Goal: Communication & Community: Answer question/provide support

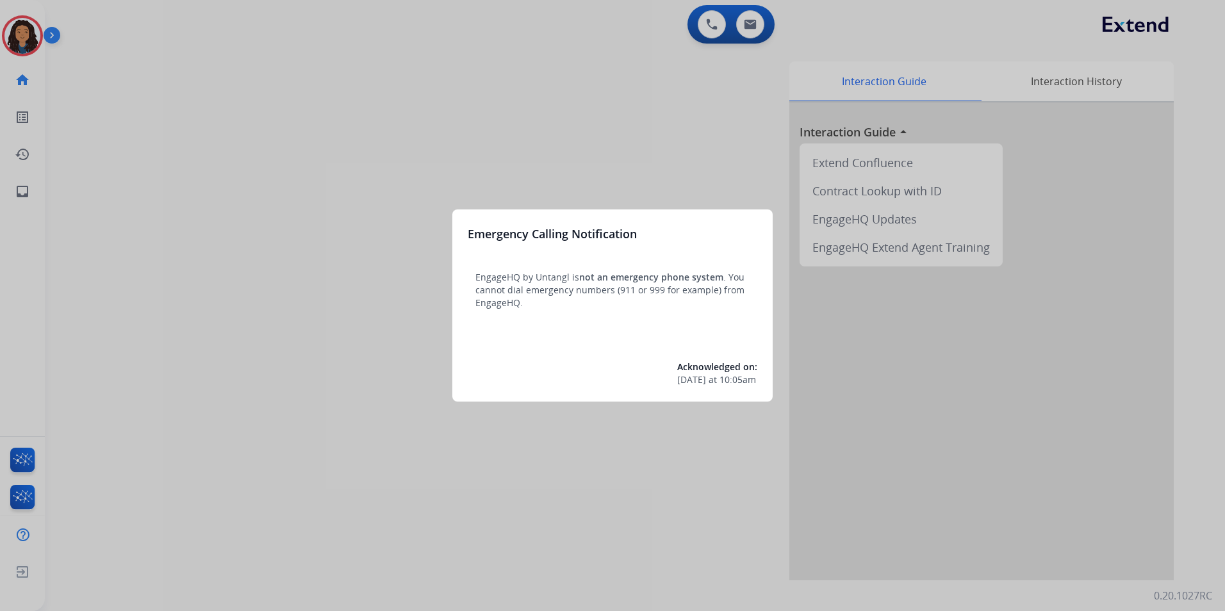
drag, startPoint x: 195, startPoint y: 463, endPoint x: 195, endPoint y: 455, distance: 7.7
click at [195, 455] on div at bounding box center [612, 305] width 1225 height 611
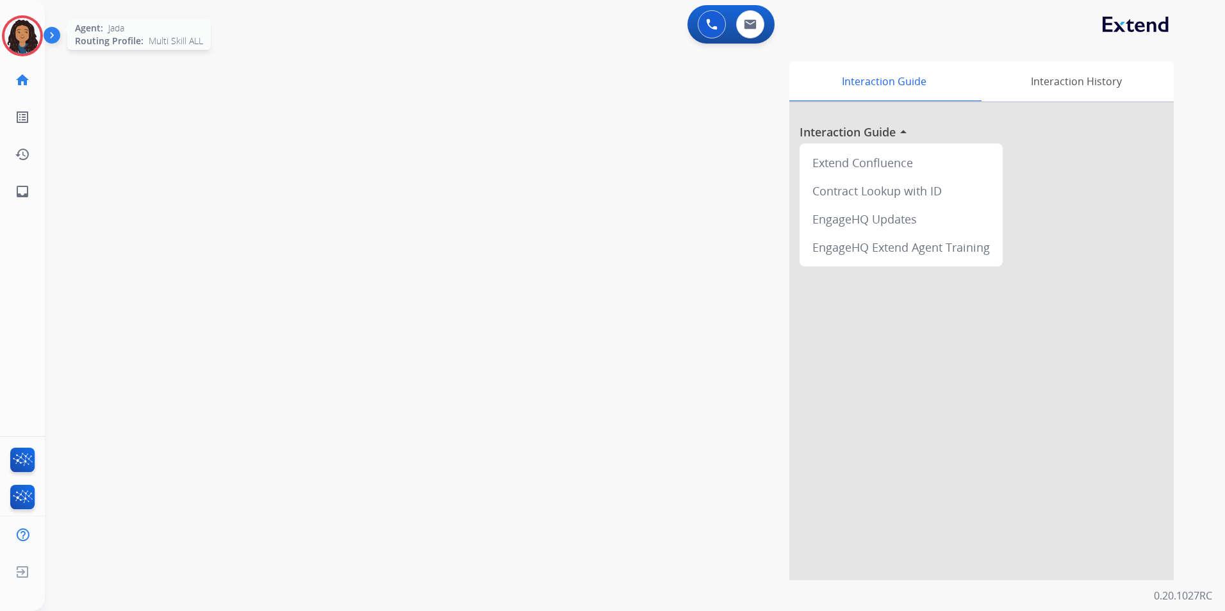
click at [27, 42] on img at bounding box center [22, 36] width 36 height 36
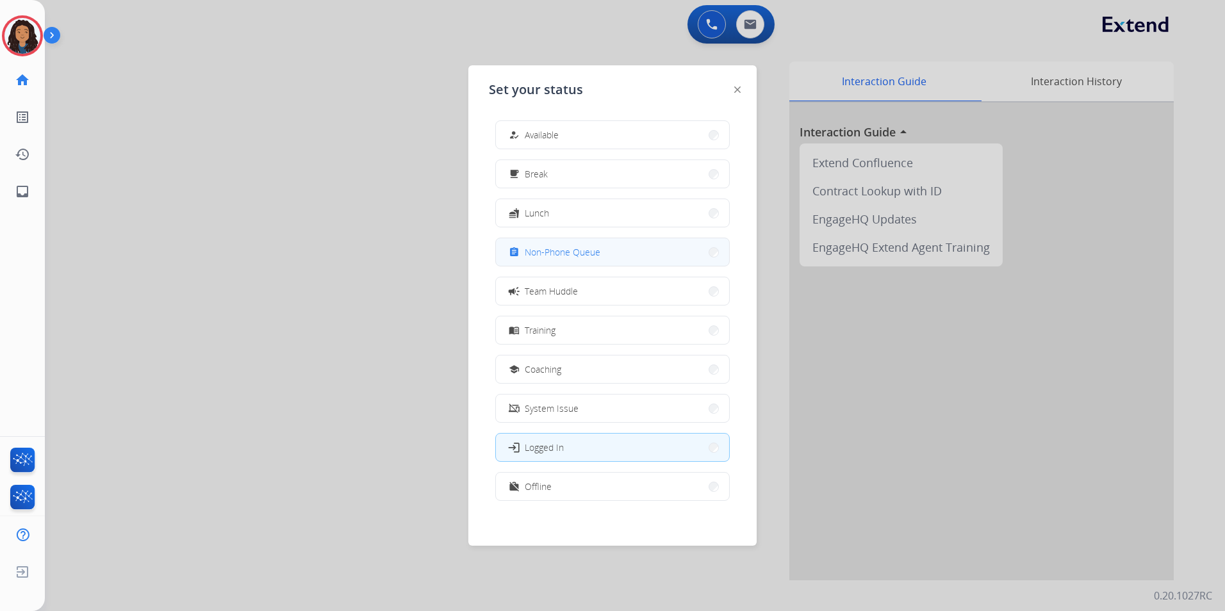
click at [622, 244] on button "assignment Non-Phone Queue" at bounding box center [612, 252] width 233 height 28
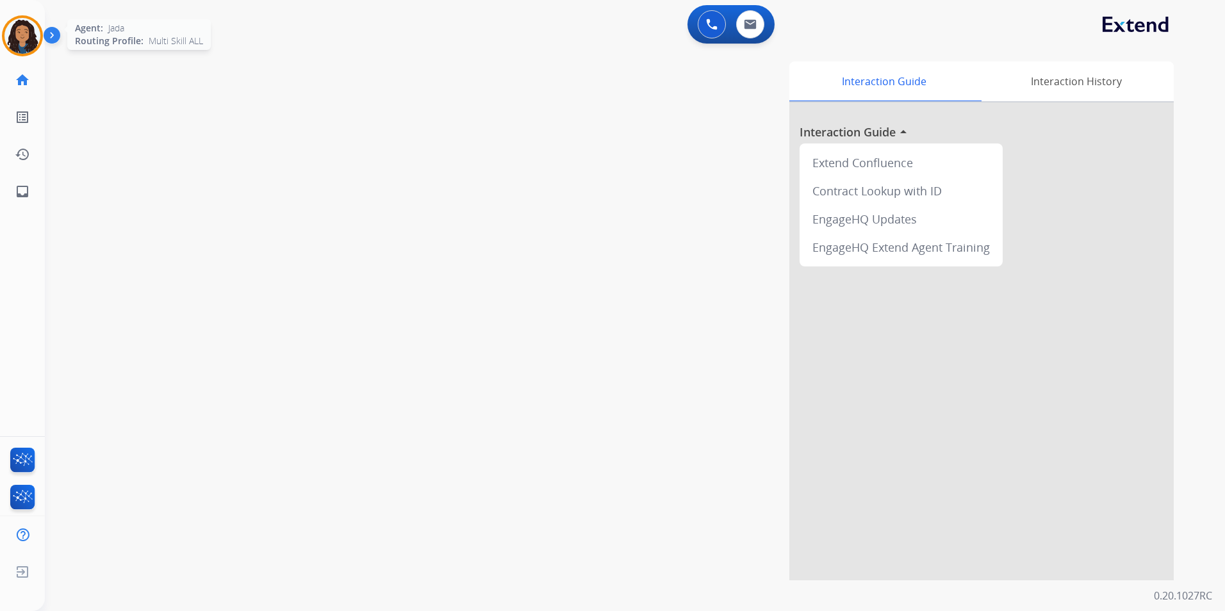
click at [23, 33] on img at bounding box center [22, 36] width 36 height 36
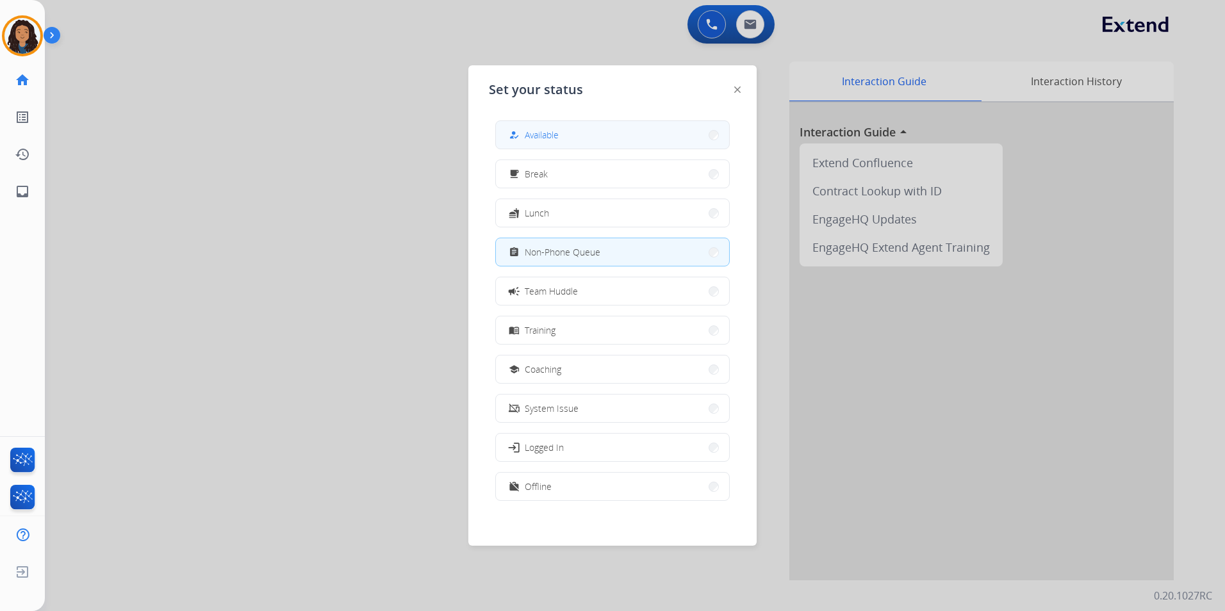
click at [649, 144] on button "how_to_reg Available" at bounding box center [612, 135] width 233 height 28
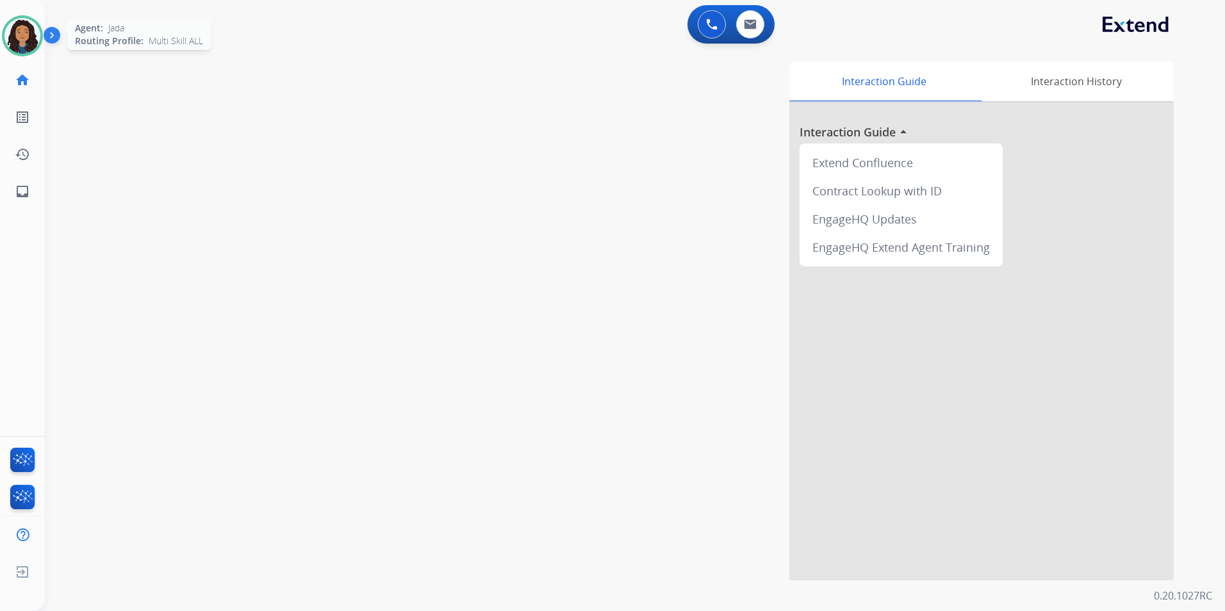
click at [28, 37] on img at bounding box center [22, 36] width 36 height 36
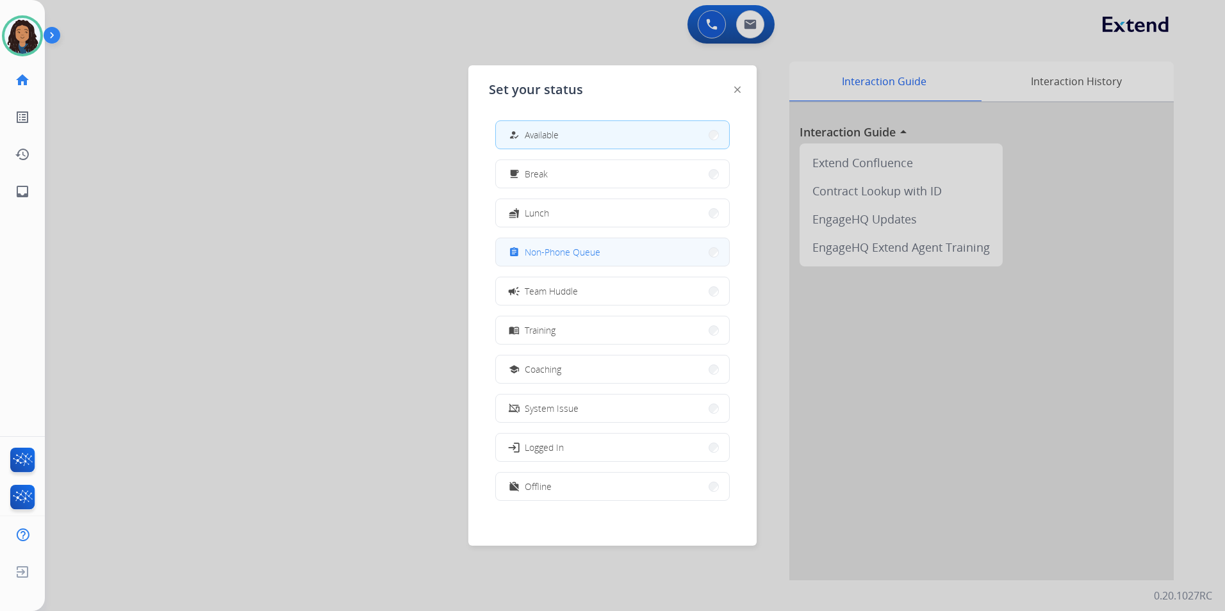
click at [615, 256] on button "assignment Non-Phone Queue" at bounding box center [612, 252] width 233 height 28
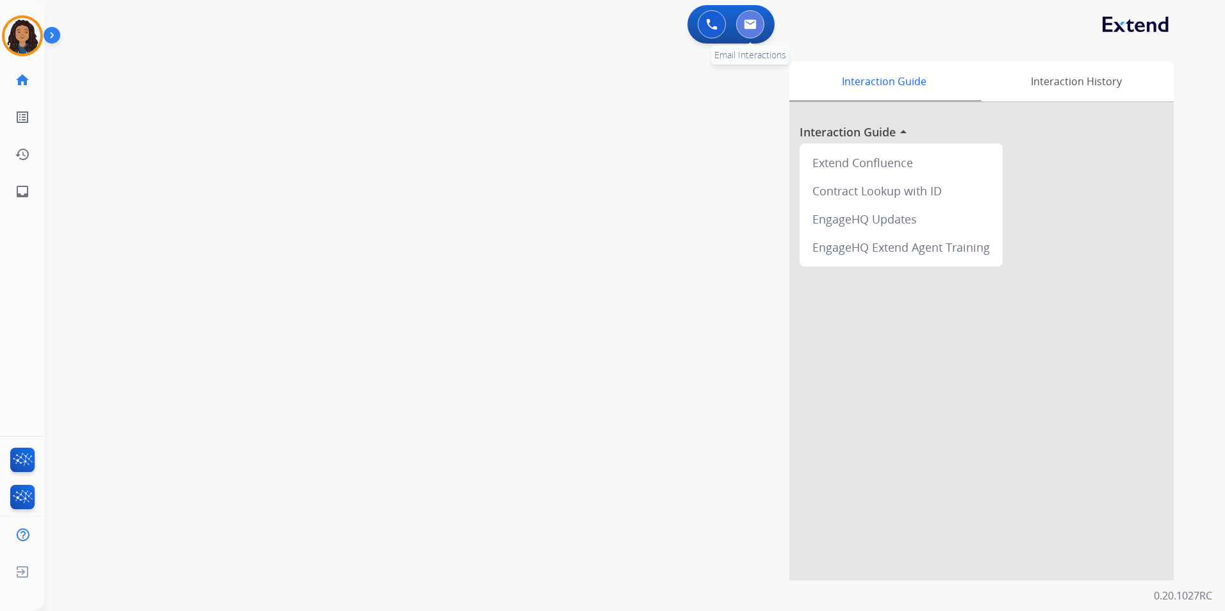
click at [762, 22] on button at bounding box center [750, 24] width 28 height 28
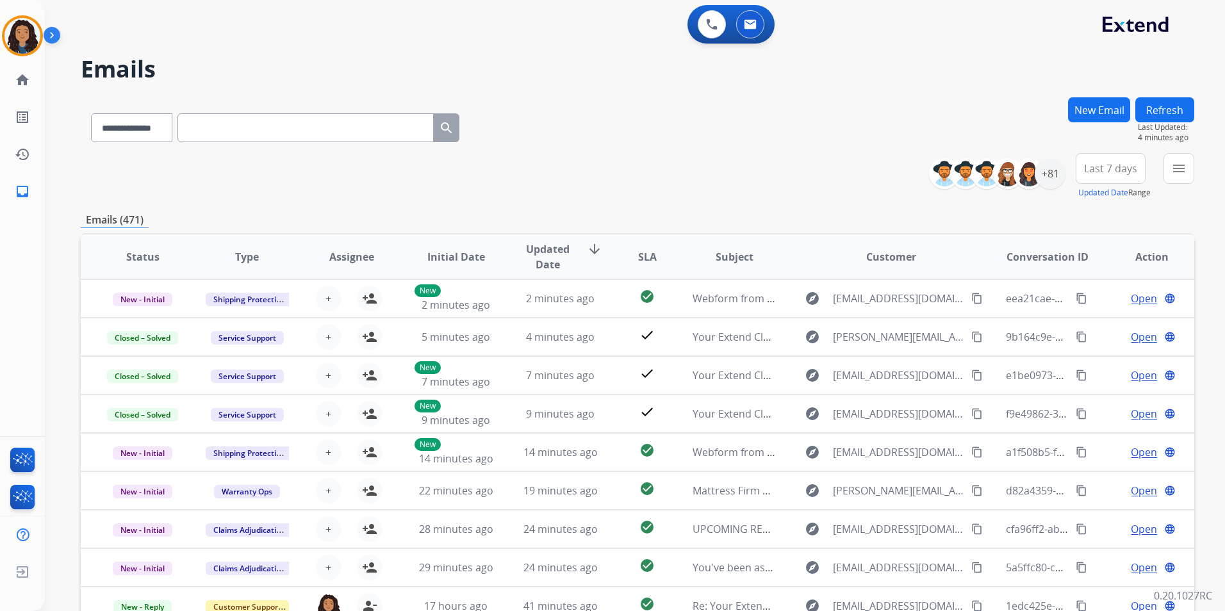
click at [1112, 104] on button "New Email" at bounding box center [1099, 109] width 62 height 25
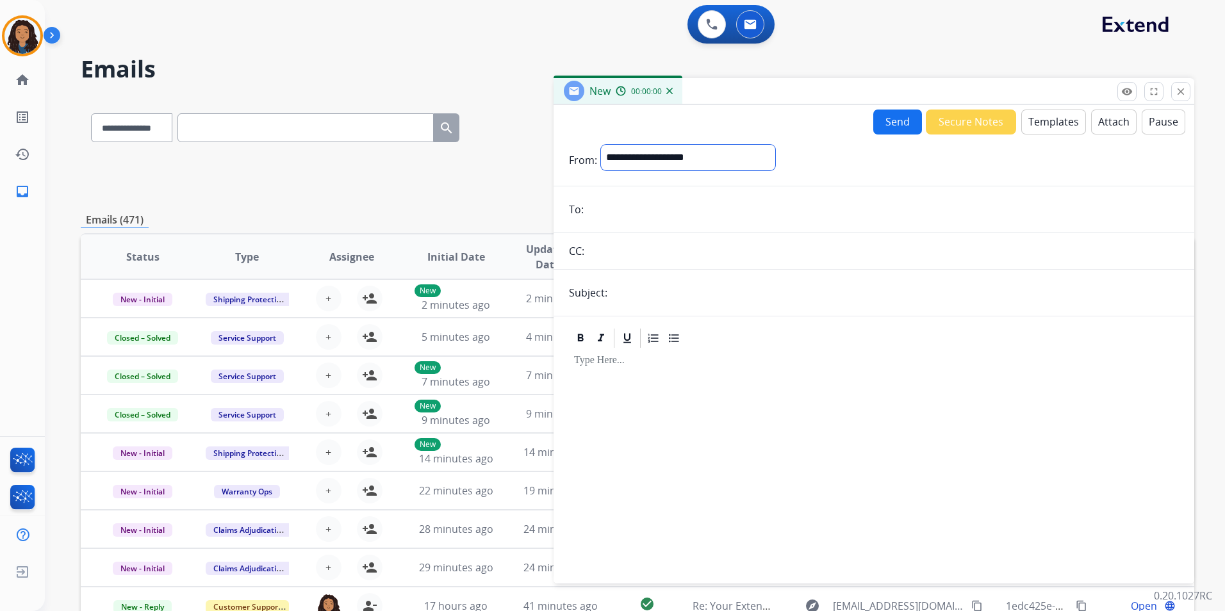
click at [707, 161] on select "**********" at bounding box center [688, 158] width 174 height 26
select select "**********"
click at [601, 145] on select "**********" at bounding box center [688, 158] width 174 height 26
paste input "**********"
type input "**********"
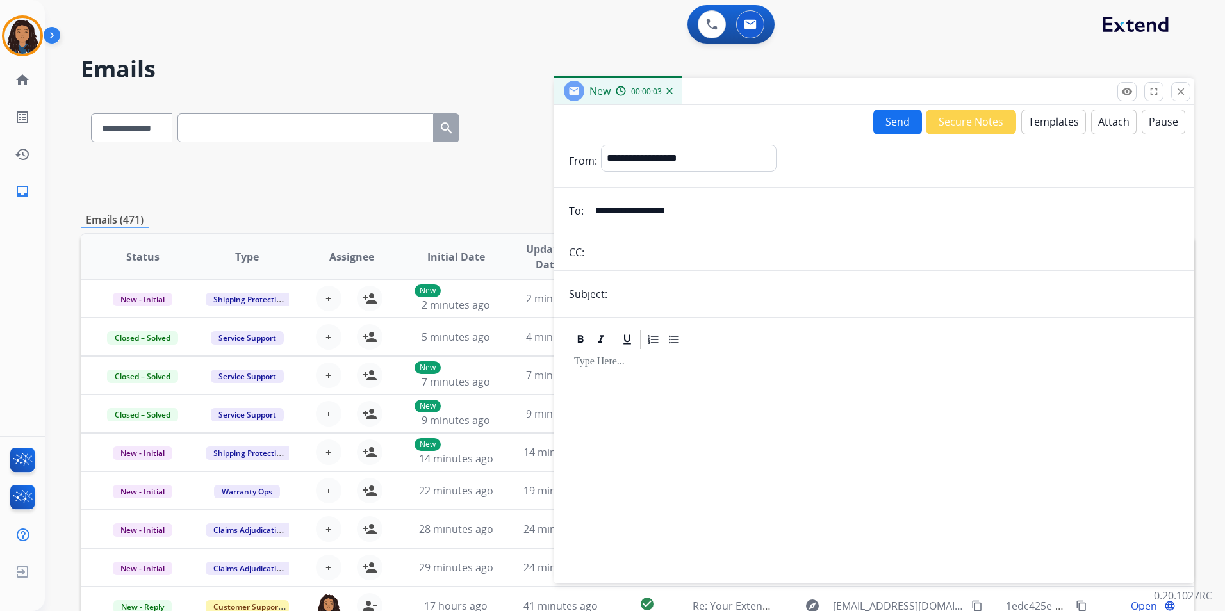
click at [722, 293] on input "text" at bounding box center [895, 294] width 568 height 26
type input "******"
click at [1043, 122] on button "Templates" at bounding box center [1053, 122] width 65 height 25
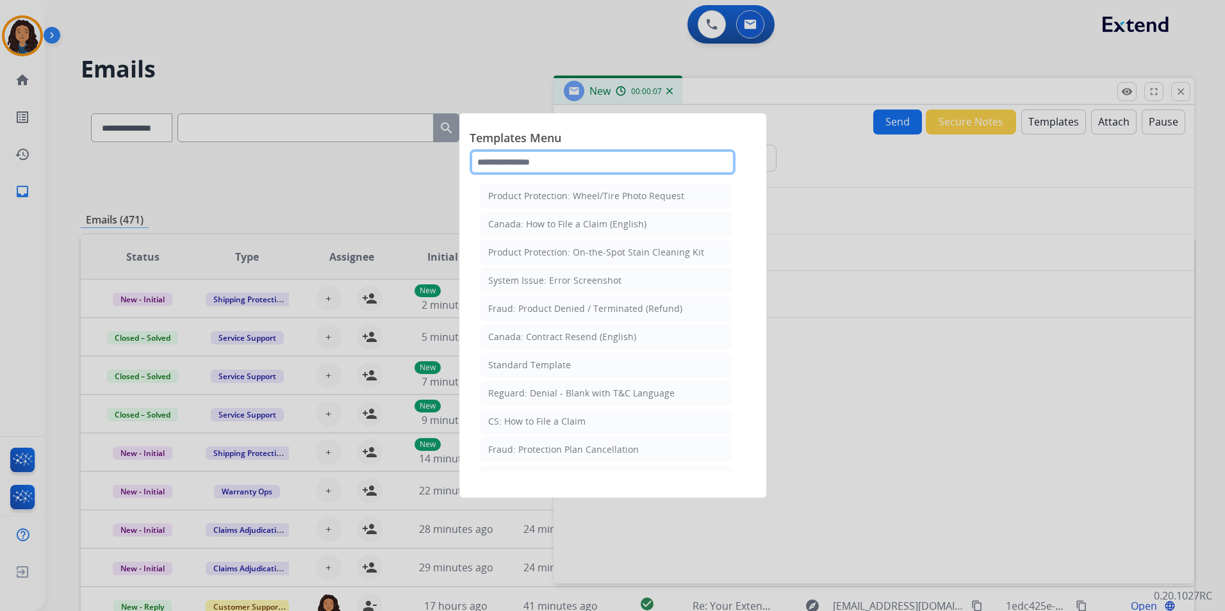
click at [574, 161] on input "text" at bounding box center [603, 162] width 266 height 26
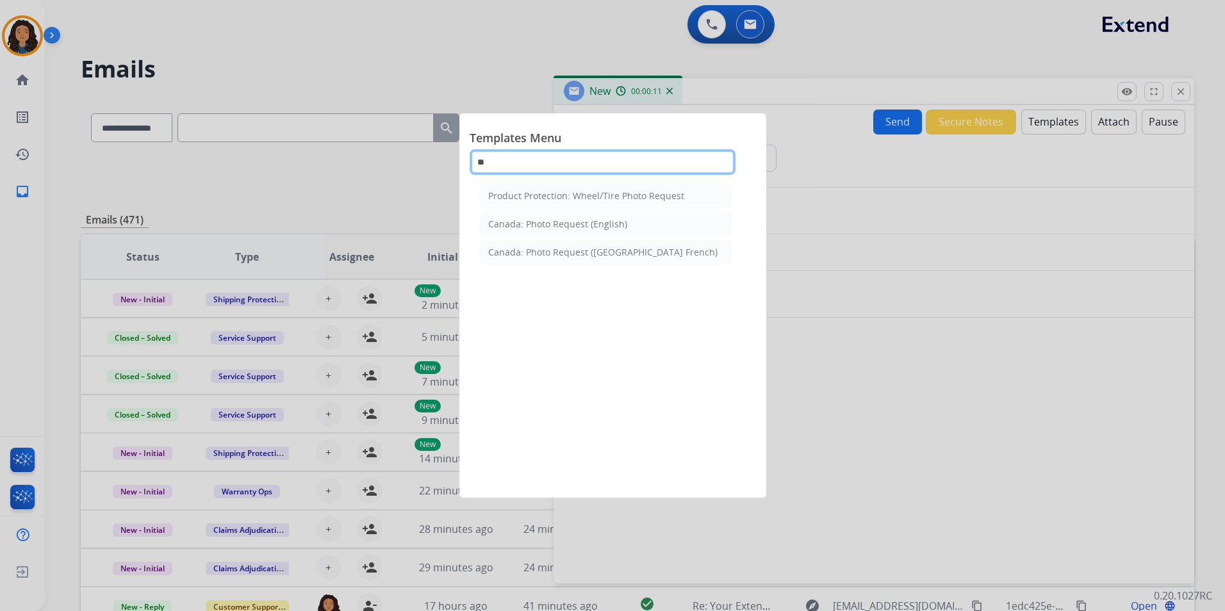
type input "*"
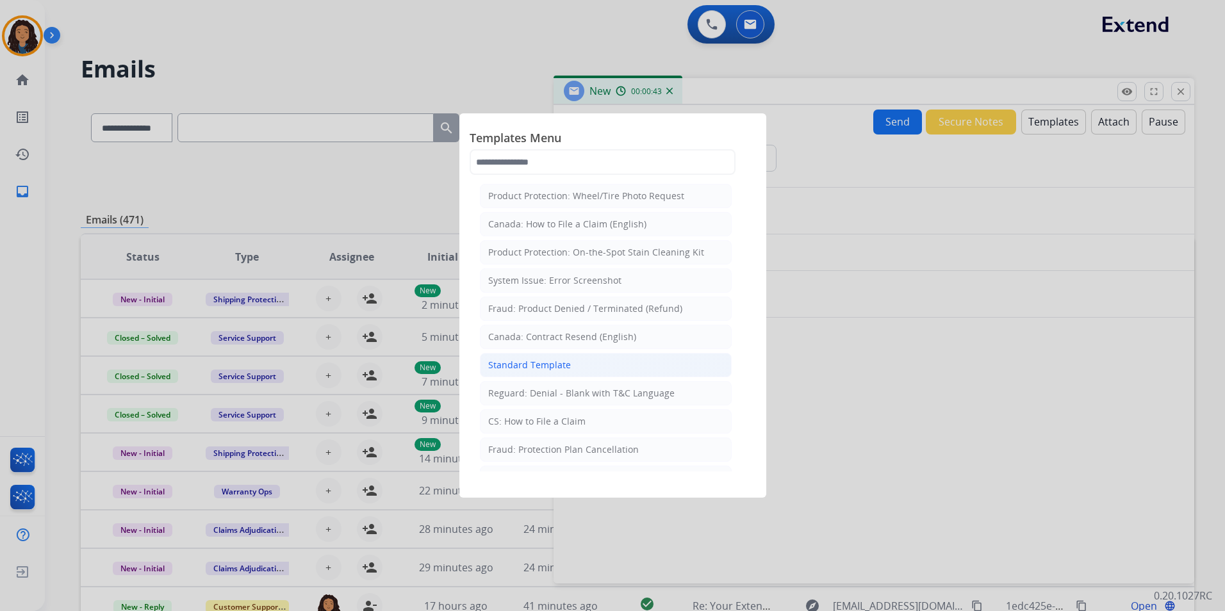
click at [616, 365] on li "Standard Template" at bounding box center [606, 365] width 252 height 24
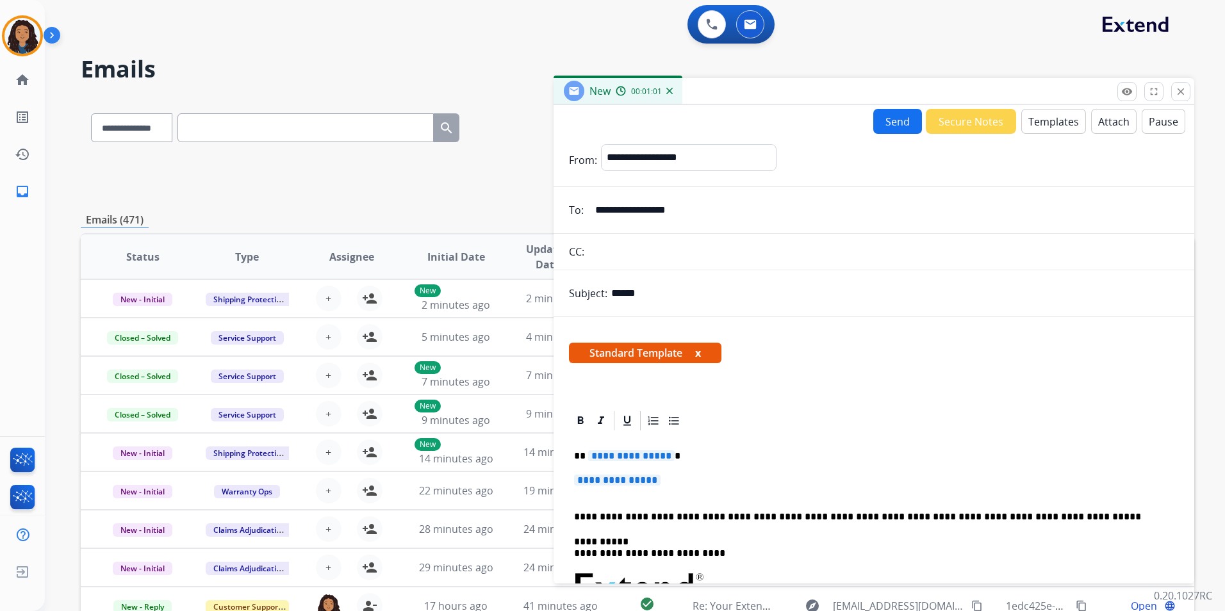
click at [680, 484] on p "**********" at bounding box center [874, 487] width 600 height 24
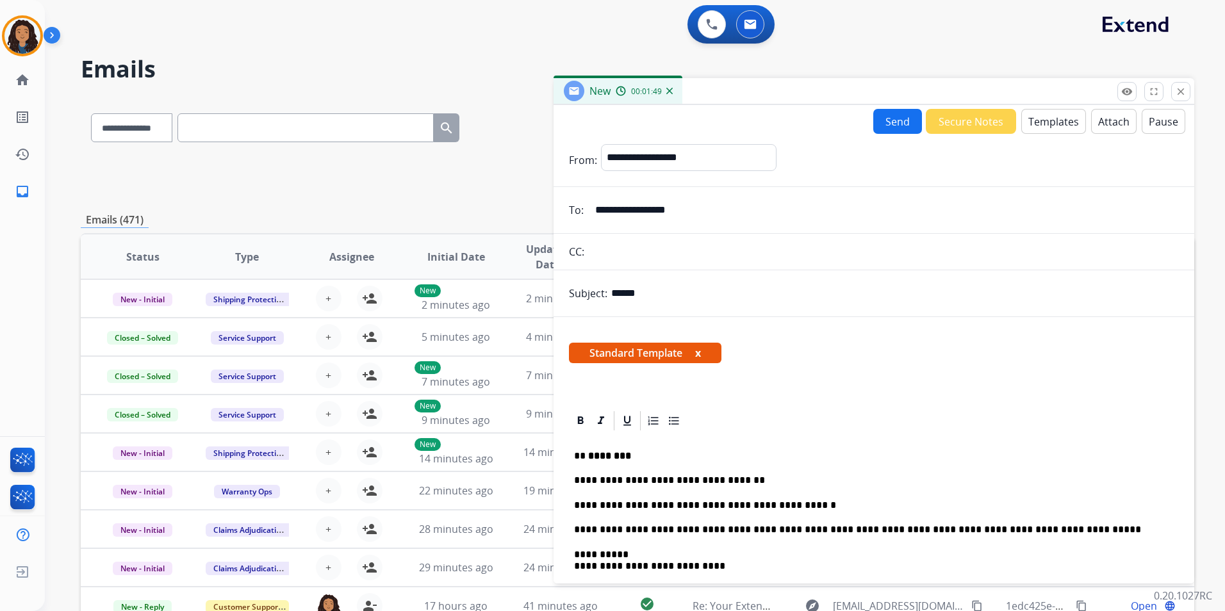
click at [902, 128] on button "Send" at bounding box center [897, 121] width 49 height 25
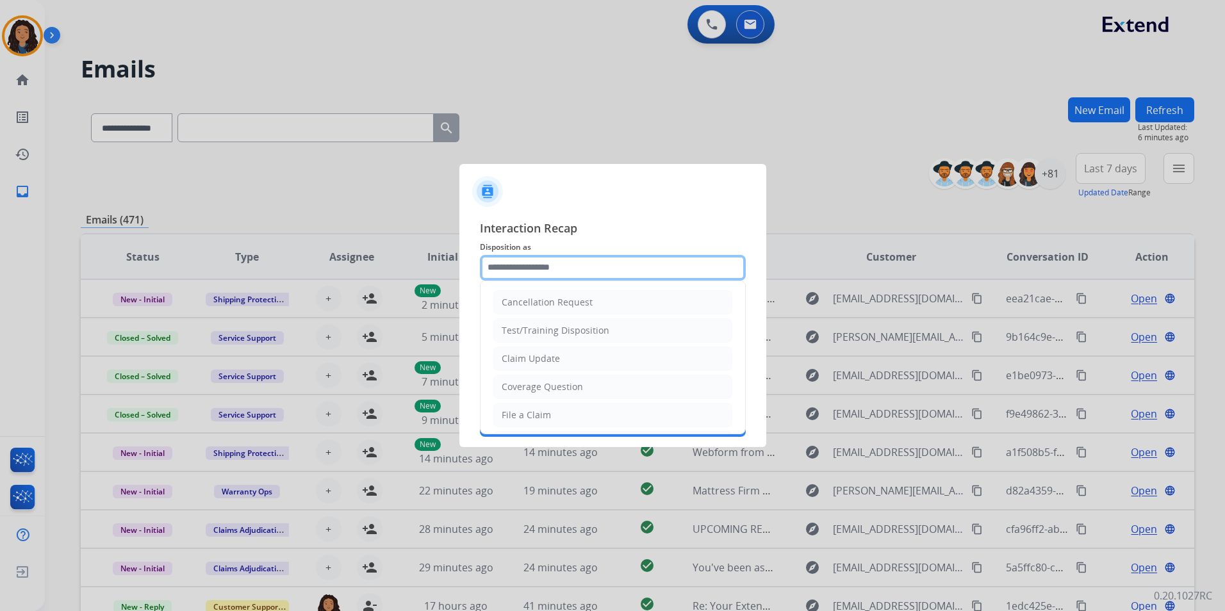
click at [541, 270] on input "text" at bounding box center [613, 268] width 266 height 26
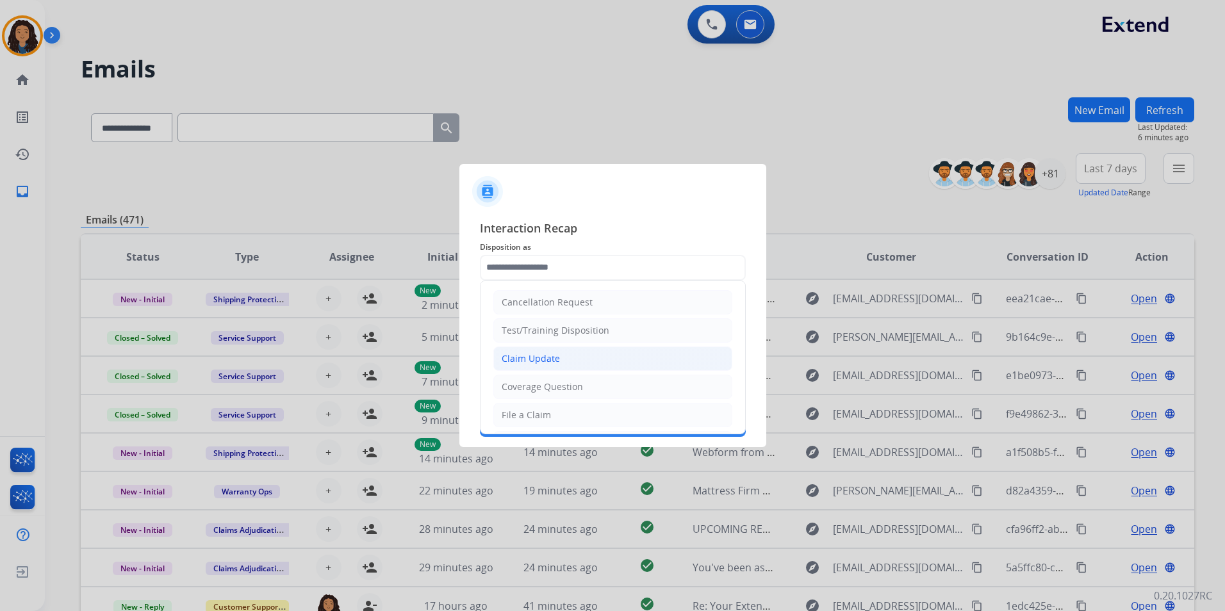
click at [567, 360] on li "Claim Update" at bounding box center [612, 359] width 239 height 24
type input "**********"
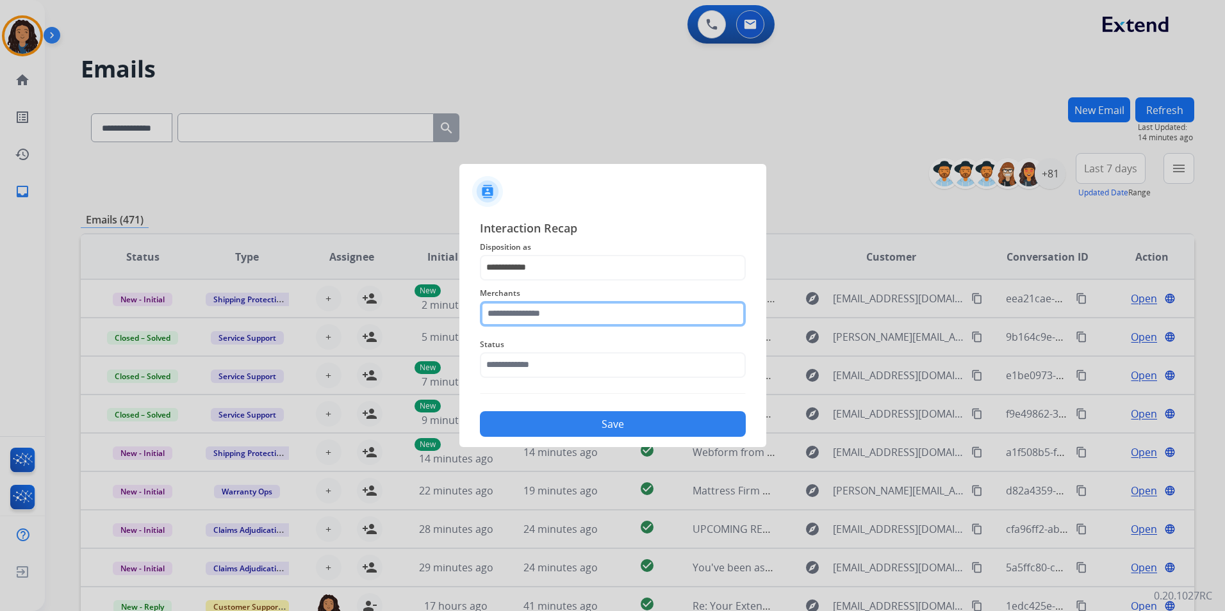
click at [490, 315] on input "text" at bounding box center [613, 314] width 266 height 26
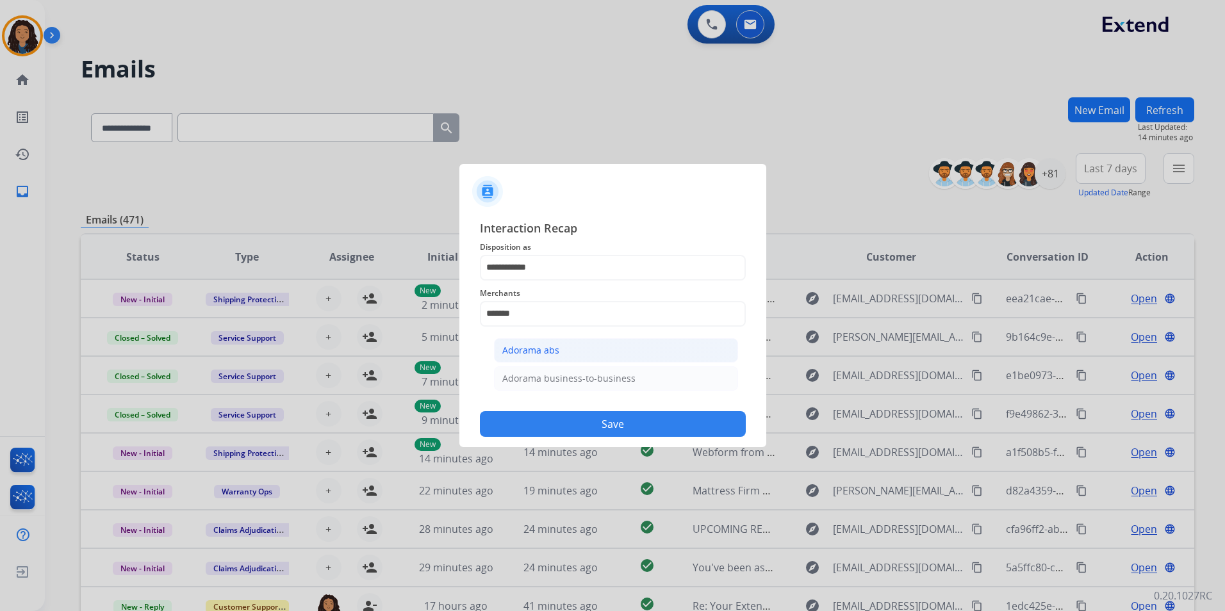
click at [563, 349] on li "Adorama abs" at bounding box center [616, 350] width 244 height 24
type input "**********"
drag, startPoint x: 547, startPoint y: 366, endPoint x: 552, endPoint y: 372, distance: 8.2
click at [549, 367] on input "text" at bounding box center [613, 365] width 266 height 26
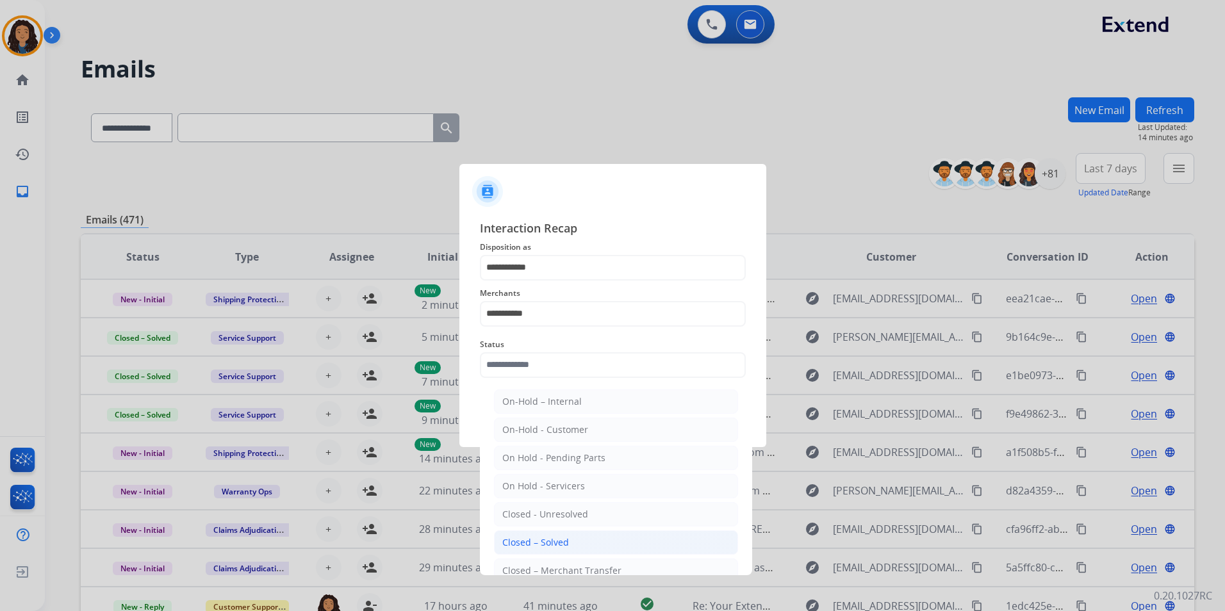
click at [579, 541] on li "Closed – Solved" at bounding box center [616, 543] width 244 height 24
type input "**********"
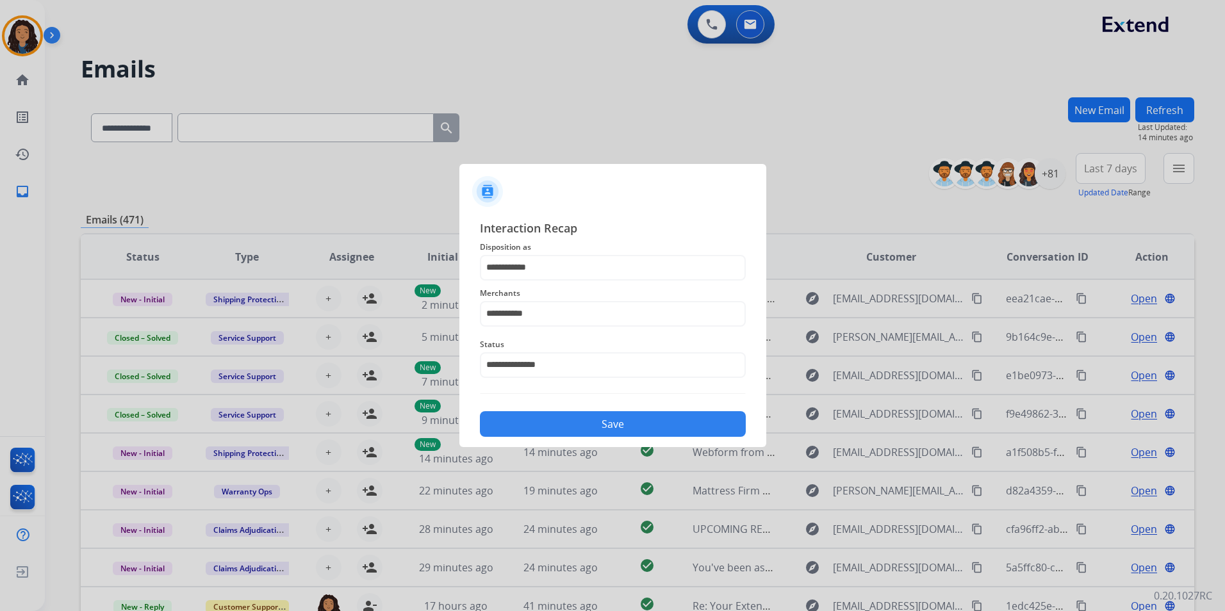
click at [594, 422] on button "Save" at bounding box center [613, 424] width 266 height 26
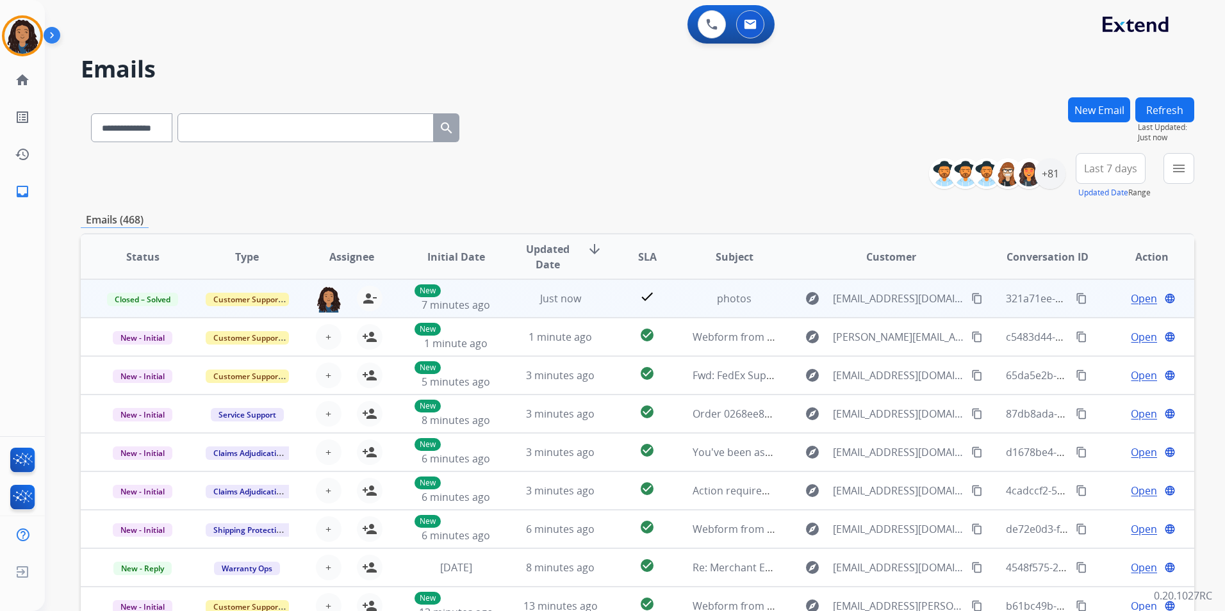
click at [1076, 301] on mat-icon "content_copy" at bounding box center [1082, 299] width 12 height 12
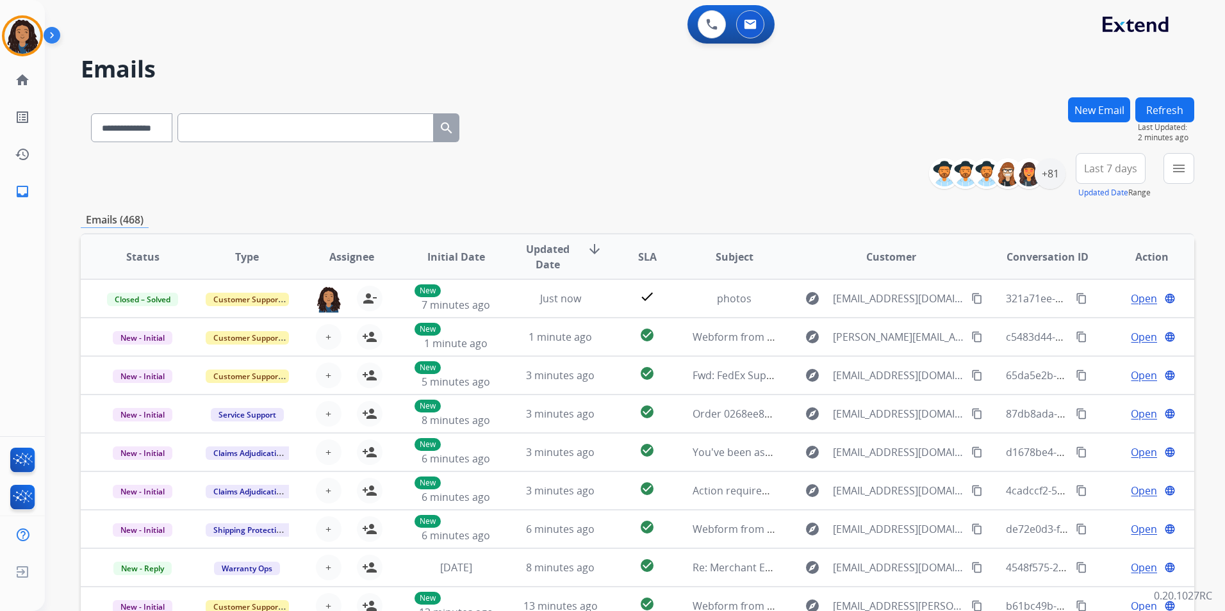
click at [1101, 103] on button "New Email" at bounding box center [1099, 109] width 62 height 25
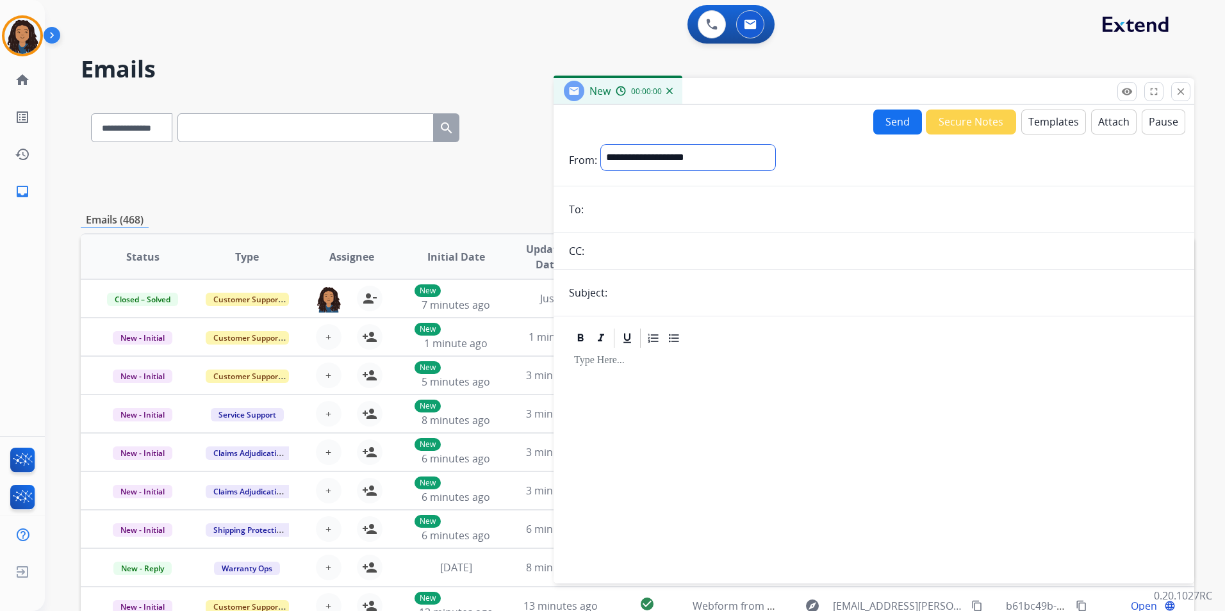
click at [656, 167] on select "**********" at bounding box center [688, 158] width 174 height 26
select select "**********"
click at [601, 145] on select "**********" at bounding box center [688, 158] width 174 height 26
drag, startPoint x: 612, startPoint y: 181, endPoint x: 593, endPoint y: 213, distance: 37.4
paste input "**********"
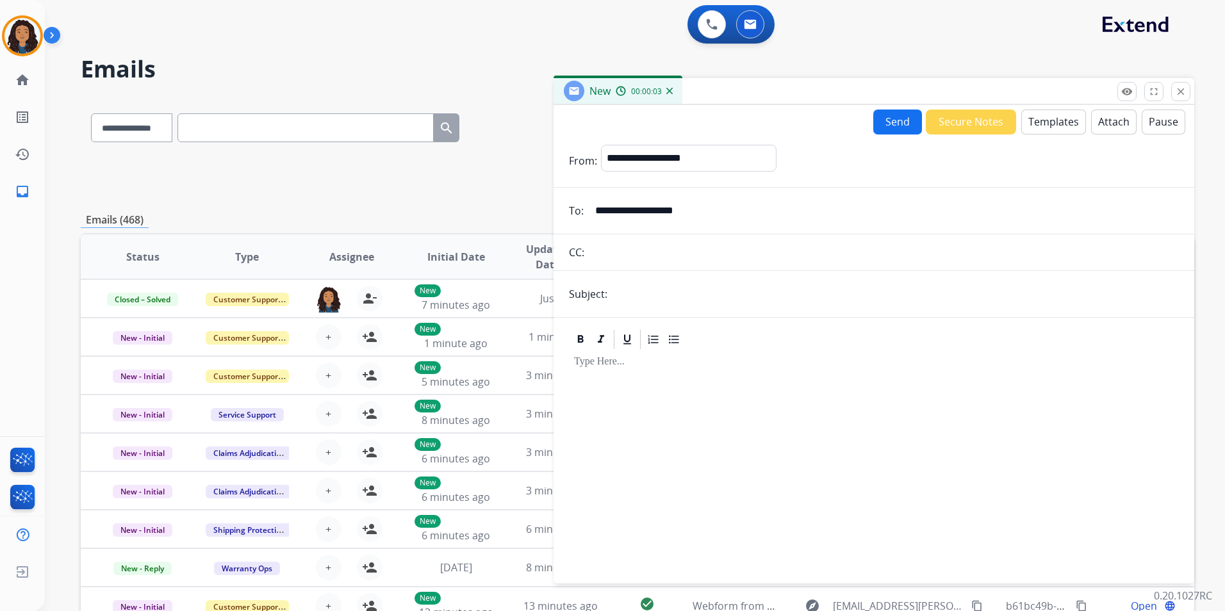
type input "**********"
click at [647, 290] on input "text" at bounding box center [895, 294] width 568 height 26
type input "******"
click at [1035, 128] on button "Templates" at bounding box center [1053, 122] width 65 height 25
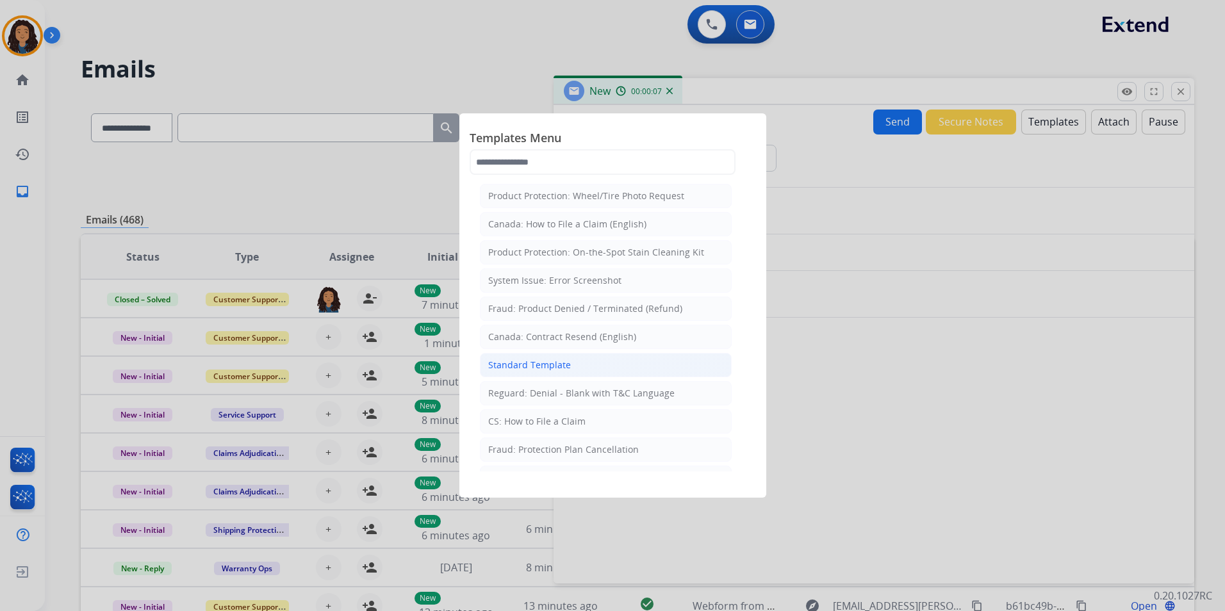
click at [564, 365] on div "Standard Template" at bounding box center [529, 365] width 83 height 13
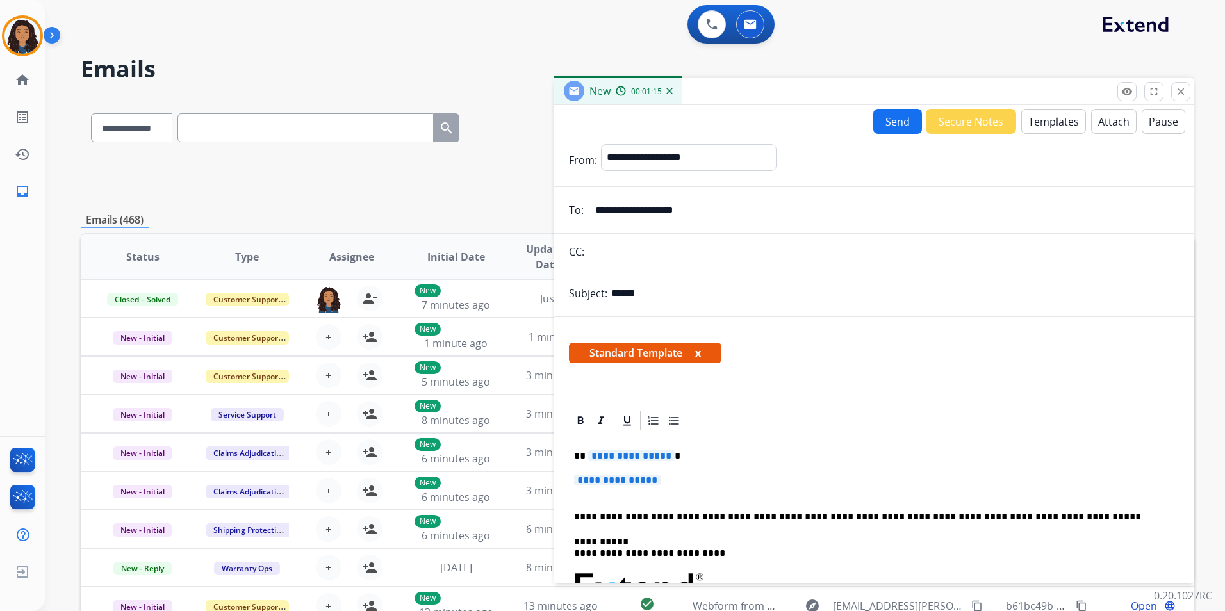
click at [681, 481] on p "**********" at bounding box center [874, 487] width 600 height 24
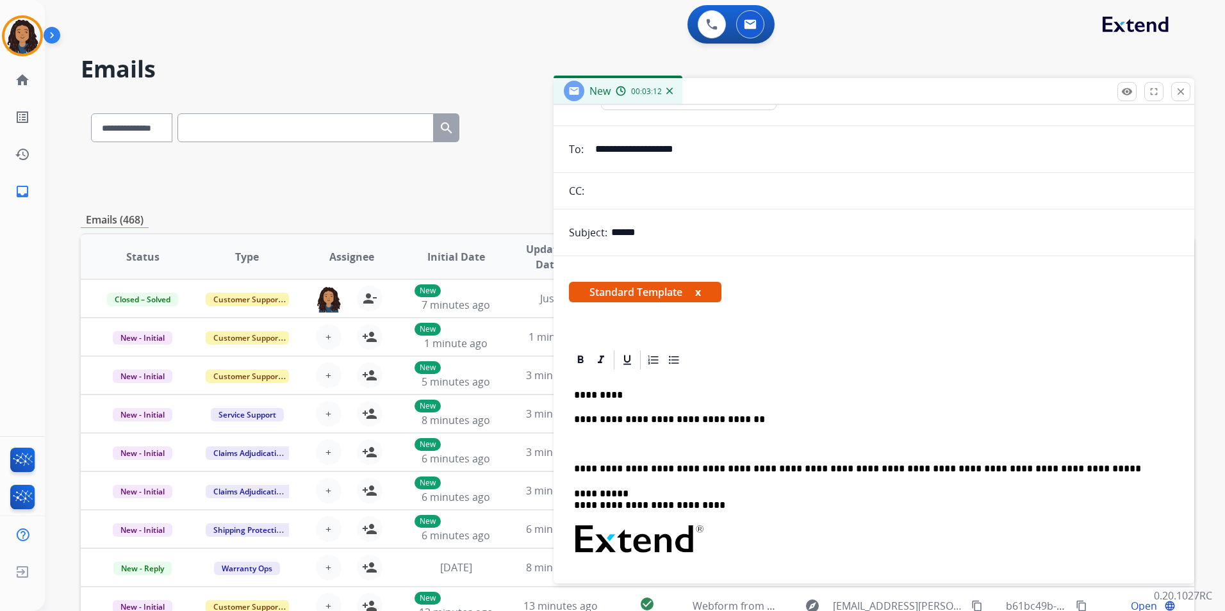
scroll to position [128, 0]
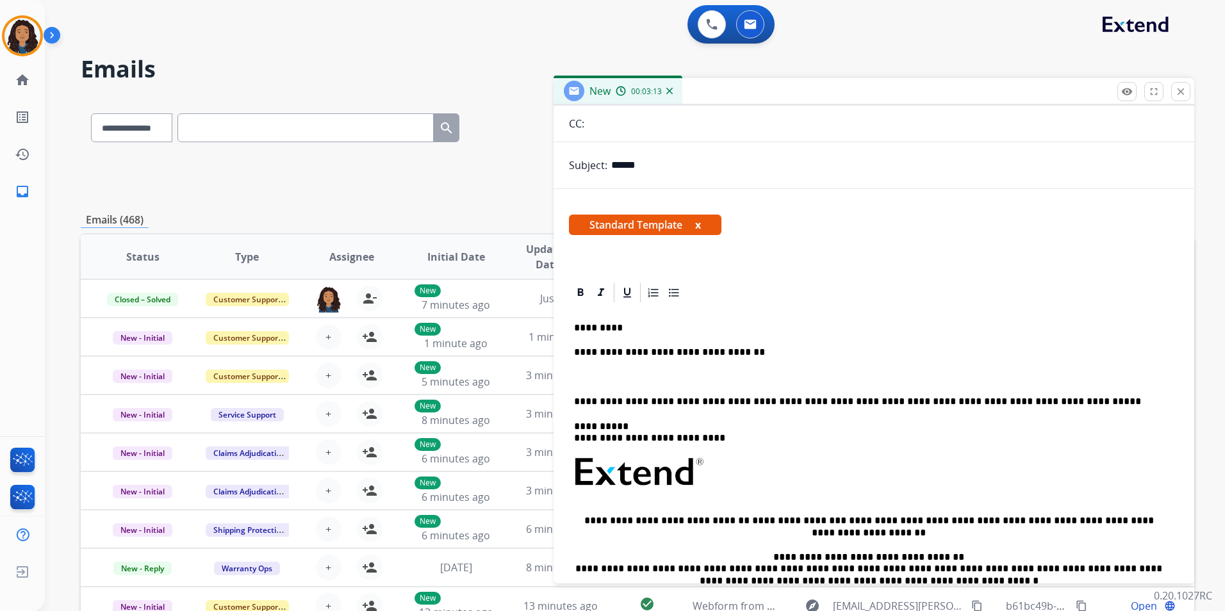
click at [627, 381] on p at bounding box center [874, 378] width 600 height 12
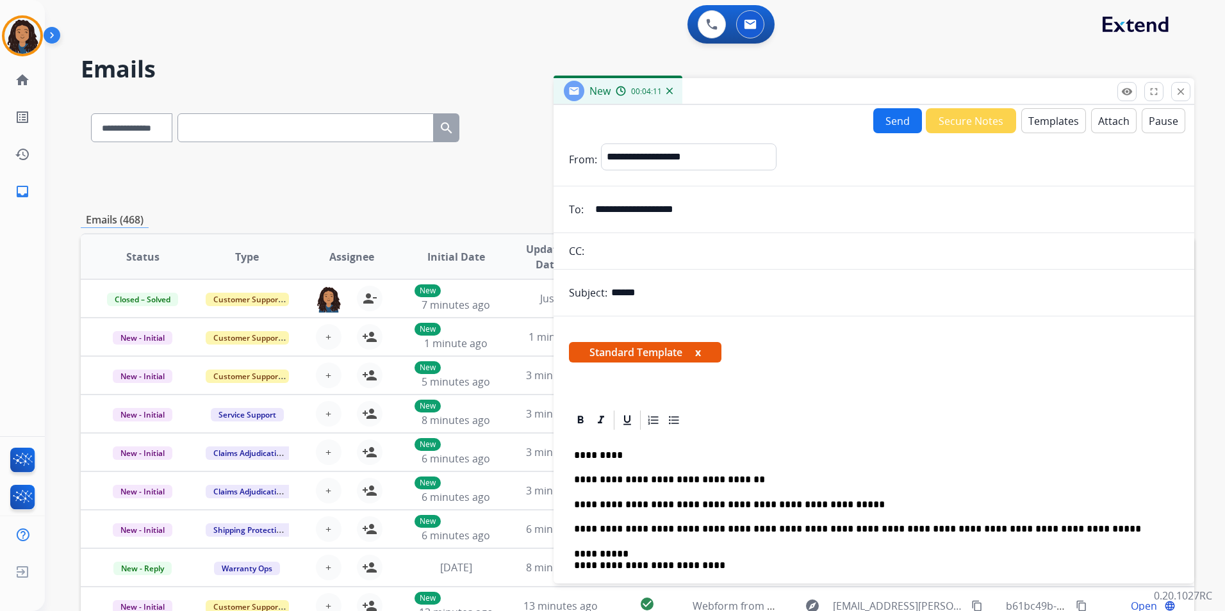
scroll to position [0, 0]
click at [888, 120] on button "Send" at bounding box center [897, 121] width 49 height 25
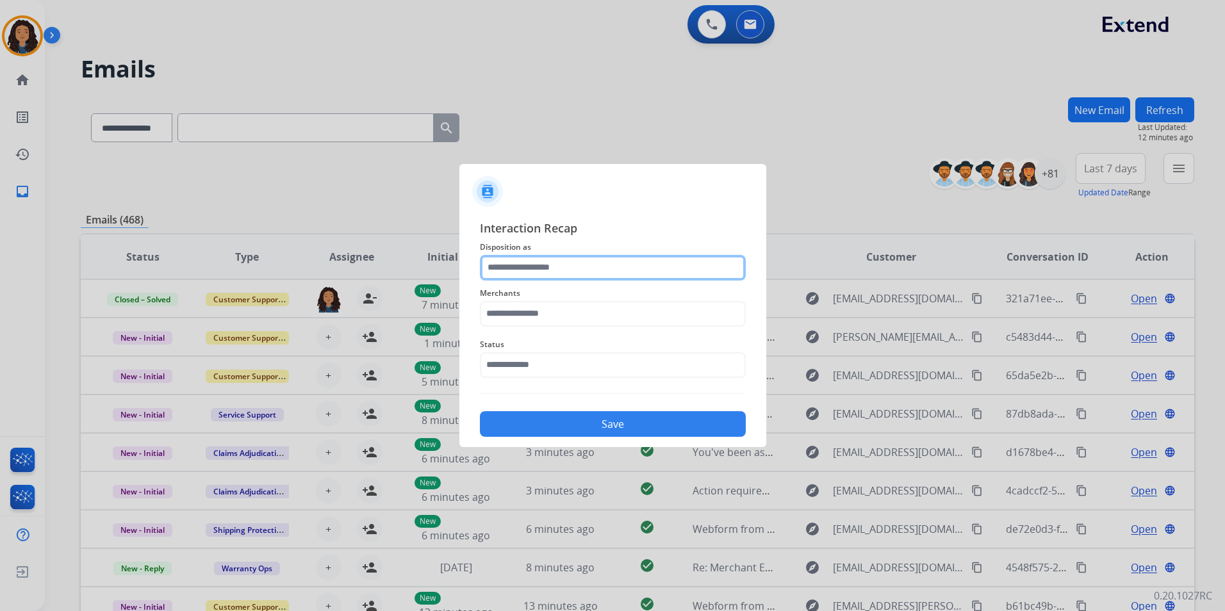
click at [606, 272] on input "text" at bounding box center [613, 268] width 266 height 26
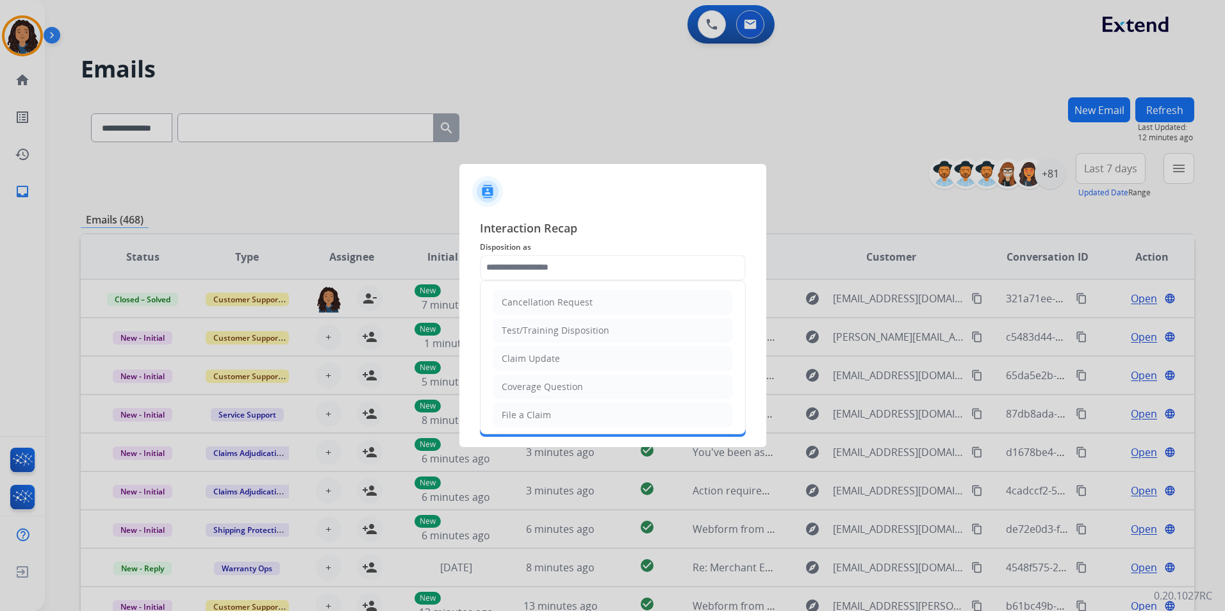
click at [590, 355] on li "Claim Update" at bounding box center [612, 359] width 239 height 24
type input "**********"
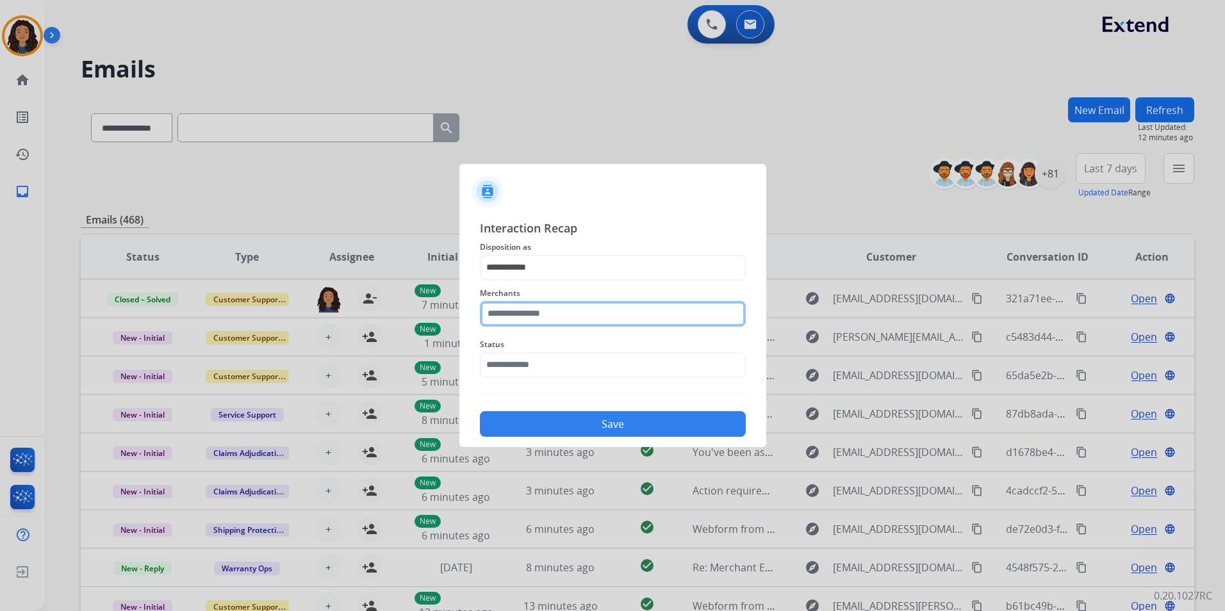
click at [556, 308] on input "text" at bounding box center [613, 314] width 266 height 26
click at [574, 350] on li "4 state trucks" at bounding box center [616, 350] width 244 height 24
type input "**********"
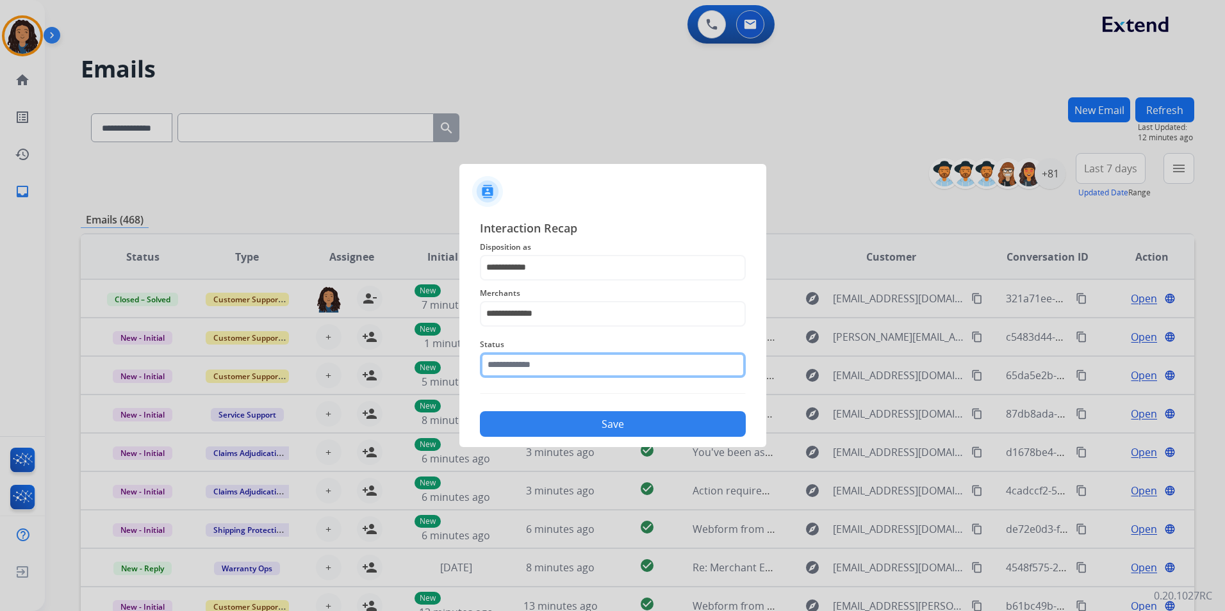
click at [574, 354] on input "text" at bounding box center [613, 365] width 266 height 26
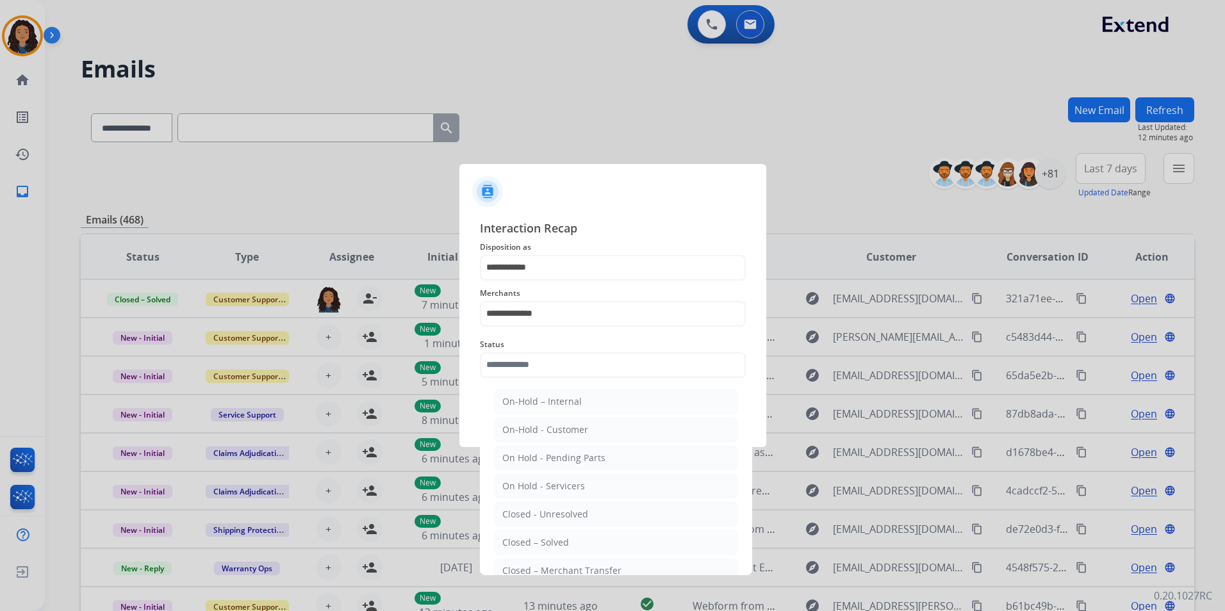
click at [562, 544] on div "Closed – Solved" at bounding box center [535, 542] width 67 height 13
type input "**********"
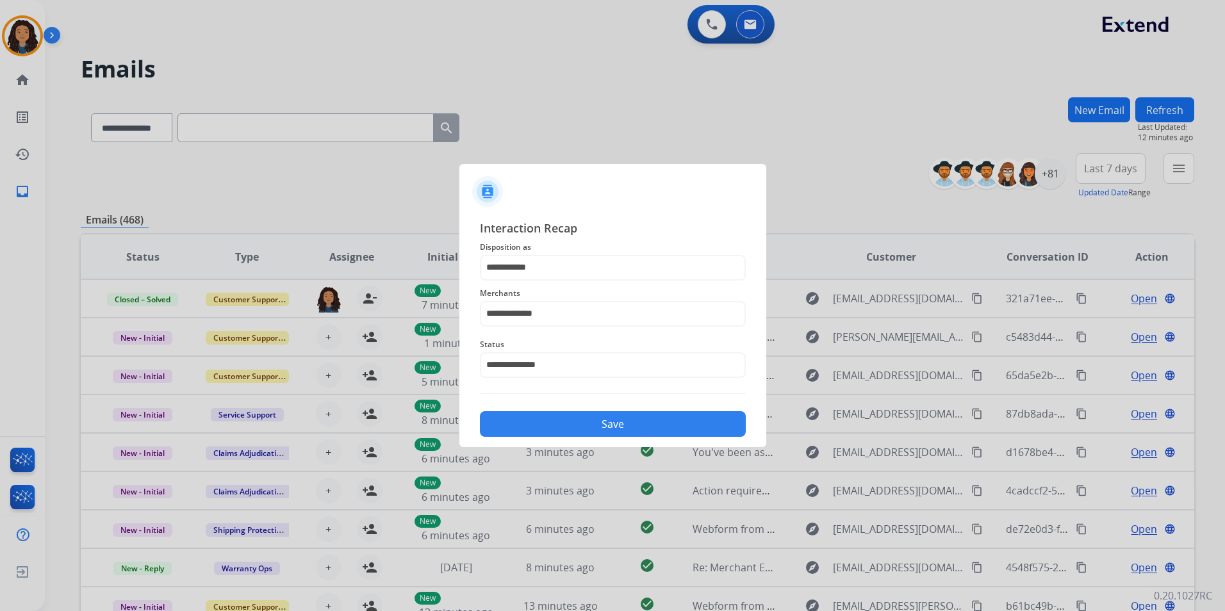
click at [572, 426] on button "Save" at bounding box center [613, 424] width 266 height 26
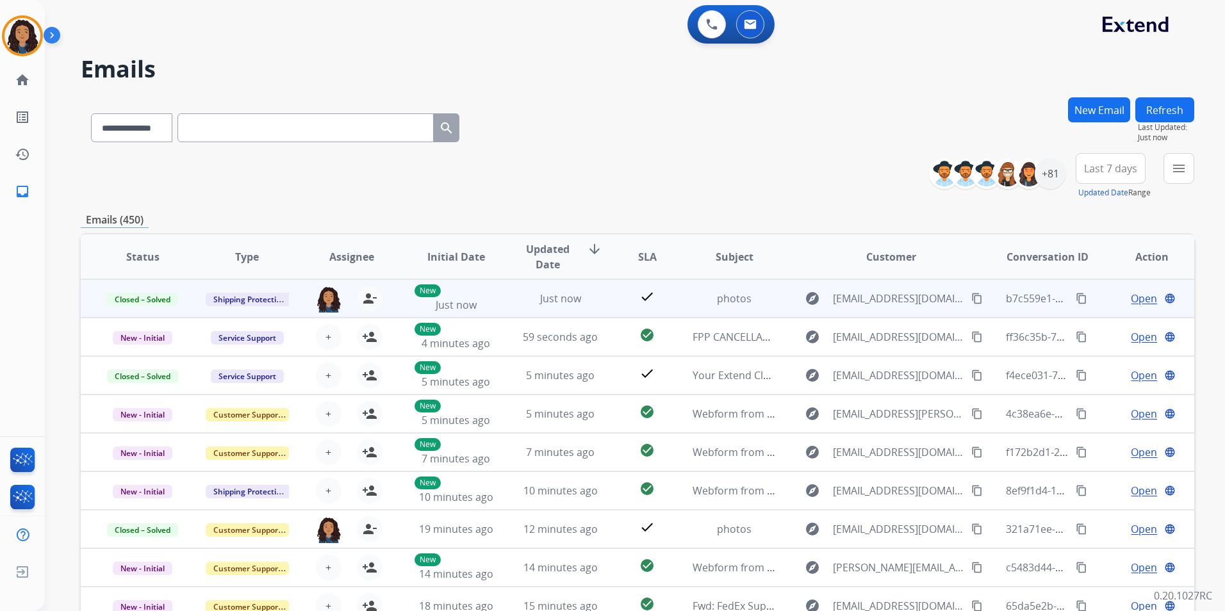
click at [1076, 297] on mat-icon "content_copy" at bounding box center [1082, 299] width 12 height 12
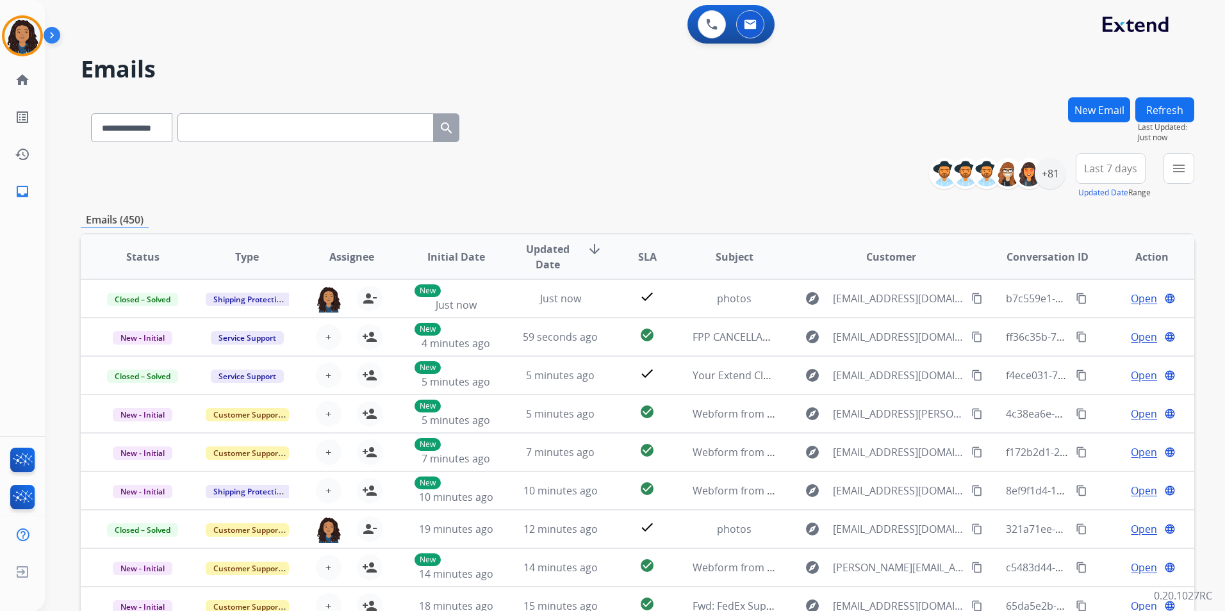
click at [1096, 105] on button "New Email" at bounding box center [1099, 109] width 62 height 25
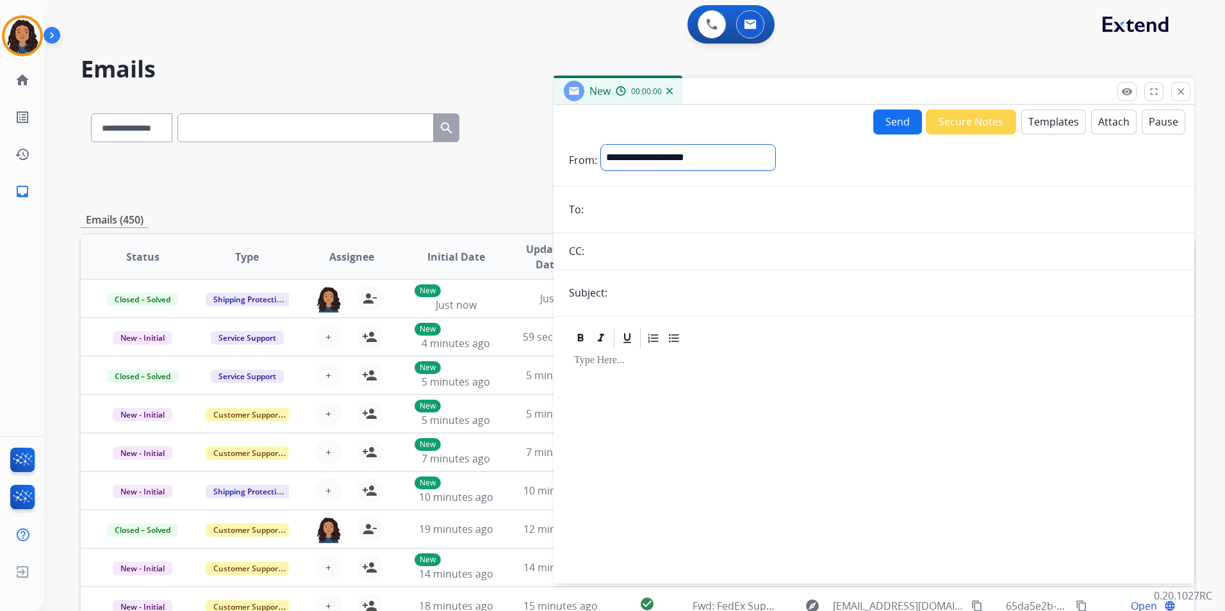
click at [746, 158] on select "**********" at bounding box center [688, 158] width 174 height 26
select select "**********"
click at [601, 145] on select "**********" at bounding box center [688, 158] width 174 height 26
drag, startPoint x: 650, startPoint y: 203, endPoint x: 668, endPoint y: 217, distance: 22.8
click at [650, 203] on input "email" at bounding box center [883, 211] width 591 height 26
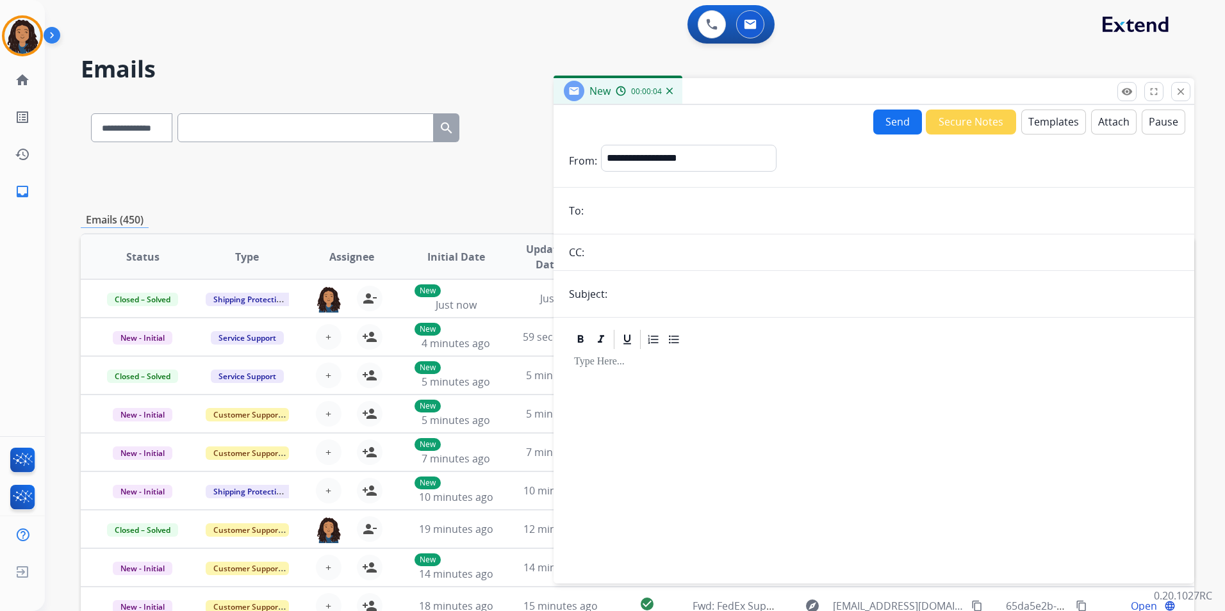
paste input "**********"
type input "**********"
click at [662, 286] on input "text" at bounding box center [895, 294] width 568 height 26
type input "******"
click at [1054, 123] on button "Templates" at bounding box center [1053, 122] width 65 height 25
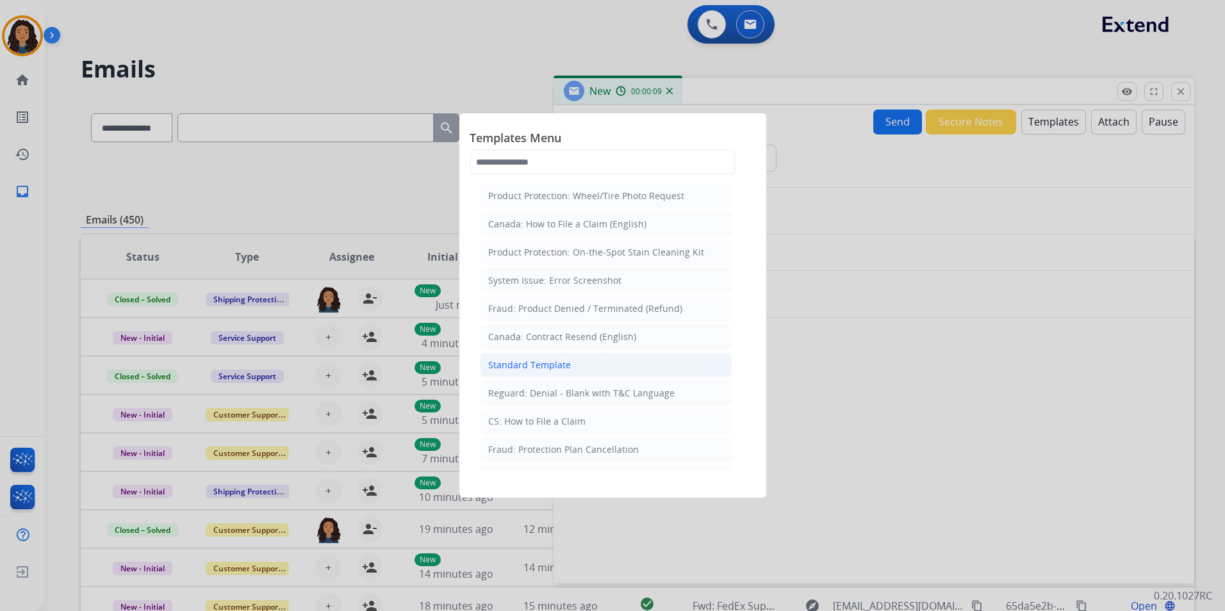
click at [594, 371] on li "Standard Template" at bounding box center [606, 365] width 252 height 24
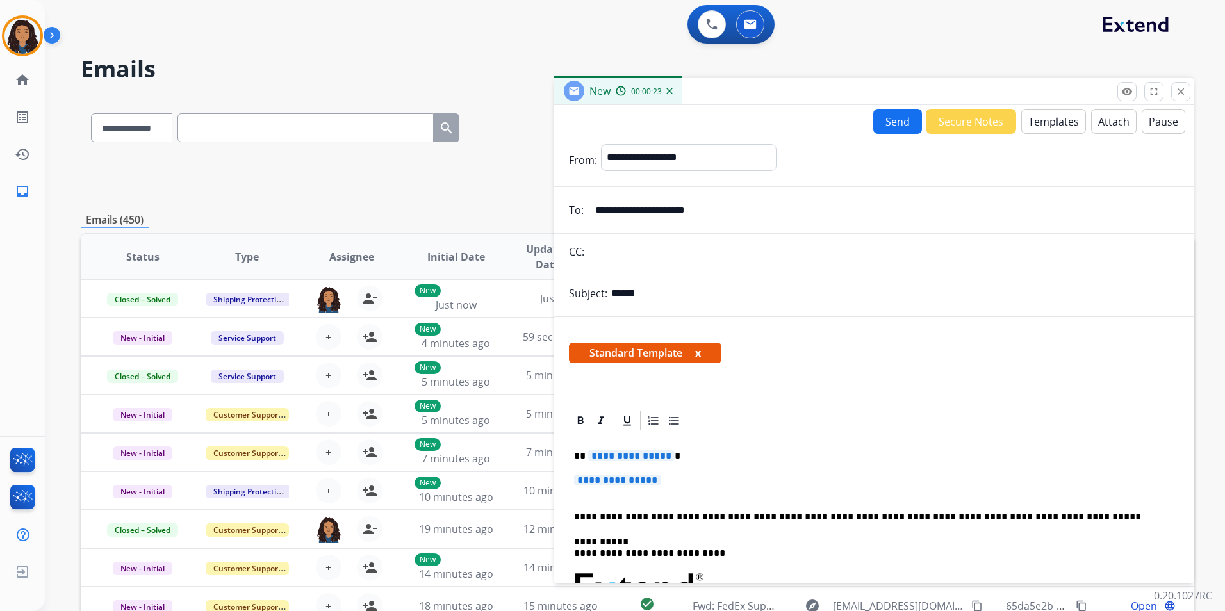
click at [672, 479] on p "**********" at bounding box center [874, 487] width 600 height 24
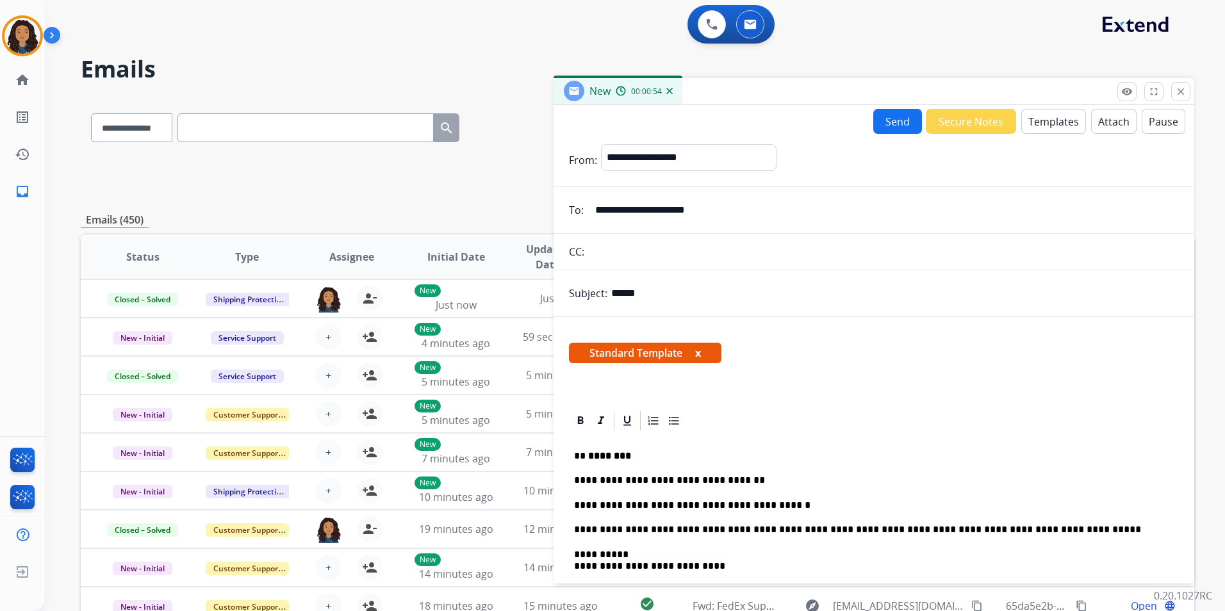
click at [890, 124] on button "Send" at bounding box center [897, 121] width 49 height 25
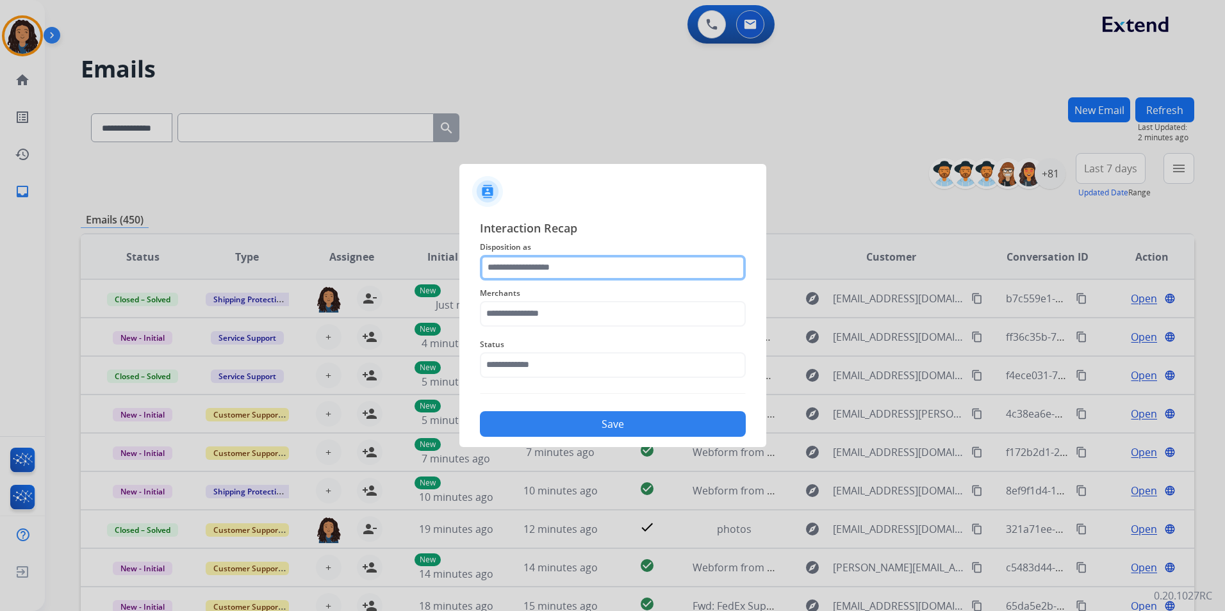
click at [590, 270] on input "text" at bounding box center [613, 268] width 266 height 26
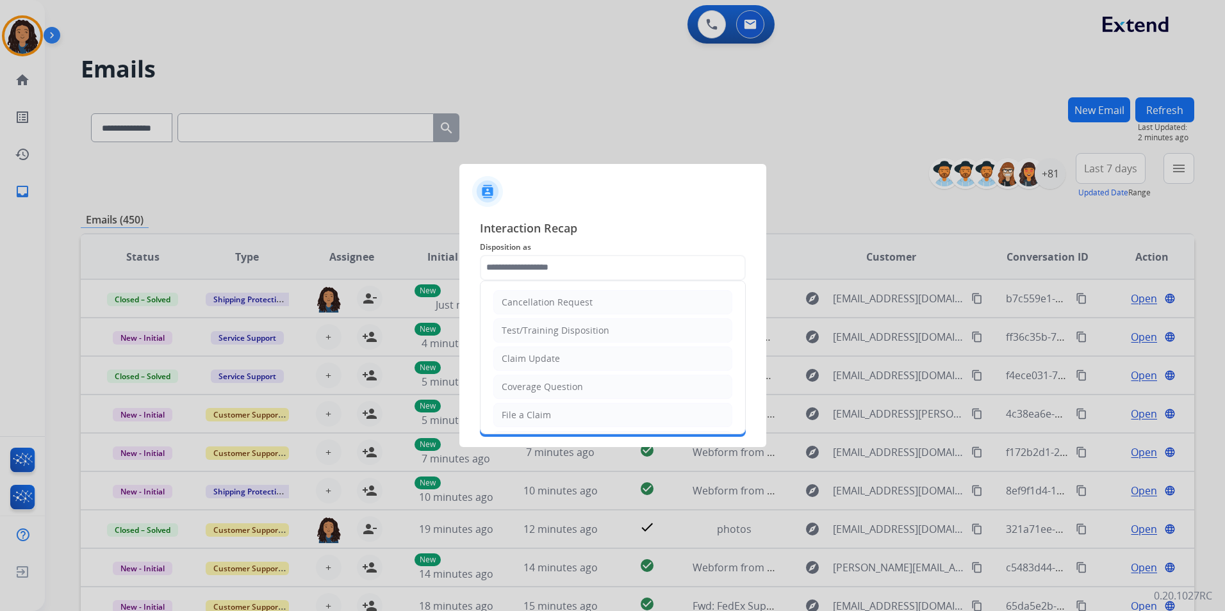
click at [559, 358] on li "Claim Update" at bounding box center [612, 359] width 239 height 24
type input "**********"
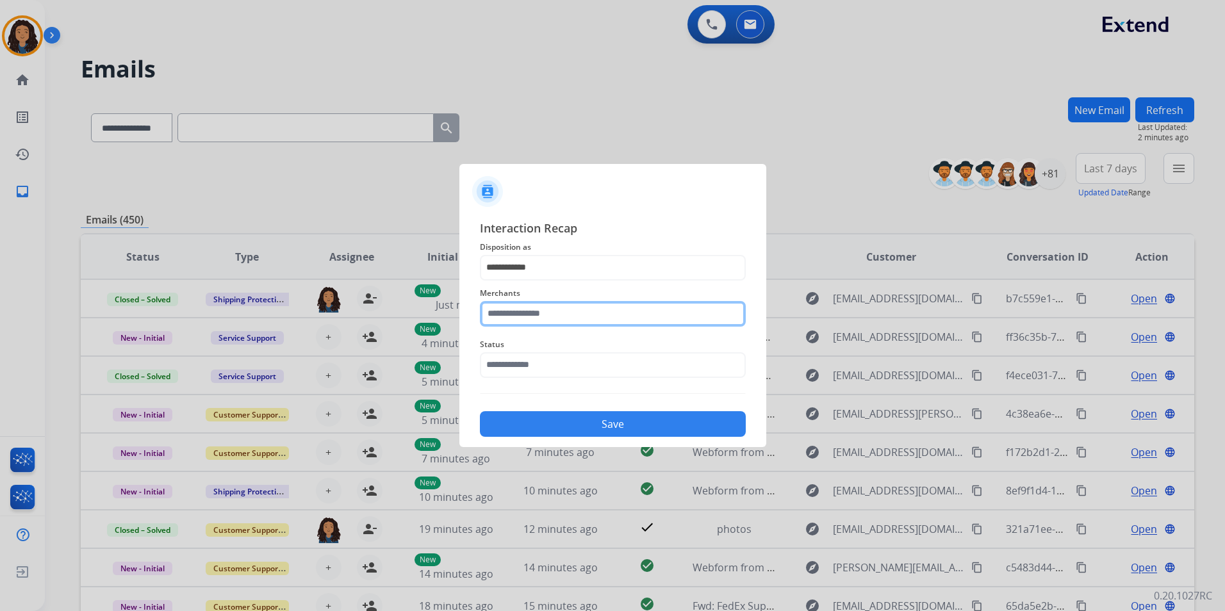
click at [554, 315] on input "text" at bounding box center [613, 314] width 266 height 26
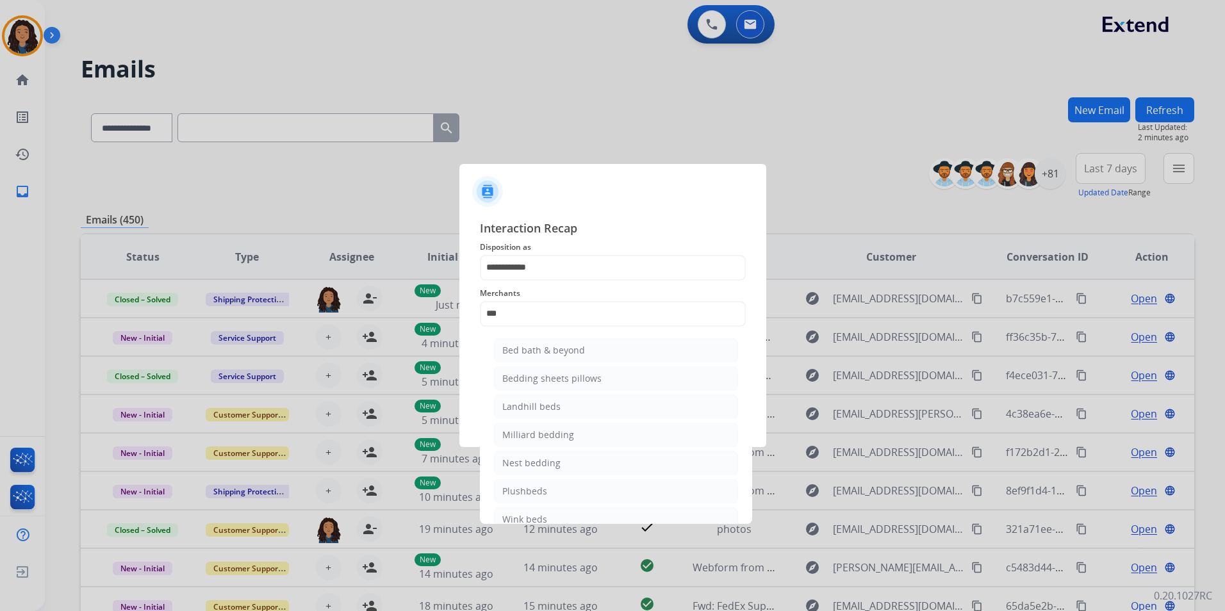
click at [572, 349] on div "Bed bath & beyond" at bounding box center [543, 350] width 83 height 13
type input "**********"
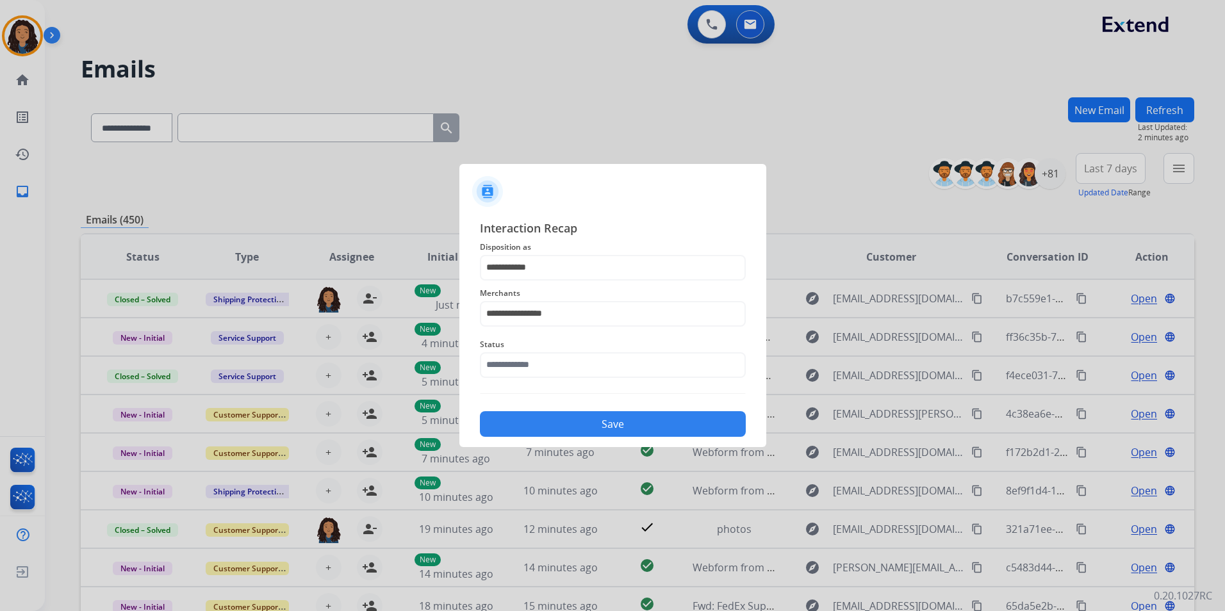
click at [571, 350] on span "Status" at bounding box center [613, 344] width 266 height 15
click at [571, 356] on input "text" at bounding box center [613, 365] width 266 height 26
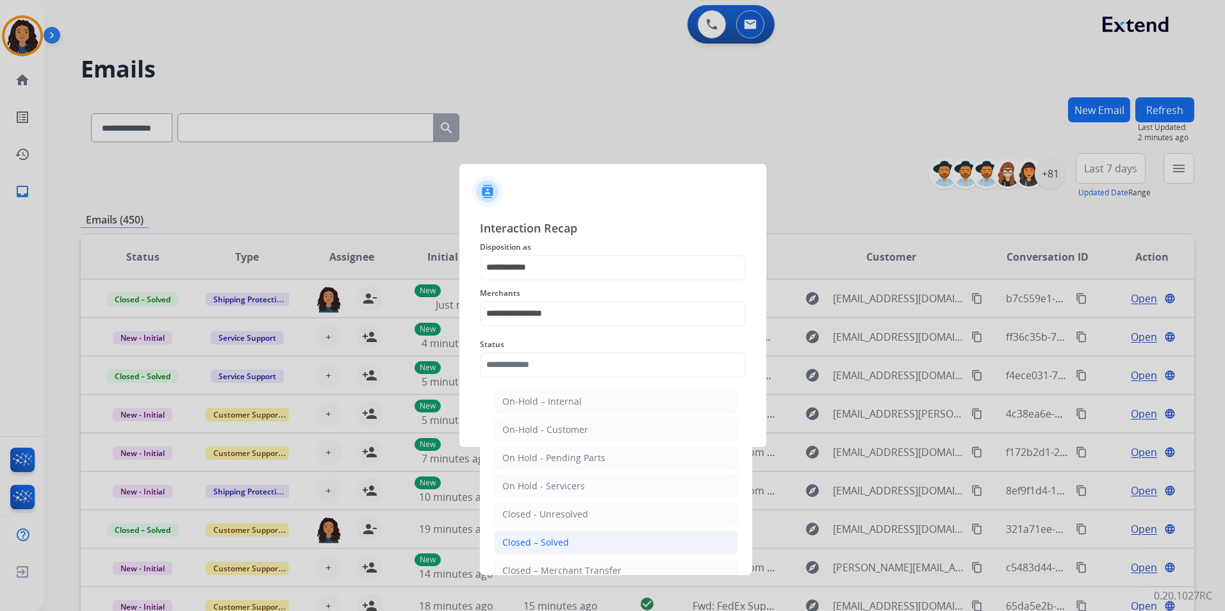
click at [585, 541] on li "Closed – Solved" at bounding box center [616, 543] width 244 height 24
type input "**********"
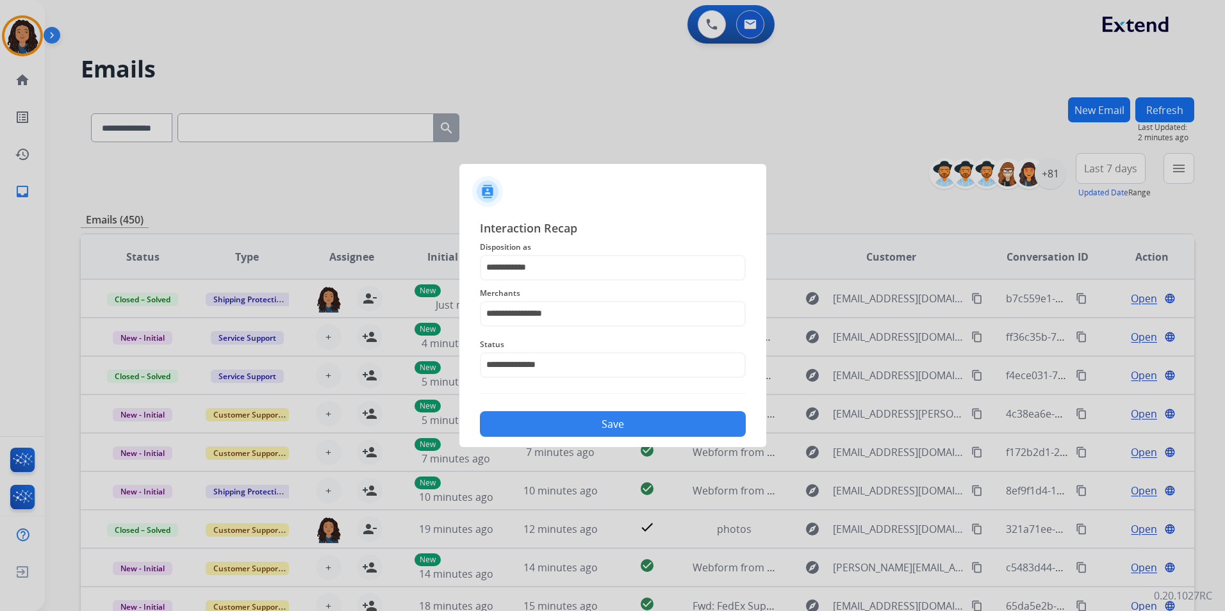
click at [572, 436] on button "Save" at bounding box center [613, 424] width 266 height 26
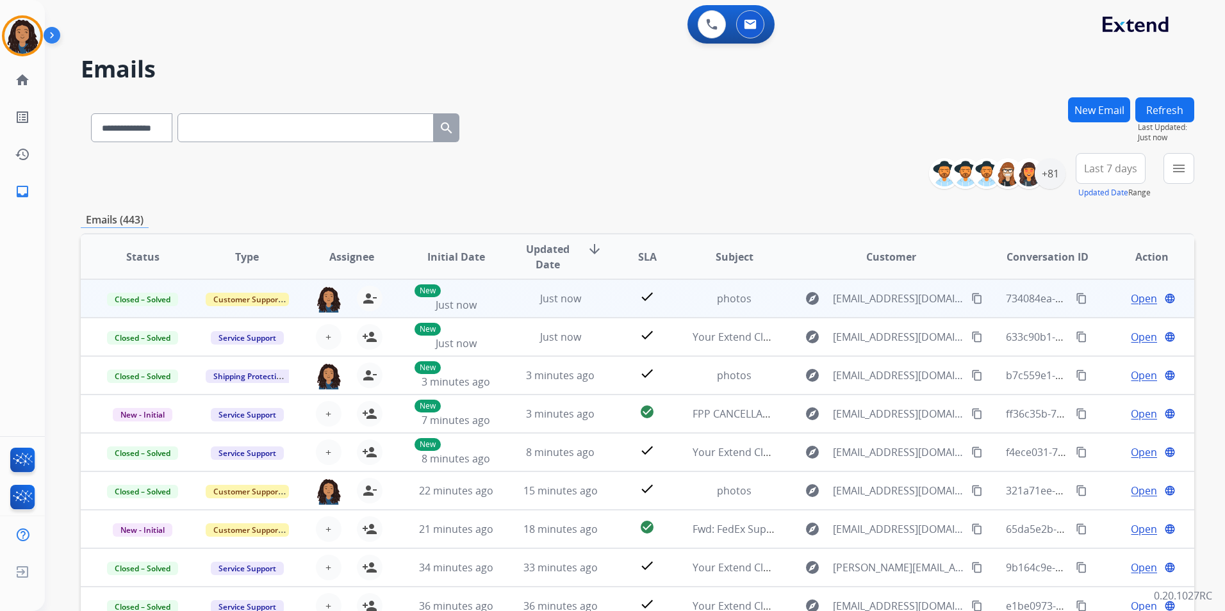
click at [1076, 297] on mat-icon "content_copy" at bounding box center [1082, 299] width 12 height 12
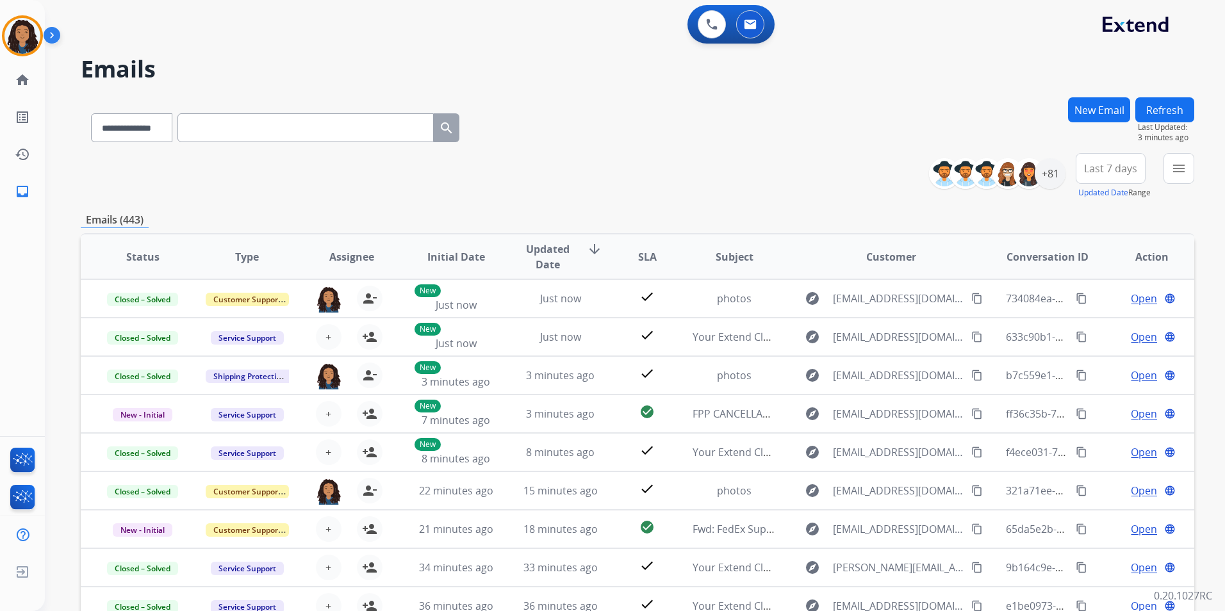
click at [1104, 115] on button "New Email" at bounding box center [1099, 109] width 62 height 25
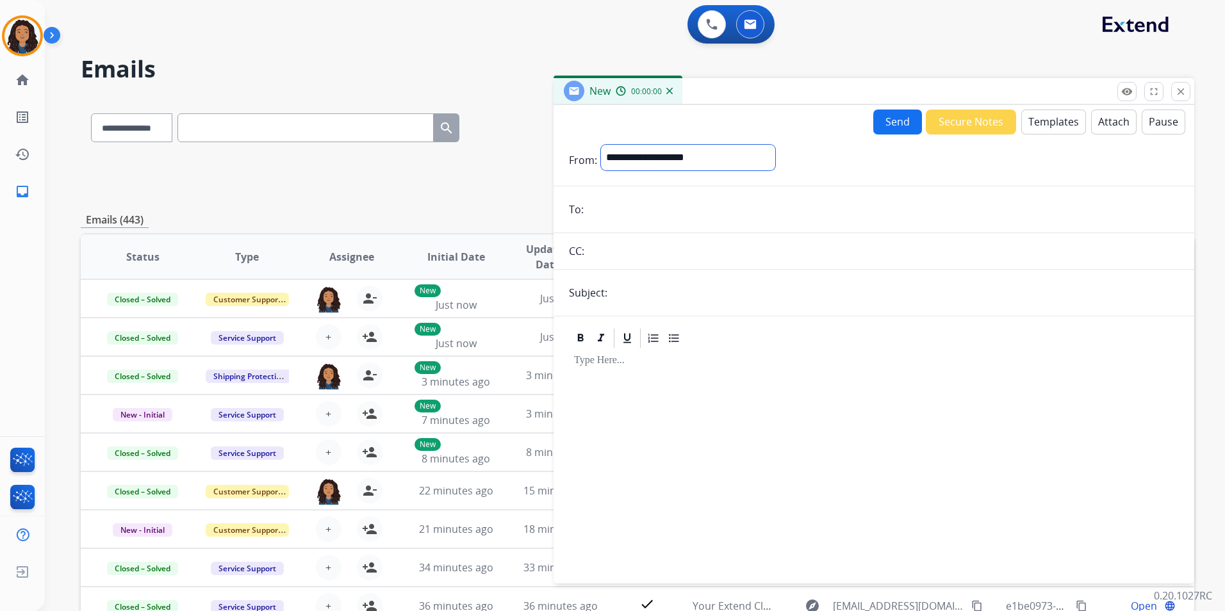
click at [751, 166] on select "**********" at bounding box center [688, 158] width 174 height 26
select select "**********"
click at [601, 145] on select "**********" at bounding box center [688, 158] width 174 height 26
paste input "**********"
type input "**********"
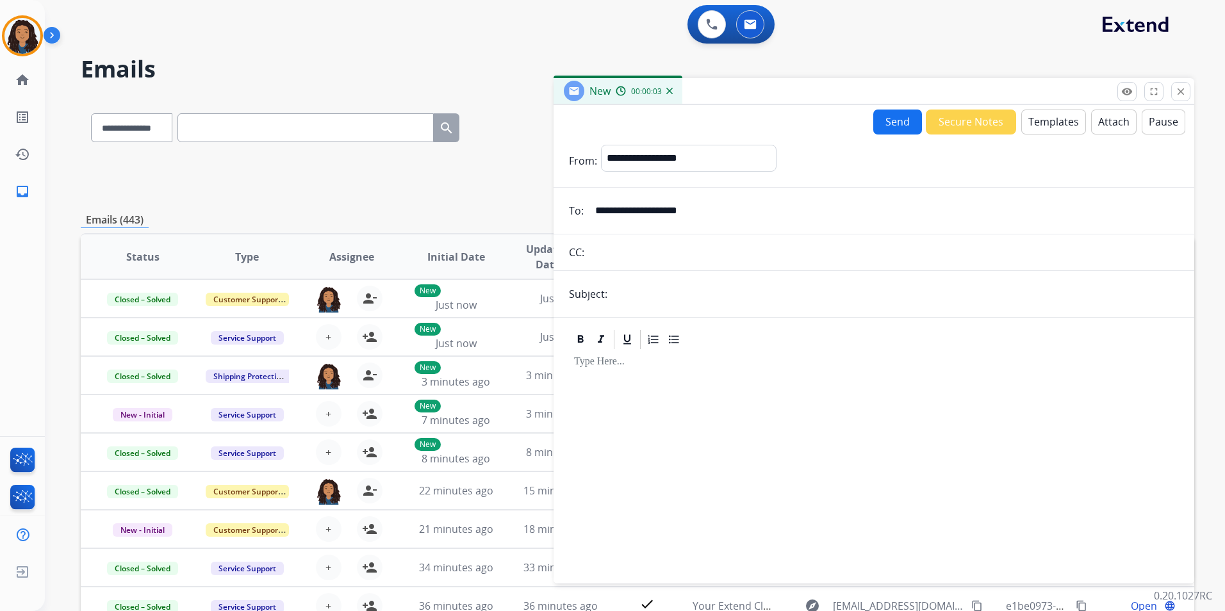
click at [636, 285] on input "text" at bounding box center [895, 294] width 568 height 26
type input "******"
click at [1039, 123] on button "Templates" at bounding box center [1053, 122] width 65 height 25
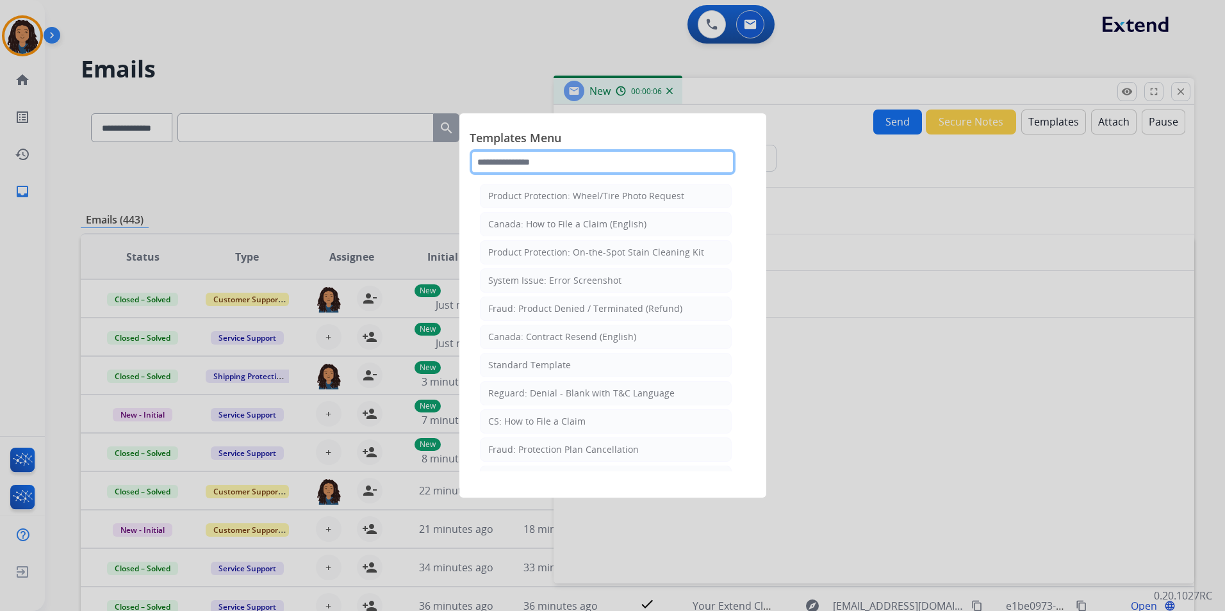
click at [527, 163] on input "text" at bounding box center [603, 162] width 266 height 26
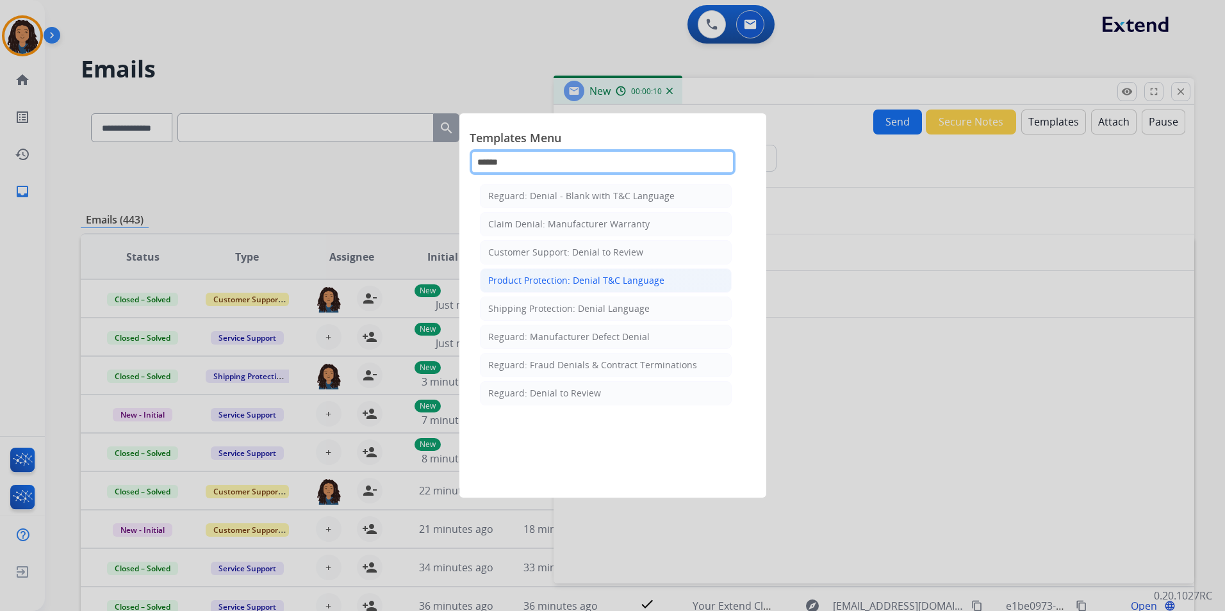
type input "******"
click at [553, 282] on div "Product Protection: Denial T&C Language" at bounding box center [576, 280] width 176 height 13
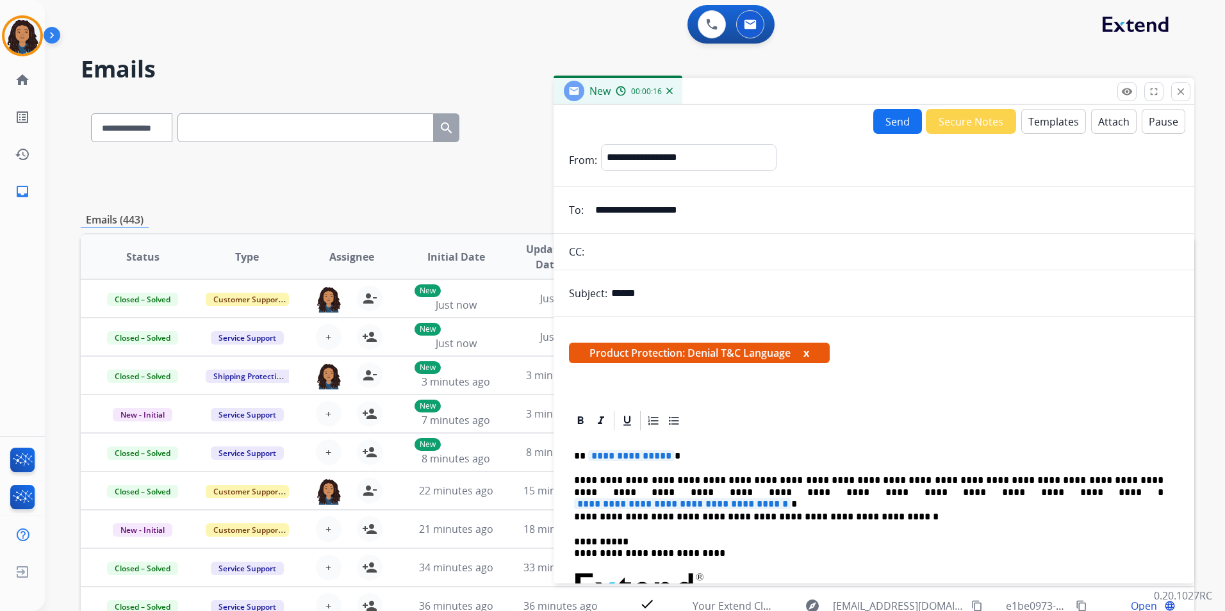
click at [660, 454] on span "**********" at bounding box center [631, 455] width 87 height 11
click at [791, 499] on span "**********" at bounding box center [682, 504] width 217 height 11
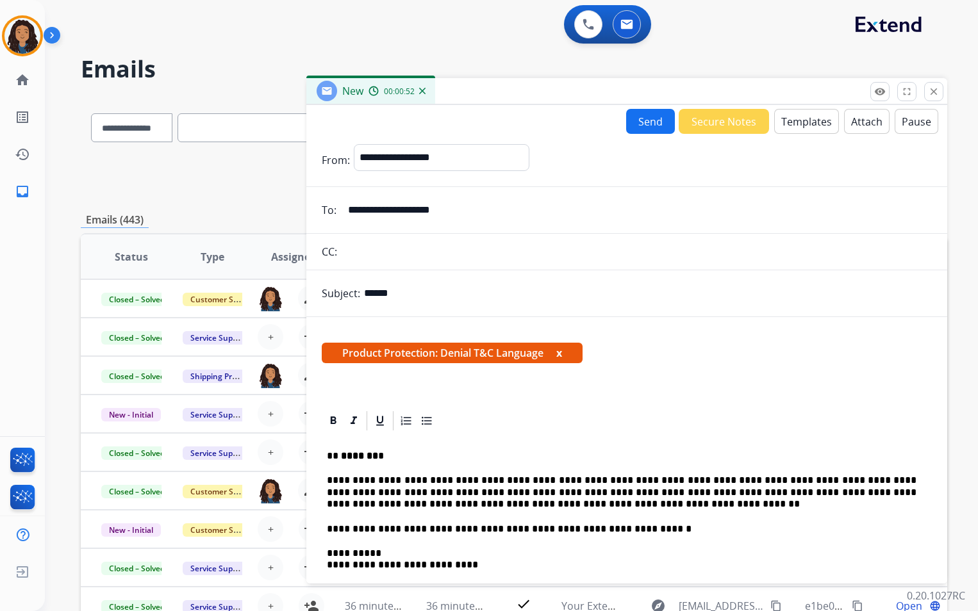
click at [859, 125] on button "Attach" at bounding box center [866, 121] width 45 height 25
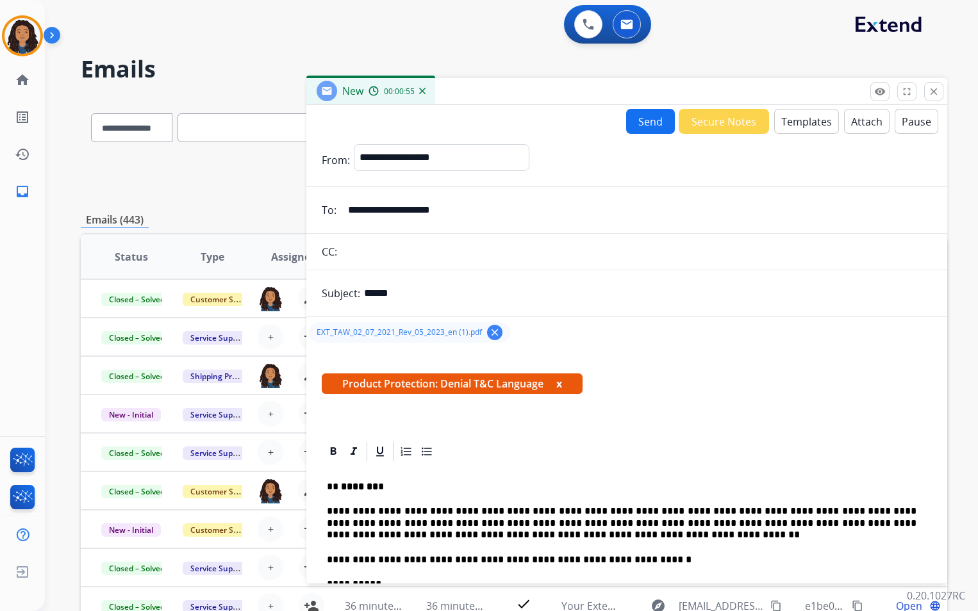
click at [643, 120] on button "Send" at bounding box center [650, 121] width 49 height 25
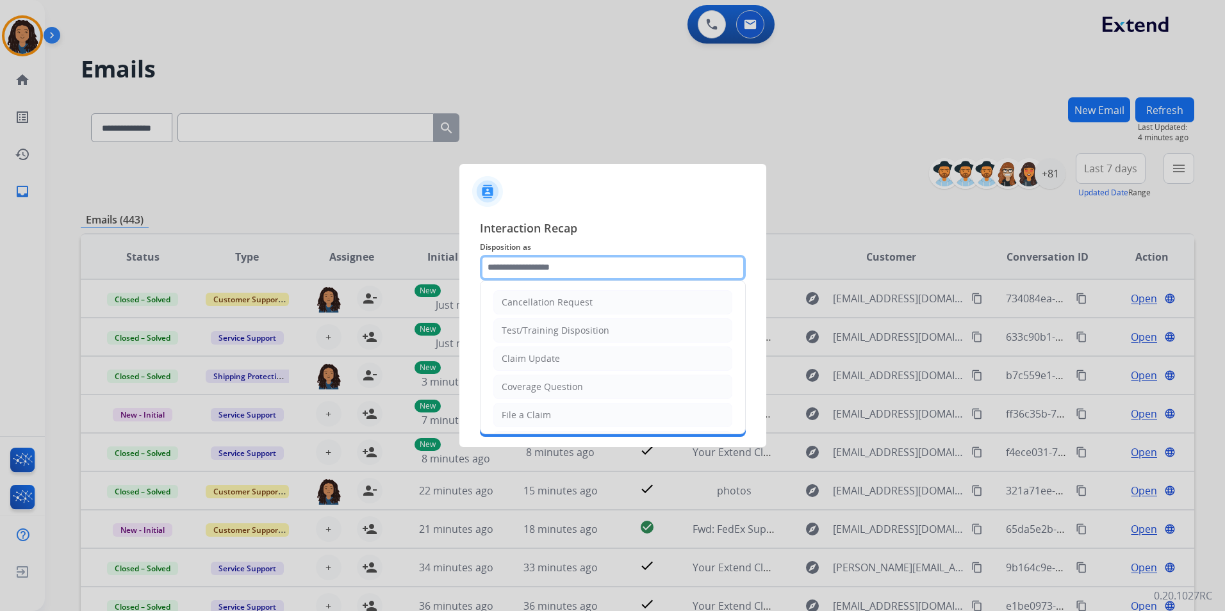
click at [612, 263] on input "text" at bounding box center [613, 268] width 266 height 26
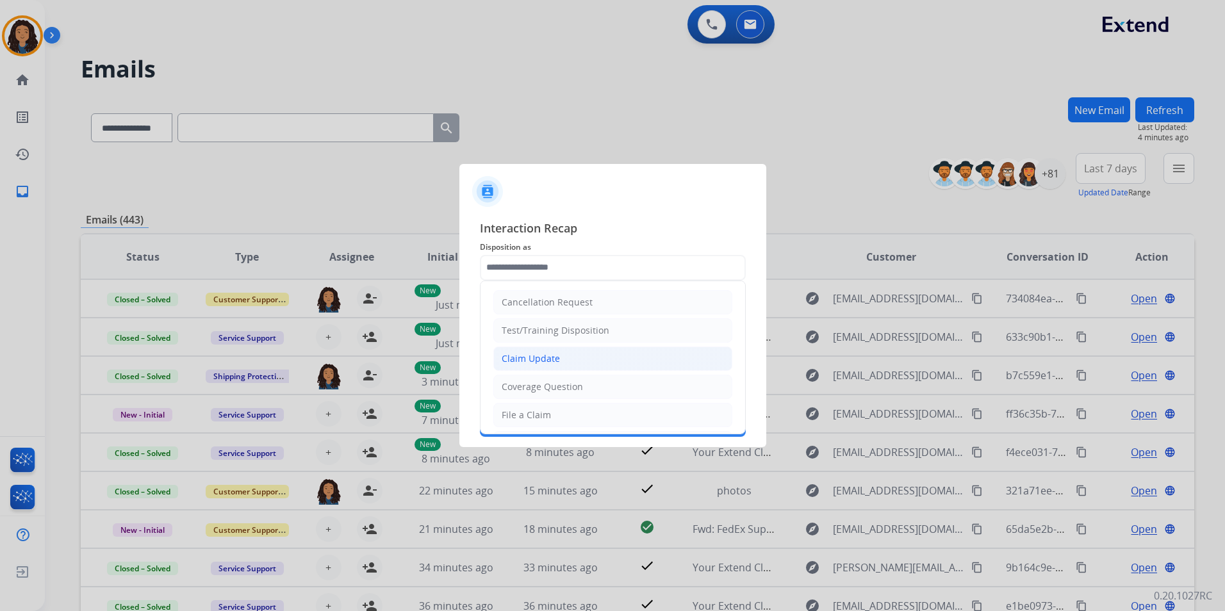
click at [566, 354] on li "Claim Update" at bounding box center [612, 359] width 239 height 24
type input "**********"
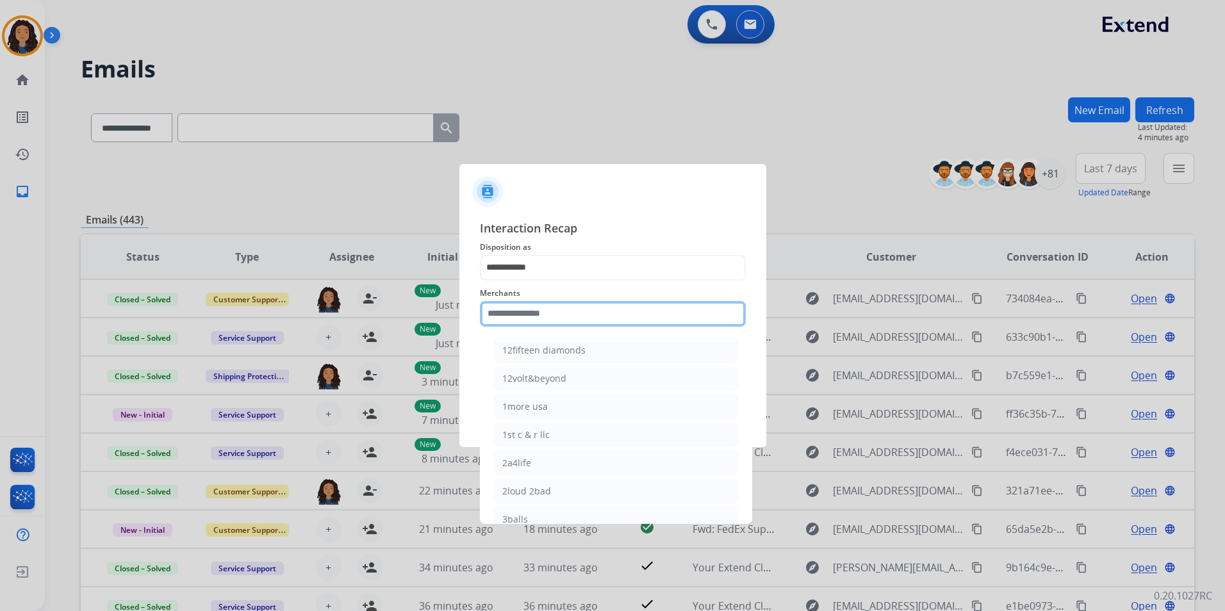
click at [558, 325] on input "text" at bounding box center [613, 314] width 266 height 26
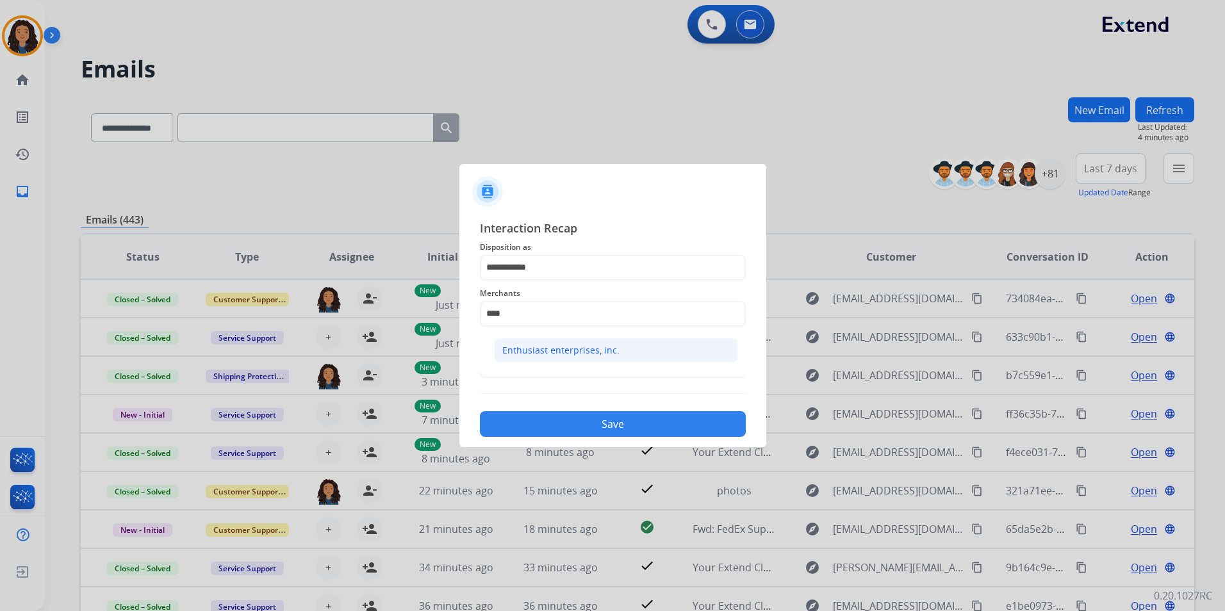
click at [569, 347] on div "Enthusiast enterprises, inc." at bounding box center [560, 350] width 117 height 13
type input "**********"
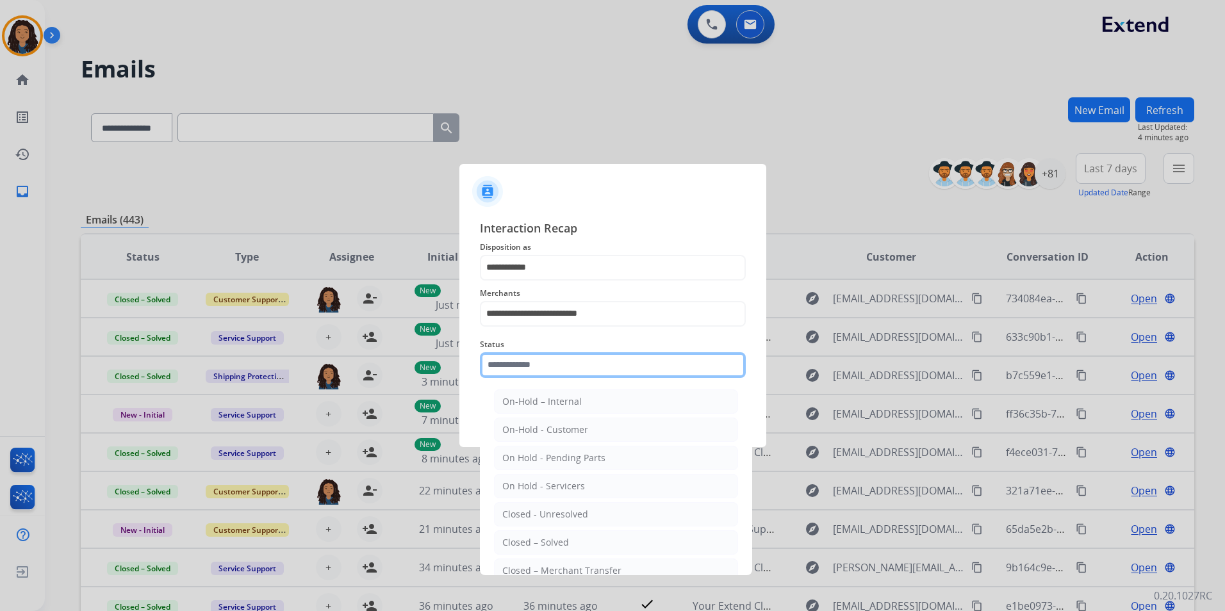
click at [558, 354] on input "text" at bounding box center [613, 365] width 266 height 26
drag, startPoint x: 543, startPoint y: 545, endPoint x: 535, endPoint y: 459, distance: 86.9
click at [541, 543] on div "Closed – Solved" at bounding box center [535, 542] width 67 height 13
type input "**********"
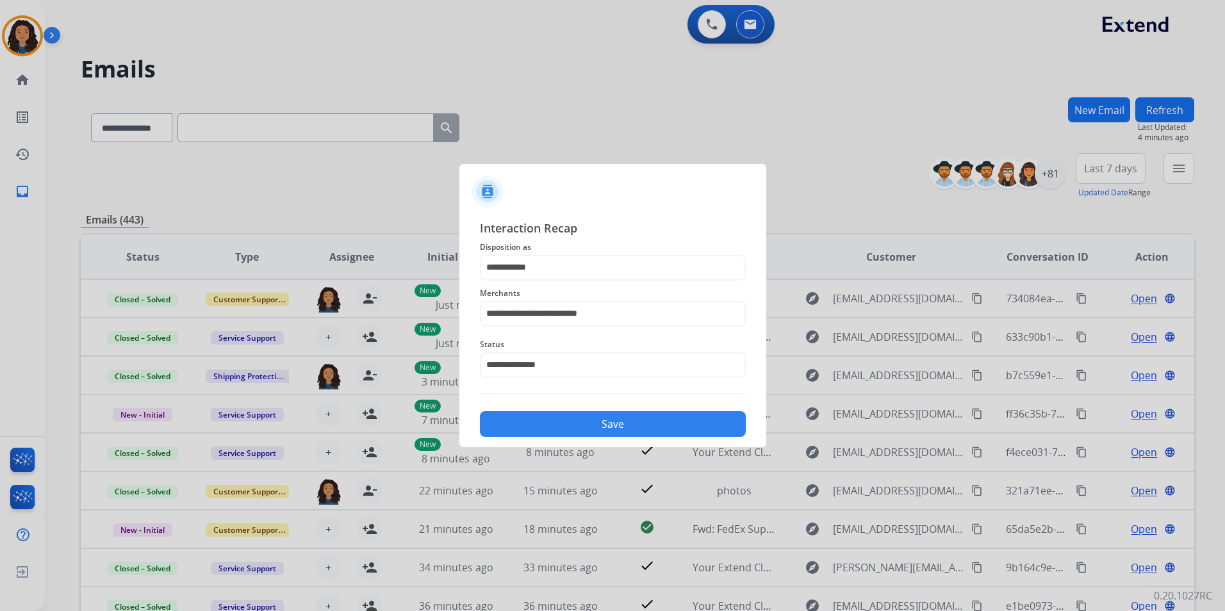
click at [541, 412] on button "Save" at bounding box center [613, 424] width 266 height 26
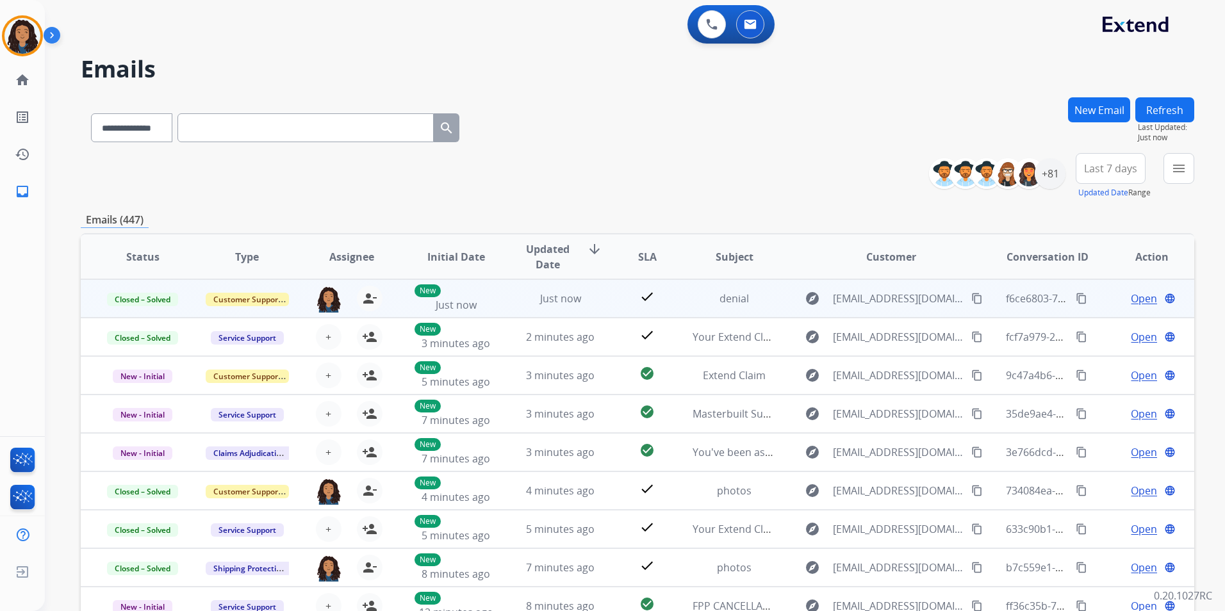
click at [1076, 301] on mat-icon "content_copy" at bounding box center [1082, 299] width 12 height 12
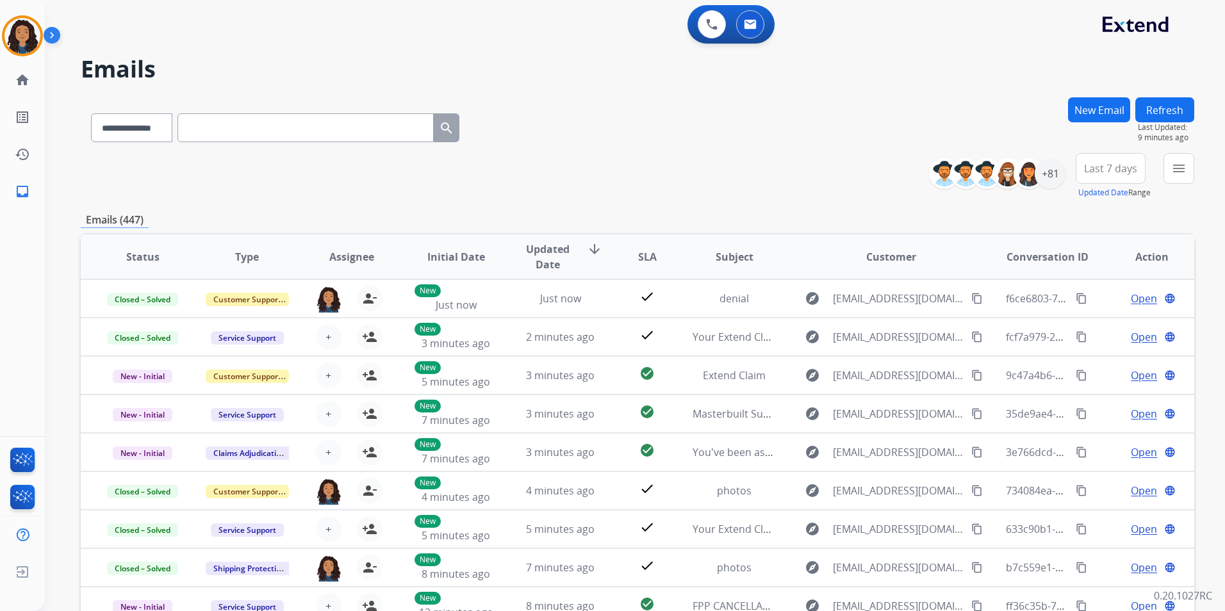
click at [1077, 113] on button "New Email" at bounding box center [1099, 109] width 62 height 25
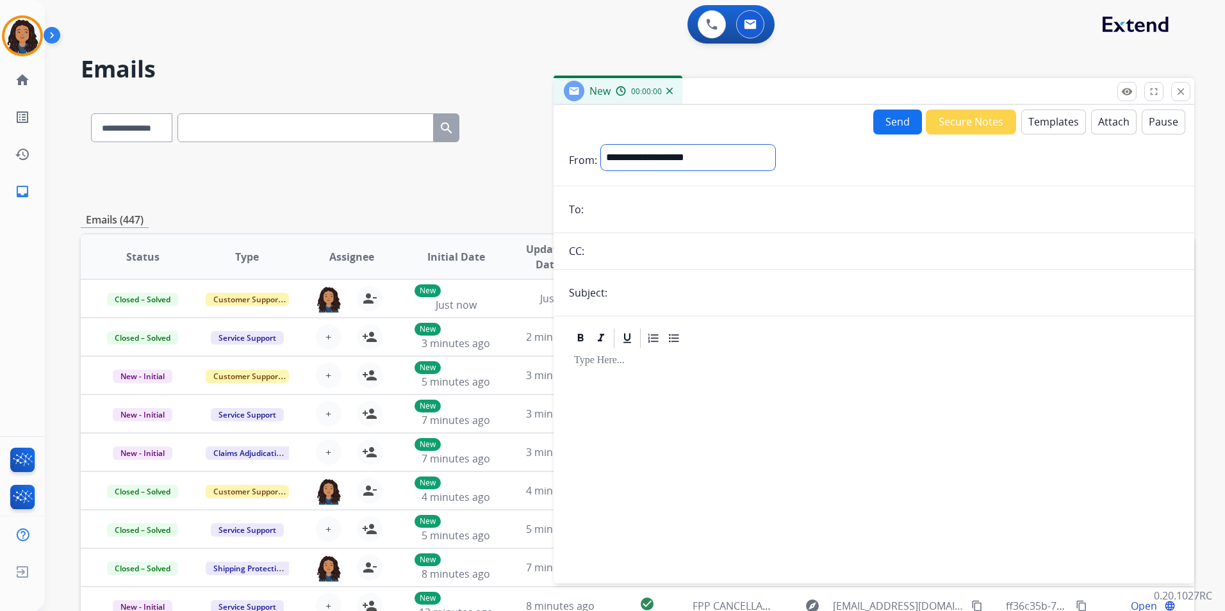
click at [775, 165] on select "**********" at bounding box center [688, 158] width 174 height 26
select select "**********"
click at [601, 145] on select "**********" at bounding box center [688, 158] width 174 height 26
paste input "**********"
type input "**********"
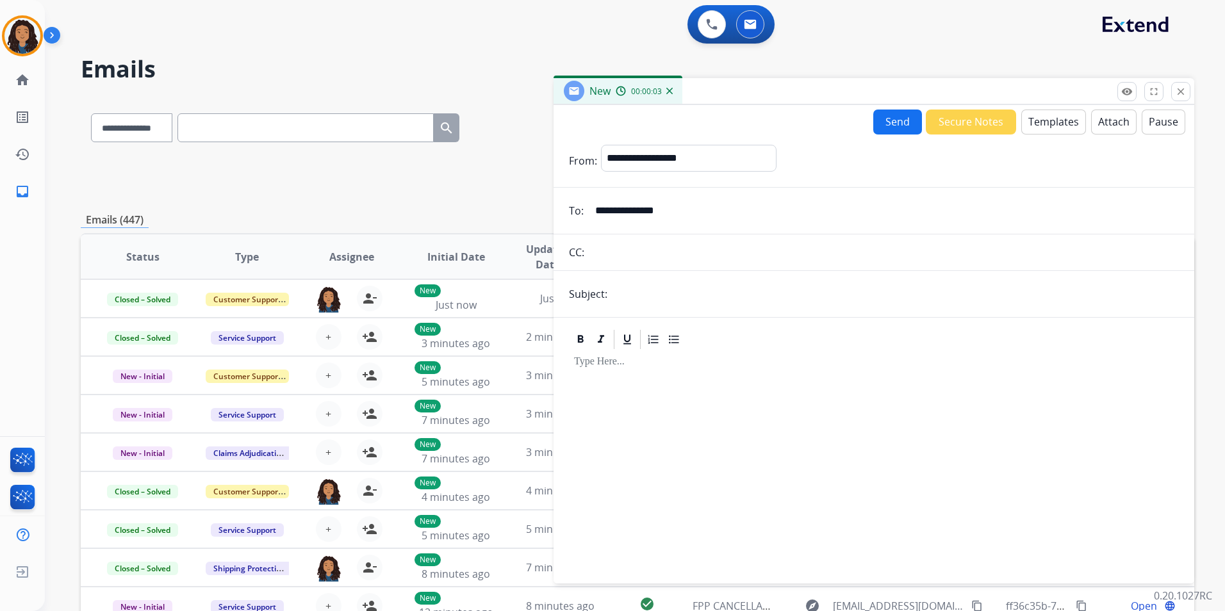
click at [690, 296] on input "text" at bounding box center [895, 294] width 568 height 26
type input "**********"
click at [1036, 117] on button "Templates" at bounding box center [1053, 122] width 65 height 25
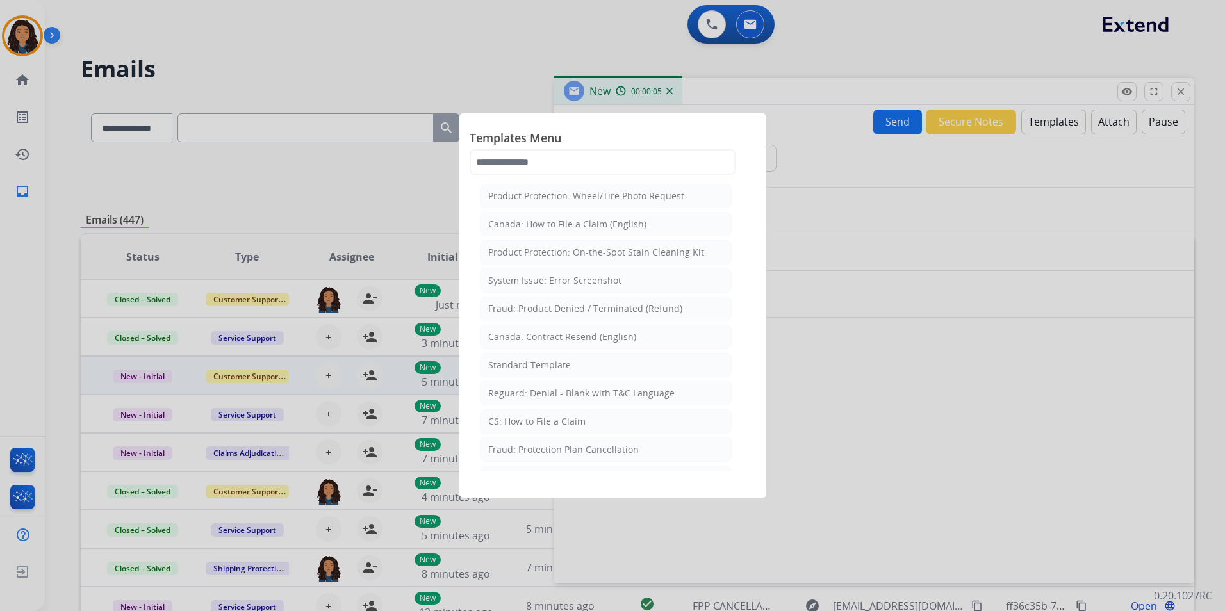
click at [544, 367] on div "Standard Template" at bounding box center [529, 365] width 83 height 13
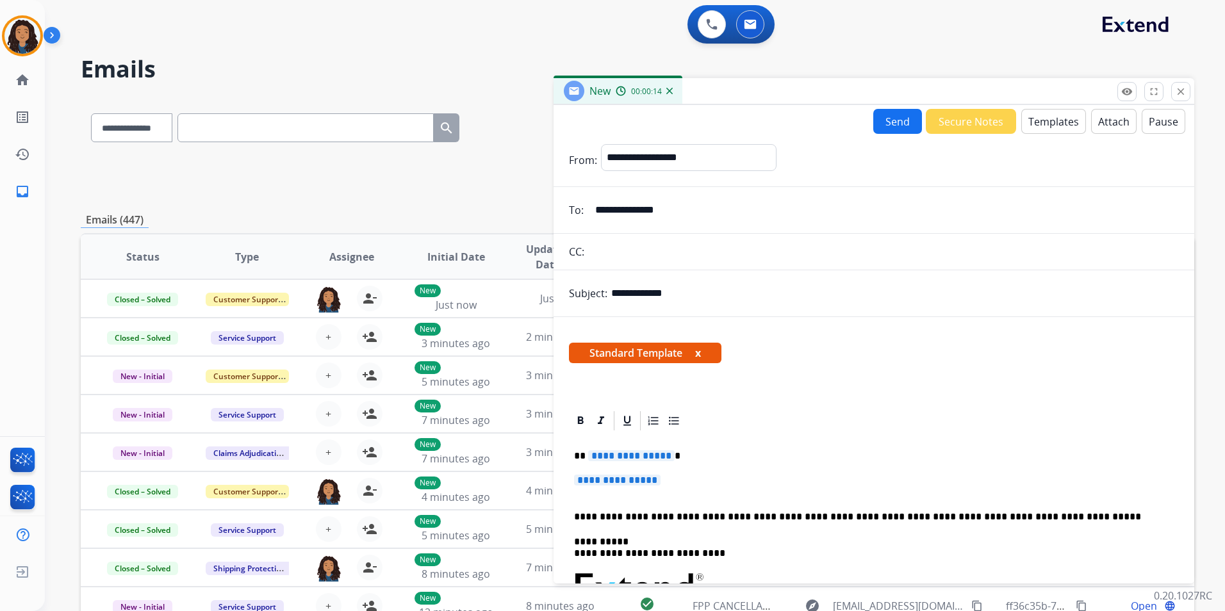
click at [674, 480] on p "**********" at bounding box center [874, 487] width 600 height 24
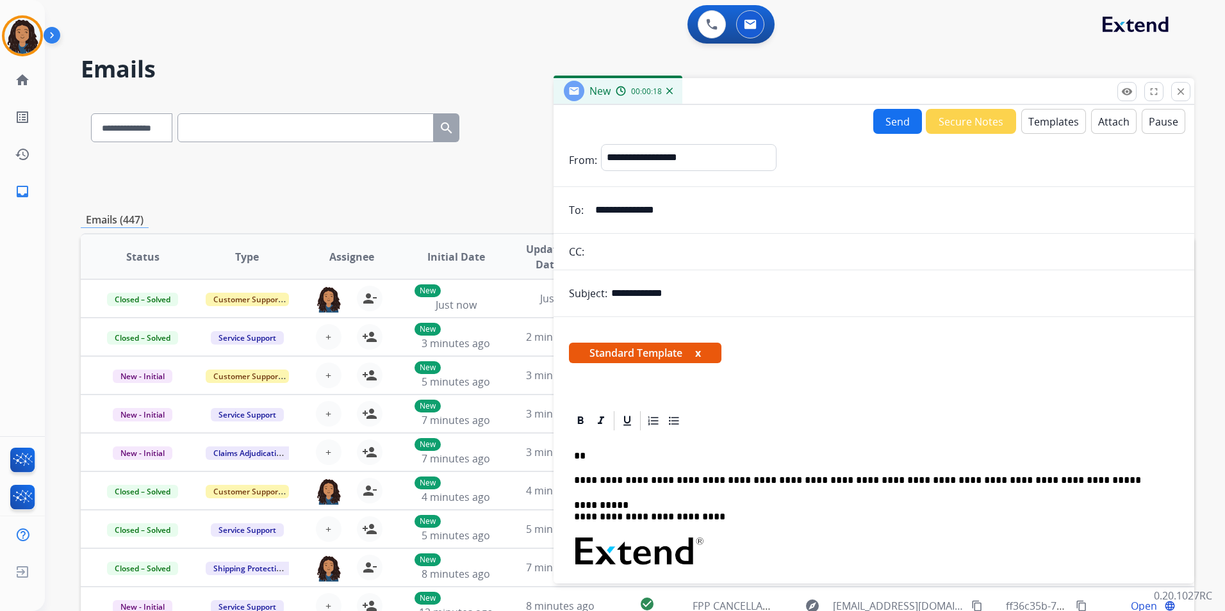
click at [1041, 117] on button "Templates" at bounding box center [1053, 121] width 65 height 25
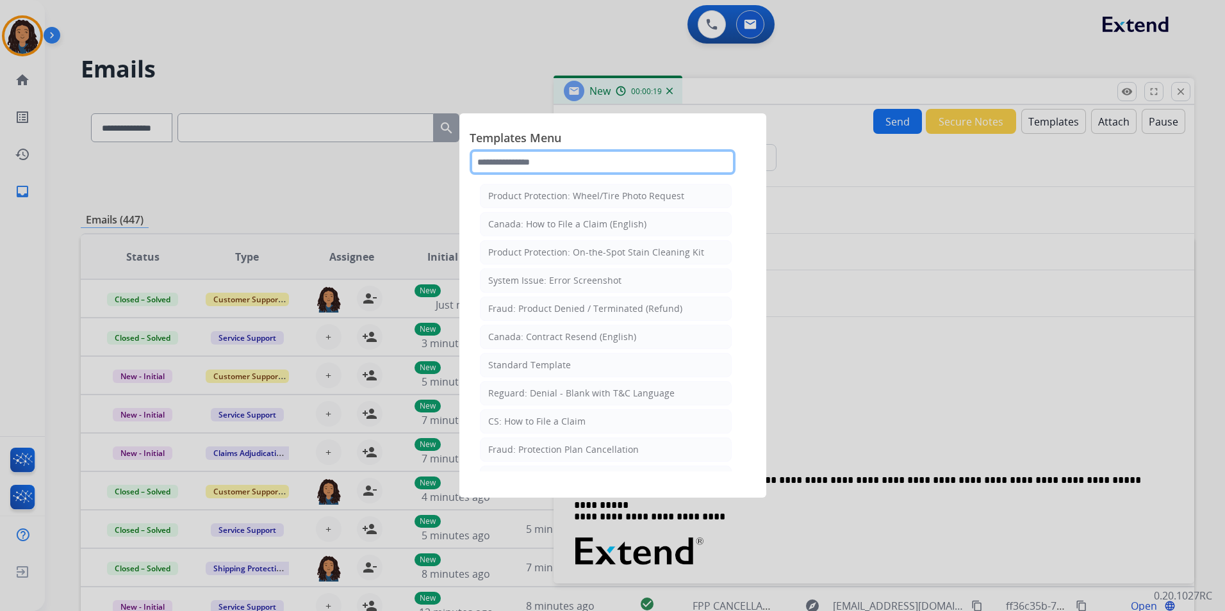
click at [673, 174] on input "text" at bounding box center [603, 162] width 266 height 26
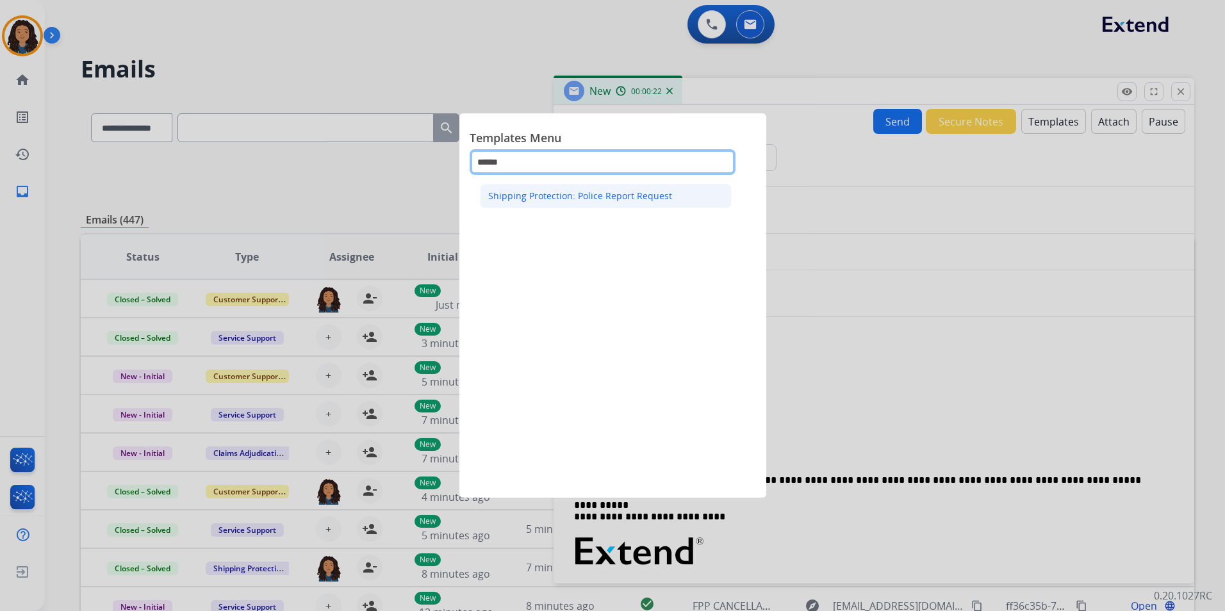
type input "******"
click at [652, 206] on li "Shipping Protection: Police Report Request" at bounding box center [606, 196] width 252 height 24
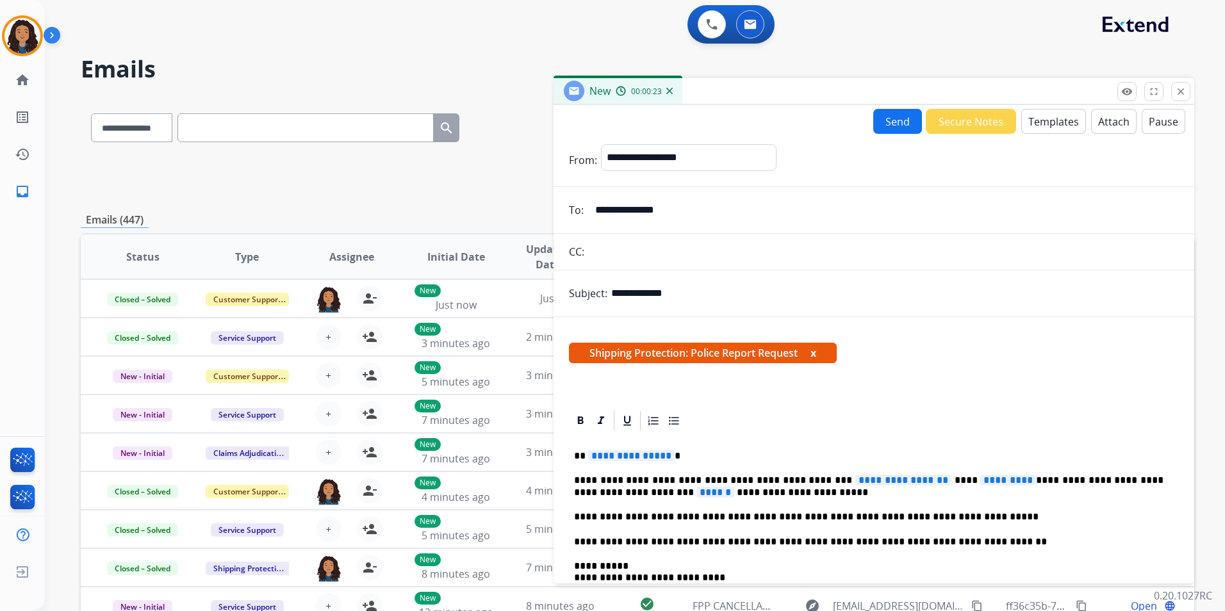
click at [633, 449] on div "**********" at bounding box center [874, 619] width 610 height 372
click at [921, 478] on span "**********" at bounding box center [903, 480] width 96 height 11
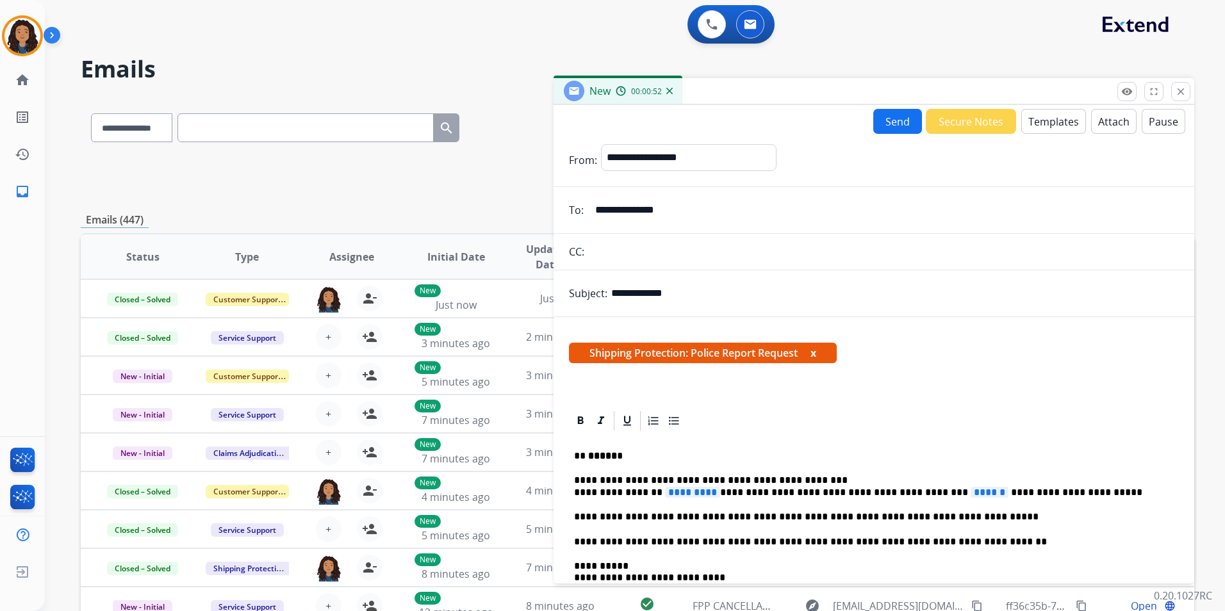
click at [573, 487] on div "**********" at bounding box center [874, 619] width 610 height 372
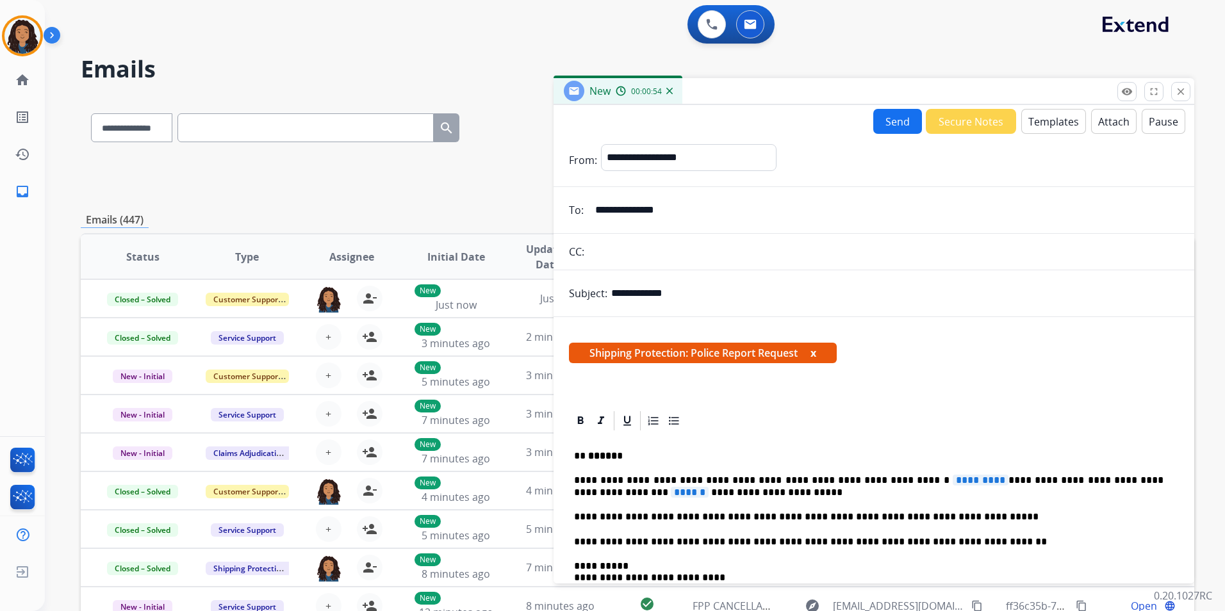
click at [953, 475] on span "*********" at bounding box center [981, 480] width 56 height 11
click at [669, 487] on span "******" at bounding box center [650, 492] width 38 height 11
click at [892, 126] on button "Send" at bounding box center [897, 121] width 49 height 25
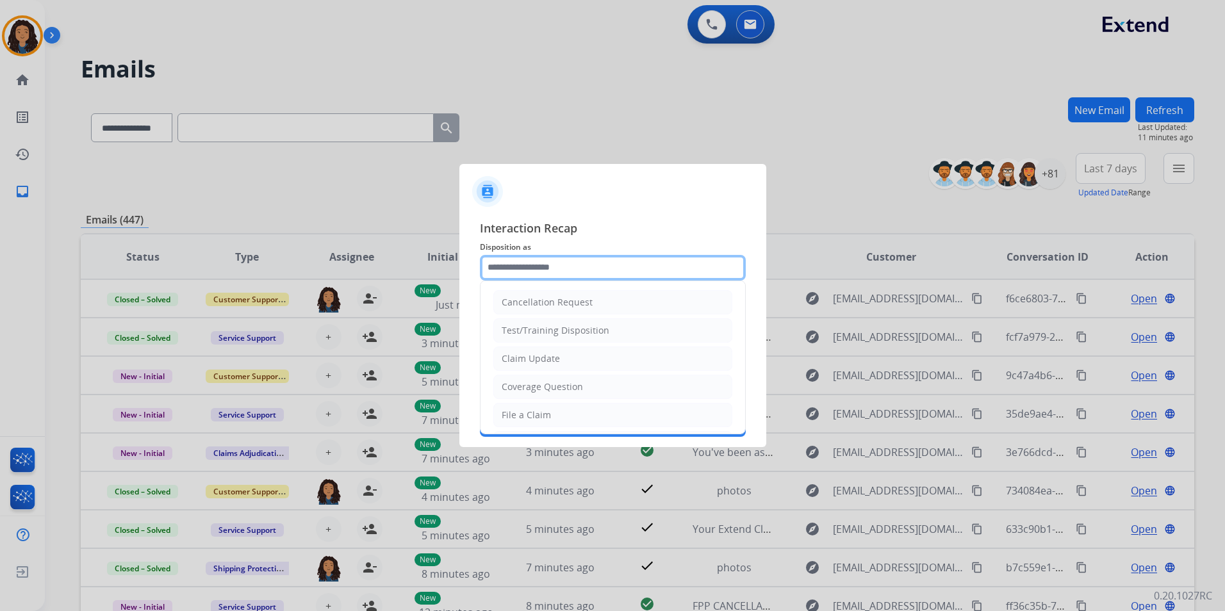
click at [621, 262] on input "text" at bounding box center [613, 268] width 266 height 26
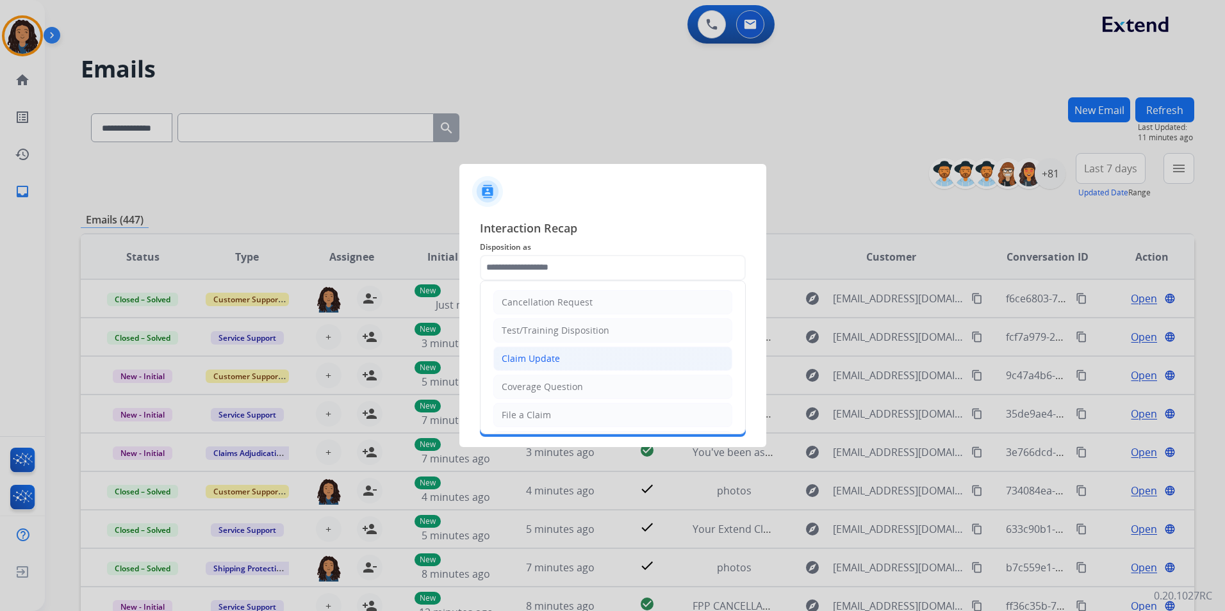
click at [567, 360] on li "Claim Update" at bounding box center [612, 359] width 239 height 24
type input "**********"
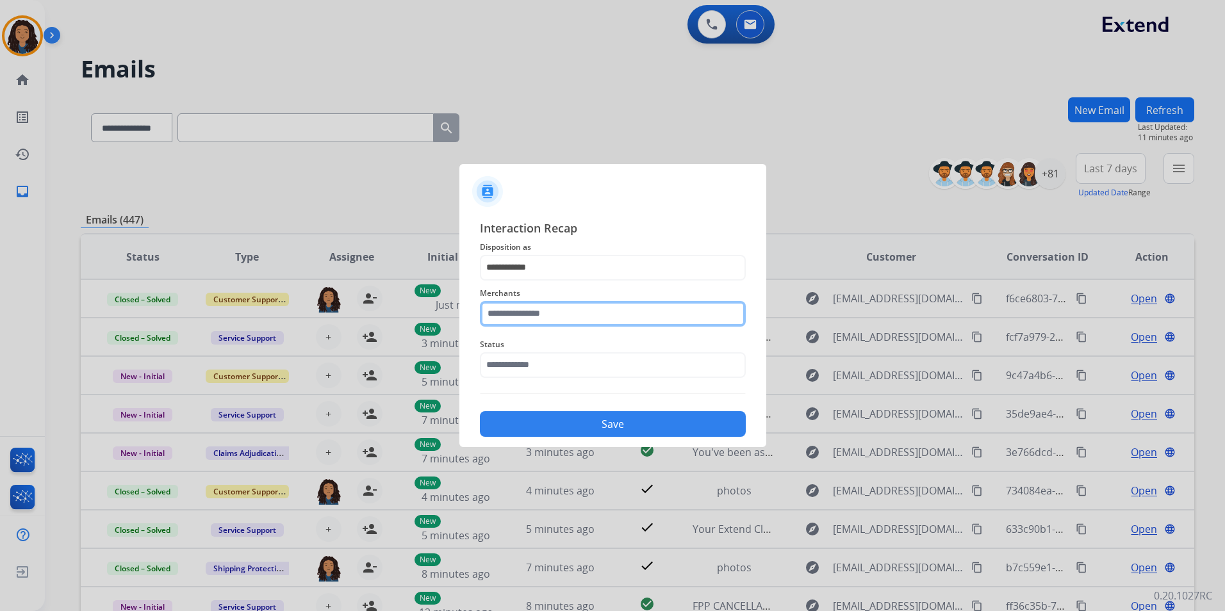
click at [552, 317] on input "text" at bounding box center [613, 314] width 266 height 26
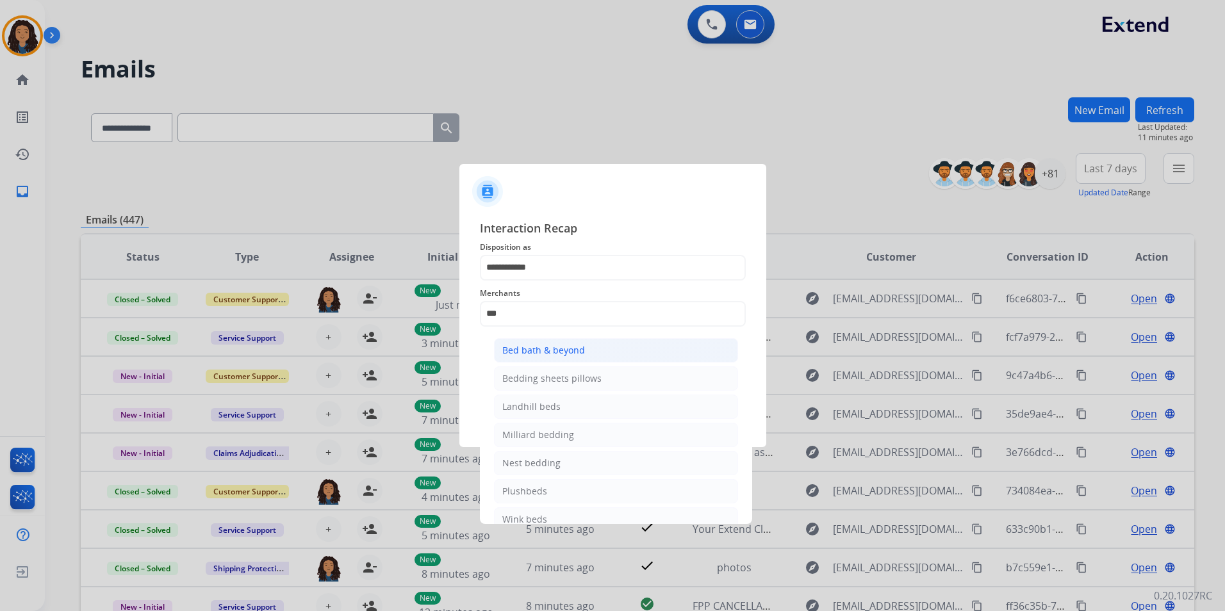
click at [556, 351] on div "Bed bath & beyond" at bounding box center [543, 350] width 83 height 13
type input "**********"
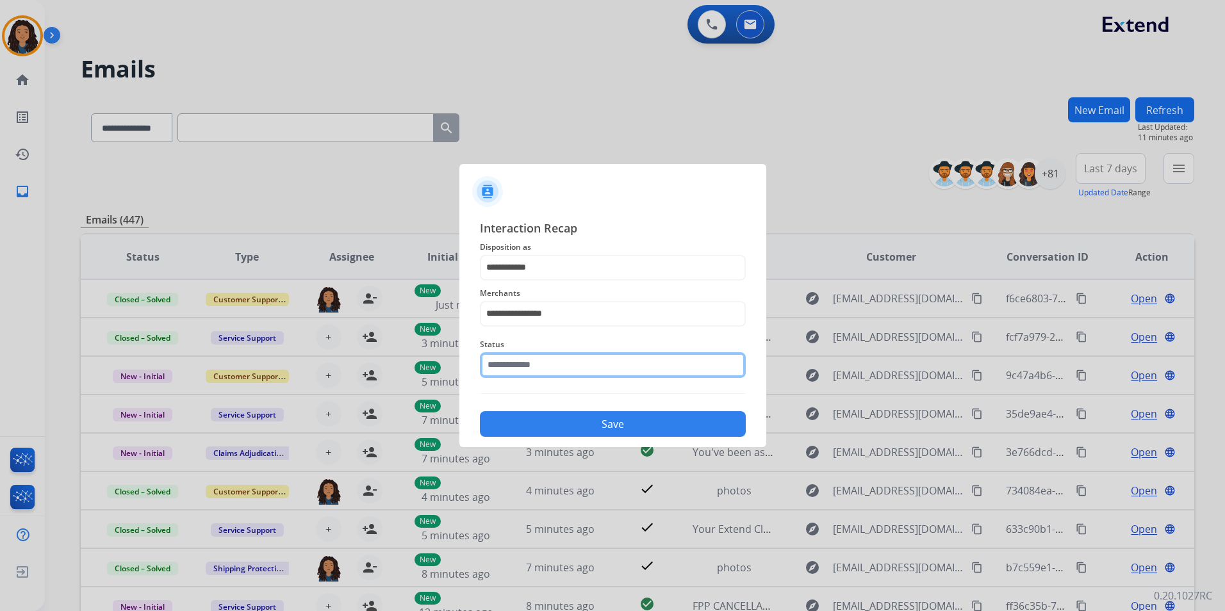
click at [548, 370] on input "text" at bounding box center [613, 365] width 266 height 26
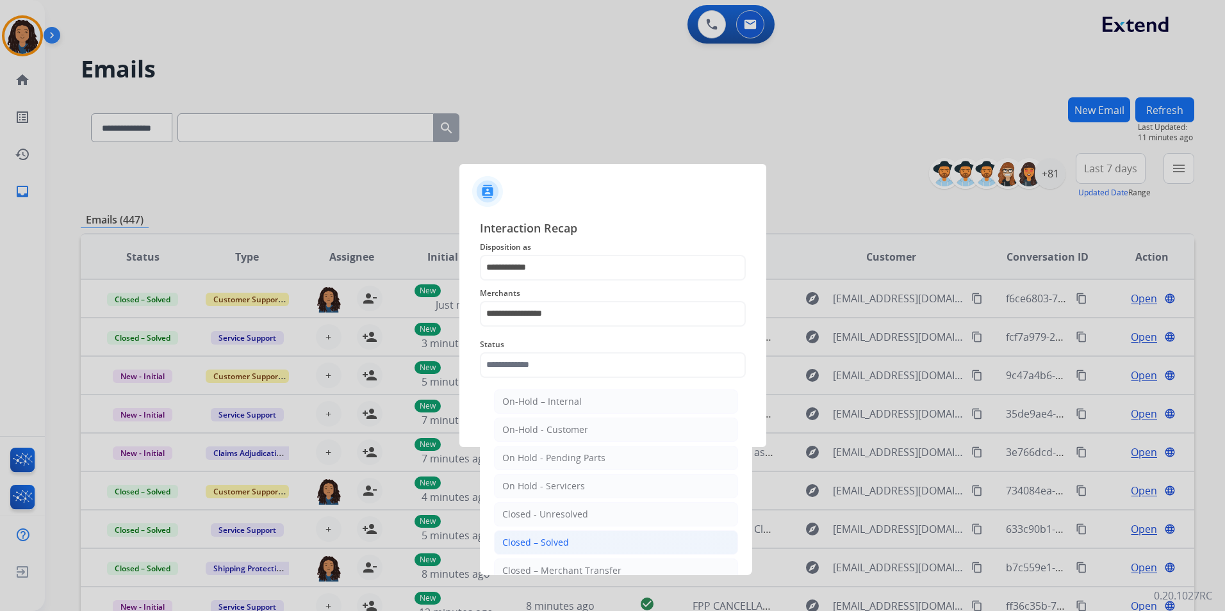
click at [537, 543] on div "Closed – Solved" at bounding box center [535, 542] width 67 height 13
type input "**********"
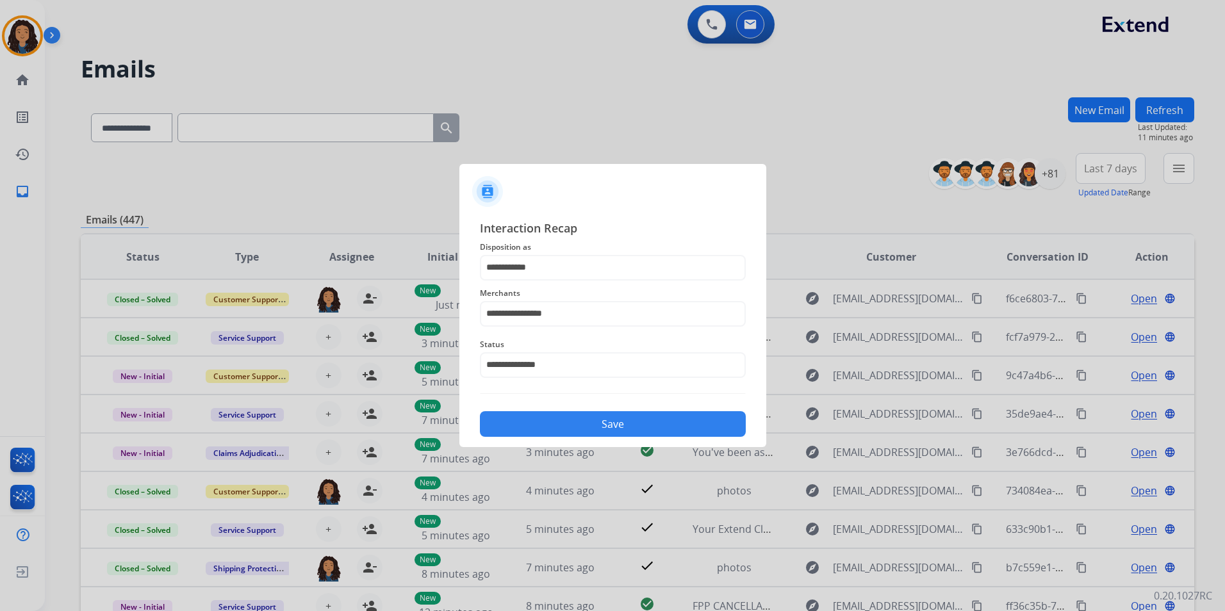
click at [561, 421] on button "Save" at bounding box center [613, 424] width 266 height 26
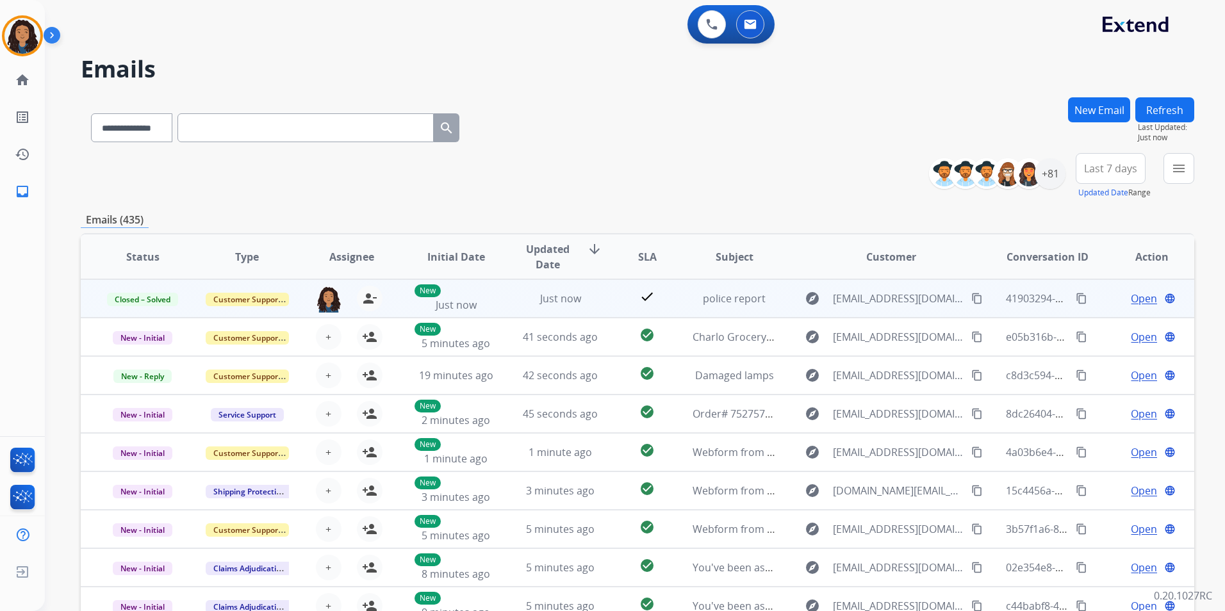
click at [1076, 295] on mat-icon "content_copy" at bounding box center [1082, 299] width 12 height 12
click at [1076, 301] on mat-icon "content_copy" at bounding box center [1082, 299] width 12 height 12
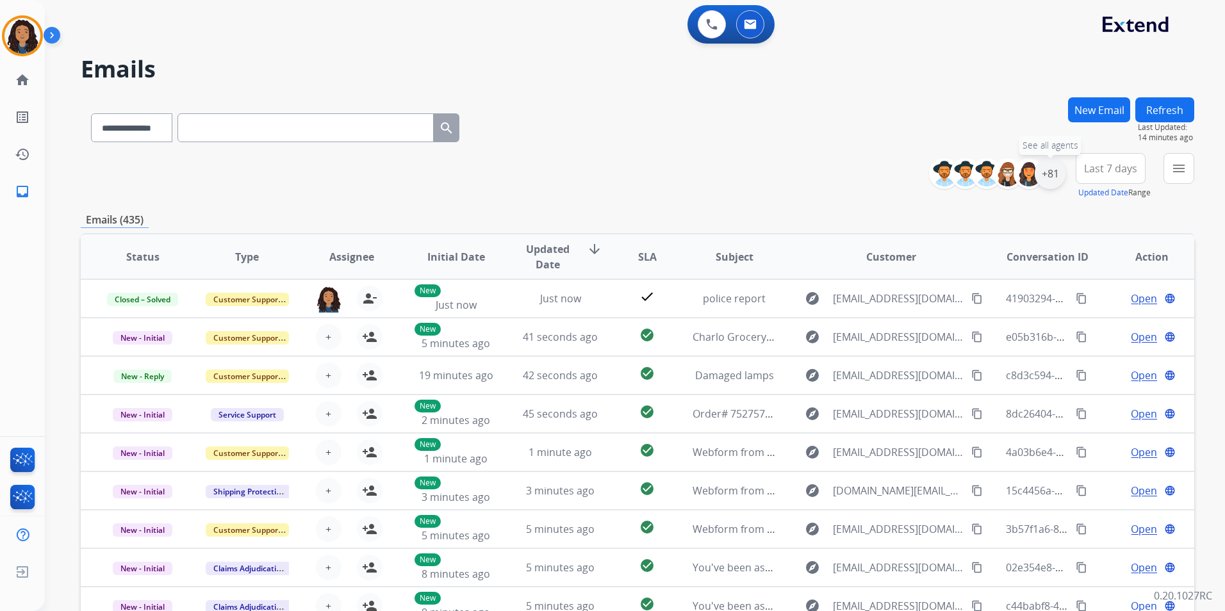
click at [1058, 180] on div "+81" at bounding box center [1050, 173] width 31 height 31
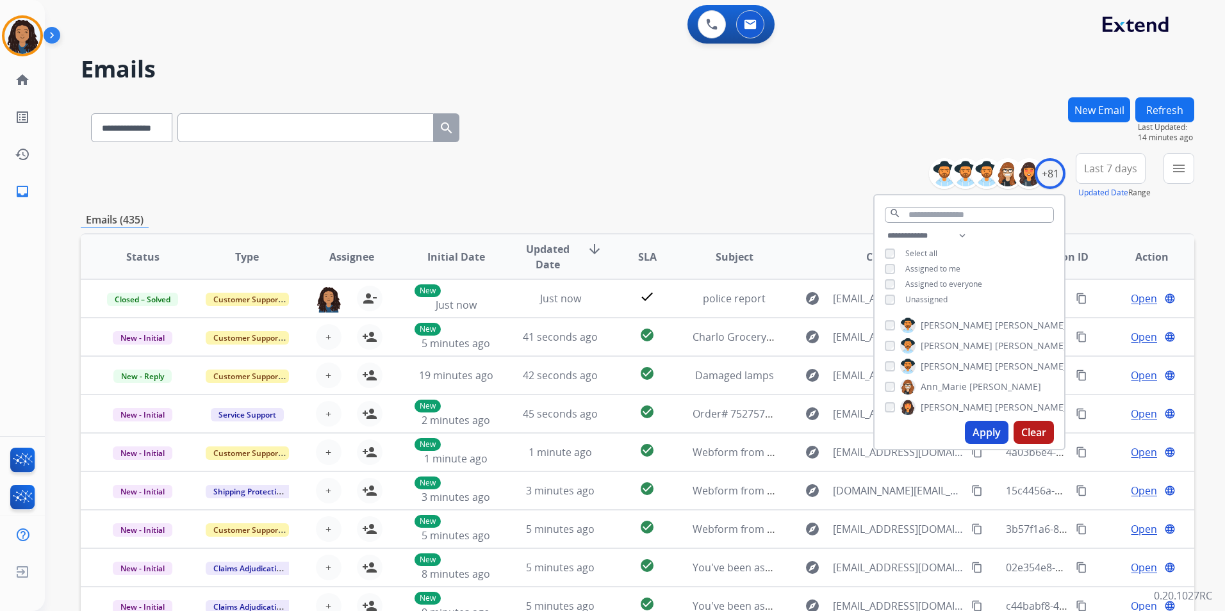
click at [927, 298] on span "Unassigned" at bounding box center [926, 299] width 42 height 11
click at [987, 431] on button "Apply" at bounding box center [987, 432] width 44 height 23
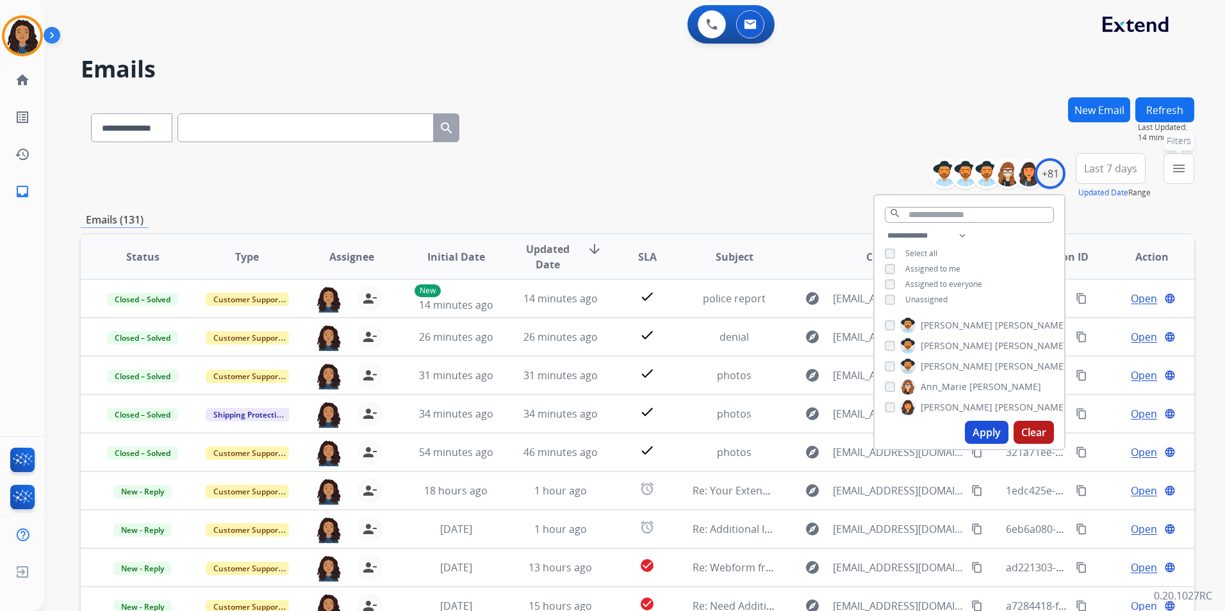
click at [1172, 181] on button "menu Filters" at bounding box center [1179, 168] width 31 height 31
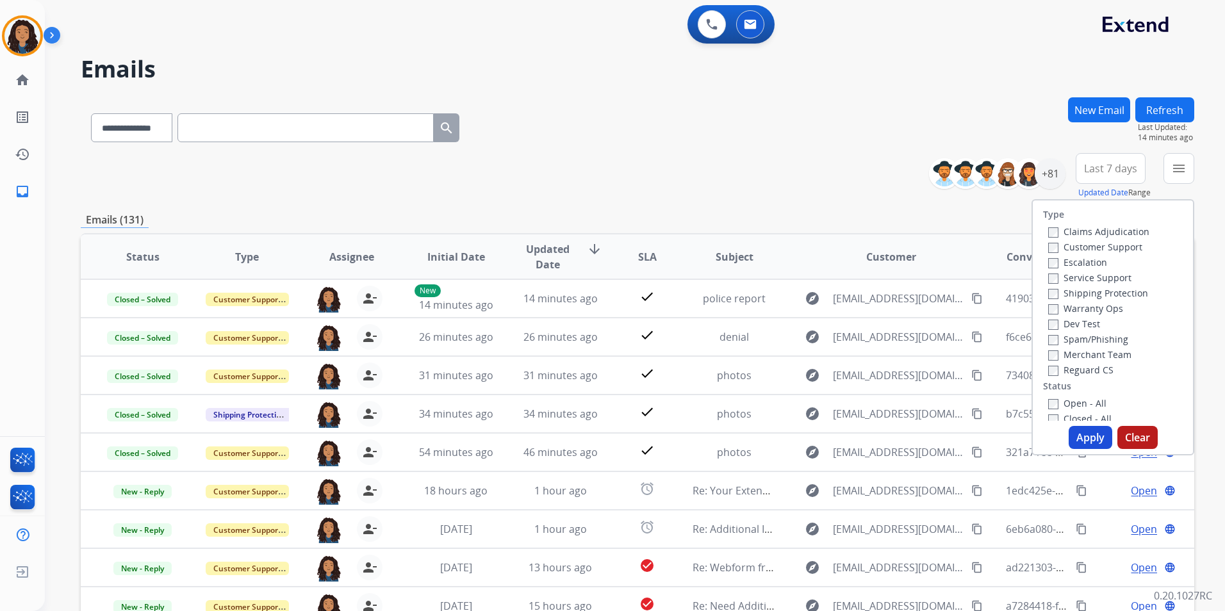
click at [1125, 246] on label "Customer Support" at bounding box center [1095, 247] width 94 height 12
click at [1112, 295] on label "Shipping Protection" at bounding box center [1098, 293] width 100 height 12
click at [1099, 377] on div "Reguard CS" at bounding box center [1098, 369] width 101 height 15
click at [1097, 371] on label "Reguard CS" at bounding box center [1080, 370] width 65 height 12
click at [1091, 405] on label "Open - All" at bounding box center [1077, 403] width 58 height 12
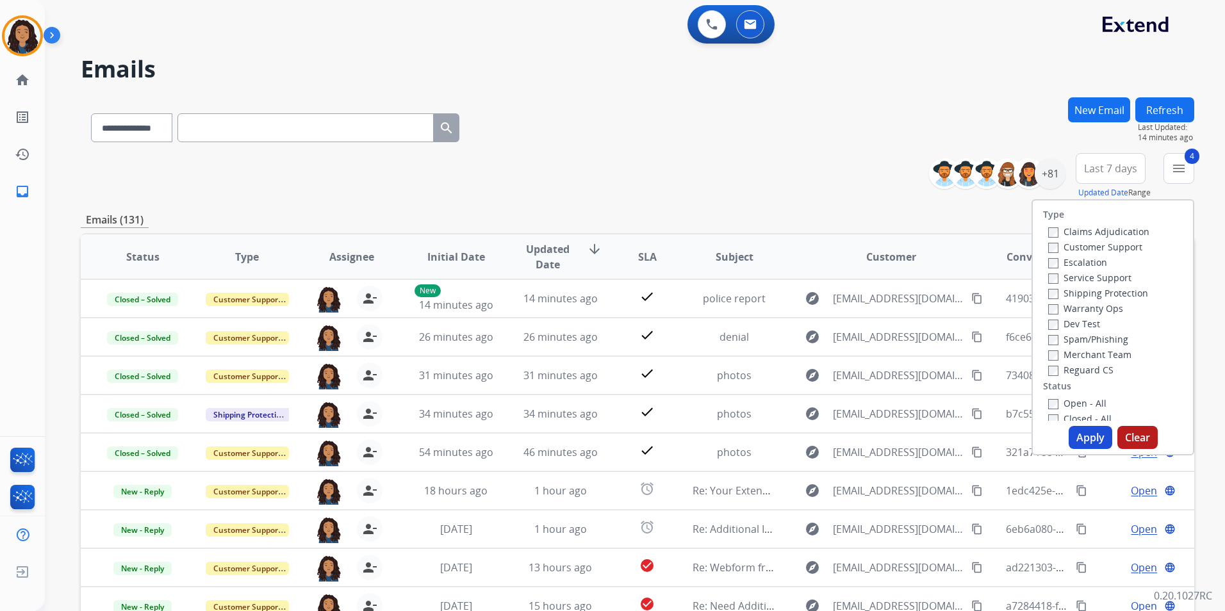
click at [1091, 443] on button "Apply" at bounding box center [1091, 437] width 44 height 23
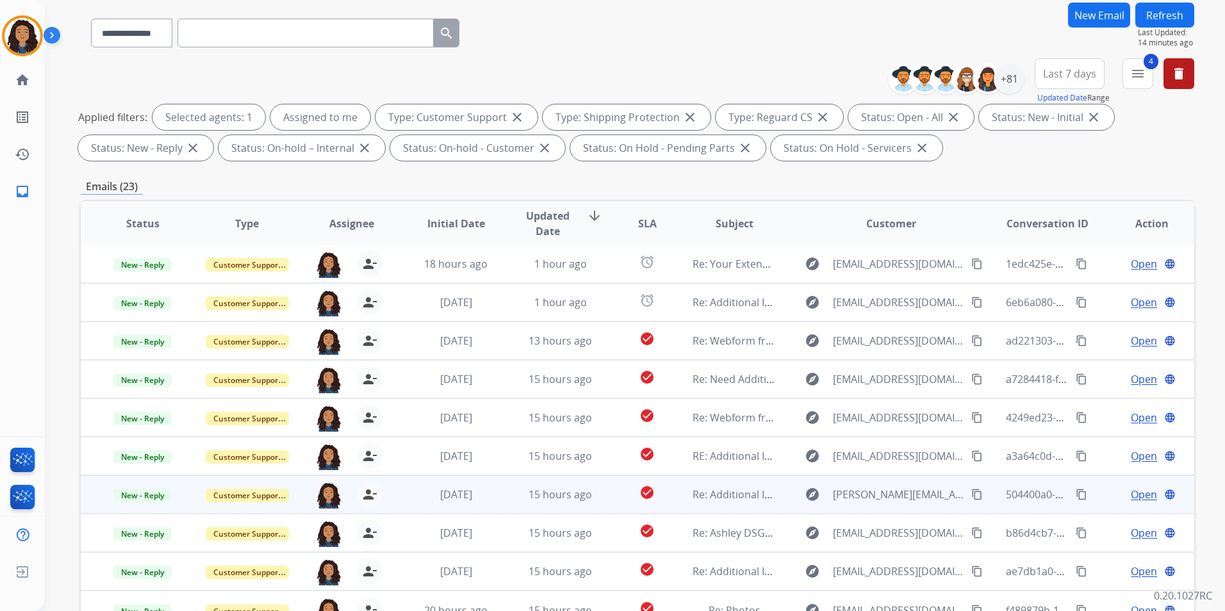
scroll to position [179, 0]
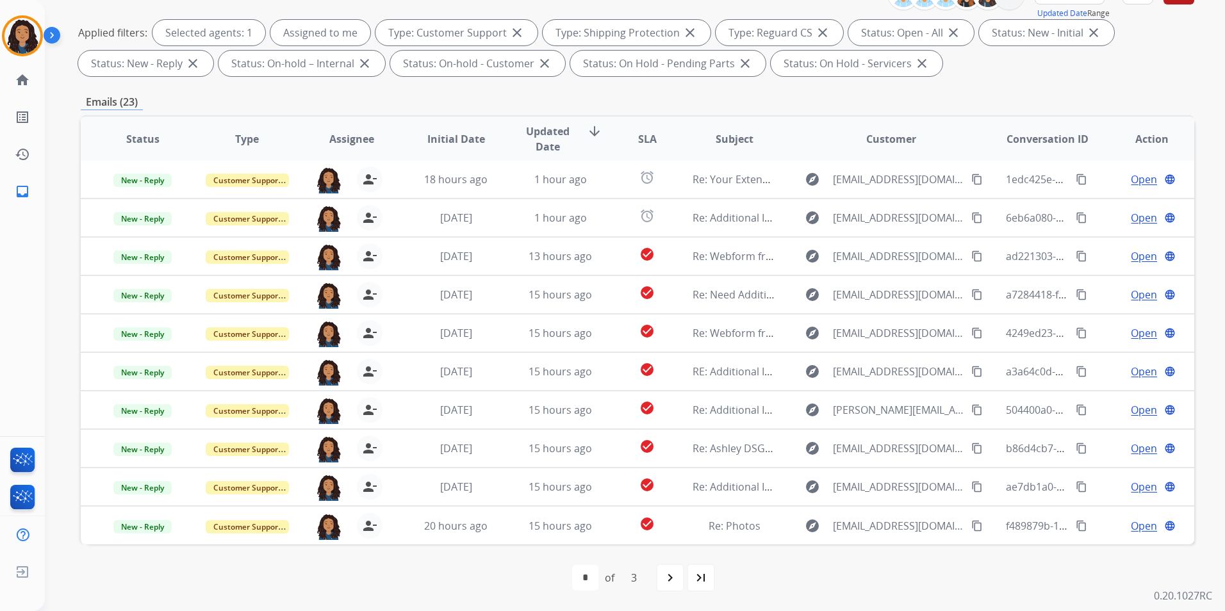
click at [686, 583] on div "first_page navigate_before * * * of 3 navigate_next last_page" at bounding box center [638, 578] width 1114 height 26
drag, startPoint x: 689, startPoint y: 579, endPoint x: 697, endPoint y: 573, distance: 10.5
click at [692, 576] on div "last_page" at bounding box center [701, 578] width 28 height 28
select select "*"
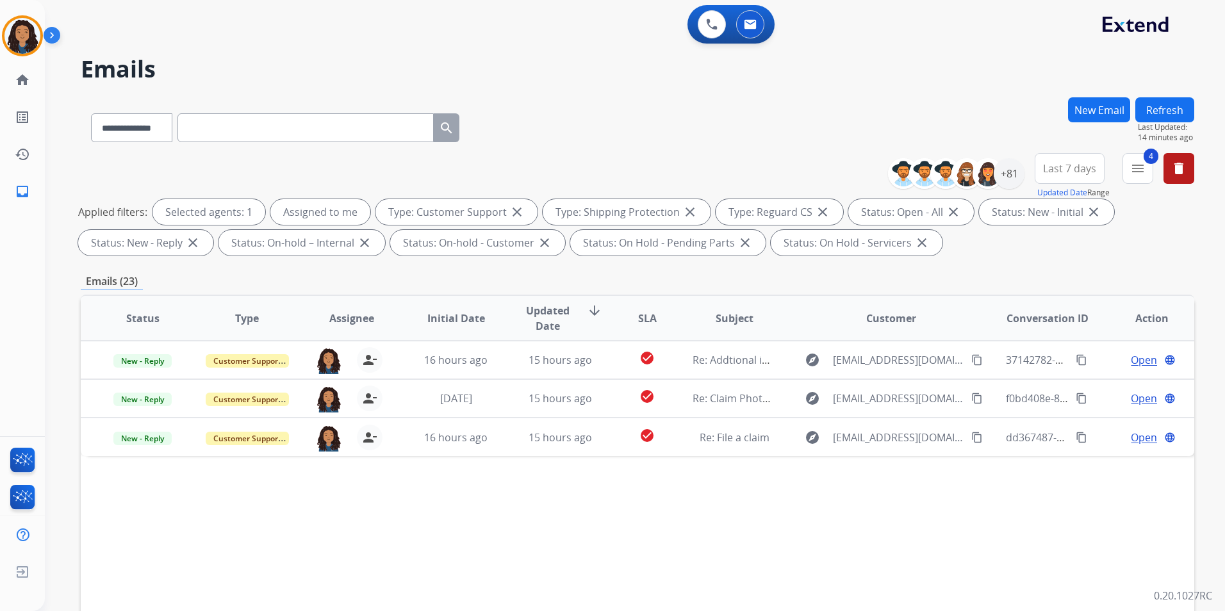
scroll to position [0, 0]
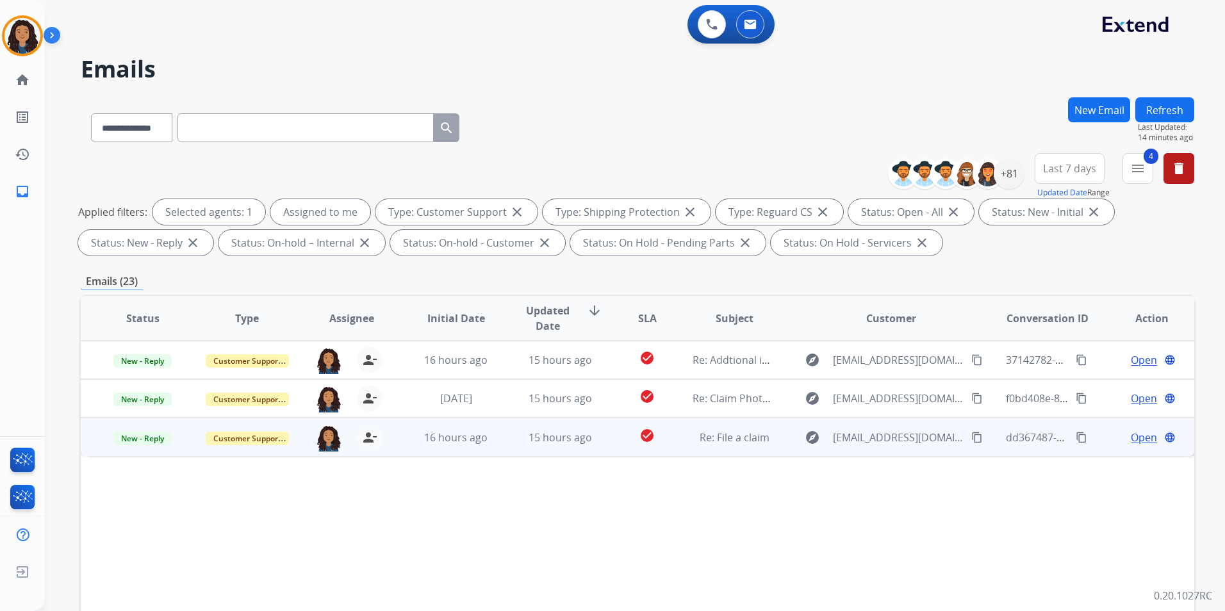
click at [1138, 433] on span "Open" at bounding box center [1144, 437] width 26 height 15
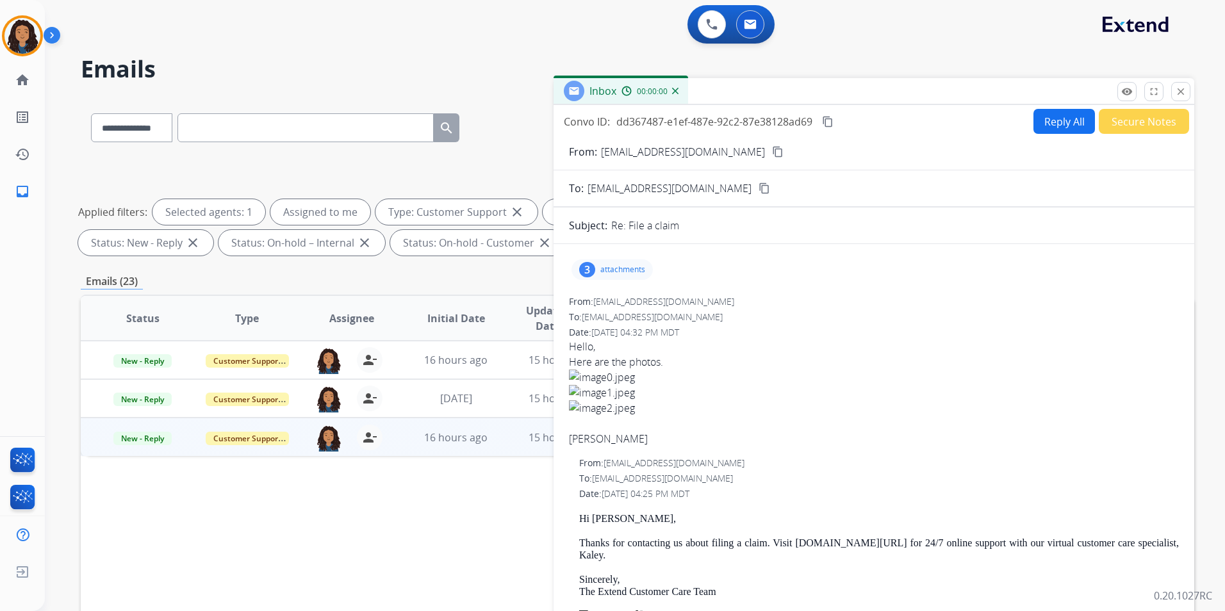
click at [1137, 95] on div "remove_red_eye Logs fullscreen Expand close Close" at bounding box center [1154, 91] width 73 height 19
click at [1130, 93] on mat-icon "remove_red_eye" at bounding box center [1127, 92] width 12 height 12
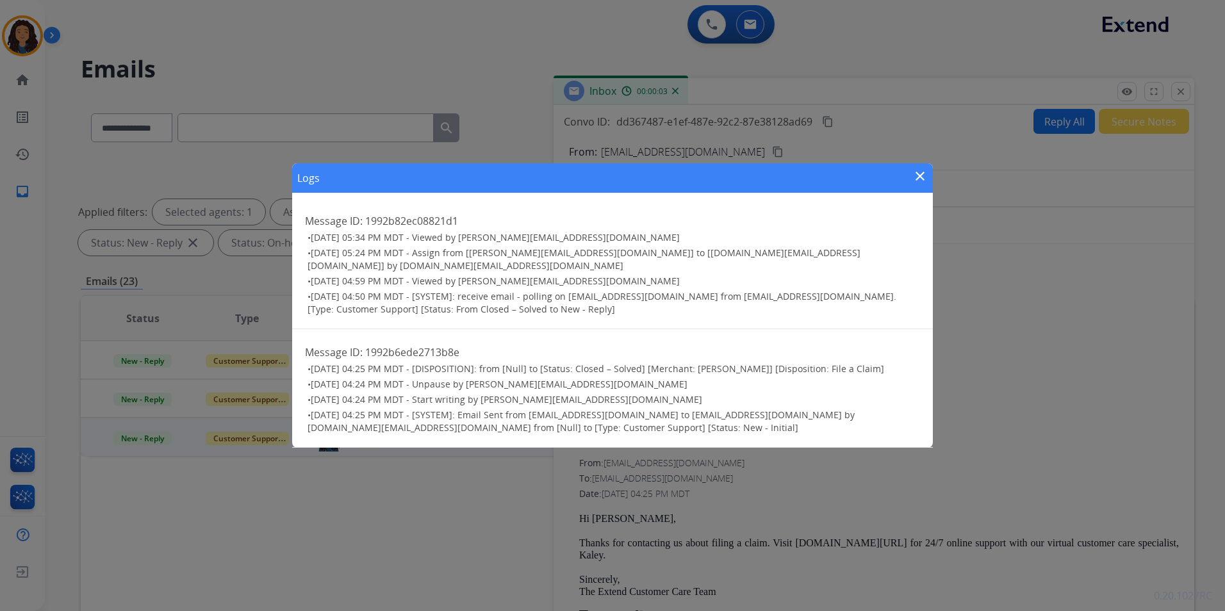
click at [913, 178] on mat-icon "close" at bounding box center [920, 176] width 15 height 15
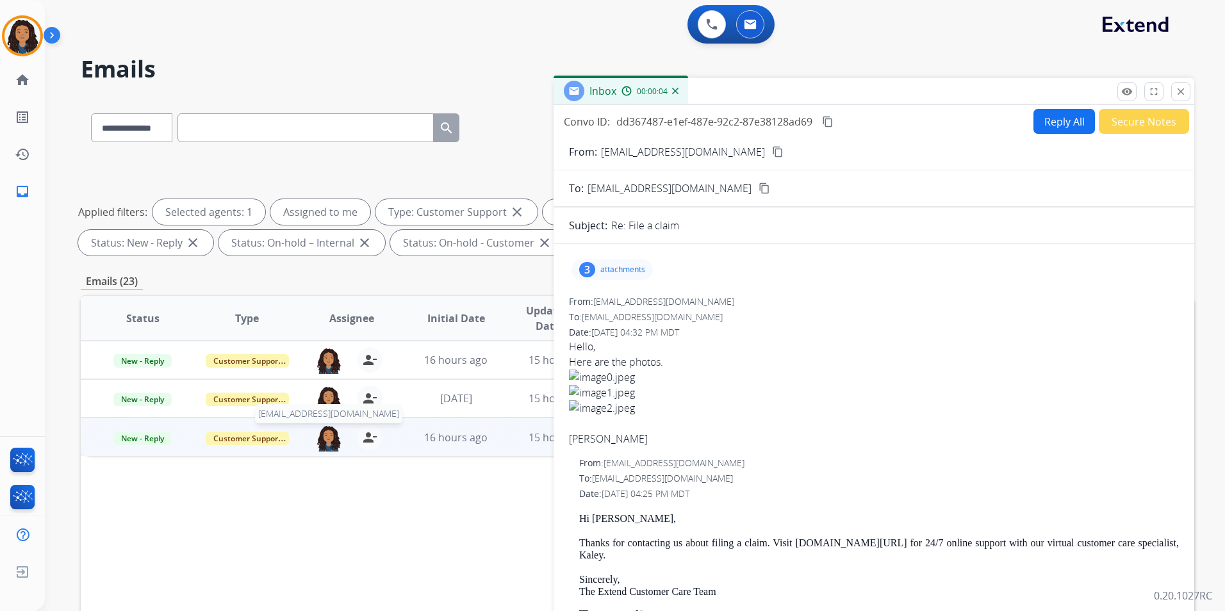
click at [333, 434] on img at bounding box center [329, 438] width 26 height 27
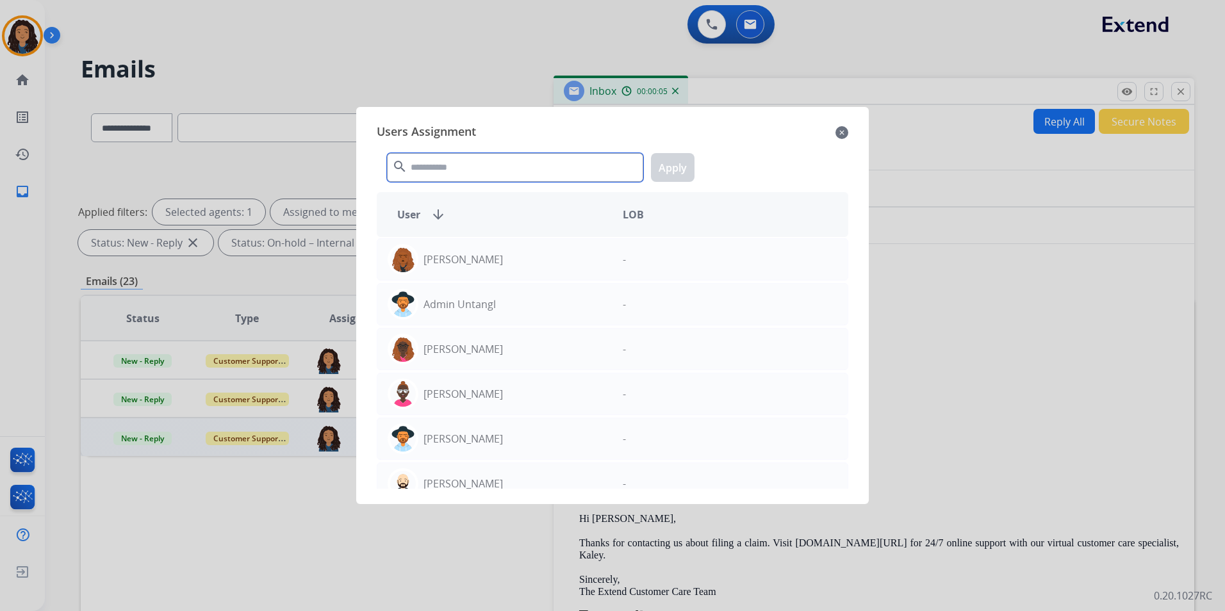
click at [468, 171] on input "text" at bounding box center [515, 167] width 256 height 29
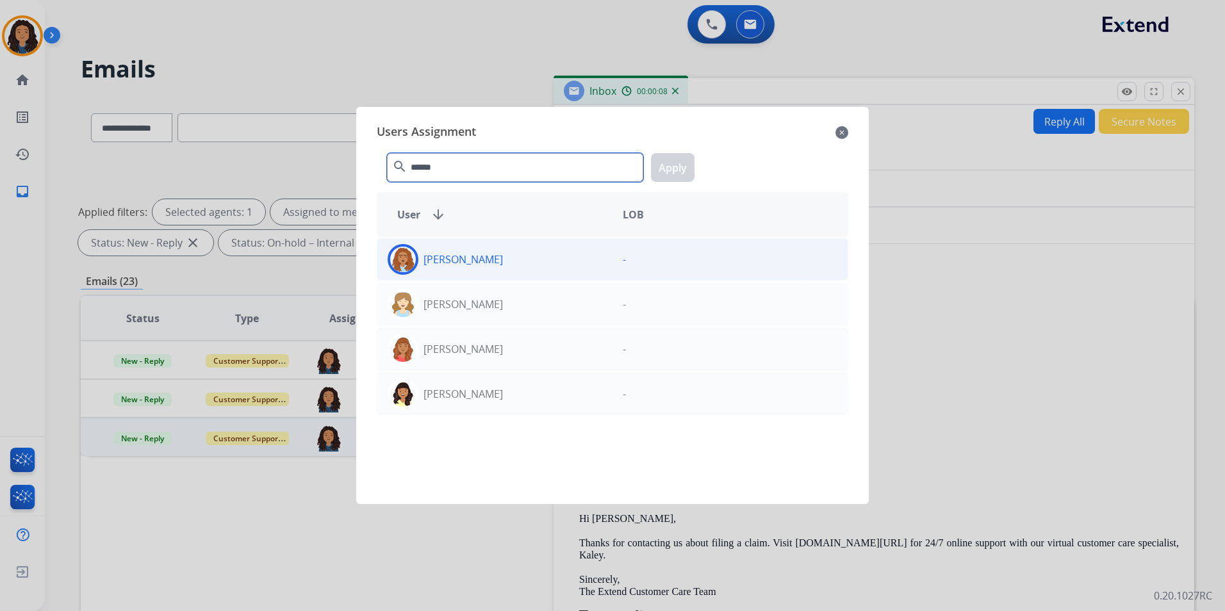
type input "******"
click at [541, 256] on div "[PERSON_NAME]" at bounding box center [494, 259] width 235 height 31
click at [683, 160] on button "Apply" at bounding box center [673, 167] width 44 height 29
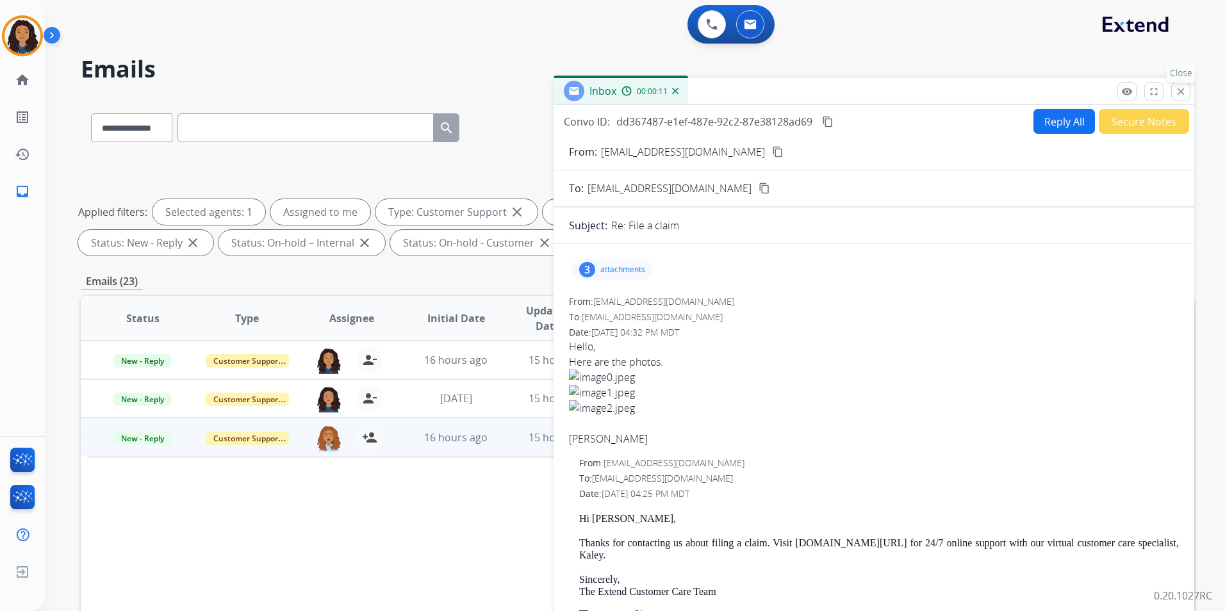
click at [1187, 91] on button "close Close" at bounding box center [1180, 91] width 19 height 19
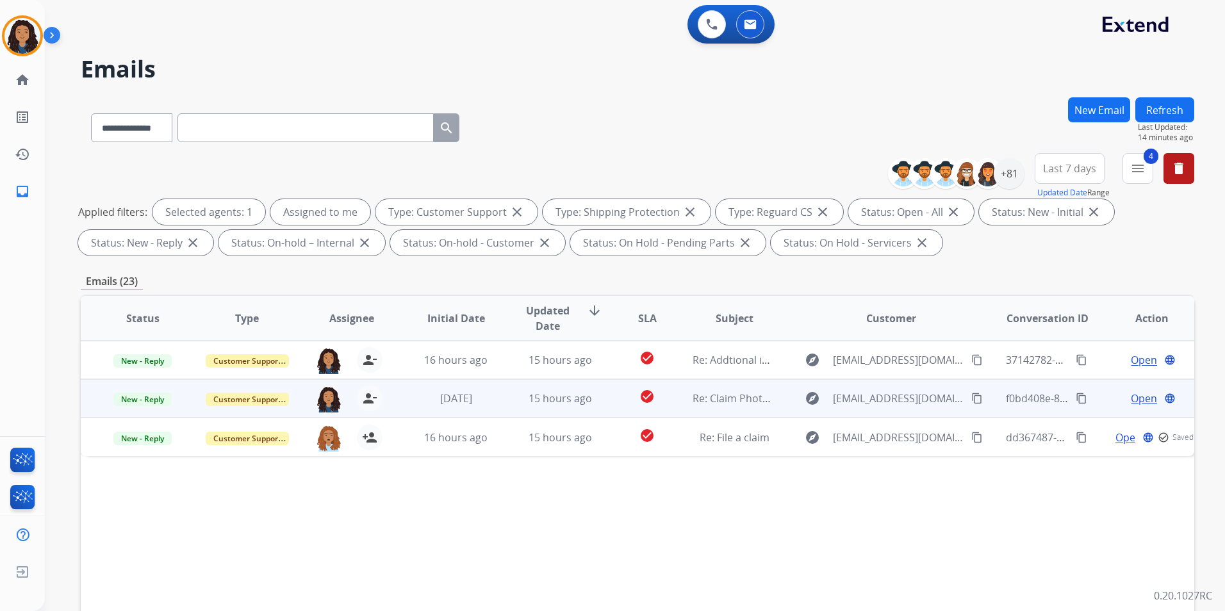
click at [1150, 397] on div "Open language" at bounding box center [1152, 398] width 83 height 15
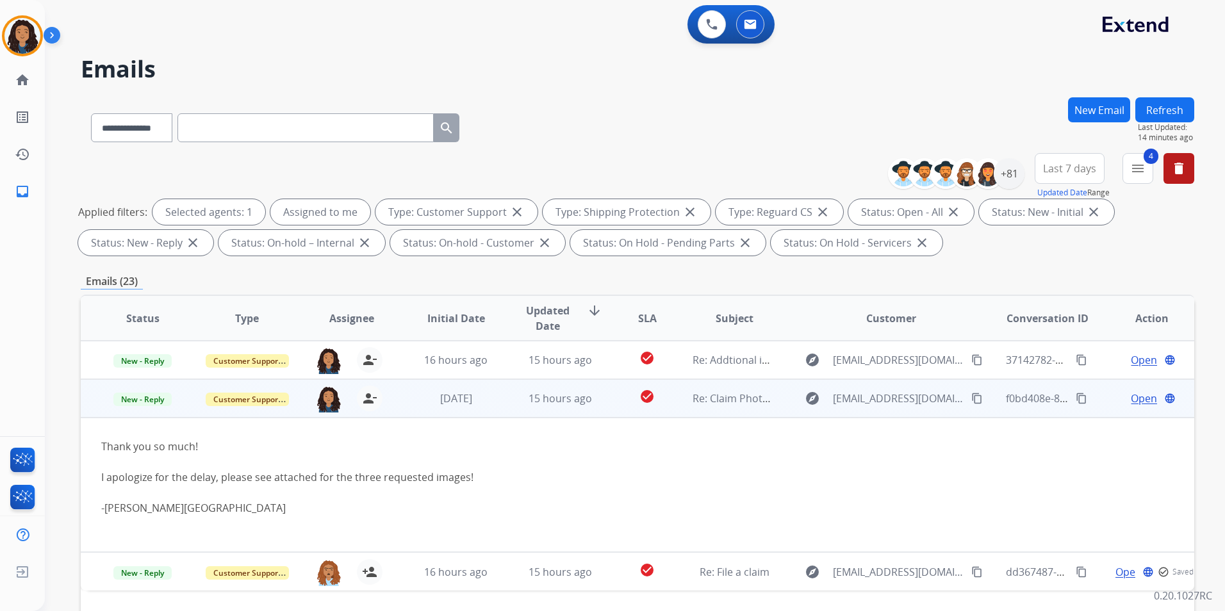
click at [1111, 402] on div "Open language" at bounding box center [1152, 398] width 83 height 15
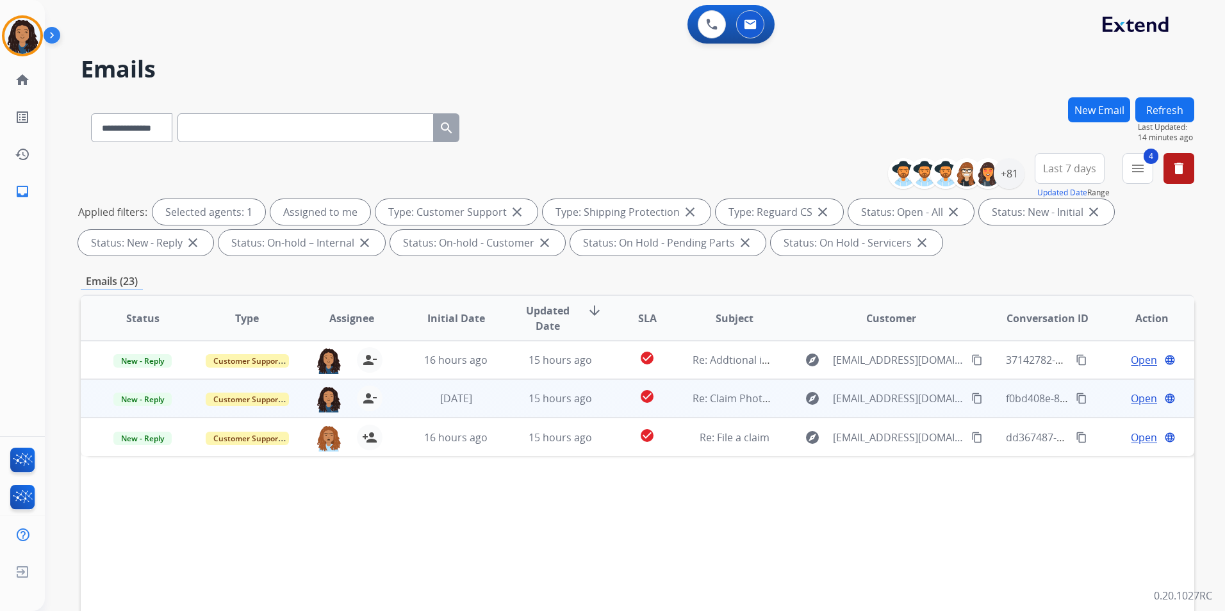
click at [1134, 401] on span "Open" at bounding box center [1144, 398] width 26 height 15
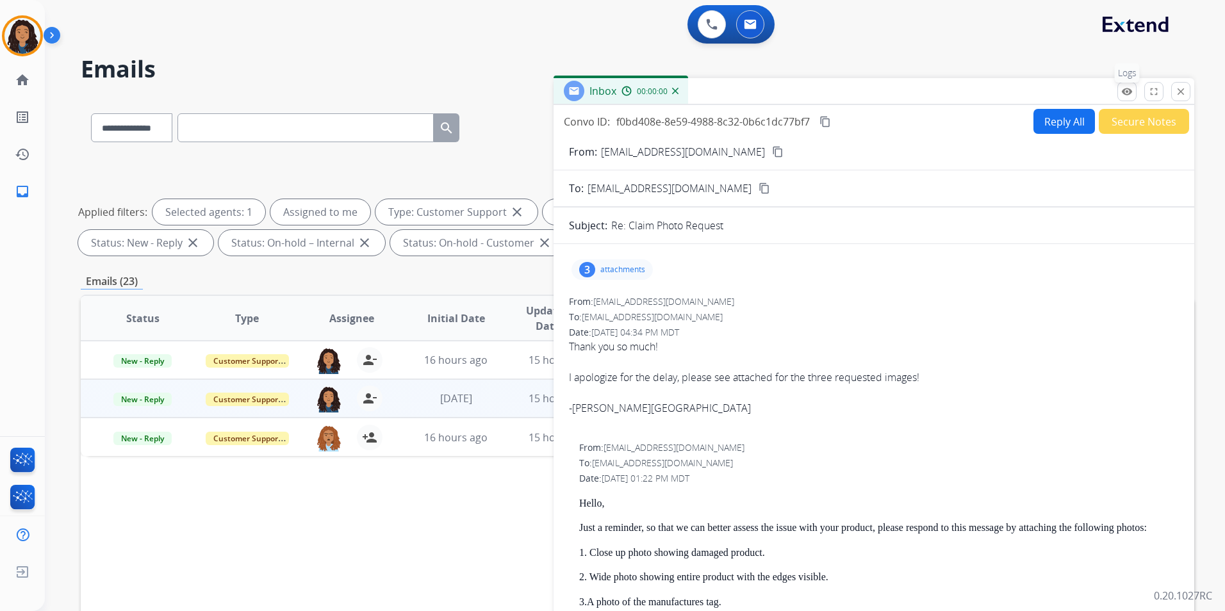
click at [1125, 96] on mat-icon "remove_red_eye" at bounding box center [1127, 92] width 12 height 12
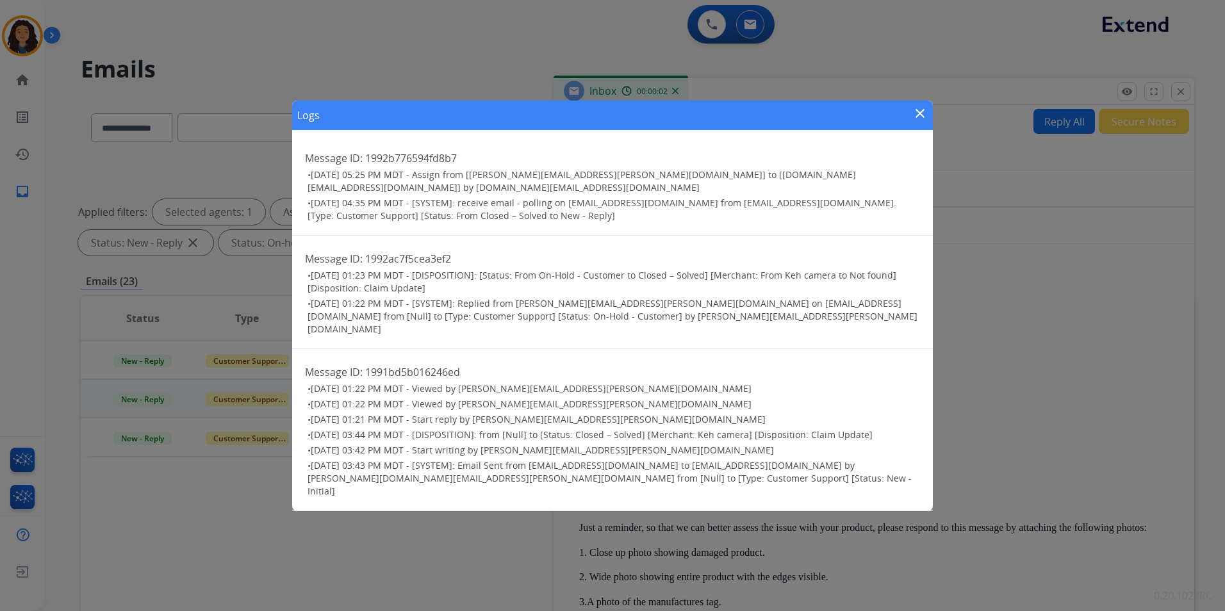
click at [913, 121] on mat-icon "close" at bounding box center [920, 113] width 15 height 15
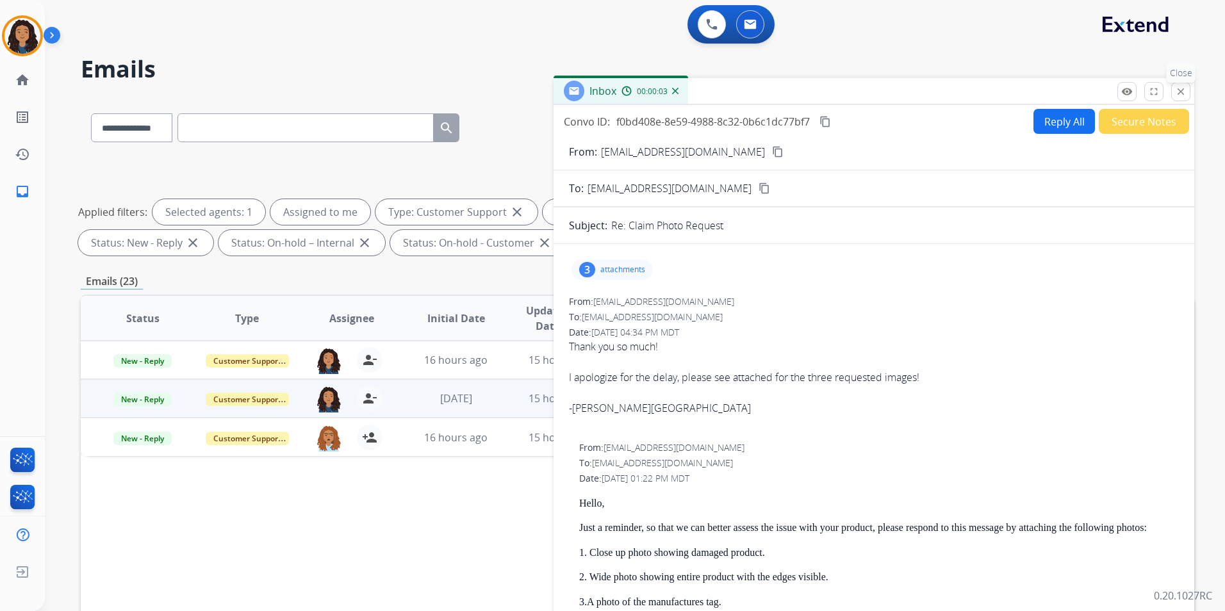
click at [1184, 90] on mat-icon "close" at bounding box center [1181, 92] width 12 height 12
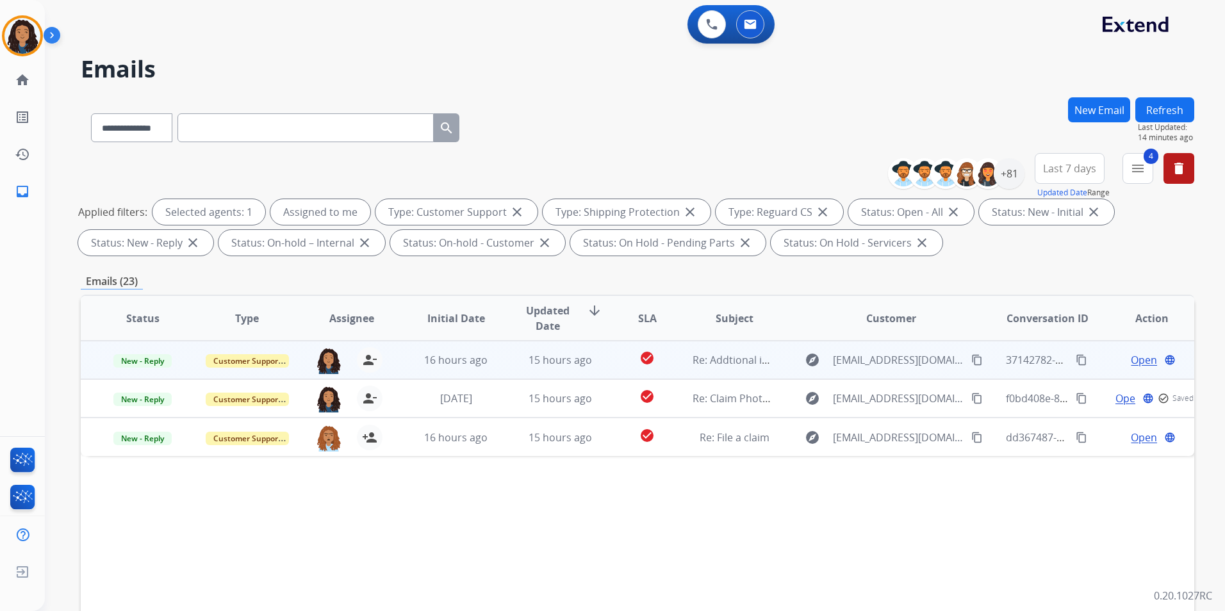
click at [1138, 359] on span "Open" at bounding box center [1144, 359] width 26 height 15
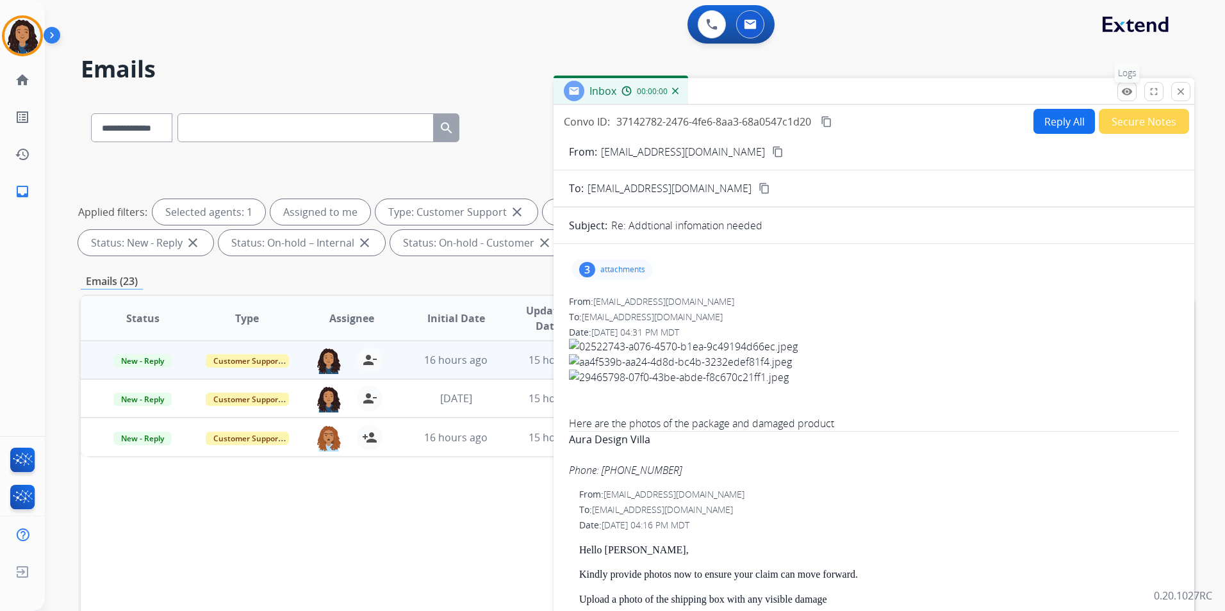
click at [1128, 97] on mat-icon "remove_red_eye" at bounding box center [1127, 92] width 12 height 12
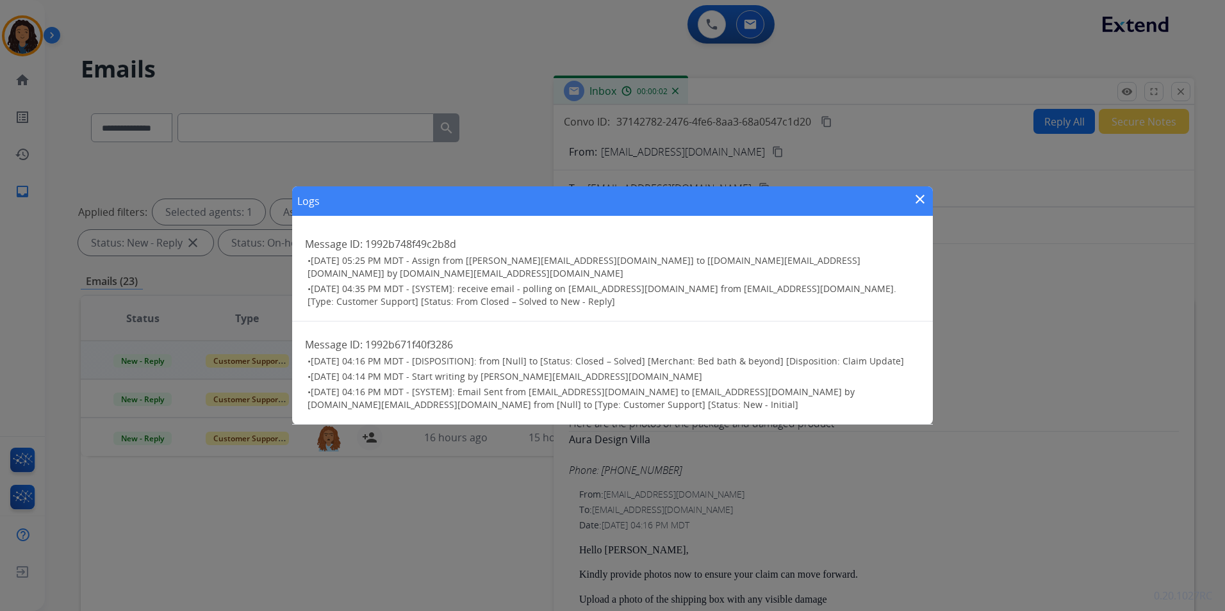
click at [921, 204] on mat-icon "close" at bounding box center [920, 199] width 15 height 15
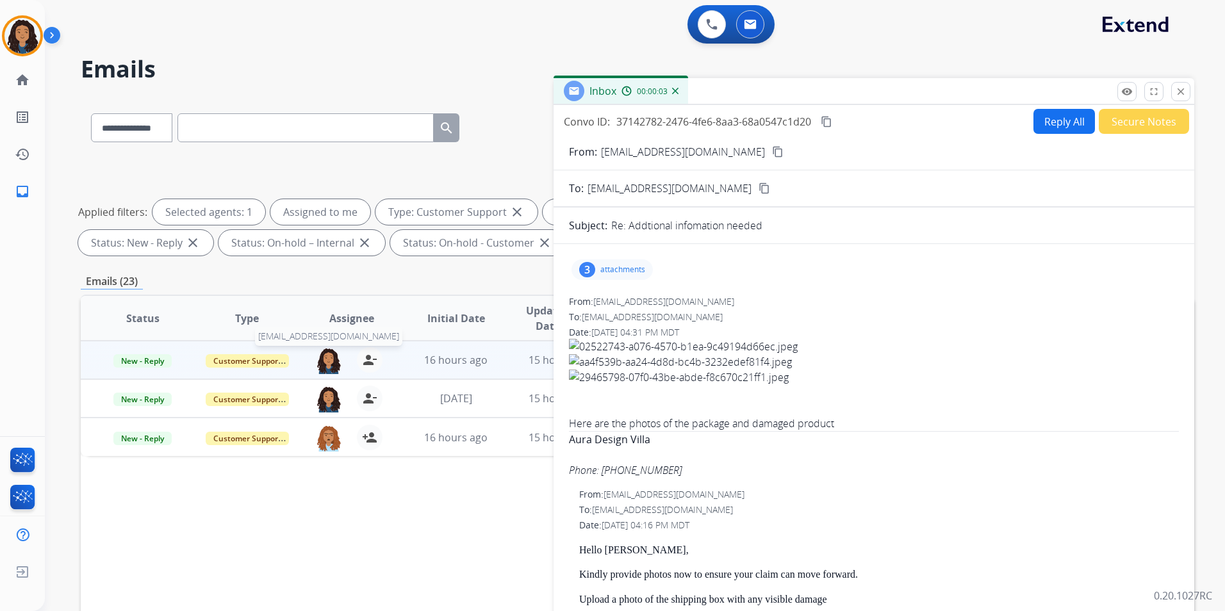
click at [337, 357] on img at bounding box center [329, 360] width 26 height 27
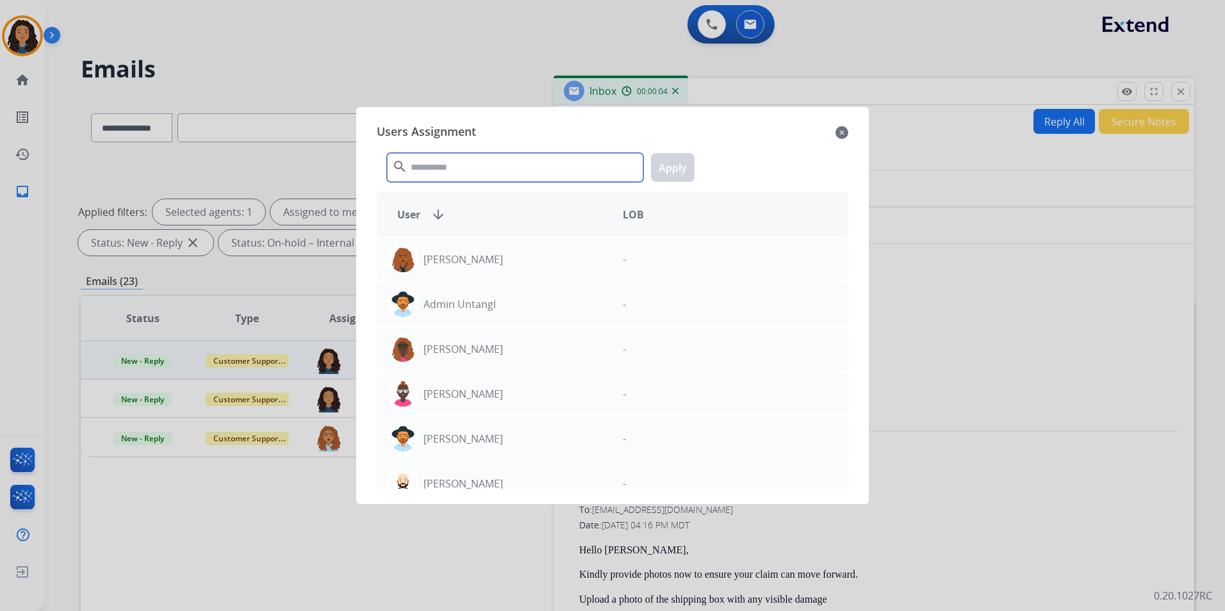
click at [461, 167] on input "text" at bounding box center [515, 167] width 256 height 29
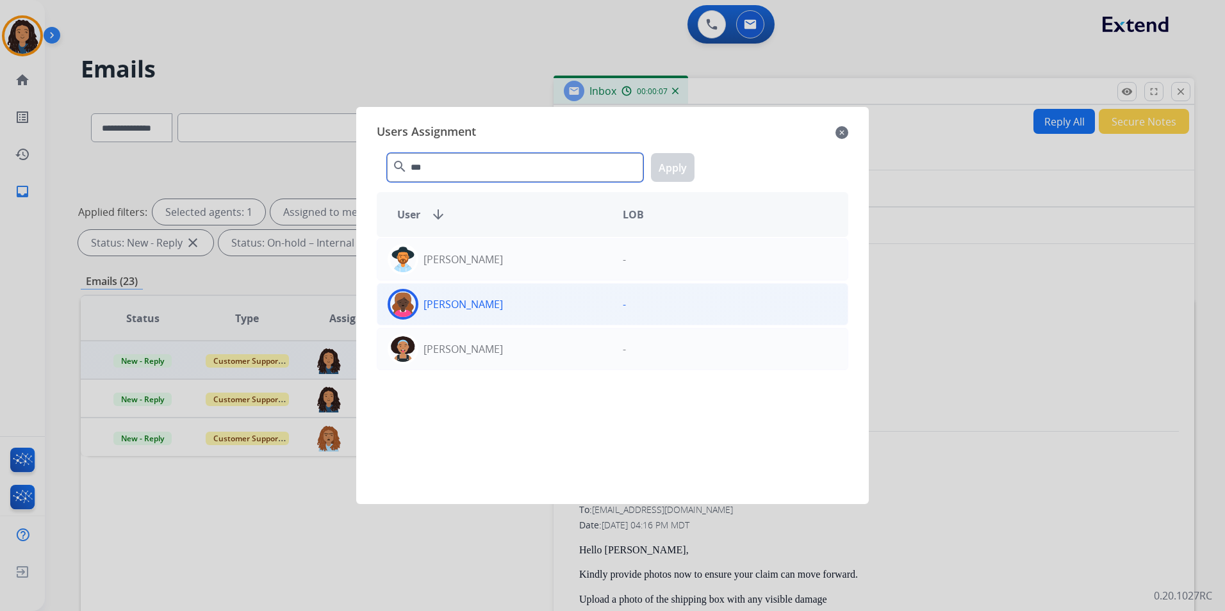
type input "***"
drag, startPoint x: 502, startPoint y: 311, endPoint x: 625, endPoint y: 199, distance: 166.5
click at [502, 311] on div "[PERSON_NAME]" at bounding box center [494, 304] width 235 height 31
click at [681, 158] on button "Apply" at bounding box center [673, 167] width 44 height 29
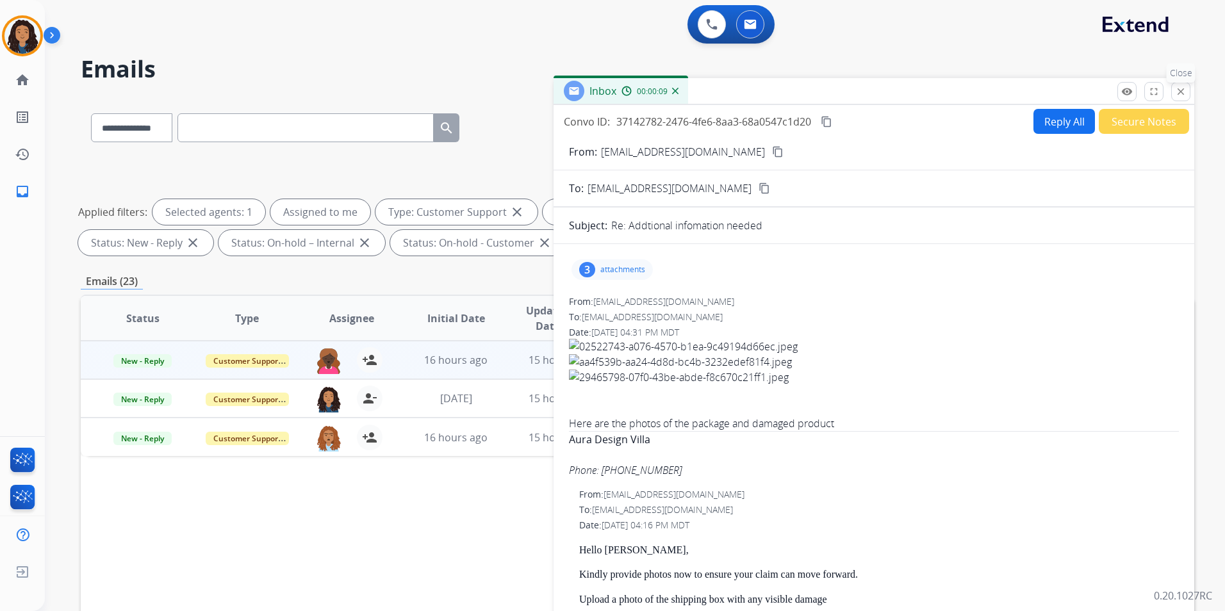
click at [1189, 94] on button "close Close" at bounding box center [1180, 91] width 19 height 19
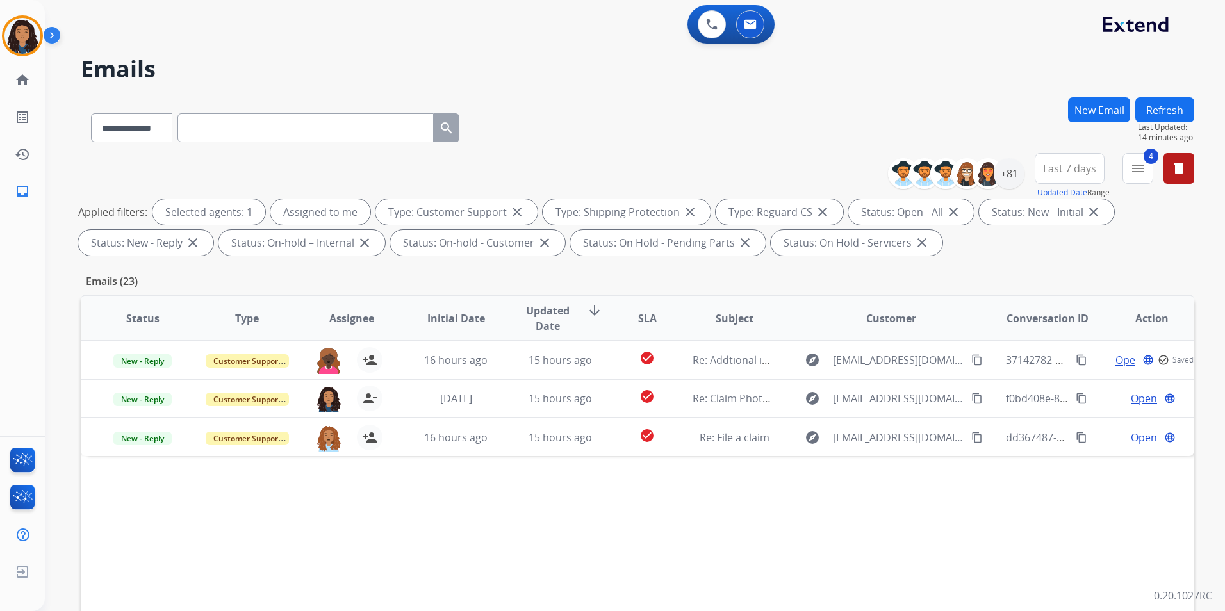
scroll to position [179, 0]
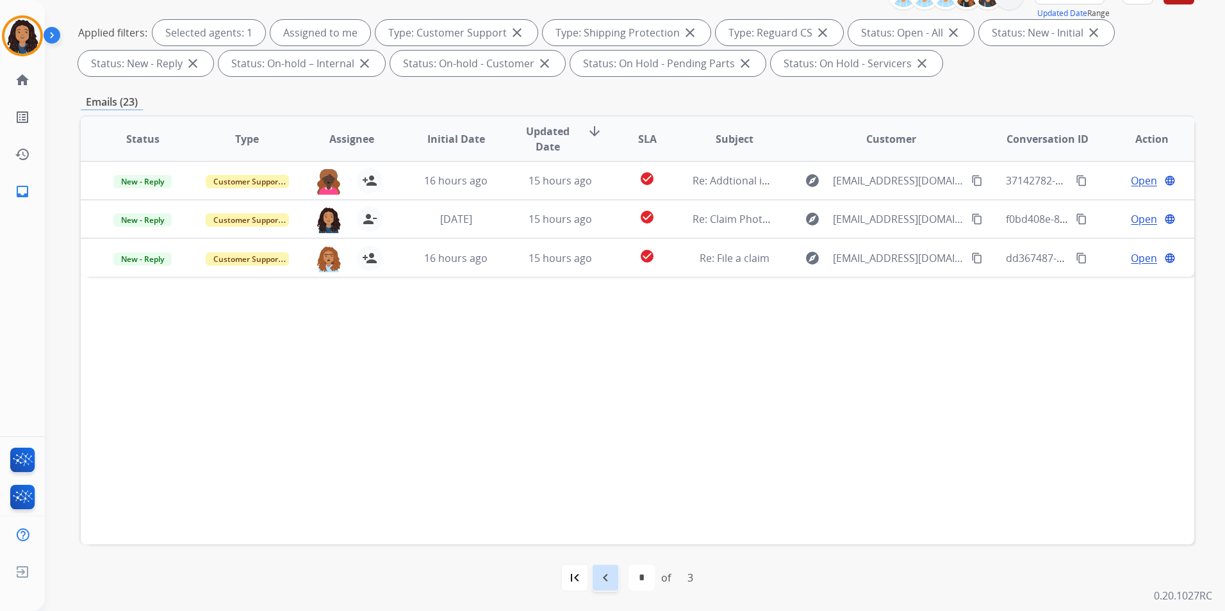
click at [608, 576] on mat-icon "navigate_before" at bounding box center [605, 577] width 15 height 15
select select "*"
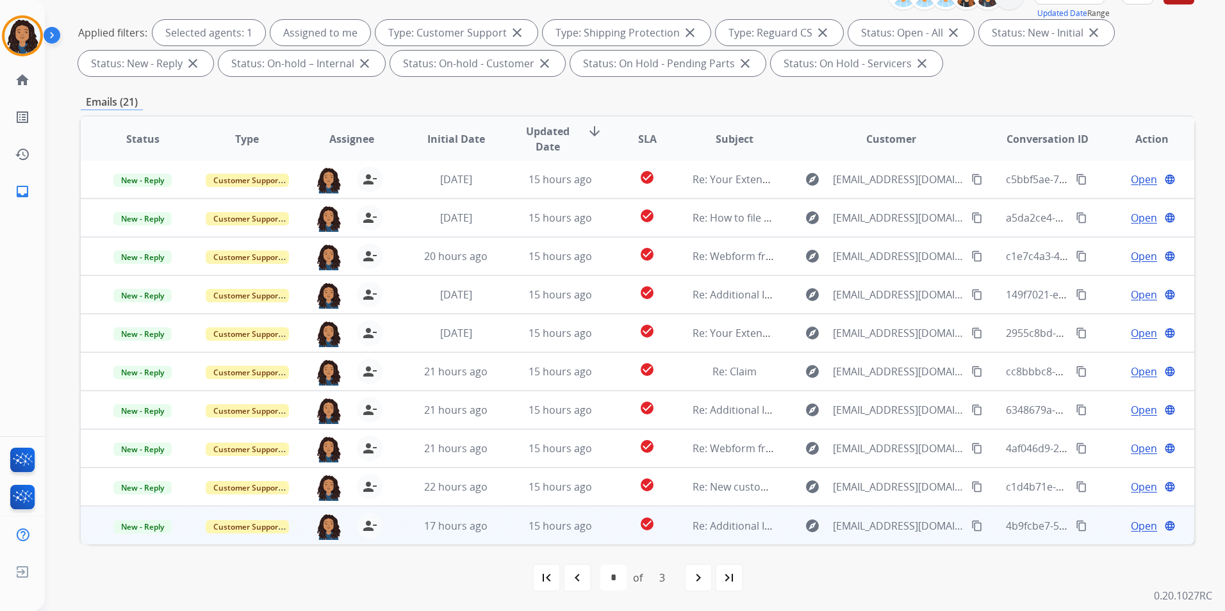
click at [1139, 522] on span "Open" at bounding box center [1144, 525] width 26 height 15
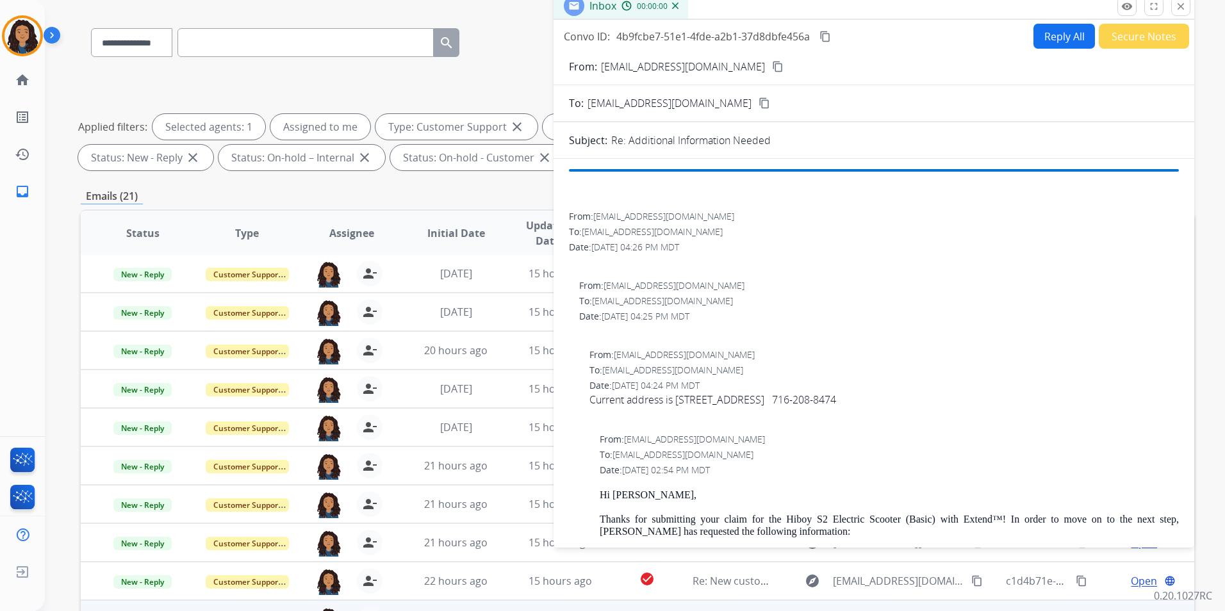
scroll to position [0, 0]
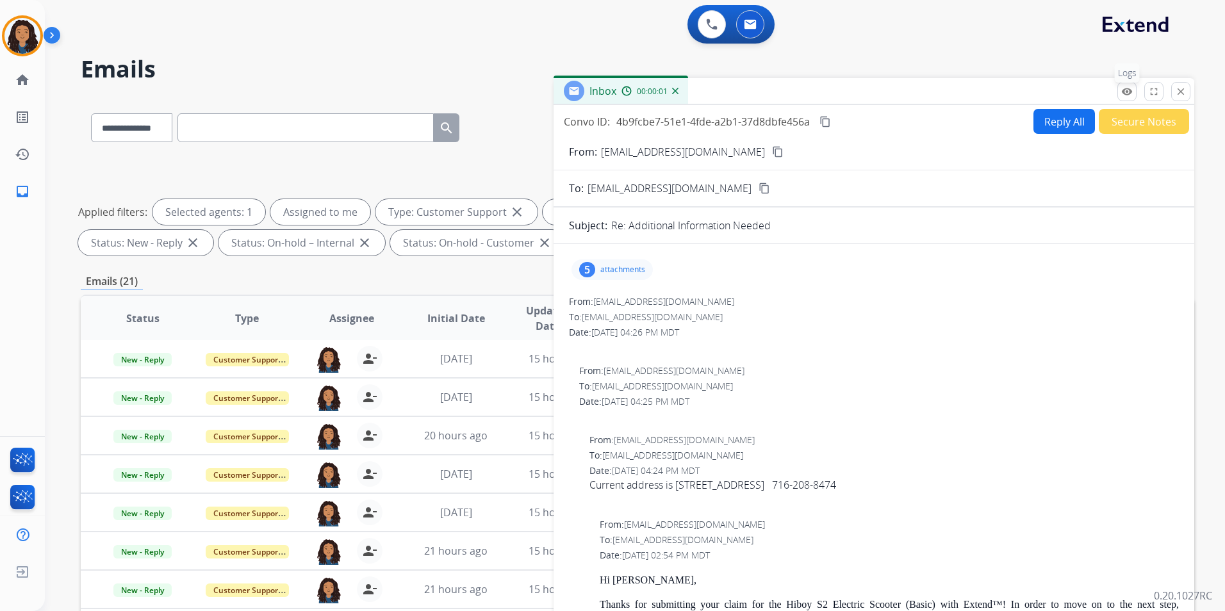
click at [1132, 99] on button "remove_red_eye Logs" at bounding box center [1127, 91] width 19 height 19
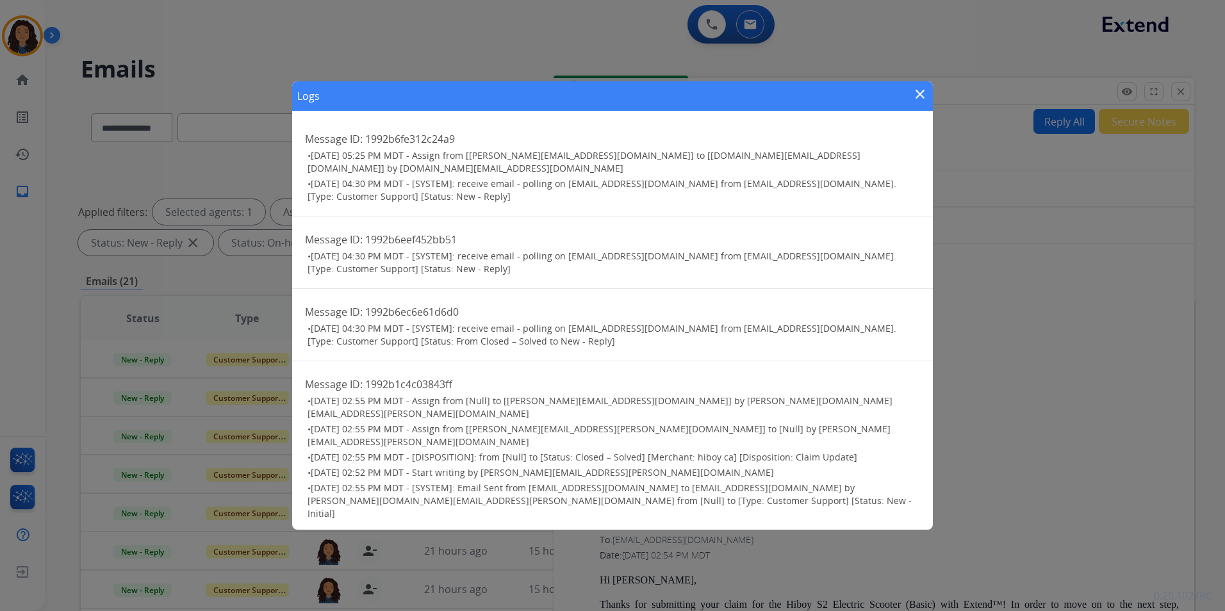
click at [920, 102] on mat-icon "close" at bounding box center [920, 94] width 15 height 15
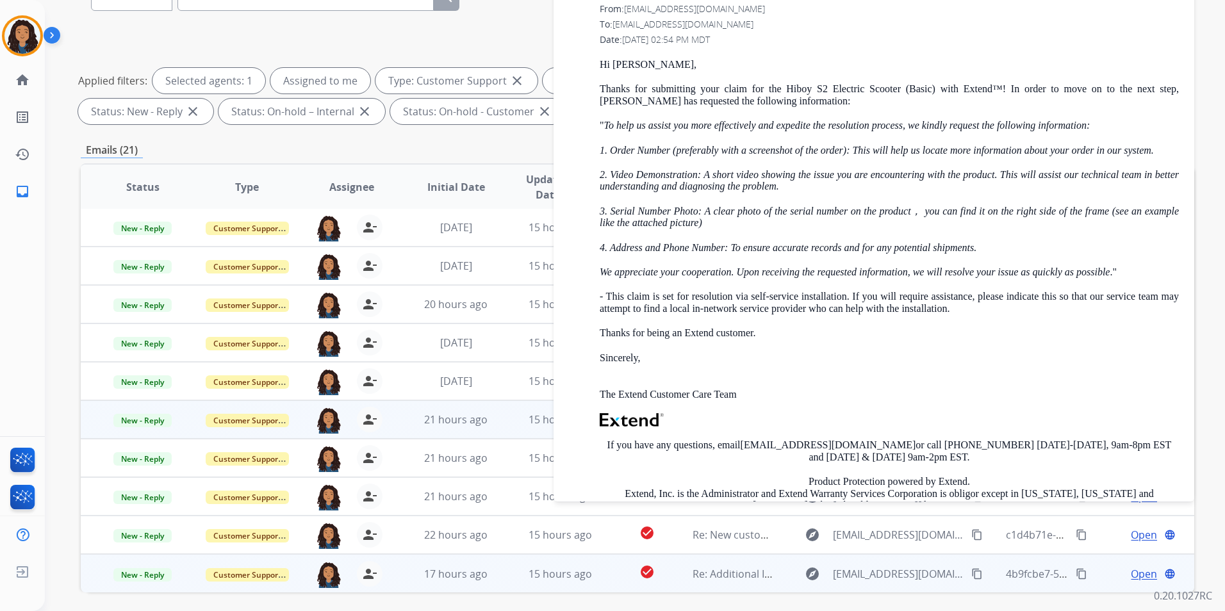
scroll to position [179, 0]
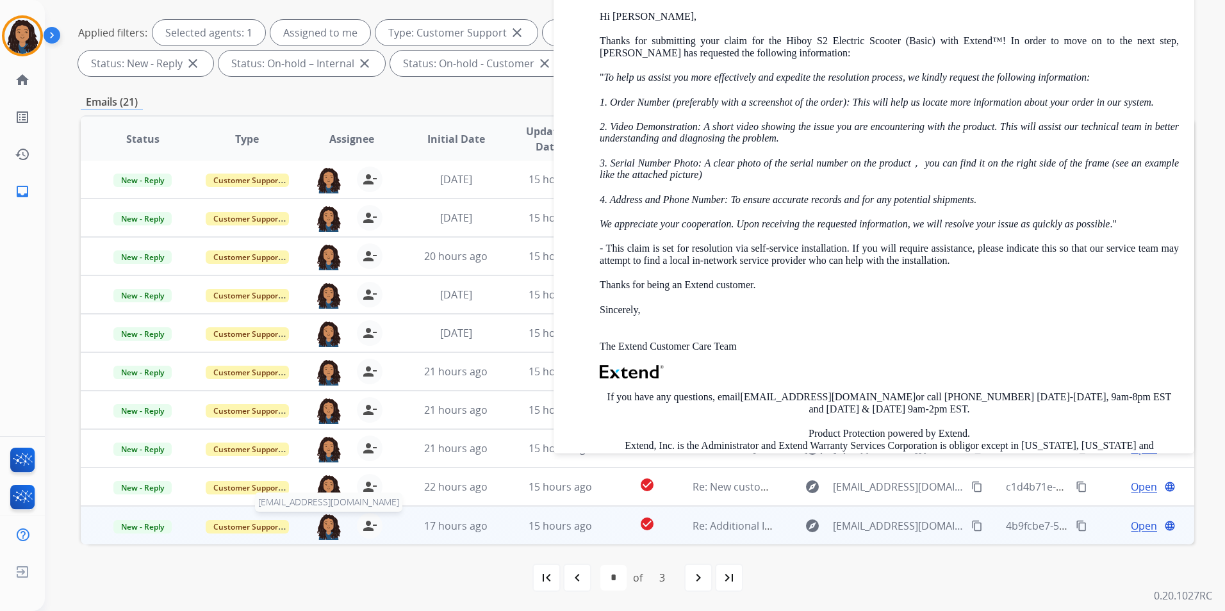
click at [325, 528] on img at bounding box center [329, 526] width 26 height 27
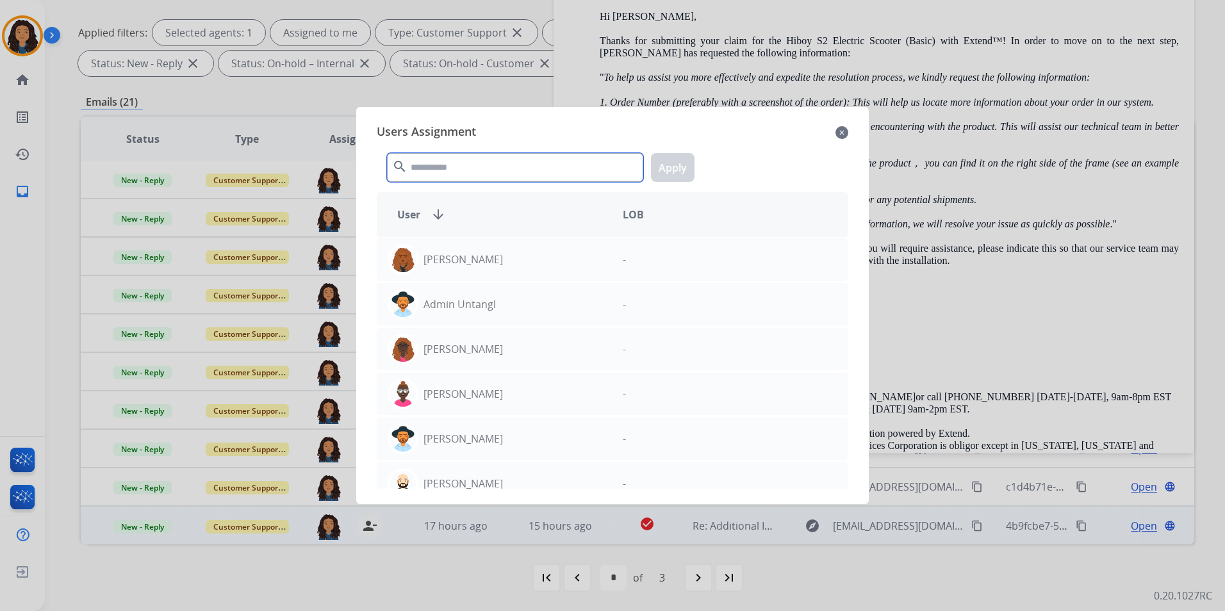
click at [500, 162] on input "text" at bounding box center [515, 167] width 256 height 29
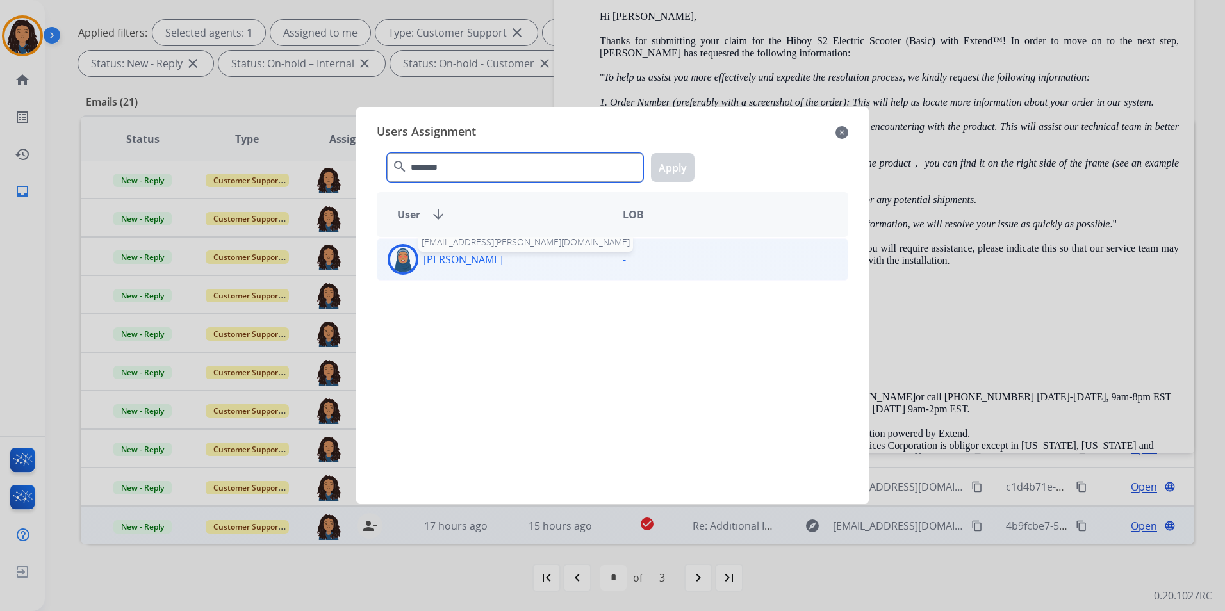
type input "********"
click at [474, 259] on p "[PERSON_NAME]" at bounding box center [463, 259] width 79 height 15
click at [672, 175] on button "Apply" at bounding box center [673, 167] width 44 height 29
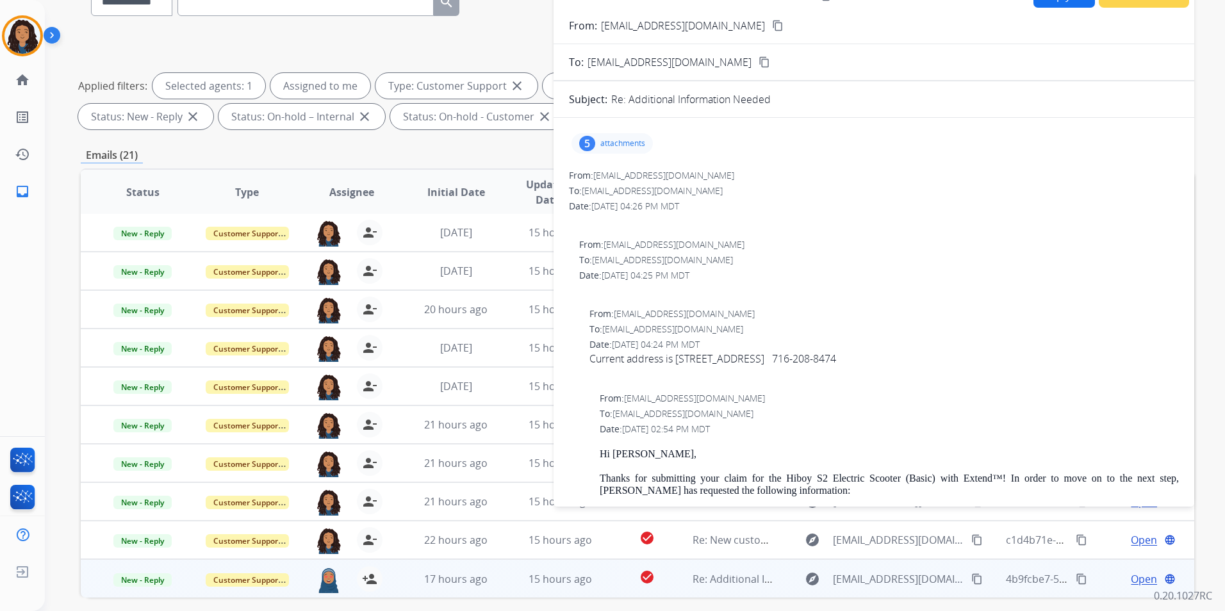
scroll to position [0, 0]
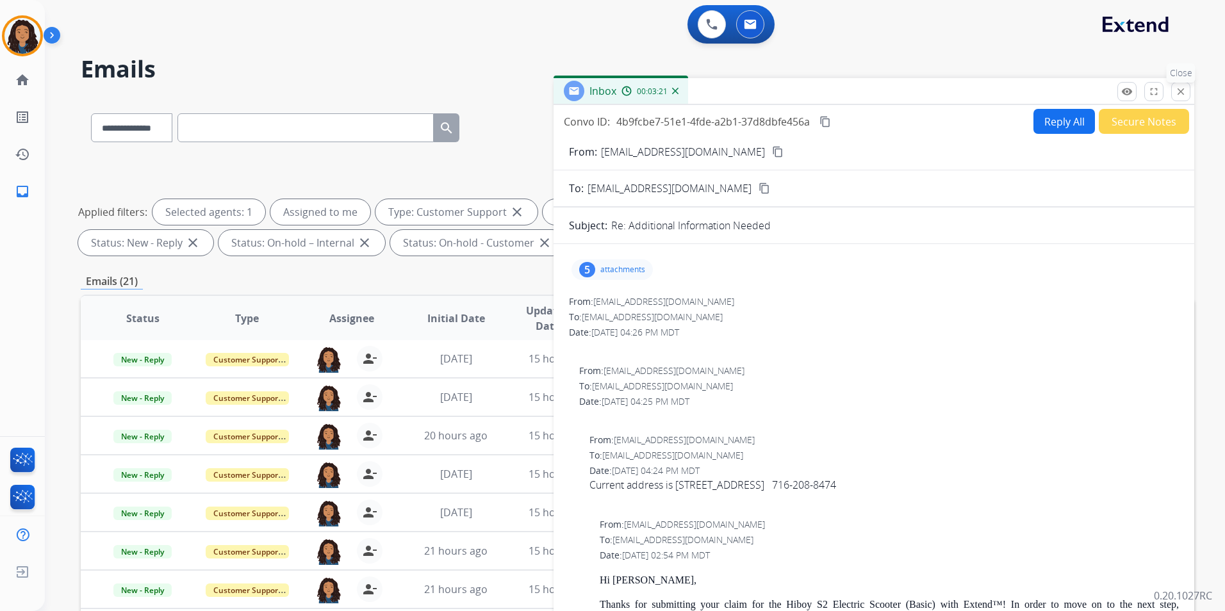
click at [1186, 99] on button "close Close" at bounding box center [1180, 91] width 19 height 19
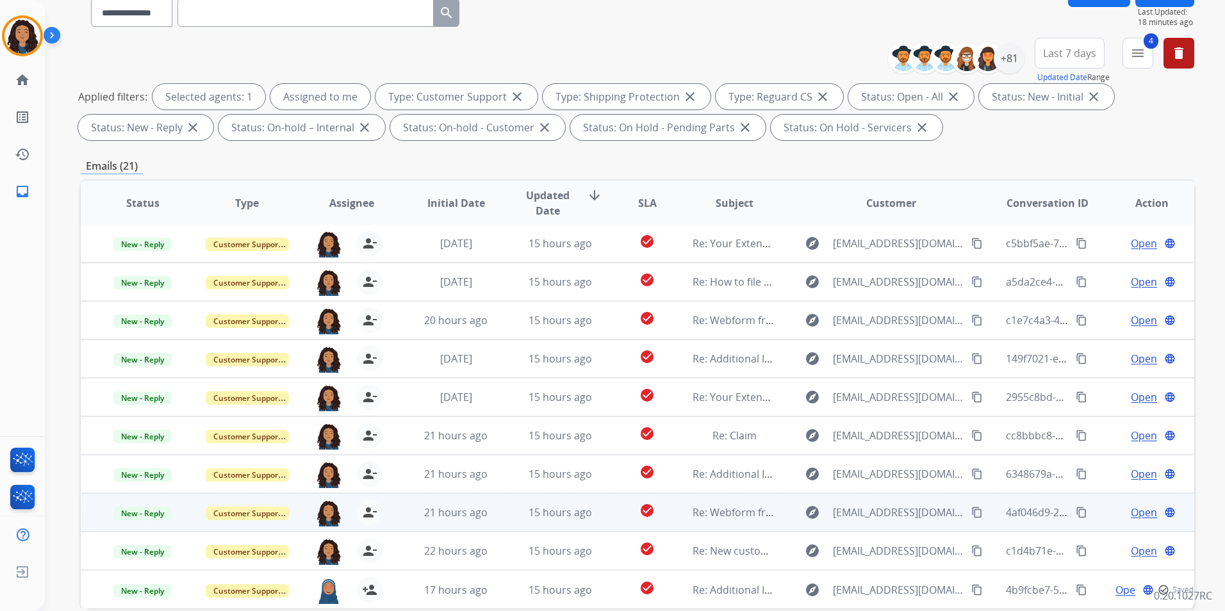
scroll to position [179, 0]
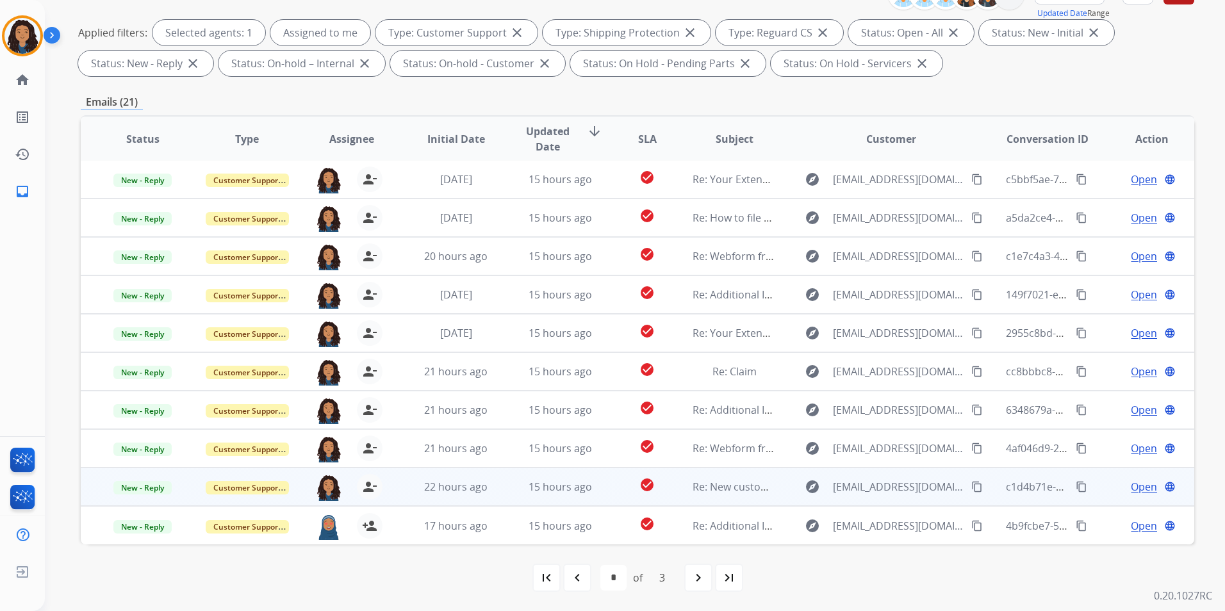
click at [1138, 483] on span "Open" at bounding box center [1144, 486] width 26 height 15
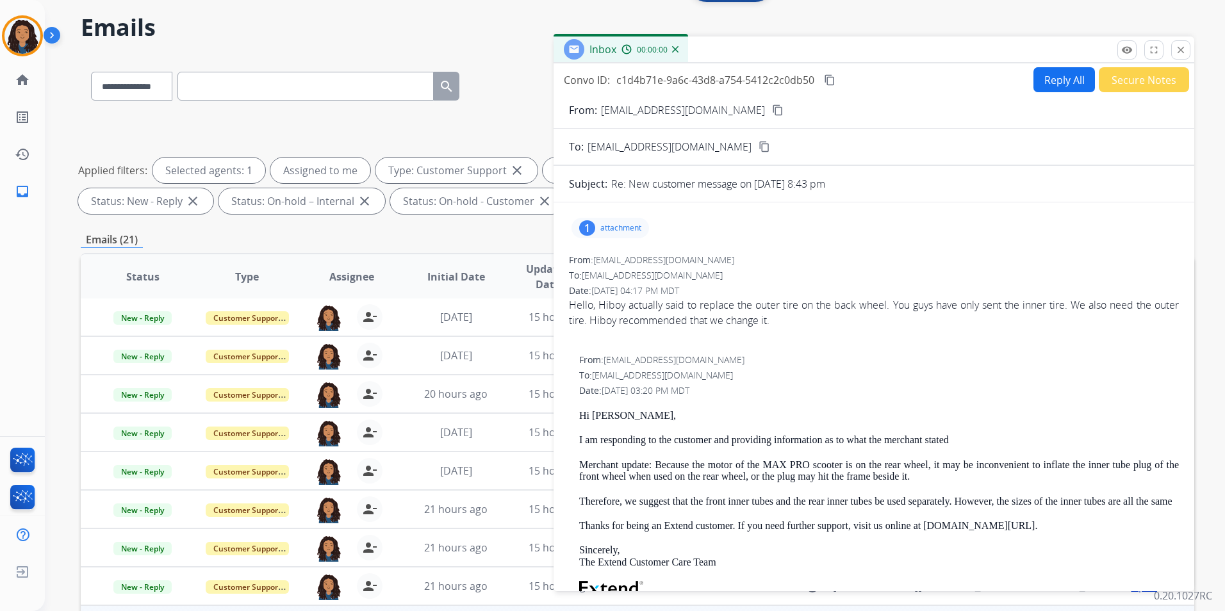
scroll to position [0, 0]
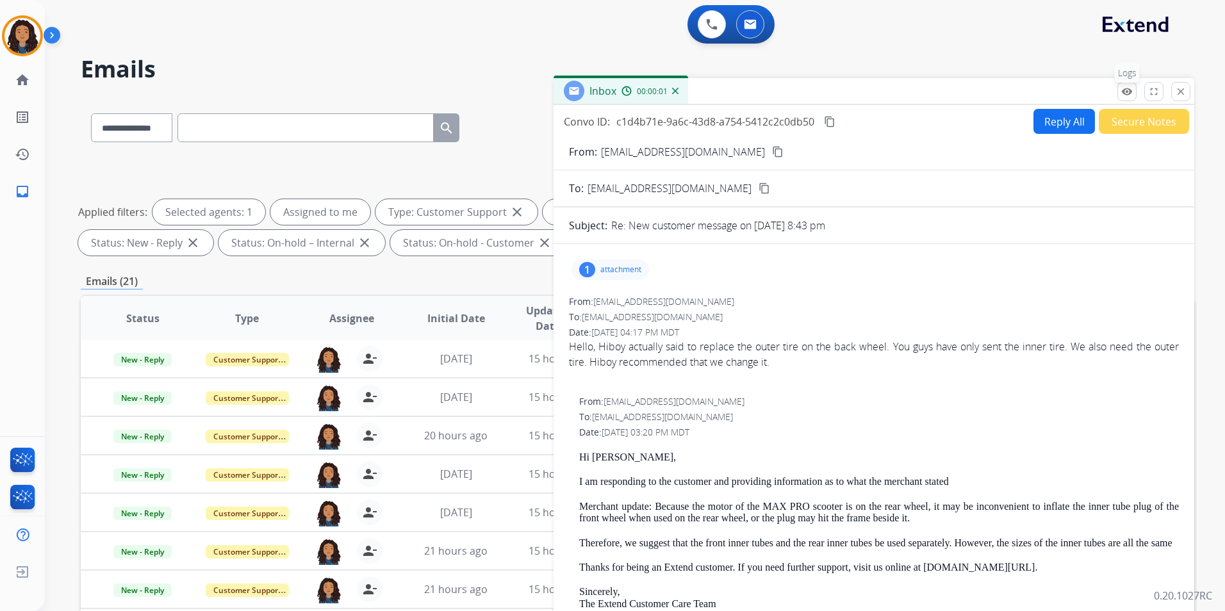
click at [1125, 95] on mat-icon "remove_red_eye" at bounding box center [1127, 92] width 12 height 12
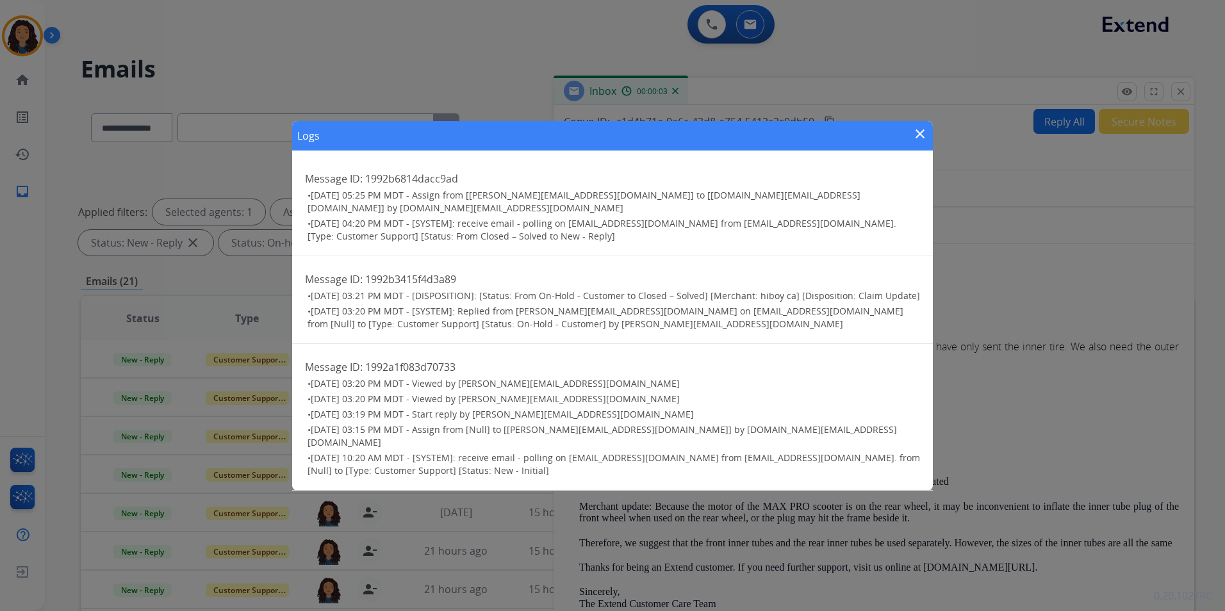
click at [920, 133] on mat-icon "close" at bounding box center [920, 133] width 15 height 15
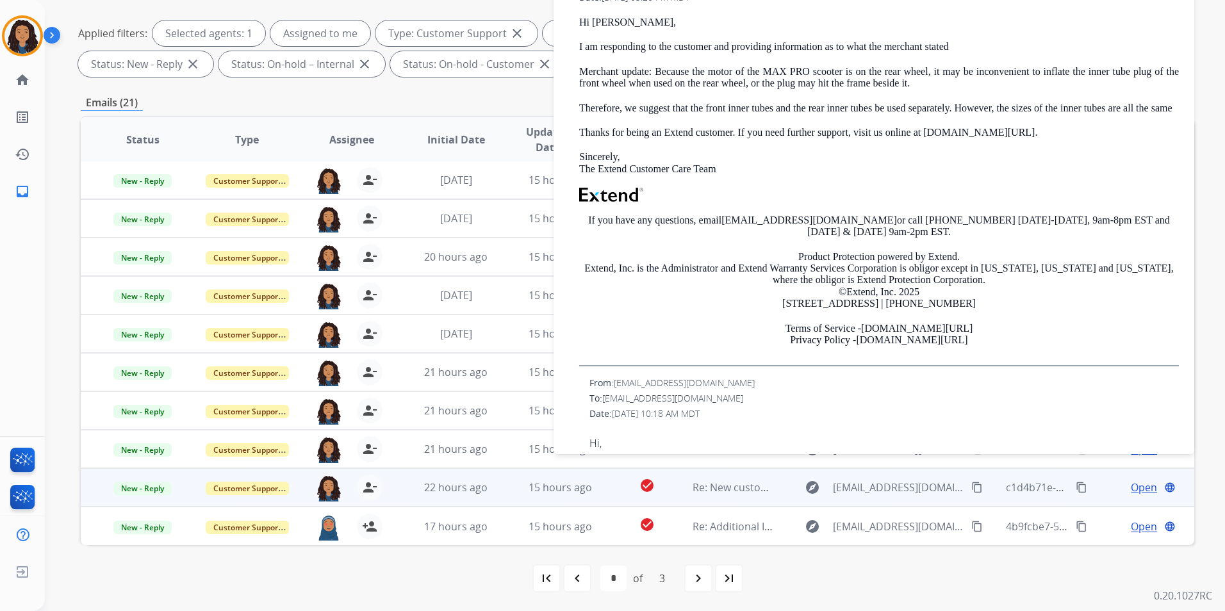
scroll to position [179, 0]
click at [322, 483] on img at bounding box center [329, 487] width 26 height 27
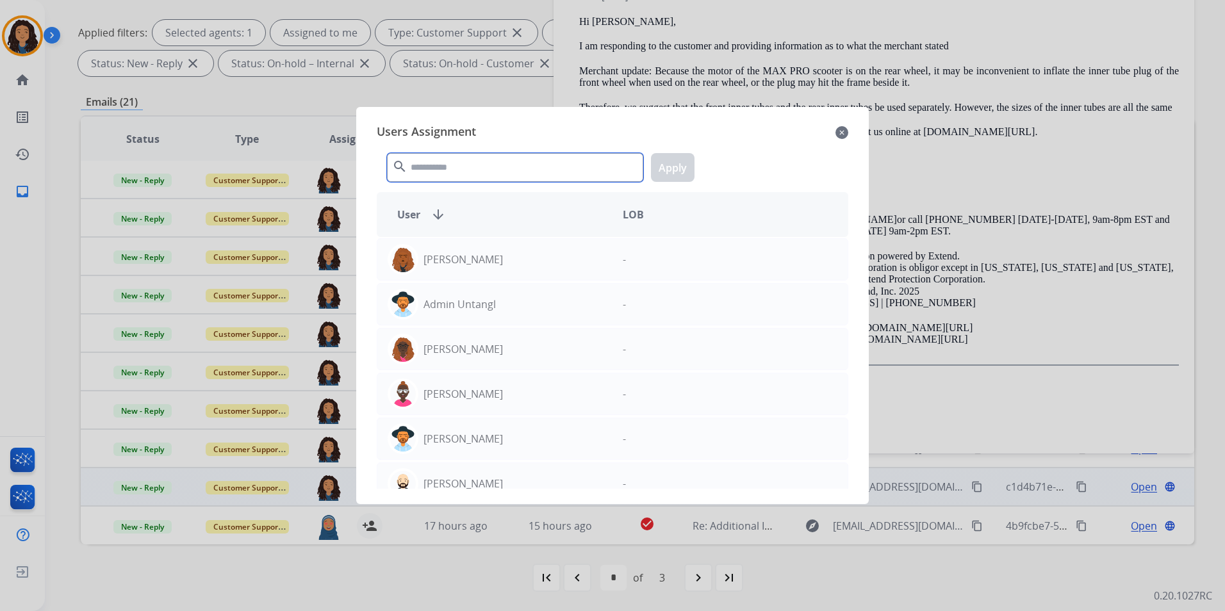
click at [438, 167] on input "text" at bounding box center [515, 167] width 256 height 29
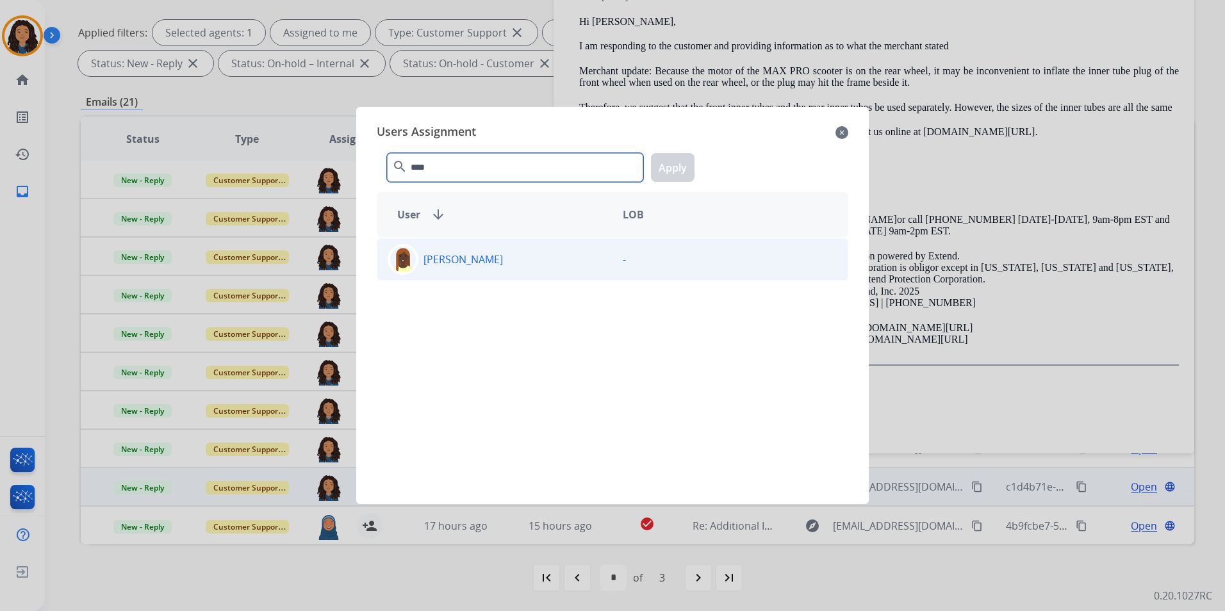
type input "****"
click at [526, 261] on div "[PERSON_NAME]" at bounding box center [494, 259] width 235 height 31
click at [674, 171] on button "Apply" at bounding box center [673, 167] width 44 height 29
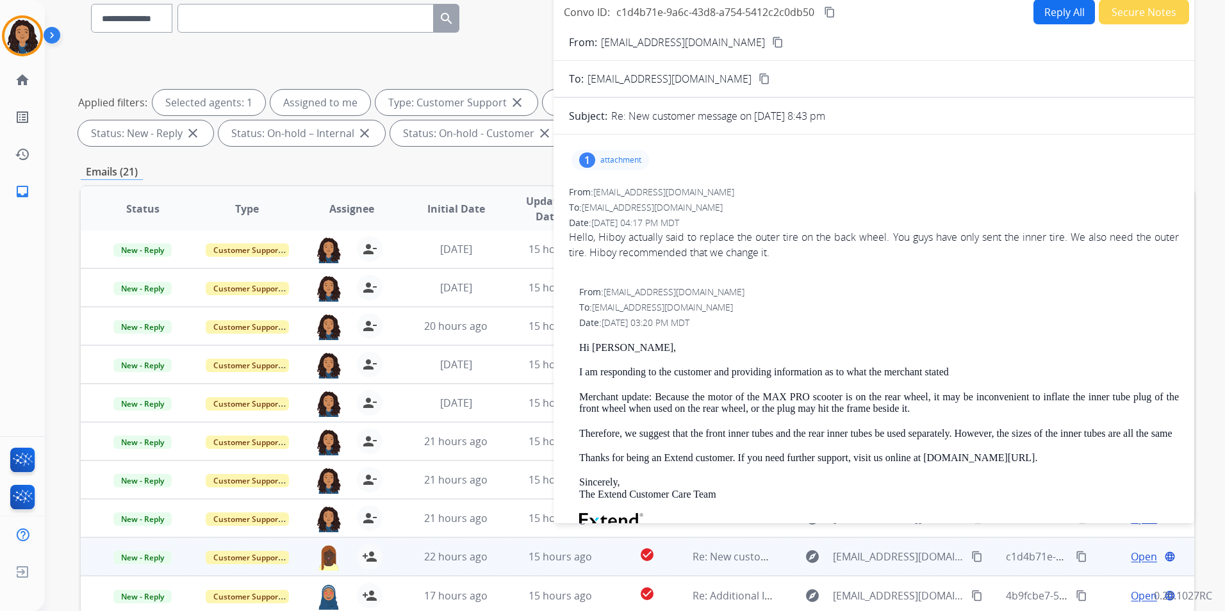
scroll to position [0, 0]
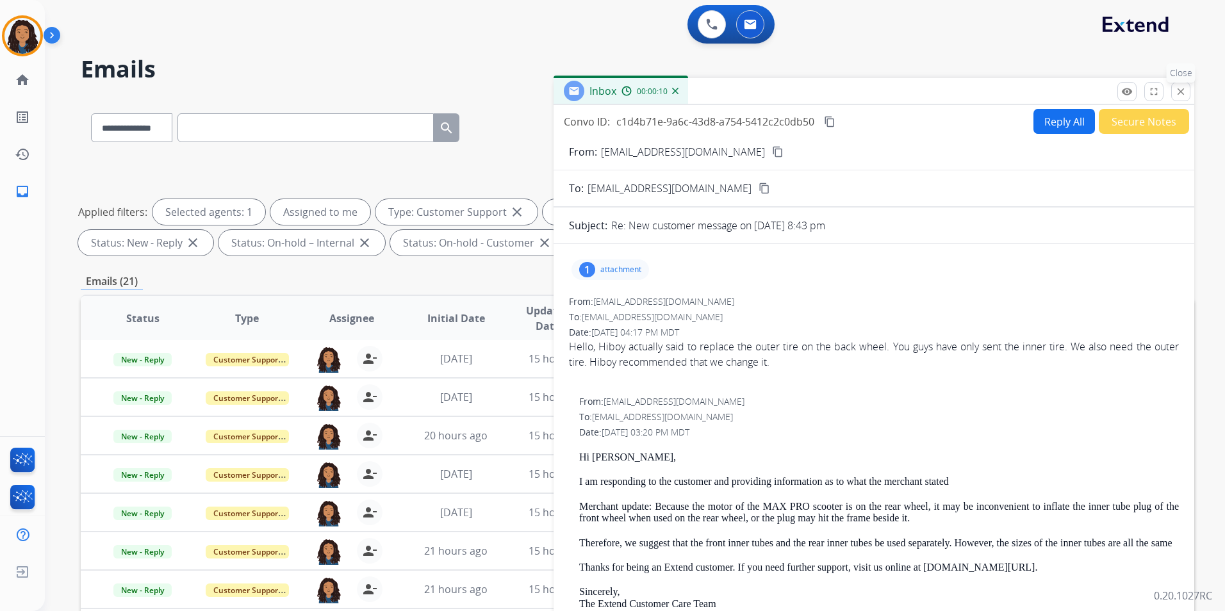
click at [1178, 92] on mat-icon "close" at bounding box center [1181, 92] width 12 height 12
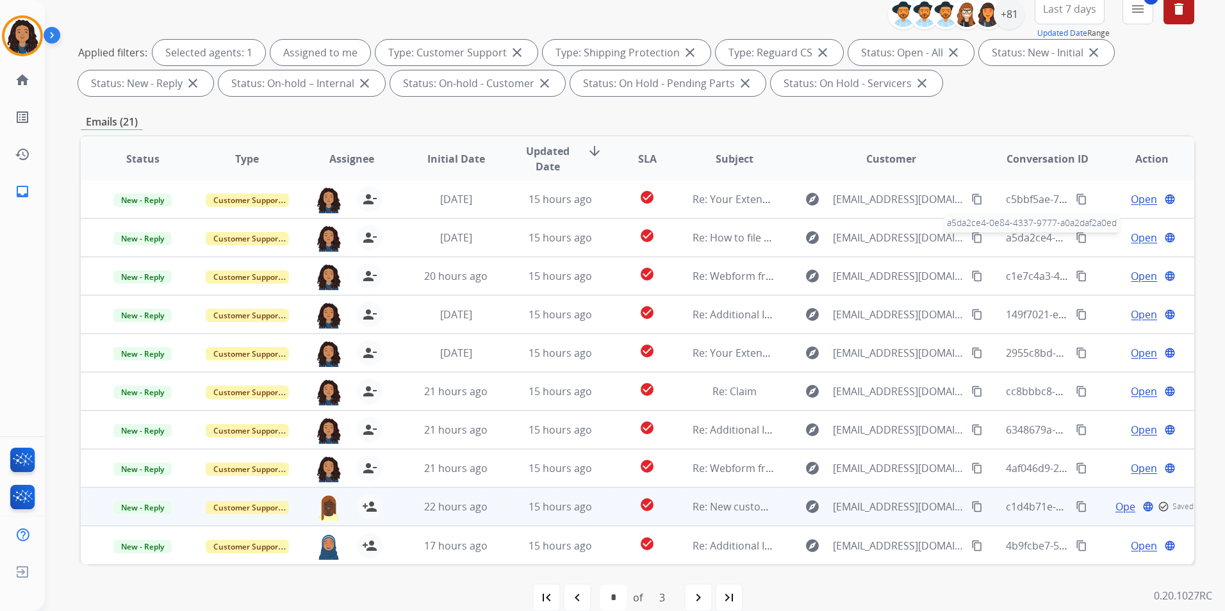
scroll to position [179, 0]
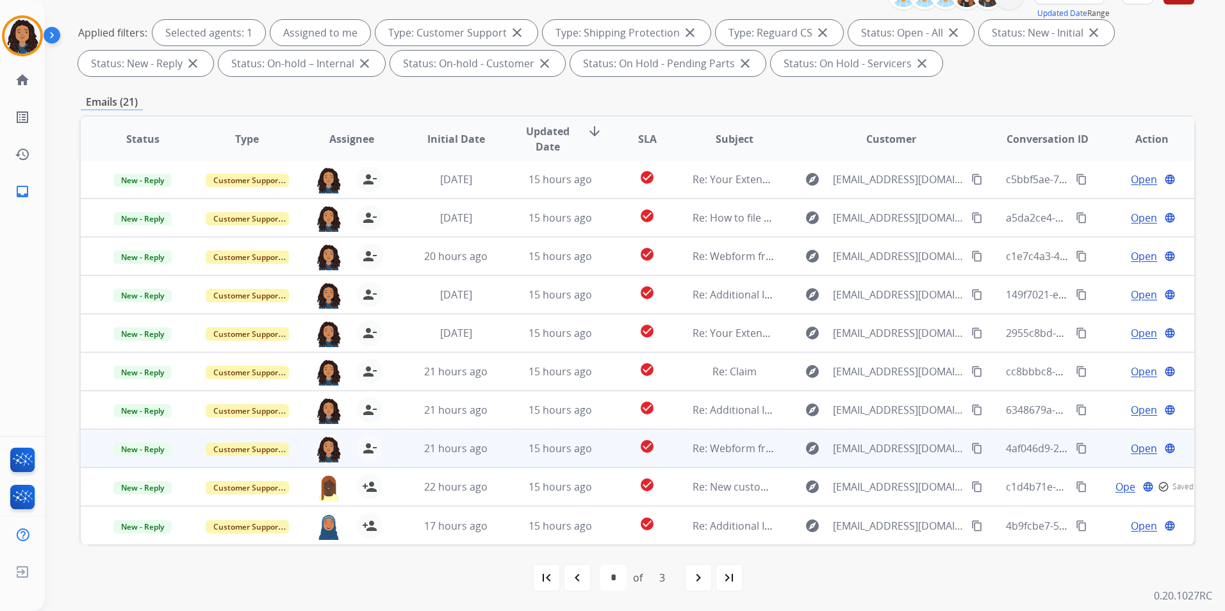
click at [1141, 447] on span "Open" at bounding box center [1144, 448] width 26 height 15
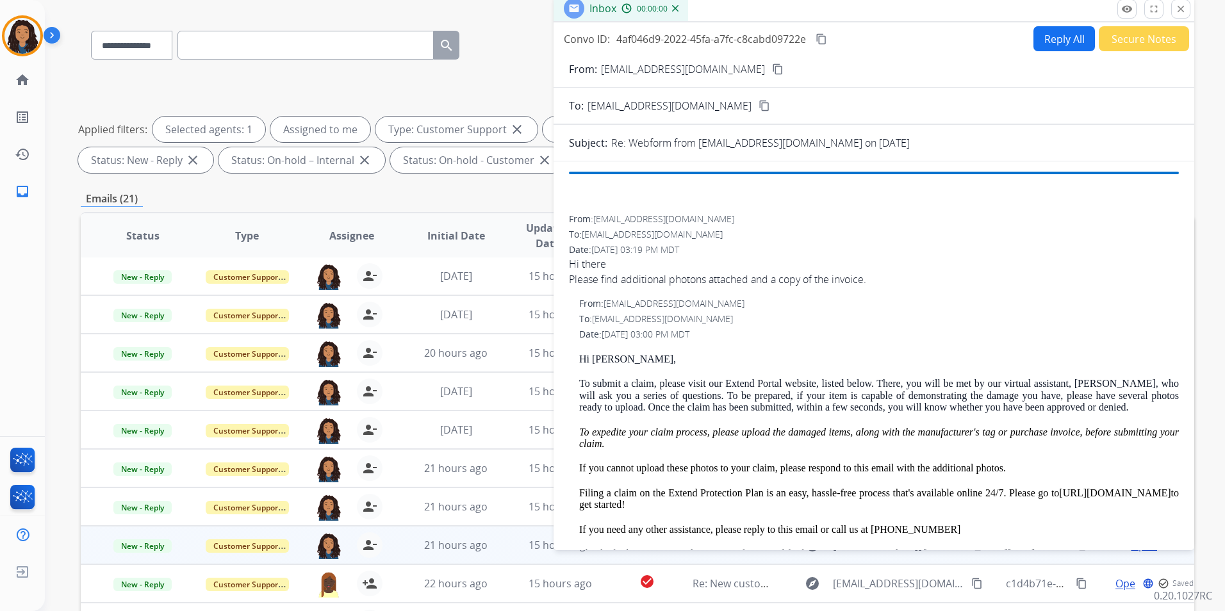
scroll to position [0, 0]
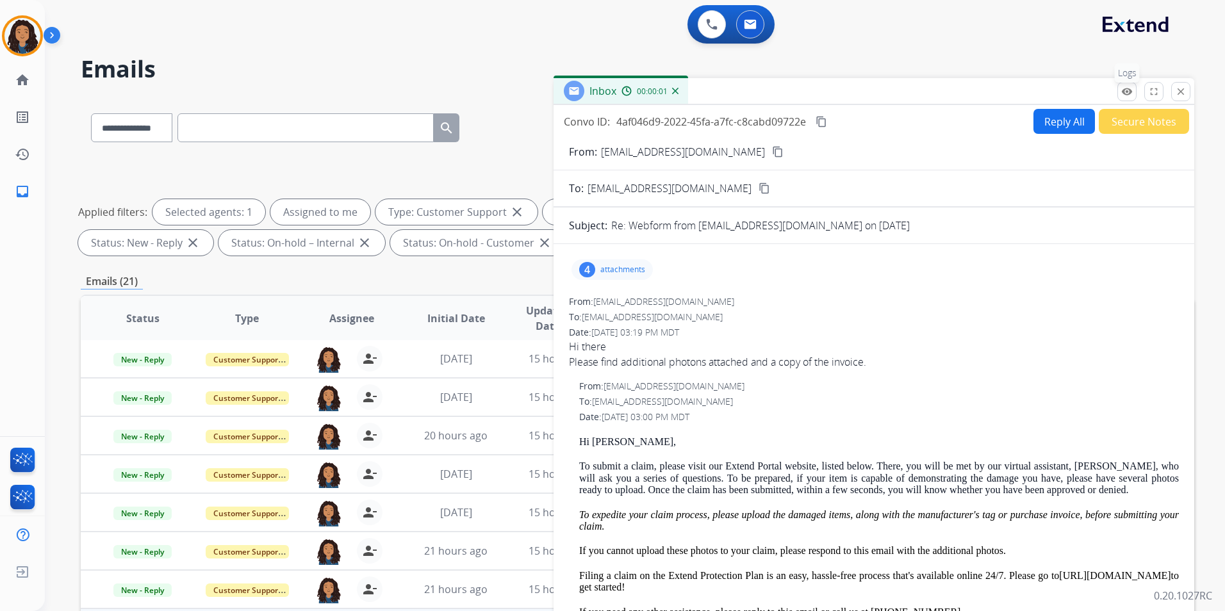
click at [1125, 98] on button "remove_red_eye Logs" at bounding box center [1127, 91] width 19 height 19
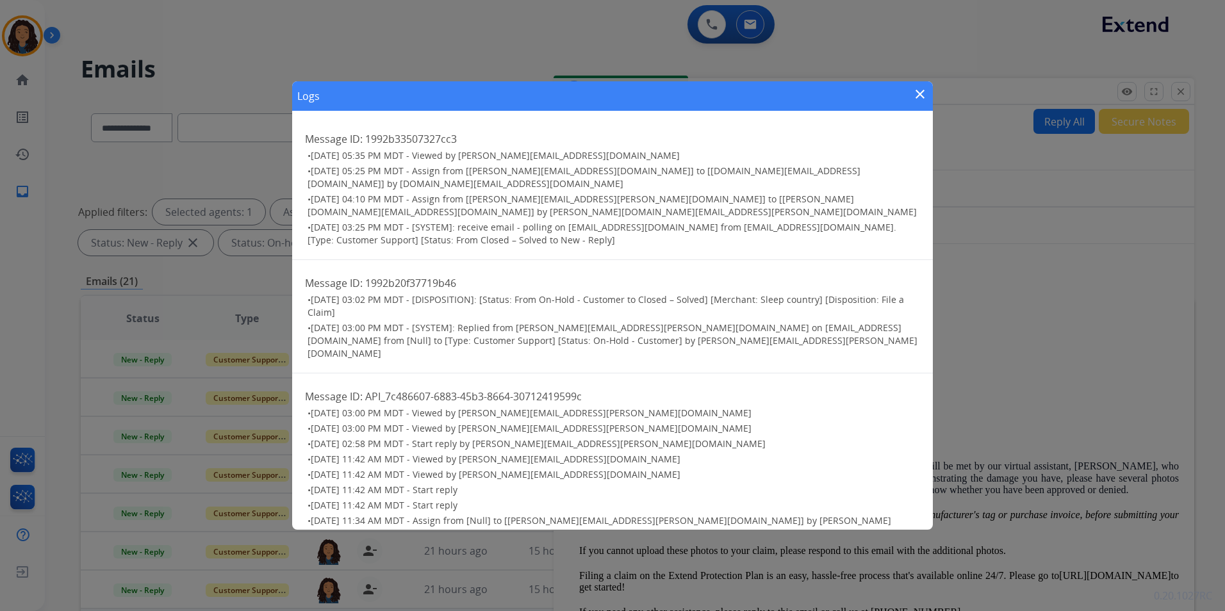
scroll to position [3, 0]
click at [920, 94] on mat-icon "close" at bounding box center [920, 94] width 15 height 15
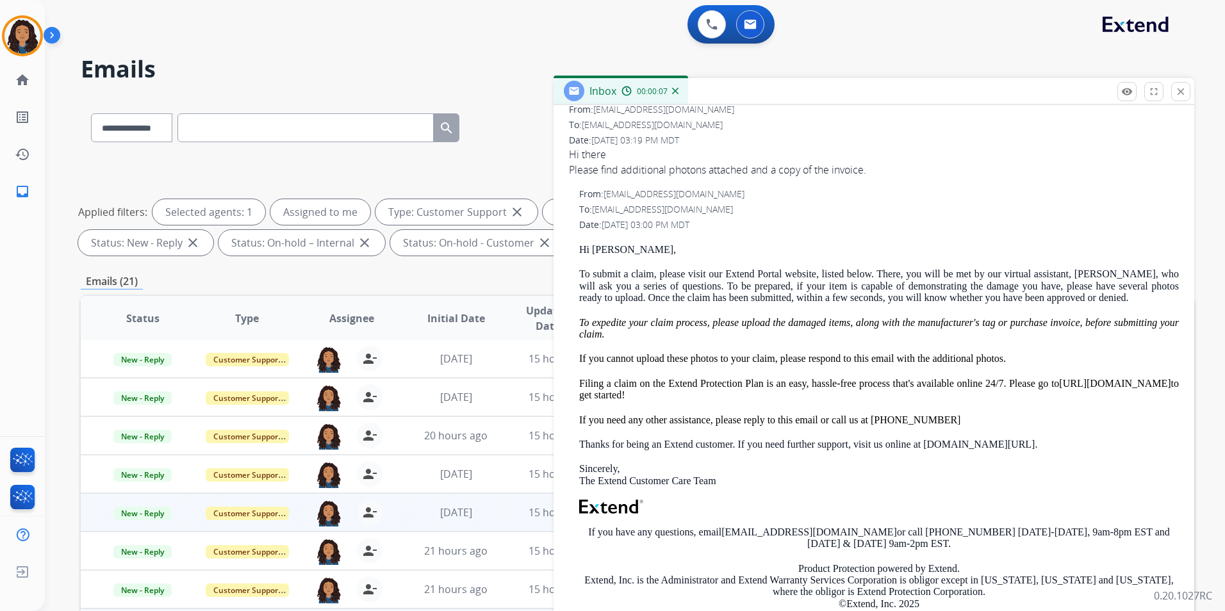
scroll to position [179, 0]
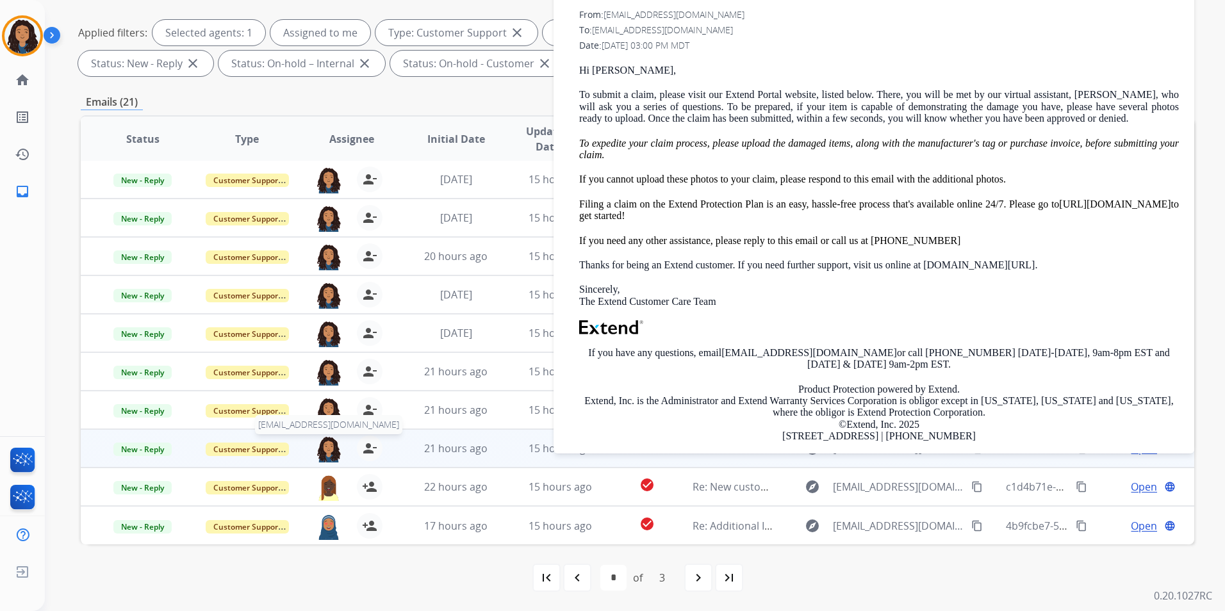
click at [326, 451] on img at bounding box center [329, 449] width 26 height 27
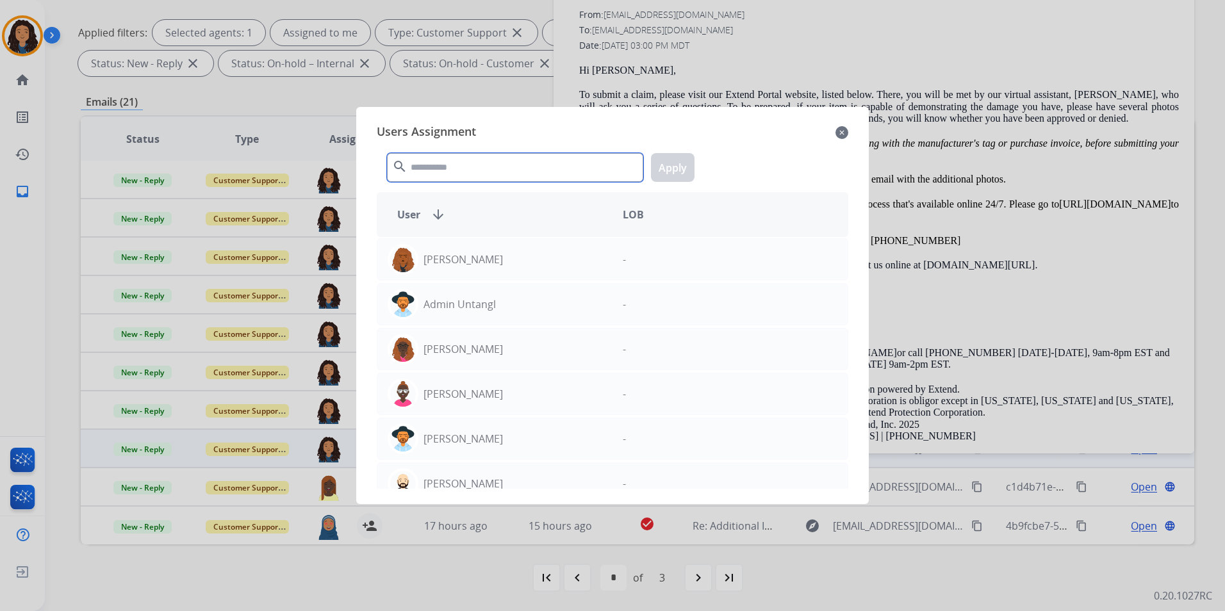
click at [449, 171] on input "text" at bounding box center [515, 167] width 256 height 29
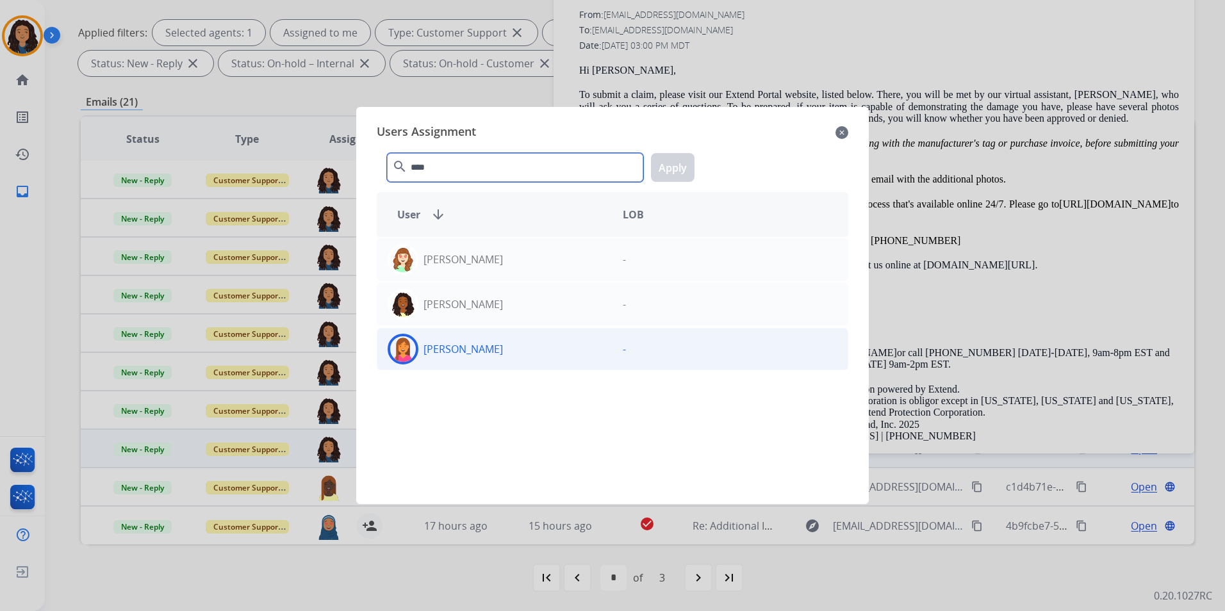
type input "****"
click at [515, 356] on div "[PERSON_NAME]" at bounding box center [494, 349] width 235 height 31
click at [672, 165] on button "Apply" at bounding box center [673, 167] width 44 height 29
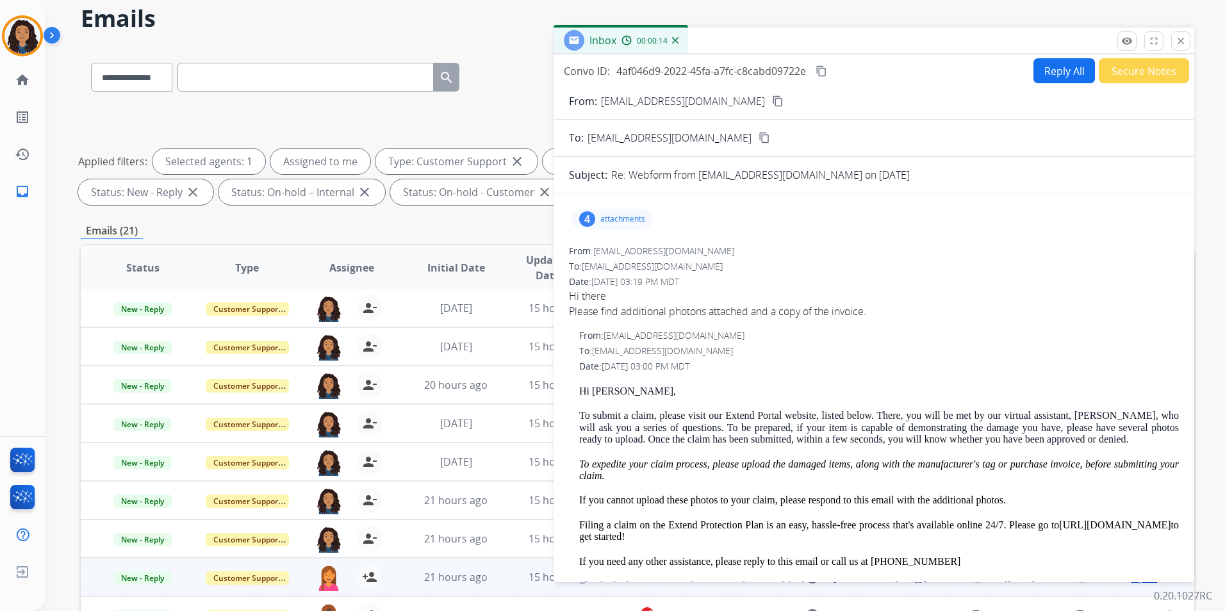
scroll to position [0, 0]
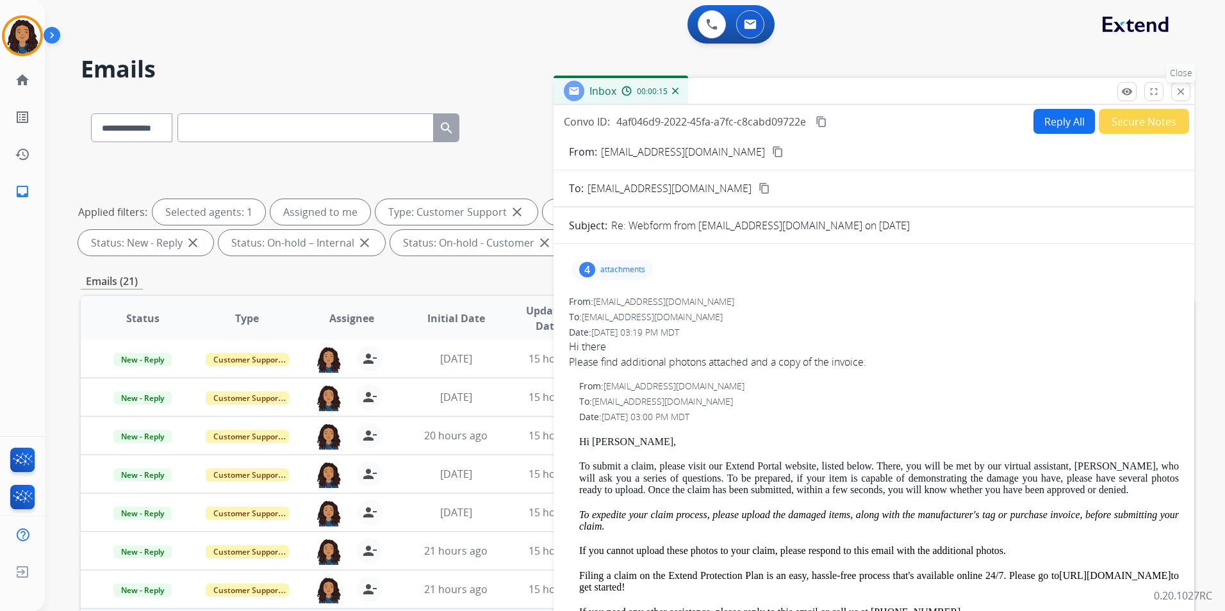
click at [1178, 85] on button "close Close" at bounding box center [1180, 91] width 19 height 19
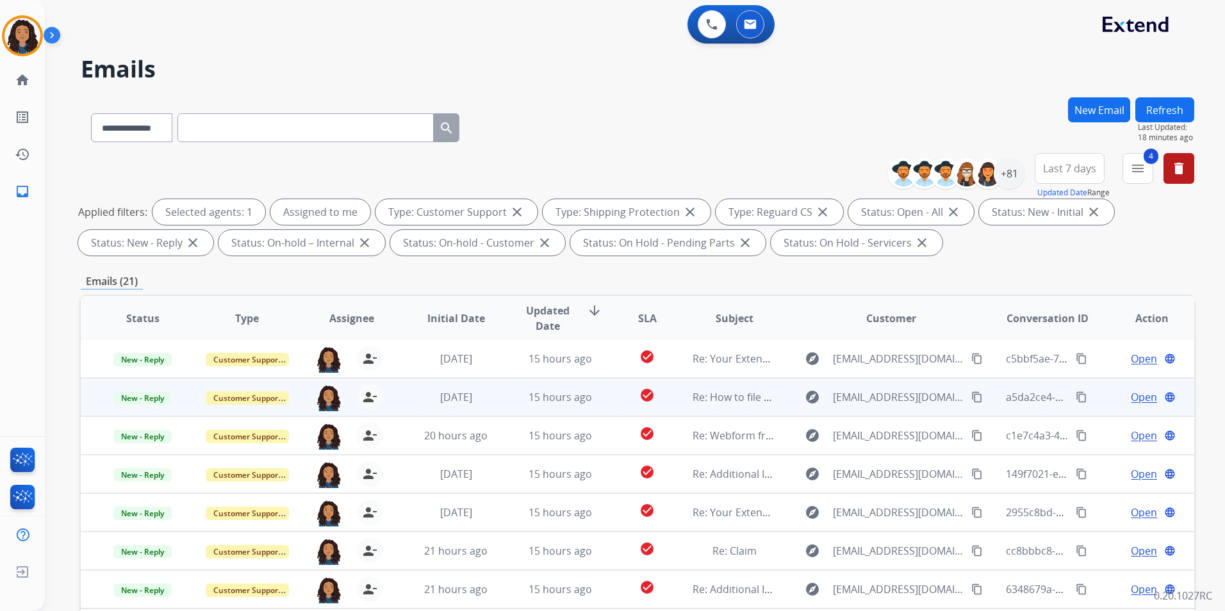
scroll to position [64, 0]
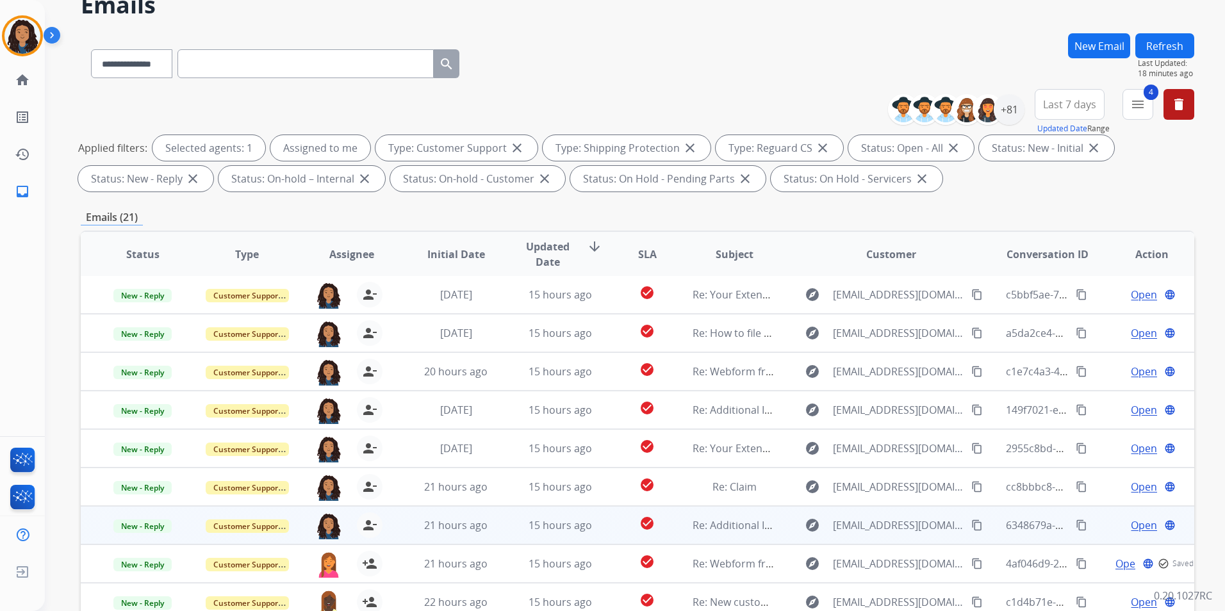
click at [1139, 528] on span "Open" at bounding box center [1144, 525] width 26 height 15
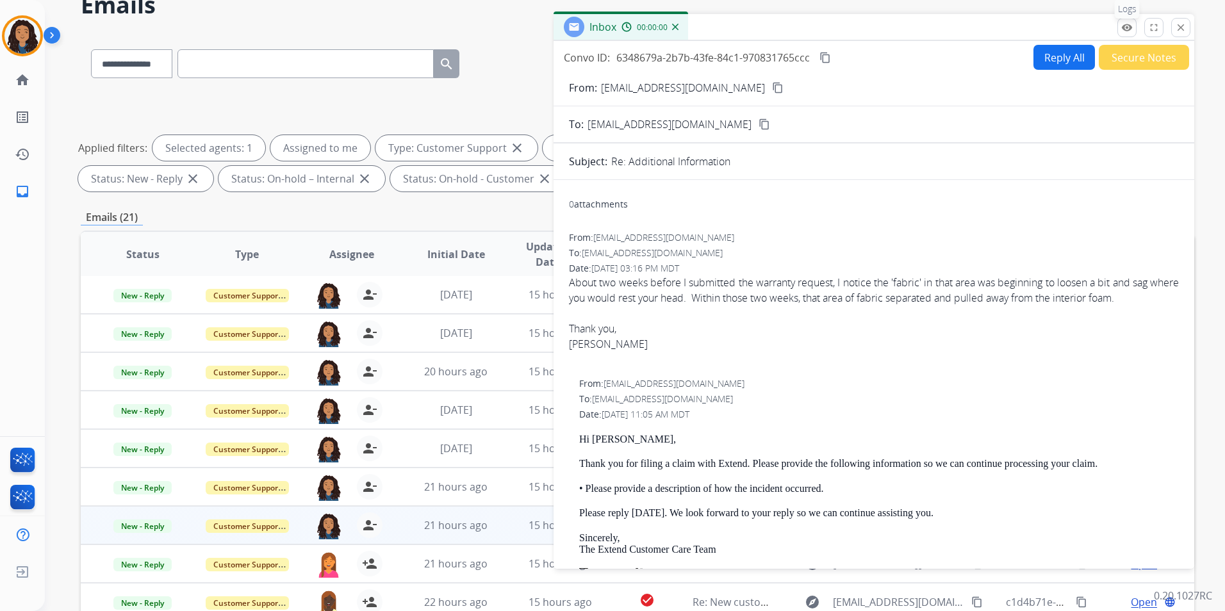
click at [1128, 28] on mat-icon "remove_red_eye" at bounding box center [1127, 28] width 12 height 12
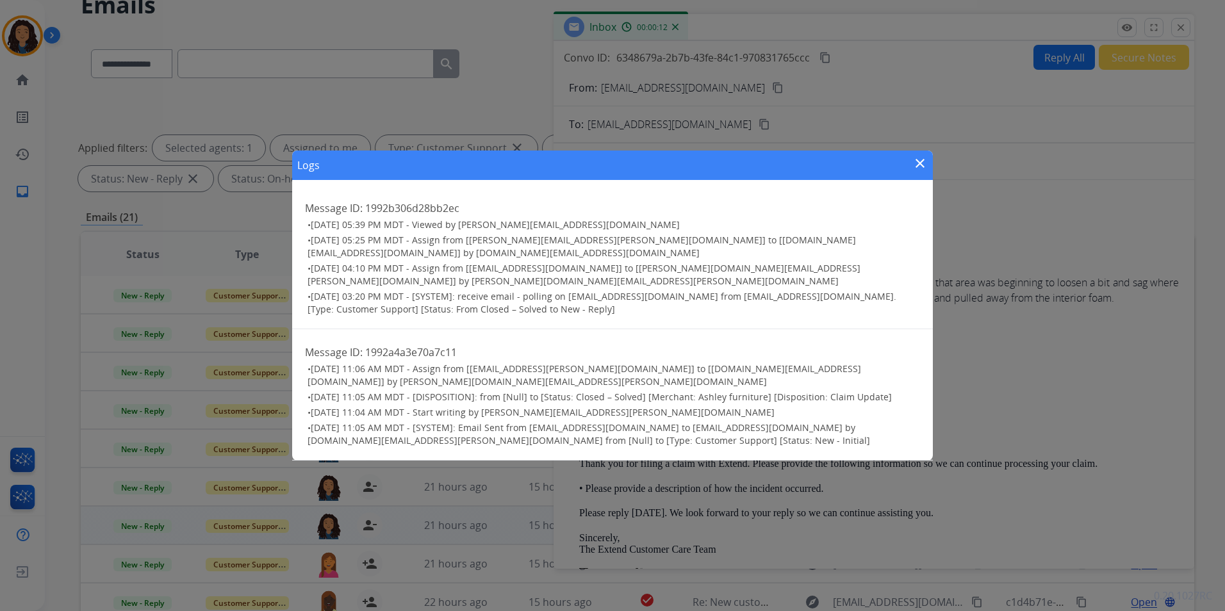
click at [923, 171] on mat-icon "close" at bounding box center [920, 163] width 15 height 15
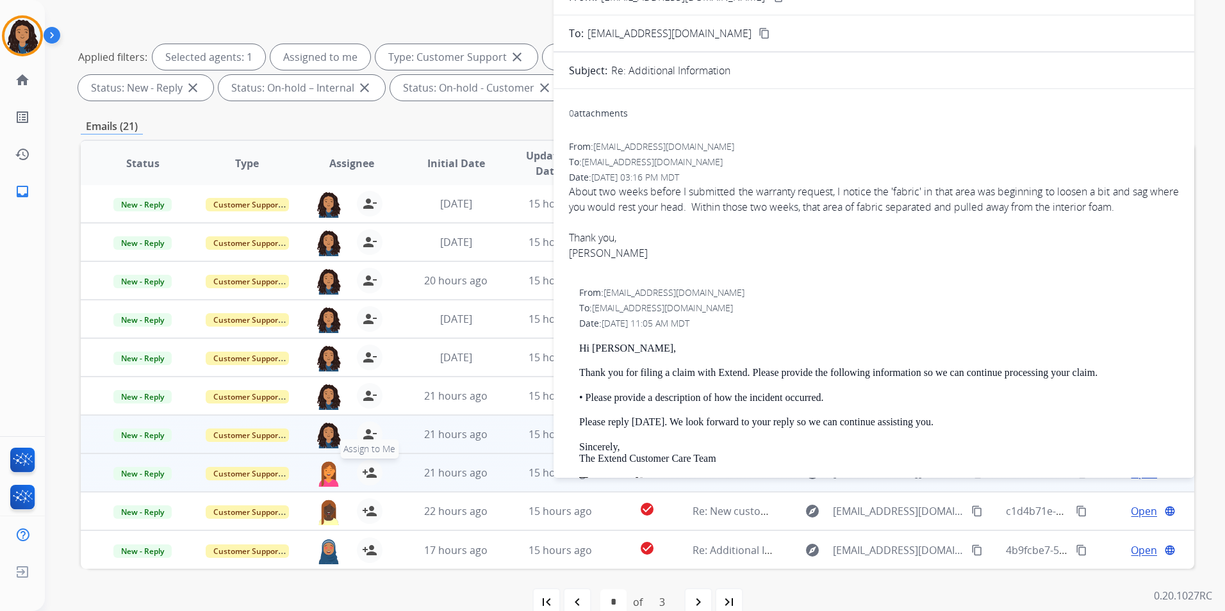
scroll to position [179, 0]
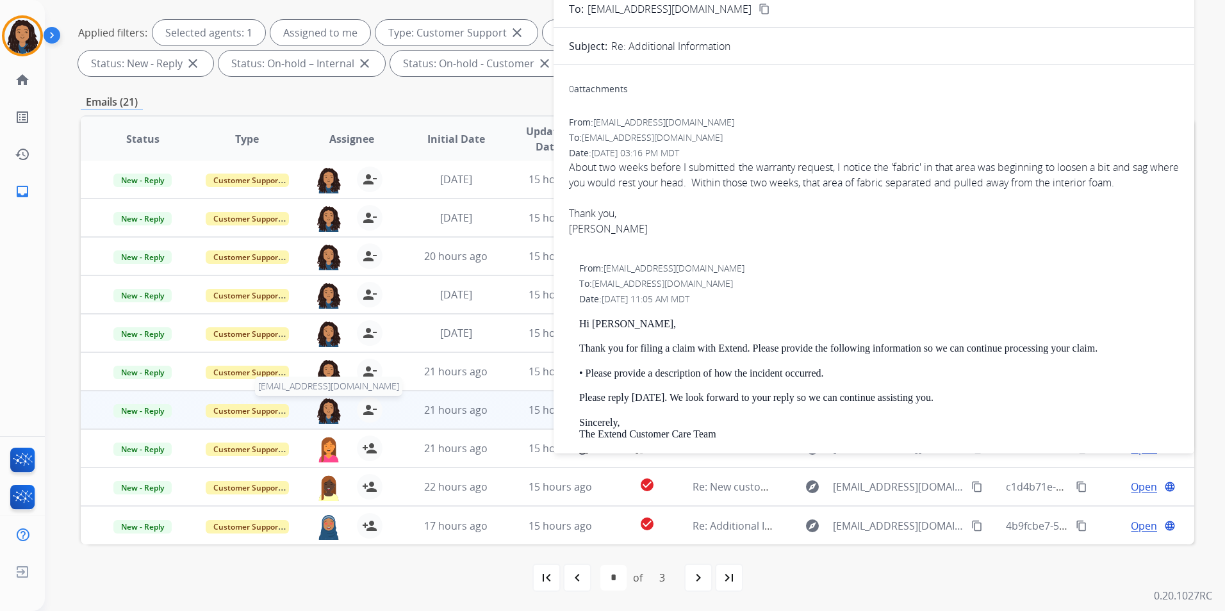
click at [330, 405] on img at bounding box center [329, 410] width 26 height 27
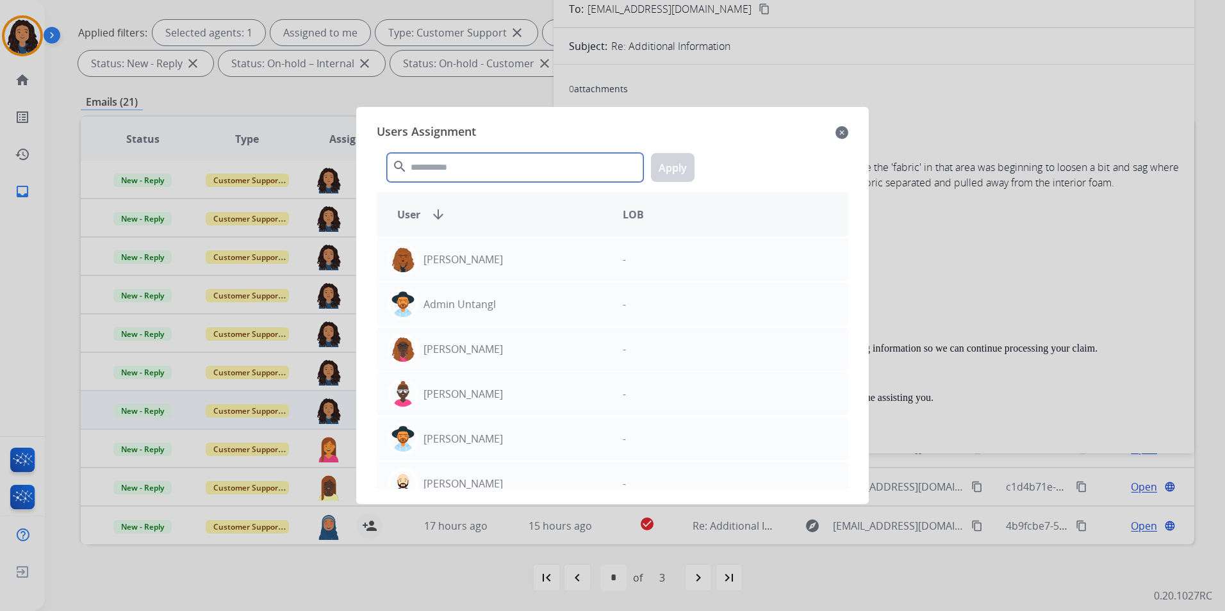
click at [496, 173] on input "text" at bounding box center [515, 167] width 256 height 29
type input "***"
drag, startPoint x: 839, startPoint y: 133, endPoint x: 902, endPoint y: 108, distance: 67.6
click at [841, 133] on mat-icon "close" at bounding box center [842, 132] width 13 height 15
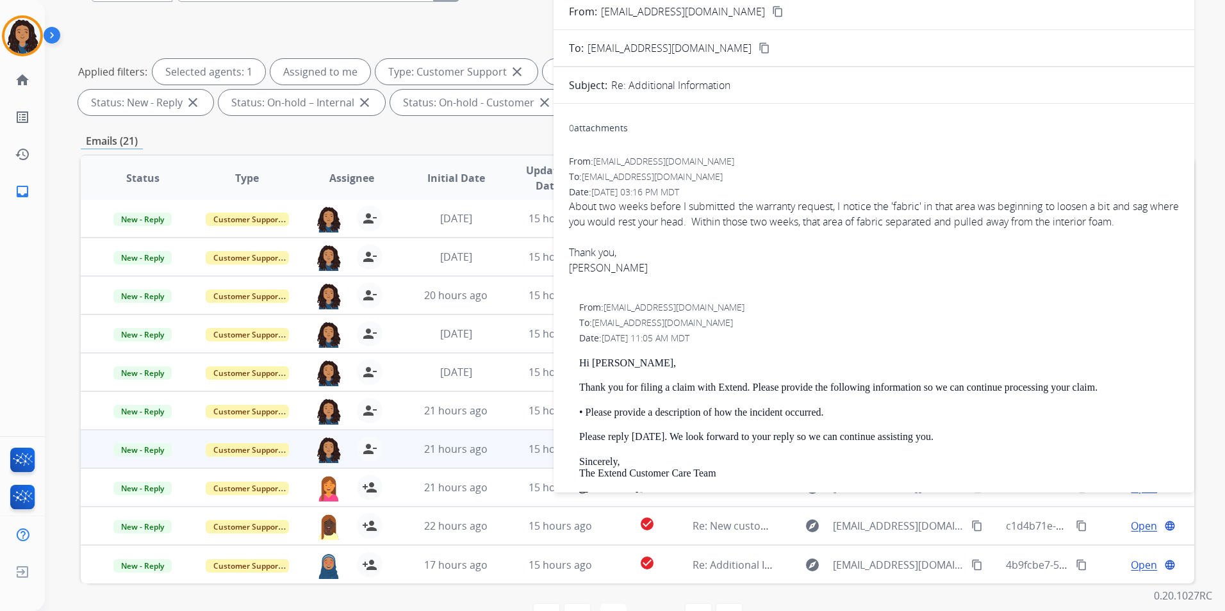
scroll to position [0, 0]
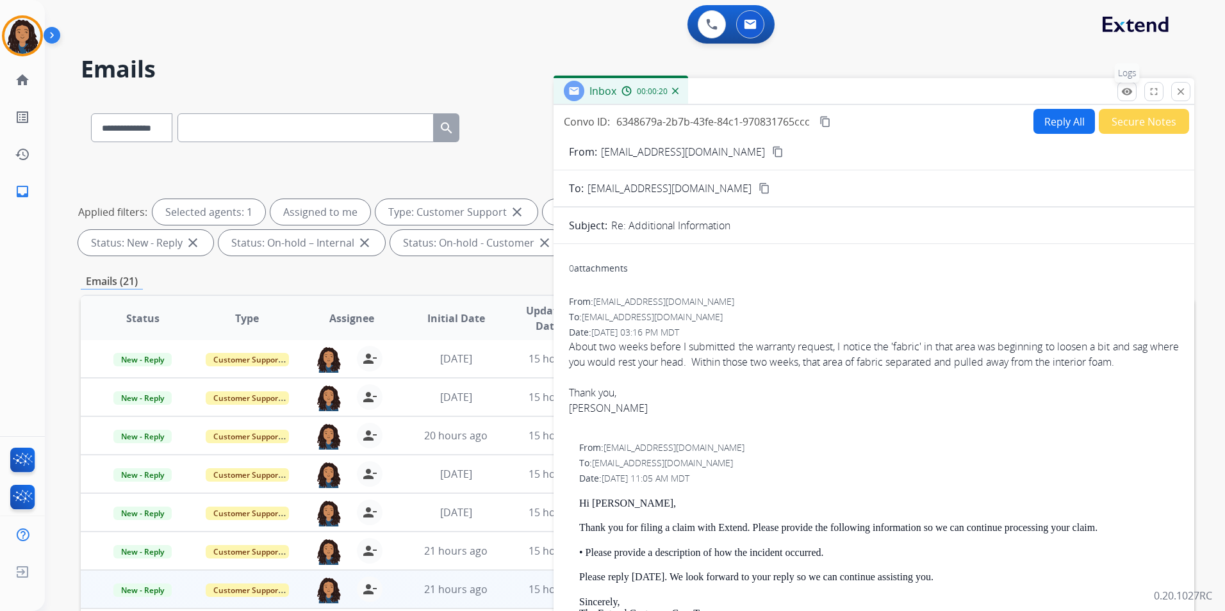
click at [1135, 87] on button "remove_red_eye Logs" at bounding box center [1127, 91] width 19 height 19
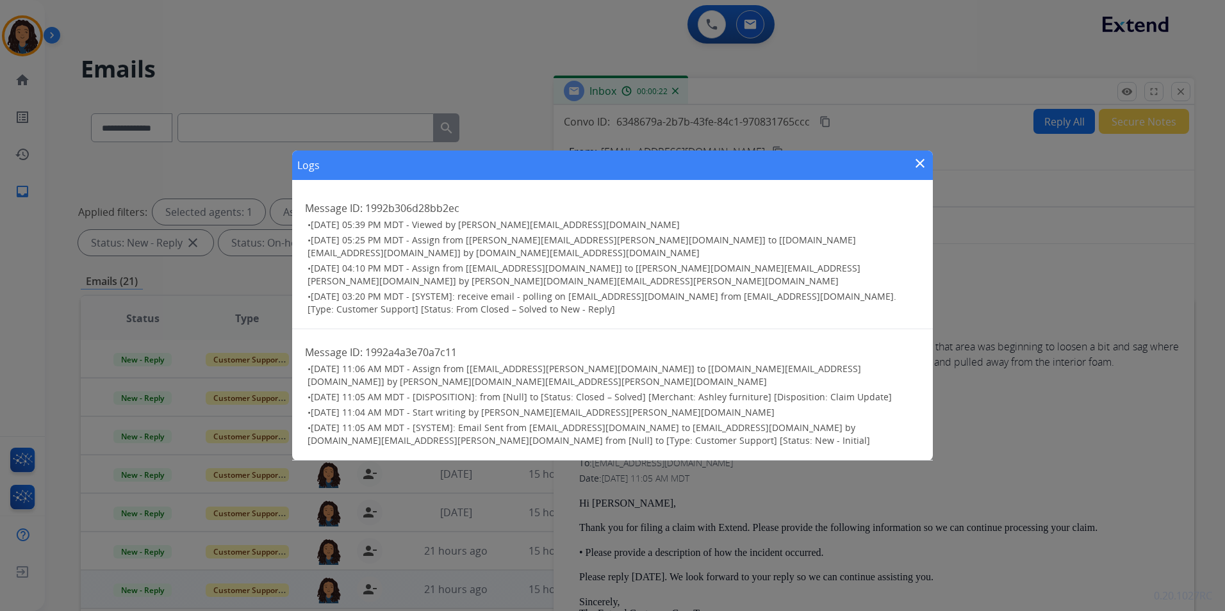
click at [920, 171] on mat-icon "close" at bounding box center [920, 163] width 15 height 15
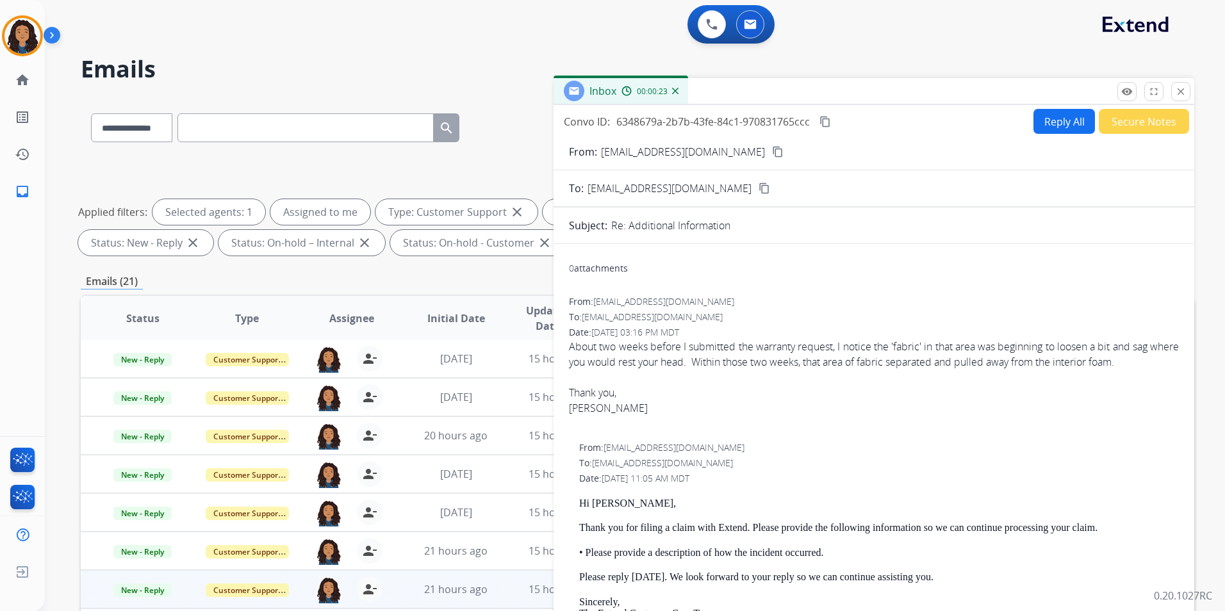
click at [772, 146] on mat-icon "content_copy" at bounding box center [778, 152] width 12 height 12
click at [1130, 94] on mat-icon "remove_red_eye" at bounding box center [1127, 92] width 12 height 12
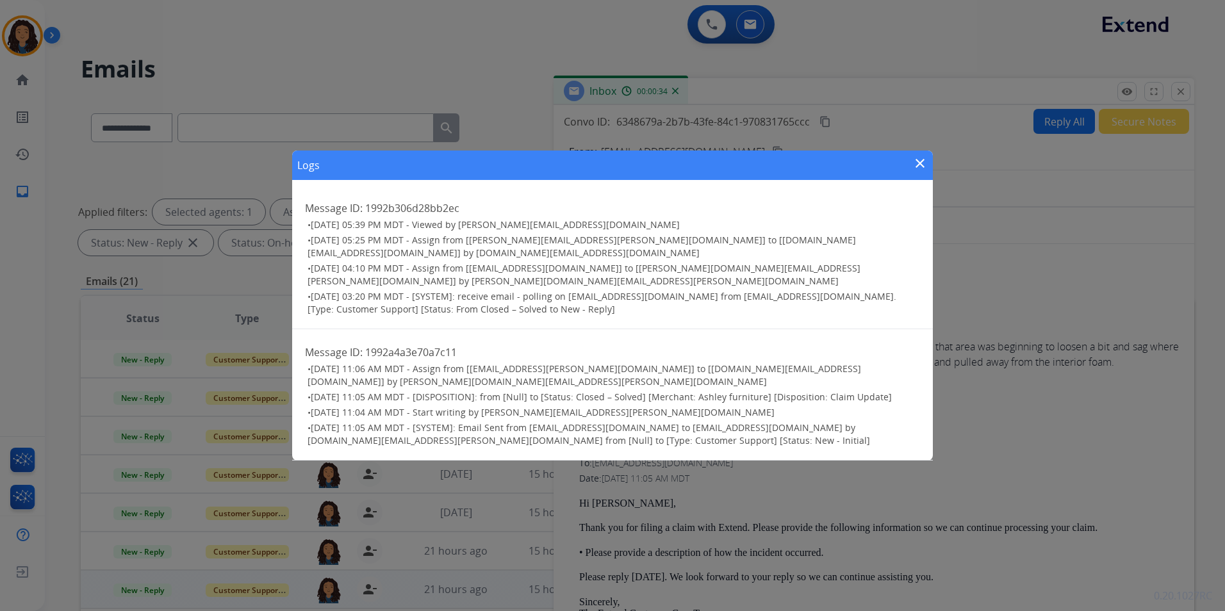
click at [918, 171] on mat-icon "close" at bounding box center [920, 163] width 15 height 15
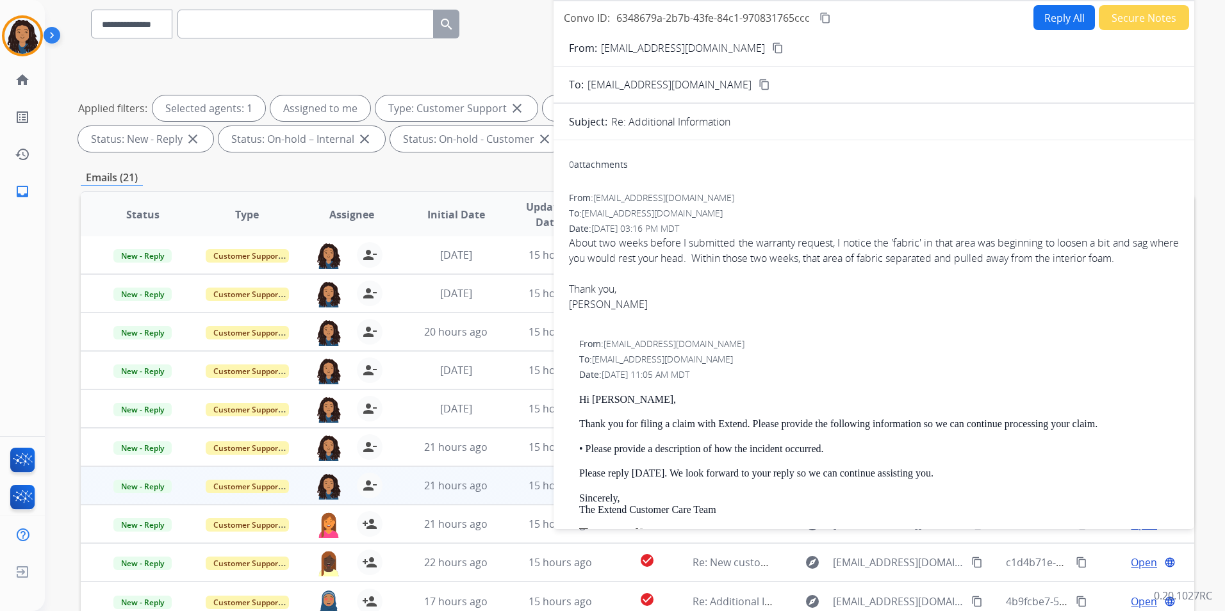
scroll to position [128, 0]
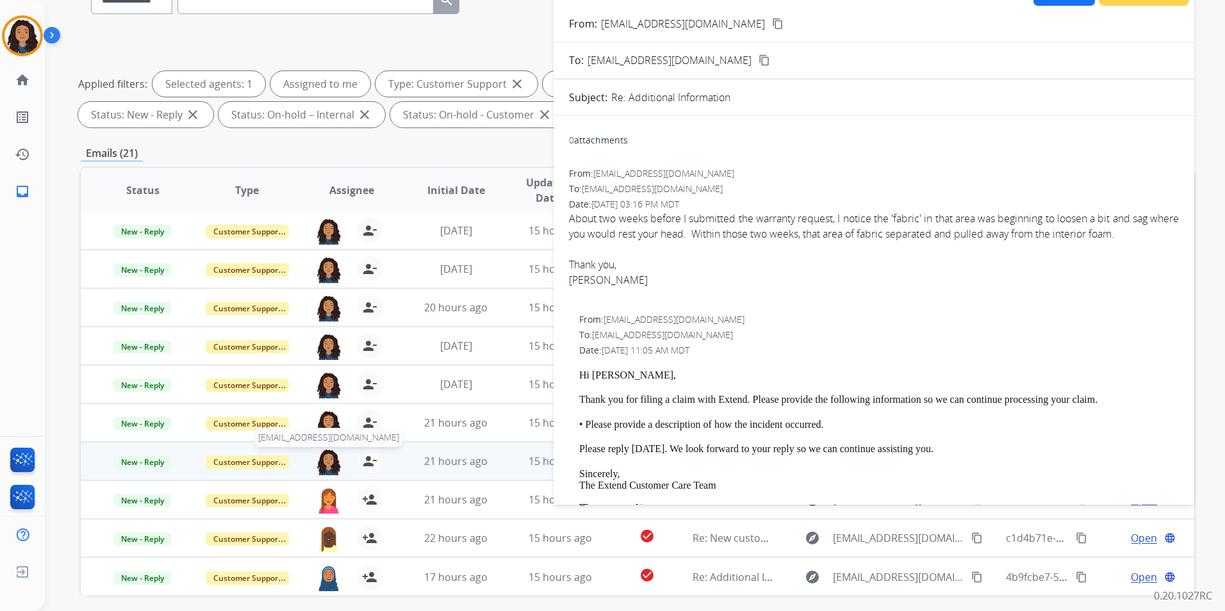
click at [325, 466] on img at bounding box center [329, 462] width 26 height 27
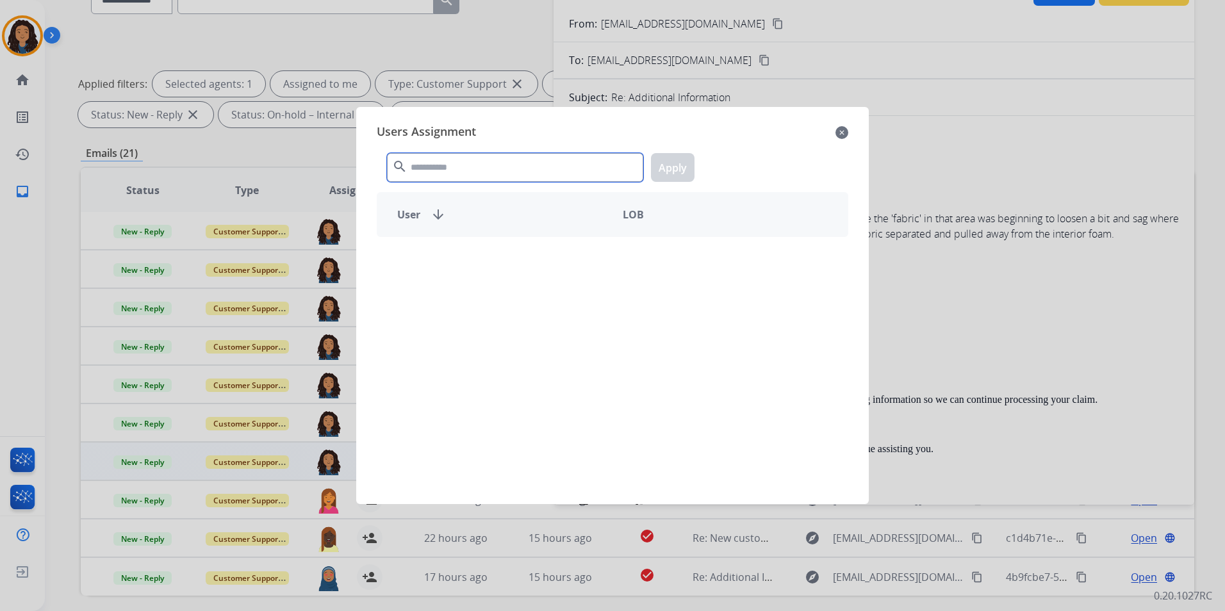
click at [465, 163] on input "text" at bounding box center [515, 167] width 256 height 29
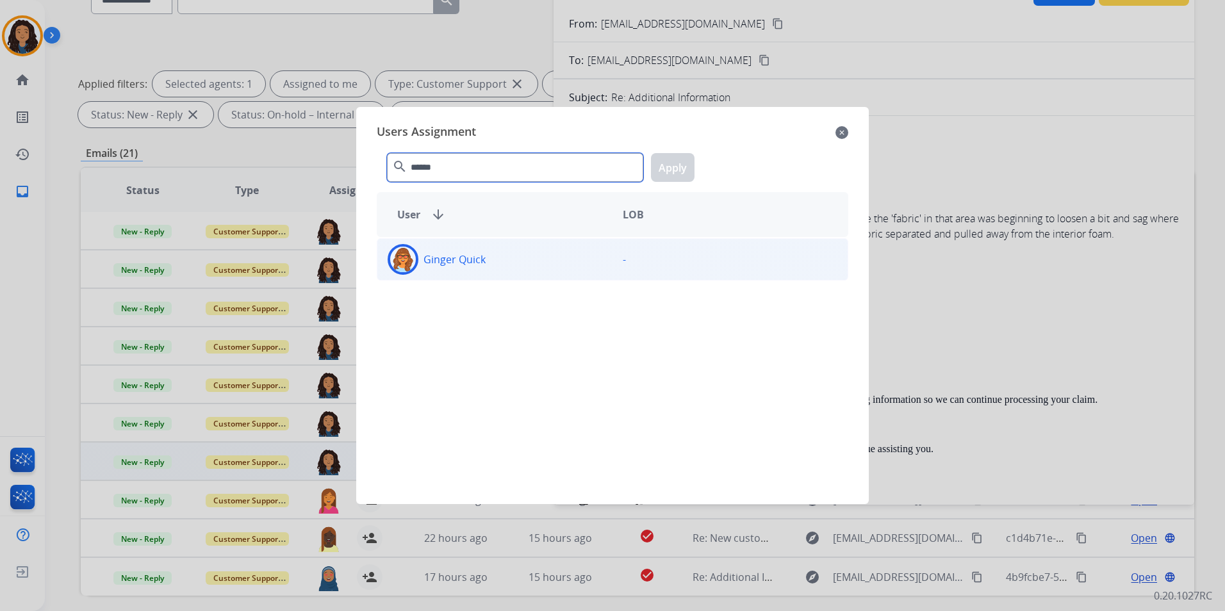
type input "******"
click at [565, 258] on div "Ginger Quick" at bounding box center [494, 259] width 235 height 31
click at [663, 172] on button "Apply" at bounding box center [673, 167] width 44 height 29
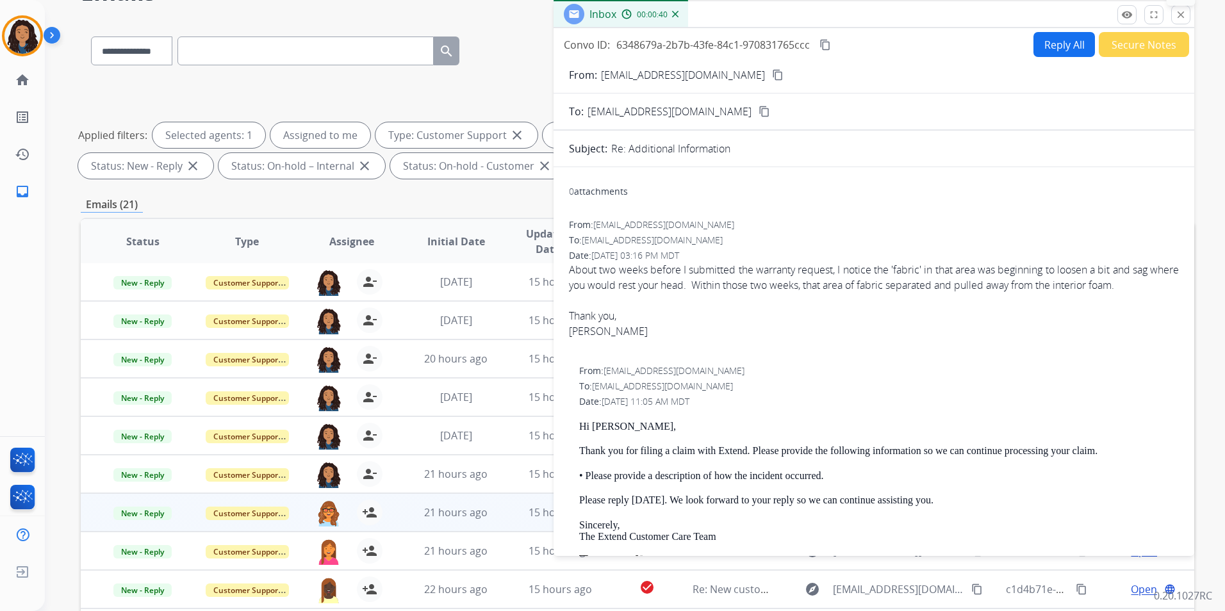
scroll to position [0, 0]
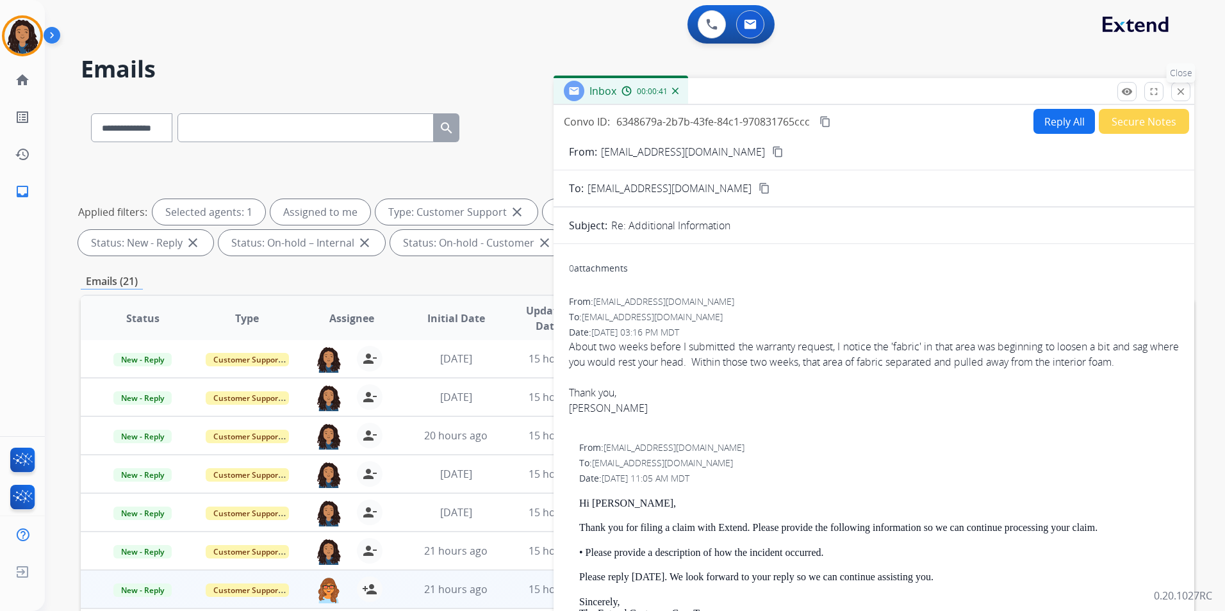
click at [1178, 83] on button "close Close" at bounding box center [1180, 91] width 19 height 19
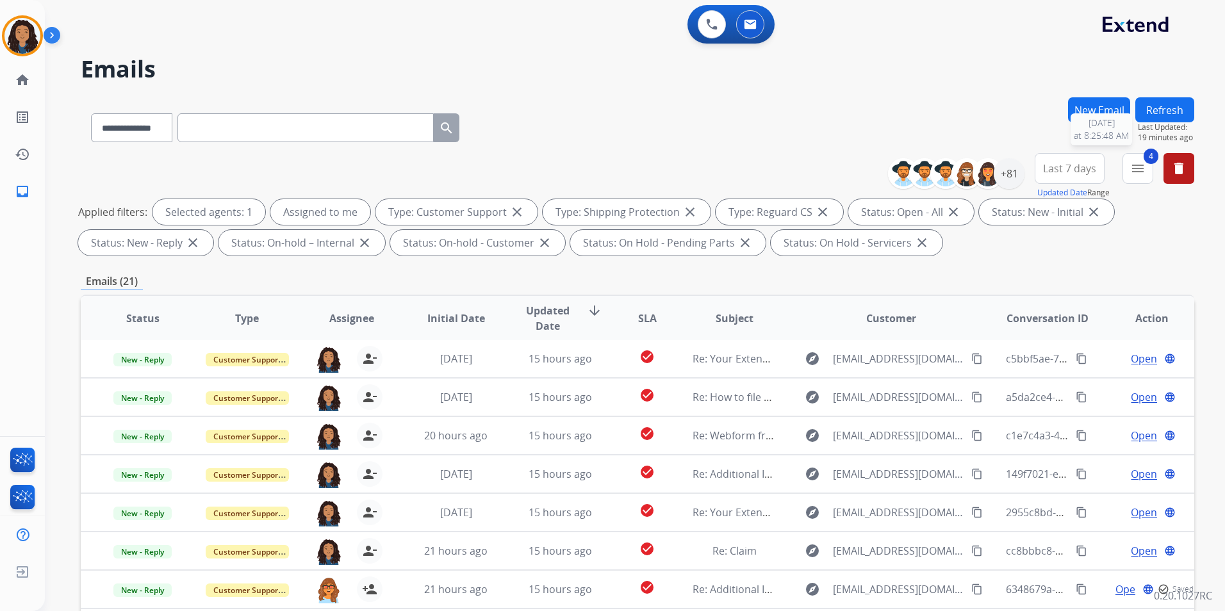
click at [1177, 115] on button "Refresh" at bounding box center [1165, 109] width 59 height 25
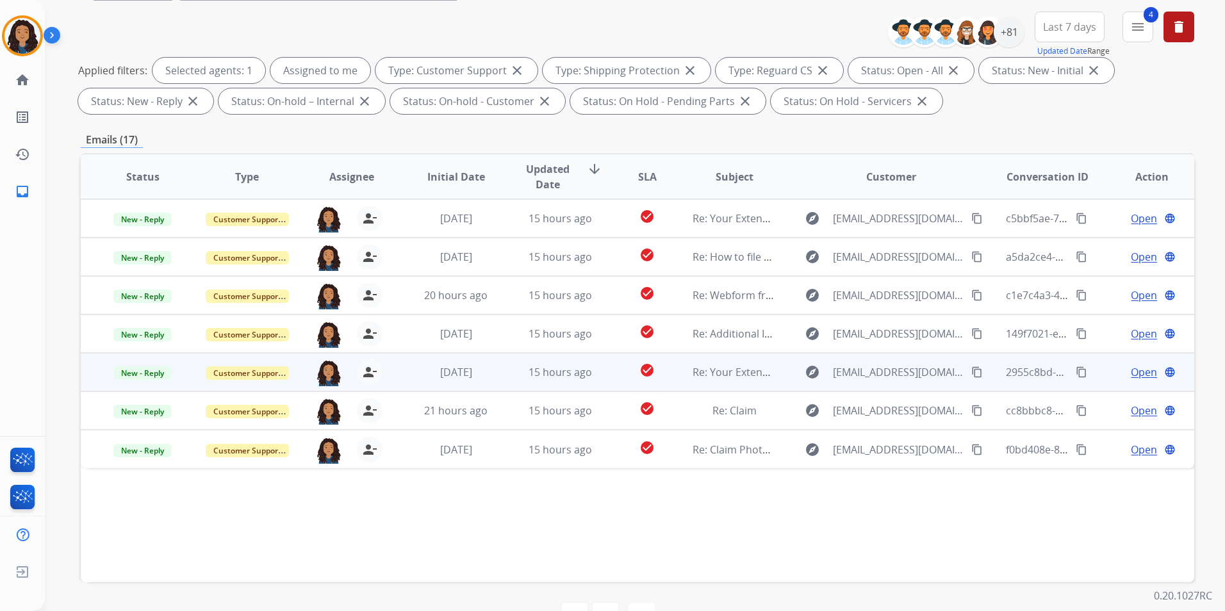
scroll to position [115, 0]
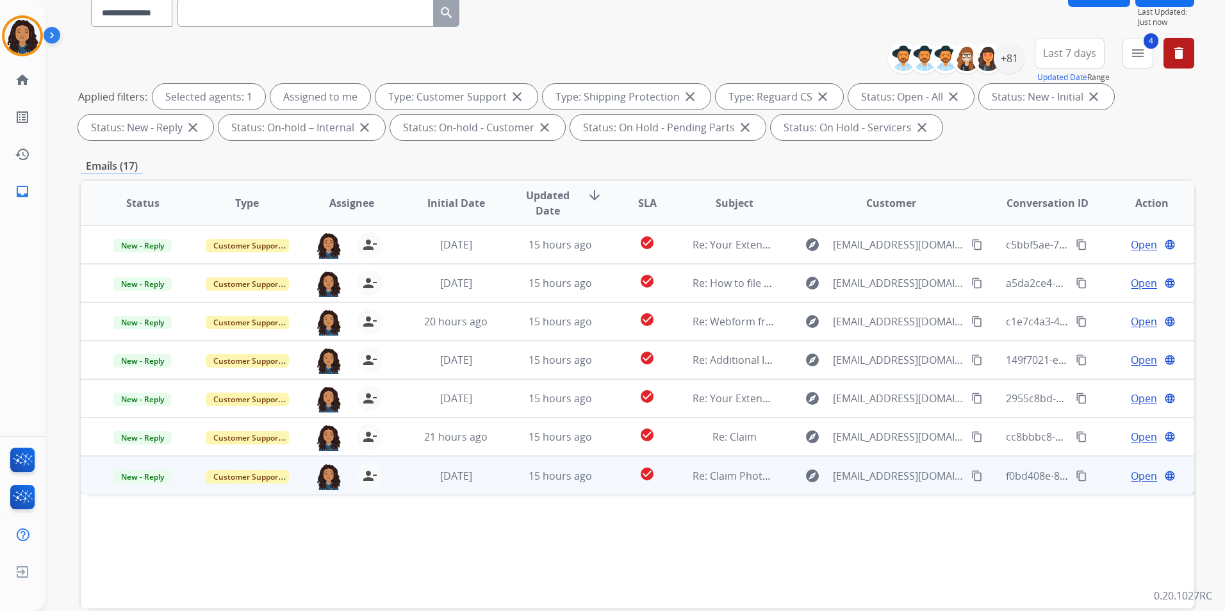
click at [1131, 479] on span "Open" at bounding box center [1144, 475] width 26 height 15
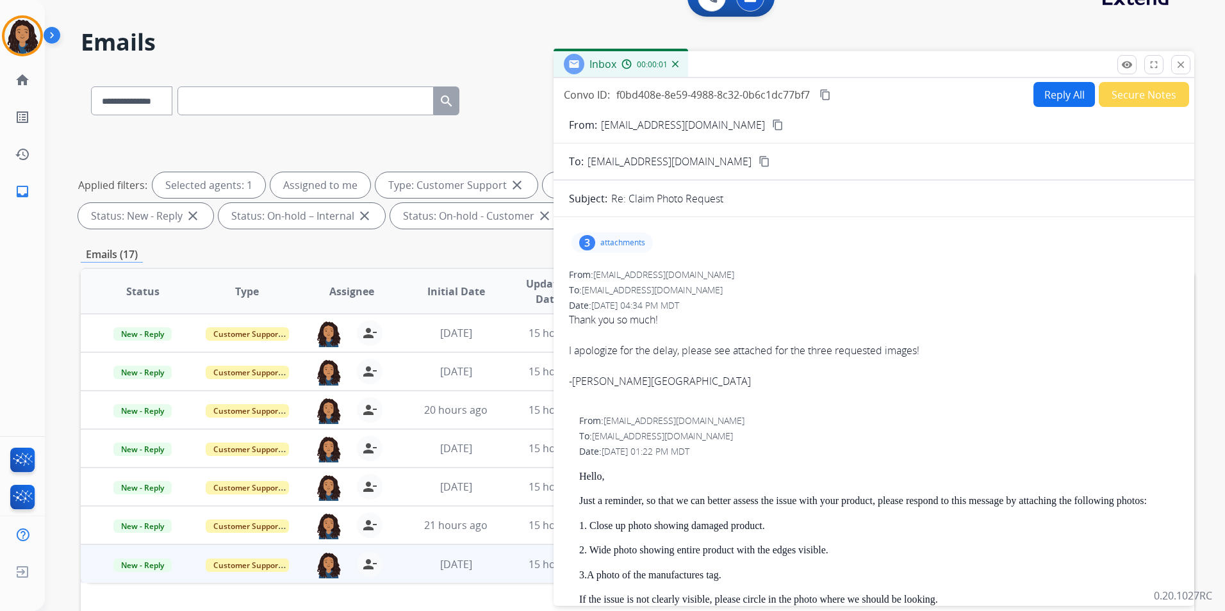
scroll to position [0, 0]
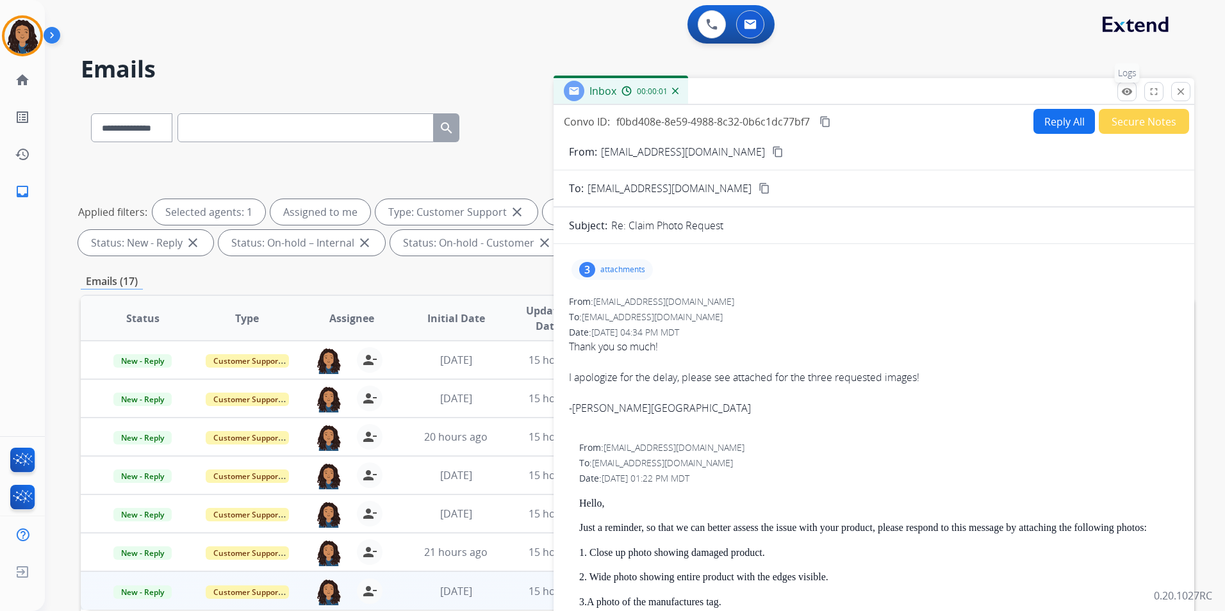
click at [1127, 93] on mat-icon "remove_red_eye" at bounding box center [1127, 92] width 12 height 12
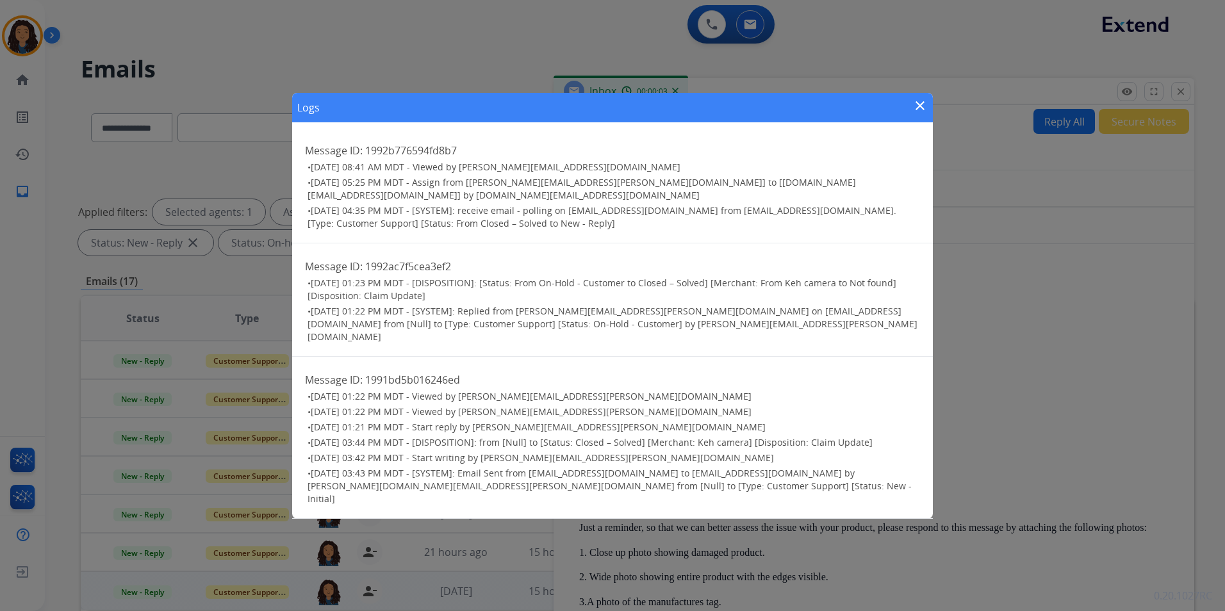
click at [908, 122] on div "Logs close" at bounding box center [612, 107] width 641 height 29
click at [918, 113] on mat-icon "close" at bounding box center [920, 105] width 15 height 15
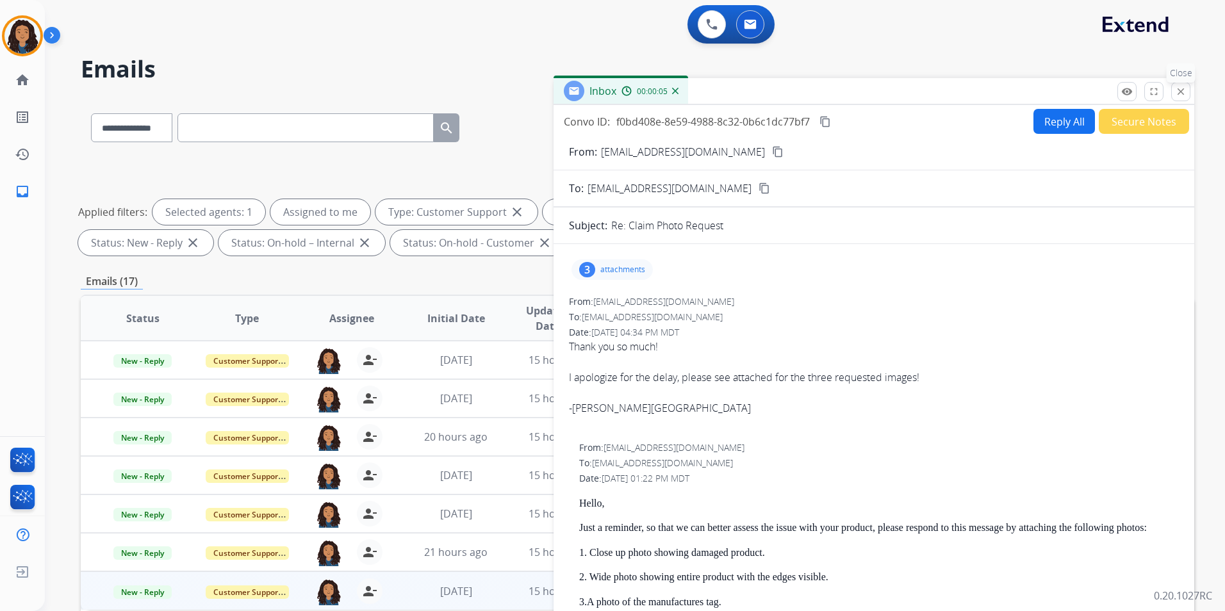
click at [1180, 88] on mat-icon "close" at bounding box center [1181, 92] width 12 height 12
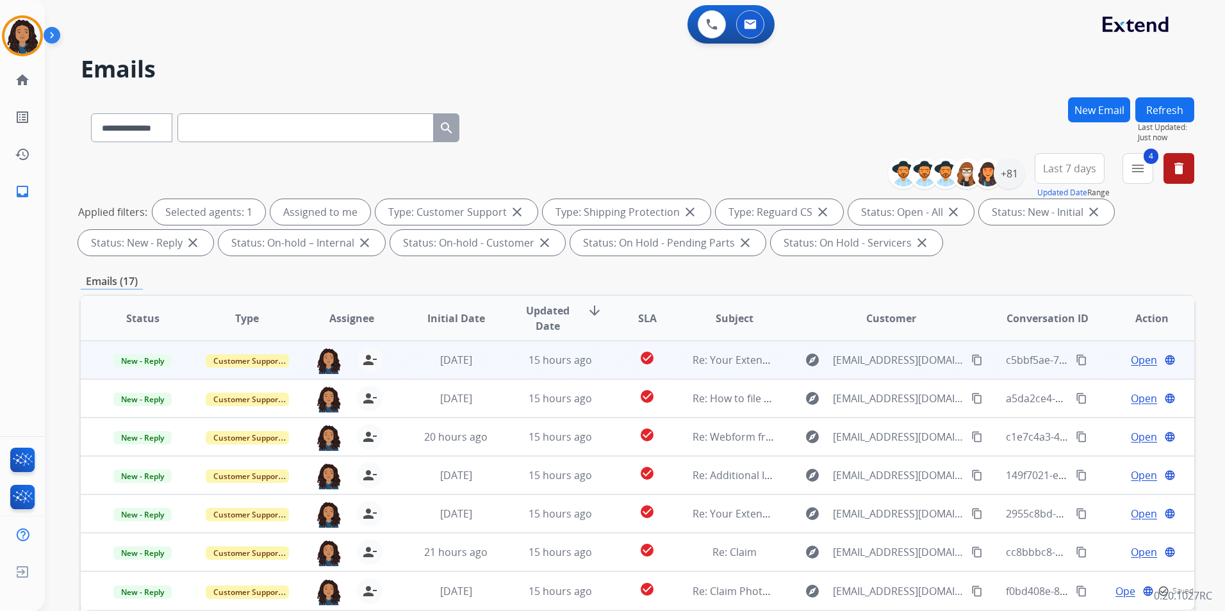
click at [1134, 356] on span "Open" at bounding box center [1144, 359] width 26 height 15
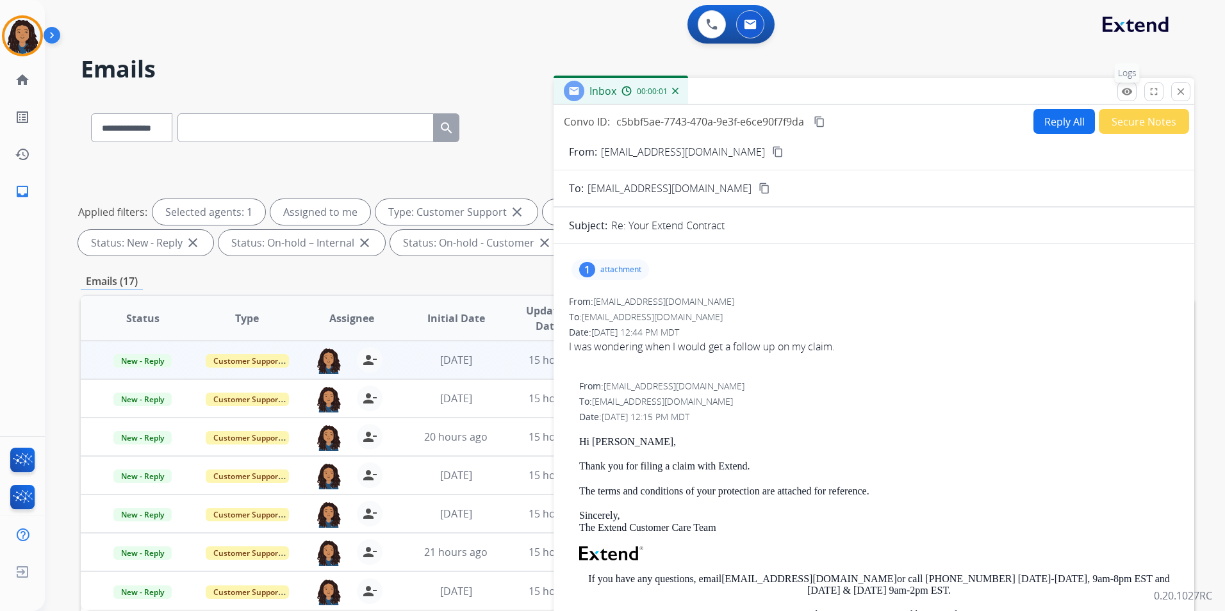
click at [1129, 91] on mat-icon "remove_red_eye" at bounding box center [1127, 92] width 12 height 12
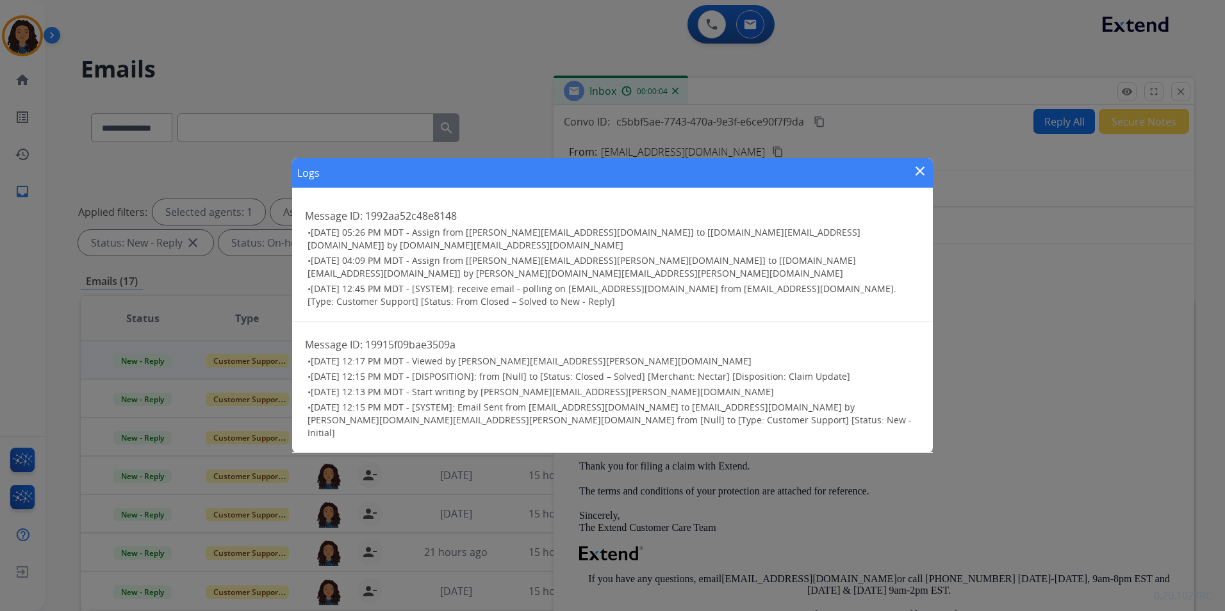
click at [921, 179] on mat-icon "close" at bounding box center [920, 170] width 15 height 15
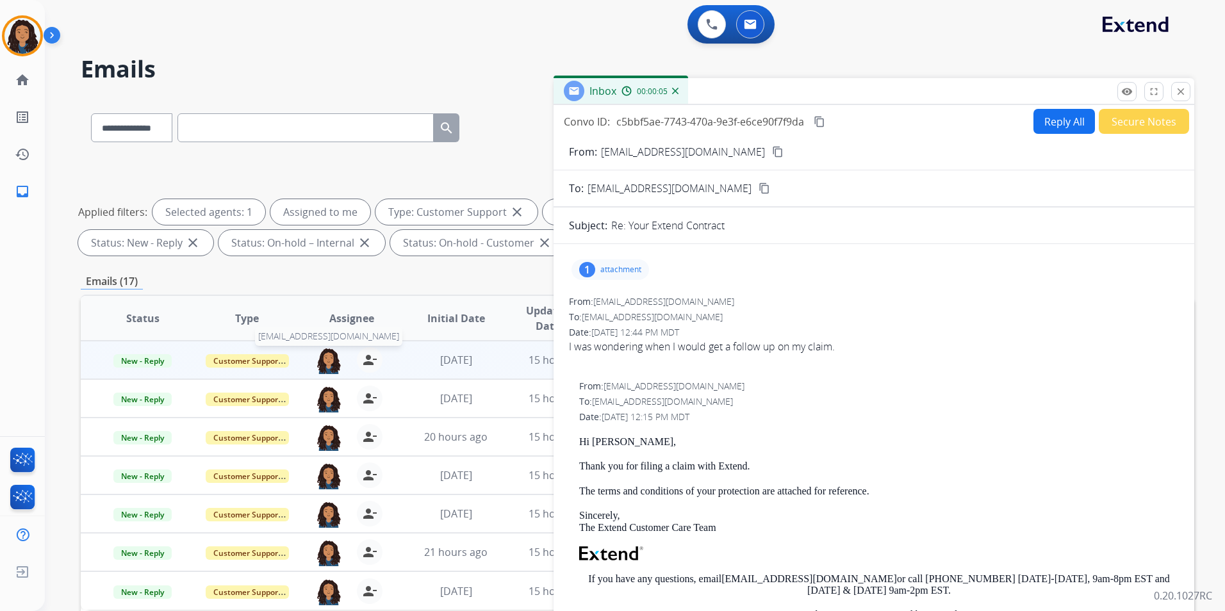
click at [322, 359] on img at bounding box center [329, 360] width 26 height 27
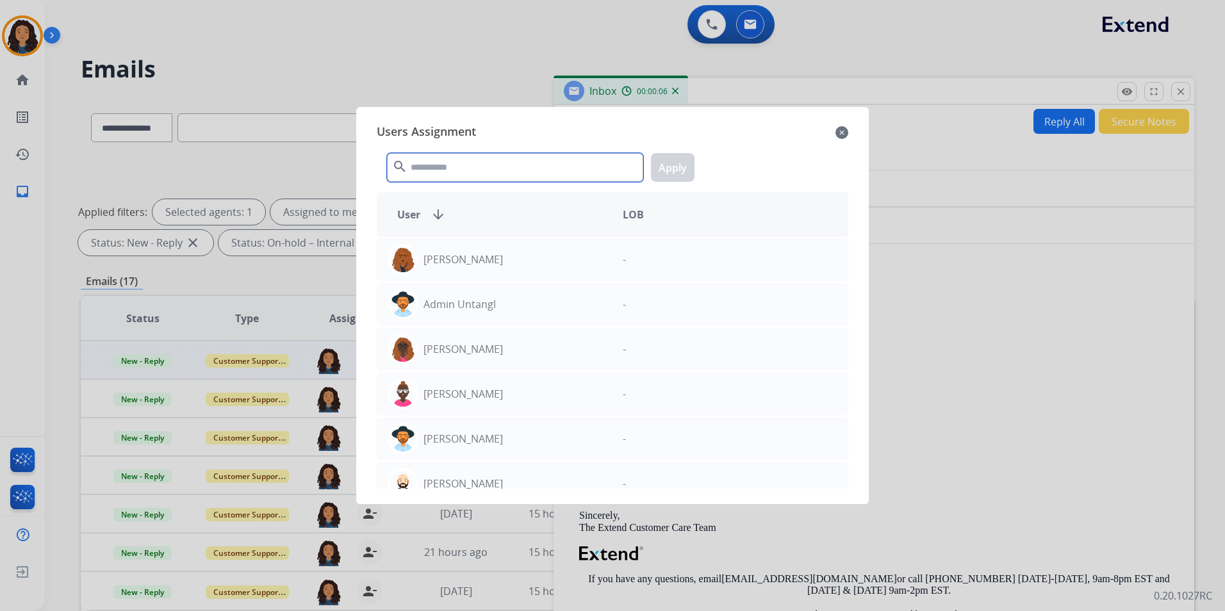
click at [467, 170] on input "text" at bounding box center [515, 167] width 256 height 29
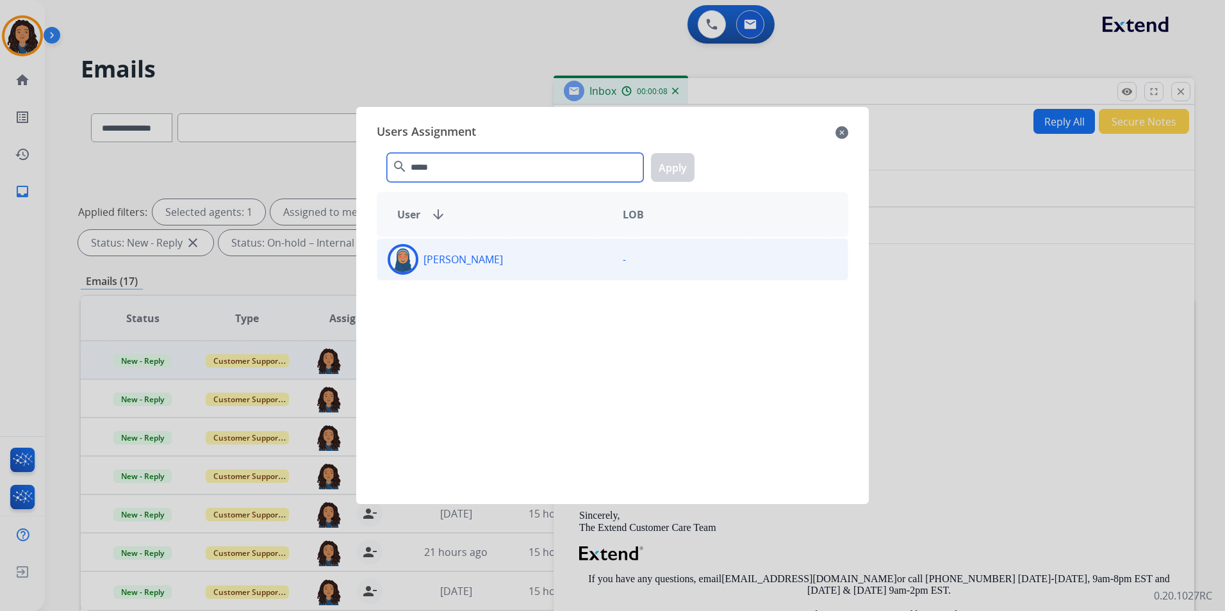
type input "*****"
click at [556, 260] on div "[PERSON_NAME]" at bounding box center [494, 259] width 235 height 31
click at [677, 173] on button "Apply" at bounding box center [673, 167] width 44 height 29
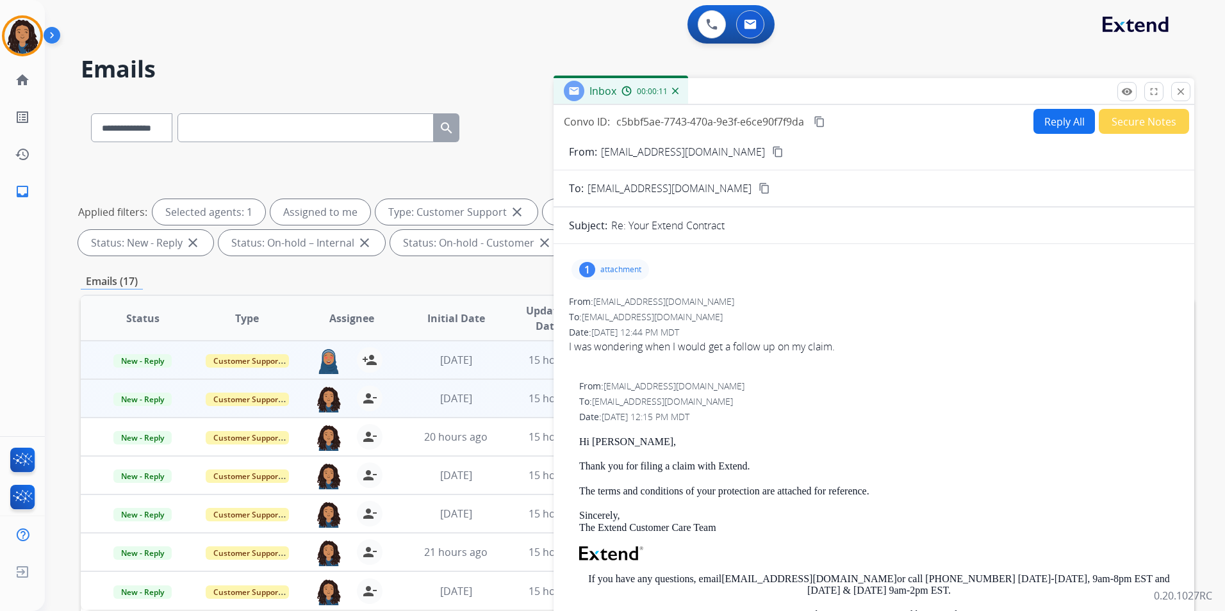
click at [421, 408] on td "[DATE]" at bounding box center [446, 398] width 104 height 38
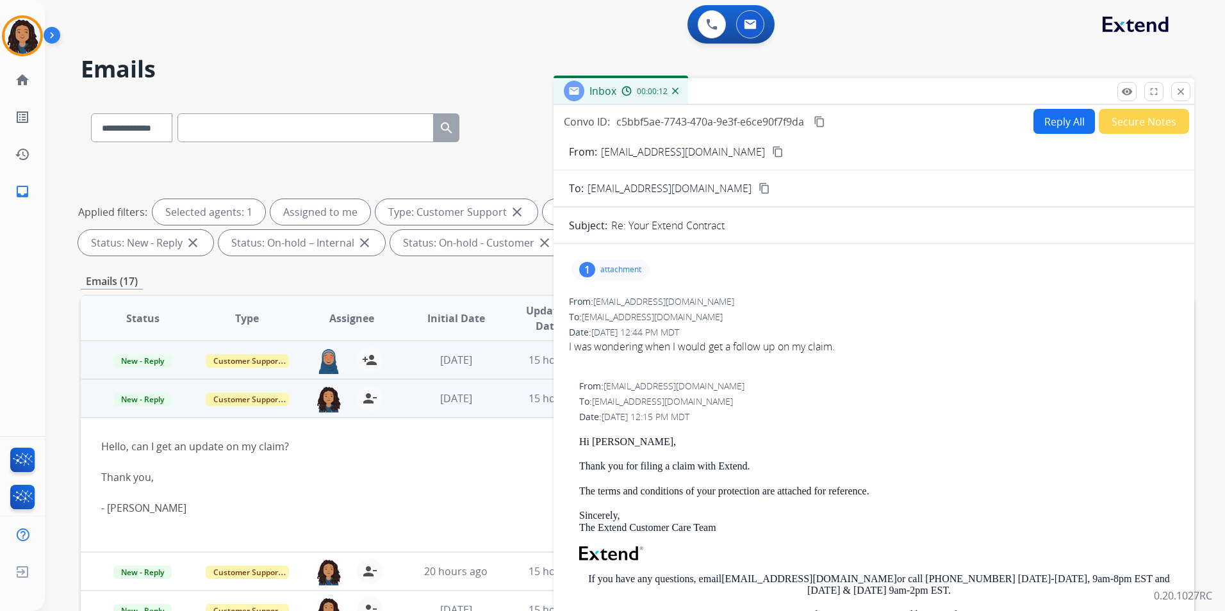
scroll to position [21, 0]
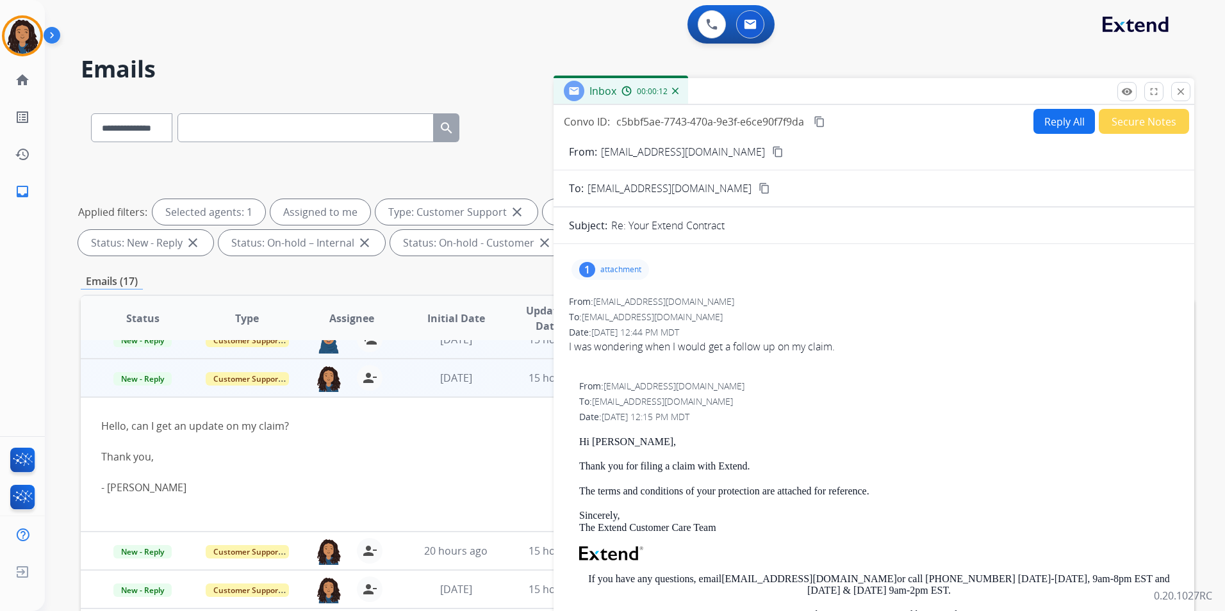
click at [394, 391] on td "[DATE]" at bounding box center [446, 378] width 104 height 38
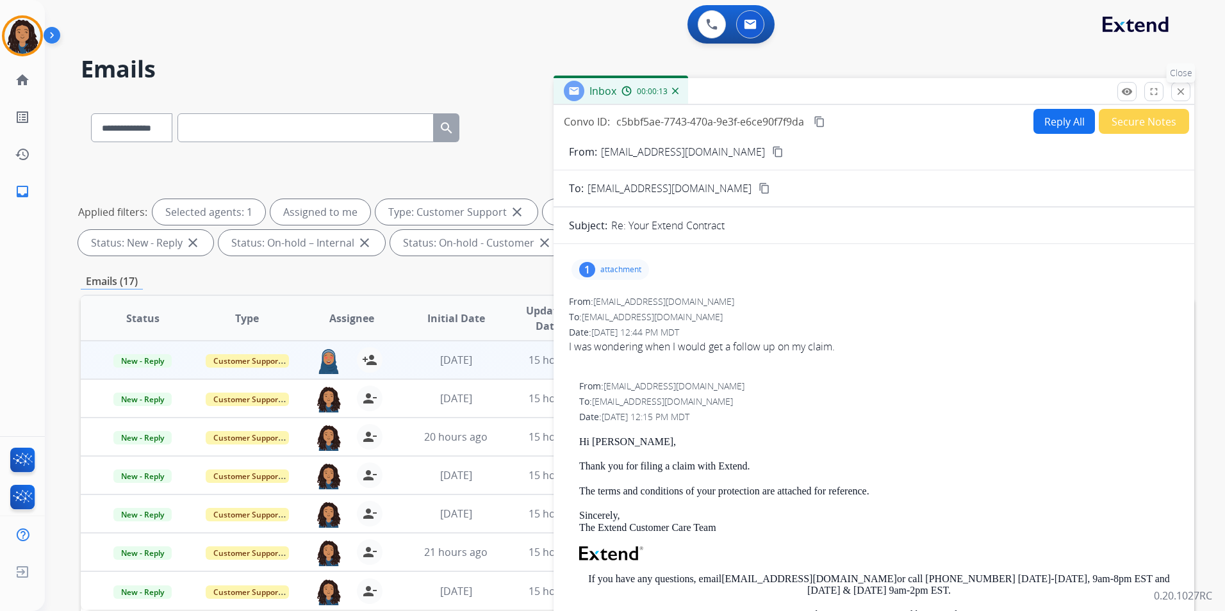
click at [1189, 93] on button "close Close" at bounding box center [1180, 91] width 19 height 19
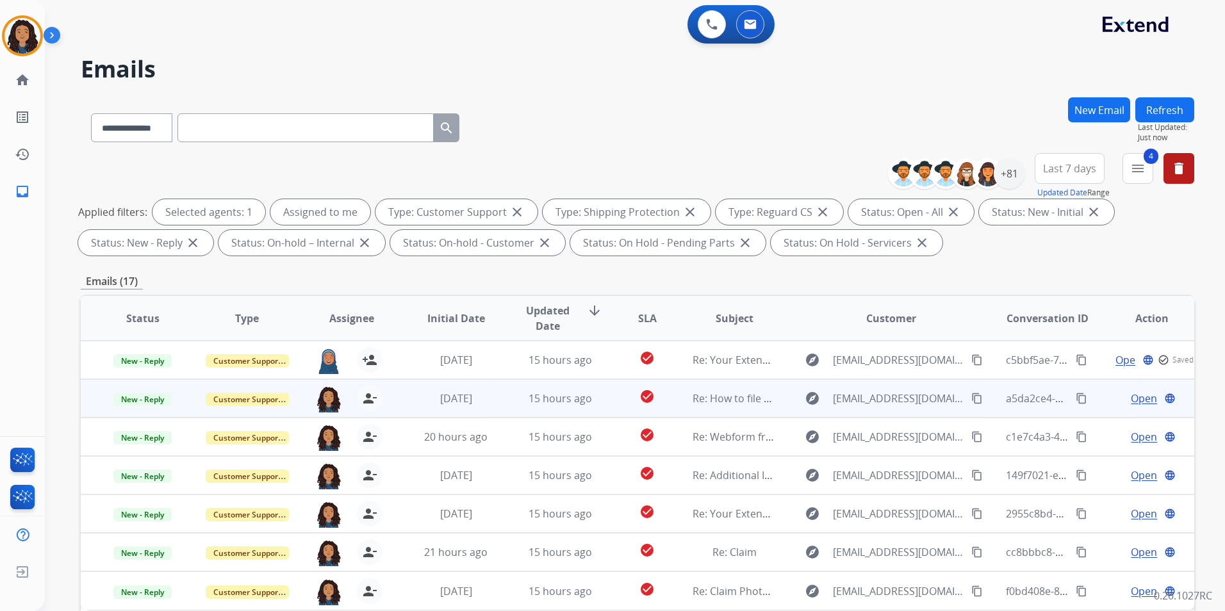
click at [1136, 394] on span "Open" at bounding box center [1144, 398] width 26 height 15
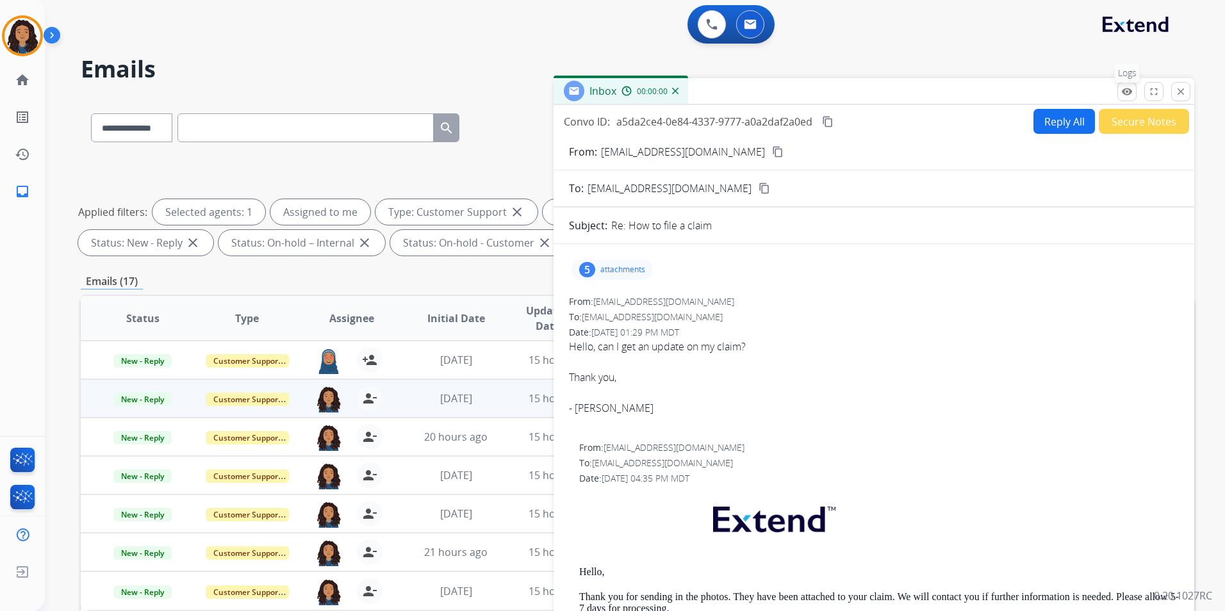
click at [1133, 99] on button "remove_red_eye Logs" at bounding box center [1127, 91] width 19 height 19
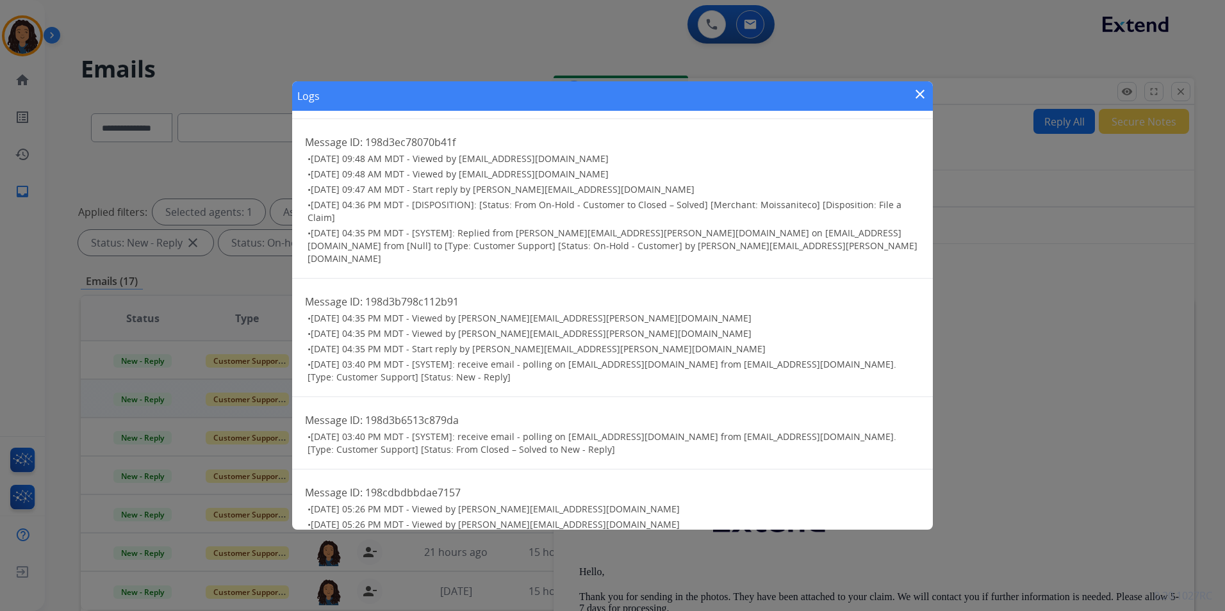
scroll to position [119, 0]
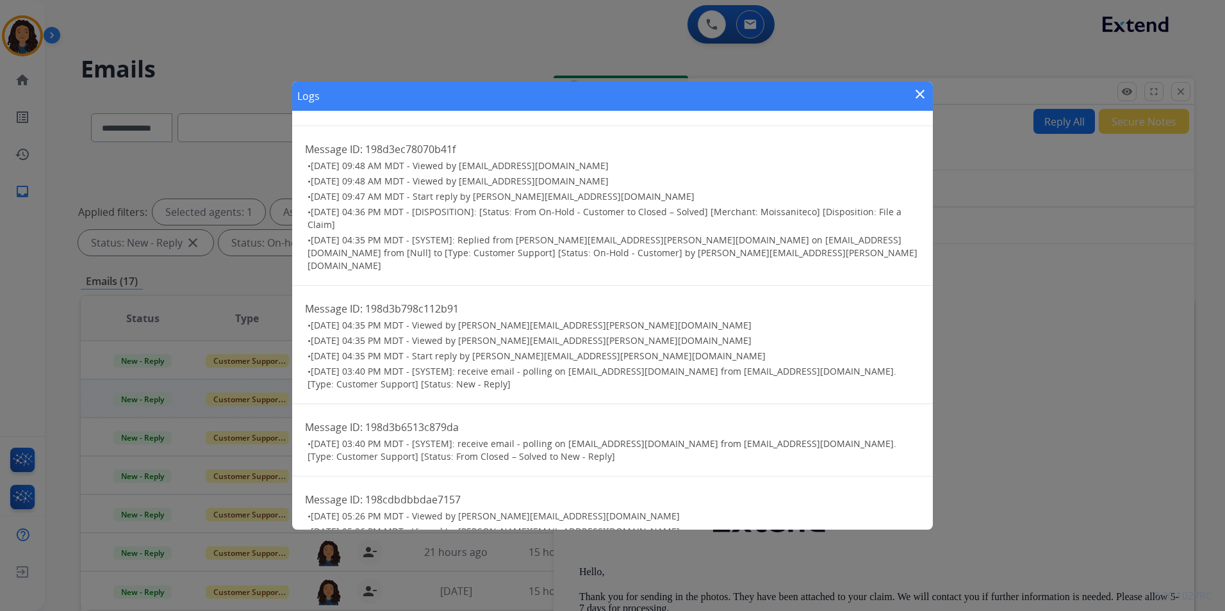
click at [918, 88] on mat-icon "close" at bounding box center [920, 94] width 15 height 15
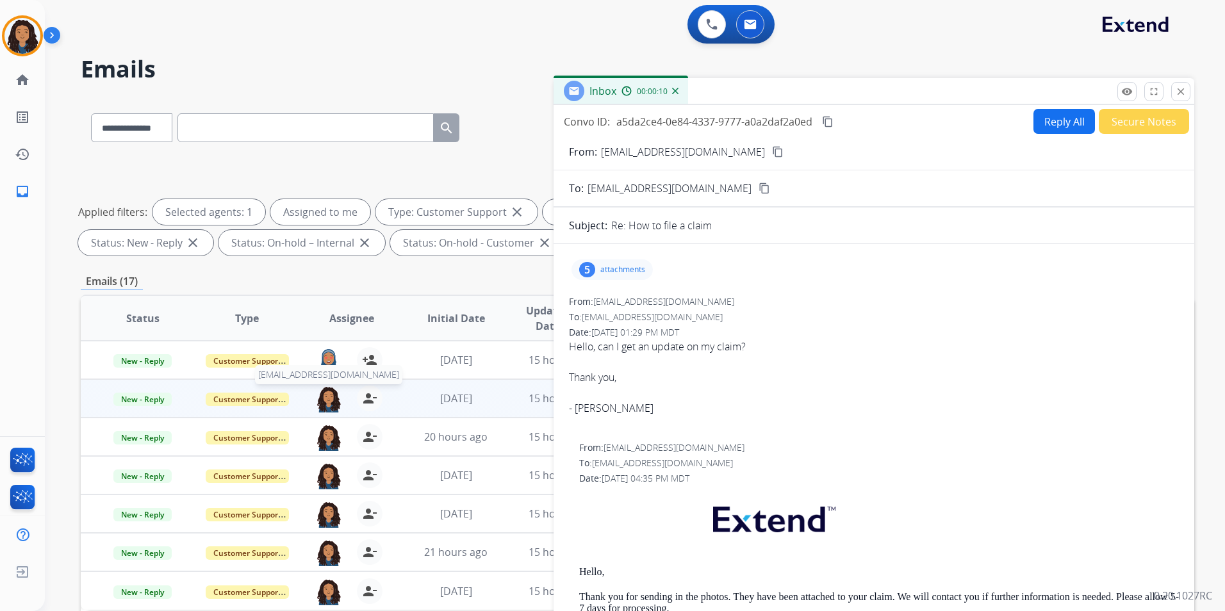
click at [326, 401] on img at bounding box center [329, 399] width 26 height 27
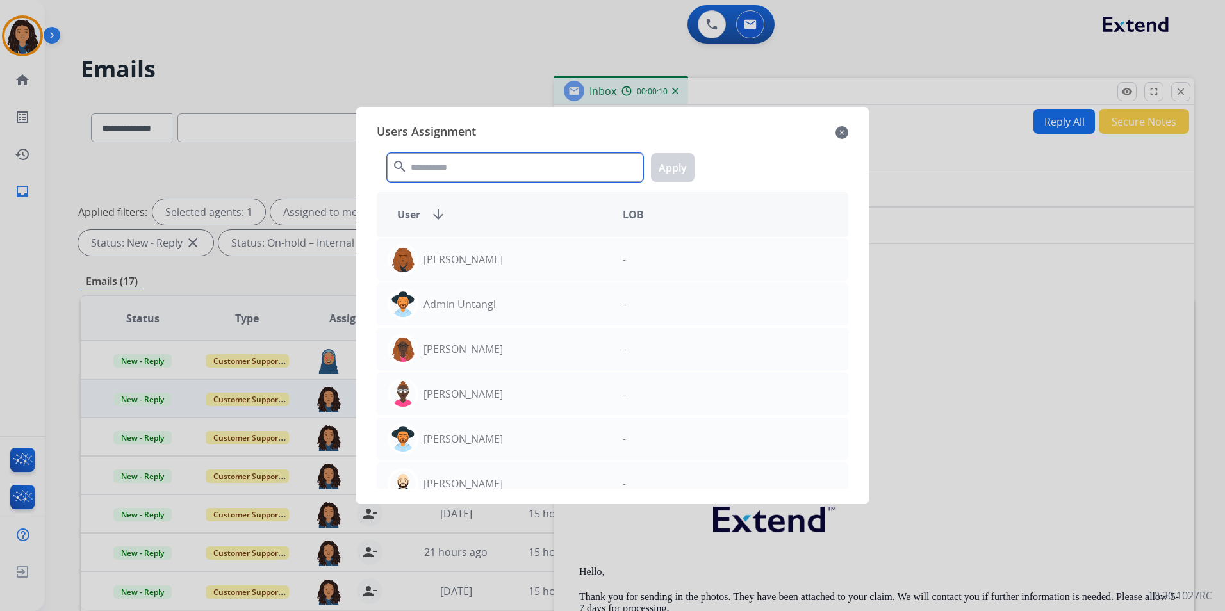
click at [440, 176] on input "text" at bounding box center [515, 167] width 256 height 29
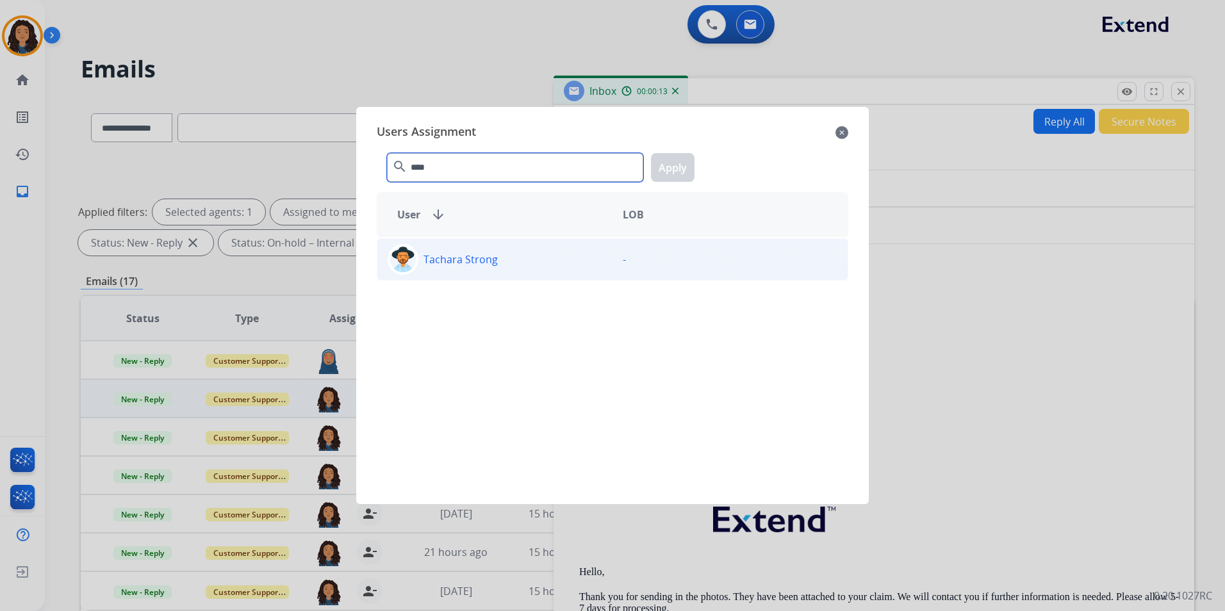
type input "****"
click at [524, 279] on div "Tachara Strong -" at bounding box center [613, 259] width 472 height 42
click at [683, 167] on button "Apply" at bounding box center [673, 167] width 44 height 29
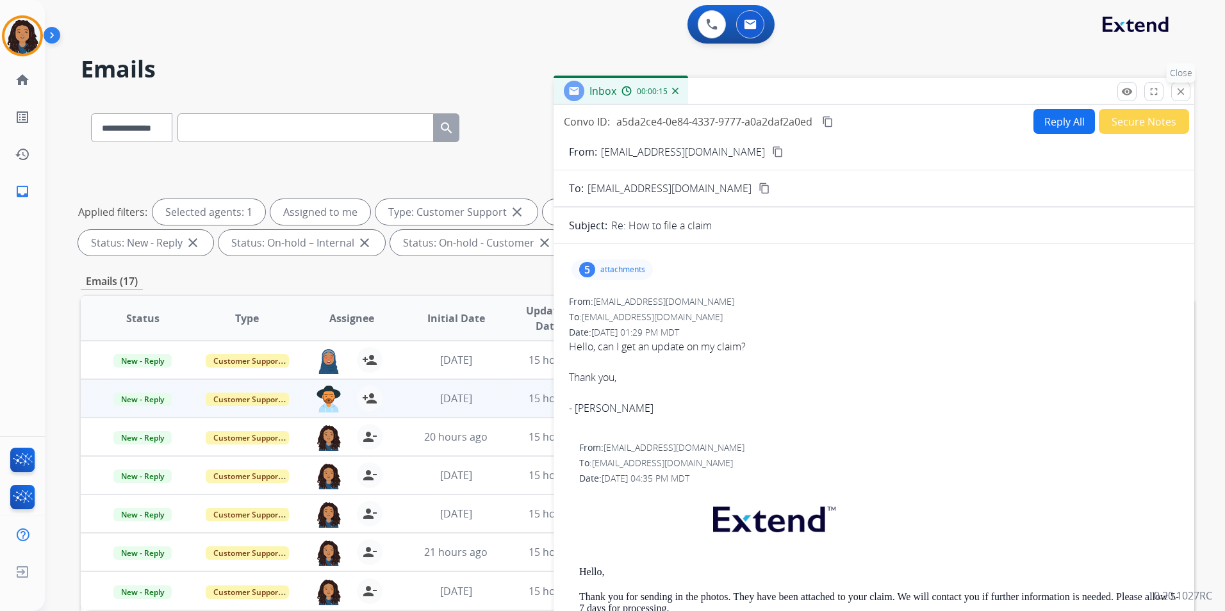
click at [1182, 99] on button "close Close" at bounding box center [1180, 91] width 19 height 19
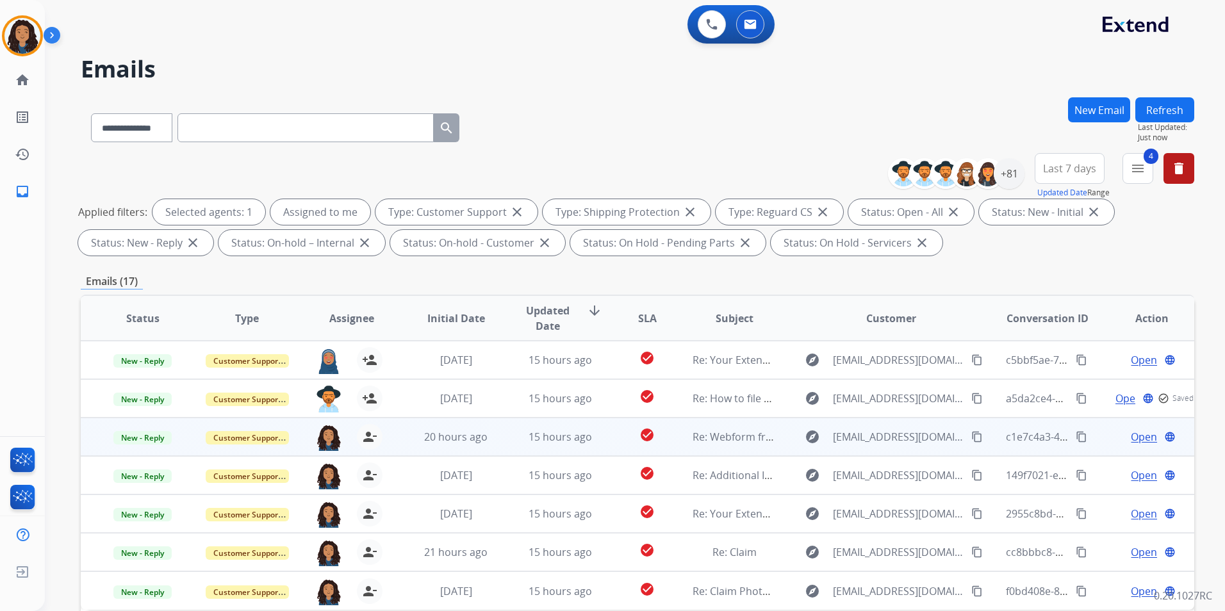
click at [1134, 433] on span "Open" at bounding box center [1144, 436] width 26 height 15
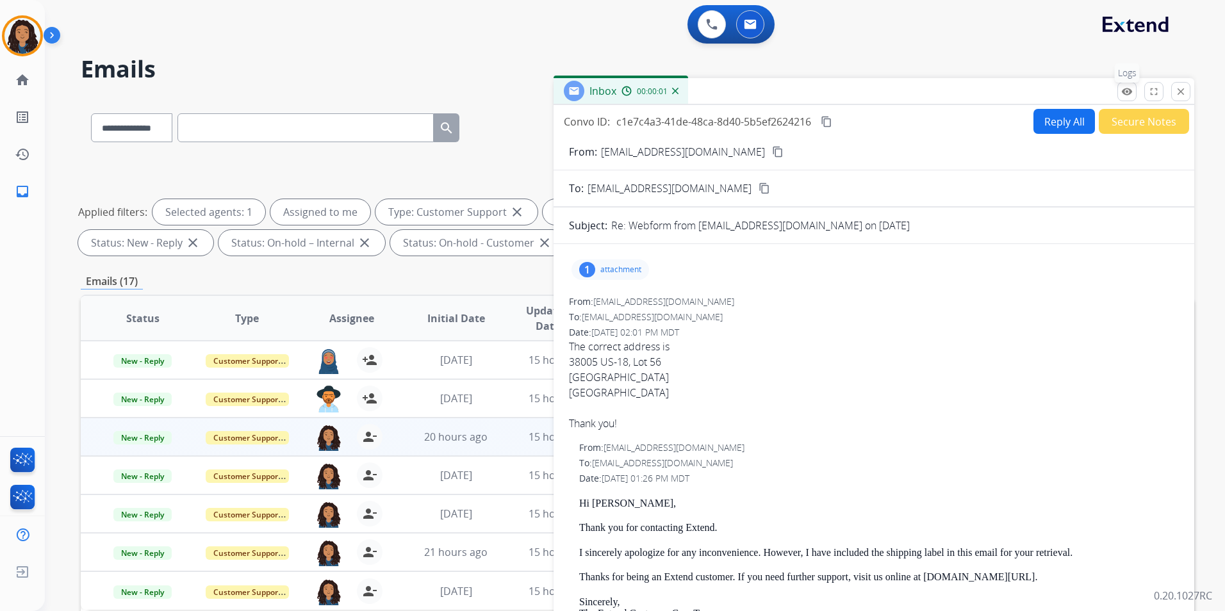
click at [1132, 91] on mat-icon "remove_red_eye" at bounding box center [1127, 92] width 12 height 12
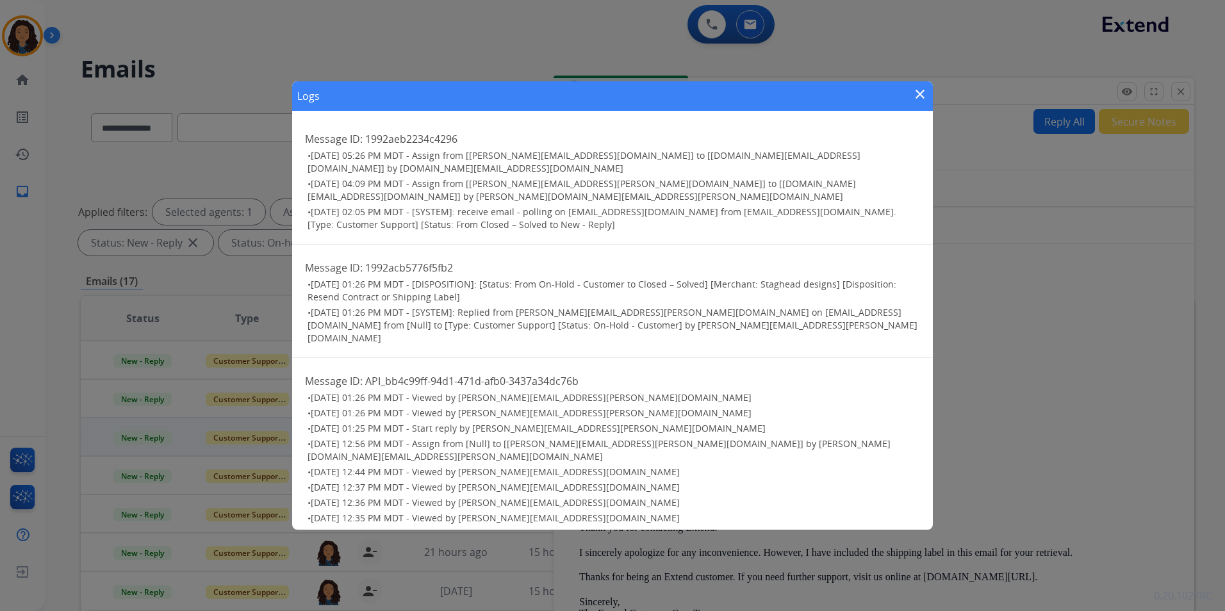
click at [923, 102] on mat-icon "close" at bounding box center [920, 94] width 15 height 15
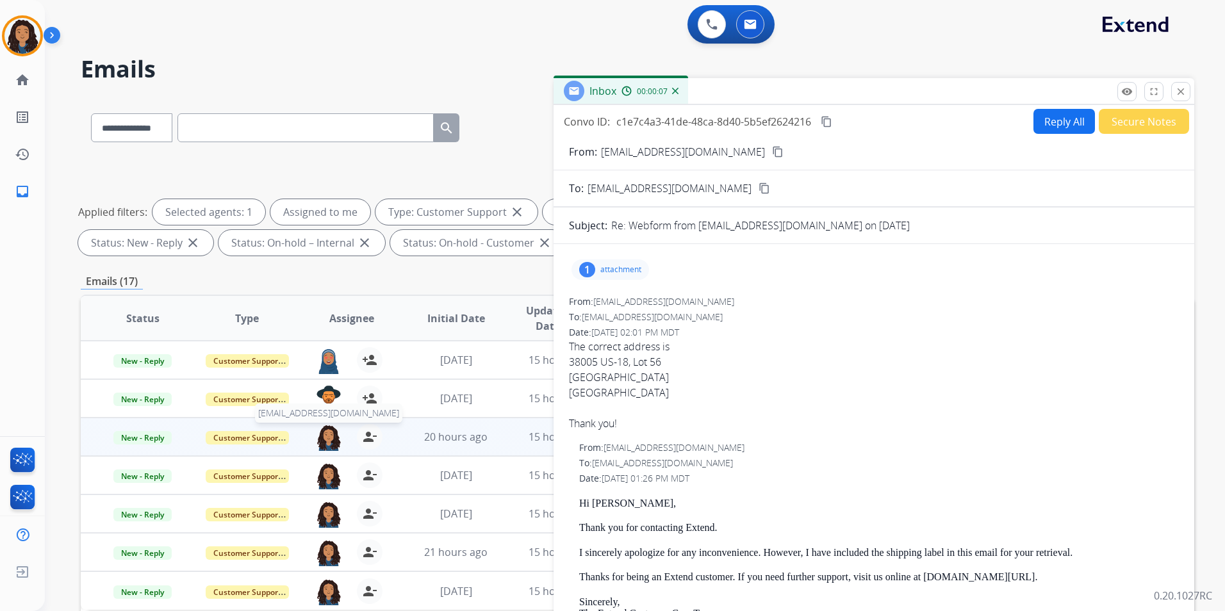
click at [324, 438] on img at bounding box center [329, 437] width 26 height 27
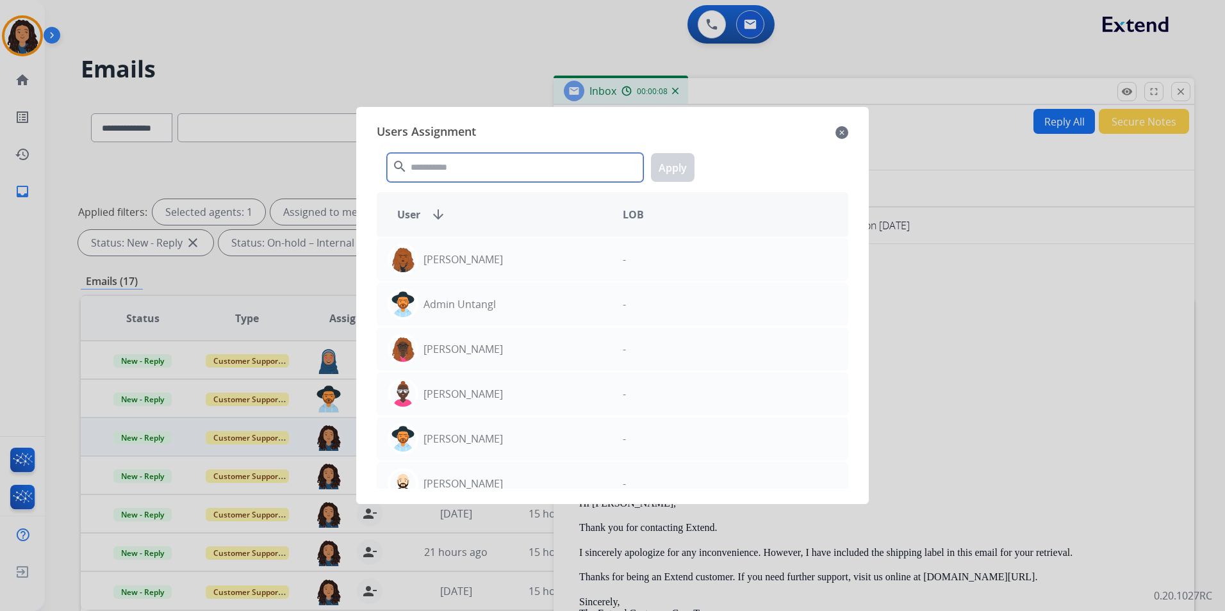
click at [497, 169] on input "text" at bounding box center [515, 167] width 256 height 29
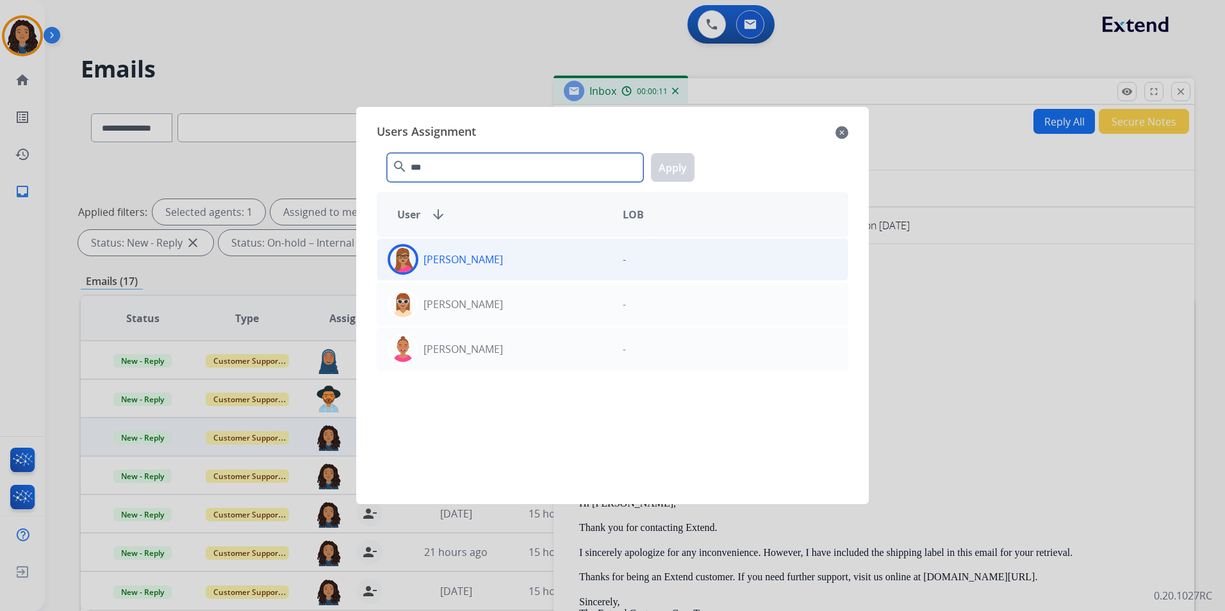
type input "***"
click at [538, 259] on div "[PERSON_NAME]" at bounding box center [494, 259] width 235 height 31
click at [669, 167] on button "Apply" at bounding box center [673, 167] width 44 height 29
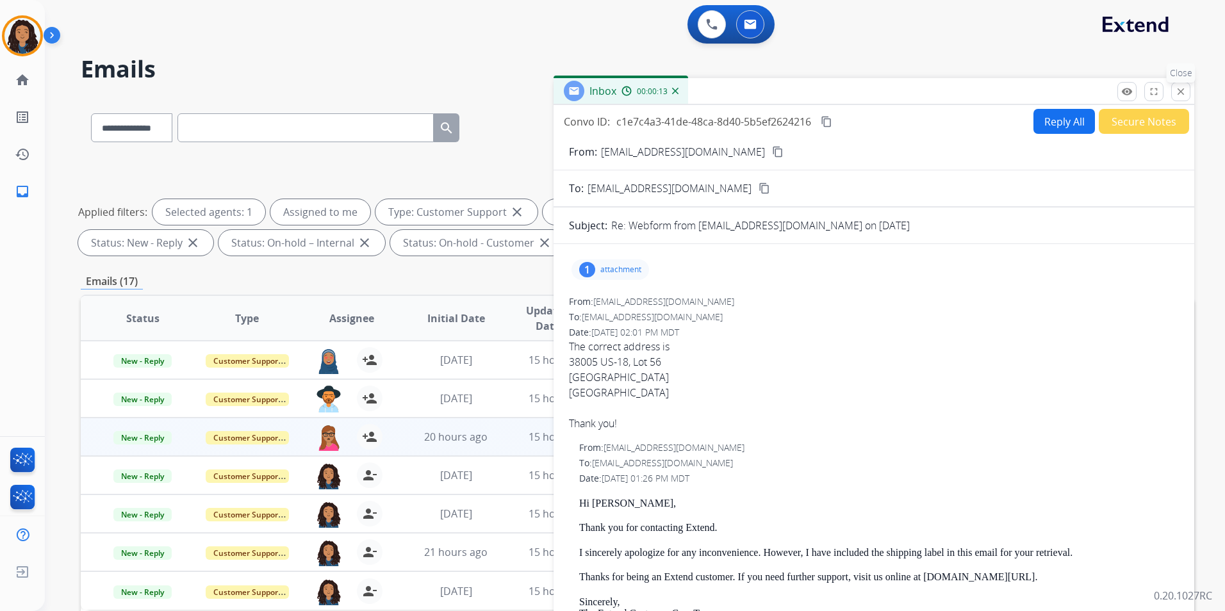
click at [1184, 93] on mat-icon "close" at bounding box center [1181, 92] width 12 height 12
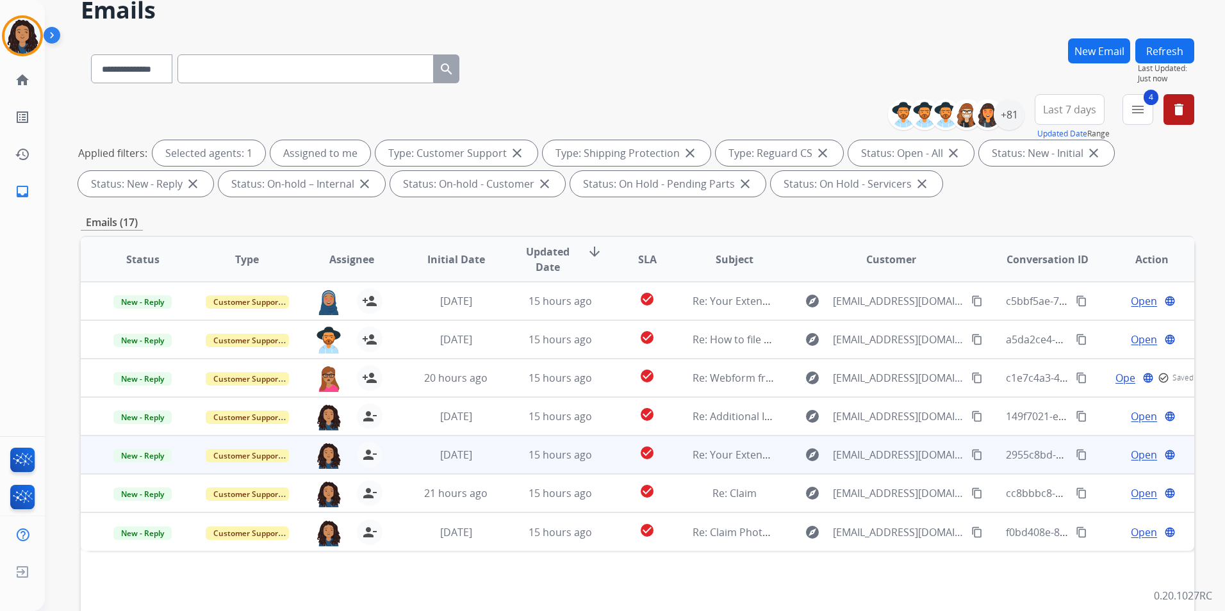
scroll to position [64, 0]
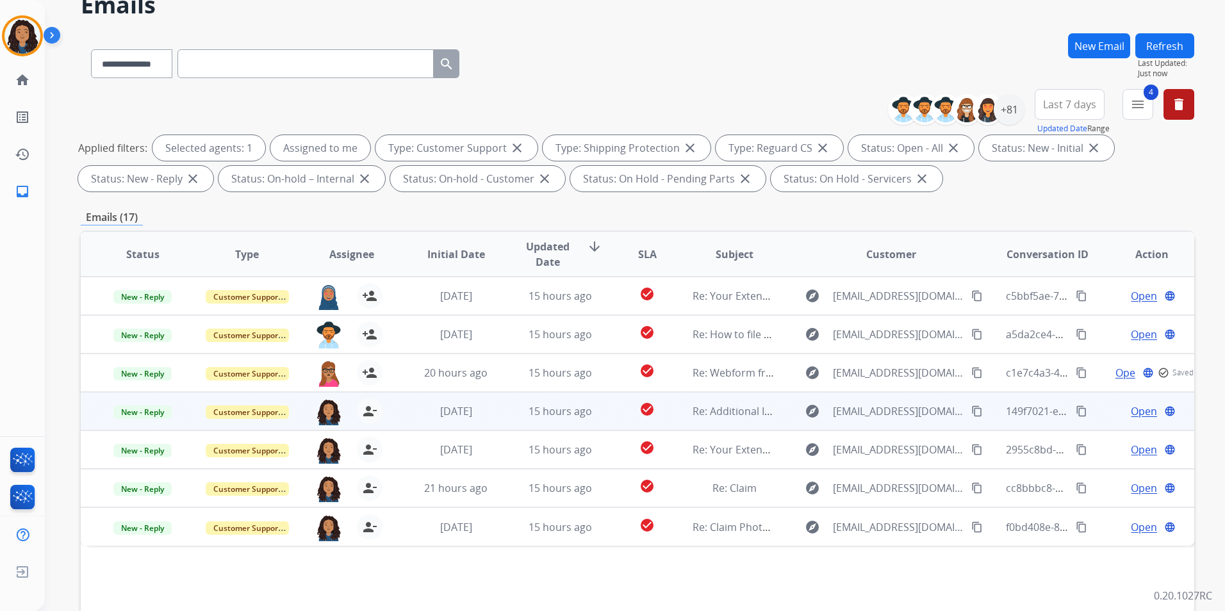
click at [1134, 411] on span "Open" at bounding box center [1144, 411] width 26 height 15
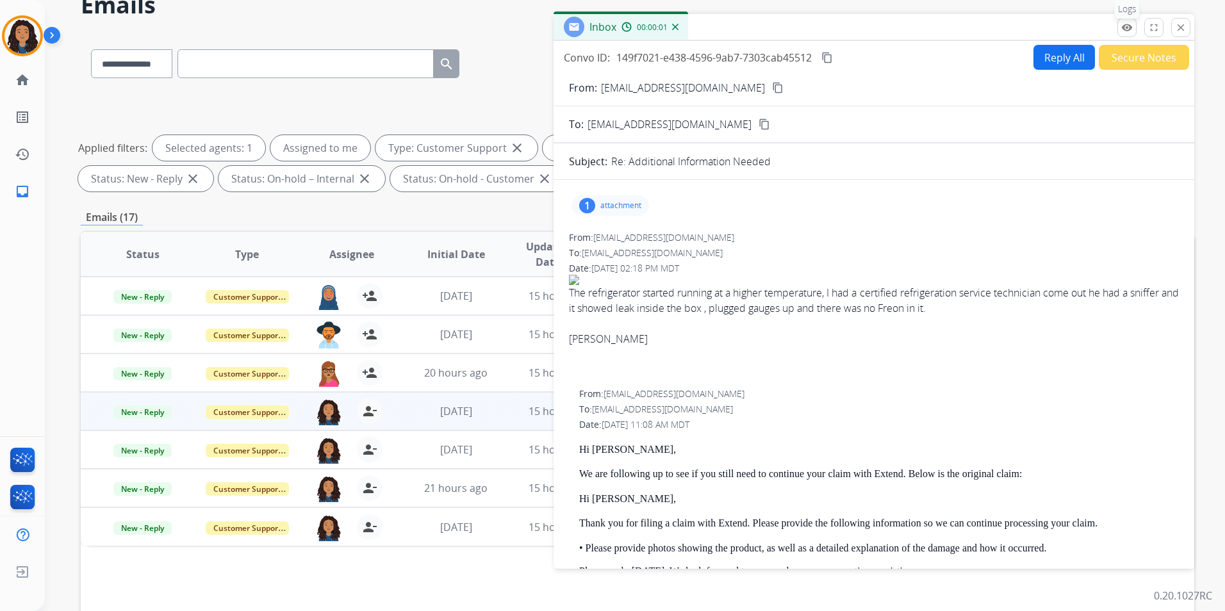
click at [1131, 33] on button "remove_red_eye Logs" at bounding box center [1127, 27] width 19 height 19
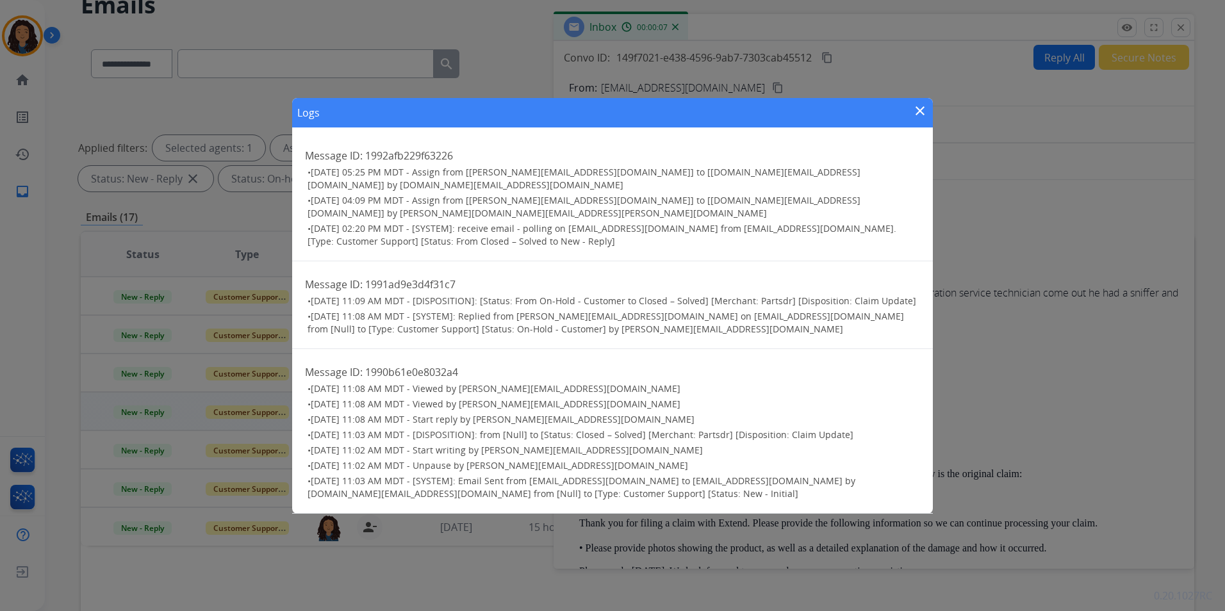
click at [922, 113] on mat-icon "close" at bounding box center [920, 110] width 15 height 15
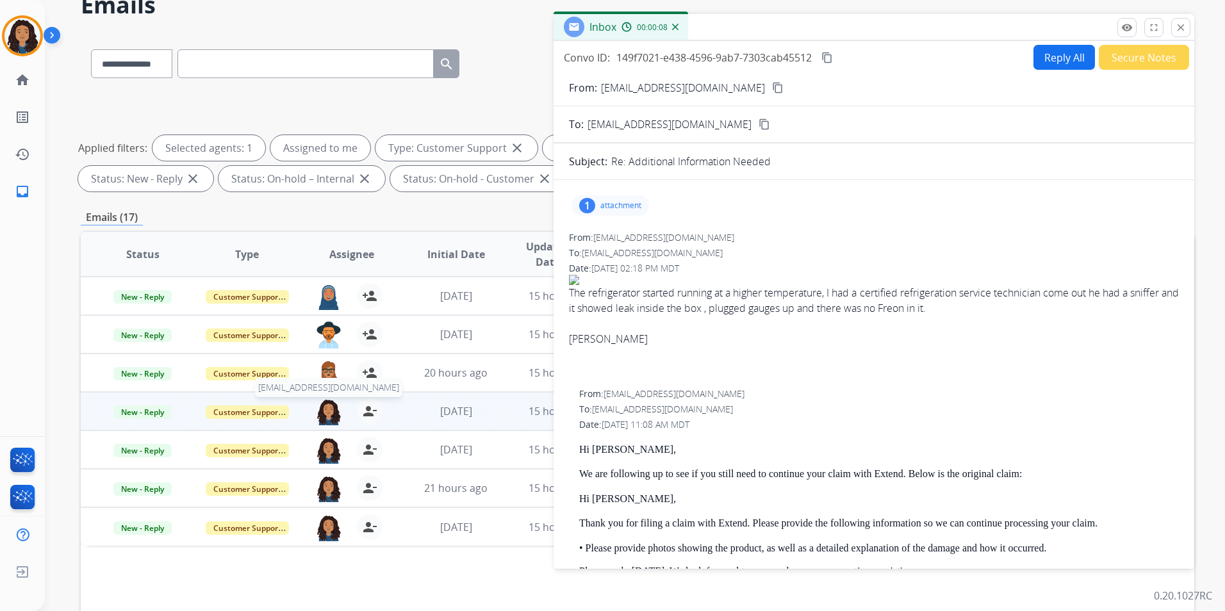
click at [329, 413] on img at bounding box center [329, 412] width 26 height 27
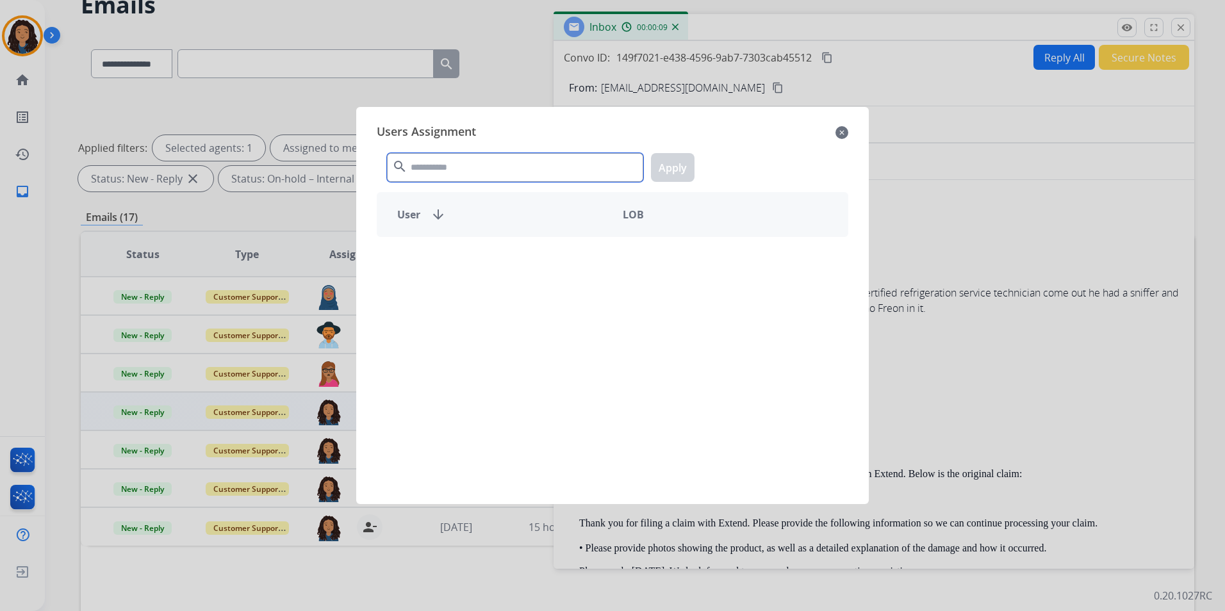
click at [460, 161] on input "text" at bounding box center [515, 167] width 256 height 29
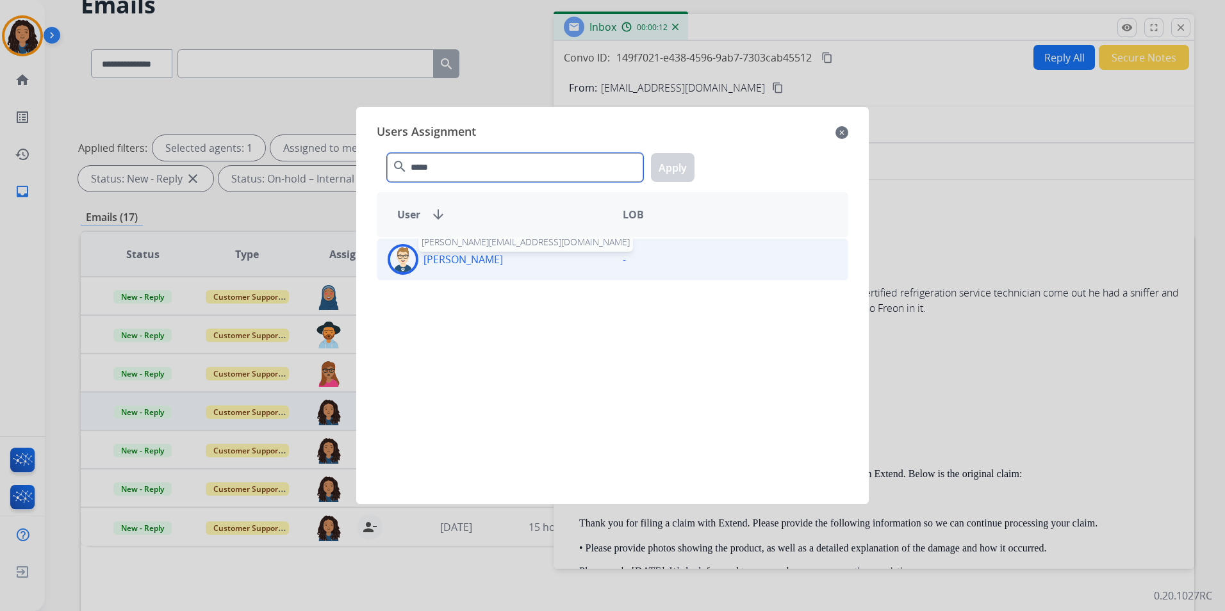
type input "*****"
click at [442, 265] on p "[PERSON_NAME]" at bounding box center [463, 259] width 79 height 15
click at [666, 167] on button "Apply" at bounding box center [673, 167] width 44 height 29
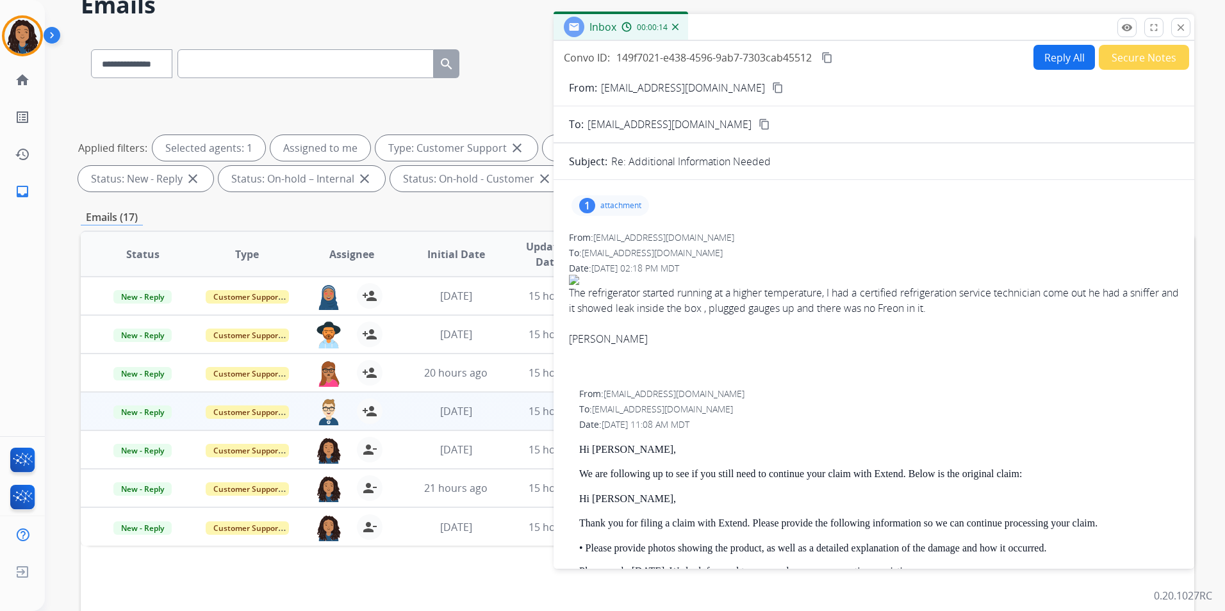
click at [1192, 29] on div "Inbox 00:00:14" at bounding box center [874, 27] width 641 height 27
click at [1184, 29] on mat-icon "close" at bounding box center [1181, 28] width 12 height 12
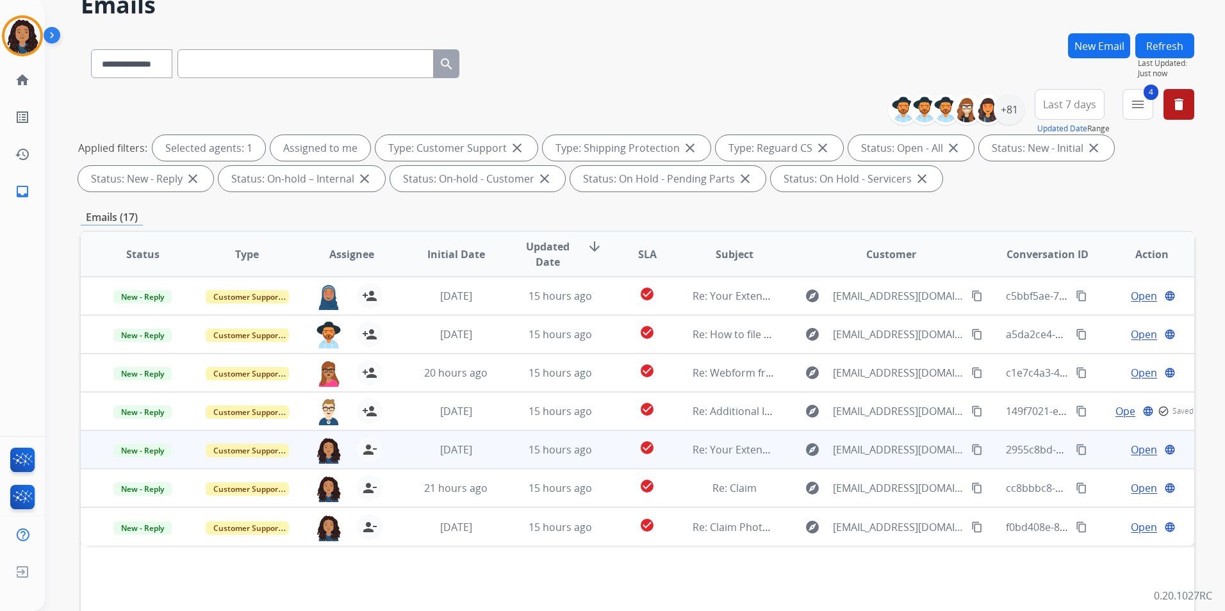
click at [1131, 448] on span "Open" at bounding box center [1144, 449] width 26 height 15
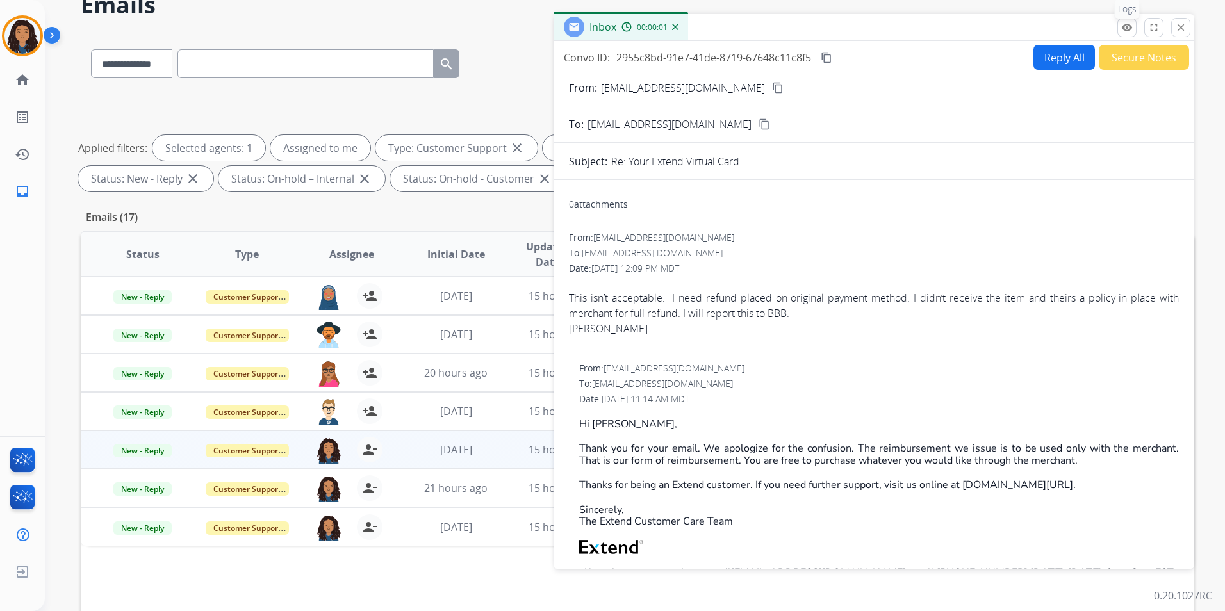
click at [1126, 28] on mat-icon "remove_red_eye" at bounding box center [1127, 28] width 12 height 12
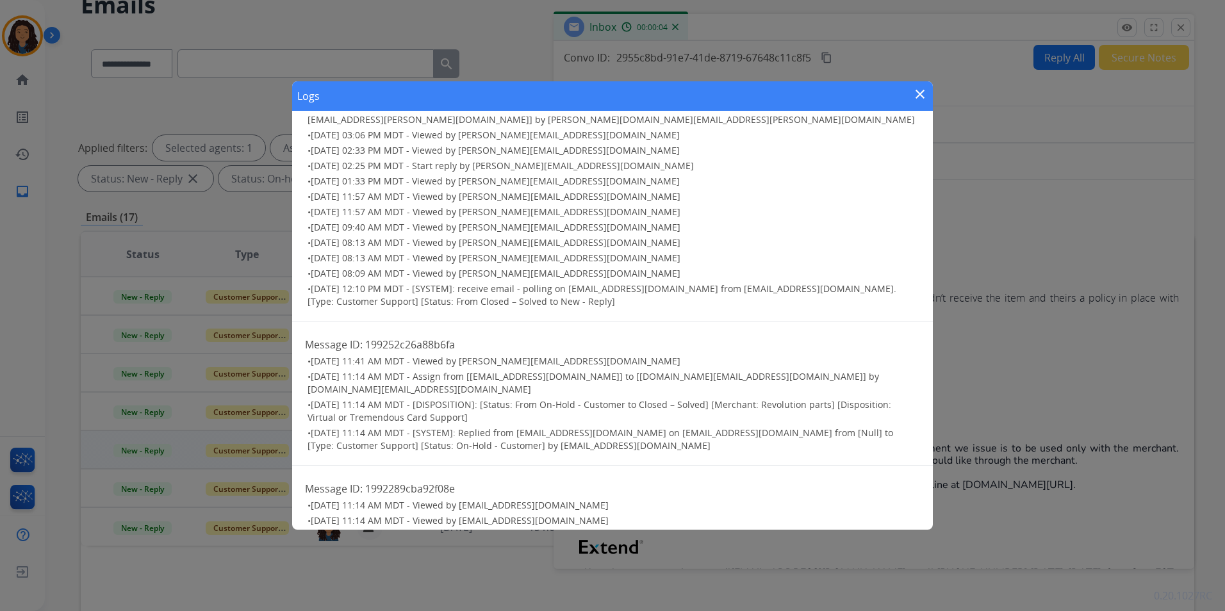
scroll to position [0, 0]
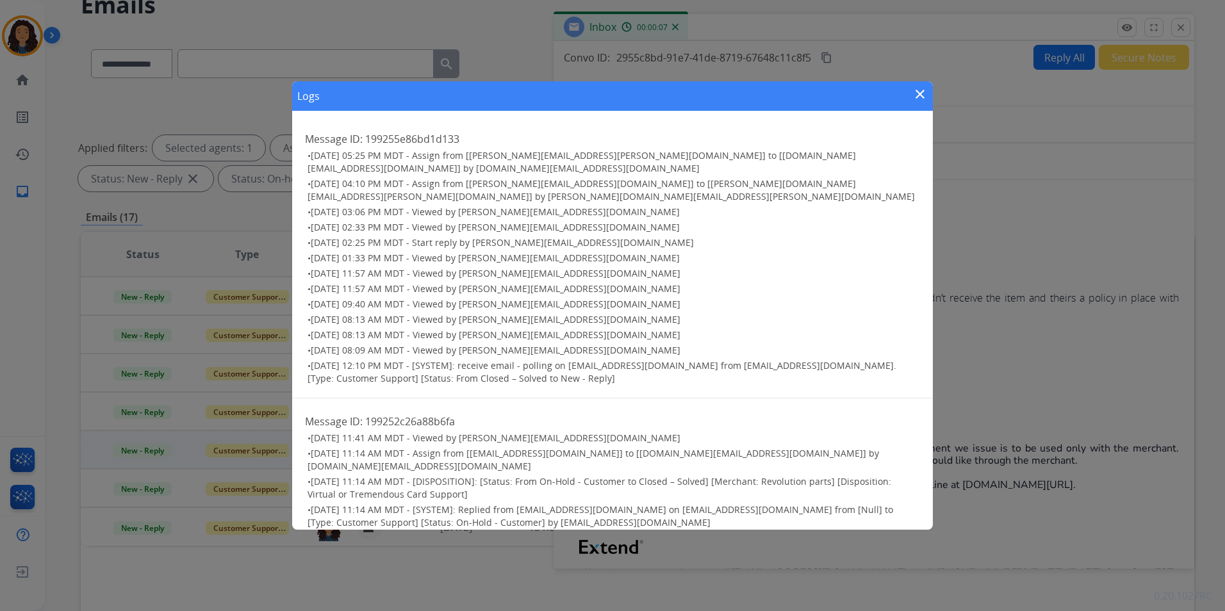
click at [917, 95] on mat-icon "close" at bounding box center [920, 94] width 15 height 15
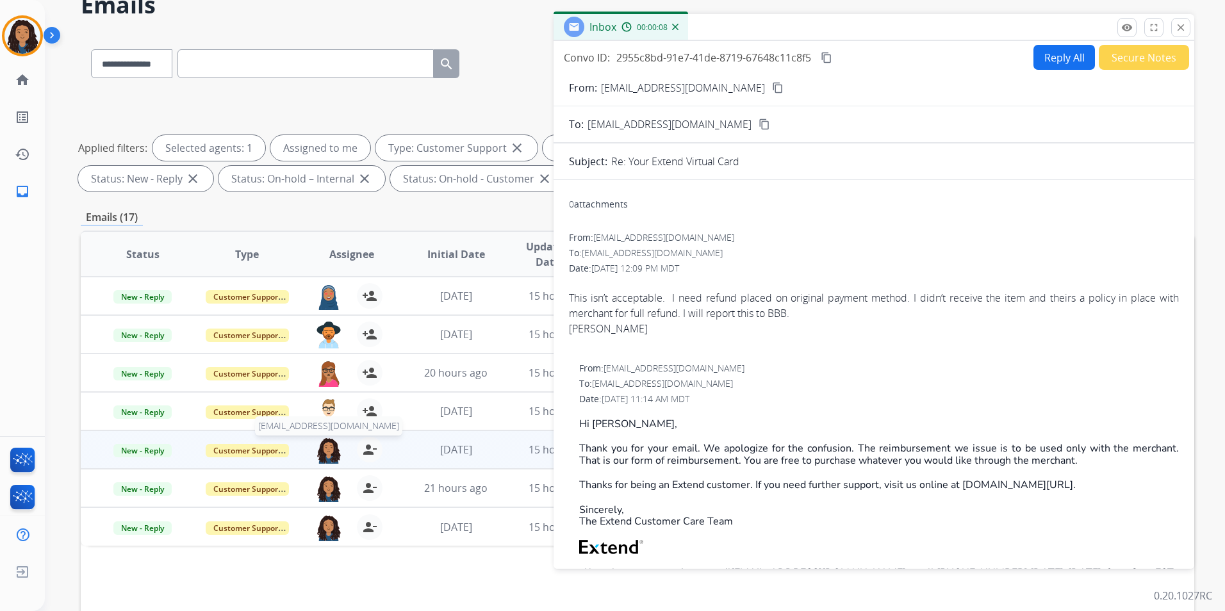
click at [331, 447] on img at bounding box center [329, 450] width 26 height 27
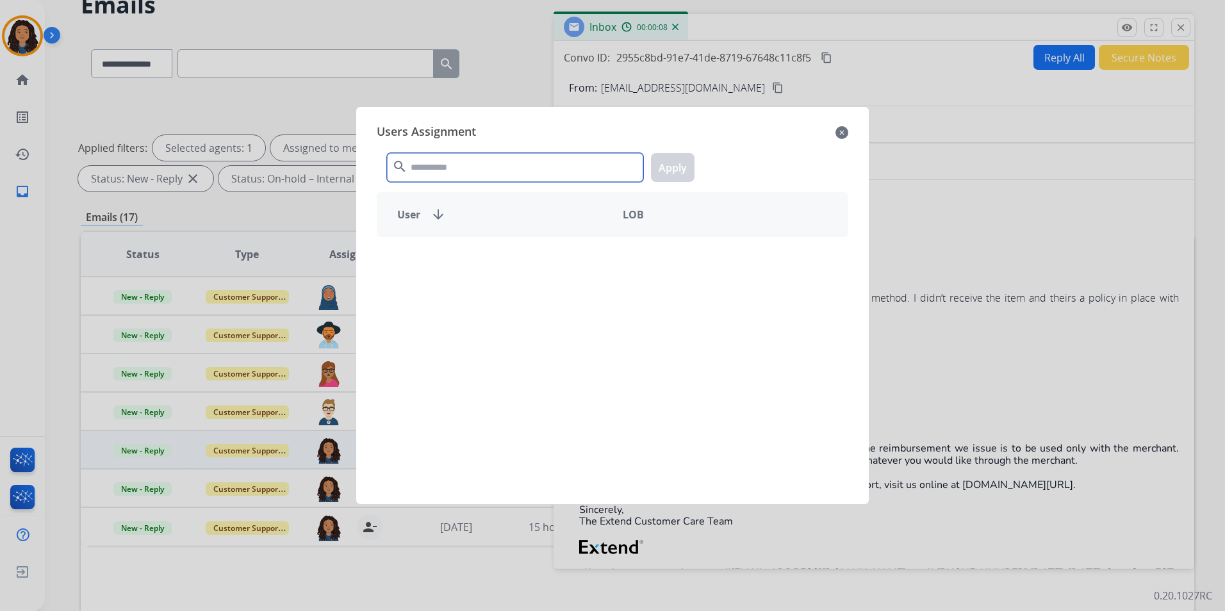
click at [531, 166] on input "text" at bounding box center [515, 167] width 256 height 29
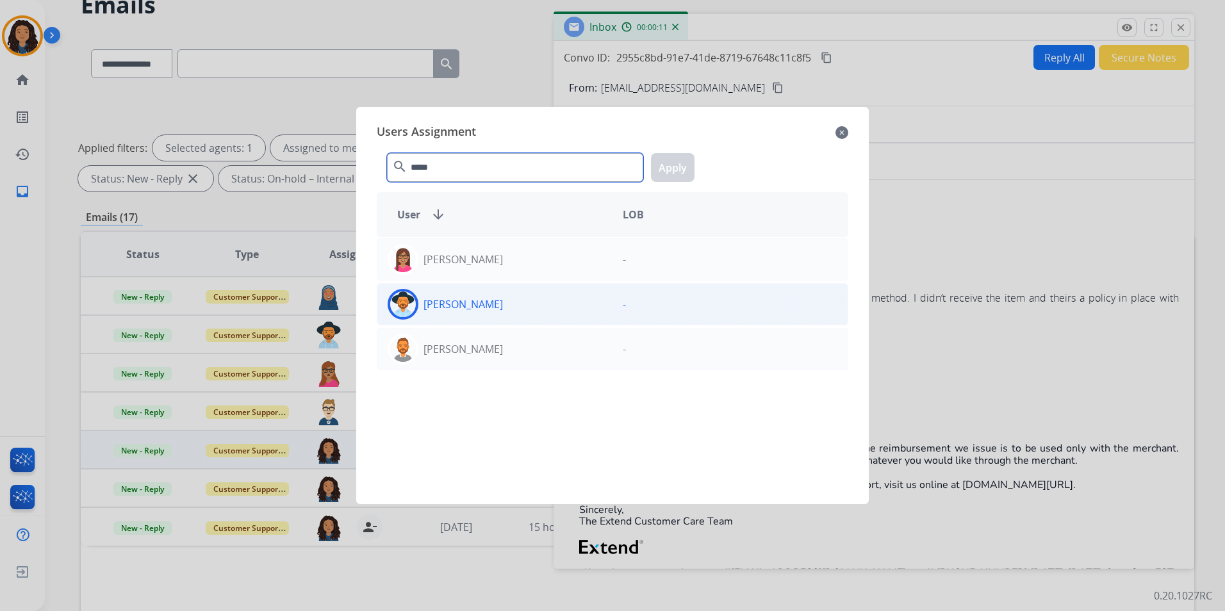
type input "*****"
drag, startPoint x: 540, startPoint y: 311, endPoint x: 553, endPoint y: 294, distance: 21.4
click at [540, 309] on div "[PERSON_NAME]" at bounding box center [494, 304] width 235 height 31
click at [677, 165] on button "Apply" at bounding box center [673, 167] width 44 height 29
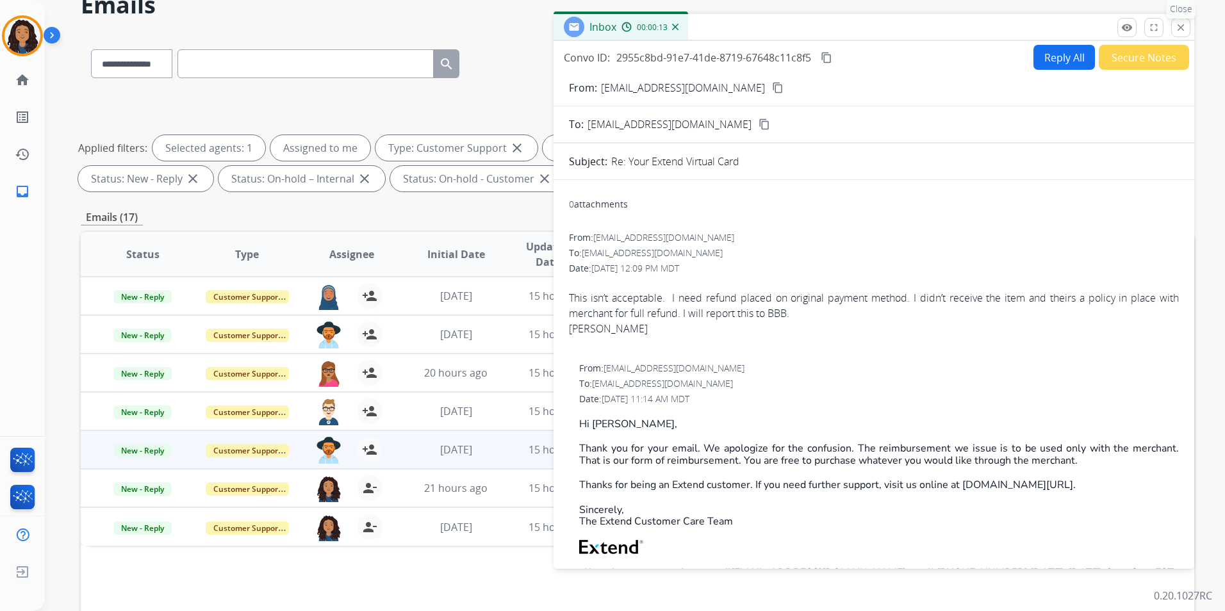
click at [1180, 31] on mat-icon "close" at bounding box center [1181, 28] width 12 height 12
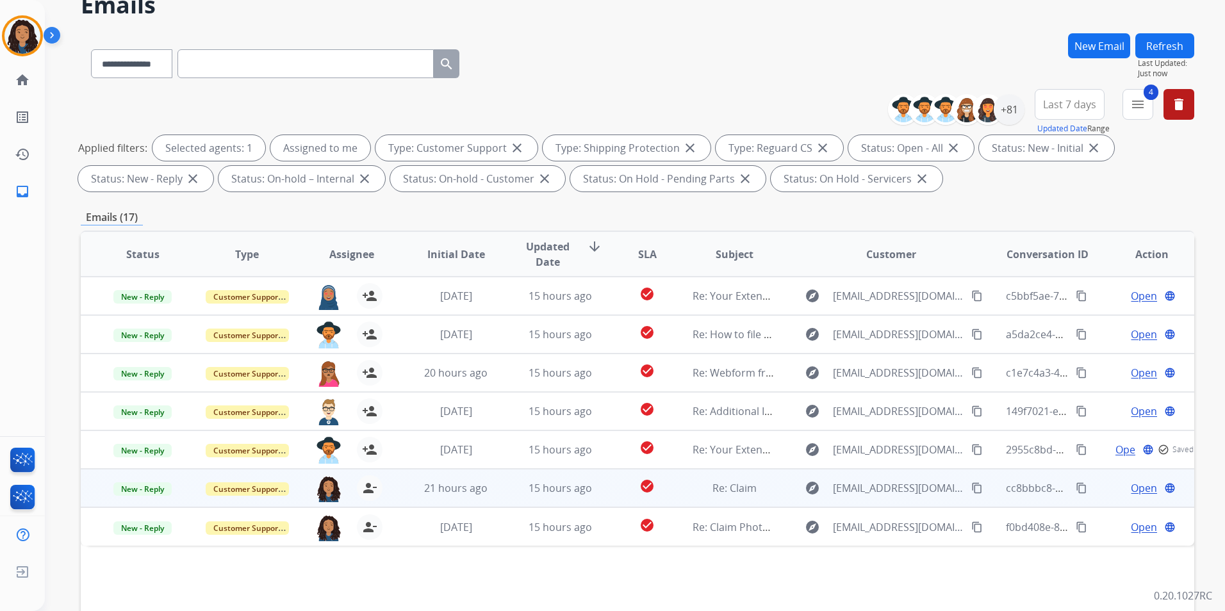
click at [1136, 484] on span "Open" at bounding box center [1144, 488] width 26 height 15
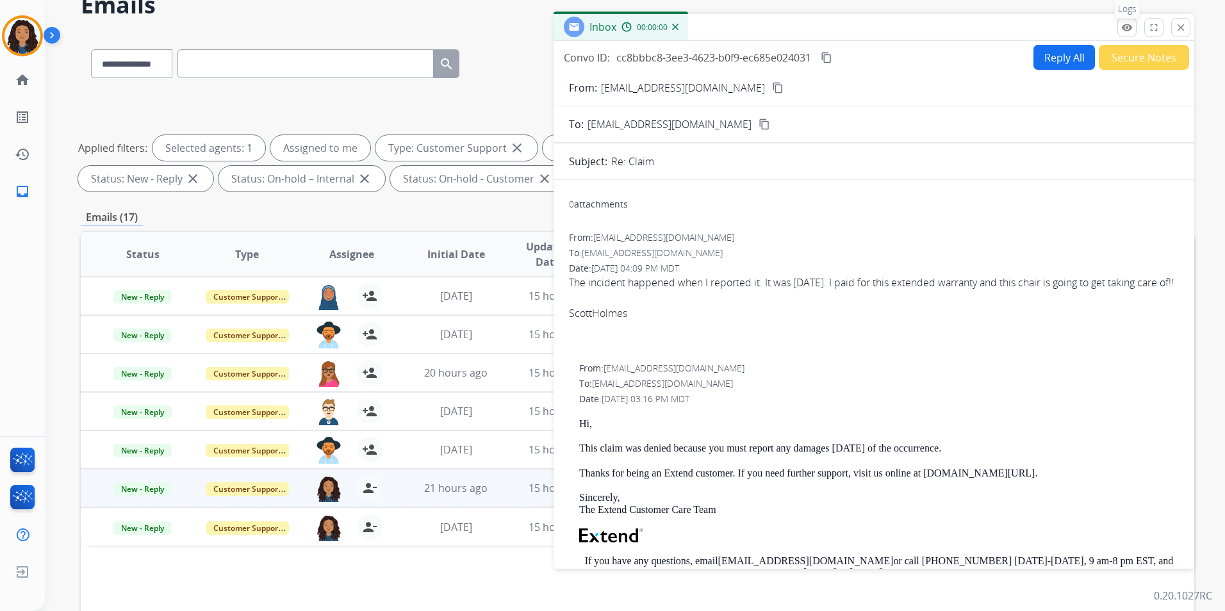
click at [1132, 31] on mat-icon "remove_red_eye" at bounding box center [1127, 28] width 12 height 12
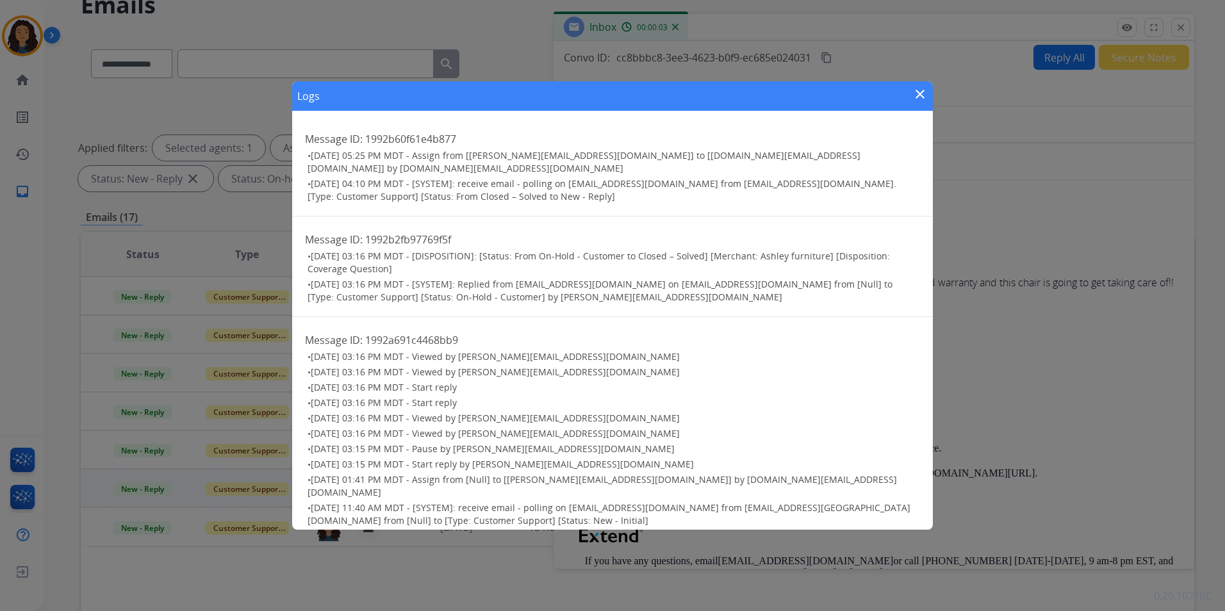
click at [918, 101] on mat-icon "close" at bounding box center [920, 94] width 15 height 15
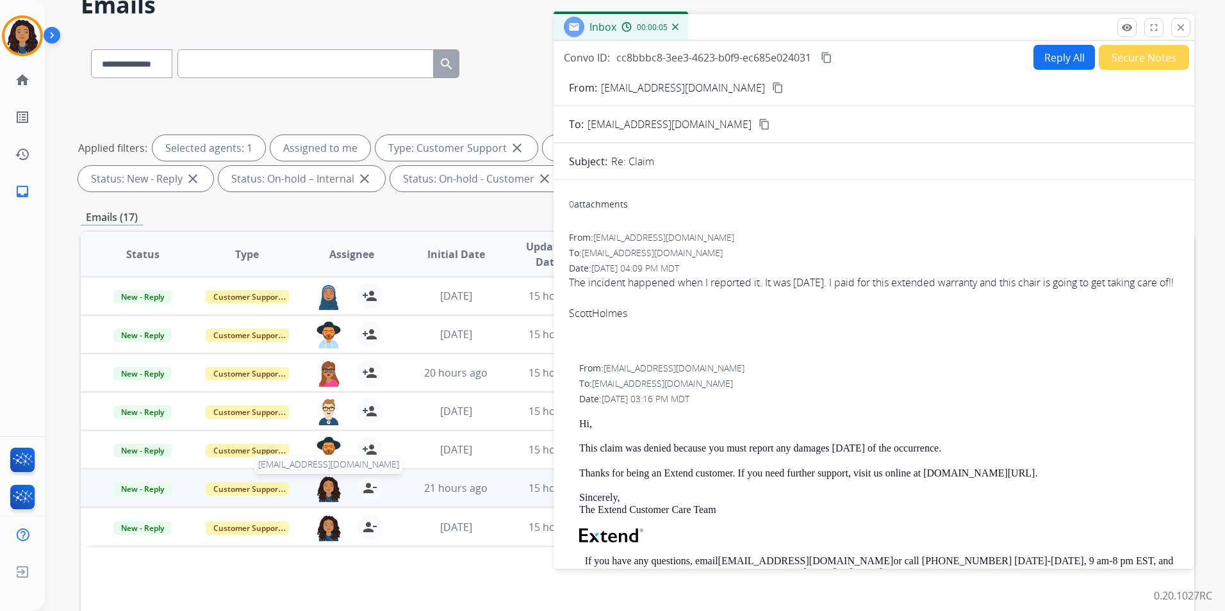
click at [332, 484] on img at bounding box center [329, 488] width 26 height 27
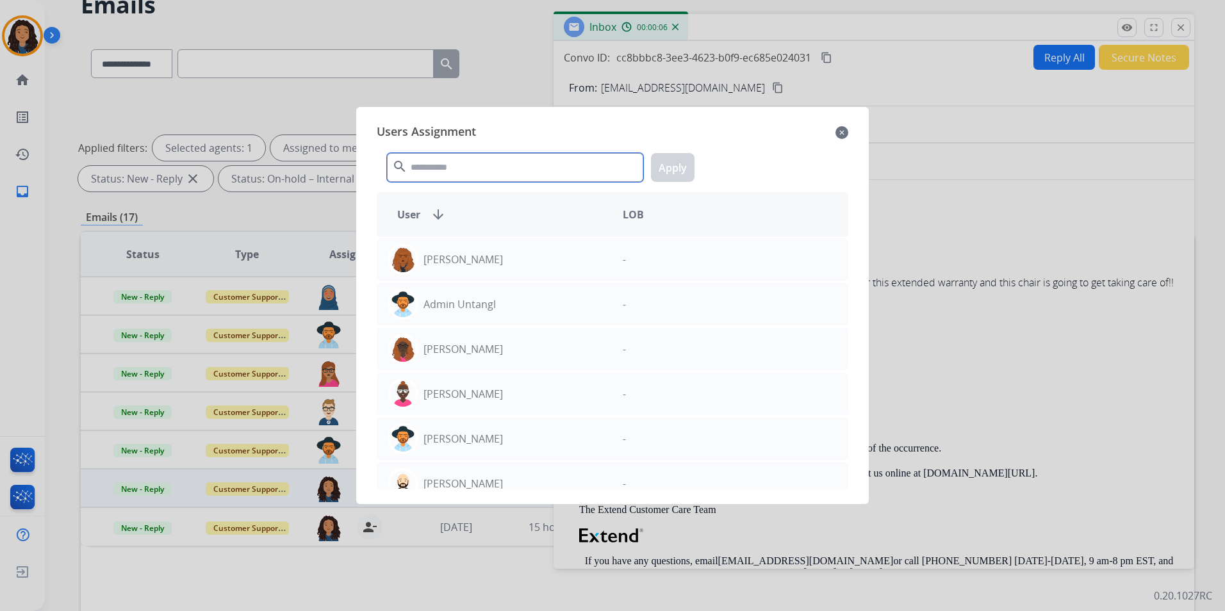
click at [454, 177] on input "text" at bounding box center [515, 167] width 256 height 29
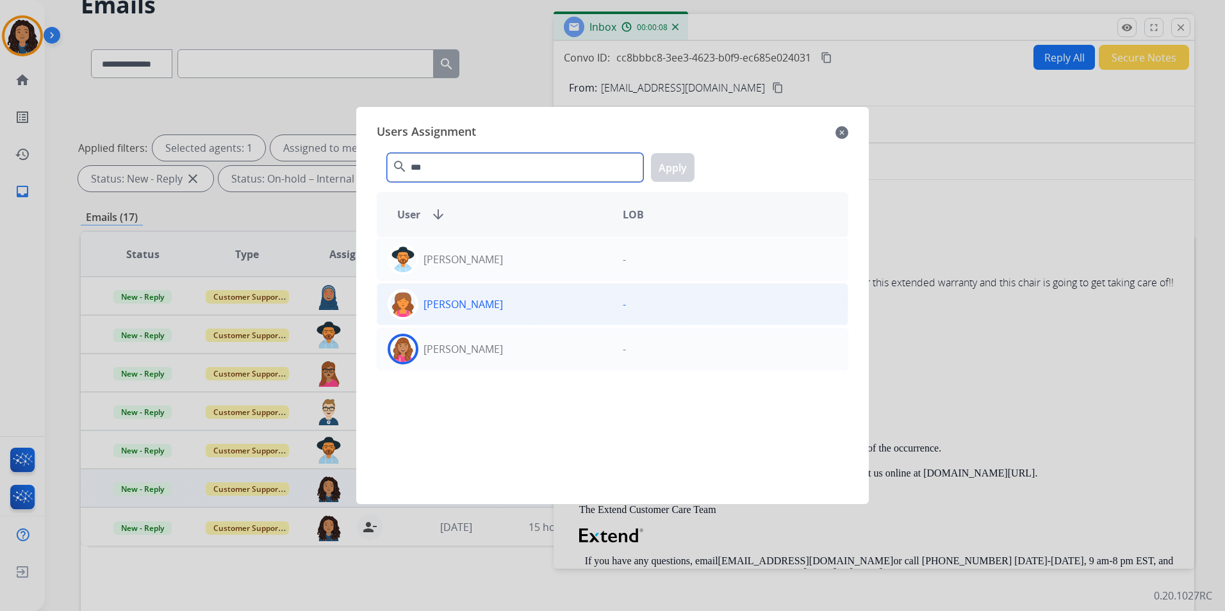
type input "***"
click at [549, 295] on div "[PERSON_NAME]" at bounding box center [494, 304] width 235 height 31
click at [680, 171] on button "Apply" at bounding box center [673, 167] width 44 height 29
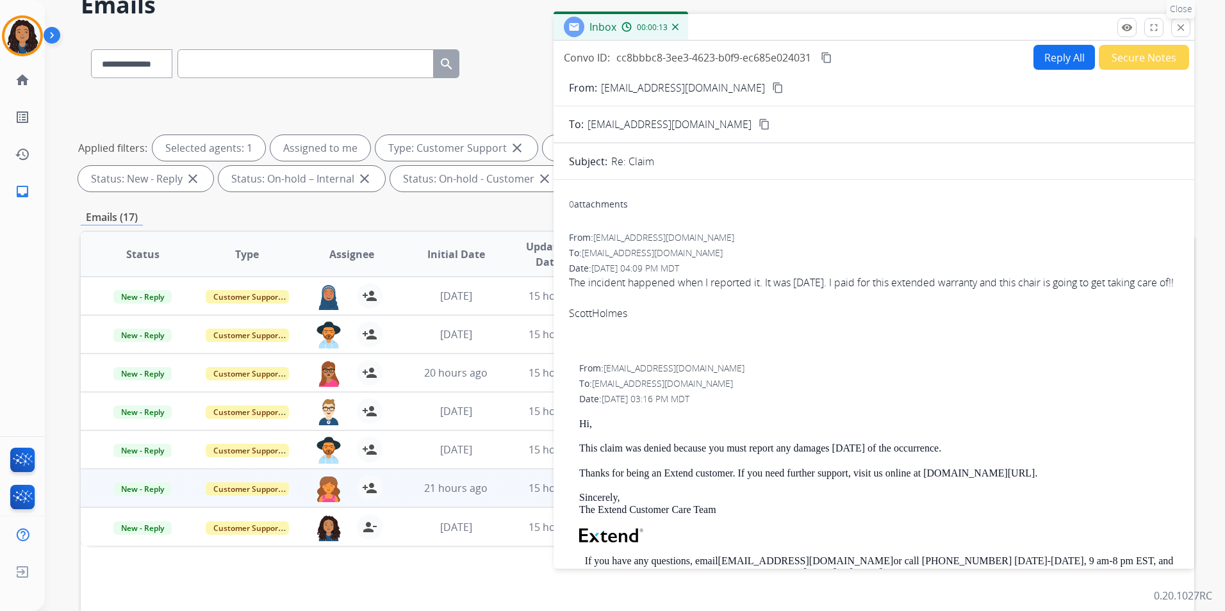
click at [1176, 33] on mat-icon "close" at bounding box center [1181, 28] width 12 height 12
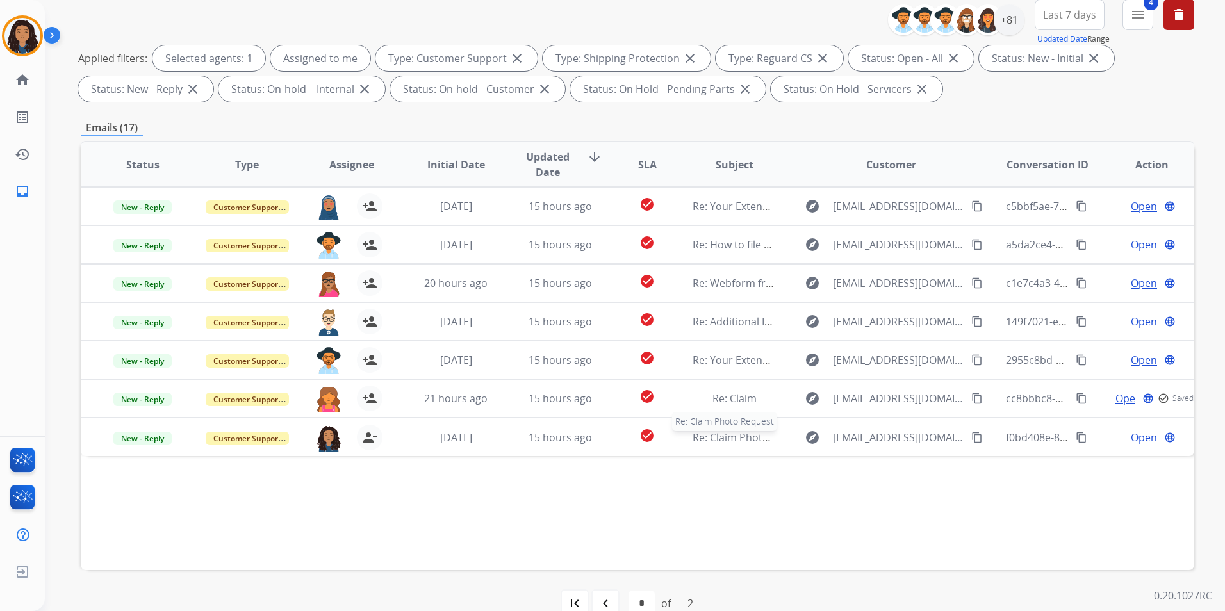
scroll to position [179, 0]
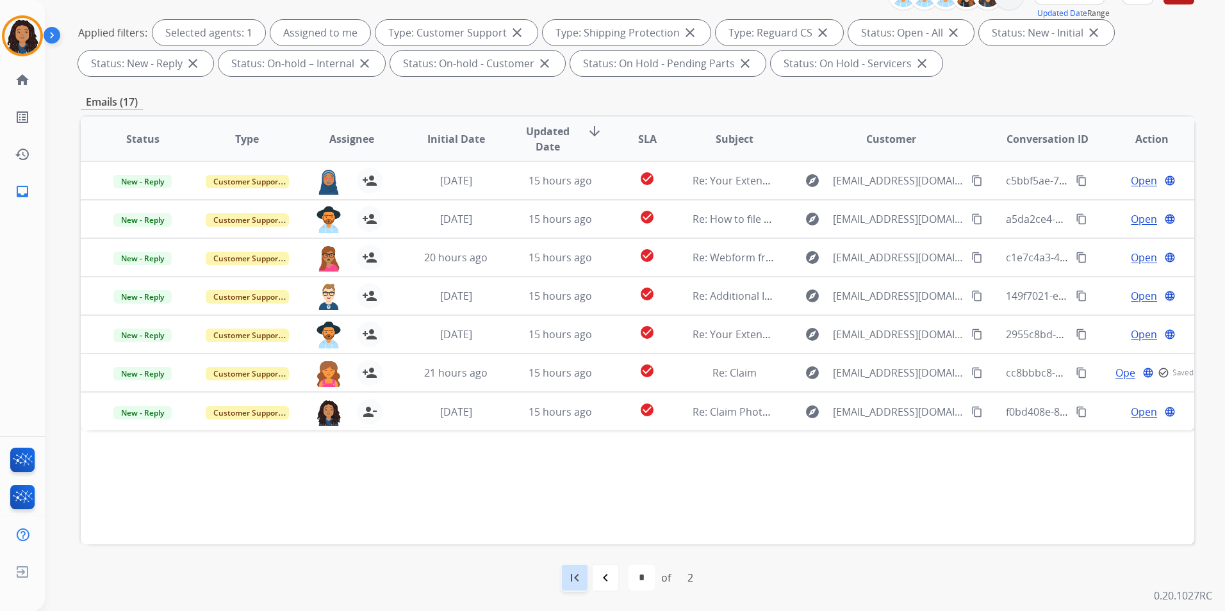
click at [579, 572] on mat-icon "first_page" at bounding box center [574, 577] width 15 height 15
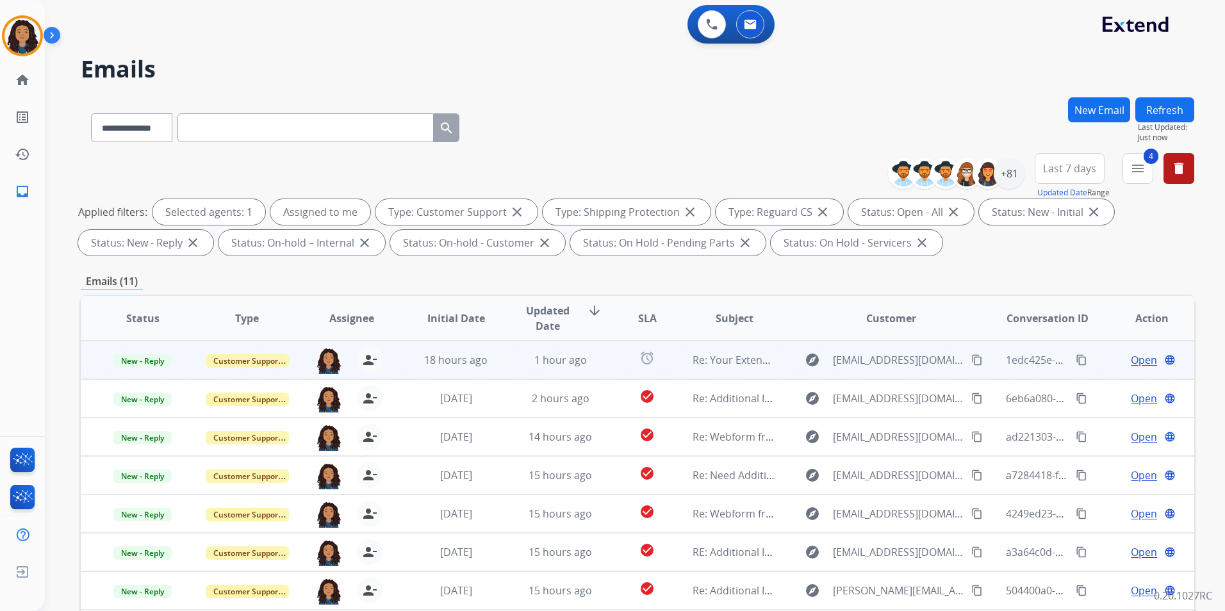
click at [1142, 361] on span "Open" at bounding box center [1144, 359] width 26 height 15
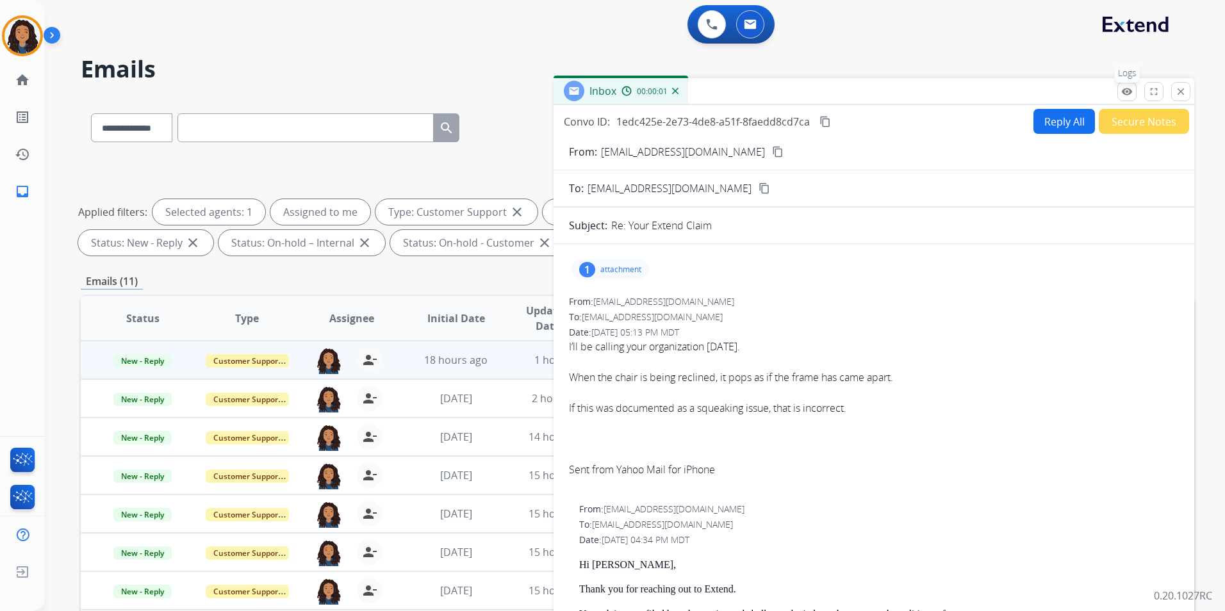
click at [1120, 93] on button "remove_red_eye Logs" at bounding box center [1127, 91] width 19 height 19
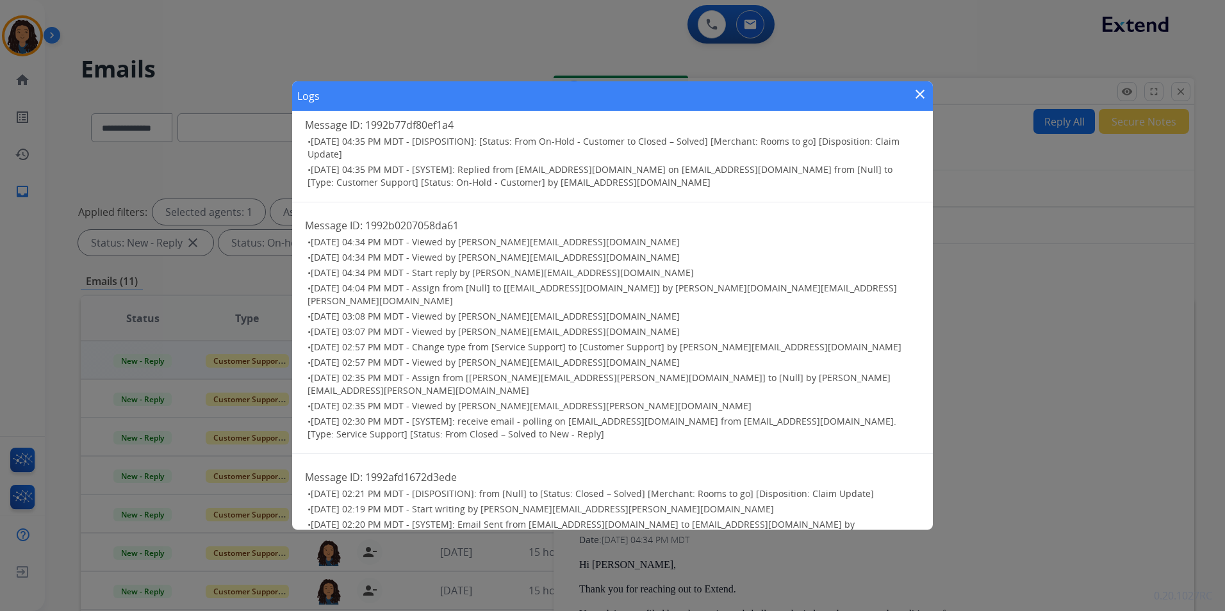
scroll to position [104, 0]
click at [923, 97] on mat-icon "close" at bounding box center [920, 94] width 15 height 15
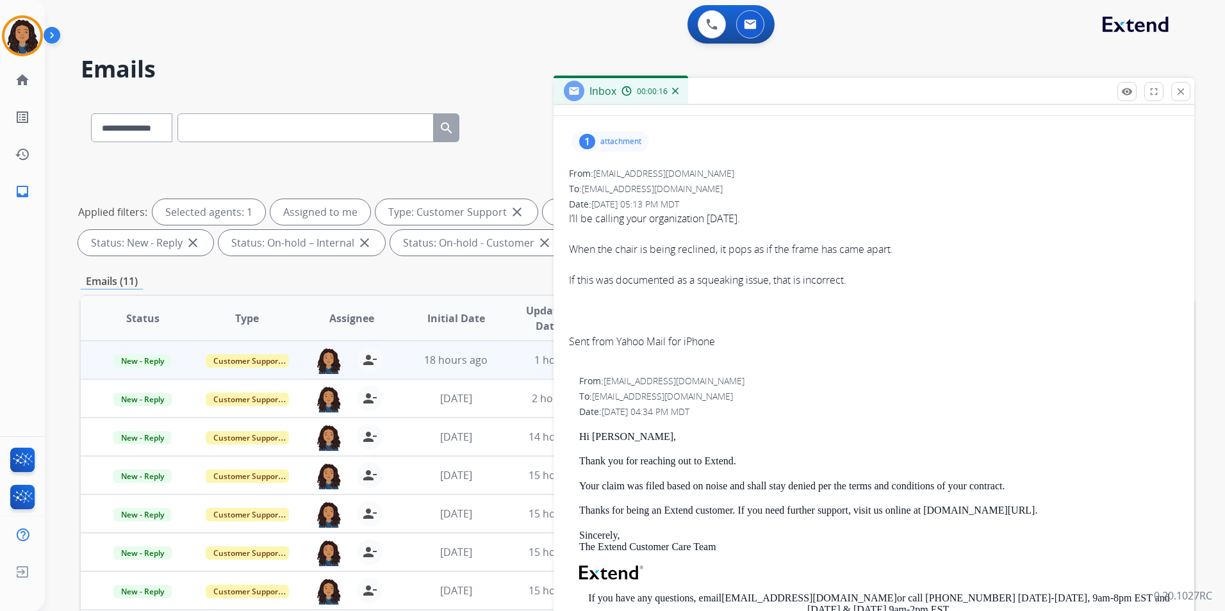
scroll to position [0, 0]
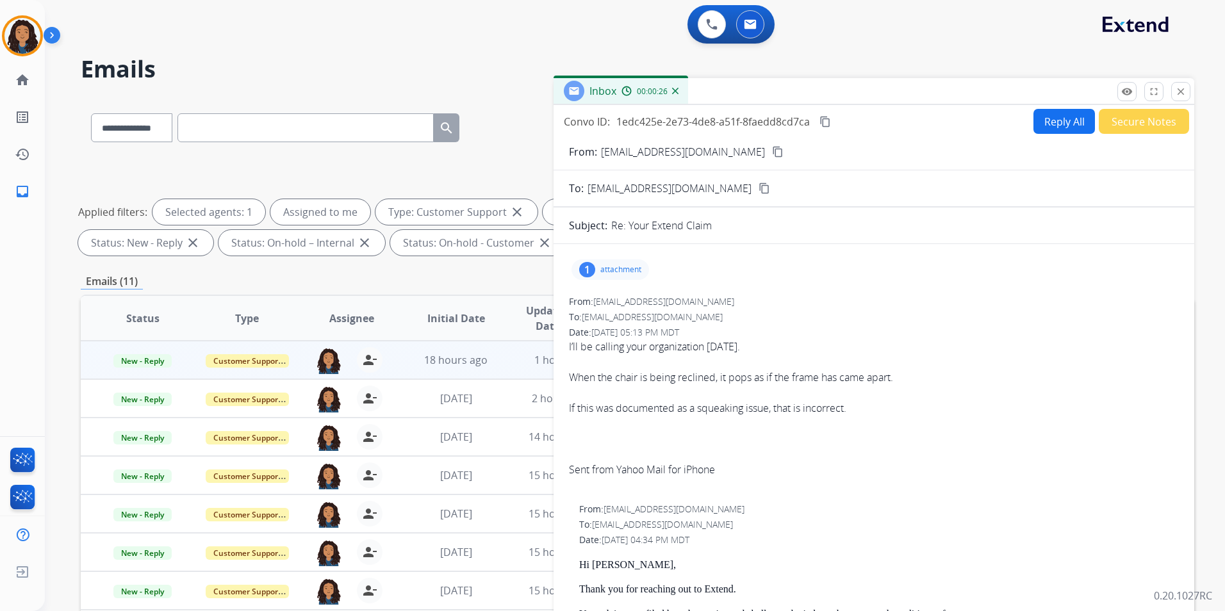
click at [1052, 126] on button "Reply All" at bounding box center [1065, 121] width 62 height 25
select select "**********"
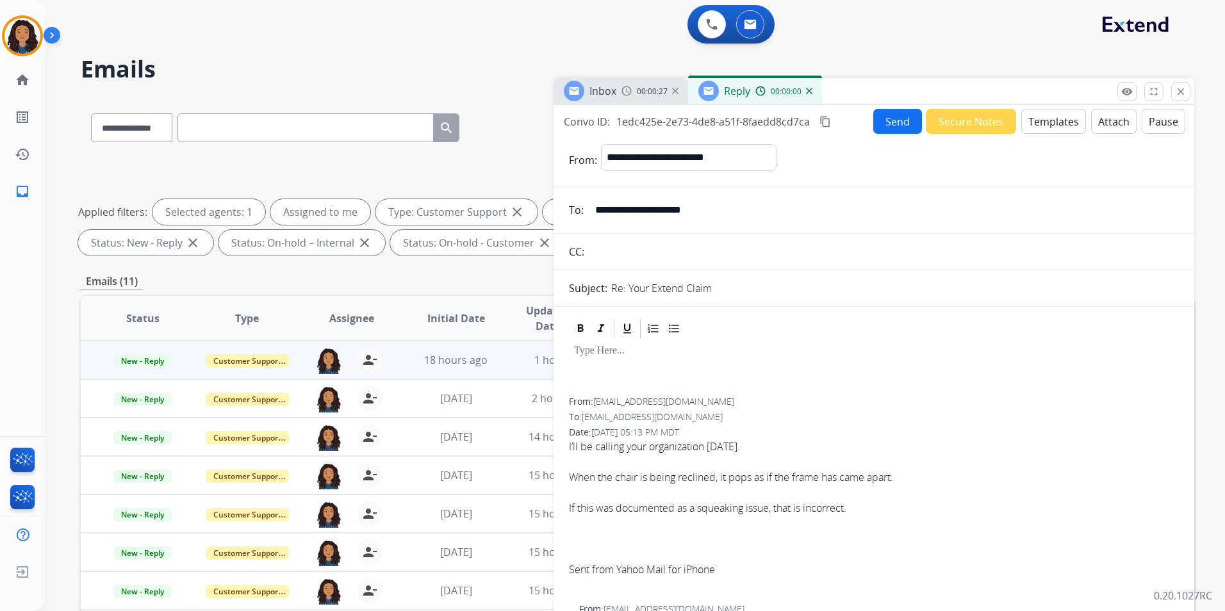
click at [1052, 126] on button "Templates" at bounding box center [1053, 121] width 65 height 25
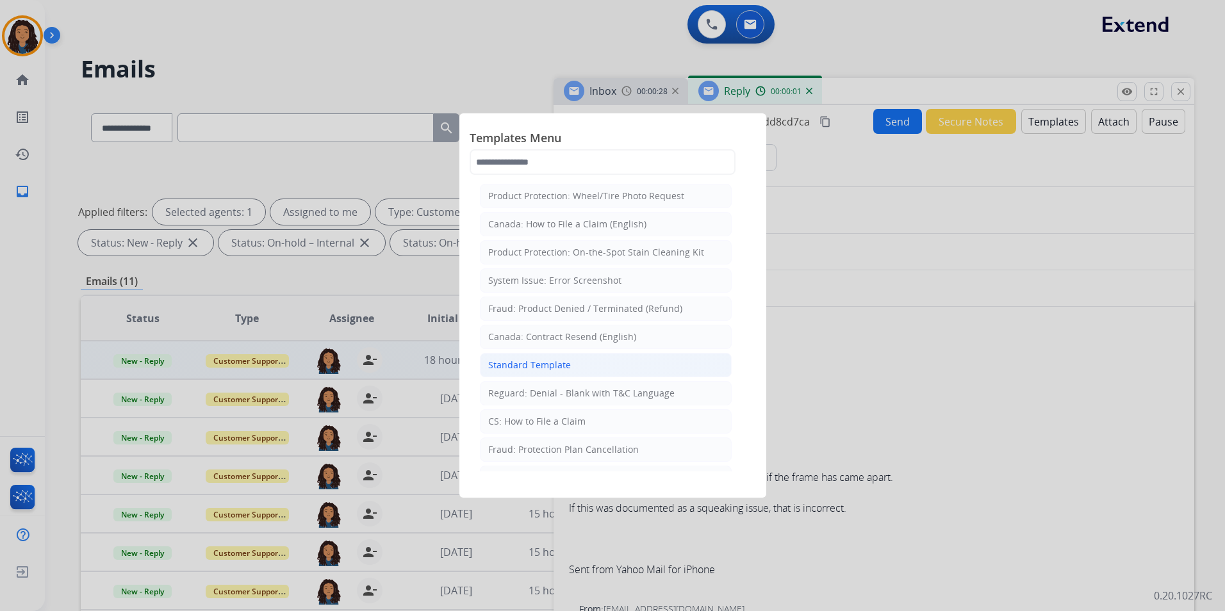
click at [569, 363] on li "Standard Template" at bounding box center [606, 365] width 252 height 24
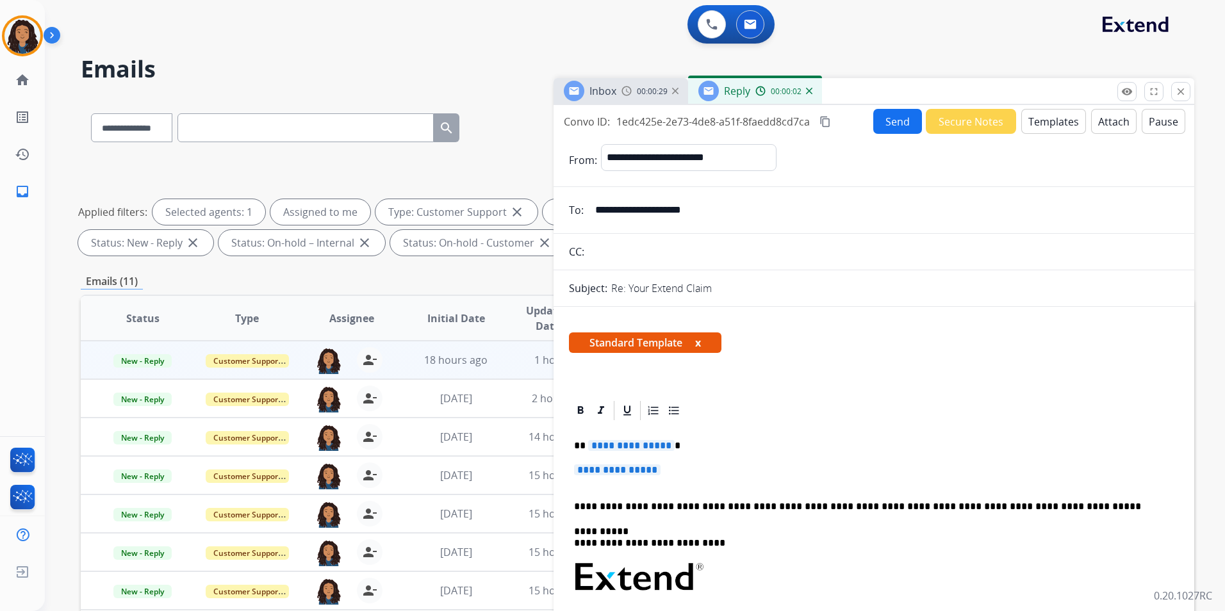
click at [599, 90] on span "Inbox" at bounding box center [603, 91] width 27 height 14
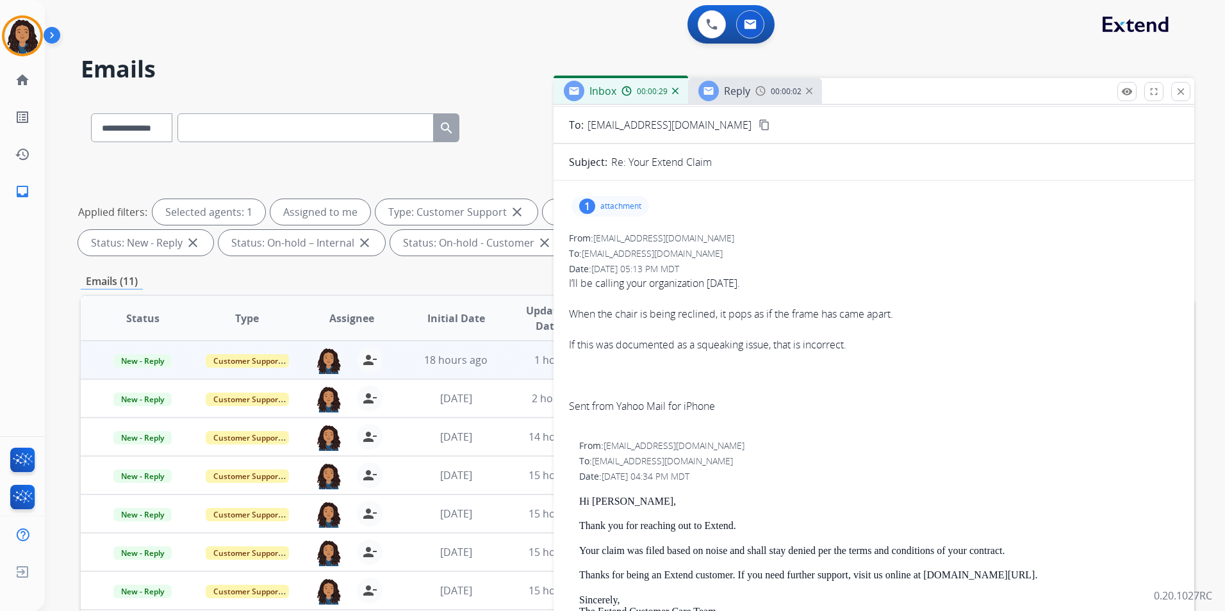
scroll to position [192, 0]
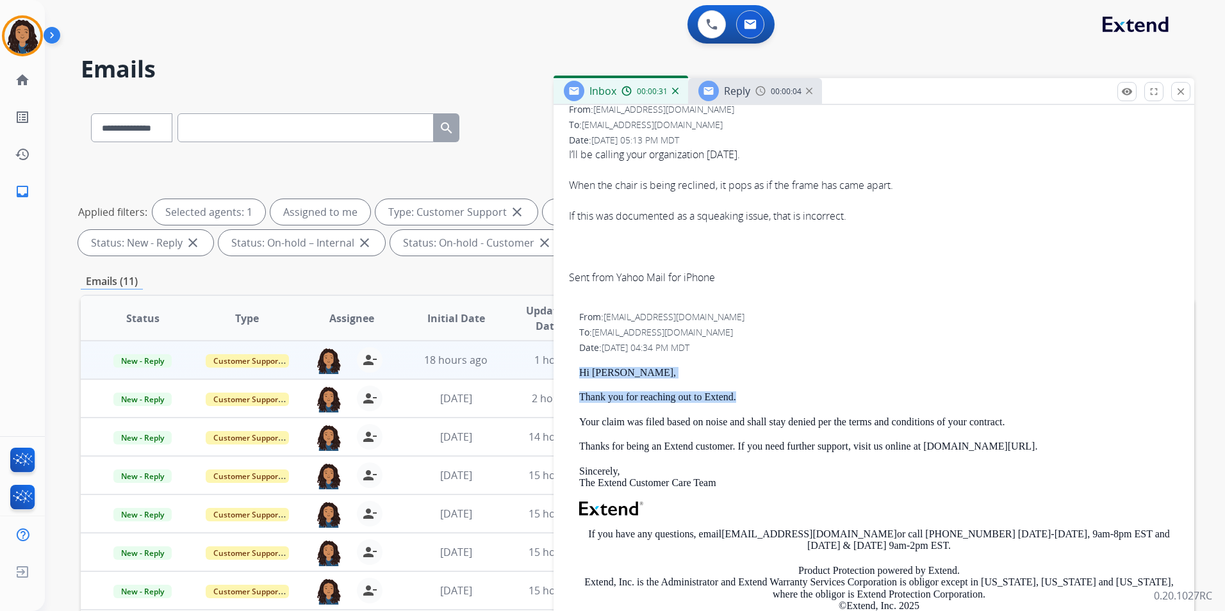
drag, startPoint x: 572, startPoint y: 370, endPoint x: 750, endPoint y: 403, distance: 181.8
click at [750, 403] on div "From: [EMAIL_ADDRESS][DOMAIN_NAME] To: [EMAIL_ADDRESS][DOMAIN_NAME] Date: [DATE…" at bounding box center [874, 496] width 610 height 370
drag, startPoint x: 750, startPoint y: 403, endPoint x: 701, endPoint y: 400, distance: 49.4
copy div "Hi [PERSON_NAME], Thank you for reaching out to Extend."
click at [740, 97] on span "Reply" at bounding box center [737, 91] width 26 height 14
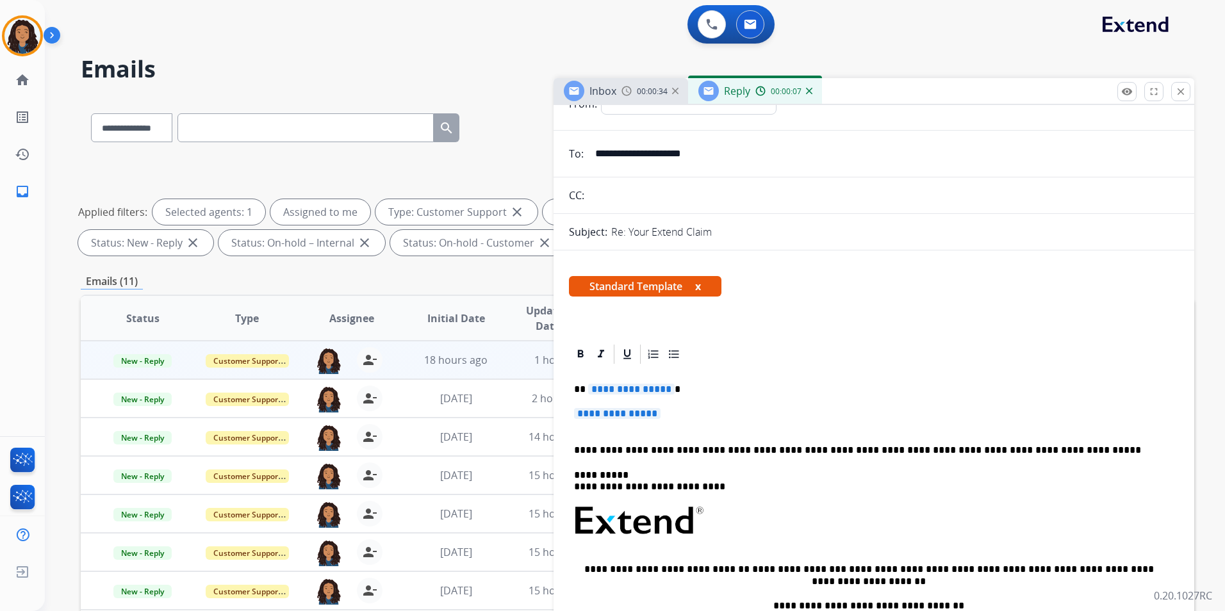
scroll to position [128, 0]
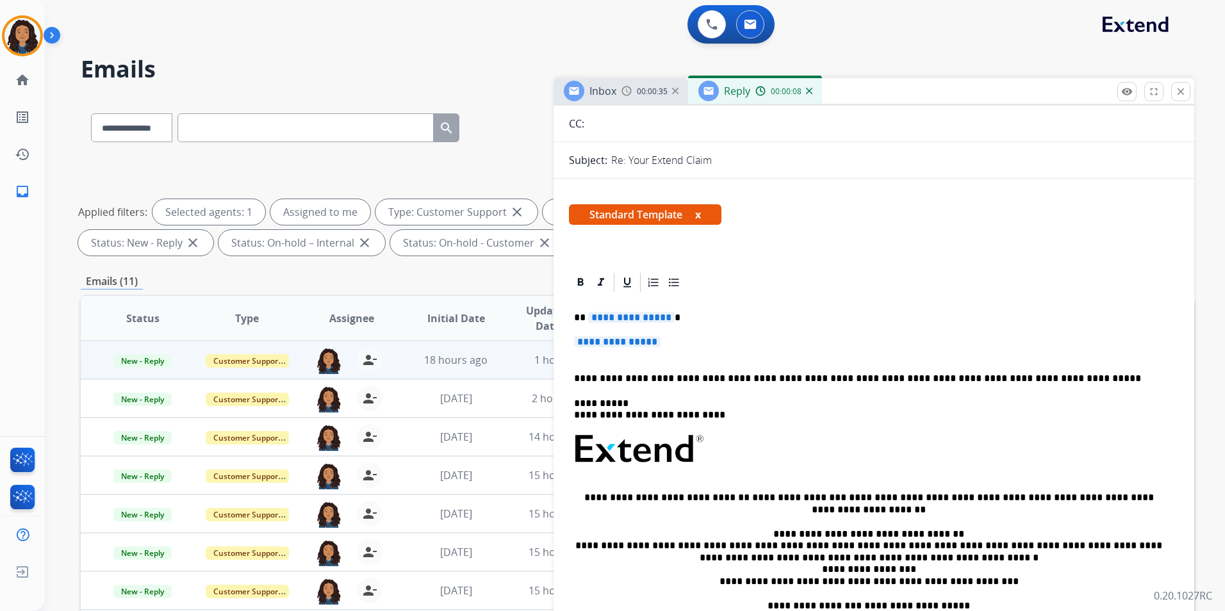
drag, startPoint x: 574, startPoint y: 311, endPoint x: 700, endPoint y: 339, distance: 129.8
click at [700, 339] on div "**********" at bounding box center [874, 479] width 610 height 371
paste div
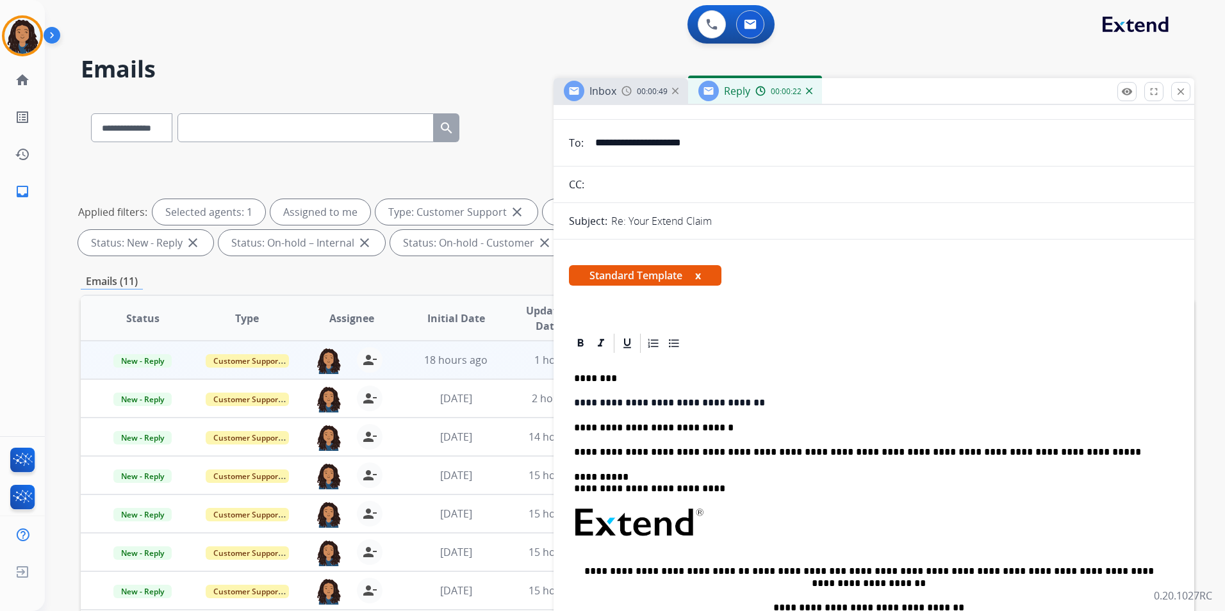
scroll to position [0, 0]
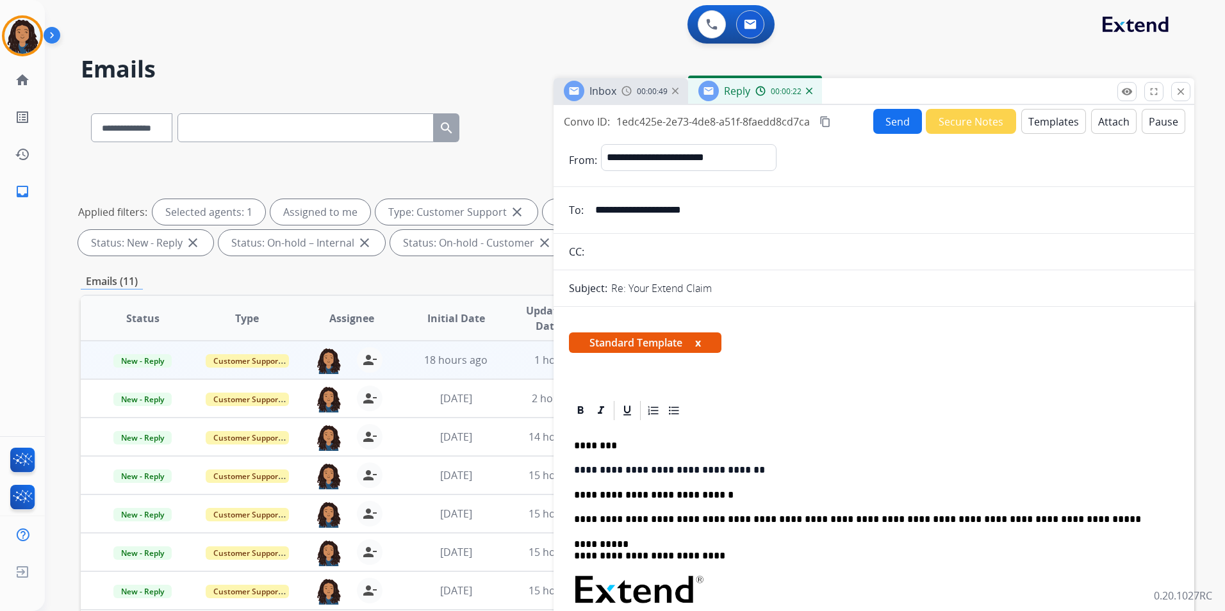
click at [897, 127] on button "Send" at bounding box center [897, 121] width 49 height 25
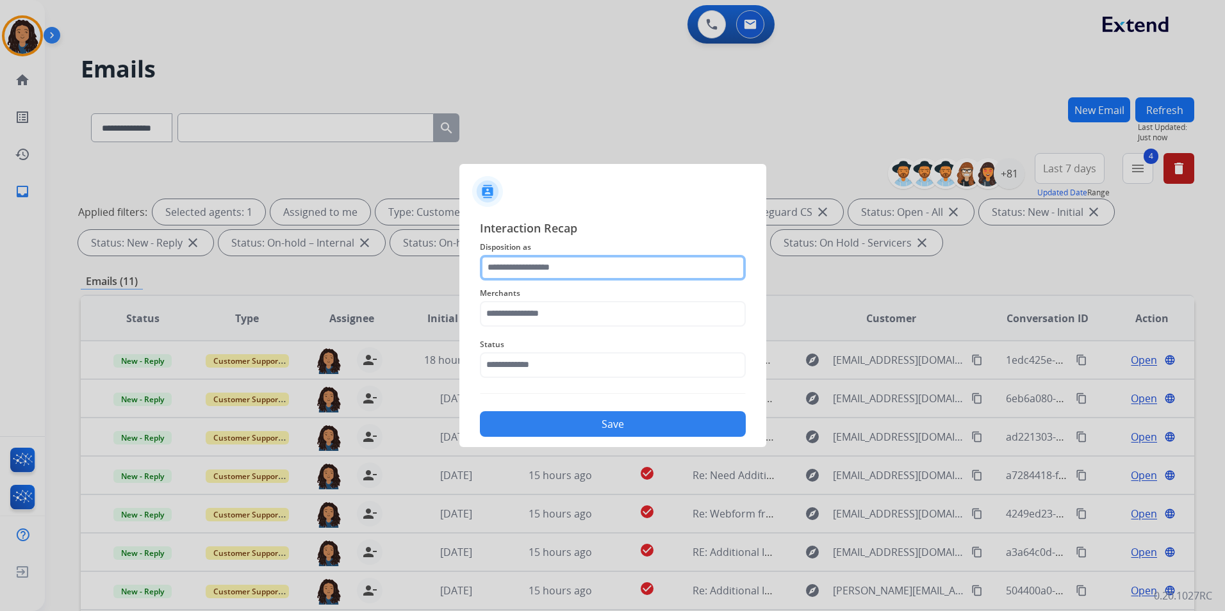
click at [660, 269] on input "text" at bounding box center [613, 268] width 266 height 26
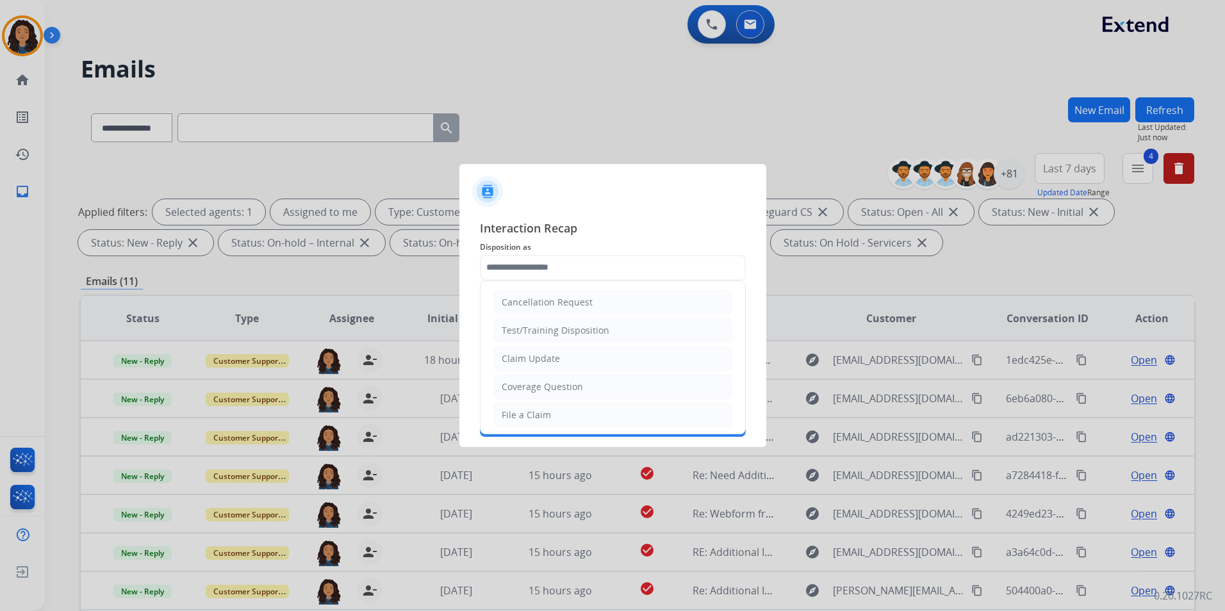
click at [566, 358] on li "Claim Update" at bounding box center [612, 359] width 239 height 24
type input "**********"
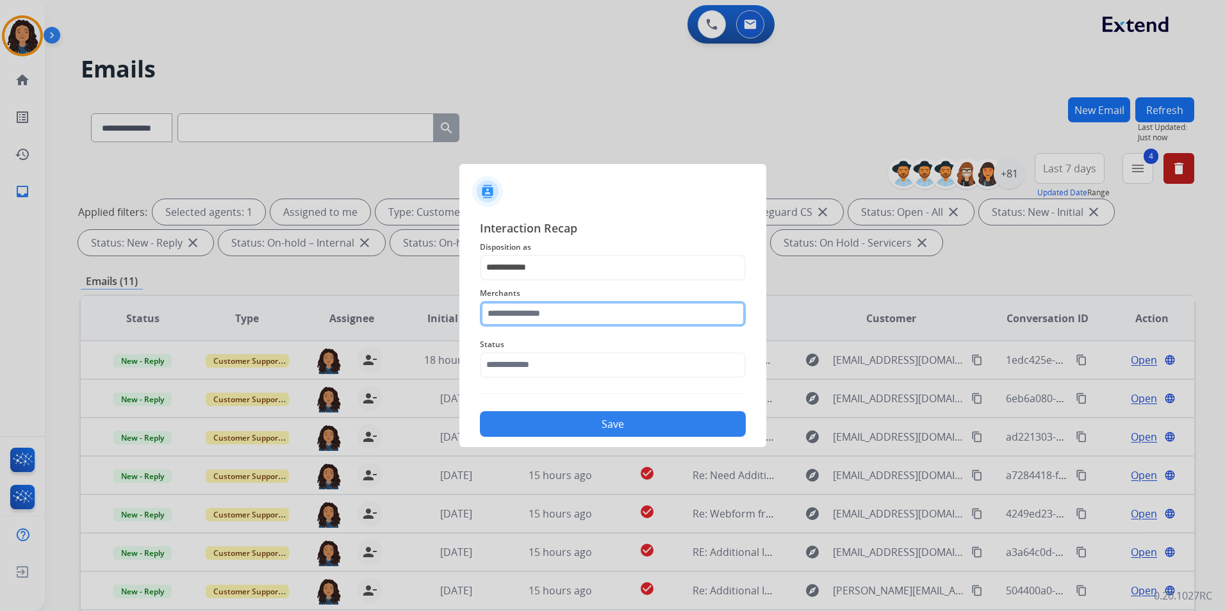
click at [563, 319] on input "text" at bounding box center [613, 314] width 266 height 26
drag, startPoint x: 577, startPoint y: 389, endPoint x: 572, endPoint y: 376, distance: 14.6
click at [577, 389] on li "Ashley furniture" at bounding box center [616, 379] width 244 height 24
type input "**********"
click at [565, 347] on span "Status" at bounding box center [613, 344] width 266 height 15
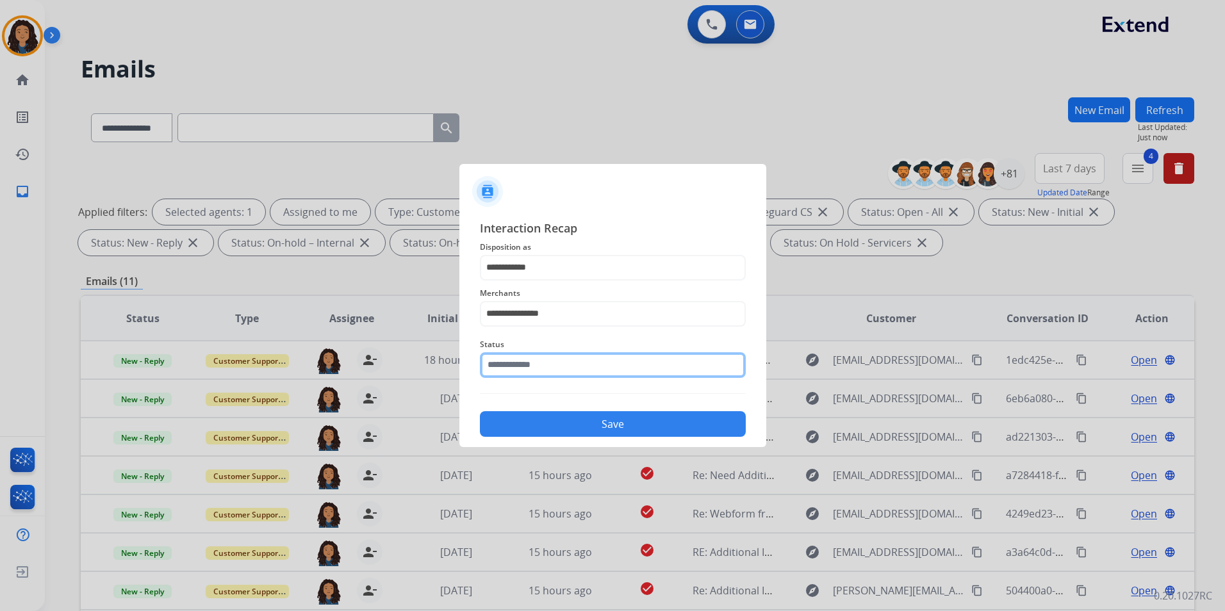
click at [568, 368] on input "text" at bounding box center [613, 365] width 266 height 26
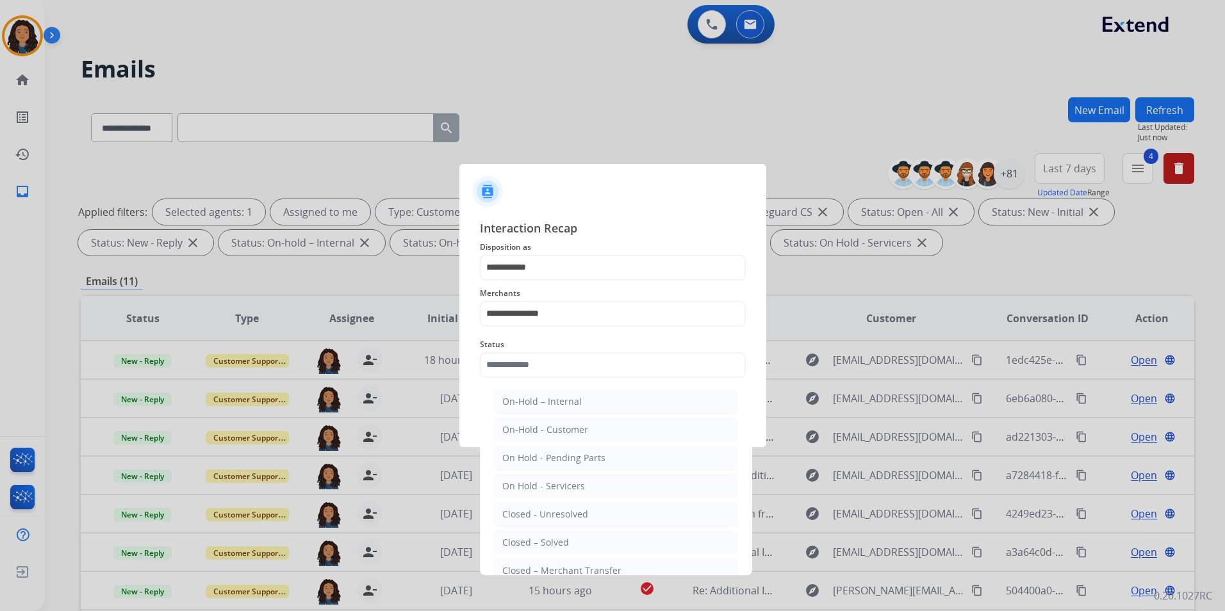
drag, startPoint x: 601, startPoint y: 536, endPoint x: 617, endPoint y: 454, distance: 84.2
click at [601, 537] on li "Closed – Solved" at bounding box center [616, 543] width 244 height 24
type input "**********"
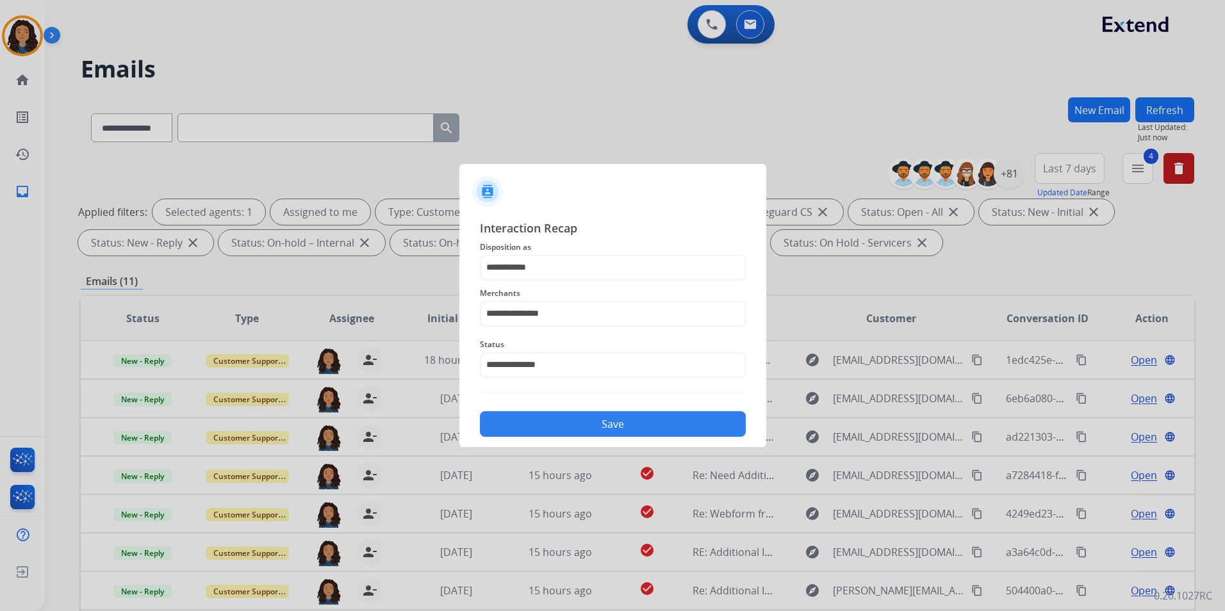
drag, startPoint x: 618, startPoint y: 384, endPoint x: 597, endPoint y: 427, distance: 47.9
click at [616, 385] on div "**********" at bounding box center [613, 328] width 266 height 219
click at [598, 431] on button "Save" at bounding box center [613, 424] width 266 height 26
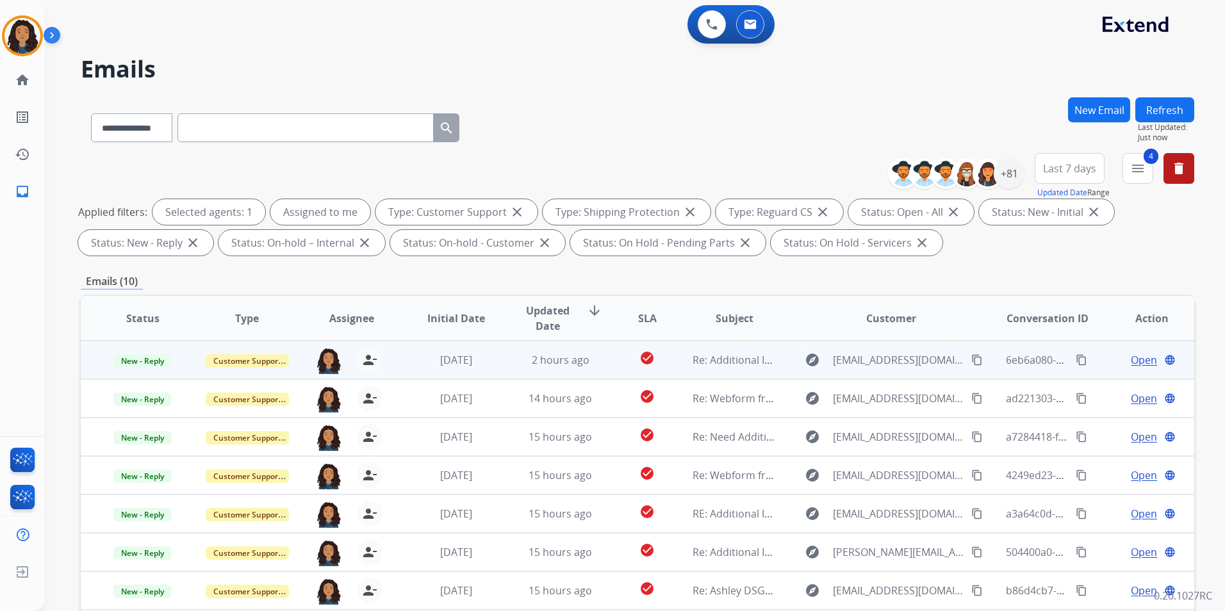
click at [1131, 358] on span "Open" at bounding box center [1144, 359] width 26 height 15
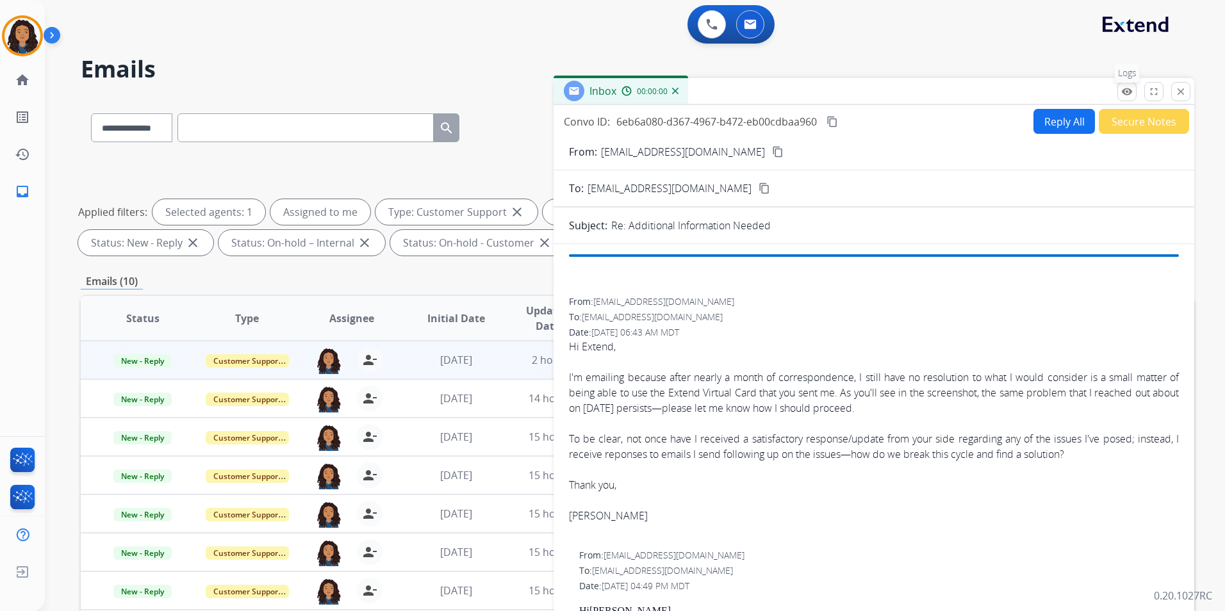
click at [1128, 97] on mat-icon "remove_red_eye" at bounding box center [1127, 92] width 12 height 12
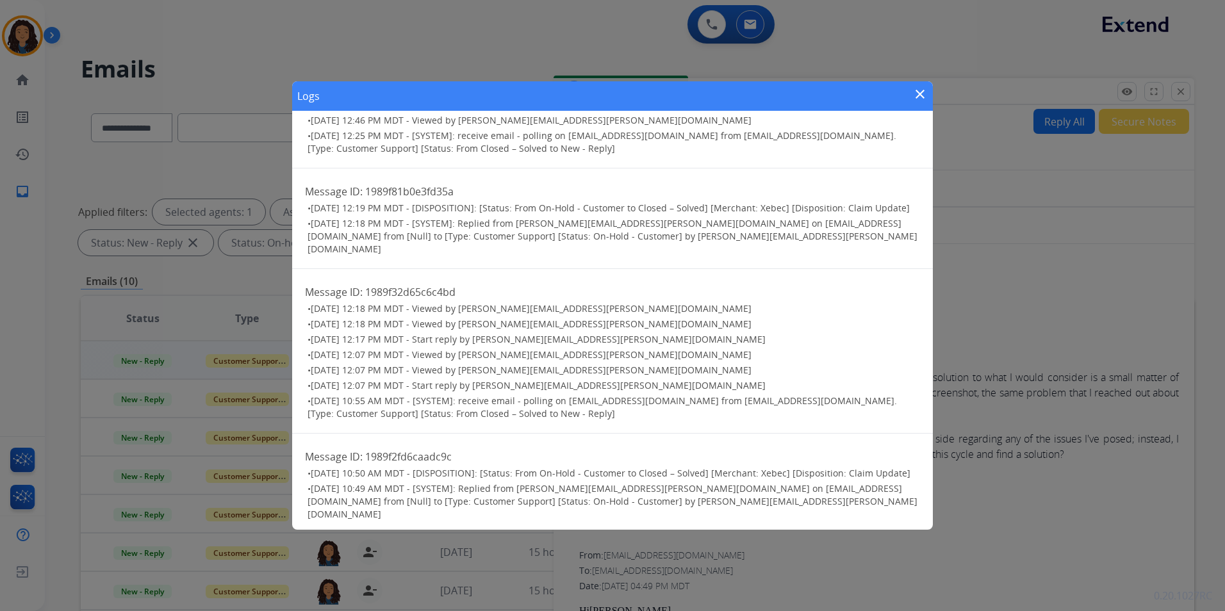
scroll to position [2750, 0]
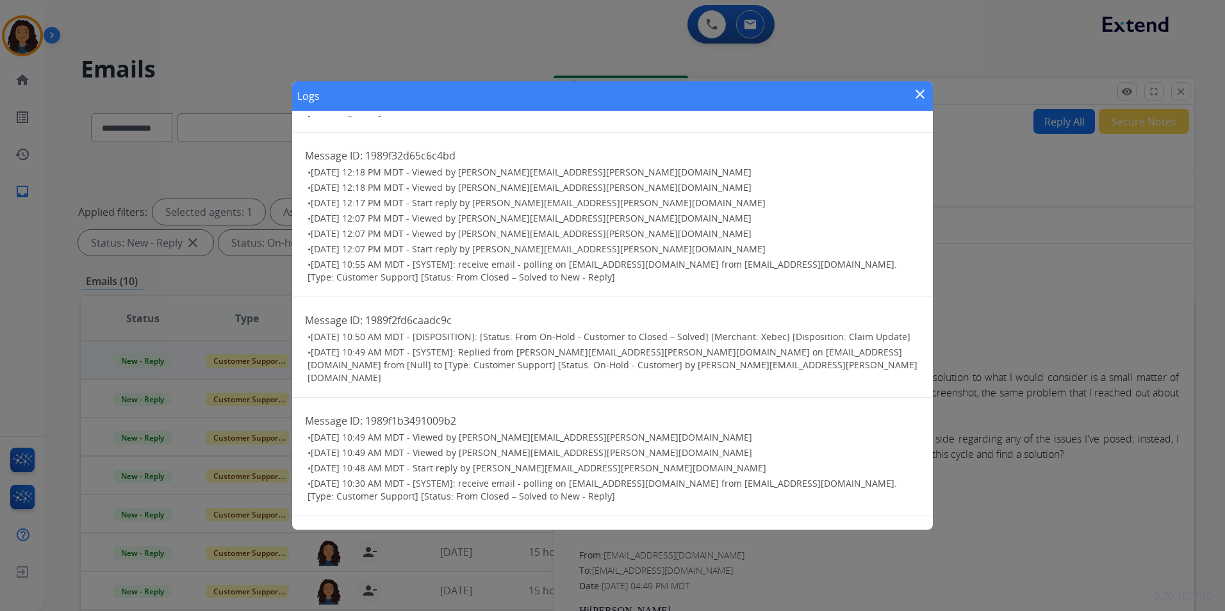
click at [917, 88] on mat-icon "close" at bounding box center [920, 94] width 15 height 15
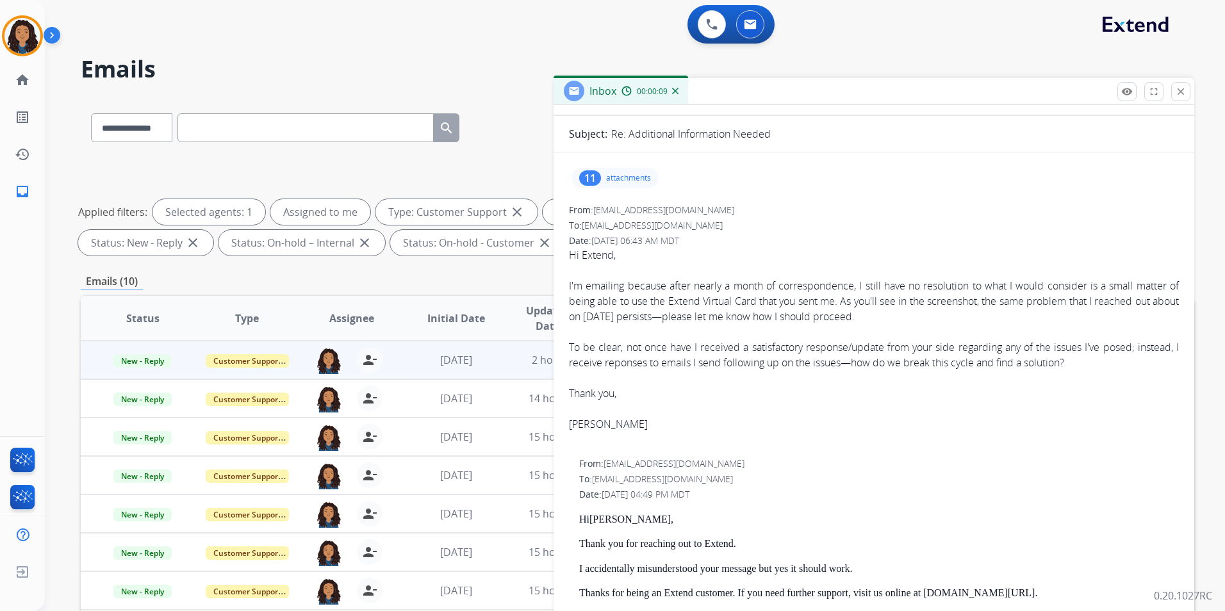
scroll to position [0, 0]
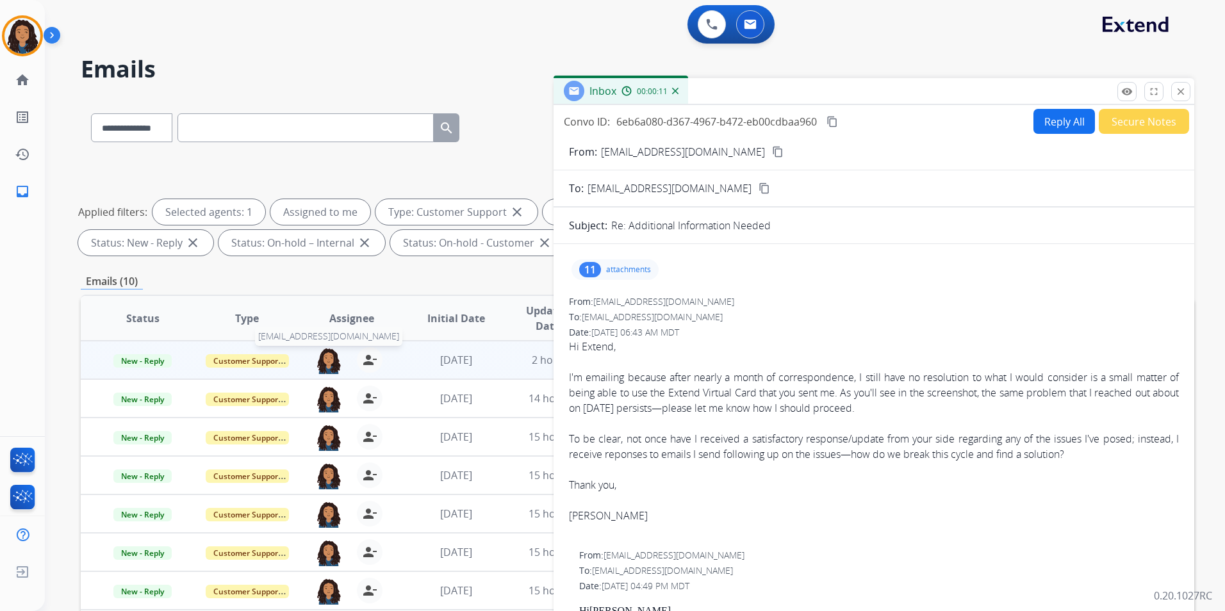
click at [327, 361] on img at bounding box center [329, 360] width 26 height 27
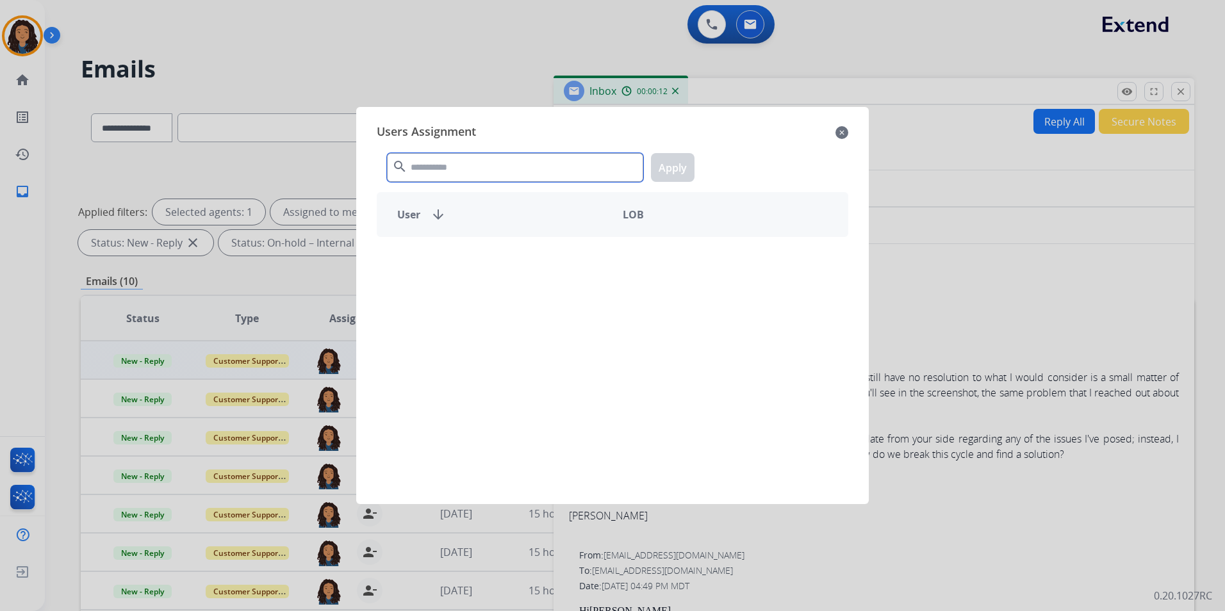
click at [444, 159] on input "text" at bounding box center [515, 167] width 256 height 29
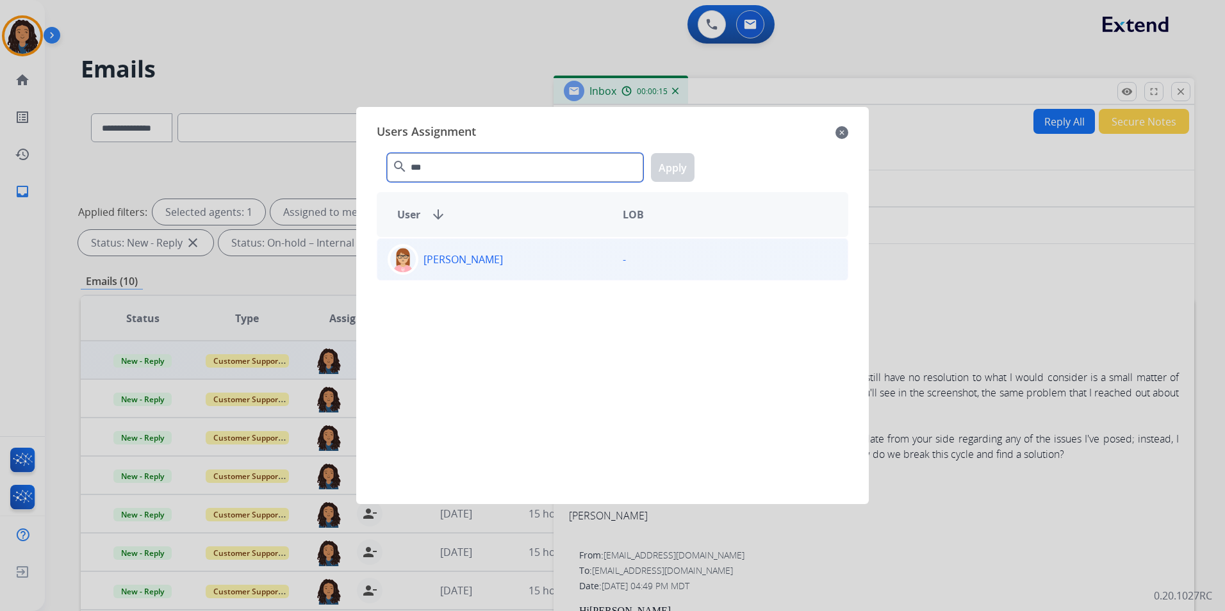
type input "***"
click at [513, 263] on div "[PERSON_NAME]" at bounding box center [494, 259] width 235 height 31
click at [663, 171] on button "Apply" at bounding box center [673, 167] width 44 height 29
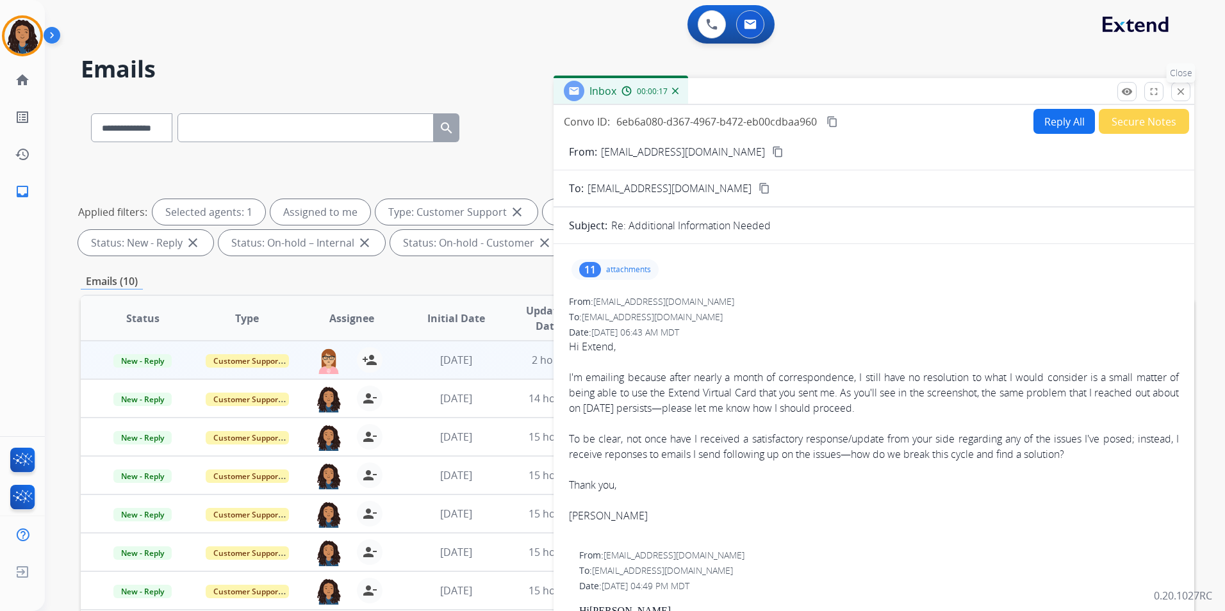
click at [1178, 94] on mat-icon "close" at bounding box center [1181, 92] width 12 height 12
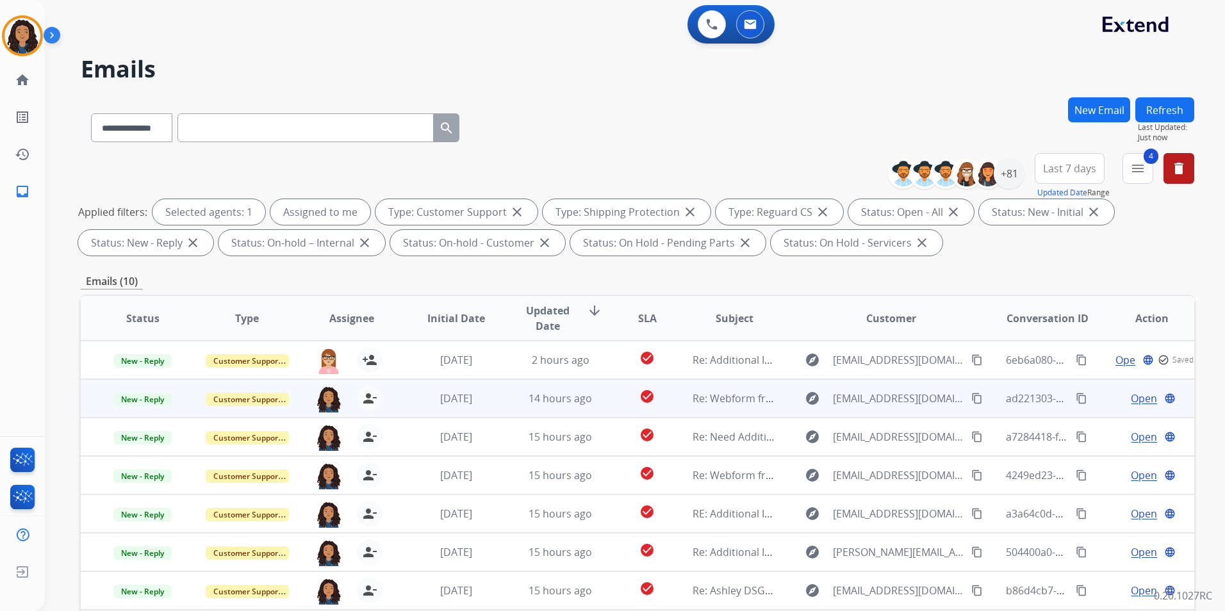
scroll to position [1, 0]
click at [1145, 395] on span "Open" at bounding box center [1144, 397] width 26 height 15
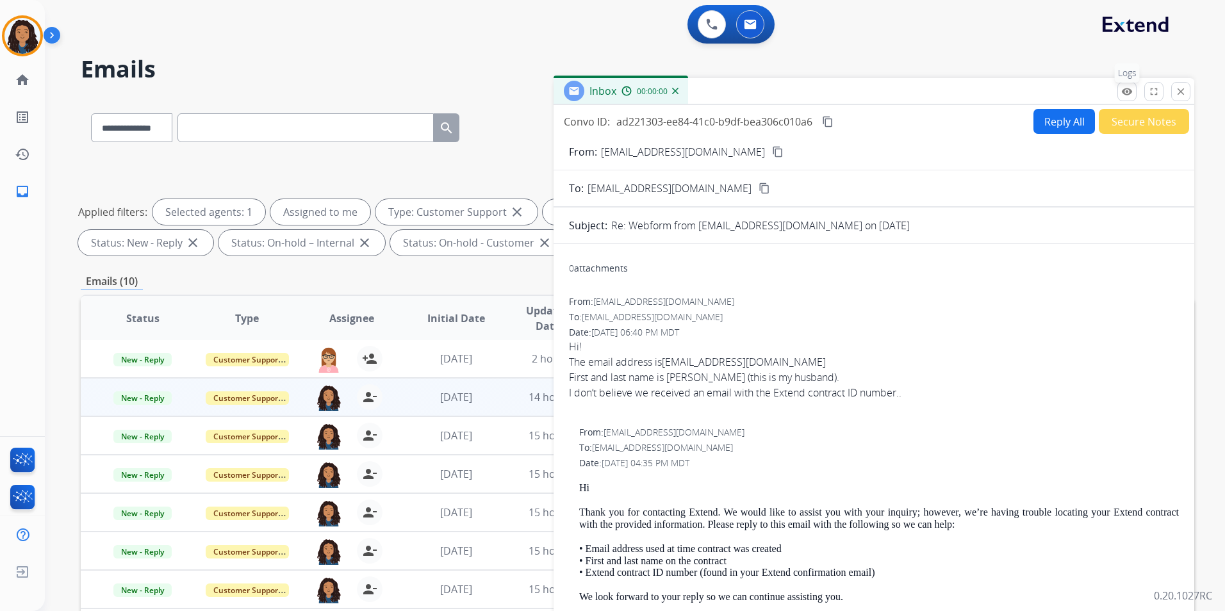
click at [1123, 88] on mat-icon "remove_red_eye" at bounding box center [1127, 92] width 12 height 12
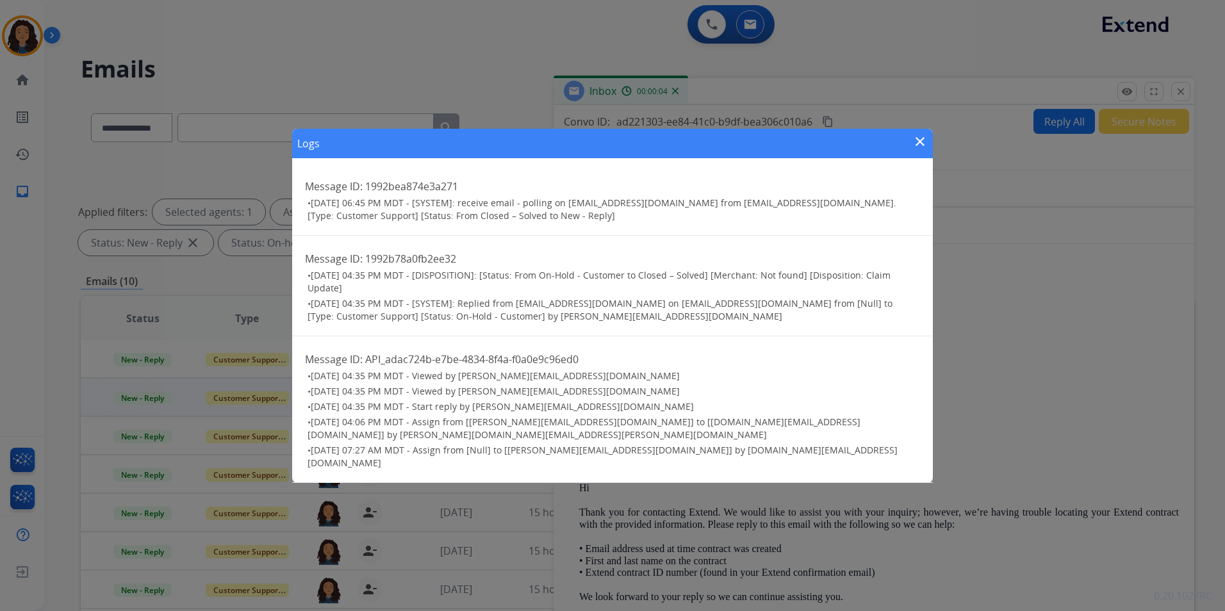
click at [918, 149] on mat-icon "close" at bounding box center [920, 141] width 15 height 15
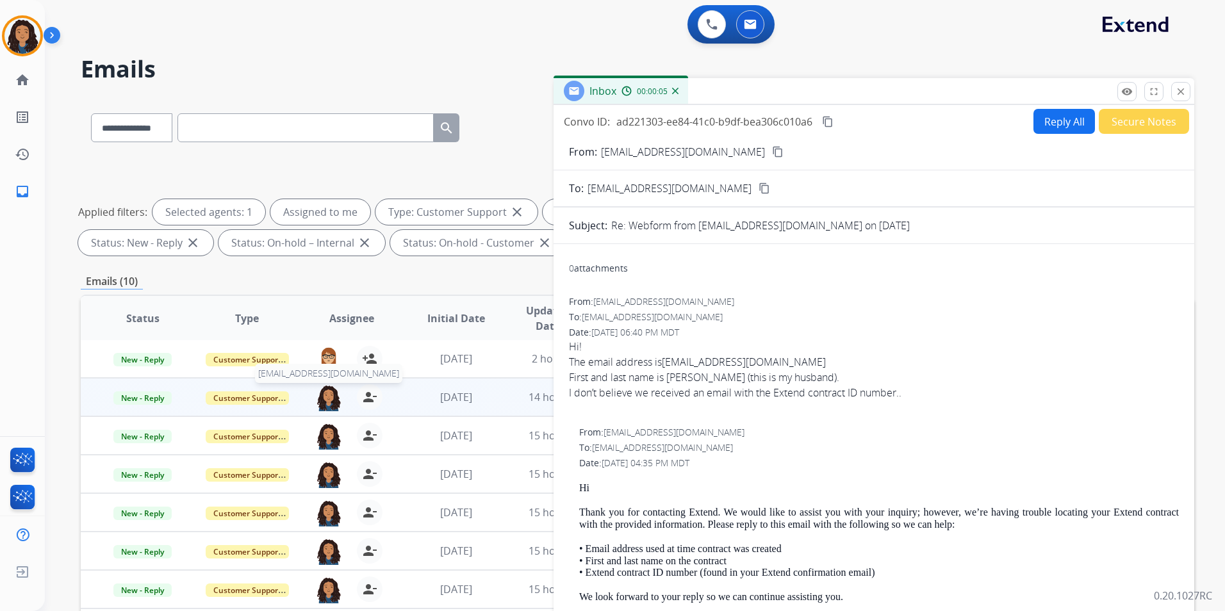
click at [322, 409] on img at bounding box center [329, 397] width 26 height 27
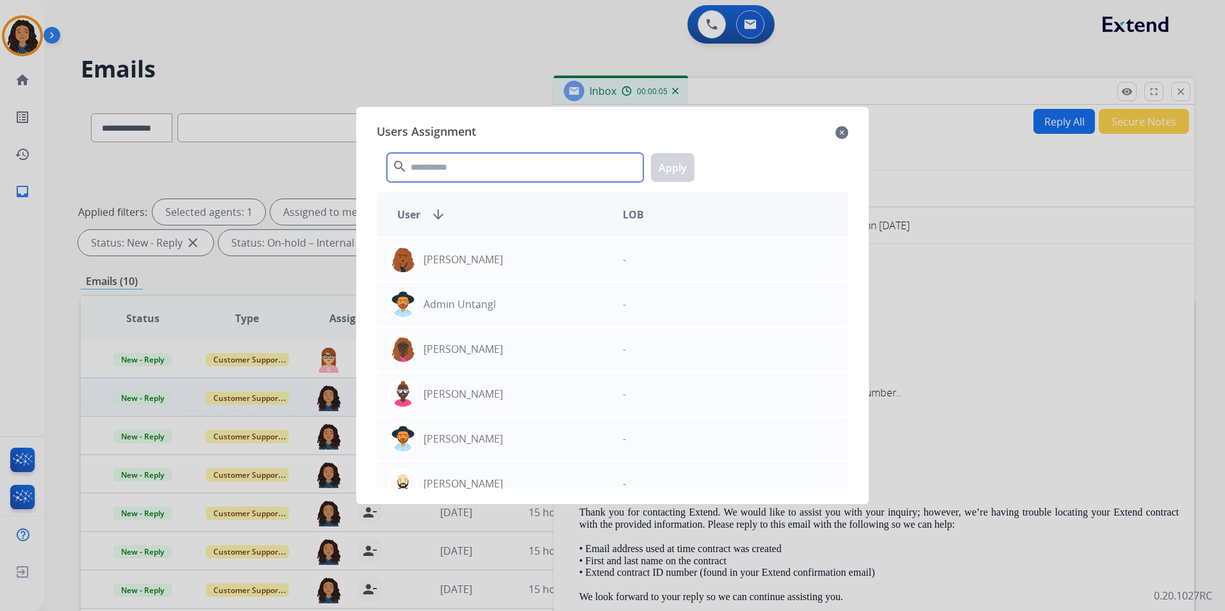
click at [452, 169] on input "text" at bounding box center [515, 167] width 256 height 29
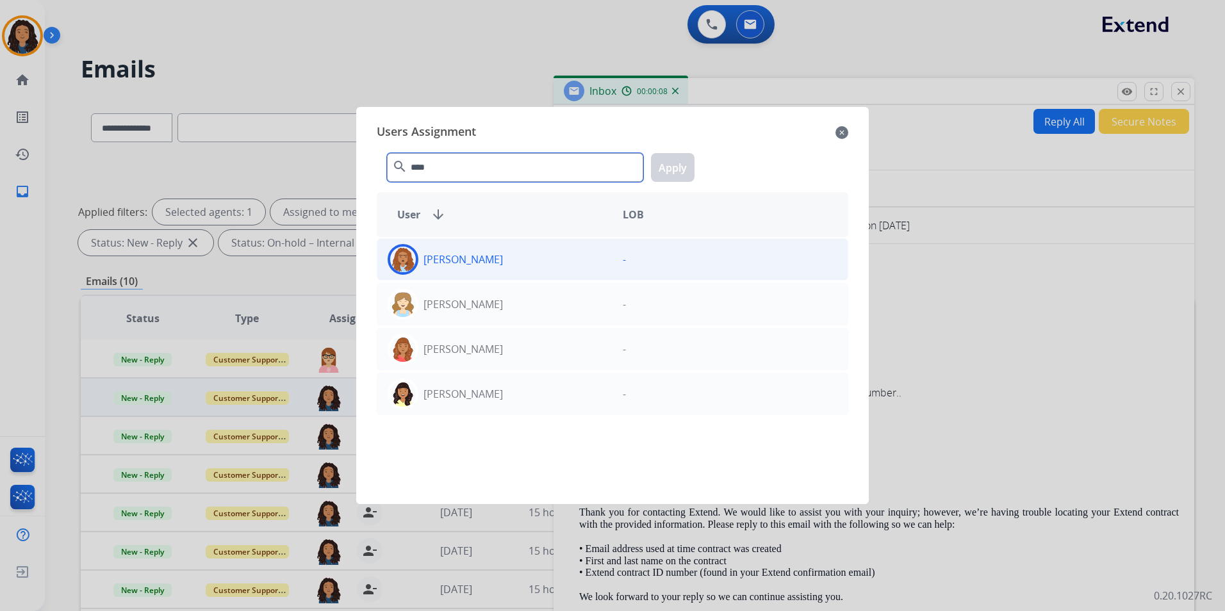
type input "****"
click at [536, 262] on div "[PERSON_NAME]" at bounding box center [494, 259] width 235 height 31
drag, startPoint x: 711, startPoint y: 141, endPoint x: 704, endPoint y: 148, distance: 9.5
click at [704, 148] on div "Users Assignment close **** search Apply User arrow_downward LOB [PERSON_NAME] …" at bounding box center [613, 305] width 492 height 377
click at [673, 170] on button "Apply" at bounding box center [673, 167] width 44 height 29
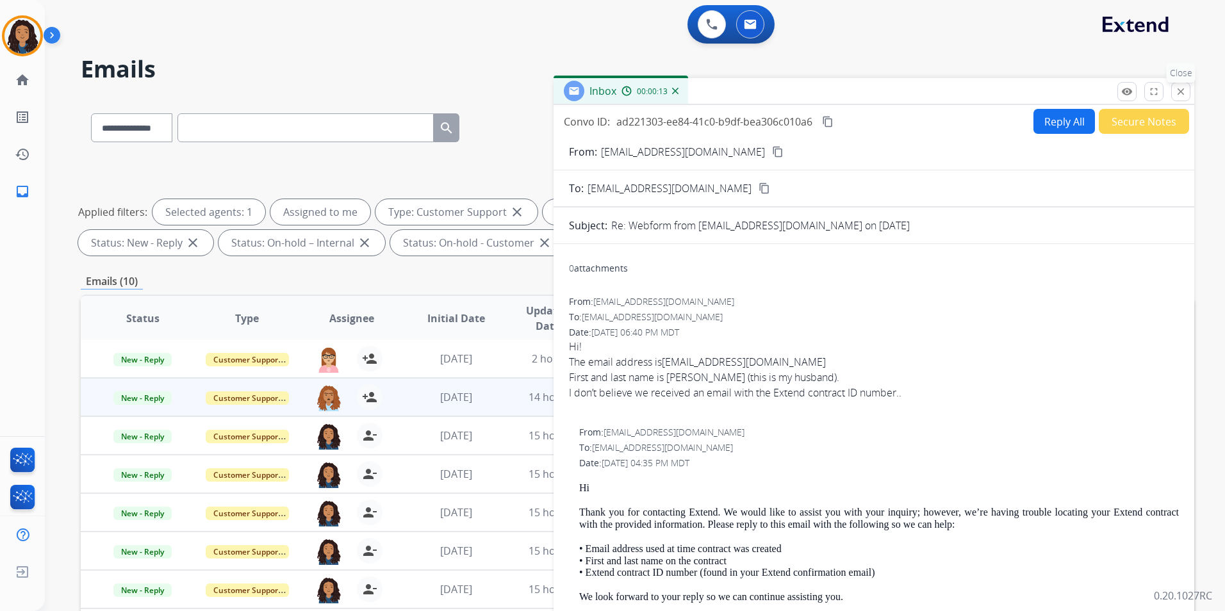
click at [1189, 95] on button "close Close" at bounding box center [1180, 91] width 19 height 19
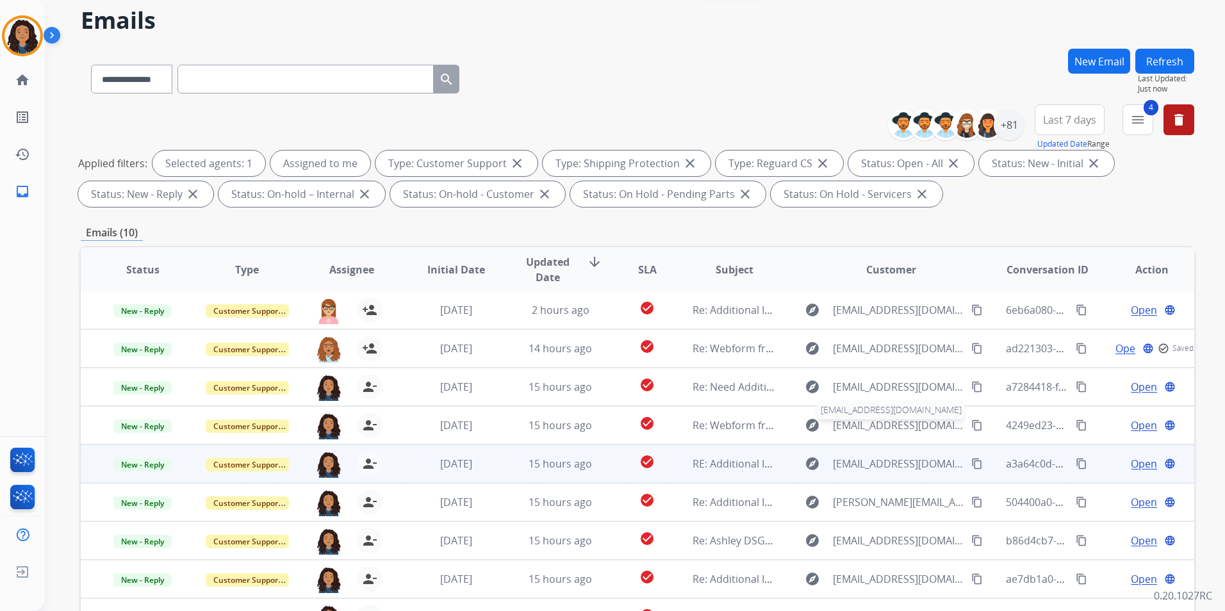
scroll to position [128, 0]
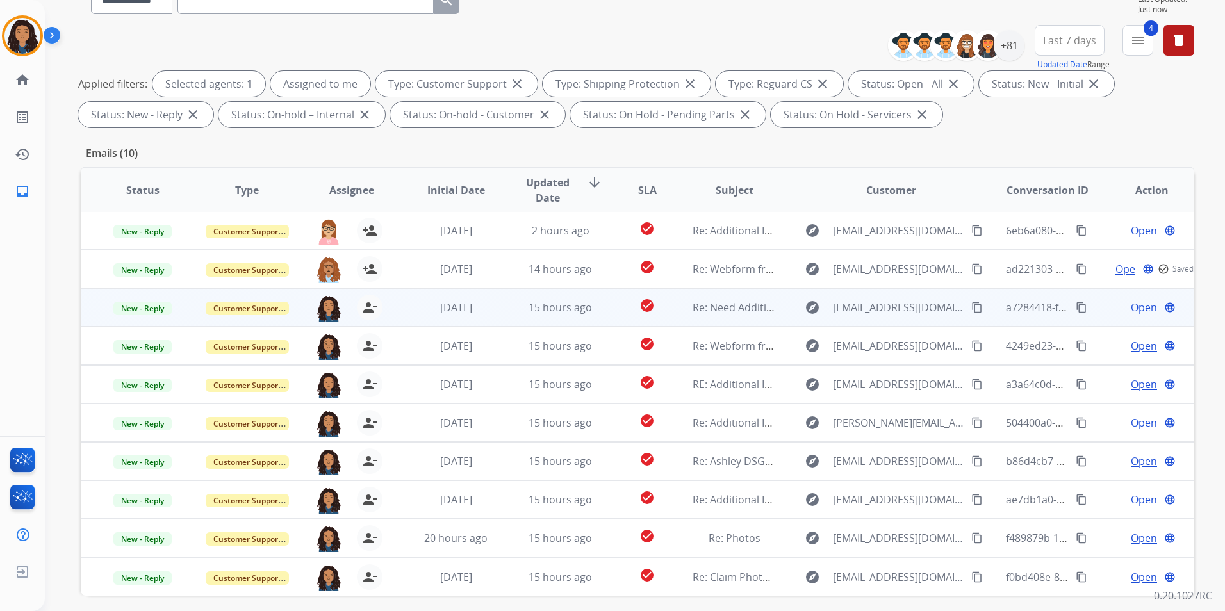
click at [1139, 310] on span "Open" at bounding box center [1144, 307] width 26 height 15
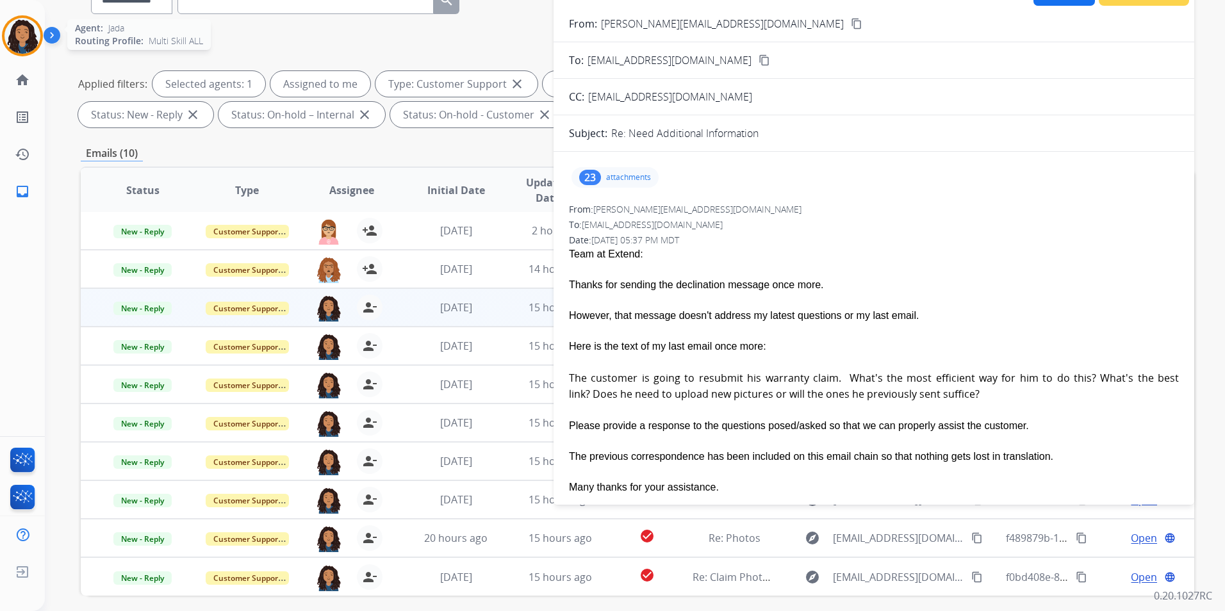
click at [14, 45] on img at bounding box center [22, 36] width 36 height 36
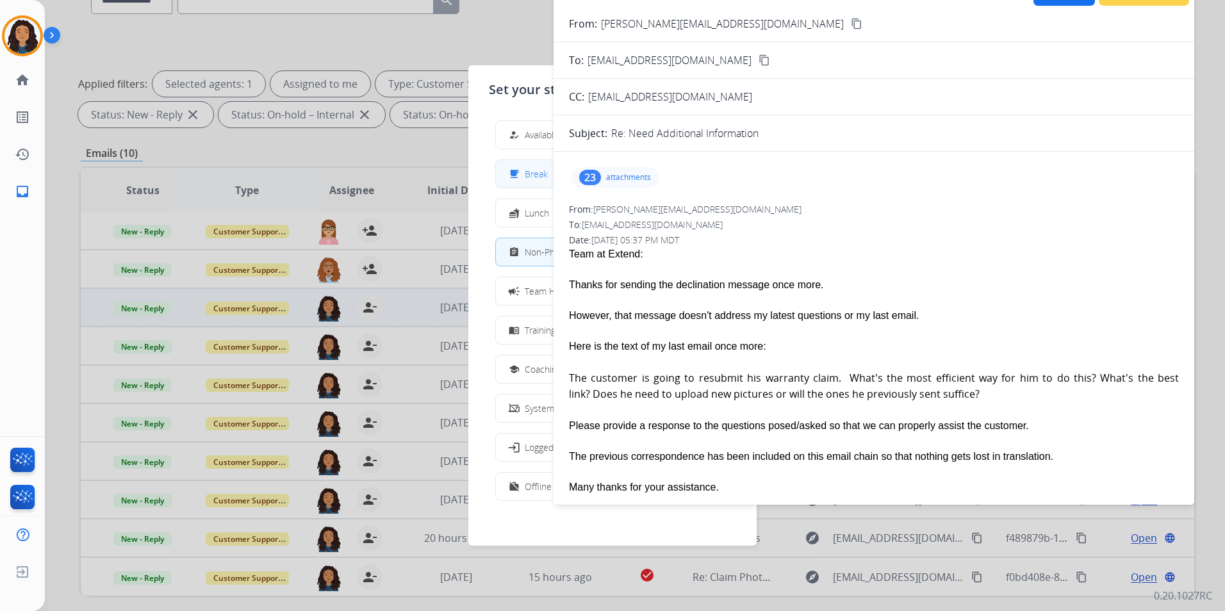
click at [534, 170] on span "Break" at bounding box center [536, 173] width 23 height 13
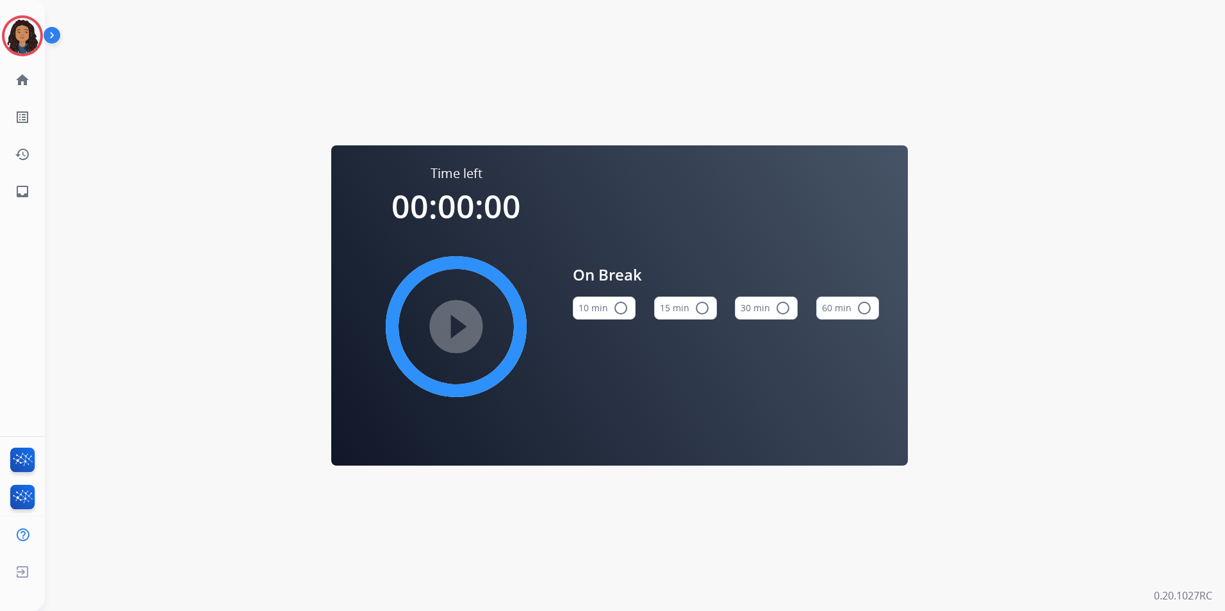
click at [687, 316] on button "15 min radio_button_unchecked" at bounding box center [685, 308] width 63 height 23
click at [458, 319] on mat-icon "play_circle_filled" at bounding box center [456, 326] width 15 height 15
drag, startPoint x: 7, startPoint y: 33, endPoint x: 52, endPoint y: 41, distance: 45.5
click at [7, 34] on img at bounding box center [22, 36] width 36 height 36
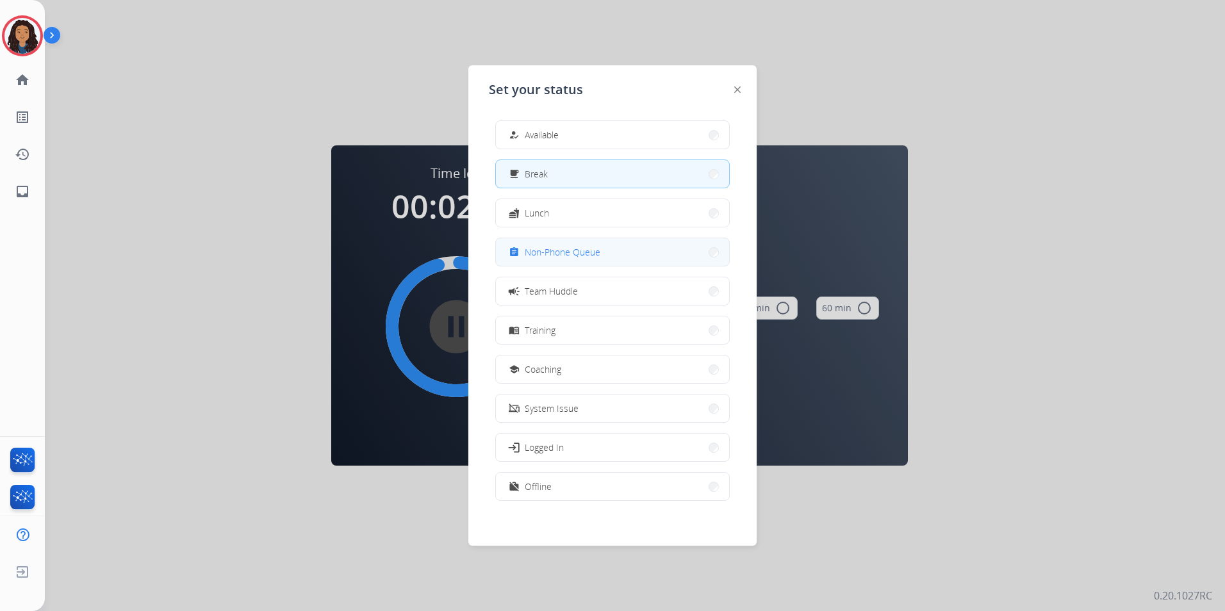
click at [646, 247] on button "assignment Non-Phone Queue" at bounding box center [612, 252] width 233 height 28
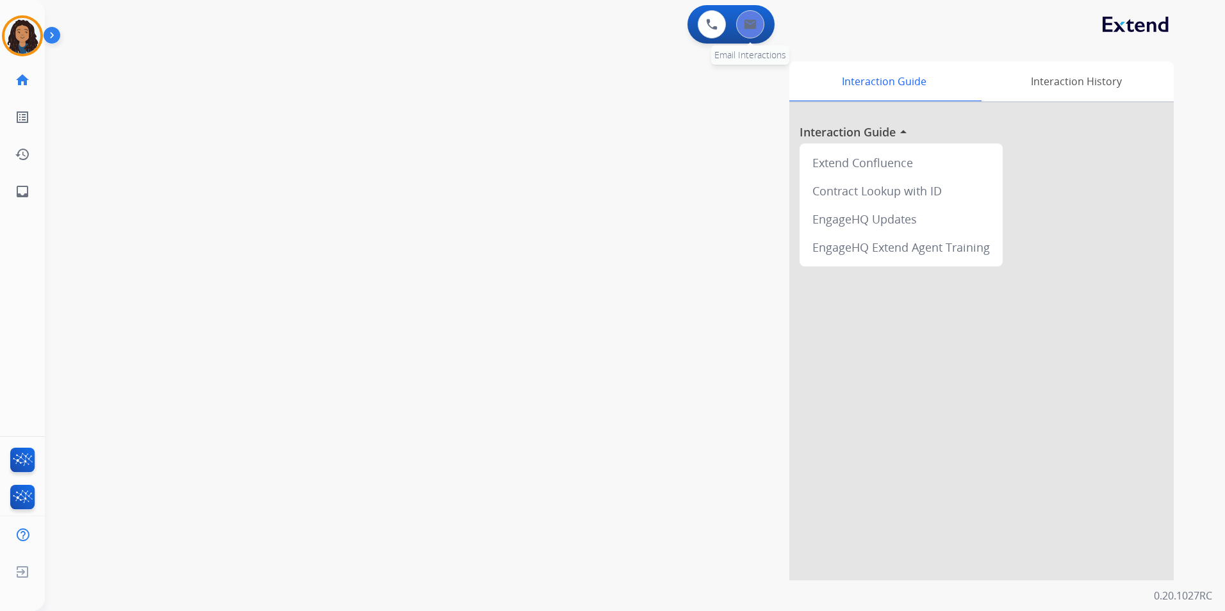
click at [739, 32] on button at bounding box center [750, 24] width 28 height 28
select select "**********"
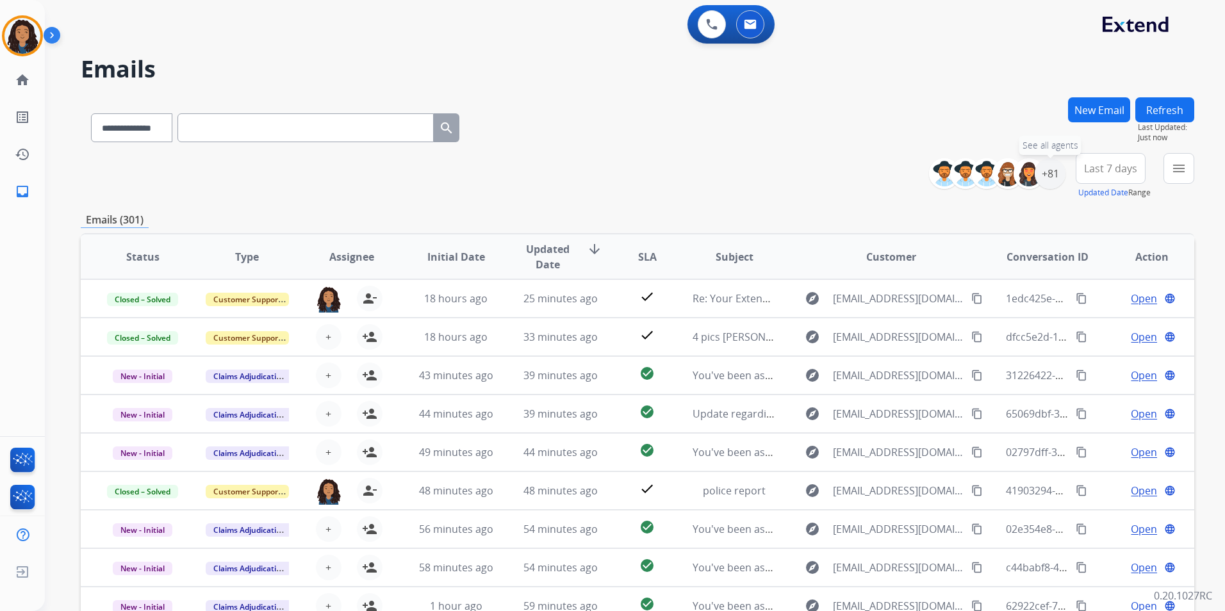
drag, startPoint x: 1056, startPoint y: 182, endPoint x: 1029, endPoint y: 252, distance: 75.5
click at [1055, 182] on div "+81" at bounding box center [1050, 173] width 31 height 31
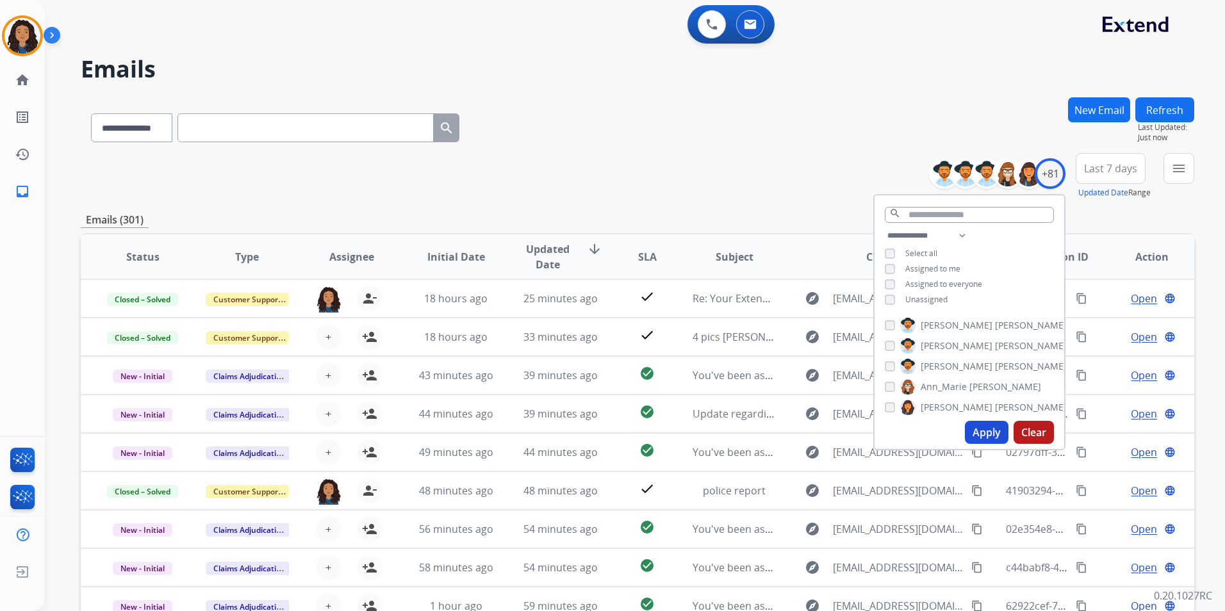
click at [924, 303] on span "Unassigned" at bounding box center [926, 299] width 42 height 11
click at [995, 434] on button "Apply" at bounding box center [987, 432] width 44 height 23
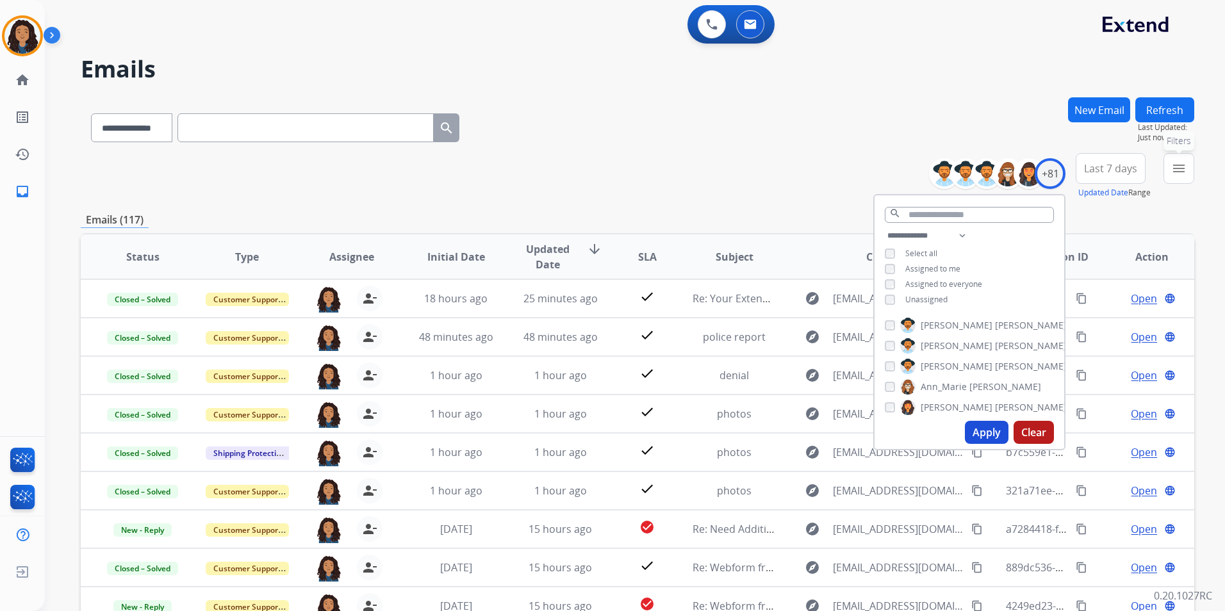
click at [1174, 169] on mat-icon "menu" at bounding box center [1178, 168] width 15 height 15
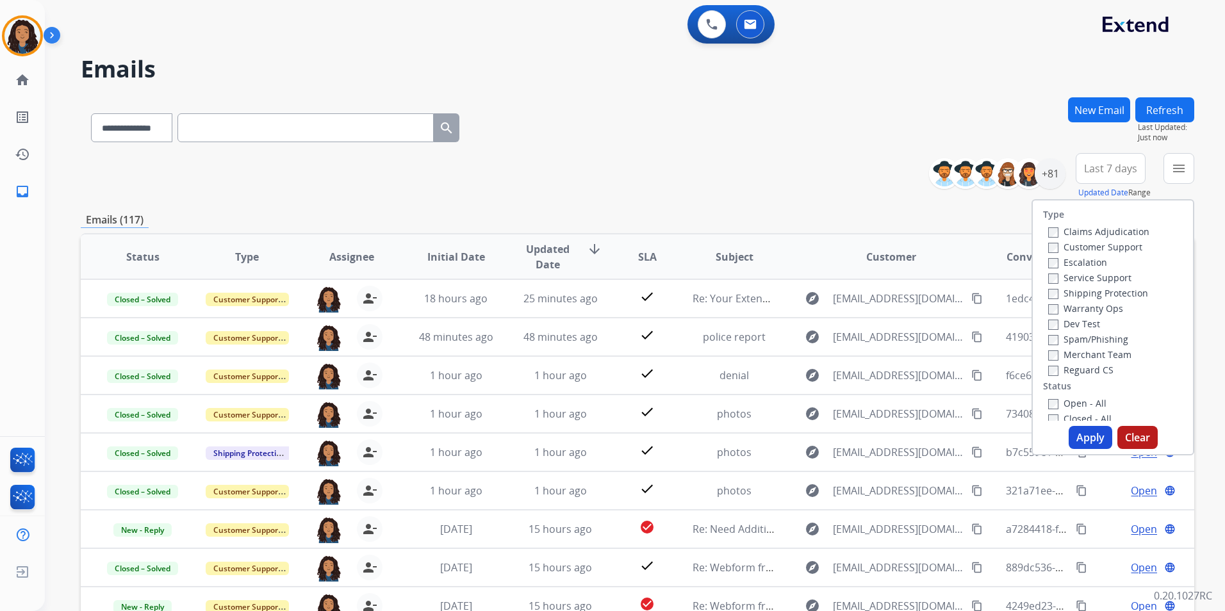
click at [1077, 243] on label "Customer Support" at bounding box center [1095, 247] width 94 height 12
click at [1144, 290] on div "Type Claims Adjudication Customer Support Escalation Service Support Shipping P…" at bounding box center [1113, 311] width 160 height 220
click at [1126, 300] on div "Shipping Protection" at bounding box center [1098, 292] width 101 height 15
click at [1124, 293] on label "Shipping Protection" at bounding box center [1098, 293] width 100 height 12
click at [1093, 372] on label "Reguard CS" at bounding box center [1080, 370] width 65 height 12
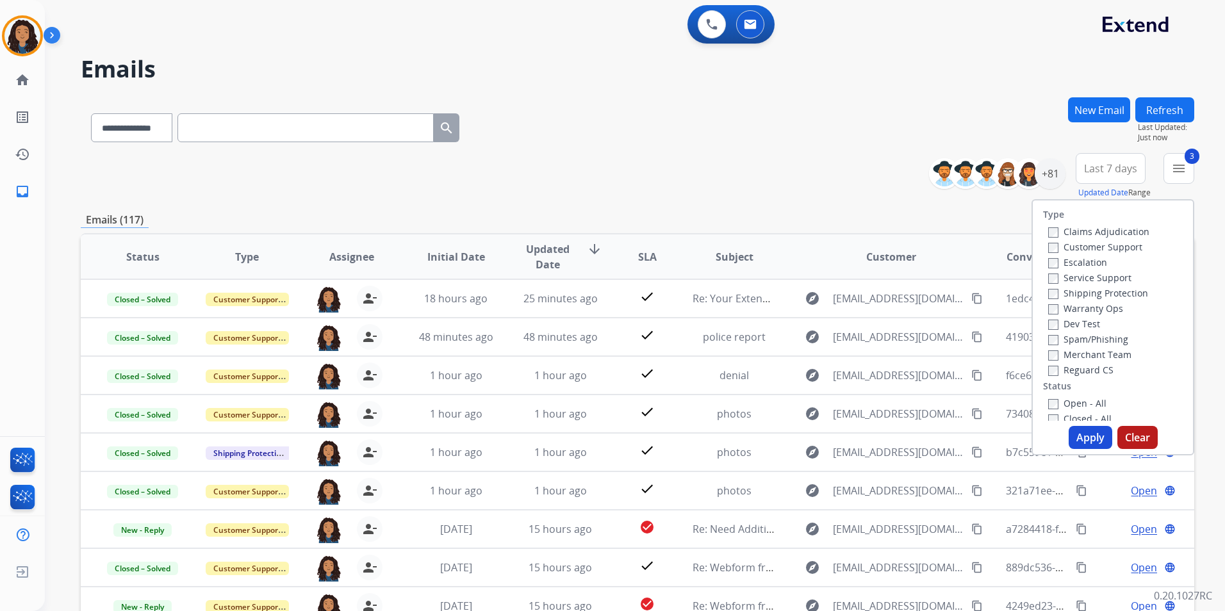
click at [1089, 410] on div "Open - All" at bounding box center [1115, 402] width 135 height 15
drag, startPoint x: 1081, startPoint y: 398, endPoint x: 1080, endPoint y: 426, distance: 27.6
click at [1081, 403] on label "Open - All" at bounding box center [1077, 403] width 58 height 12
click at [1077, 444] on button "Apply" at bounding box center [1091, 437] width 44 height 23
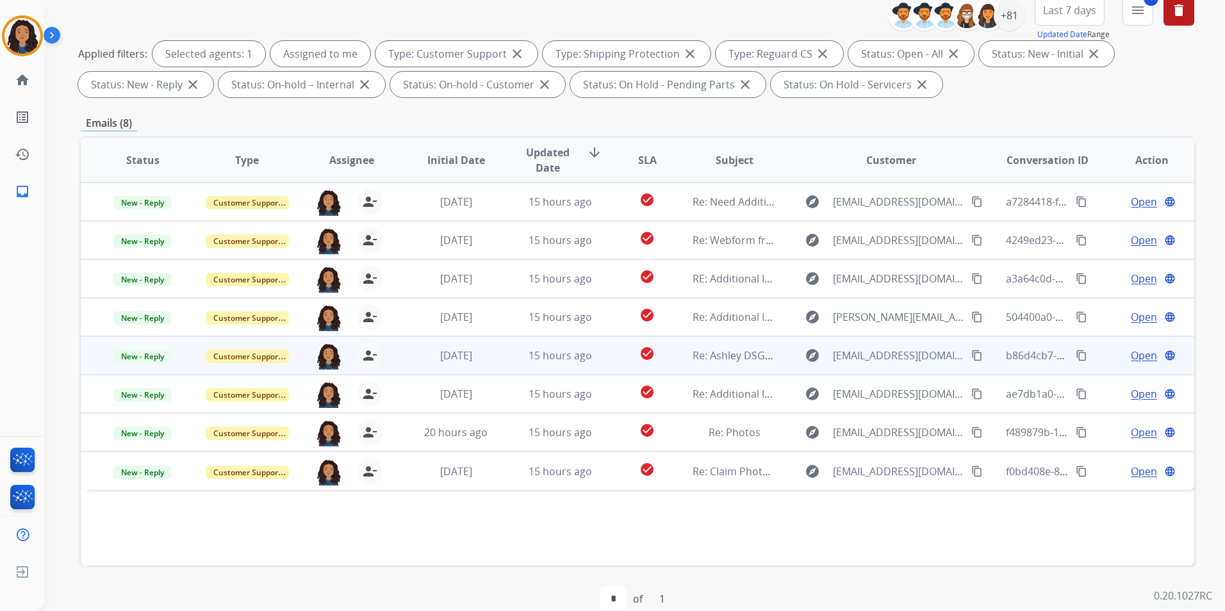
scroll to position [179, 0]
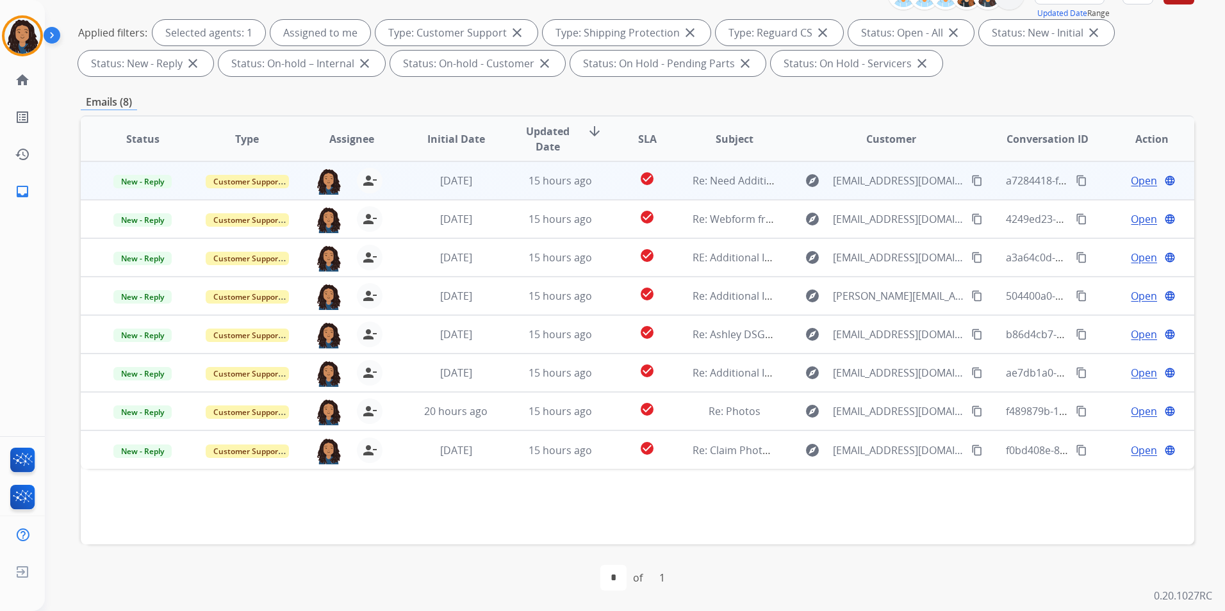
click at [1139, 179] on span "Open" at bounding box center [1144, 180] width 26 height 15
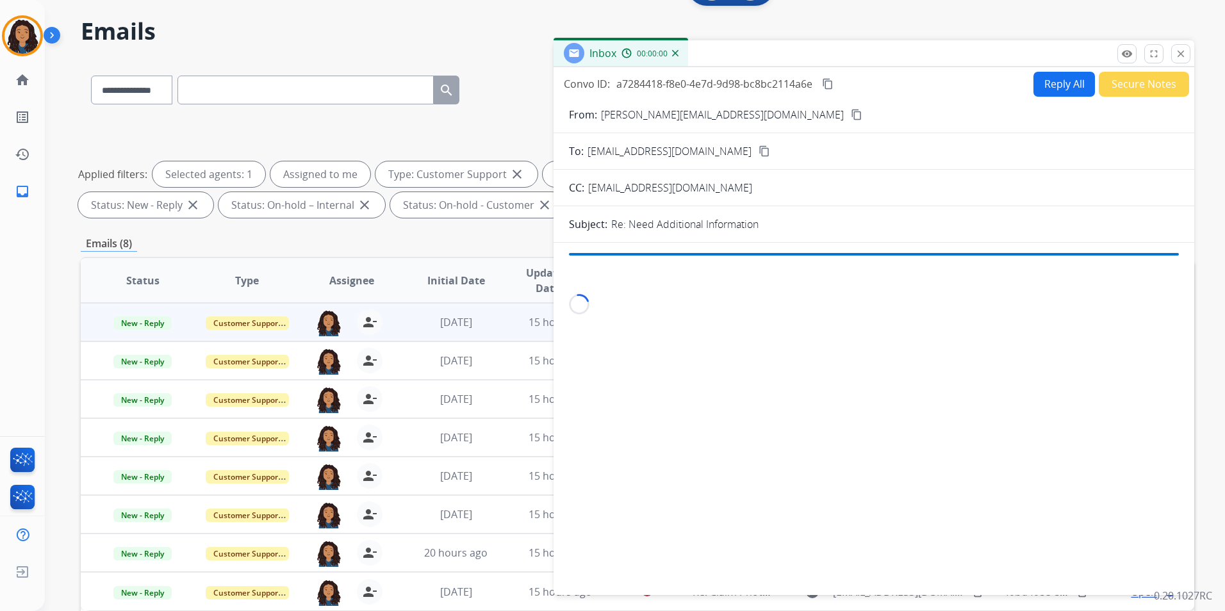
scroll to position [0, 0]
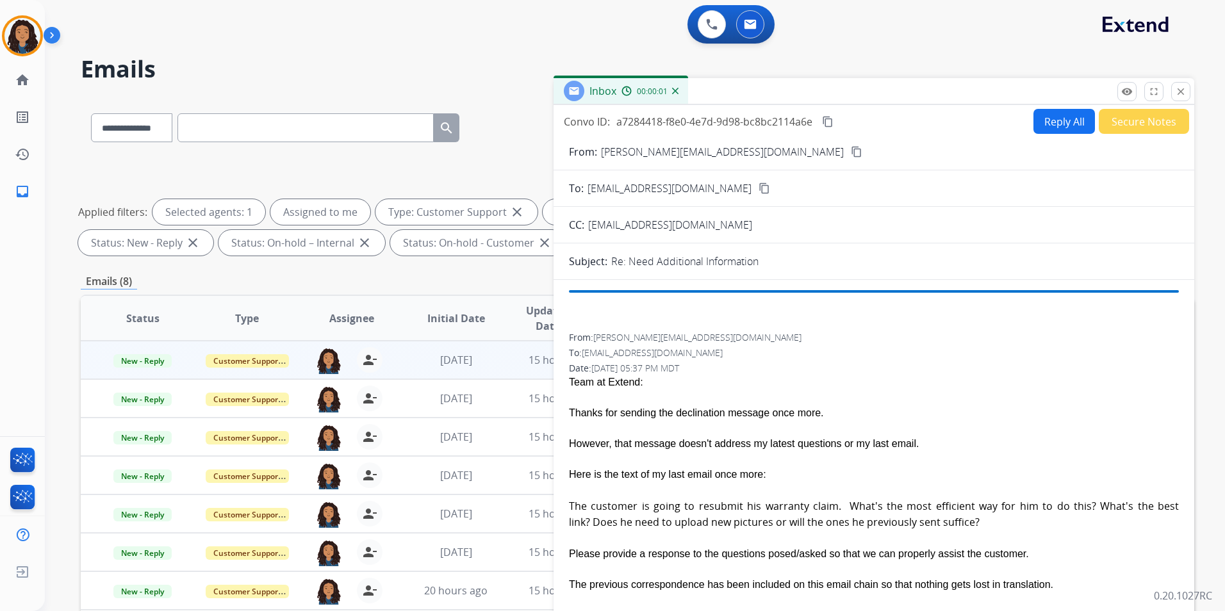
drag, startPoint x: 1133, startPoint y: 107, endPoint x: 1128, endPoint y: 96, distance: 12.0
click at [1134, 107] on div "Convo ID: a7284418-f8e0-4e7d-9d98-bc8bc2114a6e content_copy Reply All Secure No…" at bounding box center [874, 366] width 641 height 523
click at [1127, 94] on mat-icon "remove_red_eye" at bounding box center [1127, 92] width 12 height 12
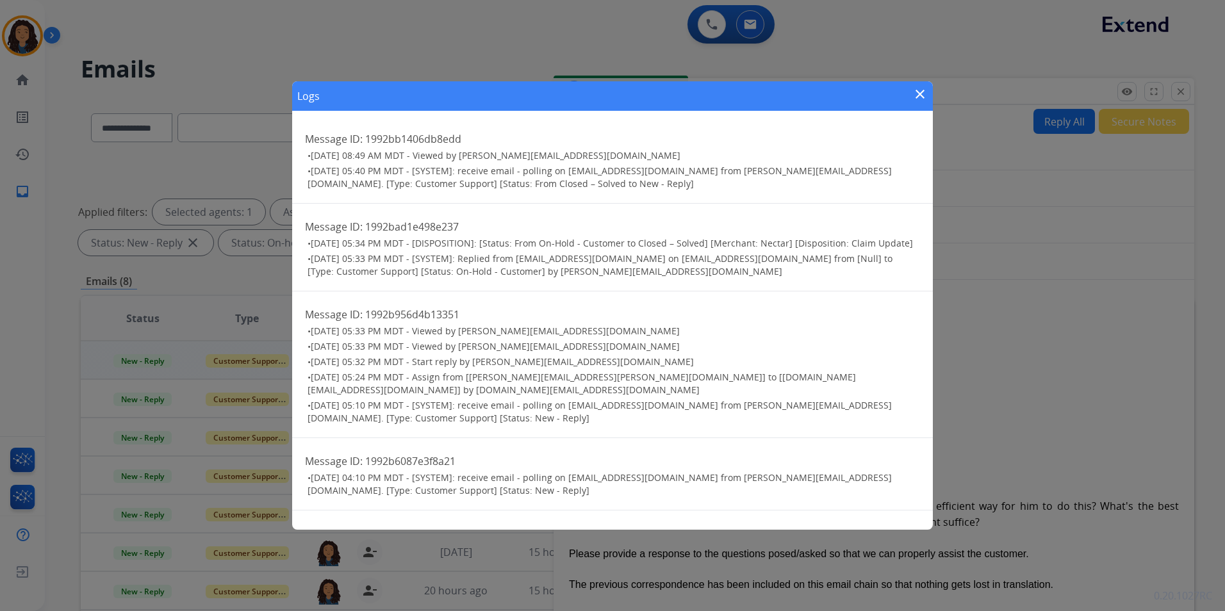
click at [923, 94] on mat-icon "close" at bounding box center [920, 94] width 15 height 15
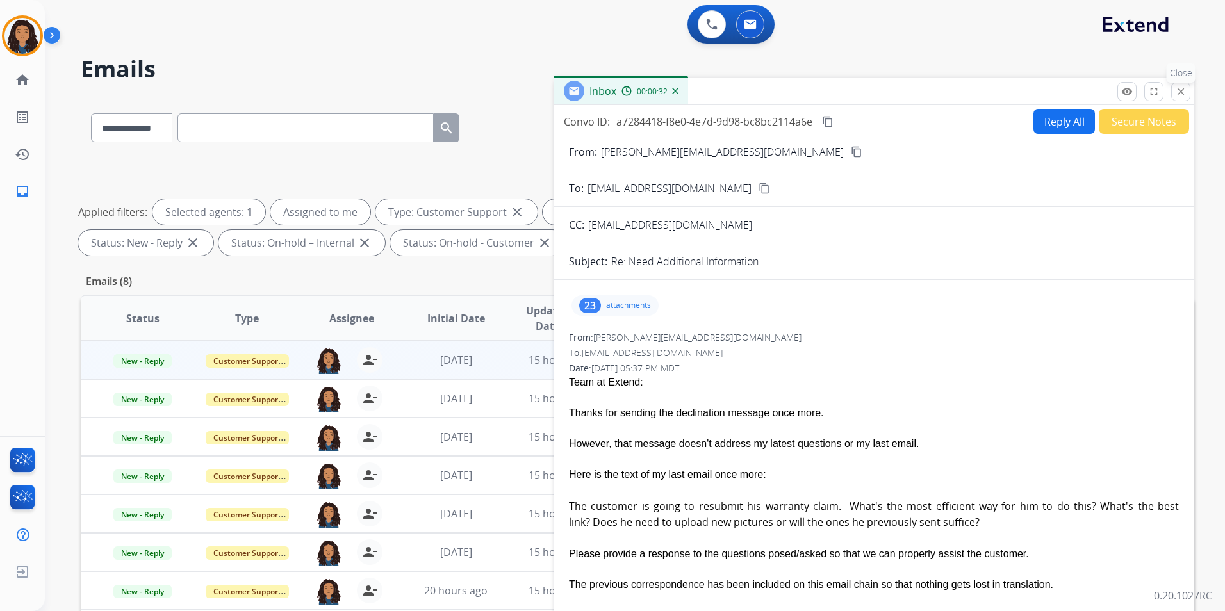
click at [1177, 87] on mat-icon "close" at bounding box center [1181, 92] width 12 height 12
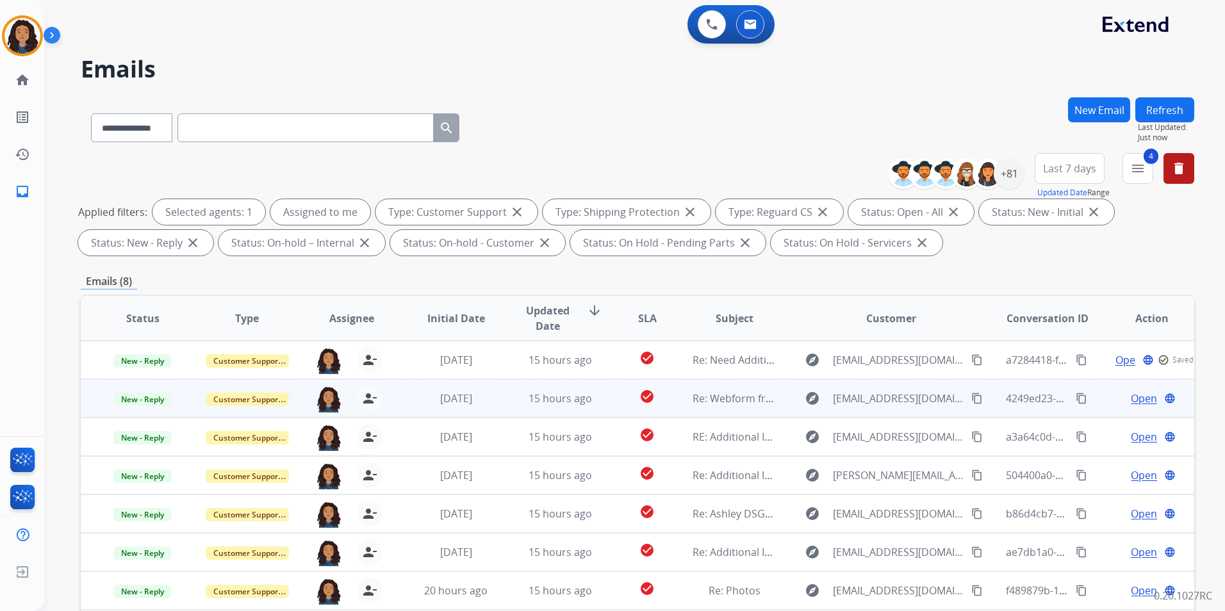
click at [1131, 401] on span "Open" at bounding box center [1144, 398] width 26 height 15
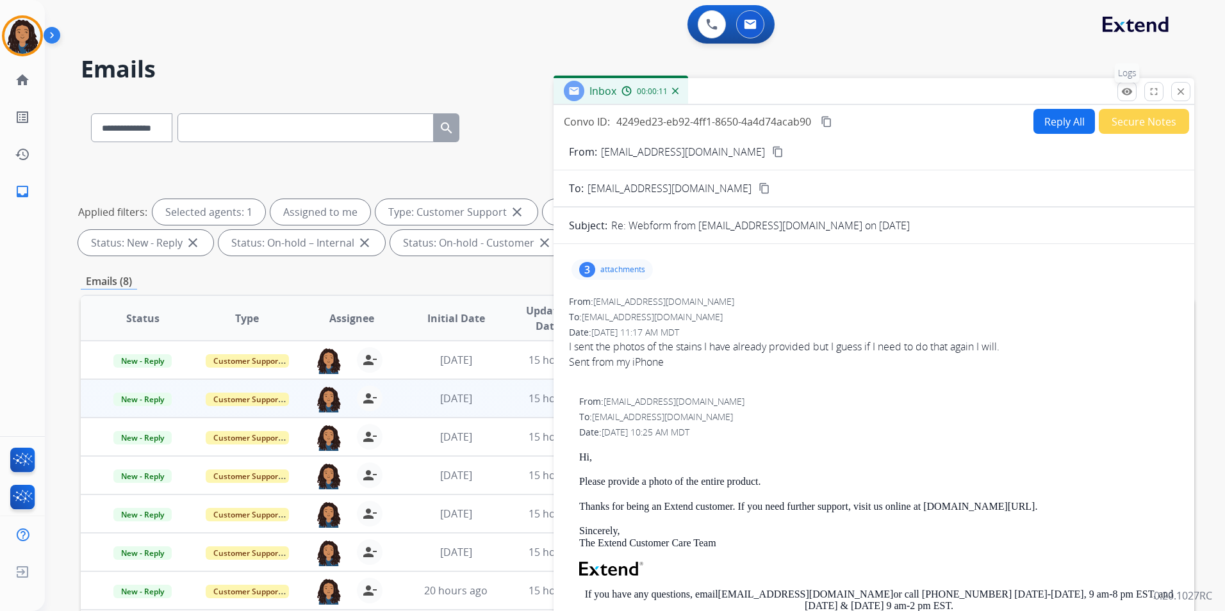
click at [1130, 88] on mat-icon "remove_red_eye" at bounding box center [1127, 92] width 12 height 12
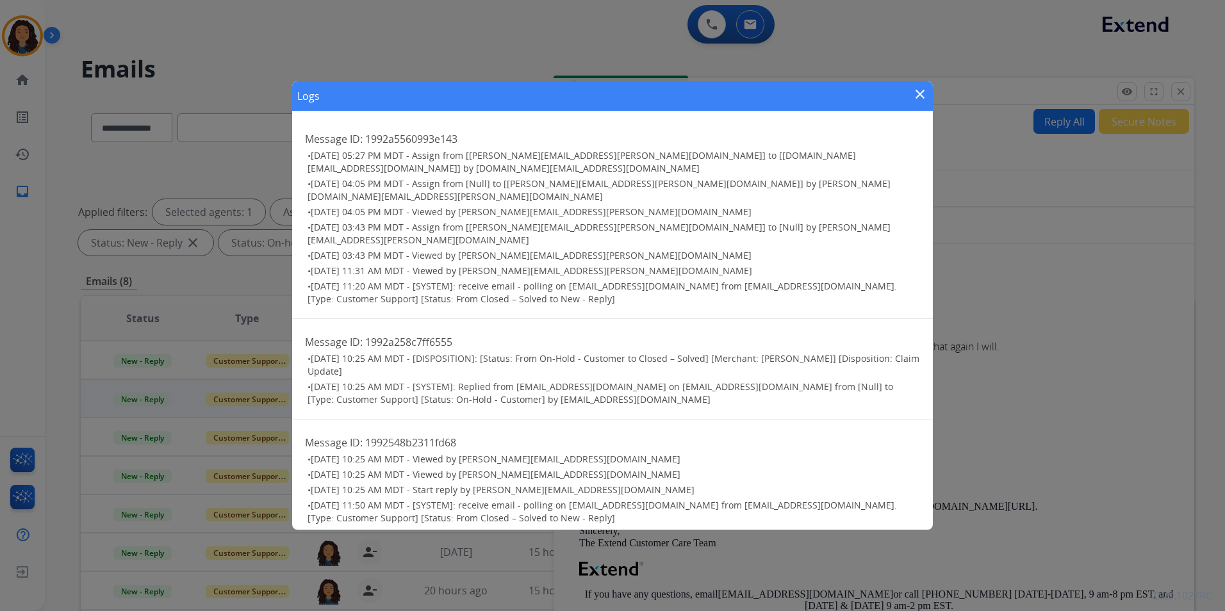
drag, startPoint x: 917, startPoint y: 90, endPoint x: 879, endPoint y: 242, distance: 156.5
click at [917, 89] on mat-icon "close" at bounding box center [920, 94] width 15 height 15
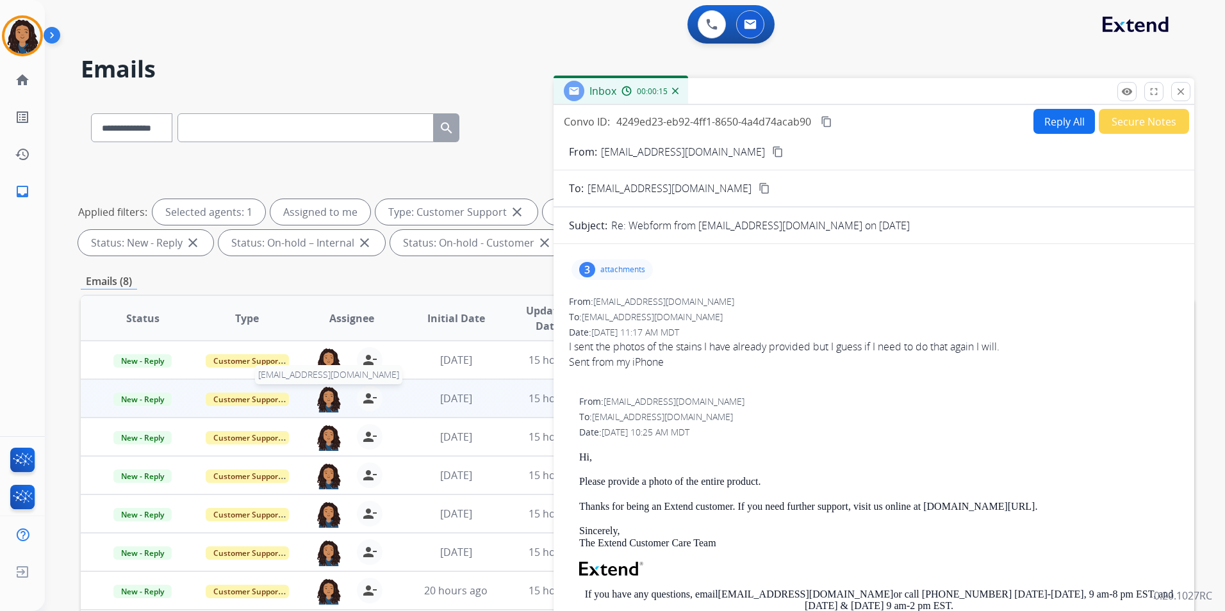
click at [332, 396] on img at bounding box center [329, 399] width 26 height 27
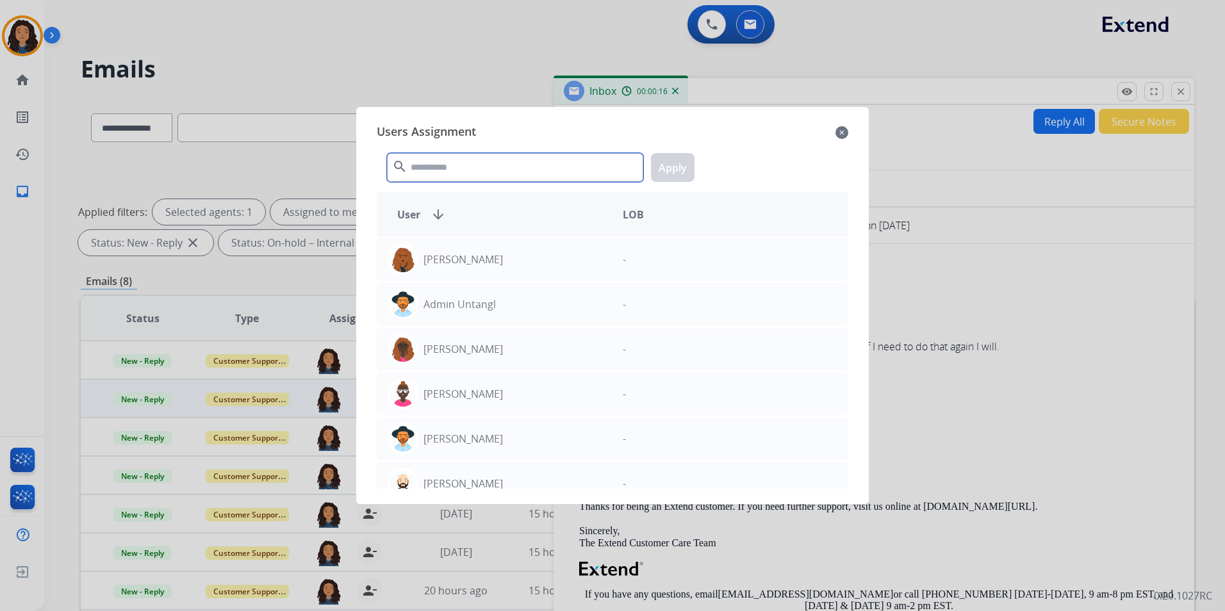
click at [488, 162] on input "text" at bounding box center [515, 167] width 256 height 29
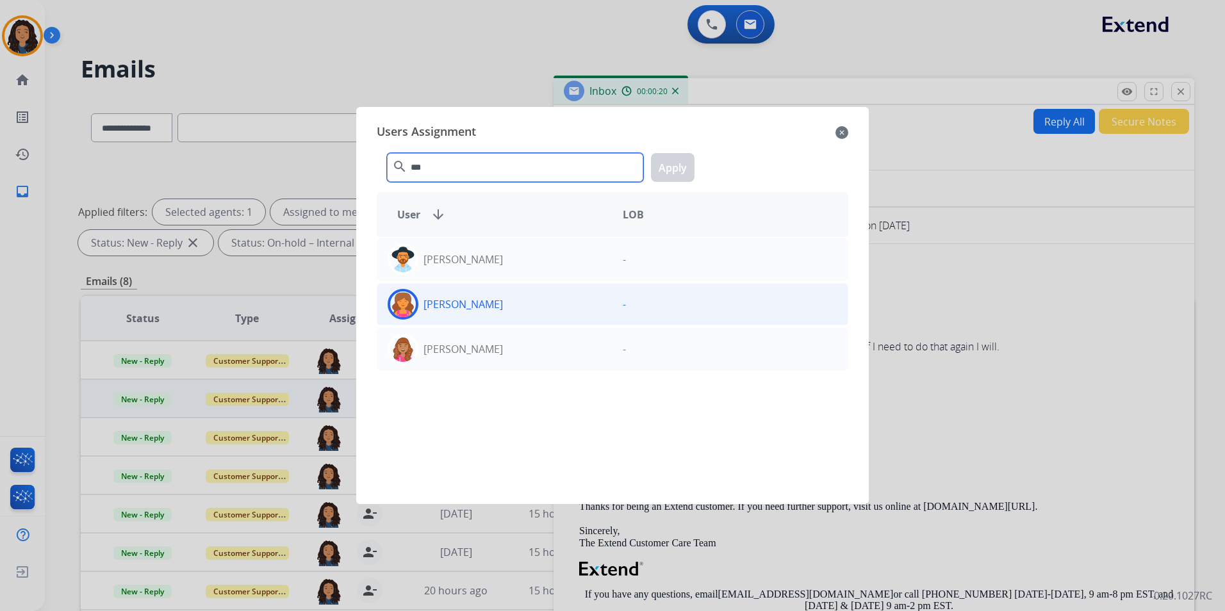
type input "***"
click at [603, 302] on div "[PERSON_NAME]" at bounding box center [494, 304] width 235 height 31
click at [675, 154] on button "Apply" at bounding box center [673, 167] width 44 height 29
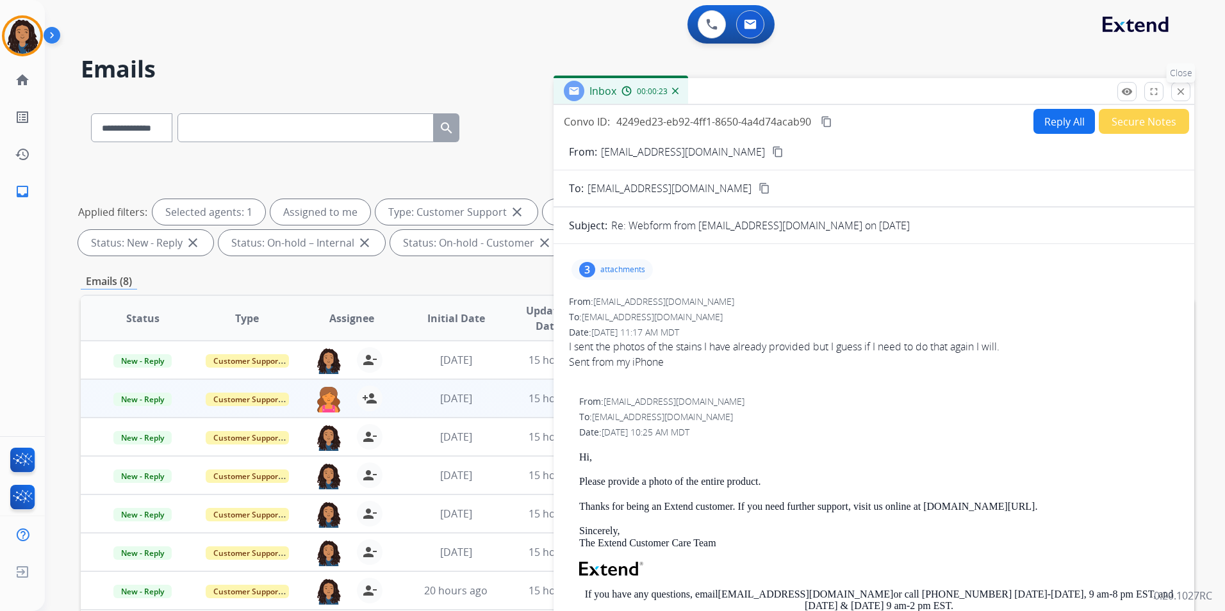
click at [1179, 91] on mat-icon "close" at bounding box center [1181, 92] width 12 height 12
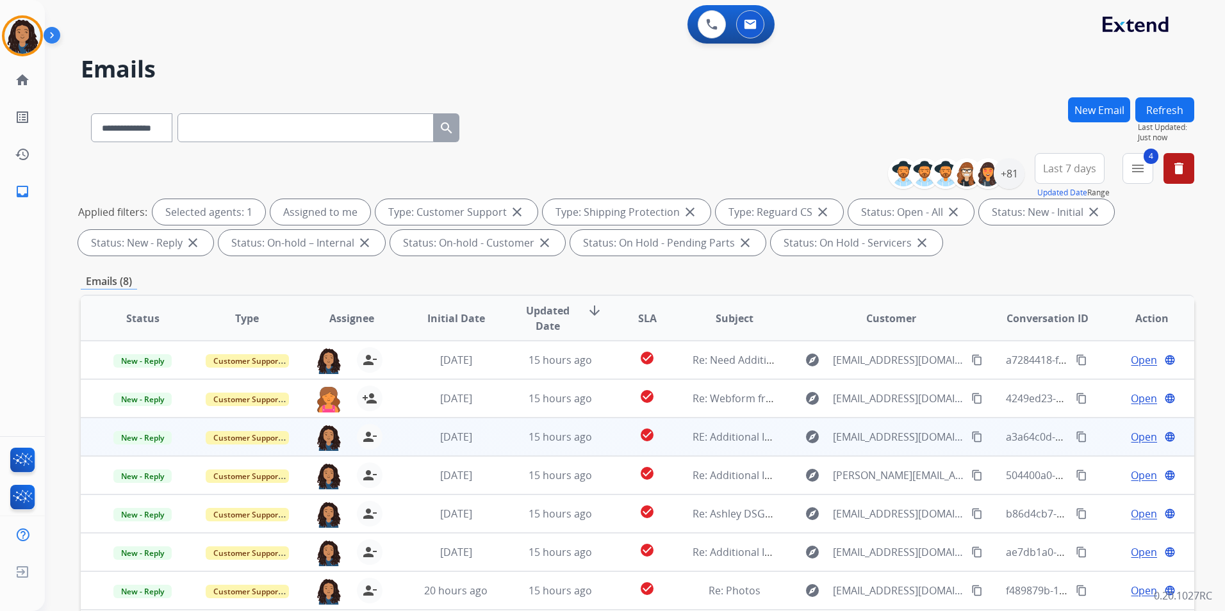
click at [1141, 438] on span "Open" at bounding box center [1144, 436] width 26 height 15
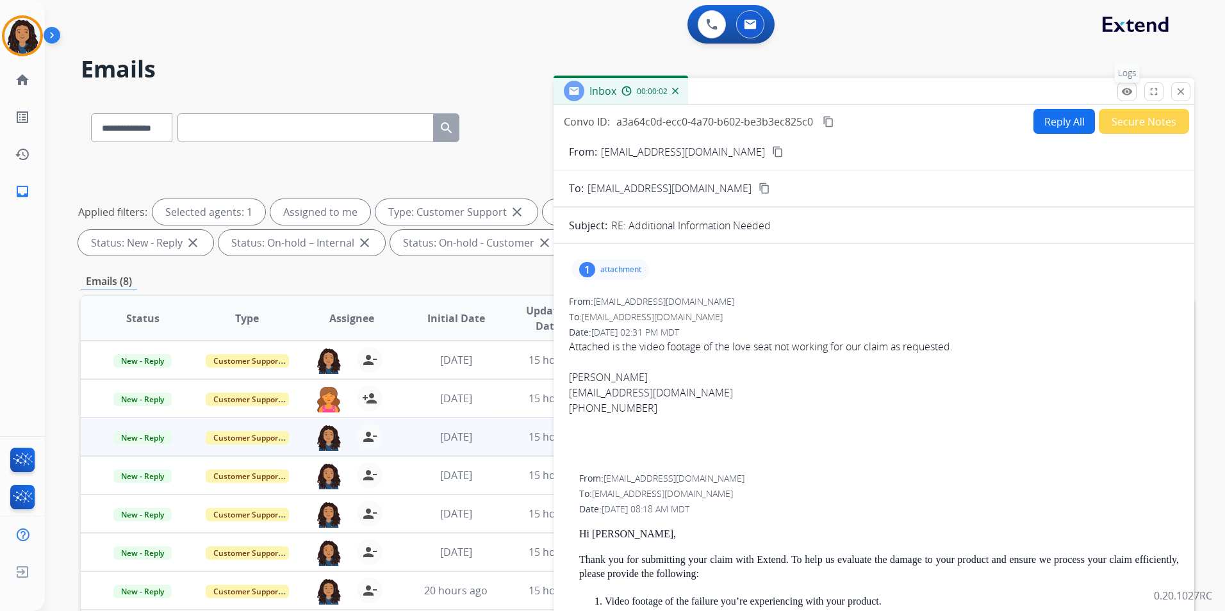
click at [1132, 88] on button "remove_red_eye Logs" at bounding box center [1127, 91] width 19 height 19
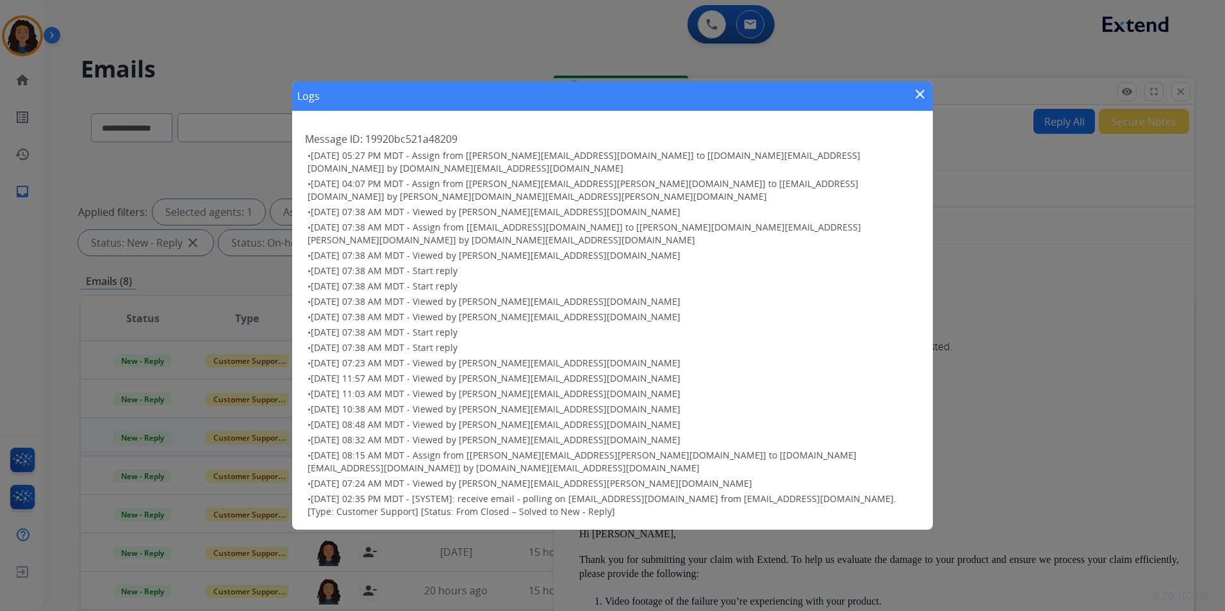
click at [922, 94] on mat-icon "close" at bounding box center [920, 94] width 15 height 15
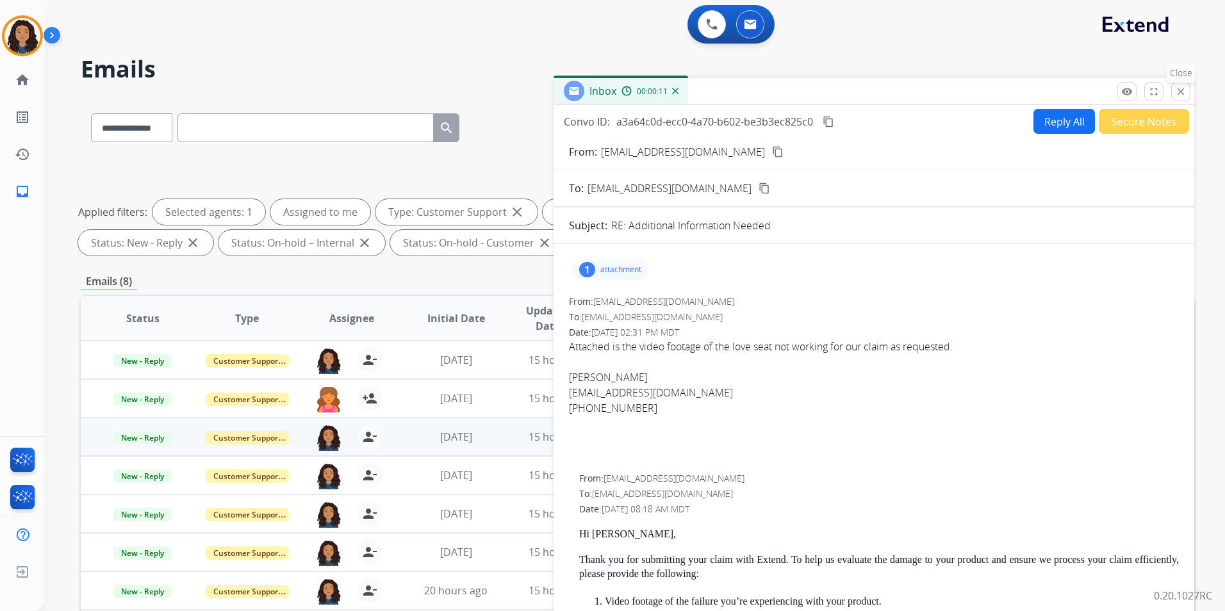
click at [1180, 90] on mat-icon "close" at bounding box center [1181, 92] width 12 height 12
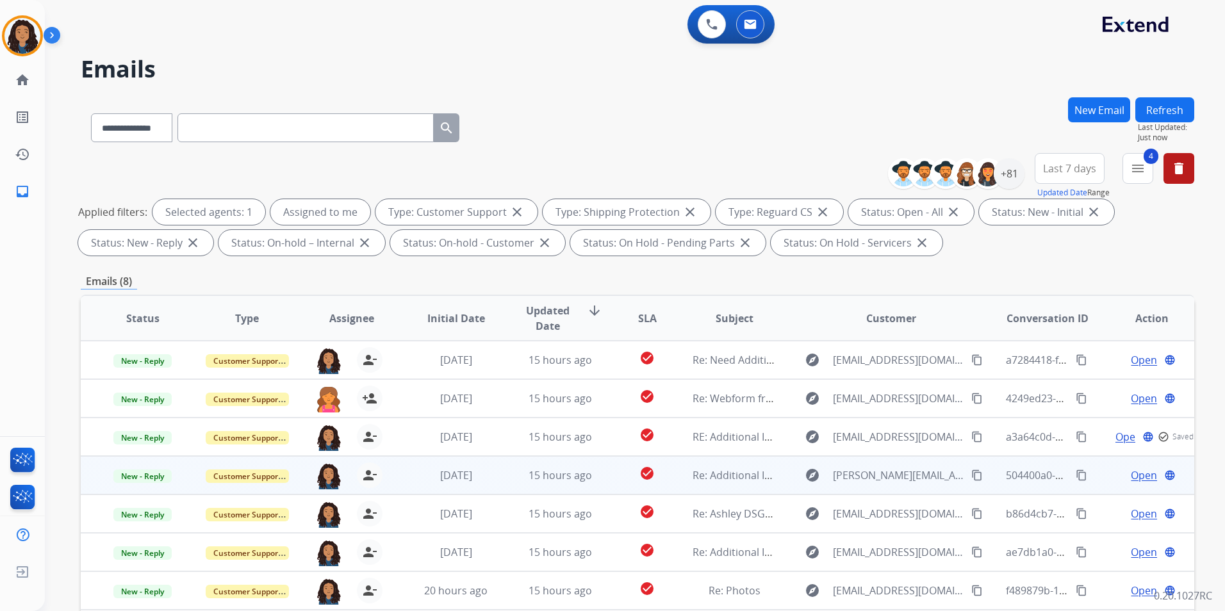
click at [1139, 477] on span "Open" at bounding box center [1144, 475] width 26 height 15
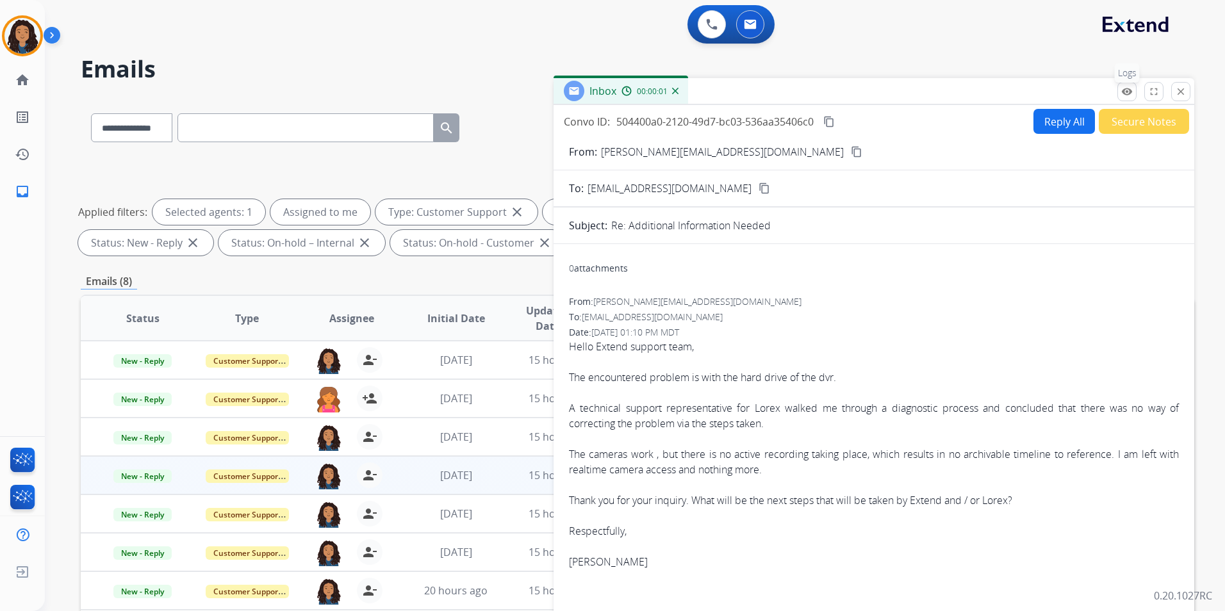
click at [1133, 94] on button "remove_red_eye Logs" at bounding box center [1127, 91] width 19 height 19
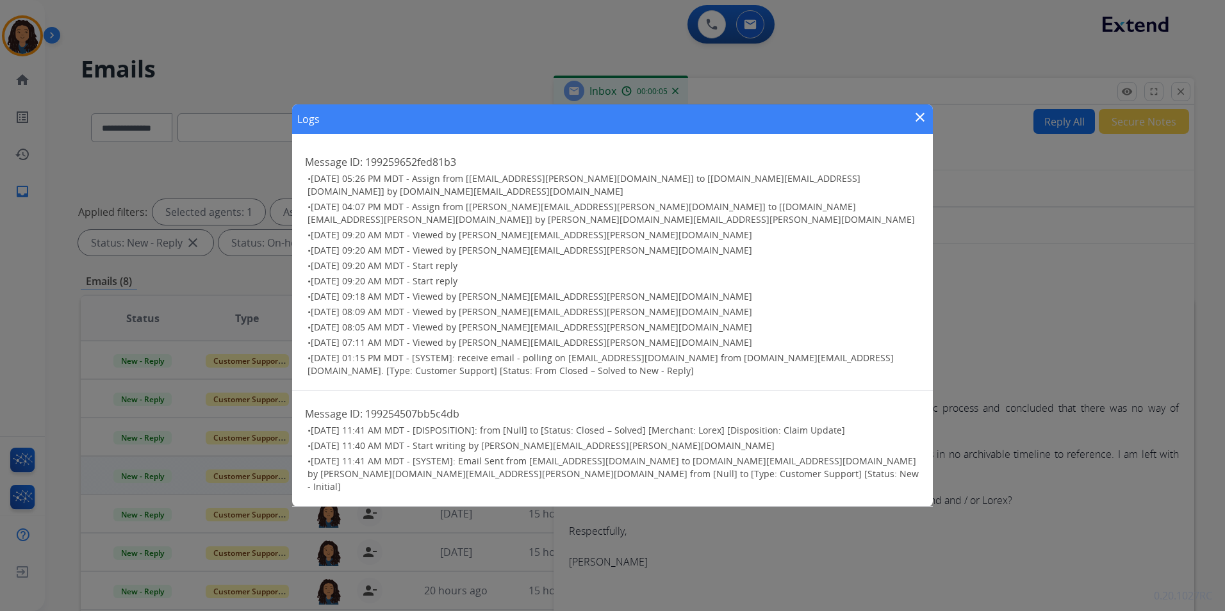
click at [918, 125] on mat-icon "close" at bounding box center [920, 117] width 15 height 15
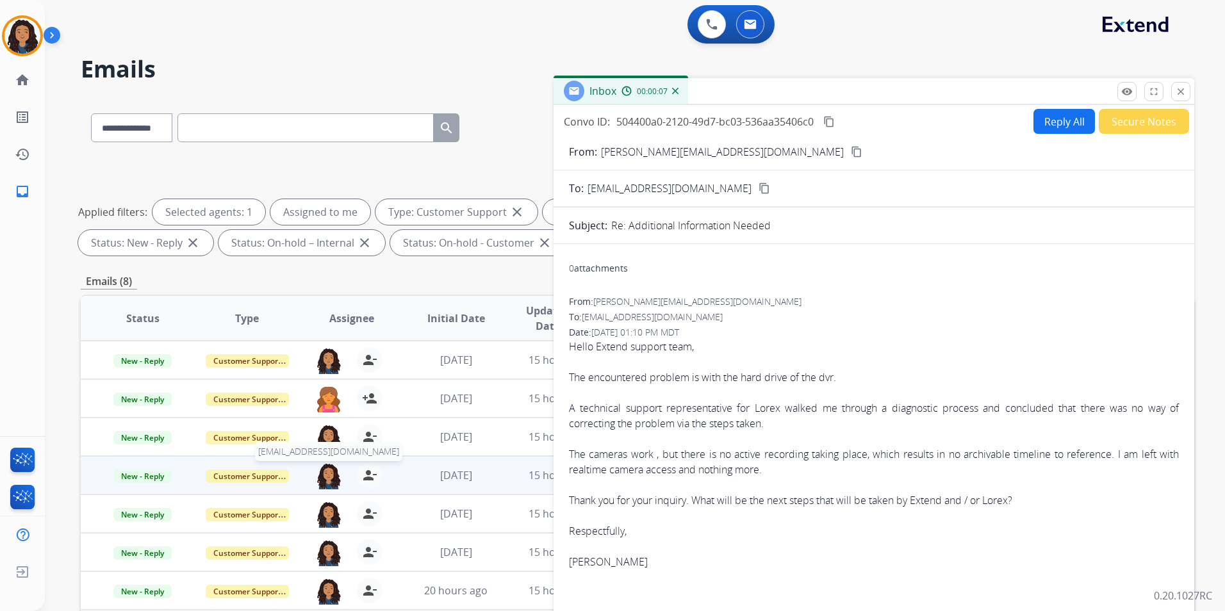
click at [327, 484] on img at bounding box center [329, 476] width 26 height 27
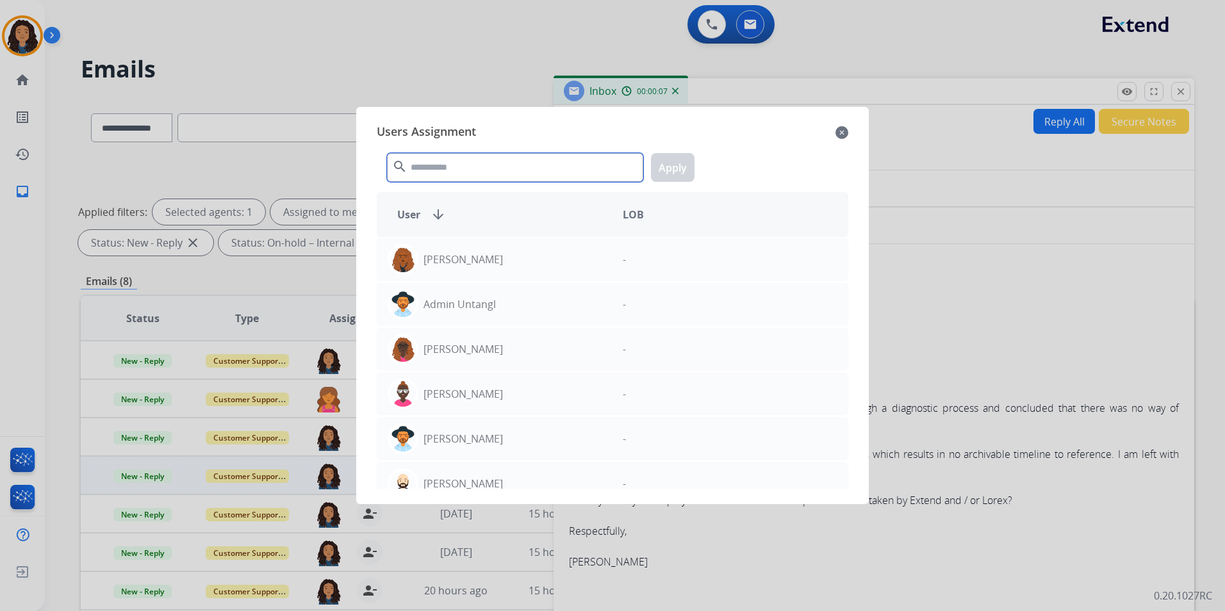
click at [610, 177] on input "text" at bounding box center [515, 167] width 256 height 29
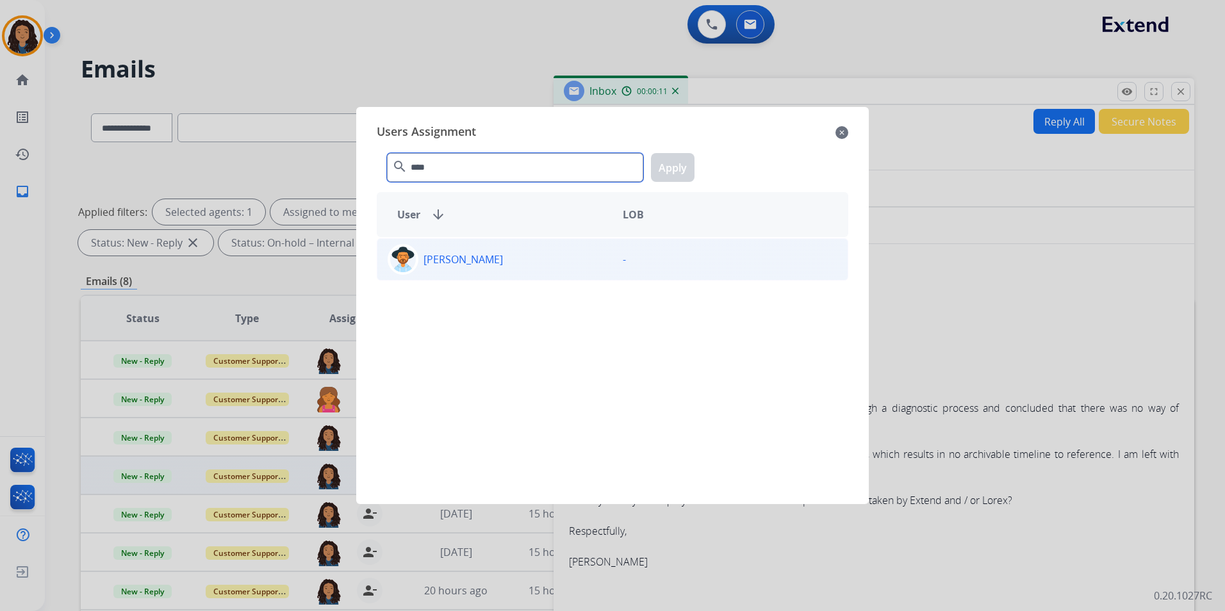
type input "****"
click at [543, 258] on div "[PERSON_NAME]" at bounding box center [494, 259] width 235 height 31
click at [654, 161] on button "Apply" at bounding box center [673, 167] width 44 height 29
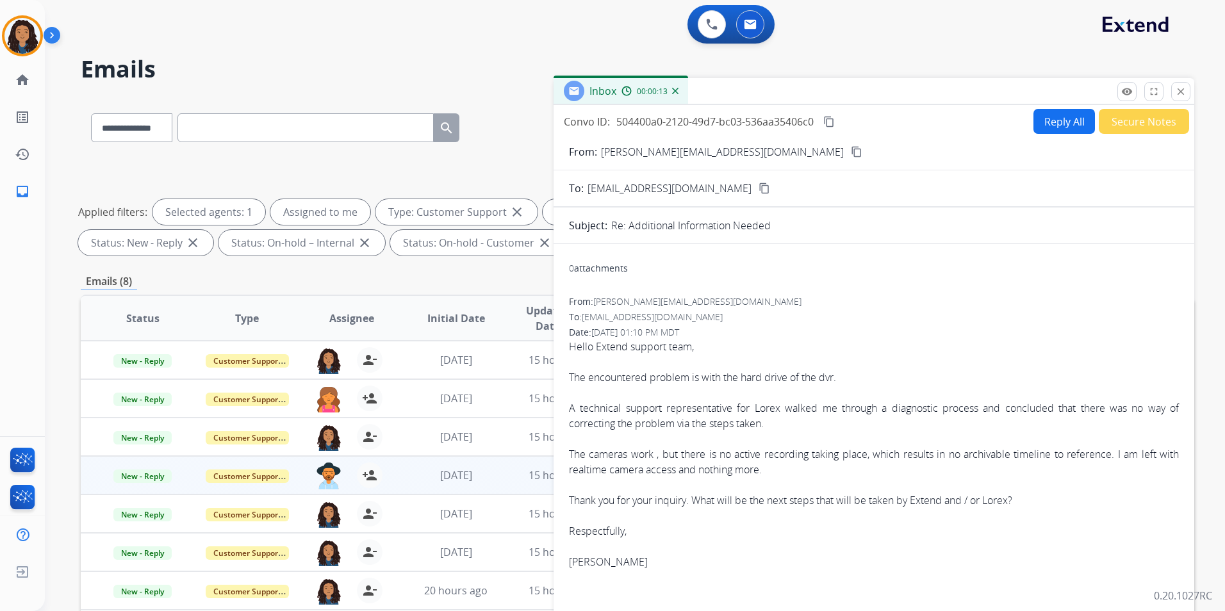
drag, startPoint x: 1187, startPoint y: 88, endPoint x: 1162, endPoint y: 108, distance: 31.5
click at [1187, 88] on button "close Close" at bounding box center [1180, 91] width 19 height 19
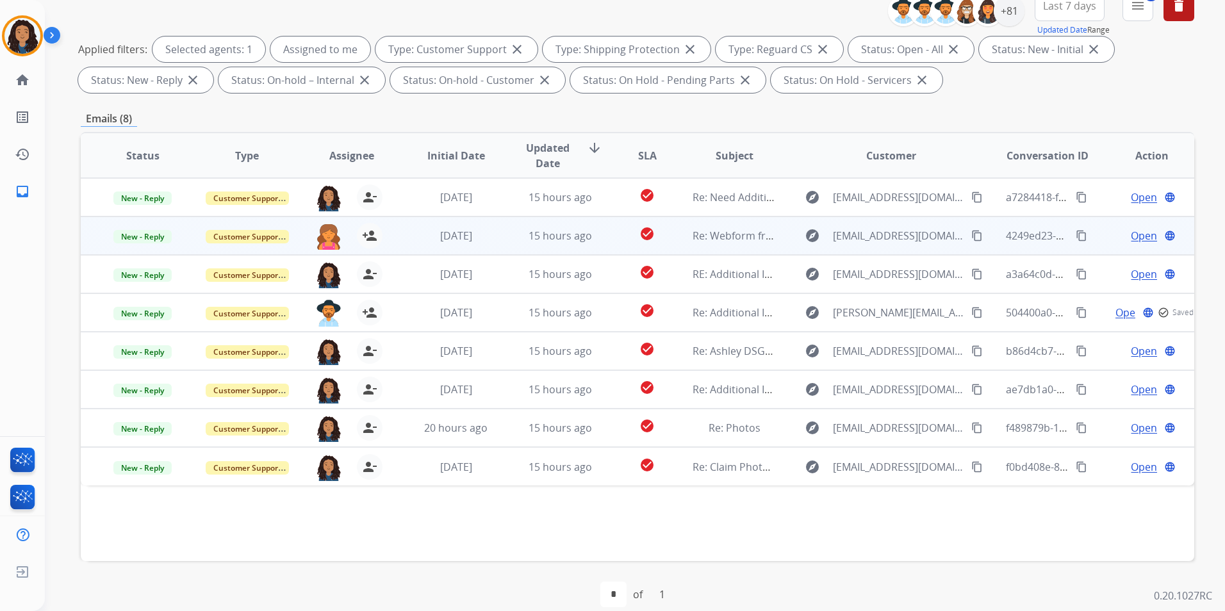
scroll to position [179, 0]
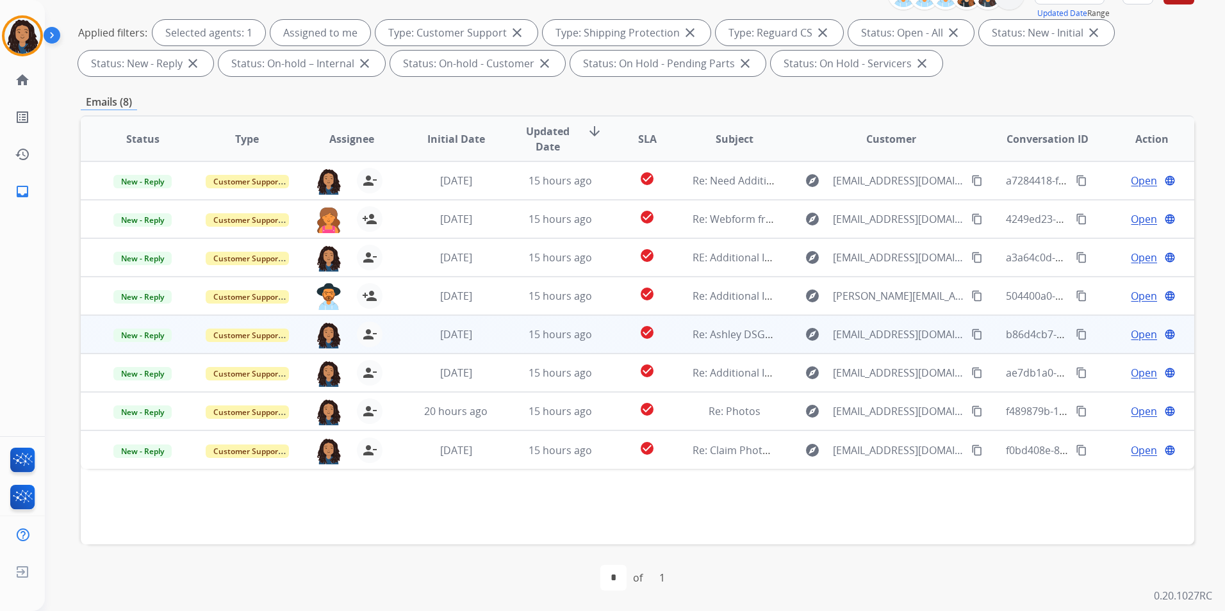
click at [1133, 335] on span "Open" at bounding box center [1144, 334] width 26 height 15
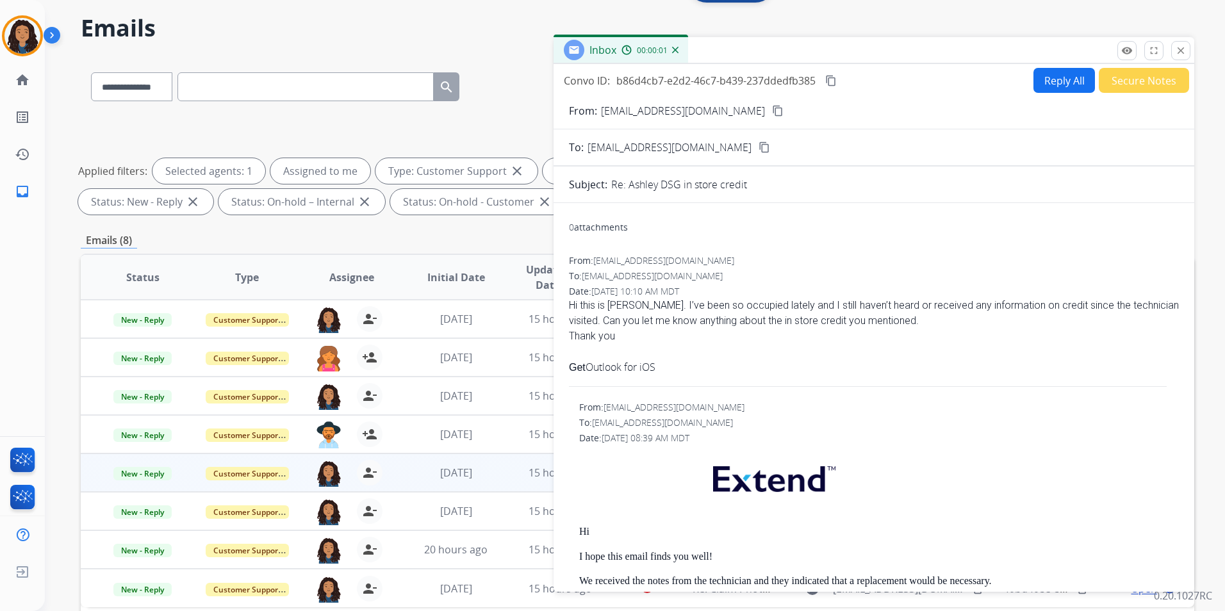
scroll to position [0, 0]
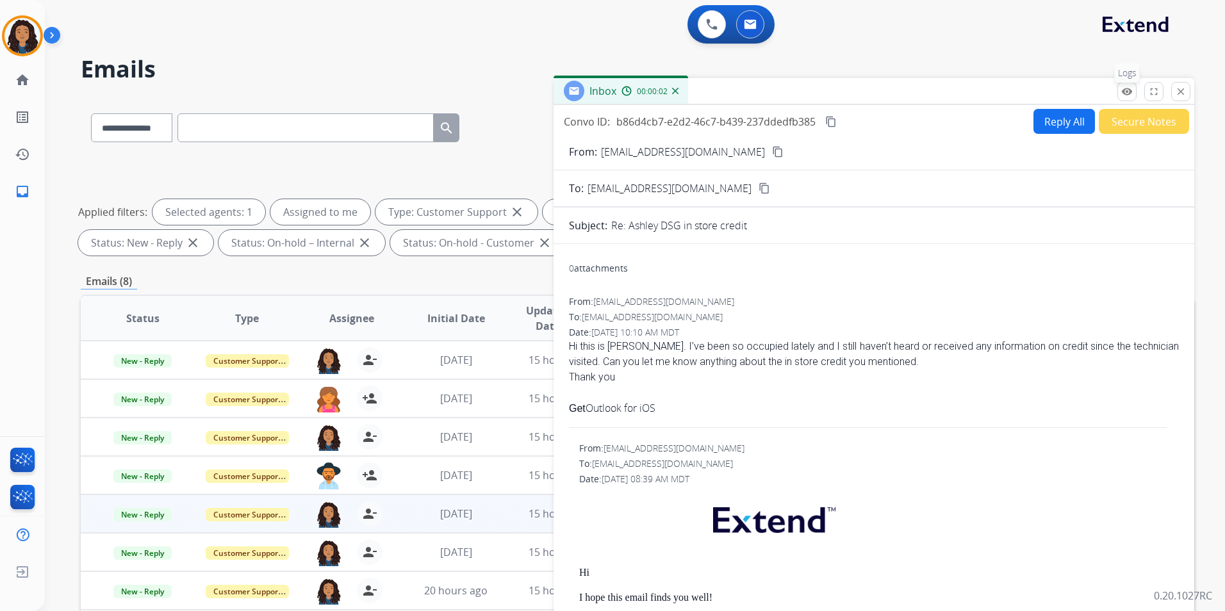
click at [1128, 93] on mat-icon "remove_red_eye" at bounding box center [1127, 92] width 12 height 12
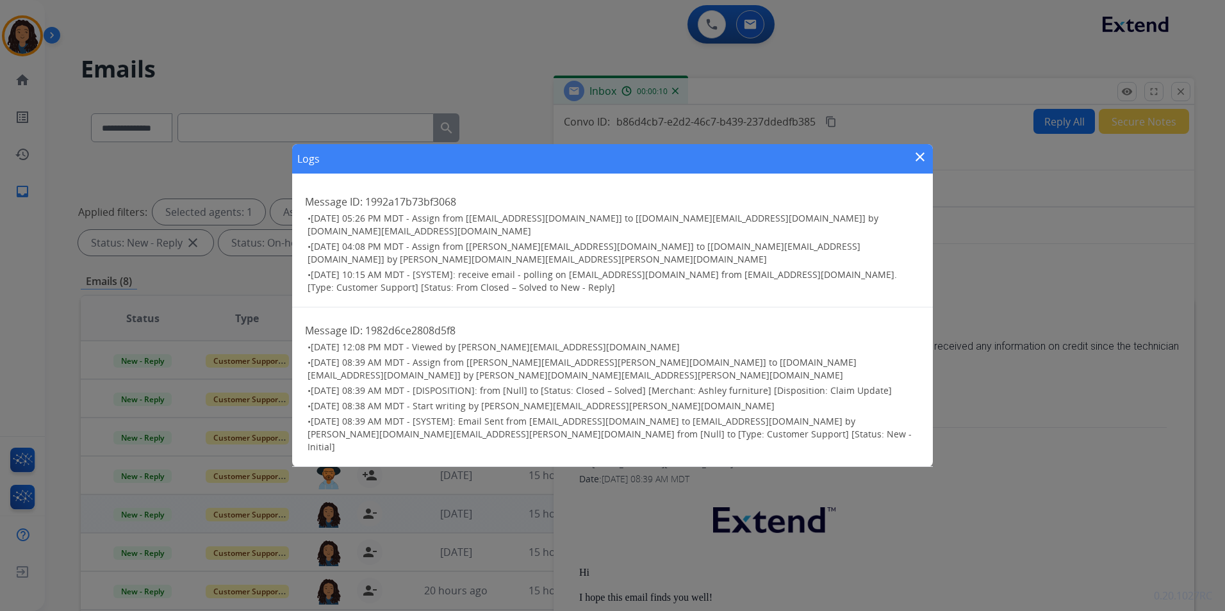
click at [920, 165] on mat-icon "close" at bounding box center [920, 156] width 15 height 15
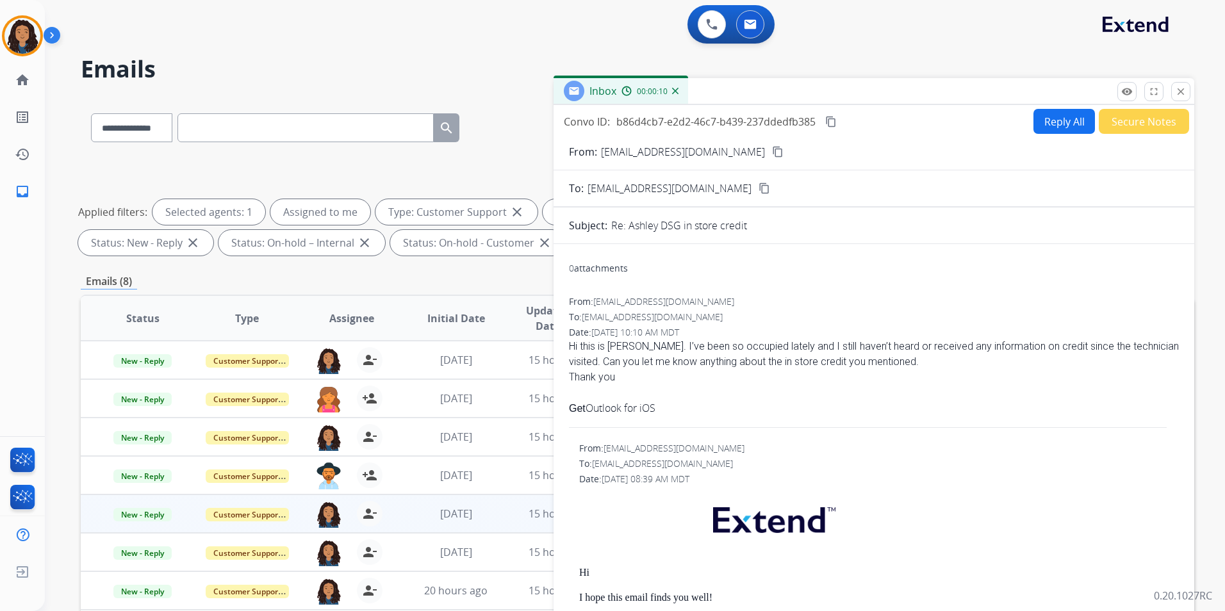
click at [772, 154] on mat-icon "content_copy" at bounding box center [778, 152] width 12 height 12
click at [1134, 95] on button "remove_red_eye Logs" at bounding box center [1127, 91] width 19 height 19
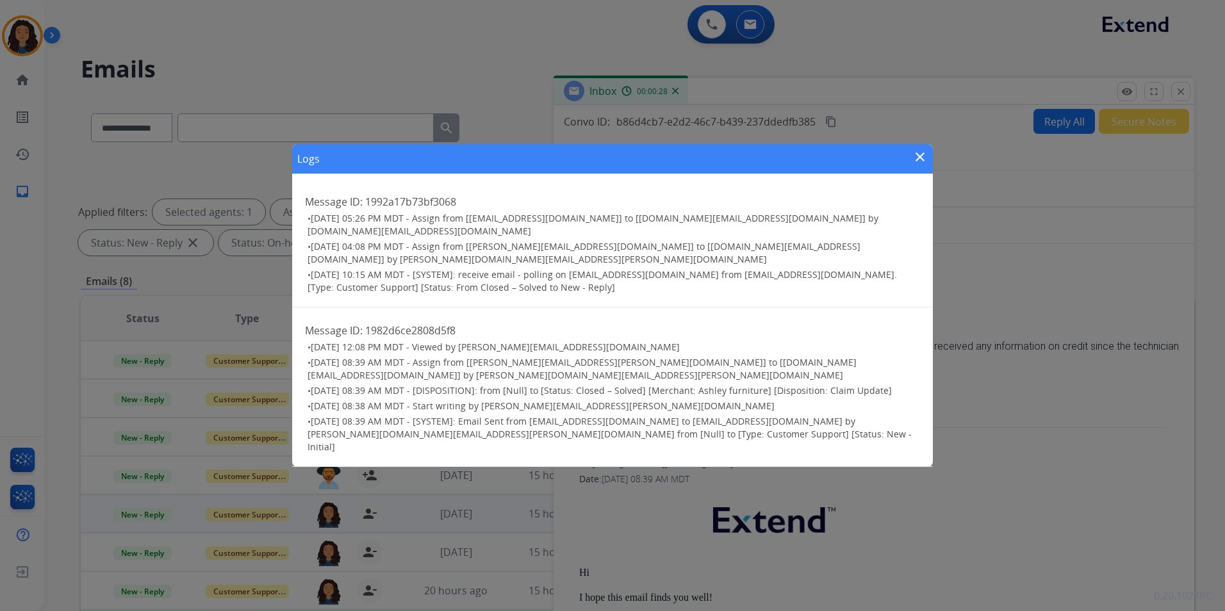
click at [921, 165] on mat-icon "close" at bounding box center [920, 156] width 15 height 15
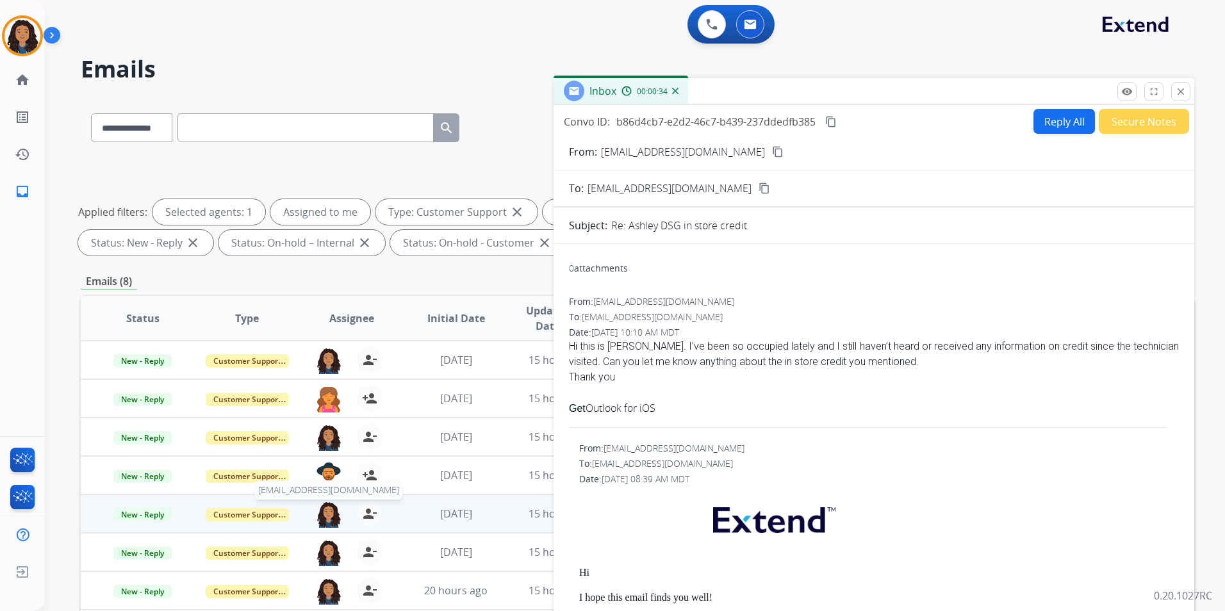
click at [331, 513] on img at bounding box center [329, 514] width 26 height 27
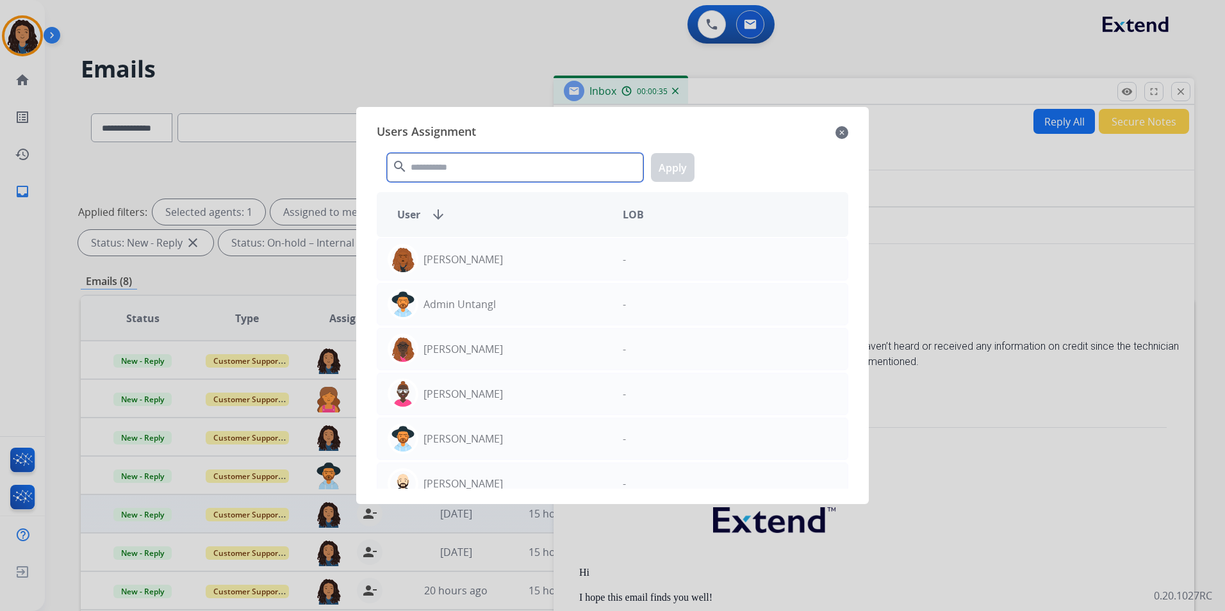
click at [456, 168] on input "text" at bounding box center [515, 167] width 256 height 29
type input "*"
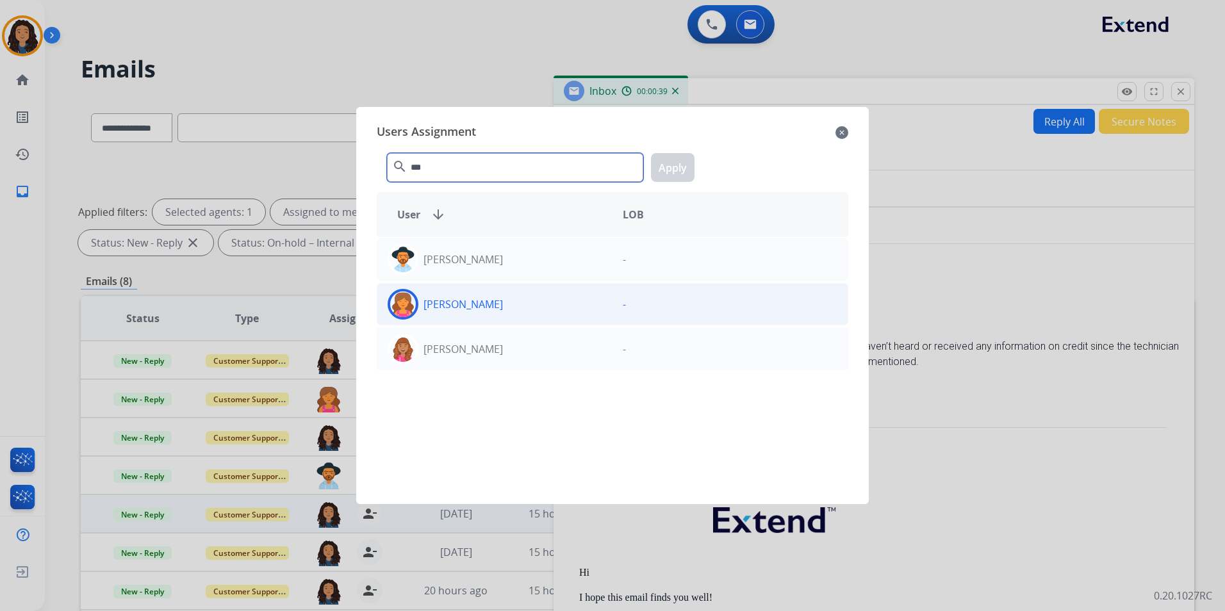
type input "***"
click at [584, 300] on div "[PERSON_NAME]" at bounding box center [494, 304] width 235 height 31
click at [685, 175] on button "Apply" at bounding box center [673, 167] width 44 height 29
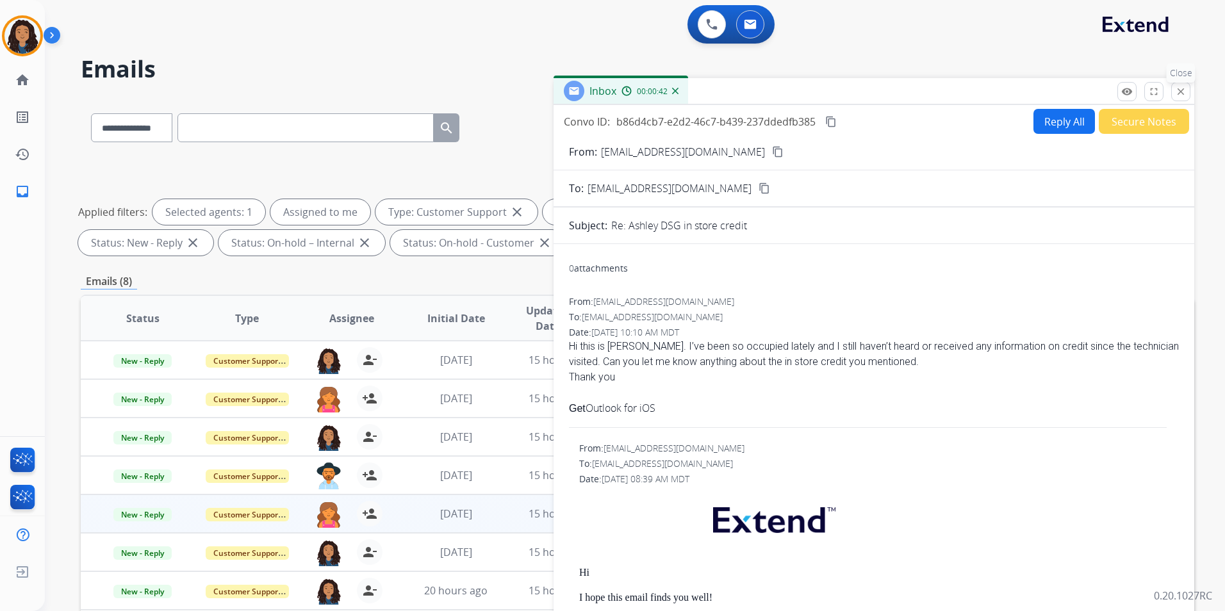
click at [1177, 95] on mat-icon "close" at bounding box center [1181, 92] width 12 height 12
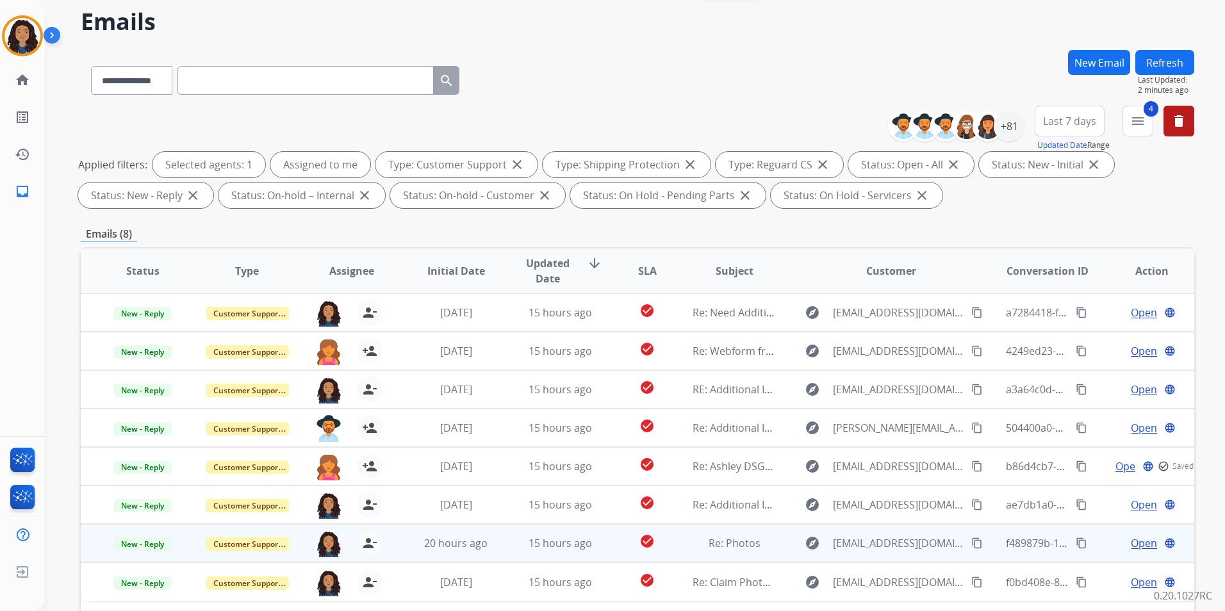
scroll to position [128, 0]
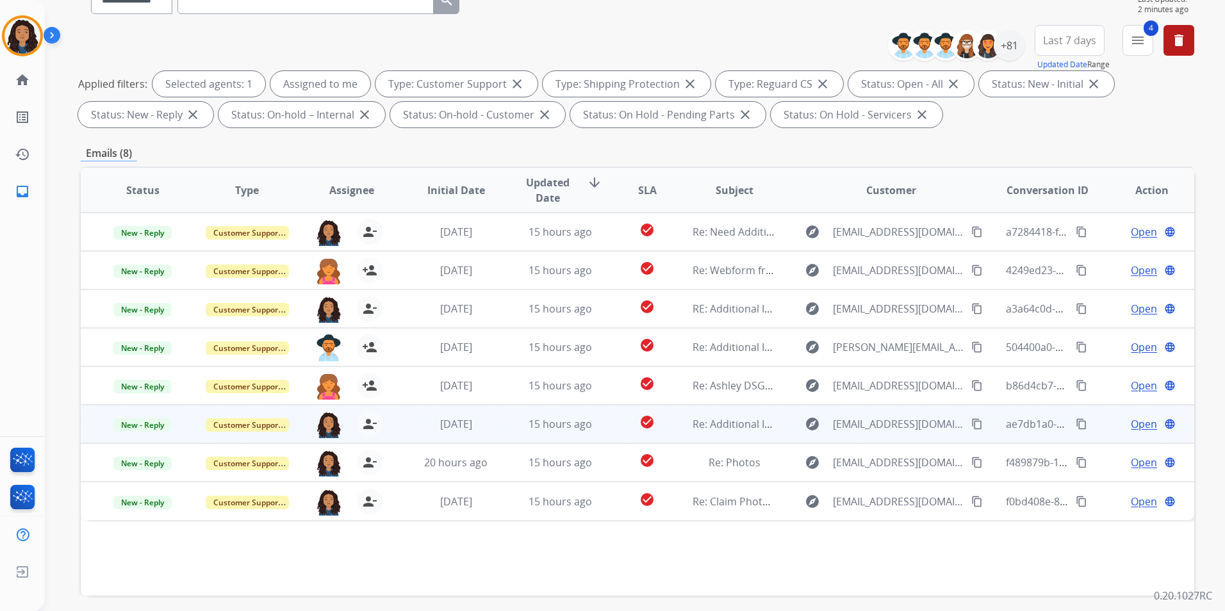
click at [1140, 427] on span "Open" at bounding box center [1144, 424] width 26 height 15
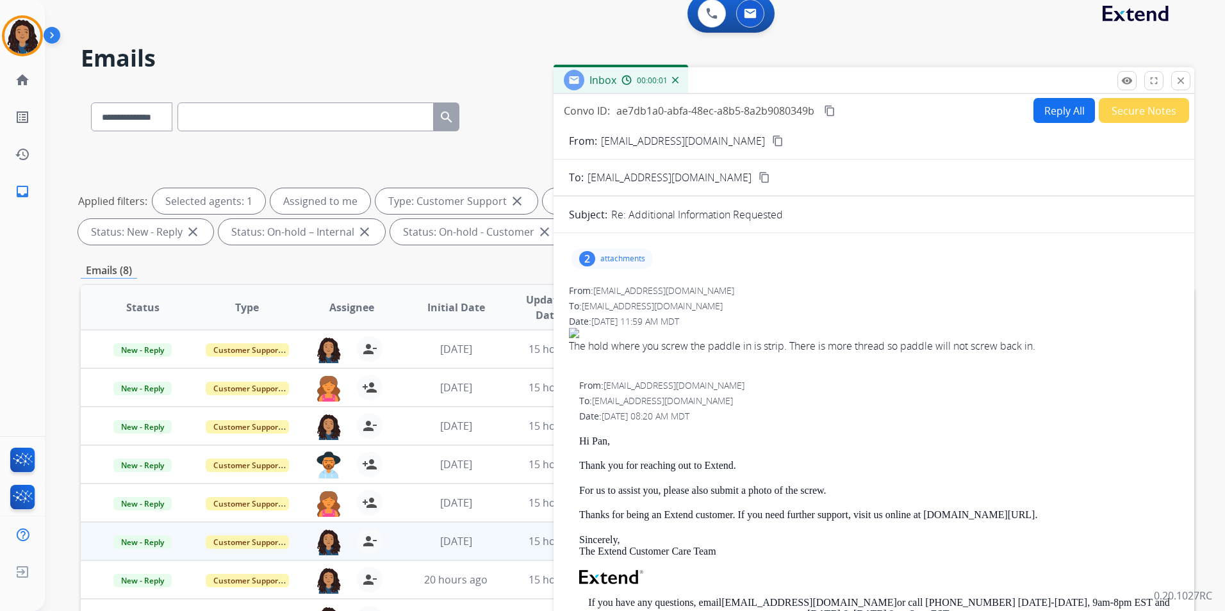
scroll to position [0, 0]
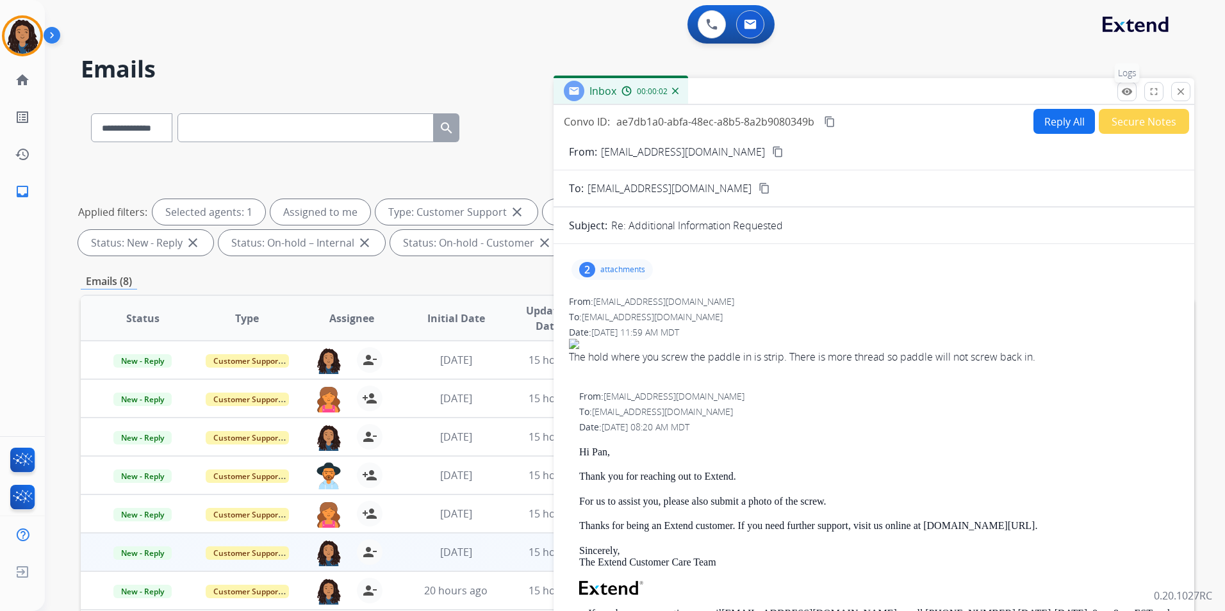
click at [1127, 97] on mat-icon "remove_red_eye" at bounding box center [1127, 92] width 12 height 12
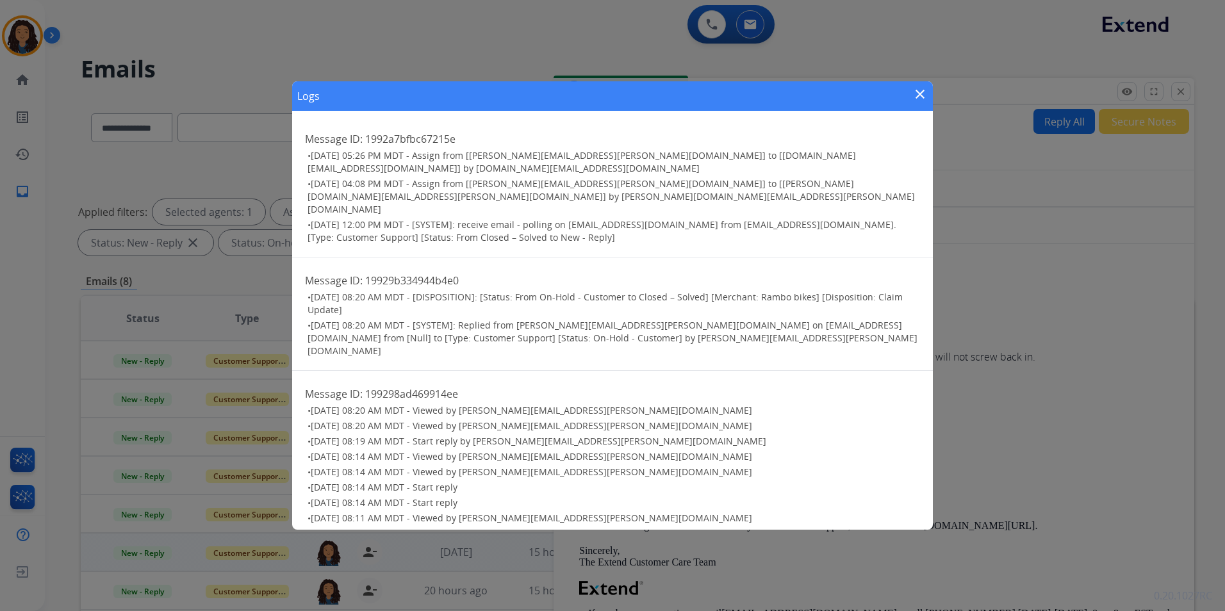
click at [927, 94] on mat-icon "close" at bounding box center [920, 94] width 15 height 15
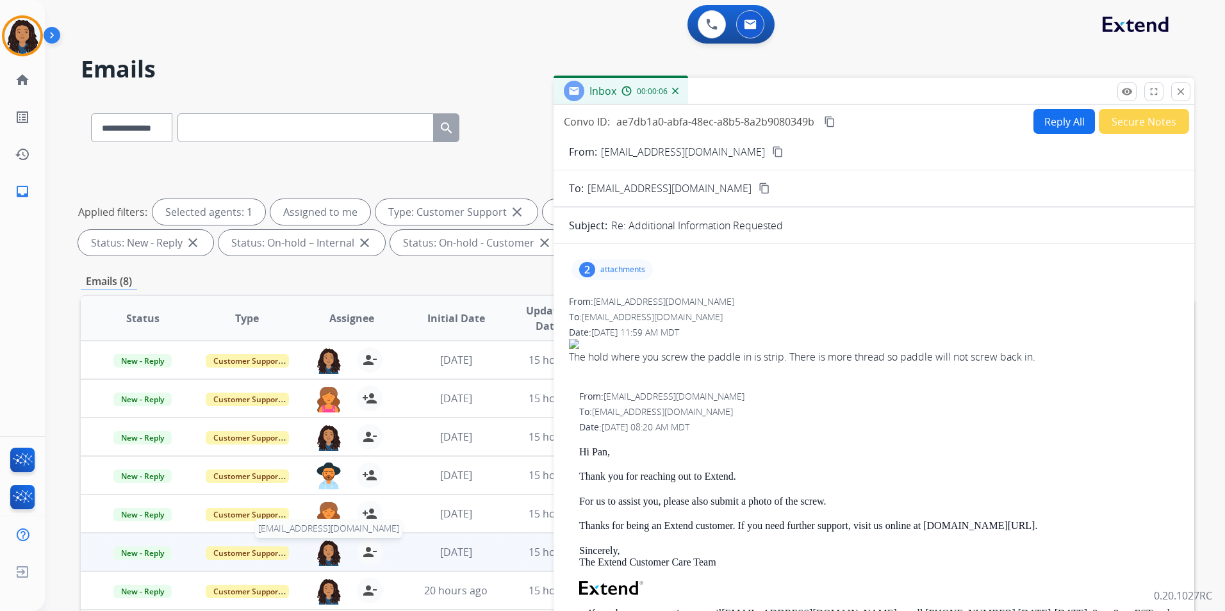
click at [331, 551] on img at bounding box center [329, 553] width 26 height 27
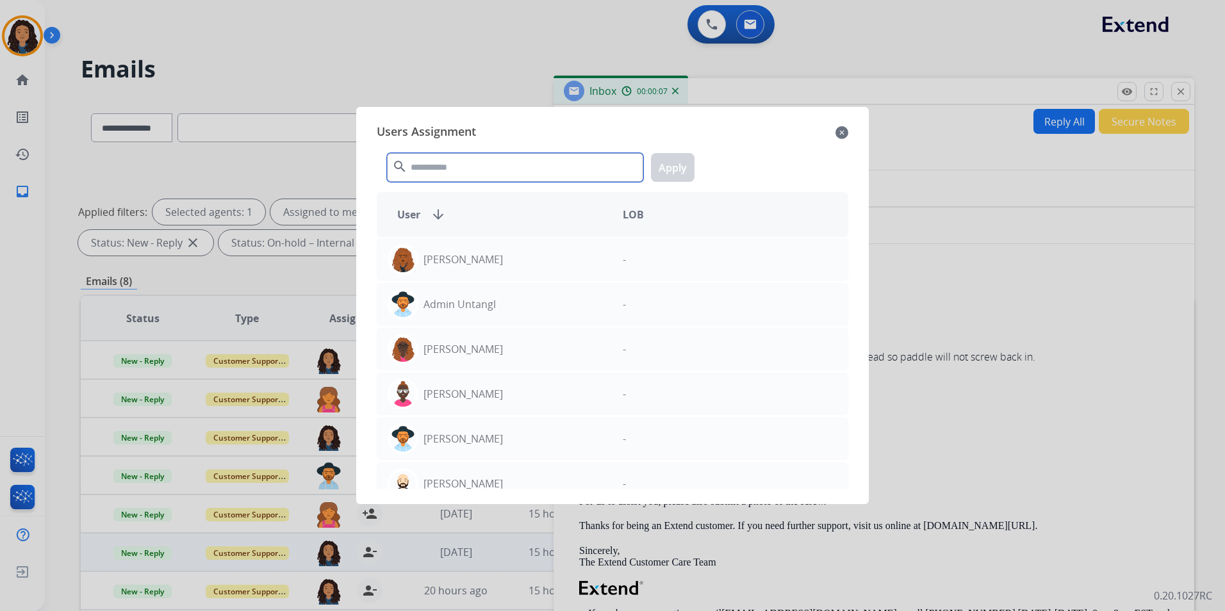
click at [502, 167] on input "text" at bounding box center [515, 167] width 256 height 29
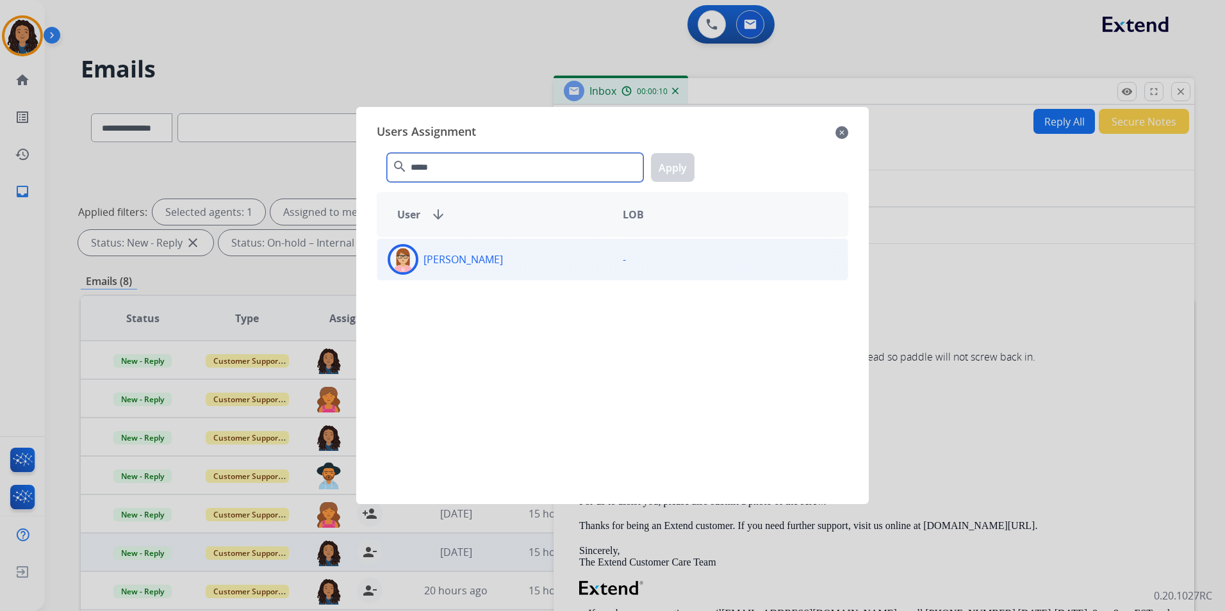
type input "*****"
click at [602, 270] on div "[PERSON_NAME]" at bounding box center [494, 259] width 235 height 31
click at [675, 169] on button "Apply" at bounding box center [673, 167] width 44 height 29
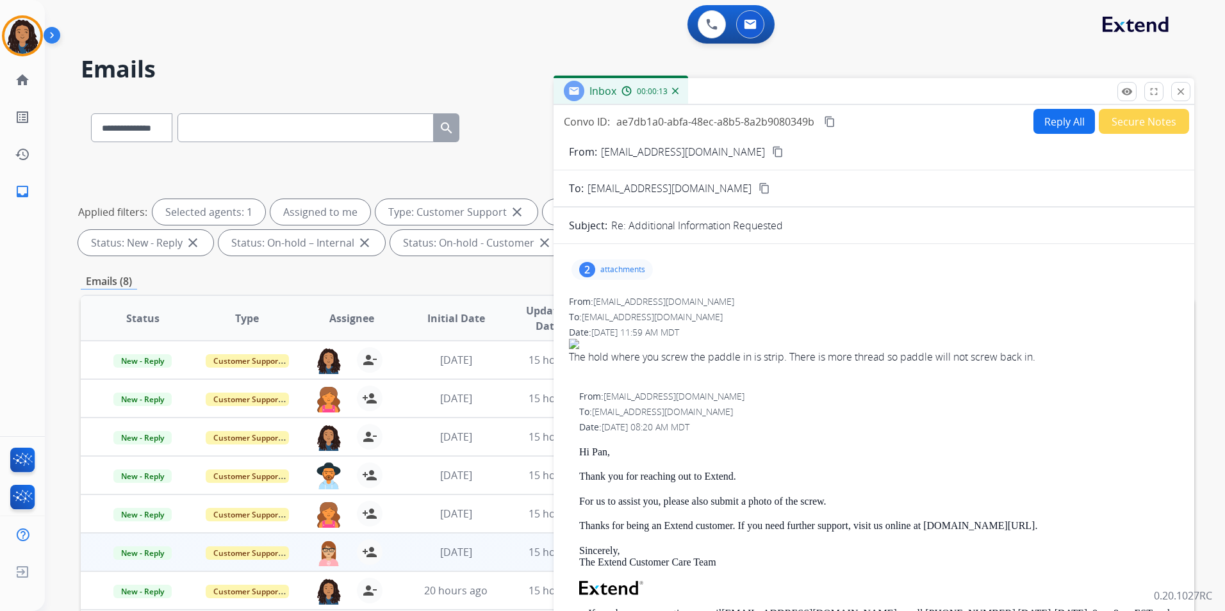
click at [1189, 94] on button "close Close" at bounding box center [1180, 91] width 19 height 19
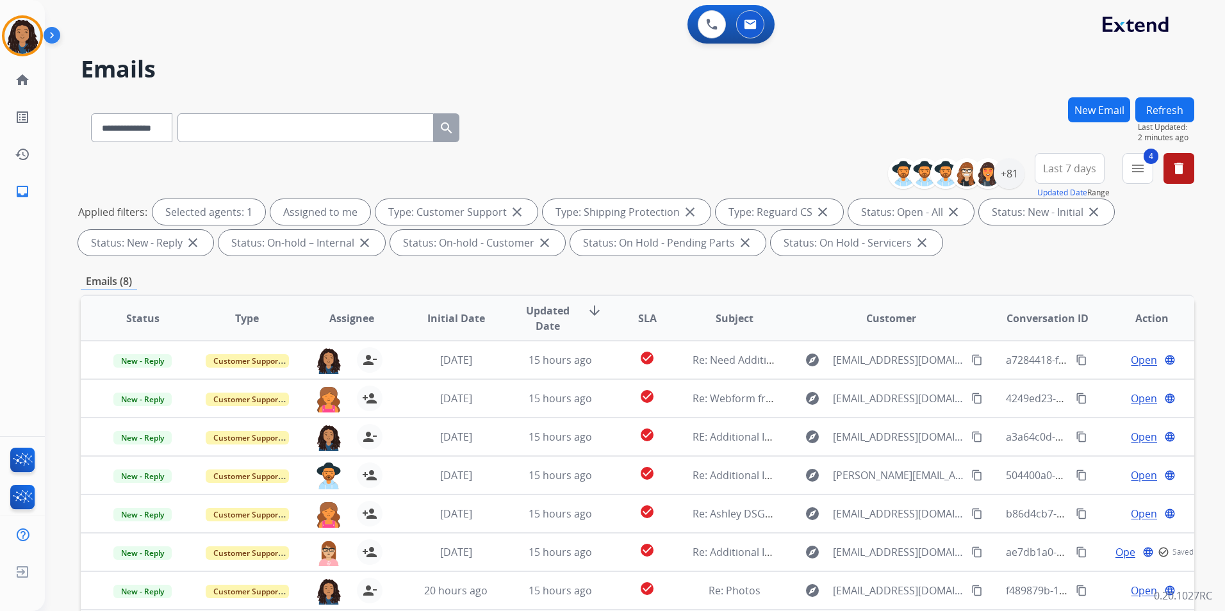
click at [1157, 117] on button "Refresh" at bounding box center [1165, 109] width 59 height 25
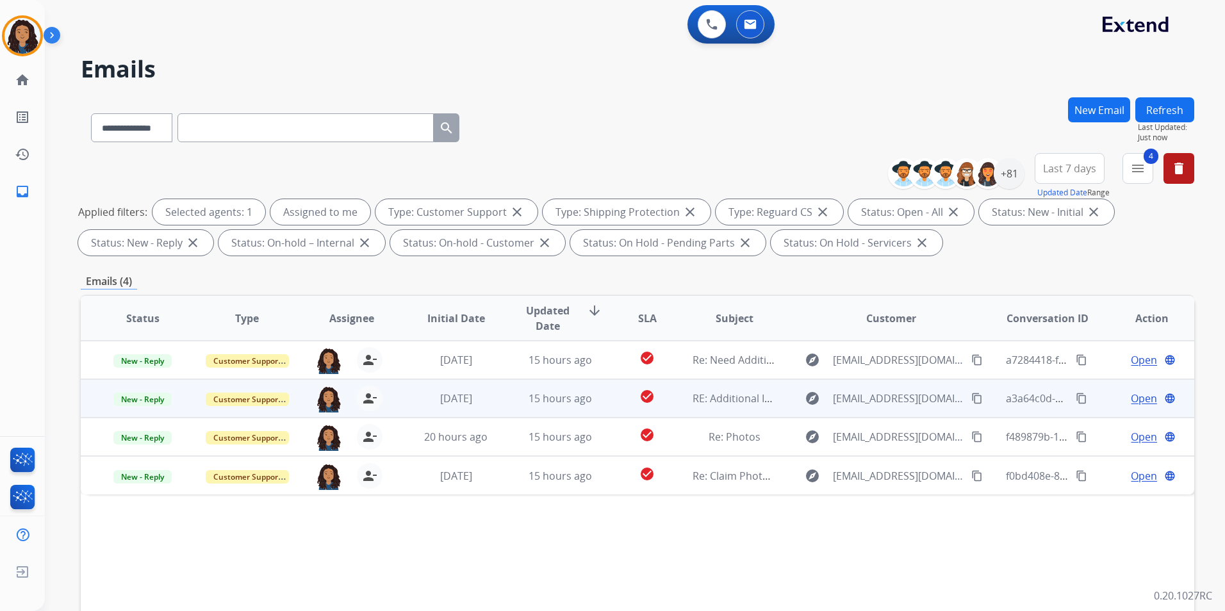
click at [1132, 399] on span "Open" at bounding box center [1144, 398] width 26 height 15
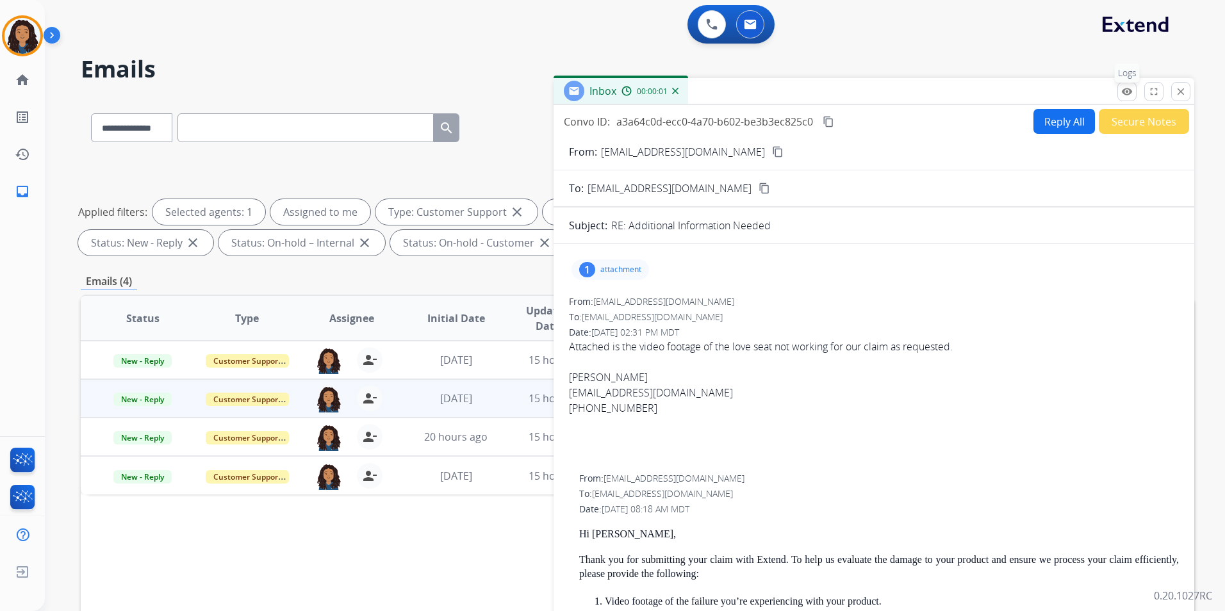
drag, startPoint x: 1125, startPoint y: 97, endPoint x: 1123, endPoint y: 83, distance: 13.7
click at [1123, 83] on button "remove_red_eye Logs" at bounding box center [1127, 91] width 19 height 19
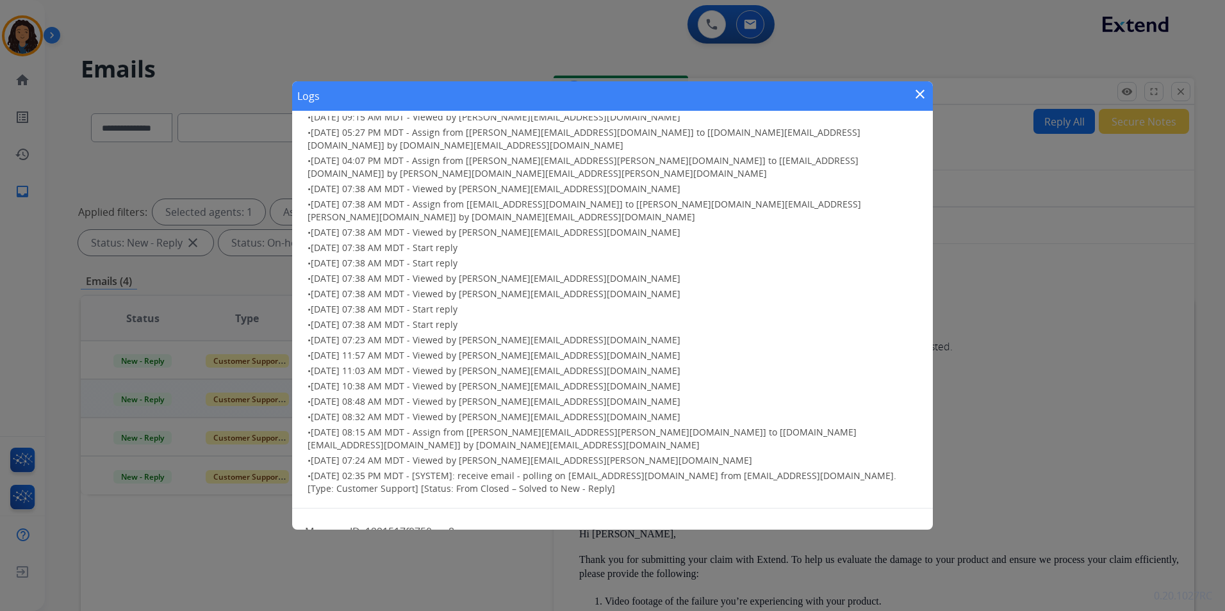
scroll to position [69, 0]
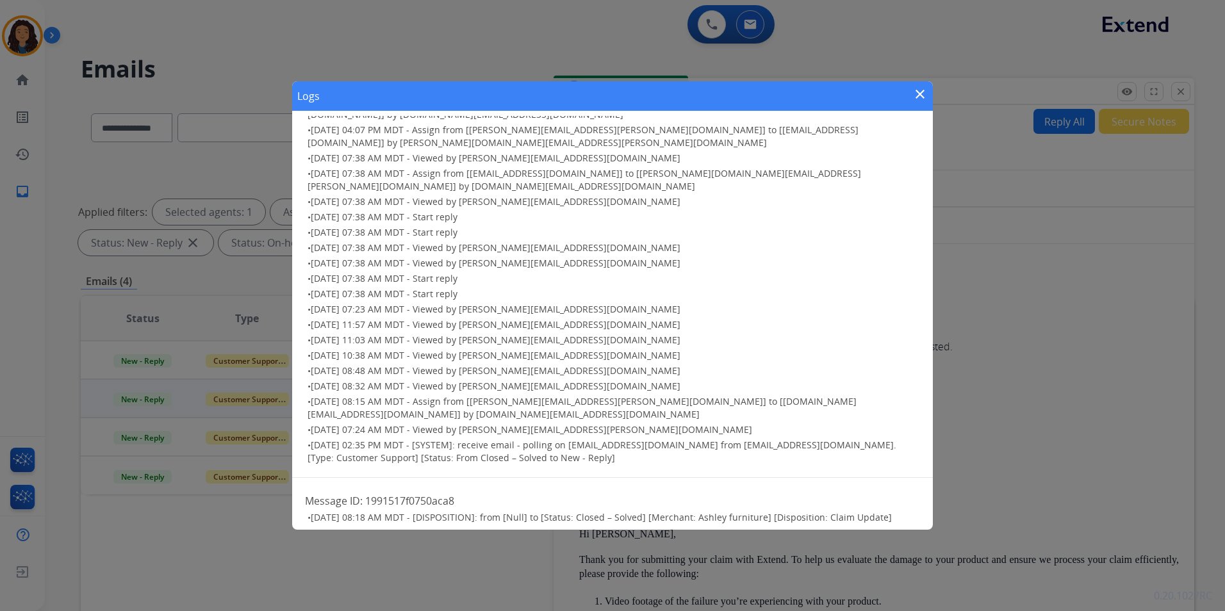
click at [920, 92] on mat-icon "close" at bounding box center [920, 94] width 15 height 15
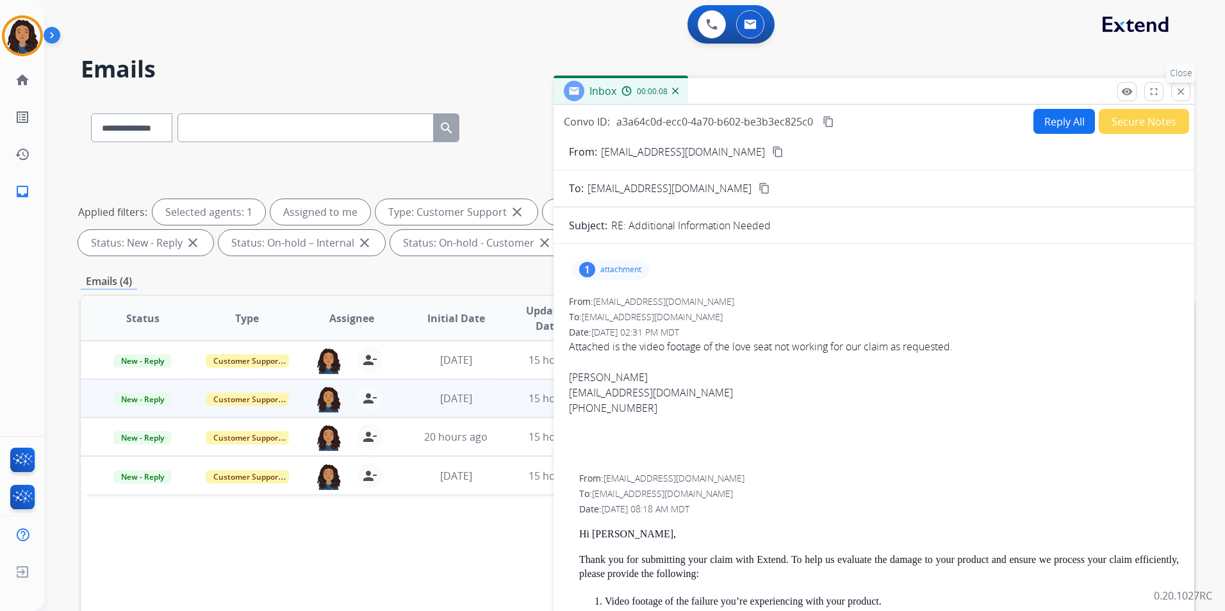
click at [1176, 92] on mat-icon "close" at bounding box center [1181, 92] width 12 height 12
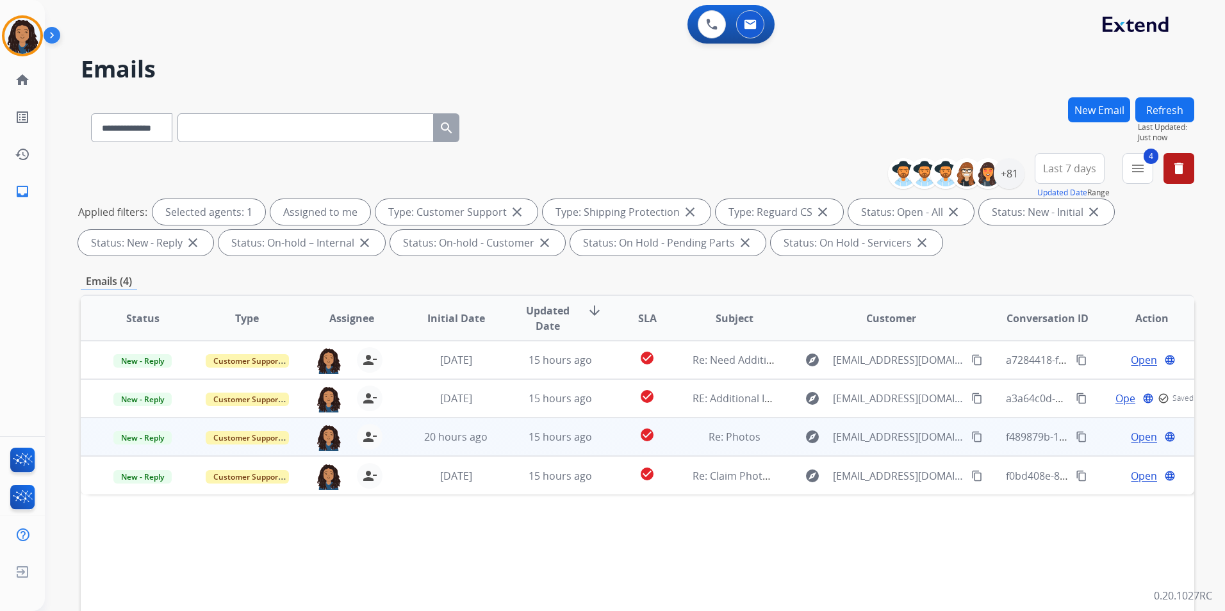
click at [1136, 436] on span "Open" at bounding box center [1144, 436] width 26 height 15
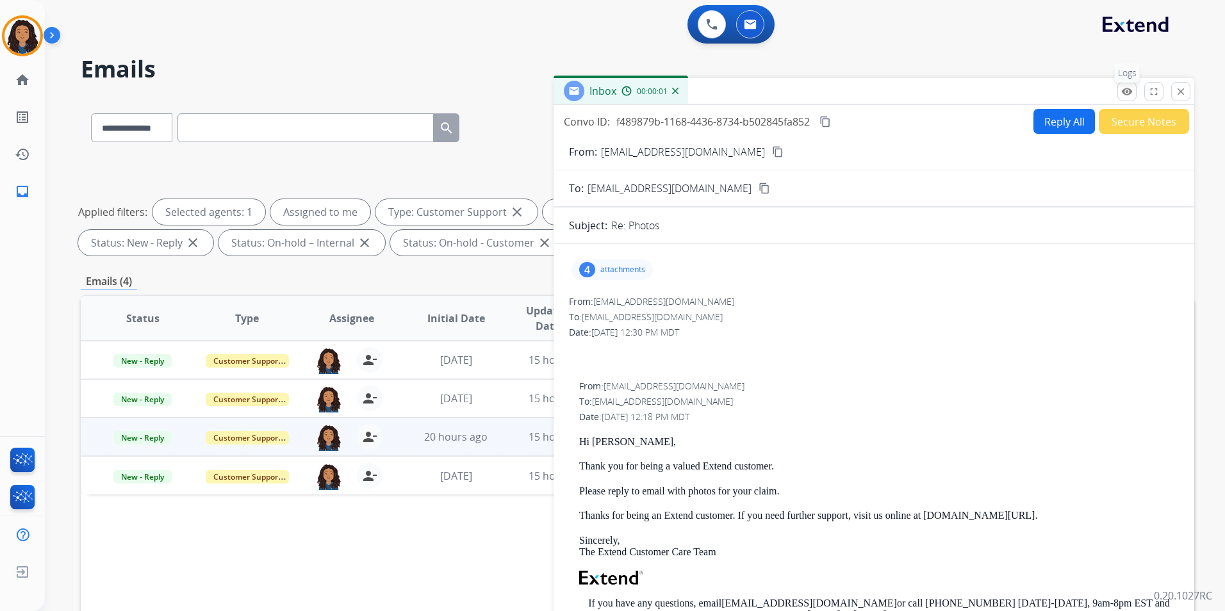
click at [1135, 92] on button "remove_red_eye Logs" at bounding box center [1127, 91] width 19 height 19
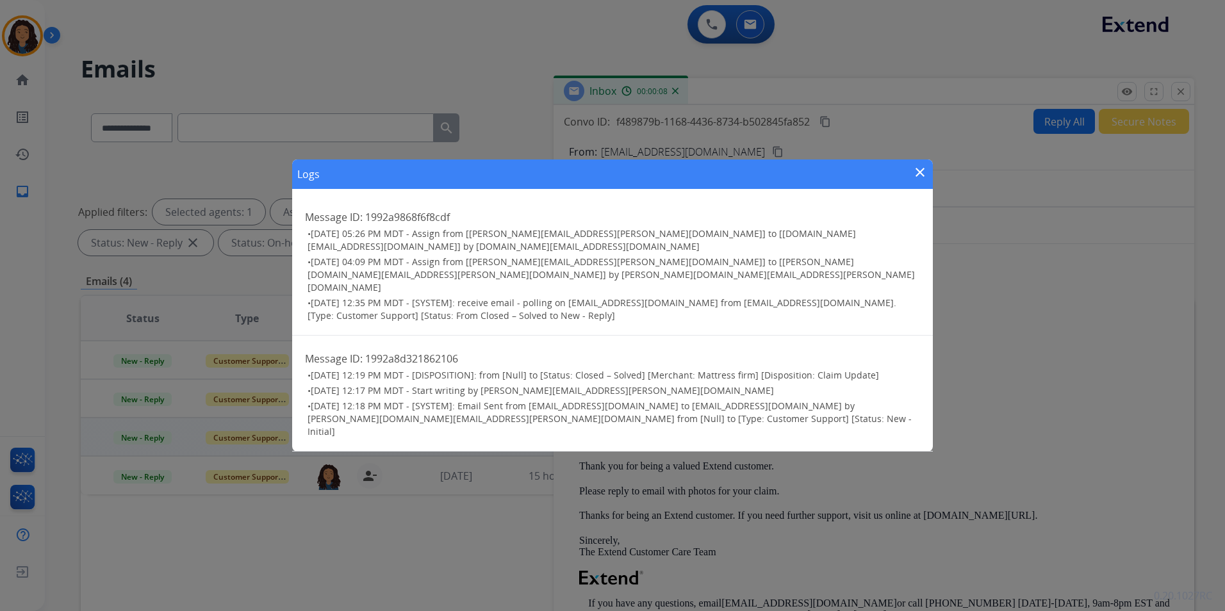
click at [916, 180] on mat-icon "close" at bounding box center [920, 172] width 15 height 15
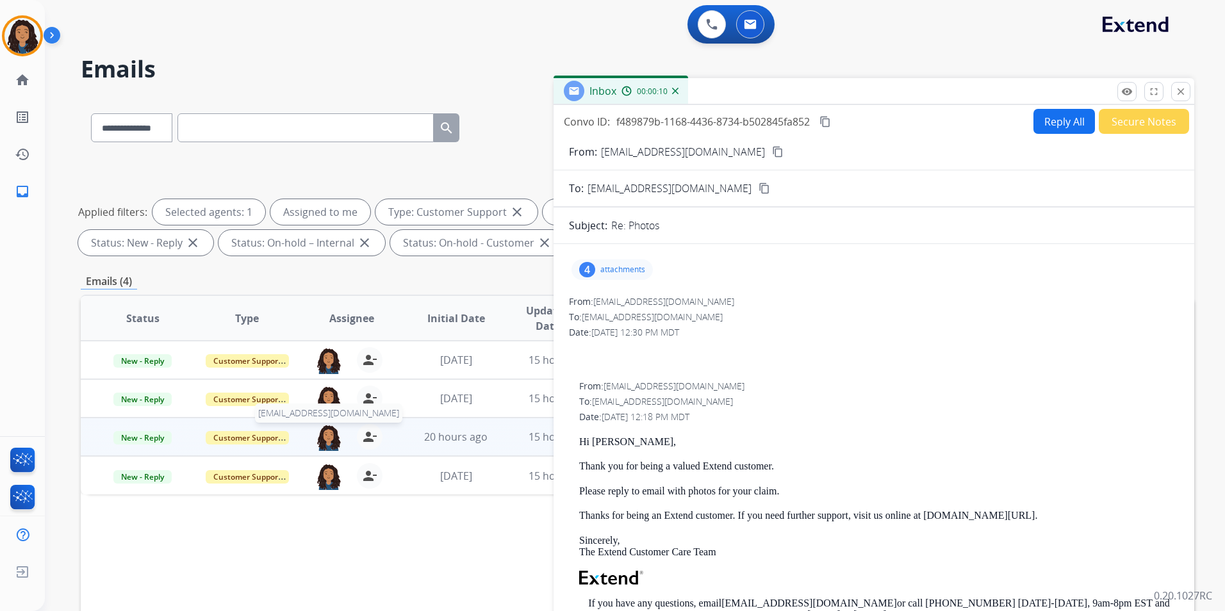
click at [321, 440] on img at bounding box center [329, 437] width 26 height 27
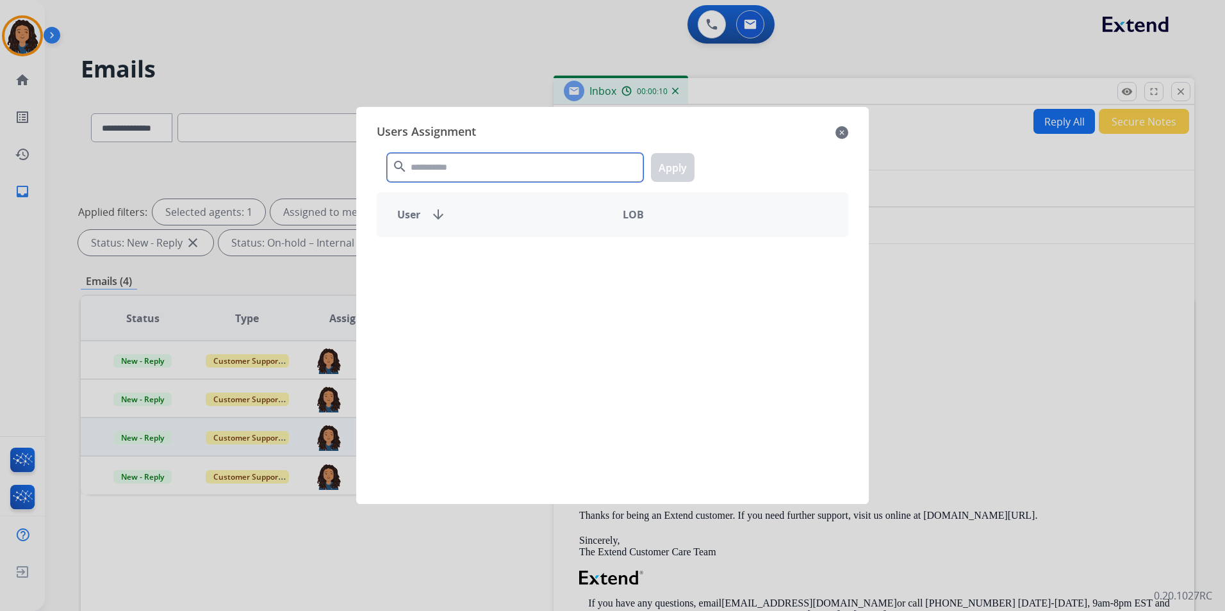
click at [527, 174] on input "text" at bounding box center [515, 167] width 256 height 29
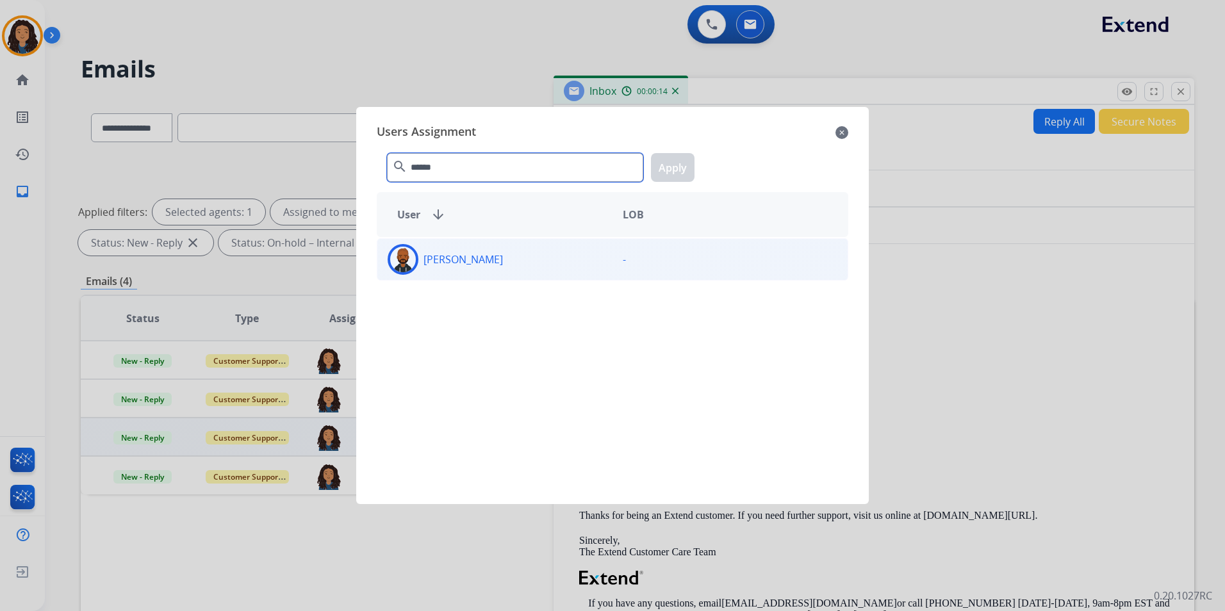
type input "******"
click at [575, 272] on div "[PERSON_NAME]" at bounding box center [494, 259] width 235 height 31
click at [684, 159] on button "Apply" at bounding box center [673, 167] width 44 height 29
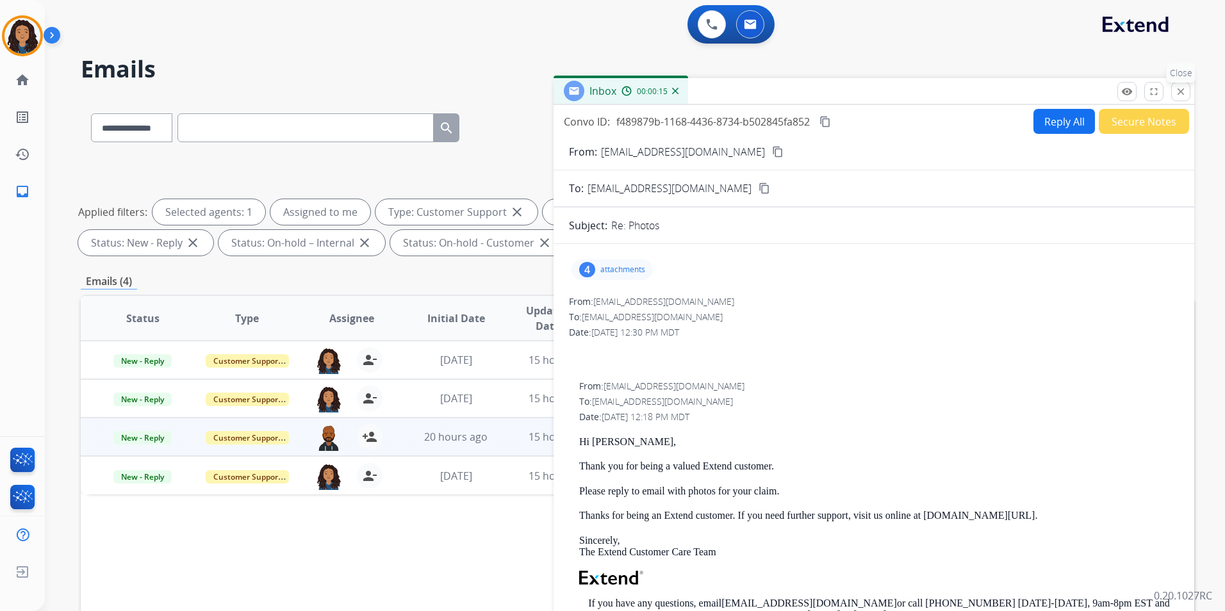
click at [1189, 92] on button "close Close" at bounding box center [1180, 91] width 19 height 19
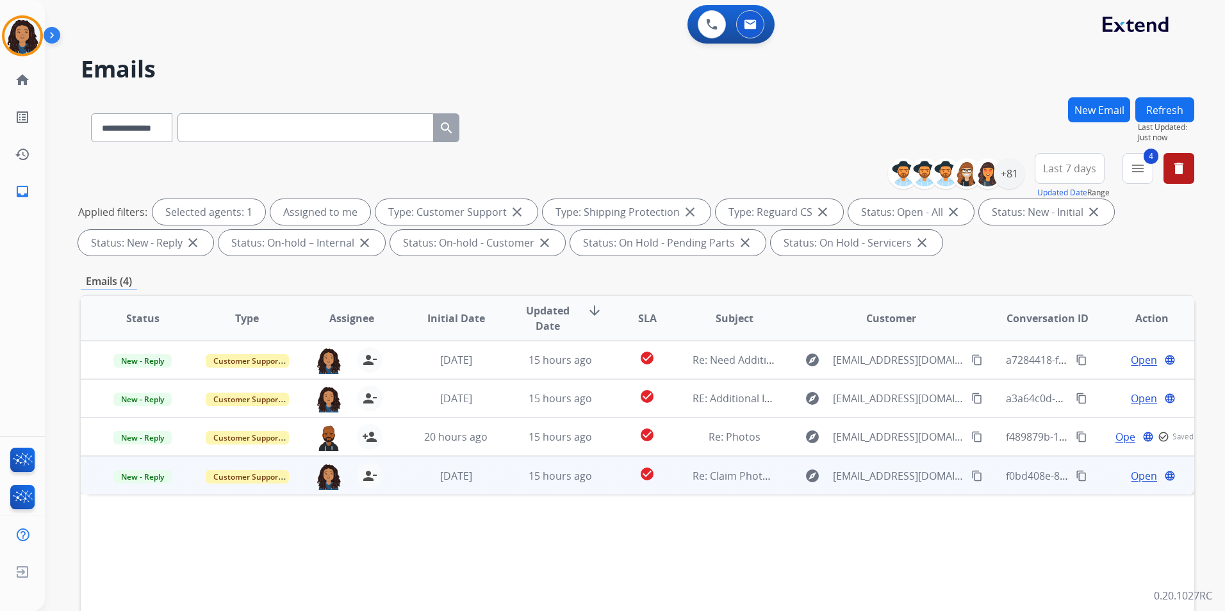
click at [1142, 474] on span "Open" at bounding box center [1144, 475] width 26 height 15
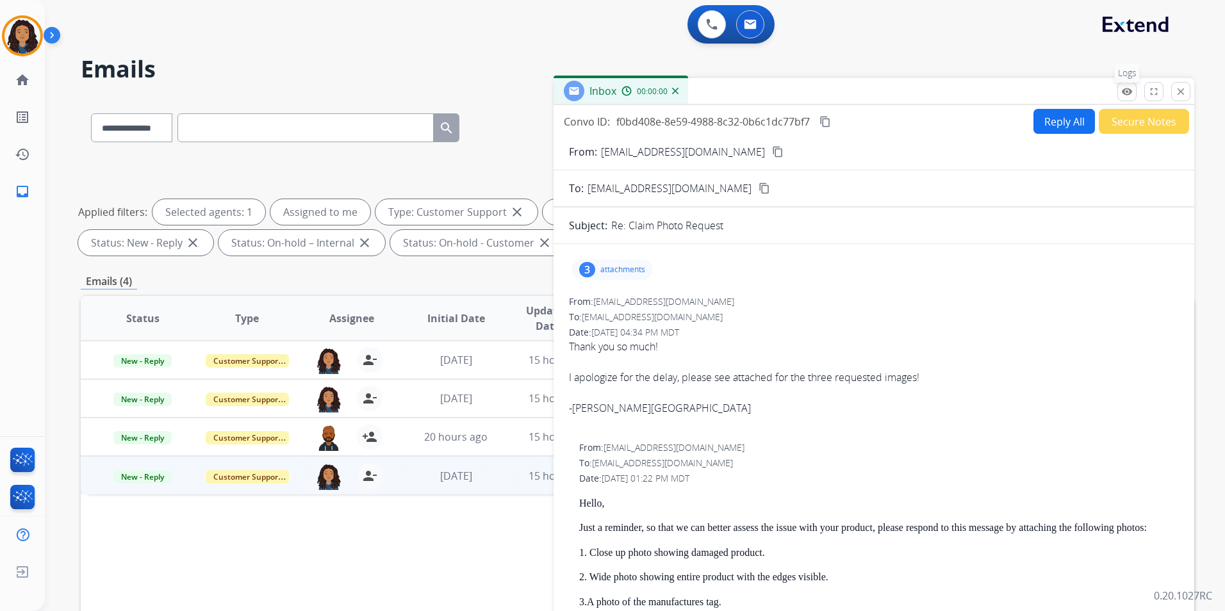
click at [1131, 92] on mat-icon "remove_red_eye" at bounding box center [1127, 92] width 12 height 12
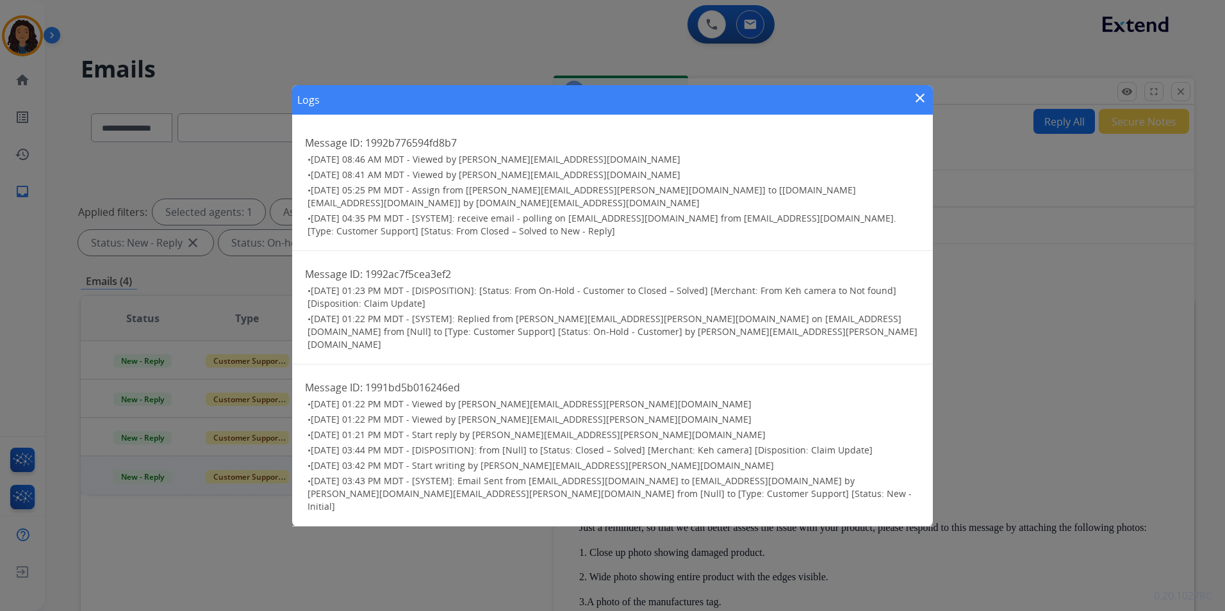
click at [917, 106] on mat-icon "close" at bounding box center [920, 97] width 15 height 15
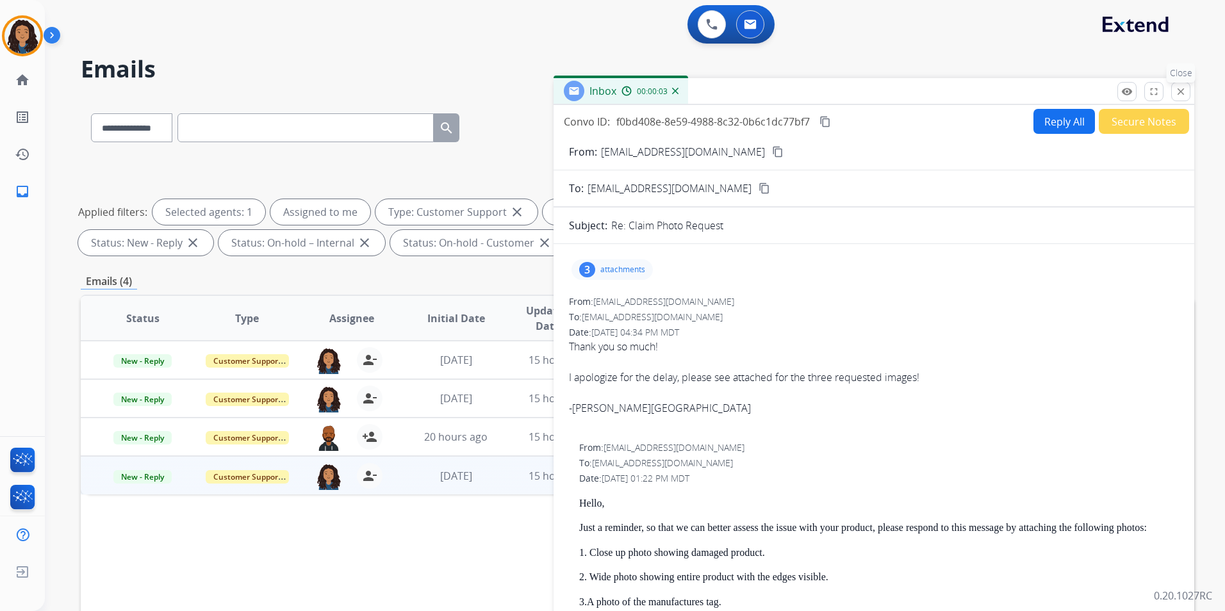
click at [1177, 87] on mat-icon "close" at bounding box center [1181, 92] width 12 height 12
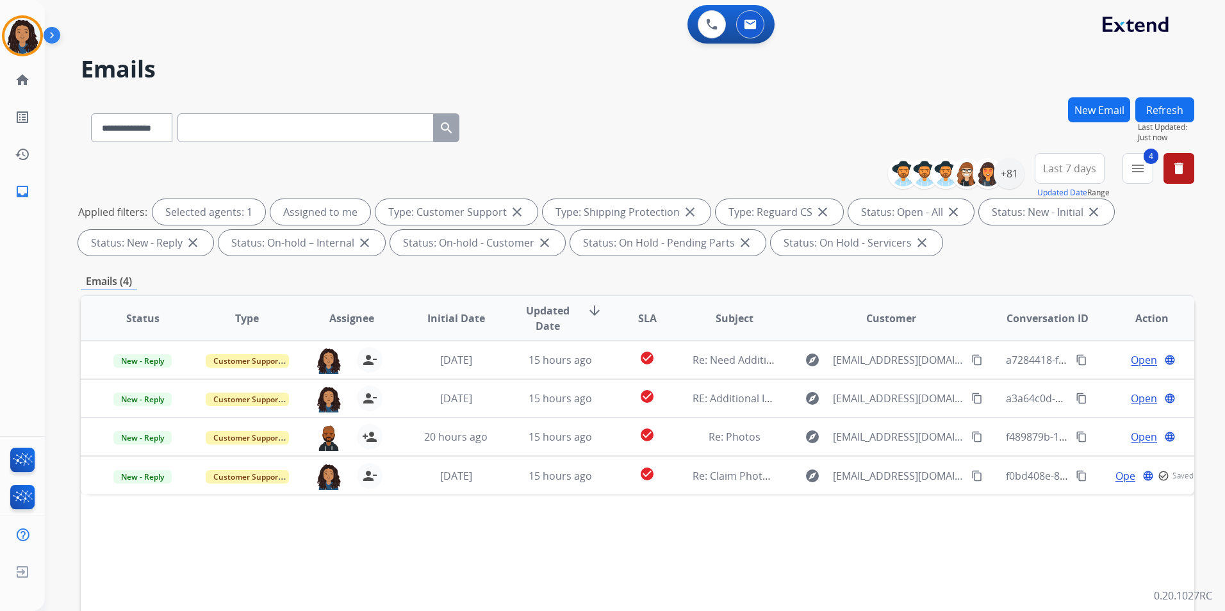
click at [1168, 108] on button "Refresh" at bounding box center [1165, 109] width 59 height 25
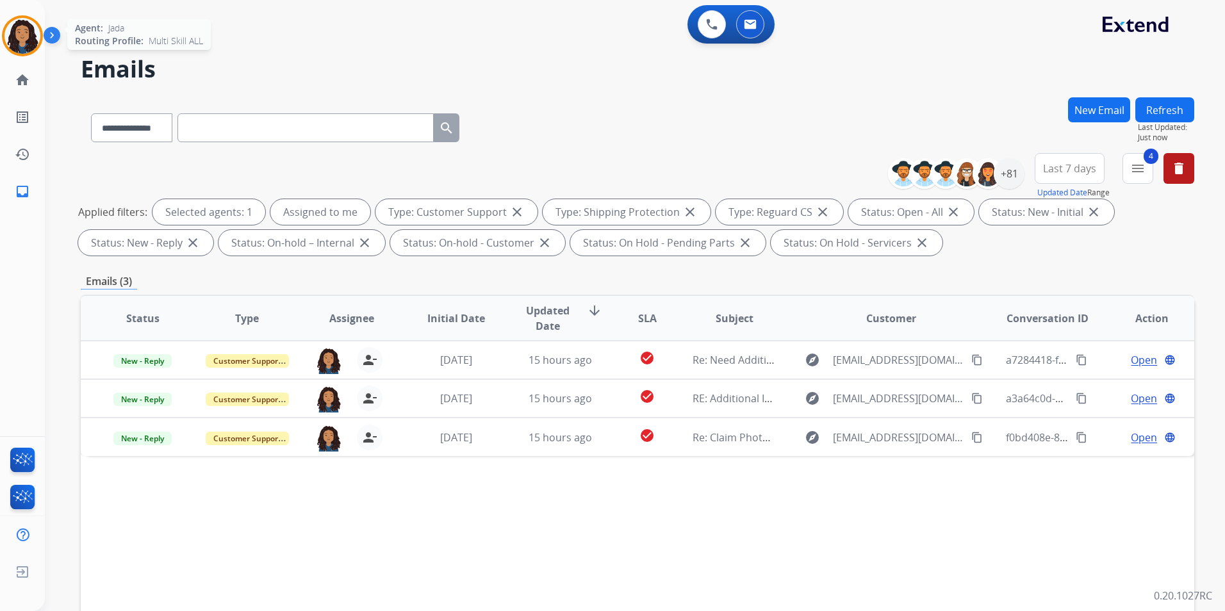
click at [22, 38] on img at bounding box center [22, 36] width 36 height 36
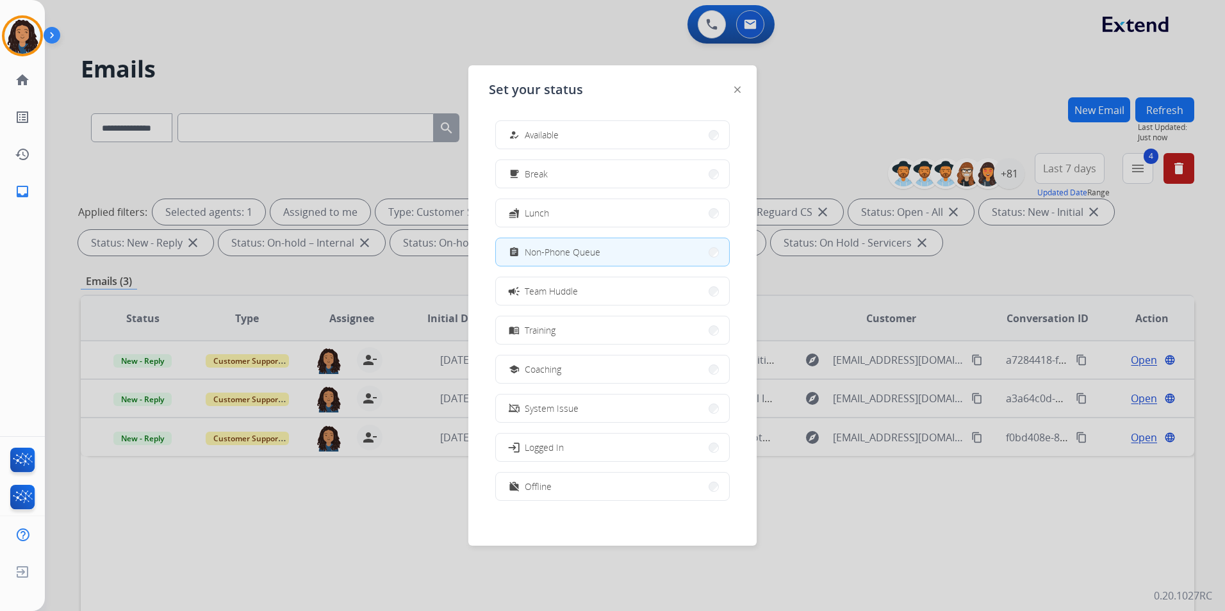
click at [963, 477] on div at bounding box center [612, 305] width 1225 height 611
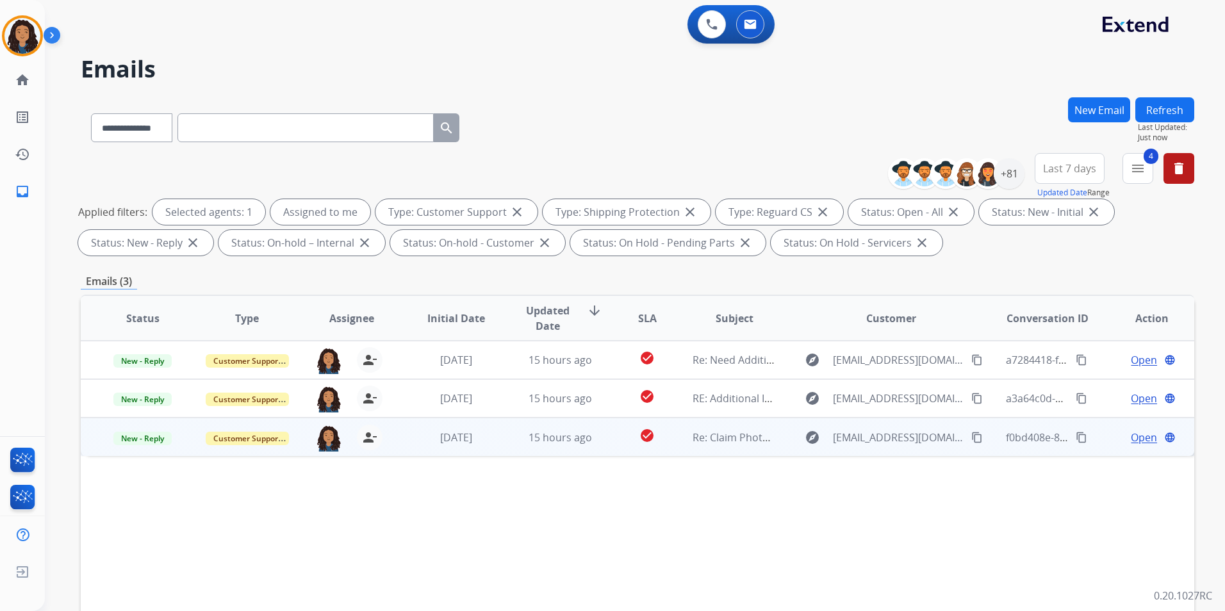
click at [1137, 442] on span "Open" at bounding box center [1144, 437] width 26 height 15
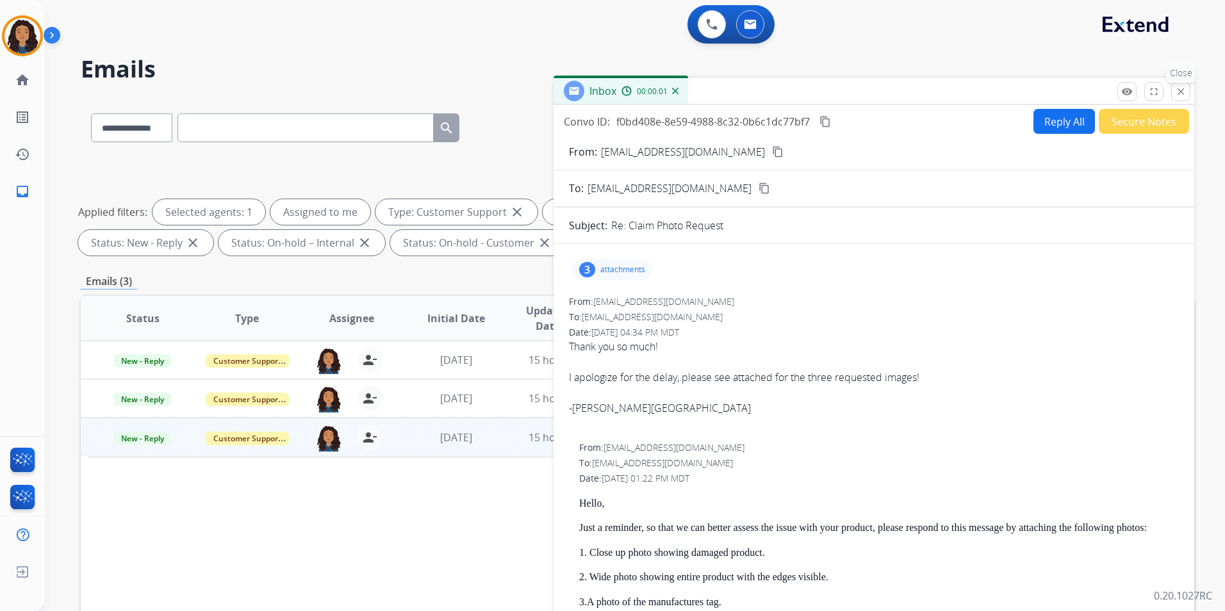
click at [1184, 92] on mat-icon "close" at bounding box center [1181, 92] width 12 height 12
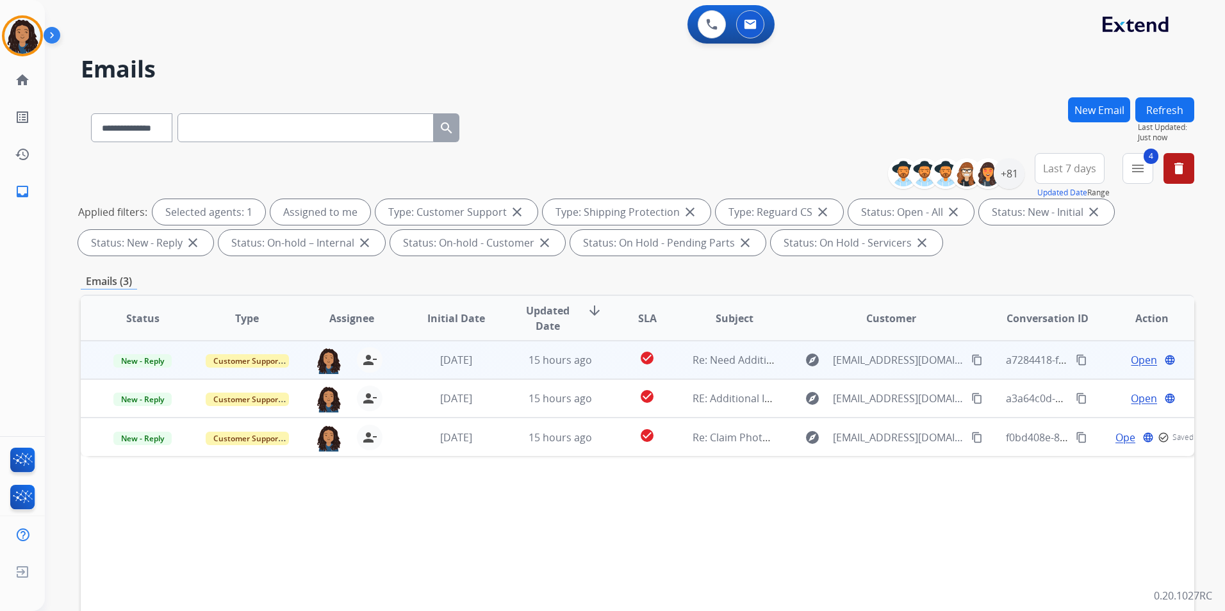
click at [1148, 359] on div "Open language" at bounding box center [1152, 359] width 83 height 15
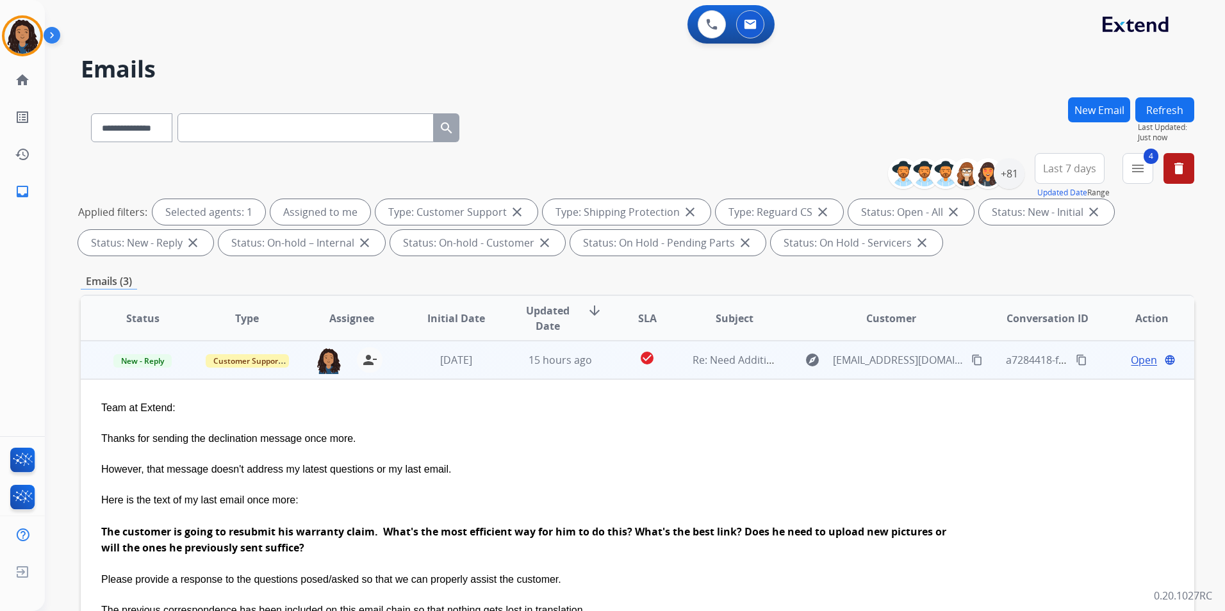
click at [1091, 368] on td "Open language" at bounding box center [1142, 360] width 104 height 38
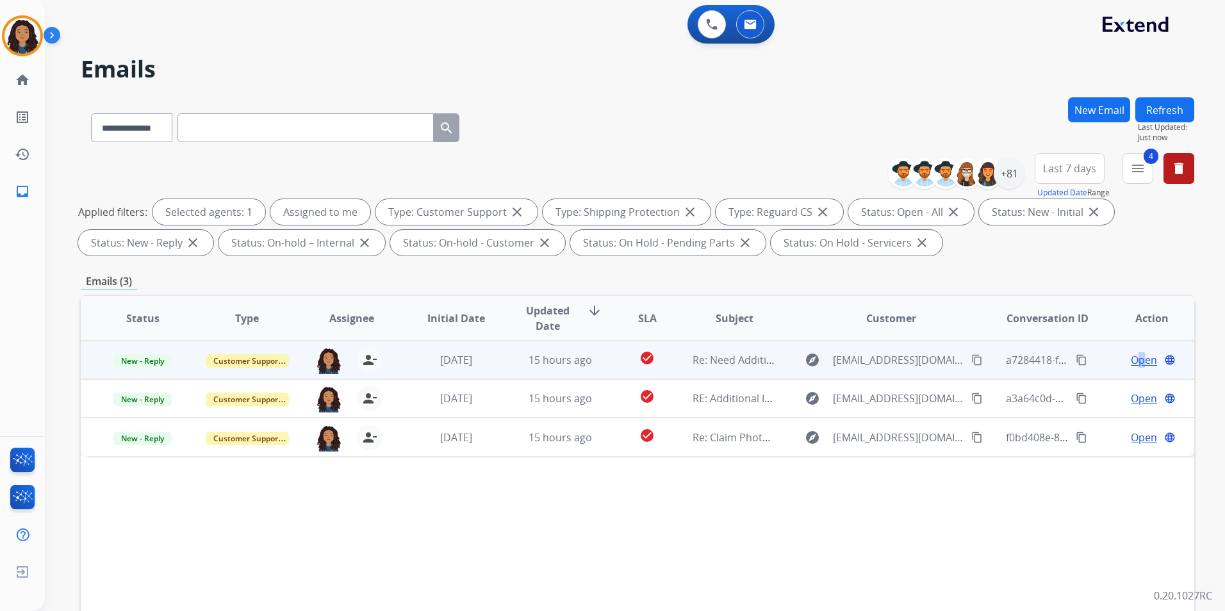
click at [1131, 355] on span "Open" at bounding box center [1144, 359] width 26 height 15
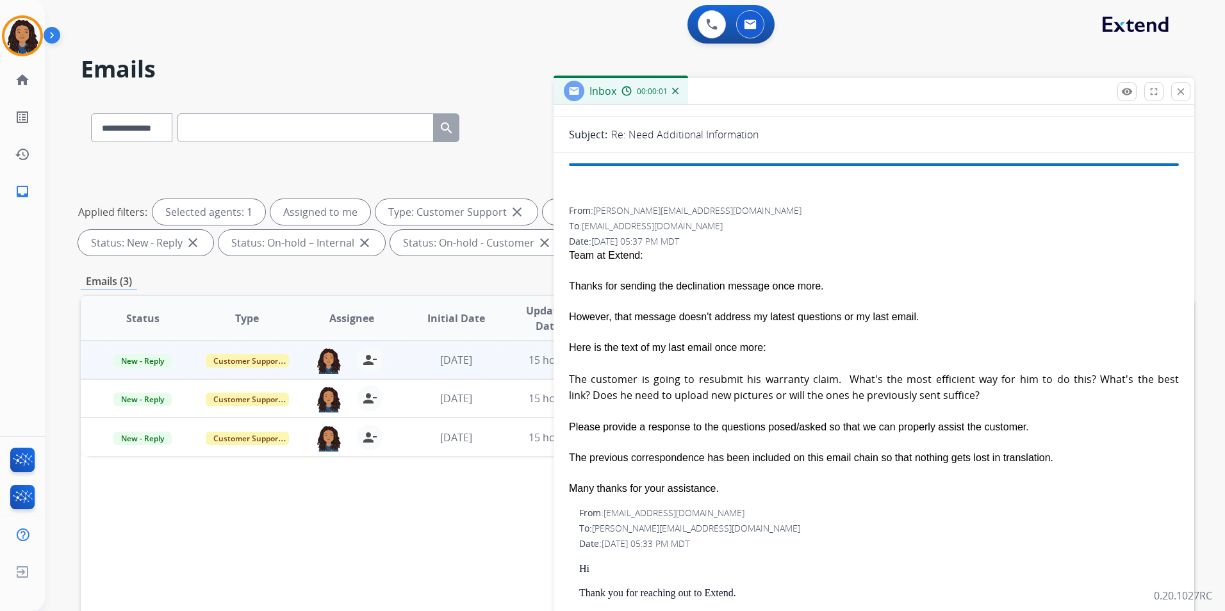
scroll to position [128, 0]
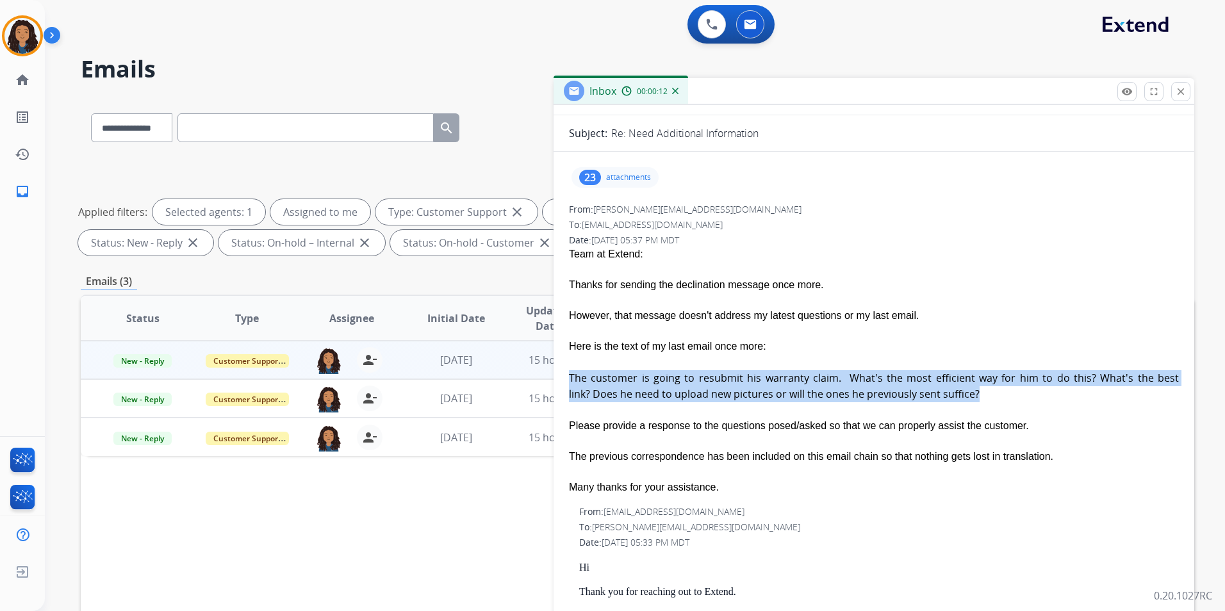
drag, startPoint x: 566, startPoint y: 376, endPoint x: 996, endPoint y: 410, distance: 431.4
copy span "The customer is going to resubmit his warranty claim. What's the most efficient…"
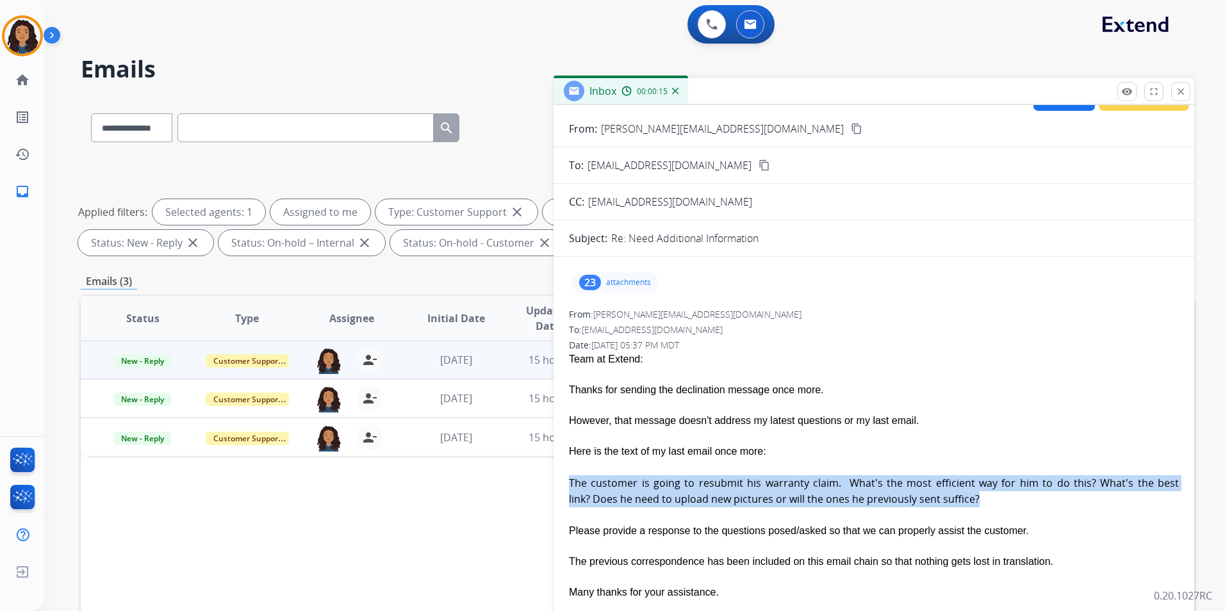
scroll to position [0, 0]
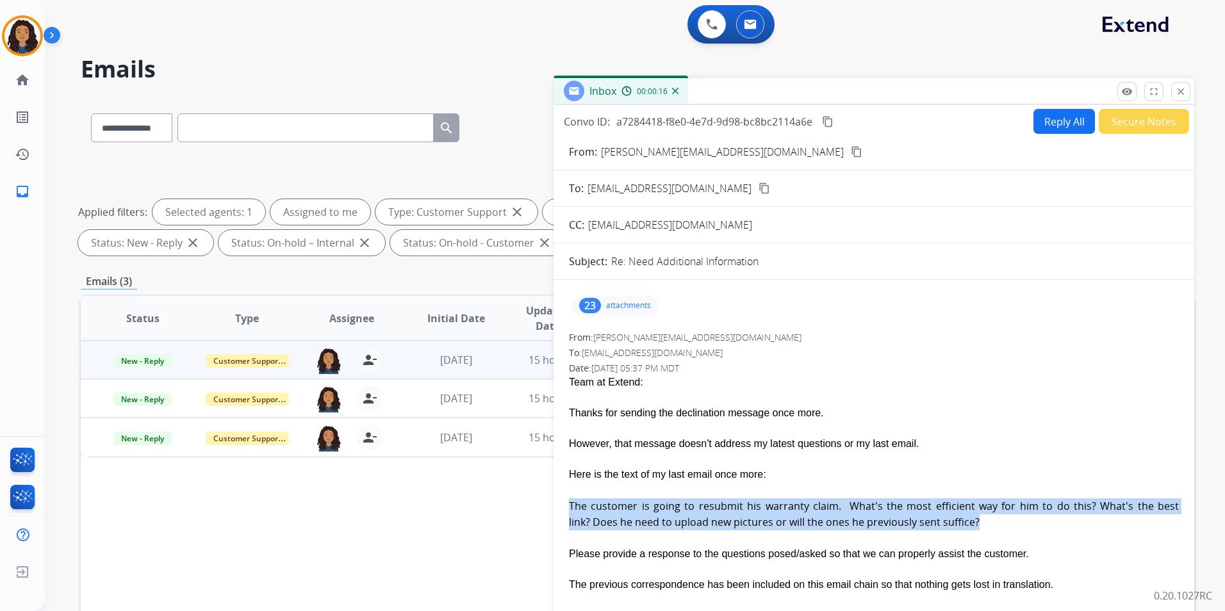
click at [1036, 119] on button "Reply All" at bounding box center [1065, 121] width 62 height 25
select select "**********"
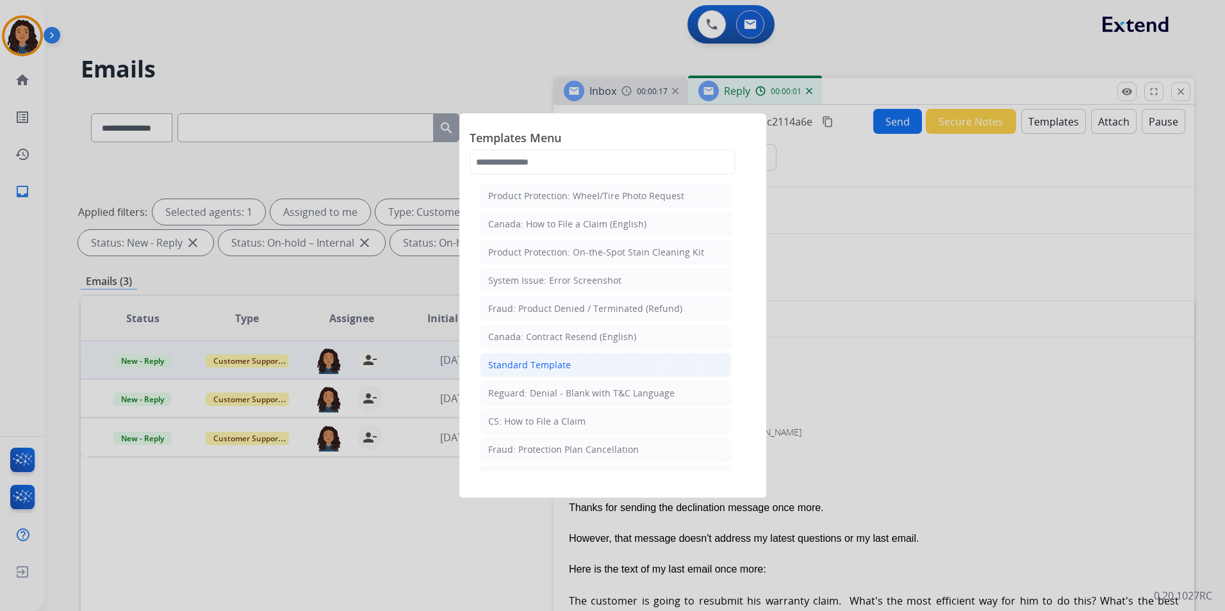
click at [563, 363] on div "Standard Template" at bounding box center [529, 365] width 83 height 13
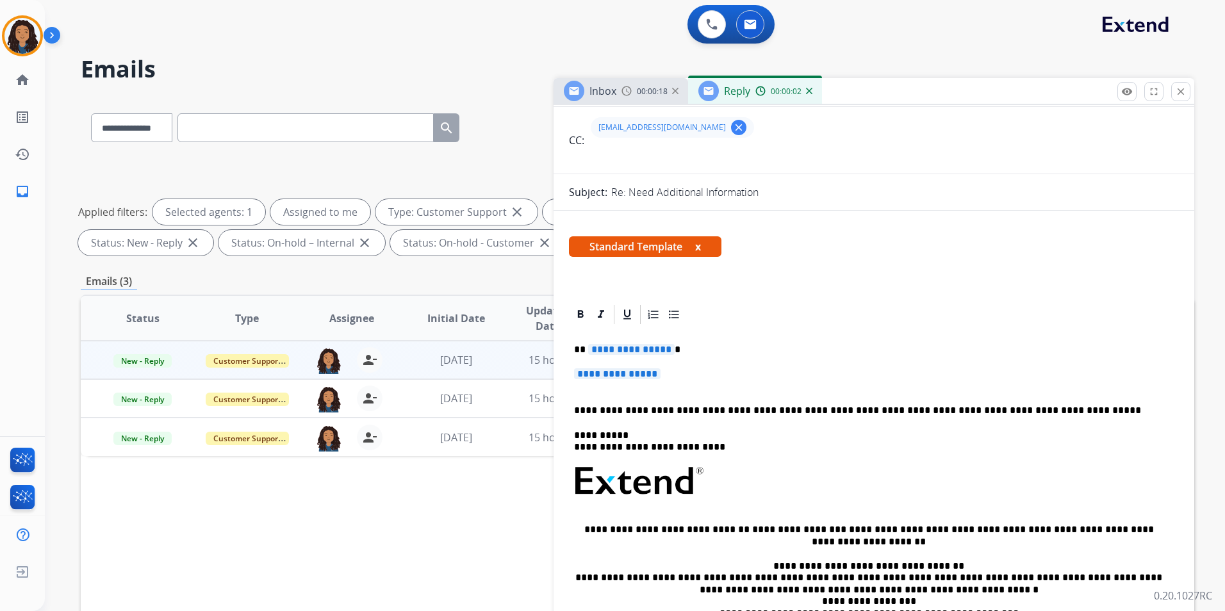
scroll to position [128, 0]
click at [616, 87] on span "Inbox" at bounding box center [603, 91] width 27 height 14
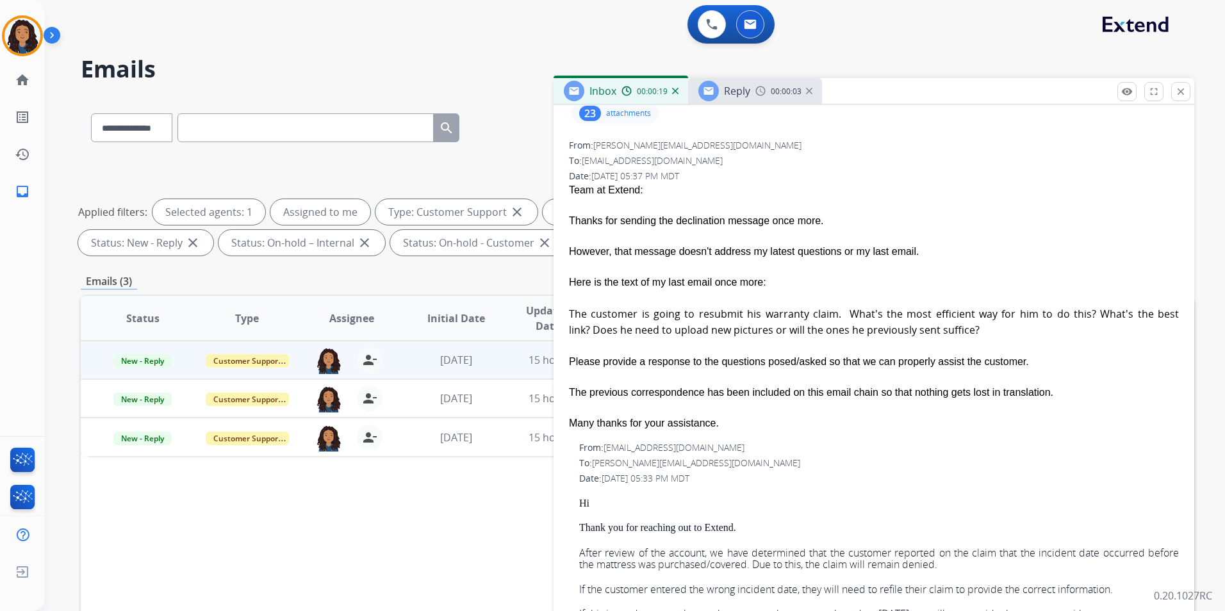
scroll to position [320, 0]
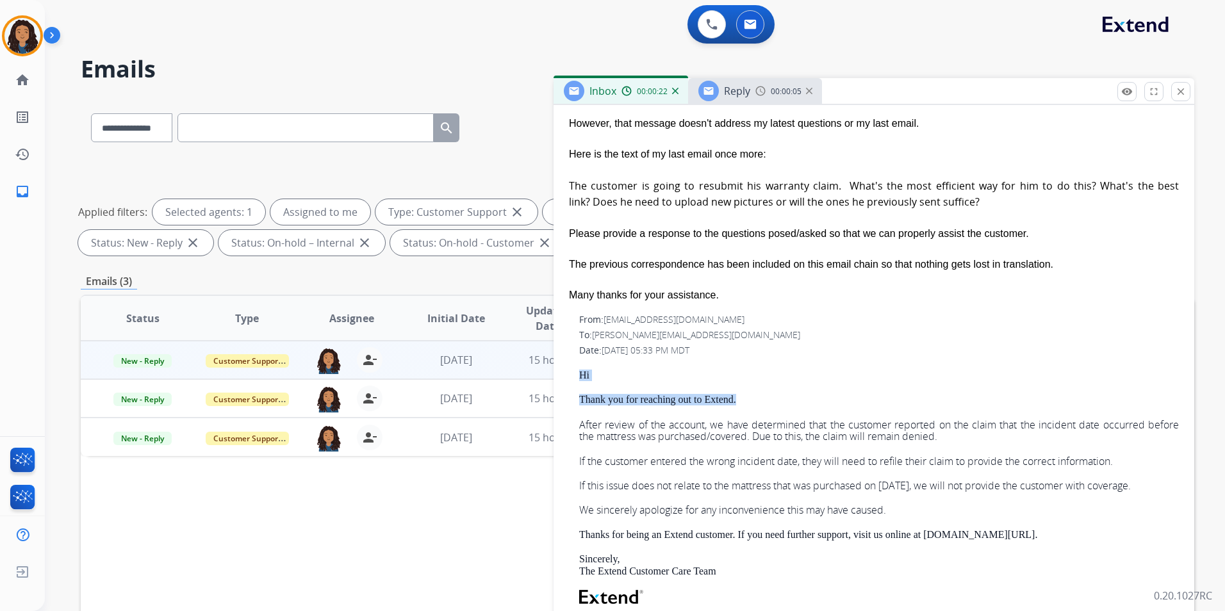
drag, startPoint x: 575, startPoint y: 372, endPoint x: 763, endPoint y: 386, distance: 188.3
click at [763, 386] on div "From: [EMAIL_ADDRESS][DOMAIN_NAME] To: [PERSON_NAME][EMAIL_ADDRESS][DOMAIN_NAME…" at bounding box center [874, 541] width 610 height 456
drag, startPoint x: 763, startPoint y: 386, endPoint x: 732, endPoint y: 401, distance: 34.7
copy div "Hi Thank you for reaching out to Extend."
click at [736, 95] on span "Reply" at bounding box center [737, 91] width 26 height 14
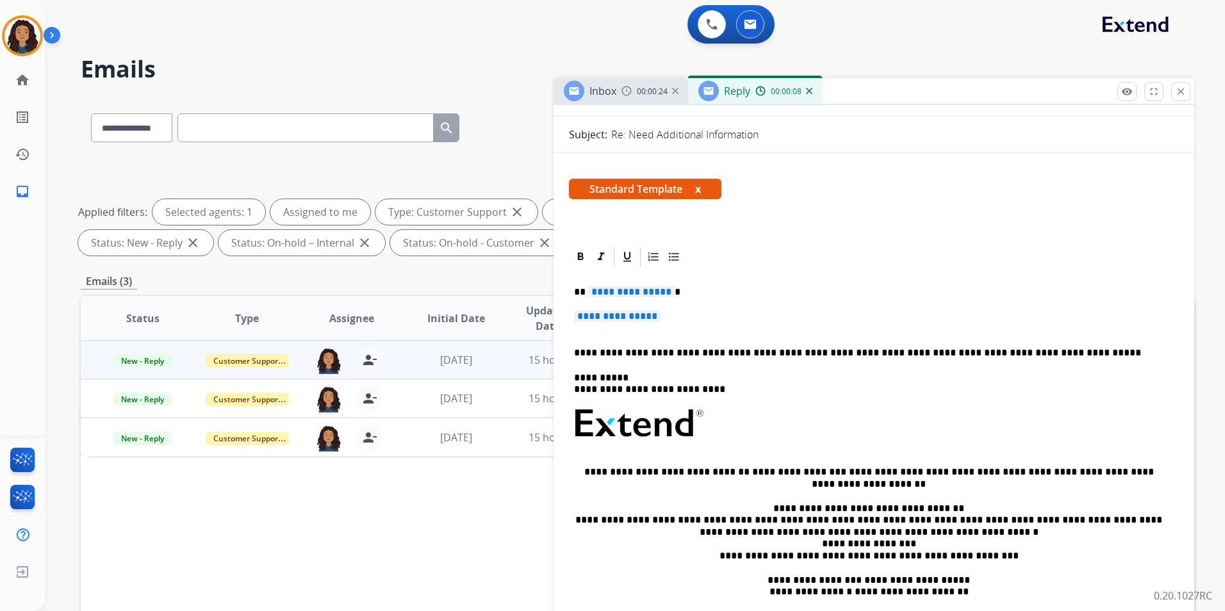
scroll to position [192, 0]
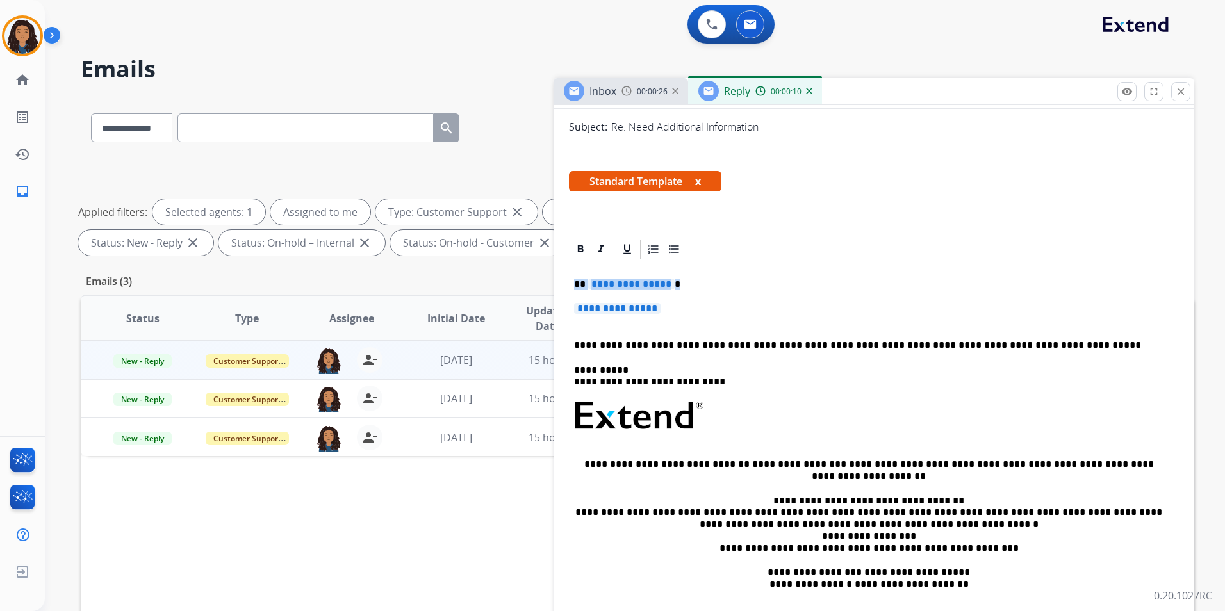
drag, startPoint x: 571, startPoint y: 278, endPoint x: 673, endPoint y: 301, distance: 104.5
click at [672, 301] on div "**********" at bounding box center [874, 446] width 610 height 371
paste div
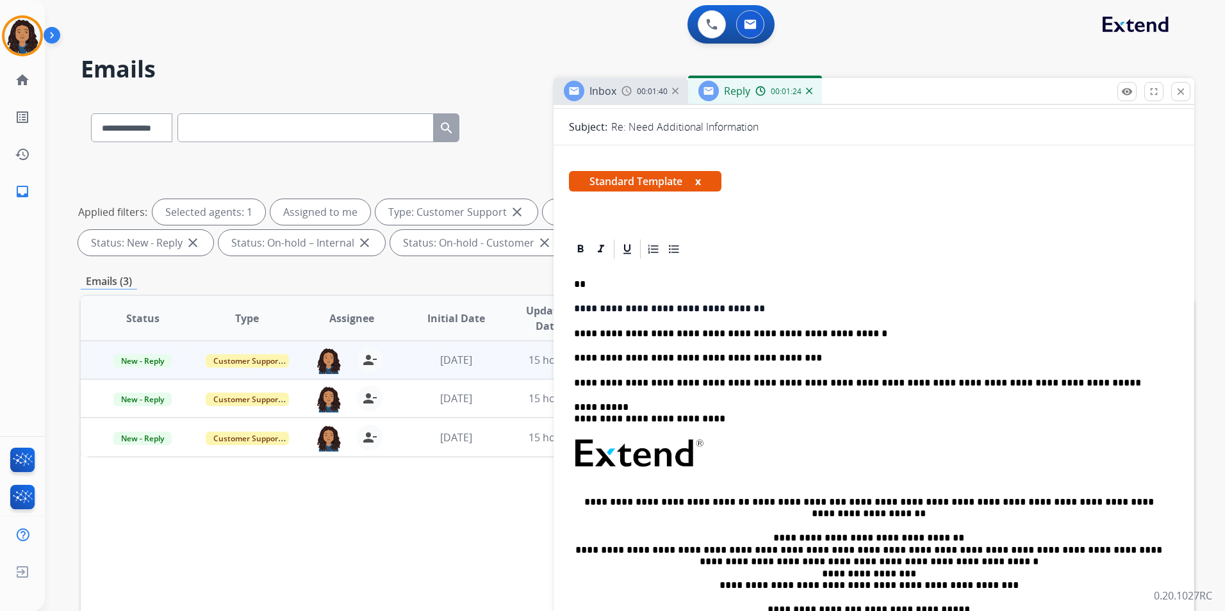
drag, startPoint x: 670, startPoint y: 358, endPoint x: 691, endPoint y: 358, distance: 21.1
click at [673, 358] on p "**********" at bounding box center [869, 358] width 590 height 12
click at [603, 84] on span "Inbox" at bounding box center [603, 91] width 27 height 14
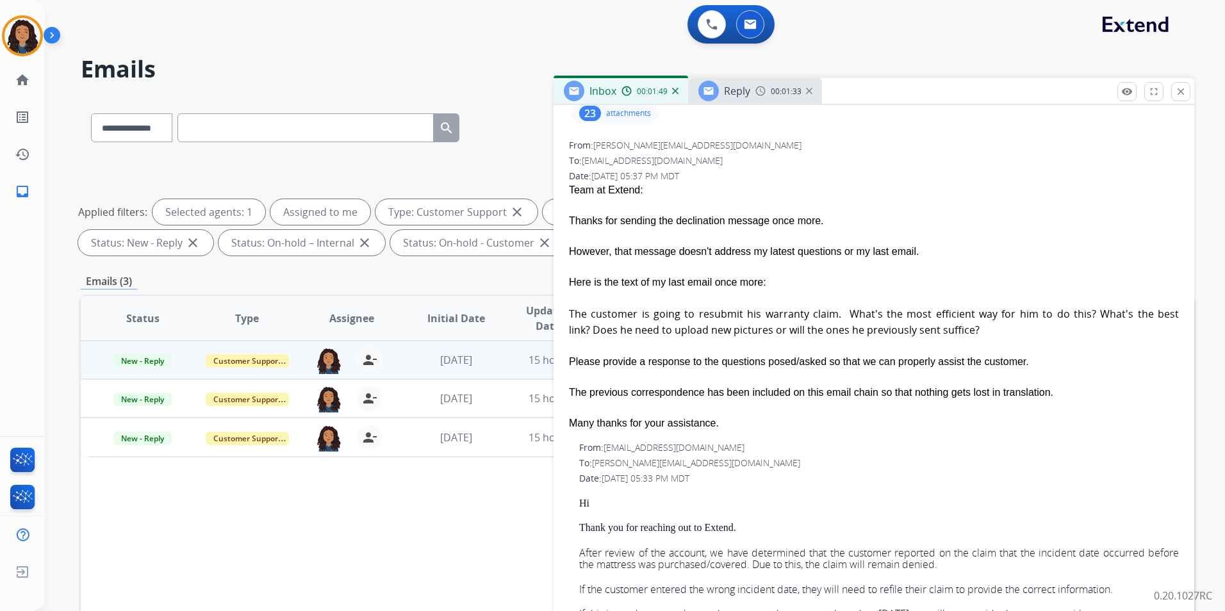
click at [745, 92] on span "Reply" at bounding box center [737, 91] width 26 height 14
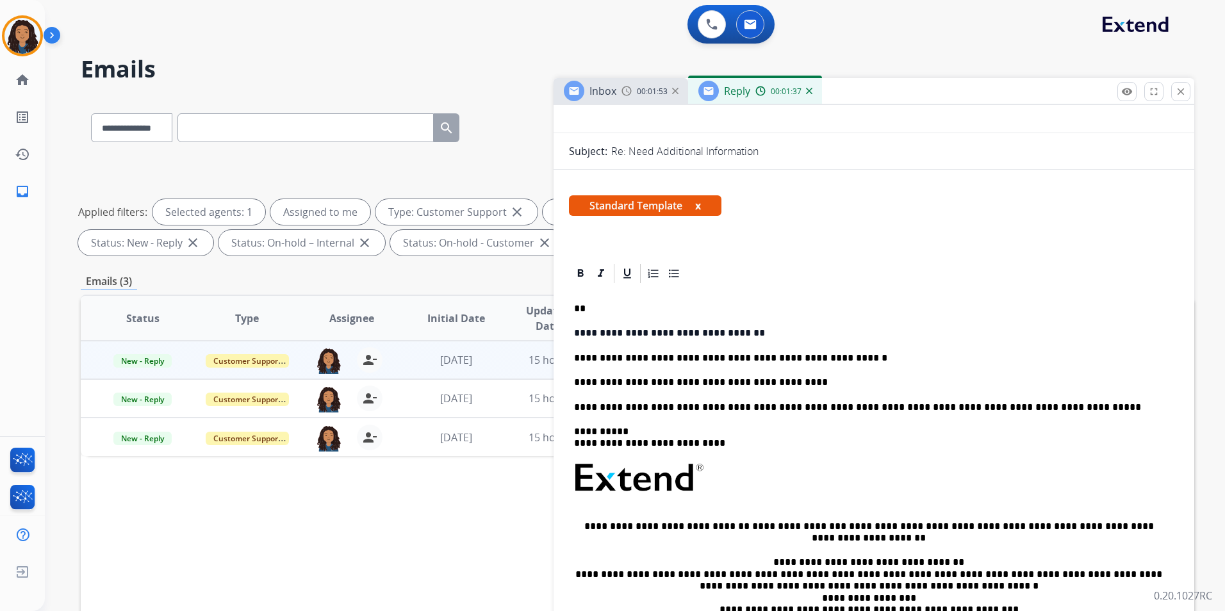
scroll to position [128, 0]
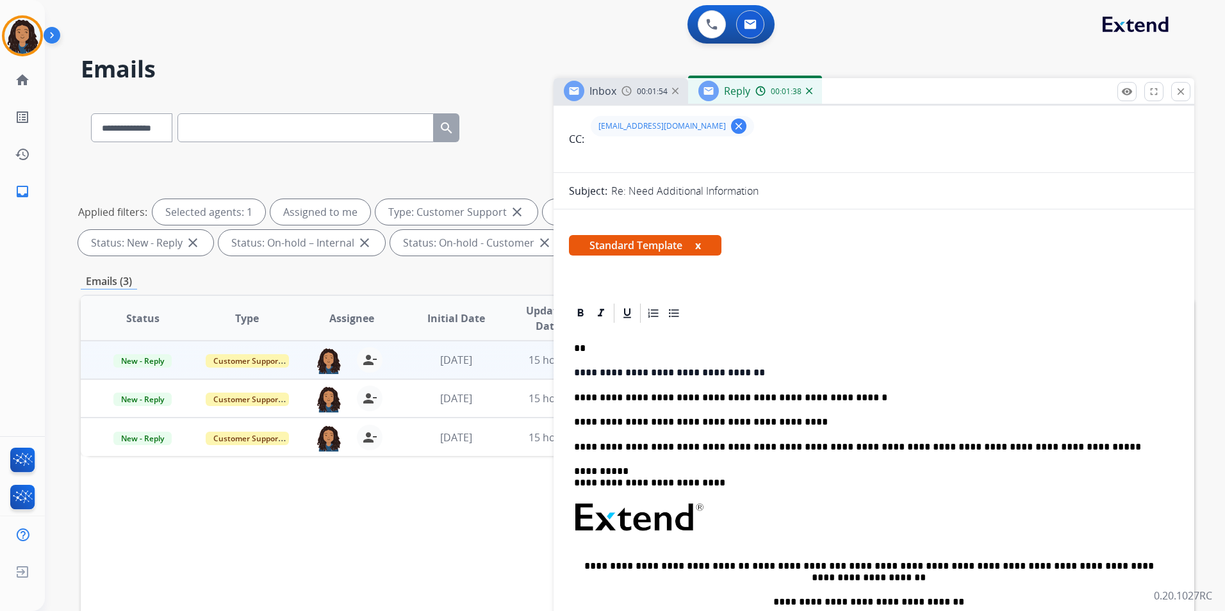
click at [611, 97] on span "Inbox" at bounding box center [603, 91] width 27 height 14
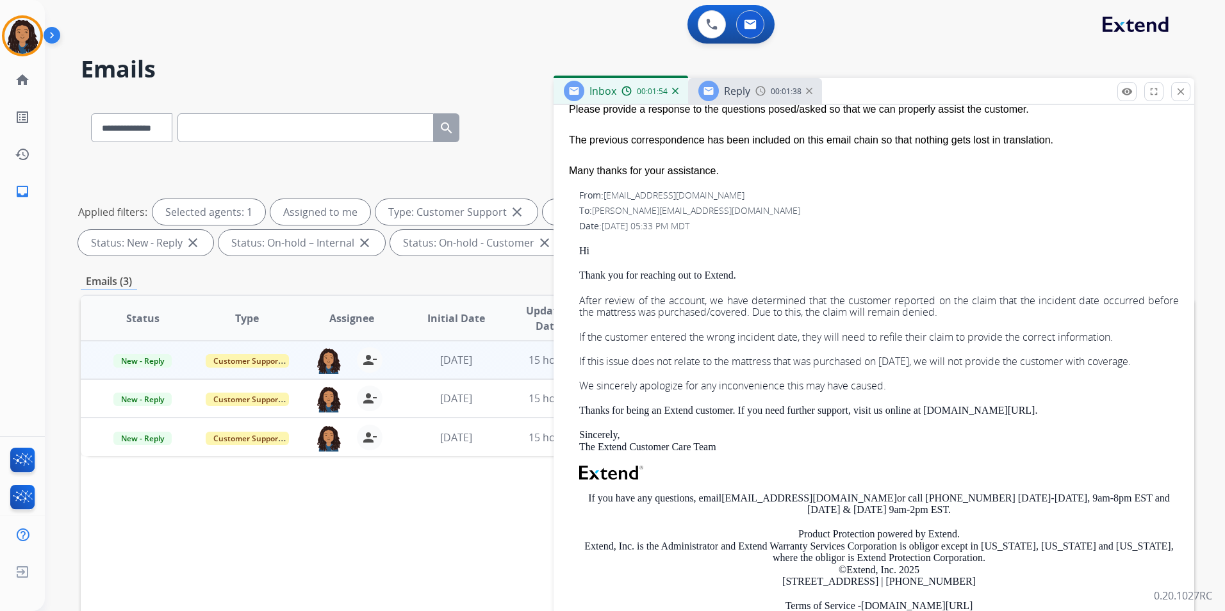
scroll to position [449, 0]
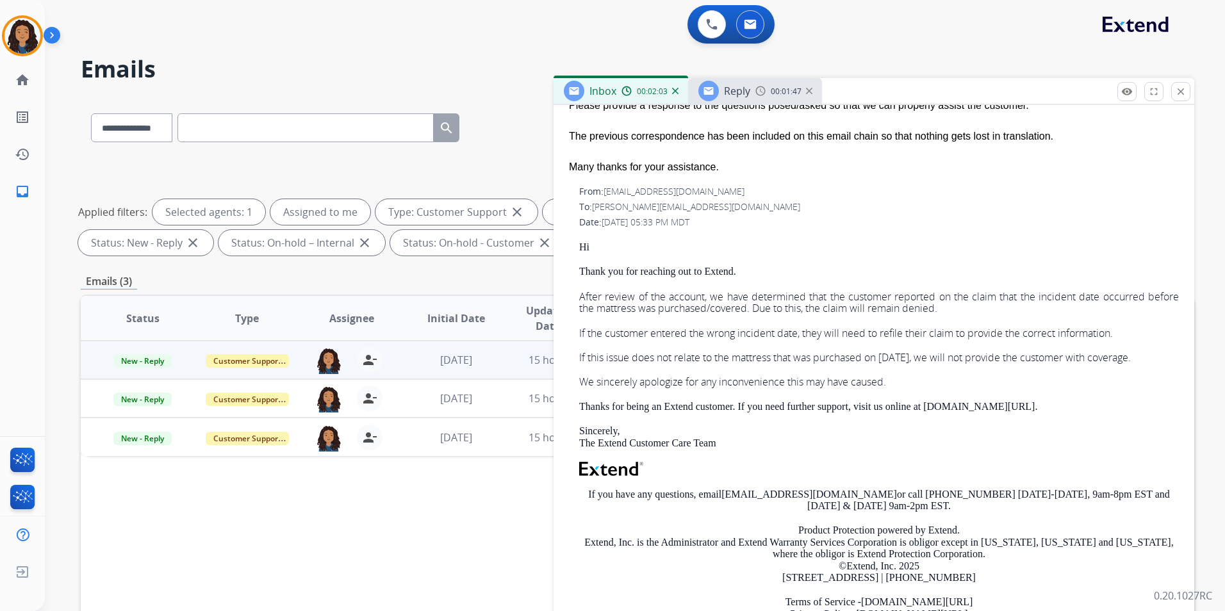
click at [738, 90] on span "Reply" at bounding box center [737, 91] width 26 height 14
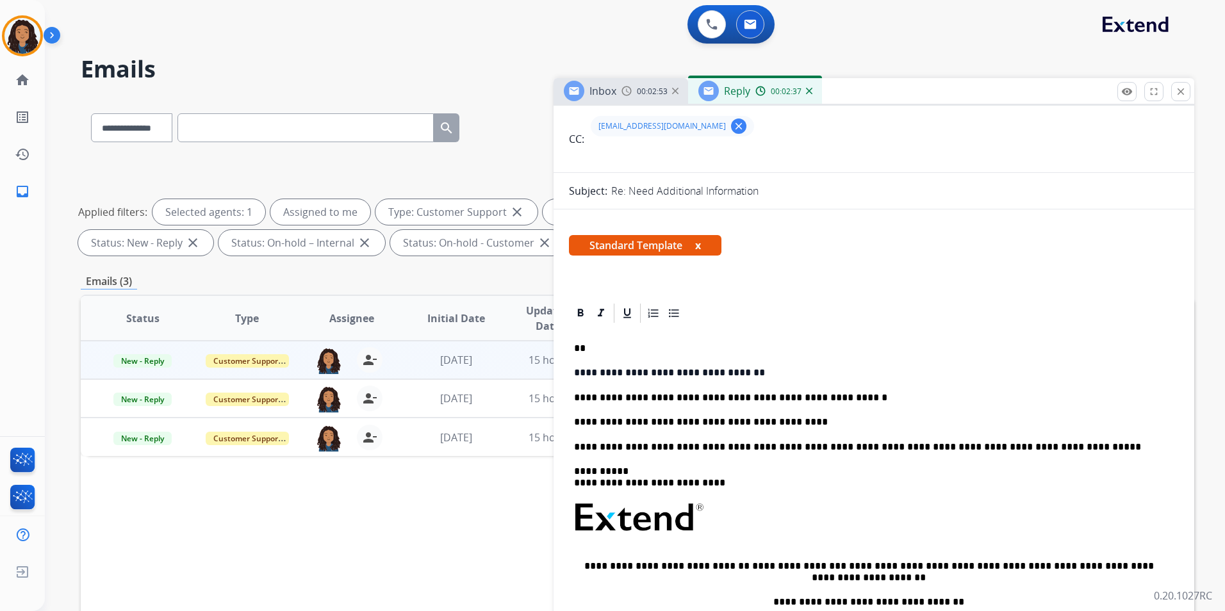
click at [597, 83] on div "Inbox 00:02:53" at bounding box center [621, 91] width 135 height 26
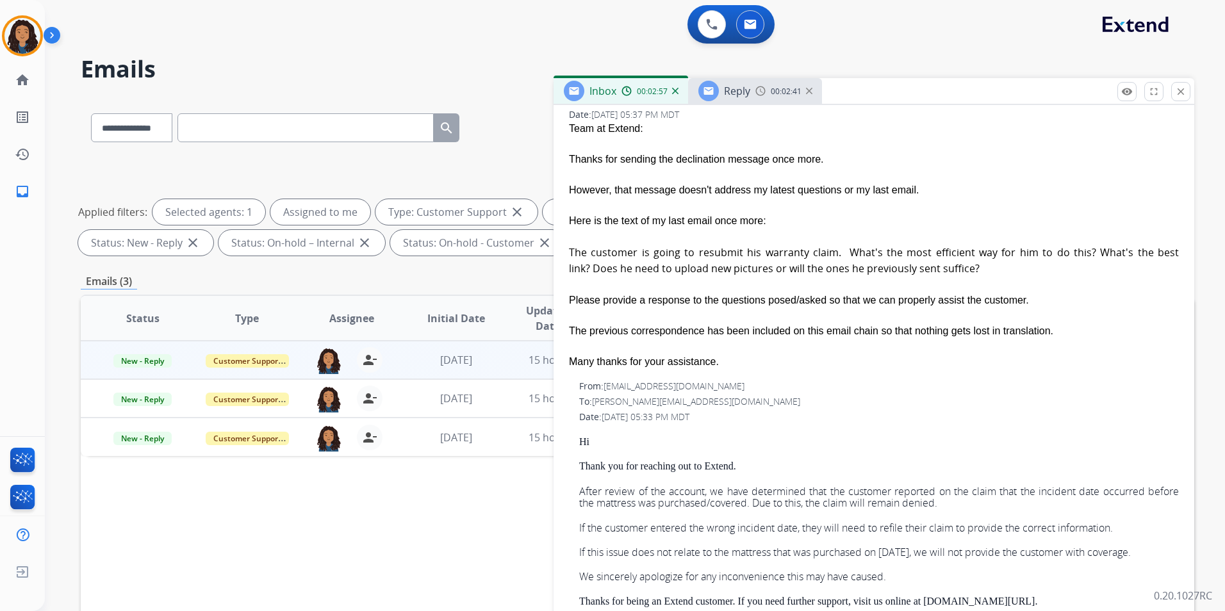
scroll to position [320, 0]
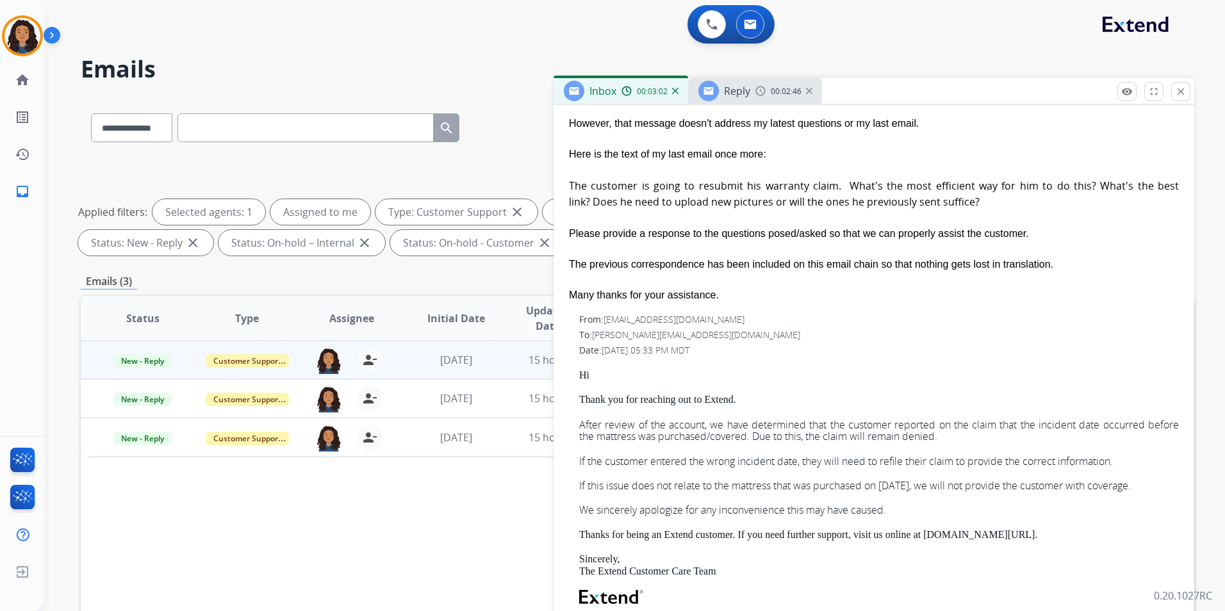
click at [745, 92] on span "Reply" at bounding box center [737, 91] width 26 height 14
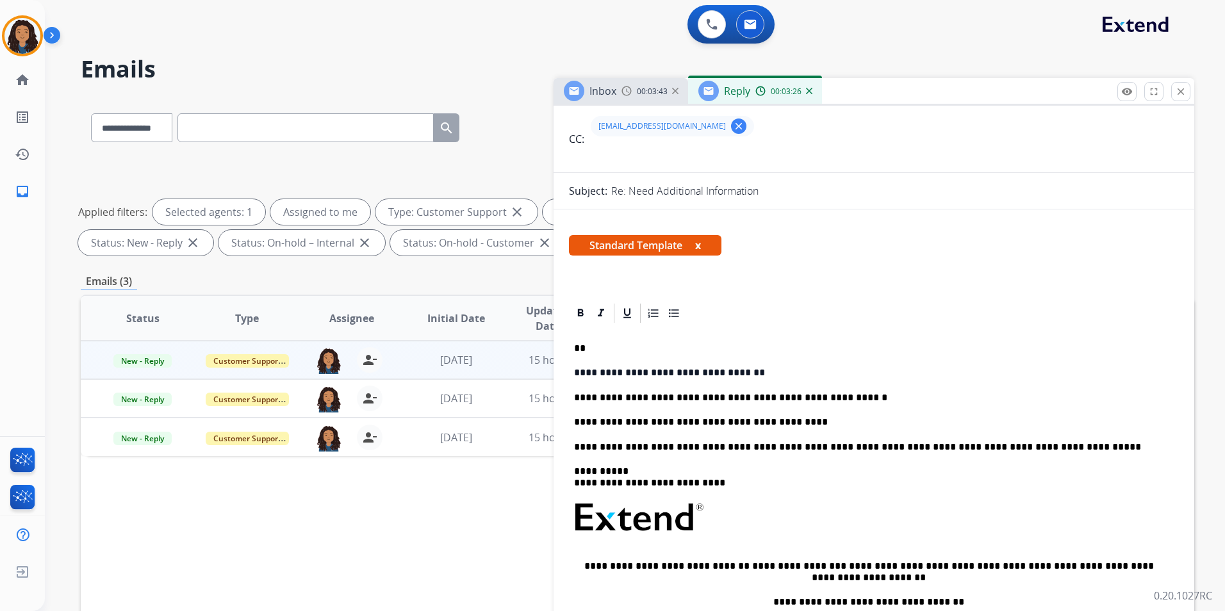
click at [757, 420] on p "**********" at bounding box center [869, 423] width 590 height 12
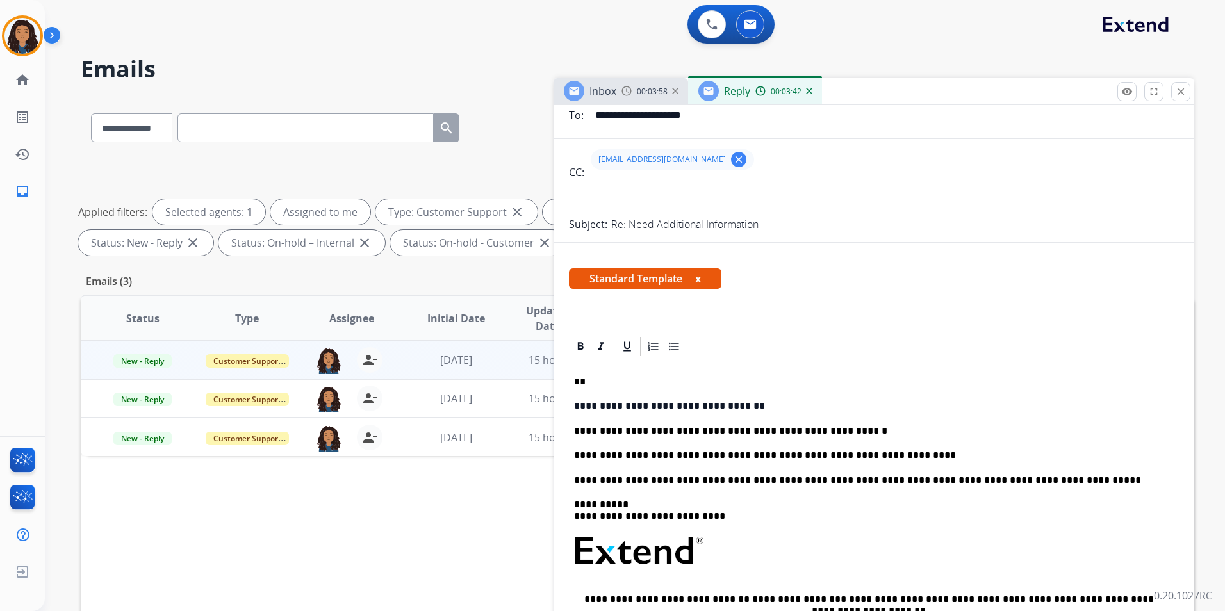
click at [888, 395] on div "**********" at bounding box center [874, 562] width 610 height 408
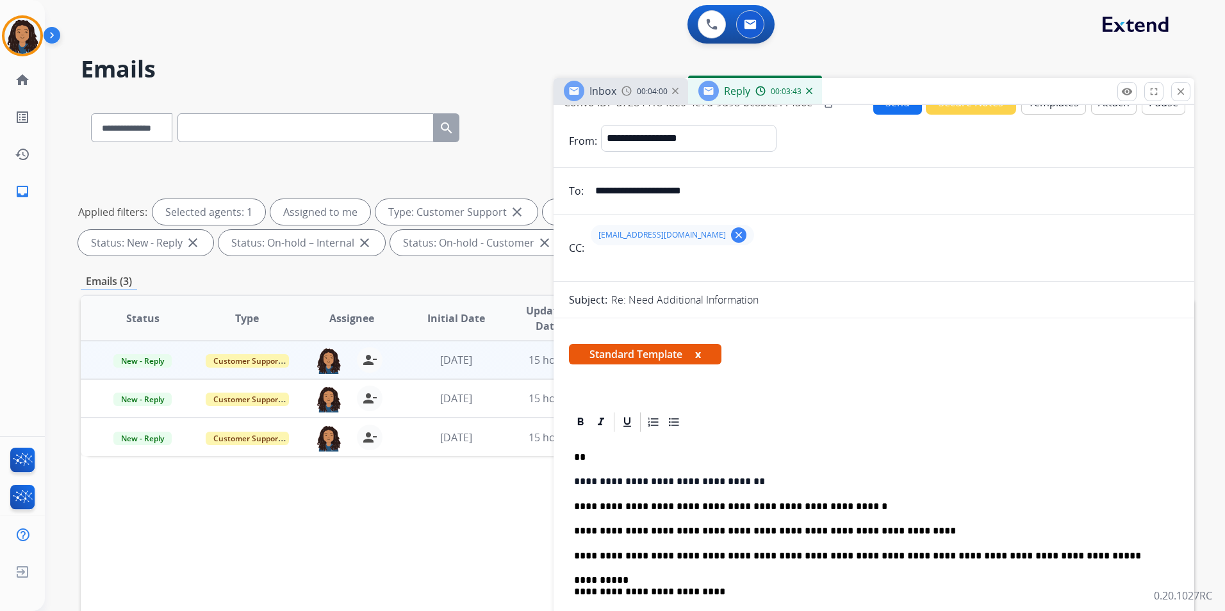
scroll to position [0, 0]
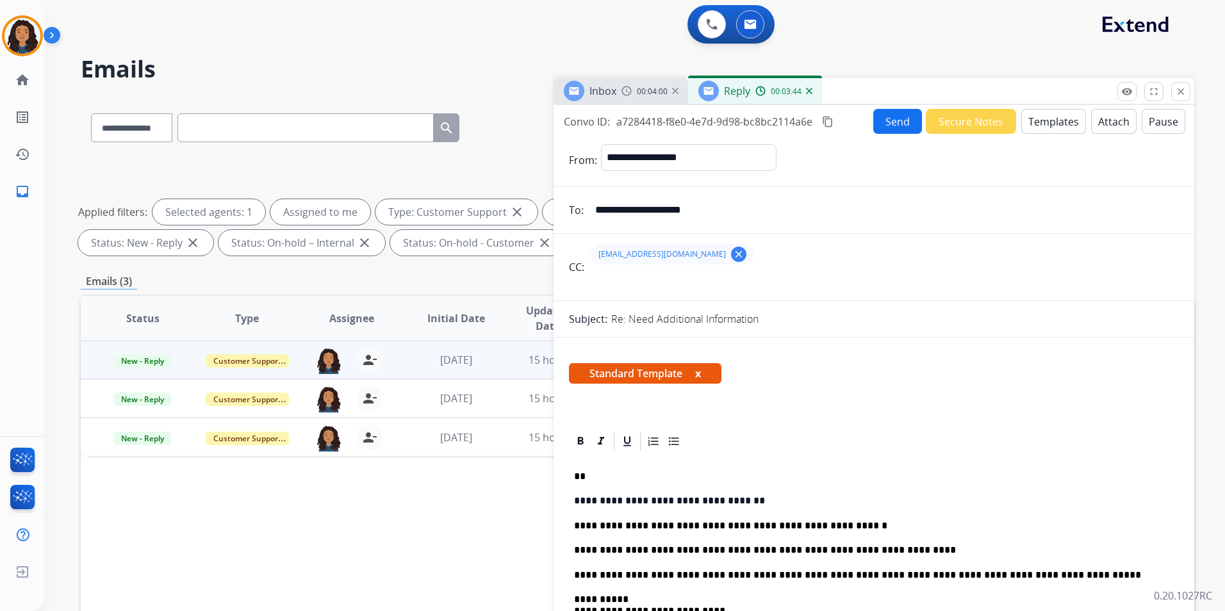
click at [880, 127] on button "Send" at bounding box center [897, 121] width 49 height 25
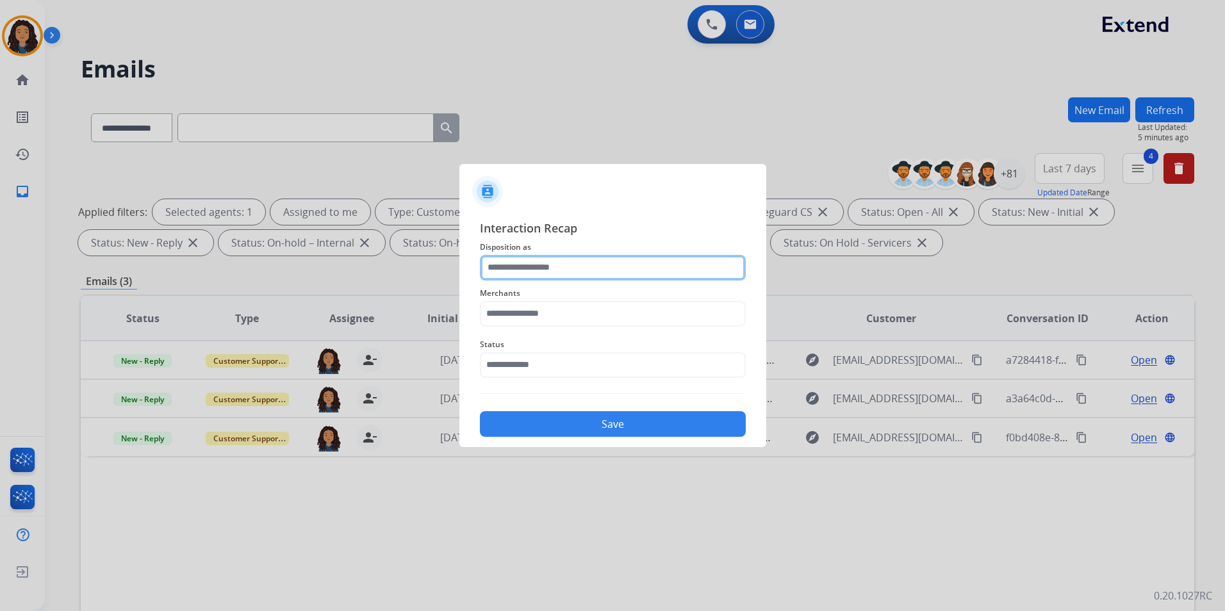
click at [601, 274] on input "text" at bounding box center [613, 268] width 266 height 26
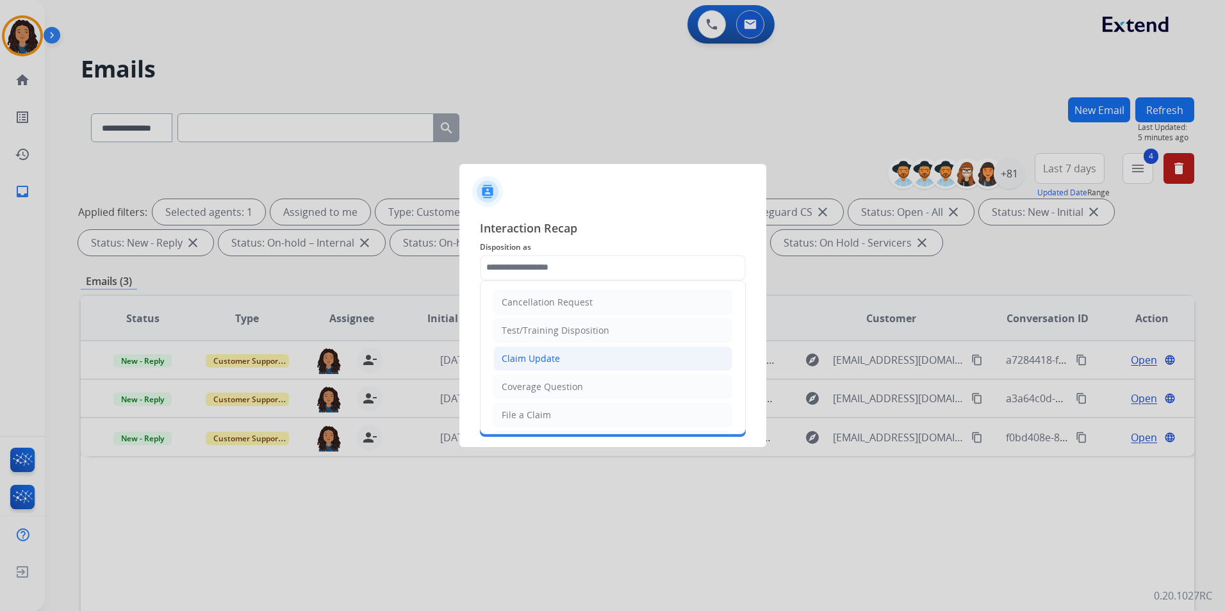
click at [603, 356] on li "Claim Update" at bounding box center [612, 359] width 239 height 24
type input "**********"
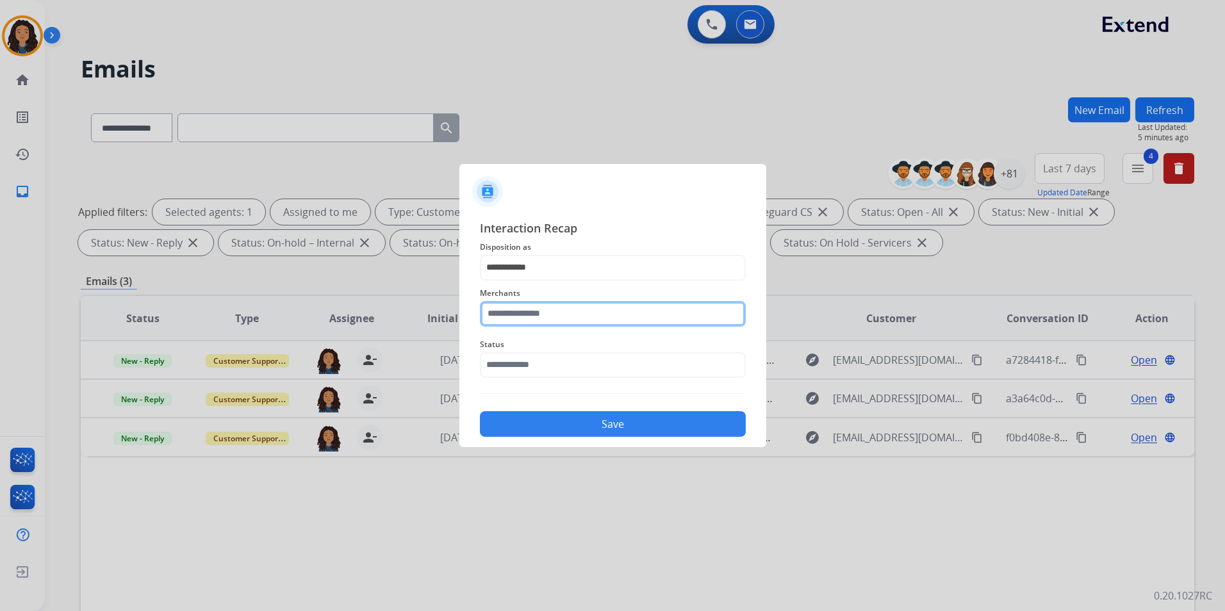
click at [581, 315] on input "text" at bounding box center [613, 314] width 266 height 26
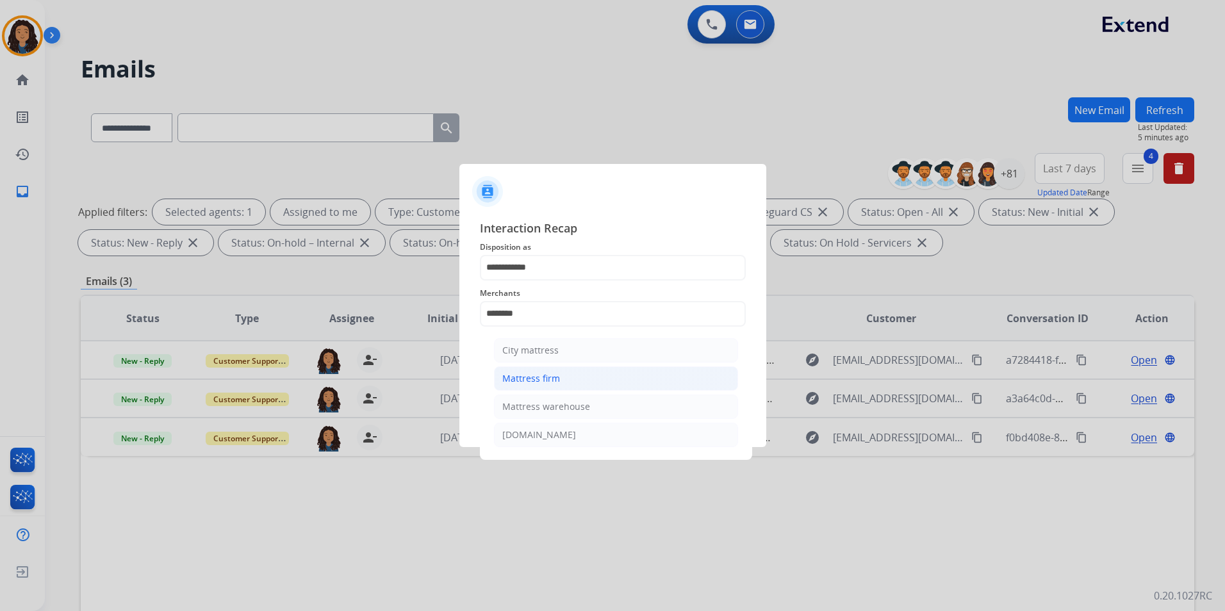
click at [502, 379] on div "Mattress firm" at bounding box center [531, 378] width 58 height 13
type input "**********"
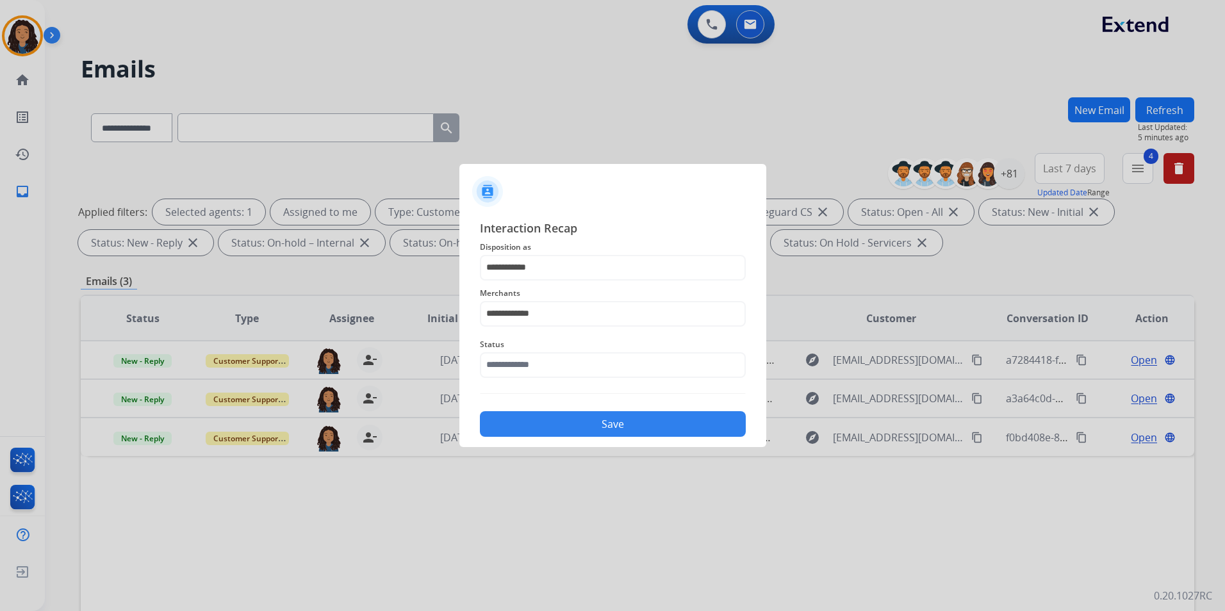
click at [502, 379] on div "Status" at bounding box center [613, 357] width 266 height 51
click at [524, 365] on input "text" at bounding box center [613, 365] width 266 height 26
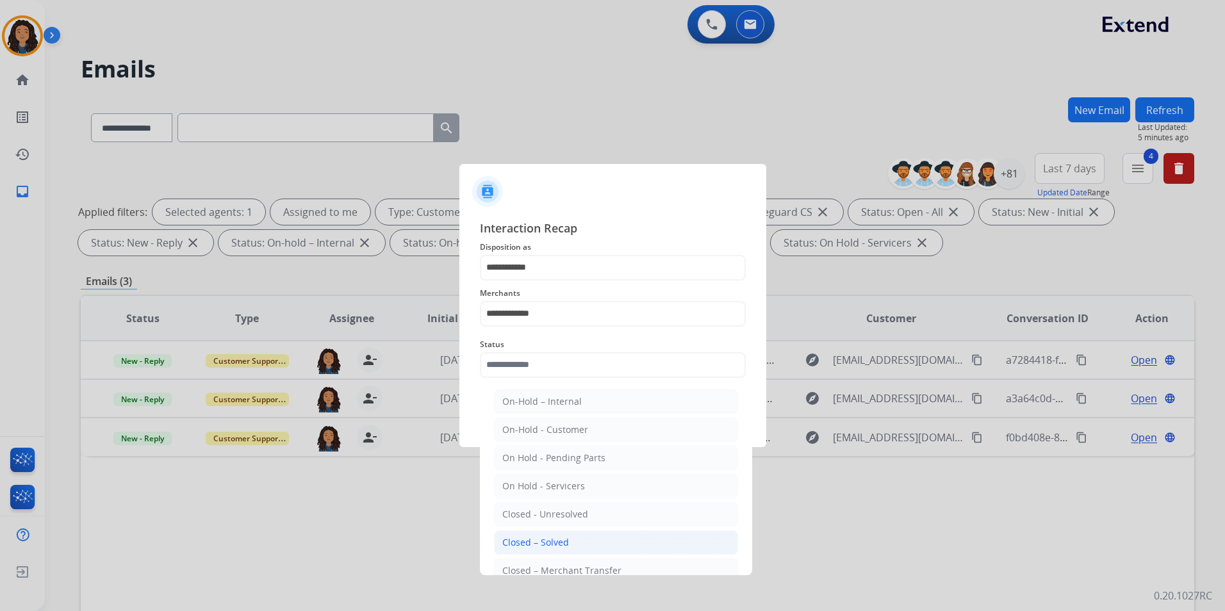
click at [575, 542] on li "Closed – Solved" at bounding box center [616, 543] width 244 height 24
type input "**********"
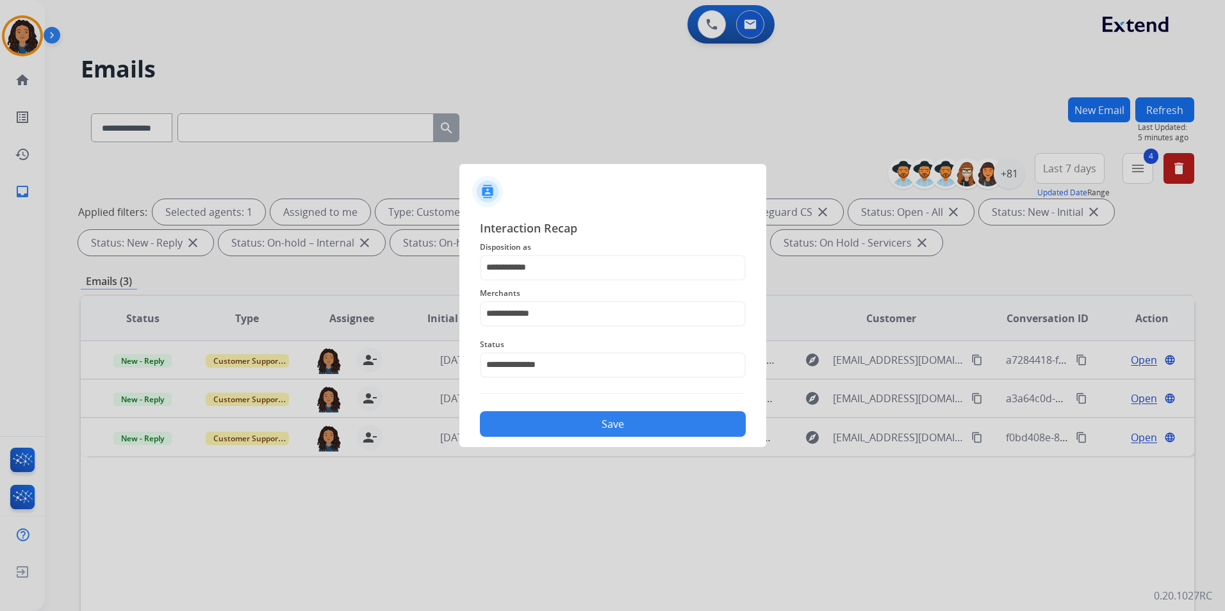
click at [580, 418] on button "Save" at bounding box center [613, 424] width 266 height 26
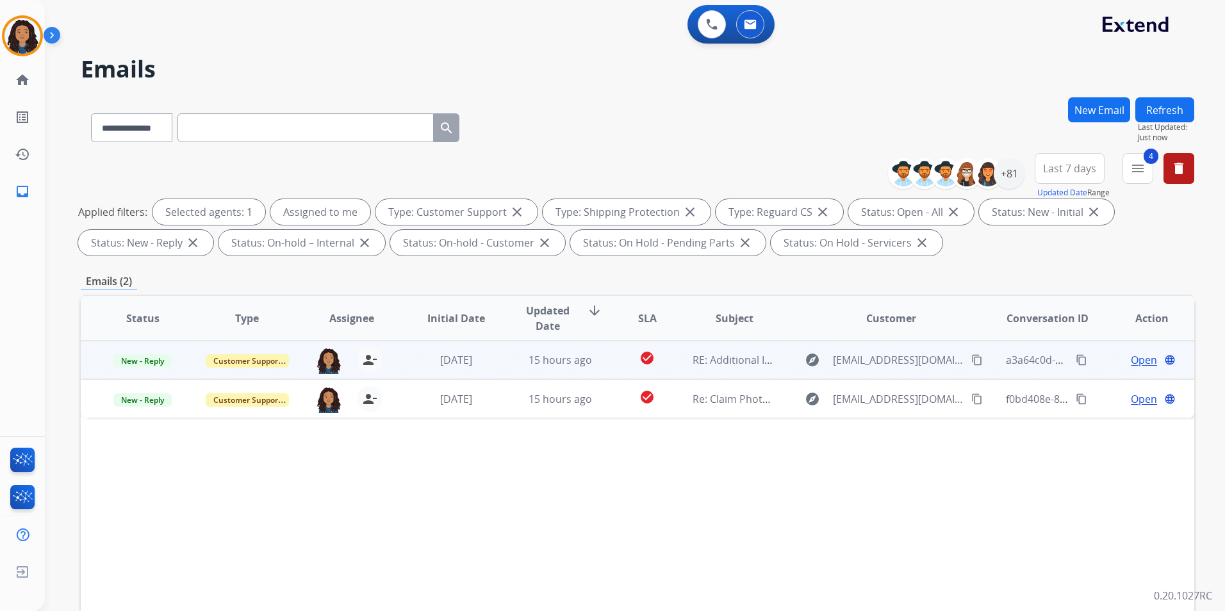
click at [1131, 354] on span "Open" at bounding box center [1144, 359] width 26 height 15
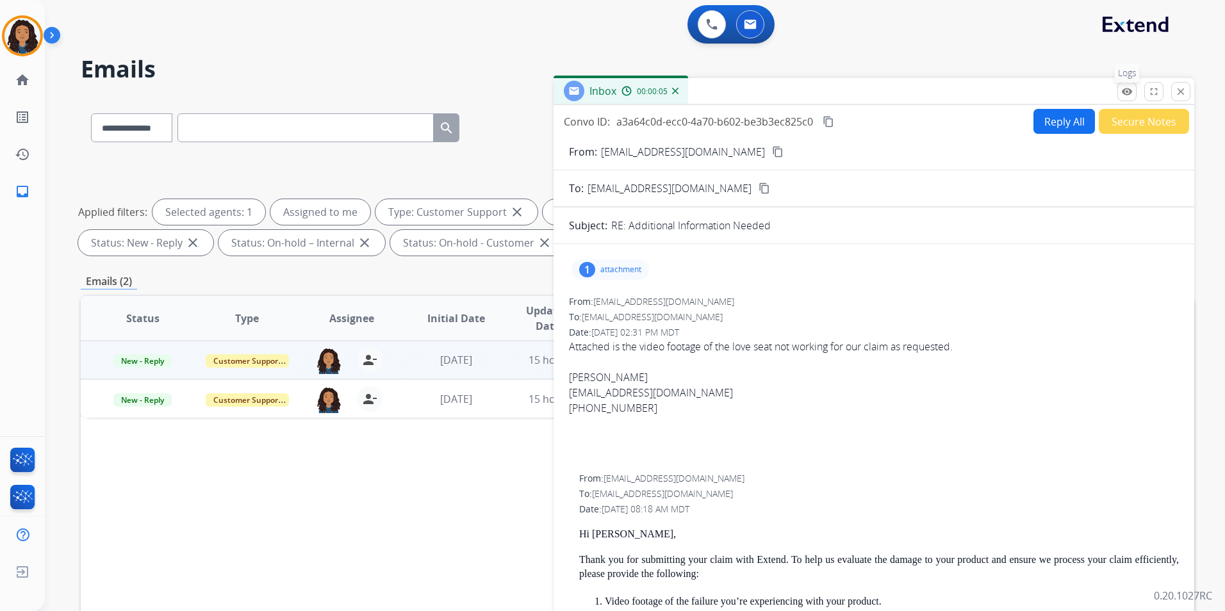
click at [1125, 94] on mat-icon "remove_red_eye" at bounding box center [1127, 92] width 12 height 12
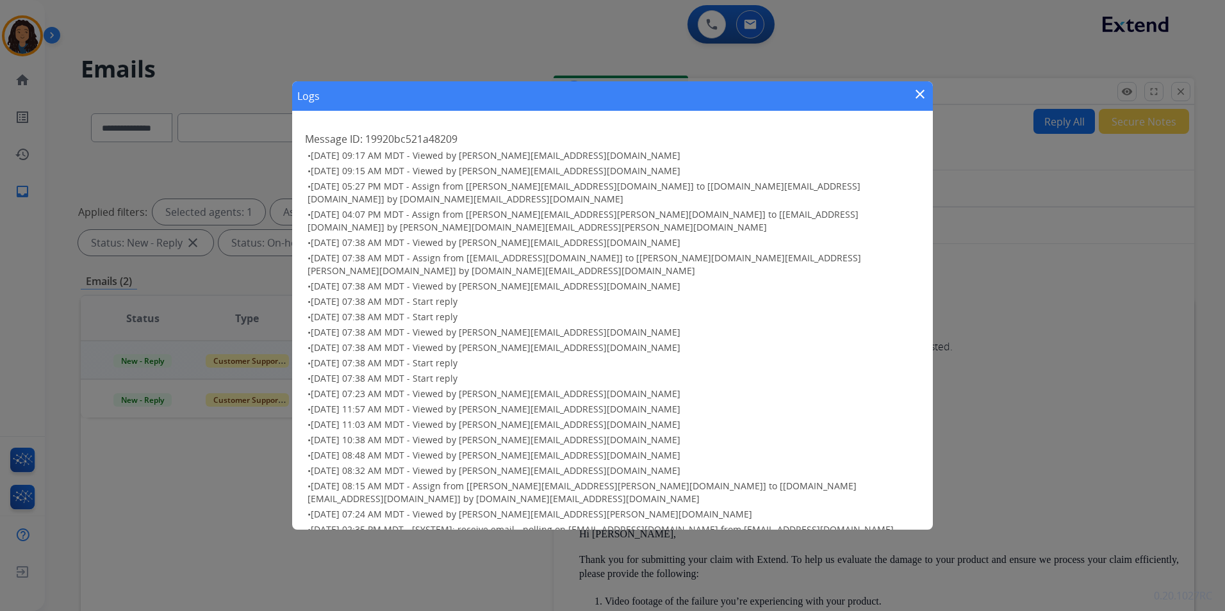
click at [921, 95] on mat-icon "close" at bounding box center [920, 94] width 15 height 15
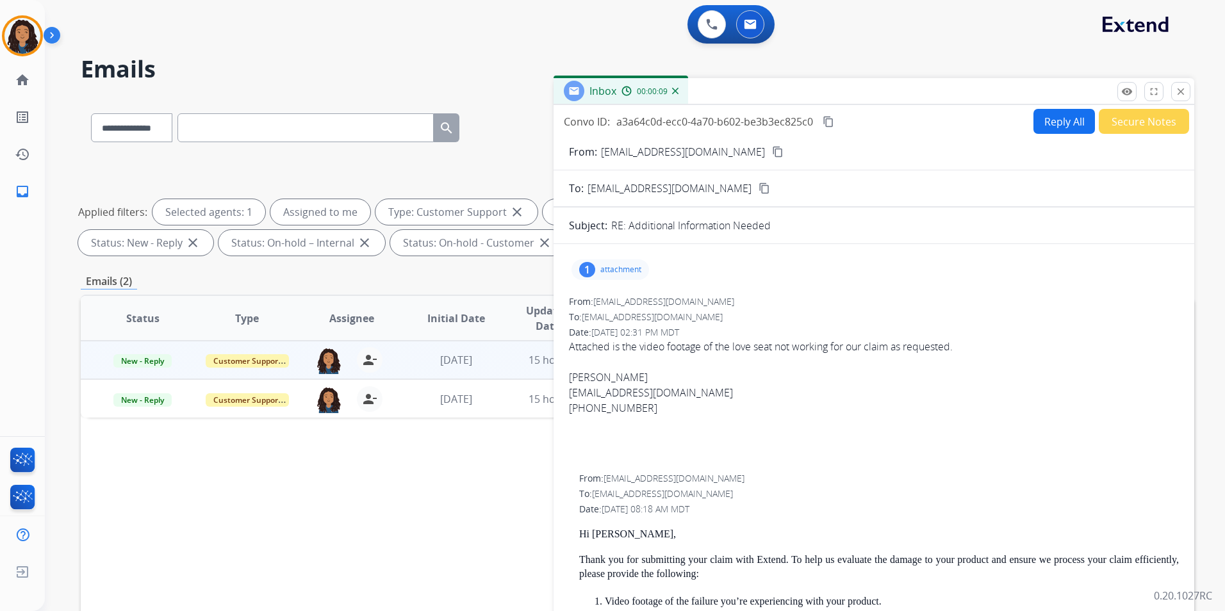
click at [770, 153] on button "content_copy" at bounding box center [777, 151] width 15 height 15
click at [1130, 95] on mat-icon "remove_red_eye" at bounding box center [1127, 92] width 12 height 12
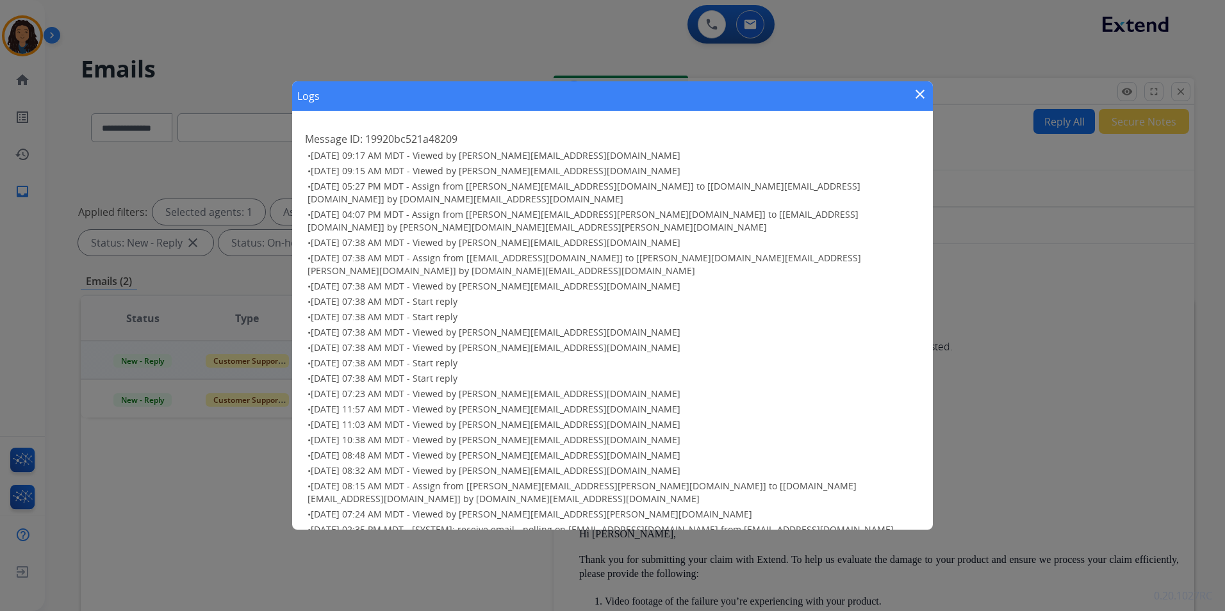
drag, startPoint x: 927, startPoint y: 90, endPoint x: 916, endPoint y: 90, distance: 10.9
click at [921, 90] on mat-icon "close" at bounding box center [920, 94] width 15 height 15
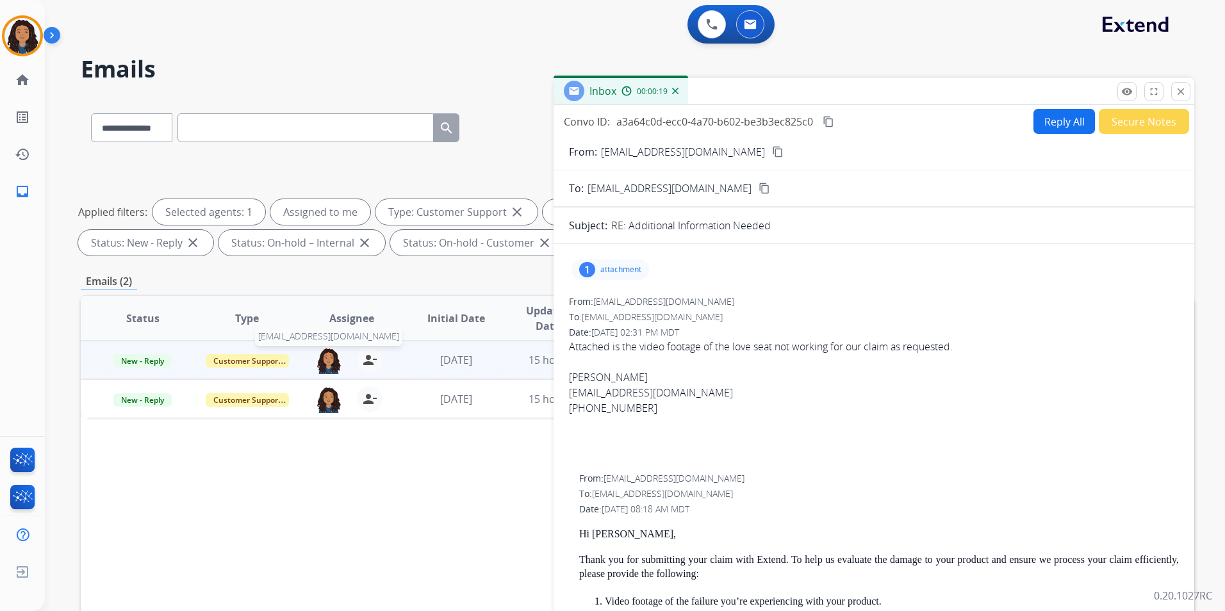
click at [322, 361] on img at bounding box center [329, 360] width 26 height 27
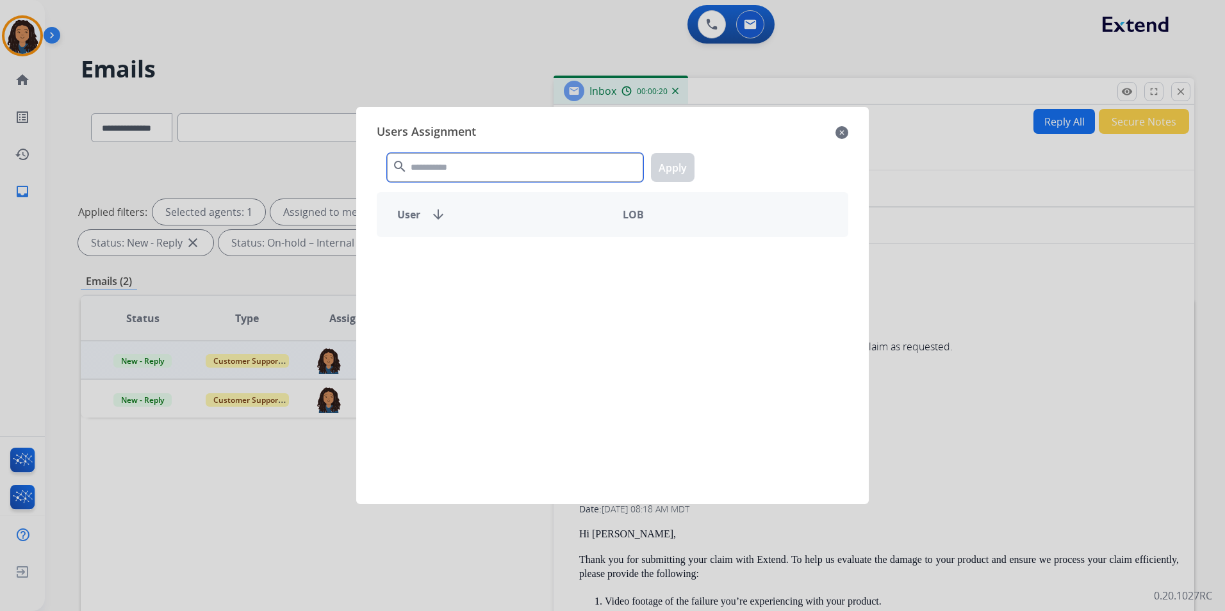
click at [429, 164] on input "text" at bounding box center [515, 167] width 256 height 29
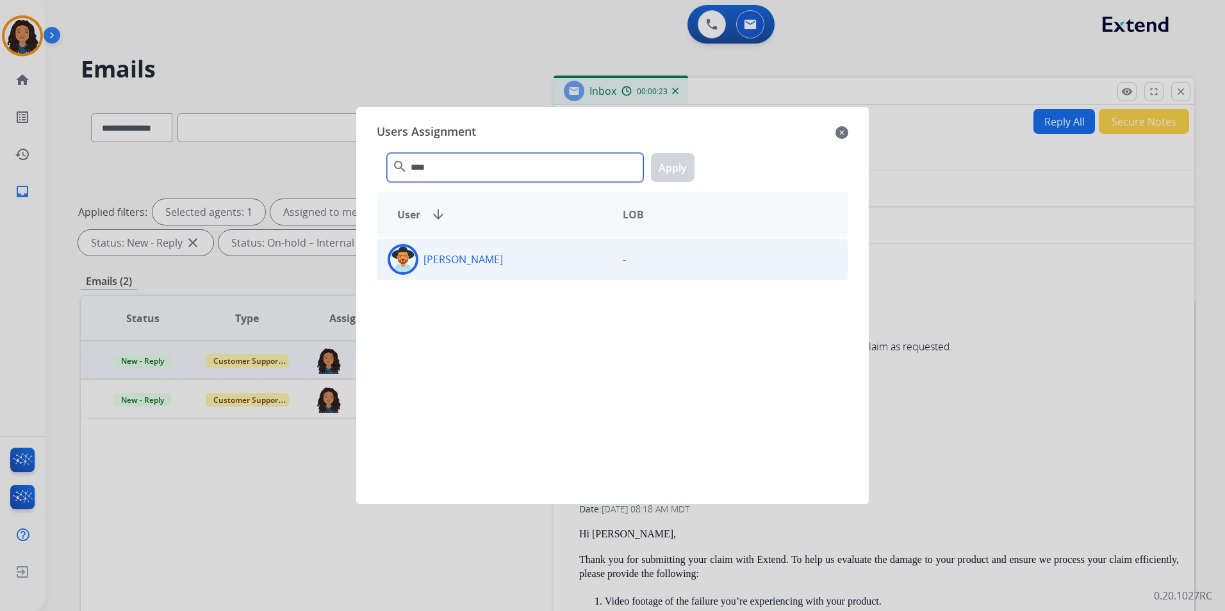
type input "****"
click at [480, 258] on p "[PERSON_NAME]" at bounding box center [463, 259] width 79 height 15
click at [684, 158] on button "Apply" at bounding box center [673, 167] width 44 height 29
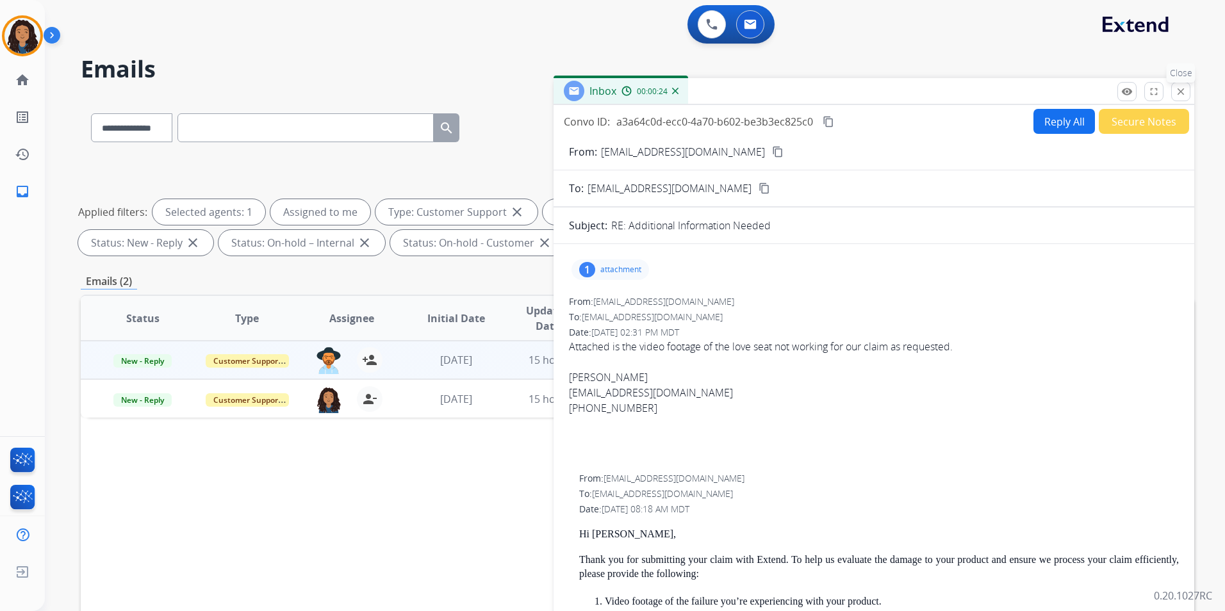
click at [1187, 89] on button "close Close" at bounding box center [1180, 91] width 19 height 19
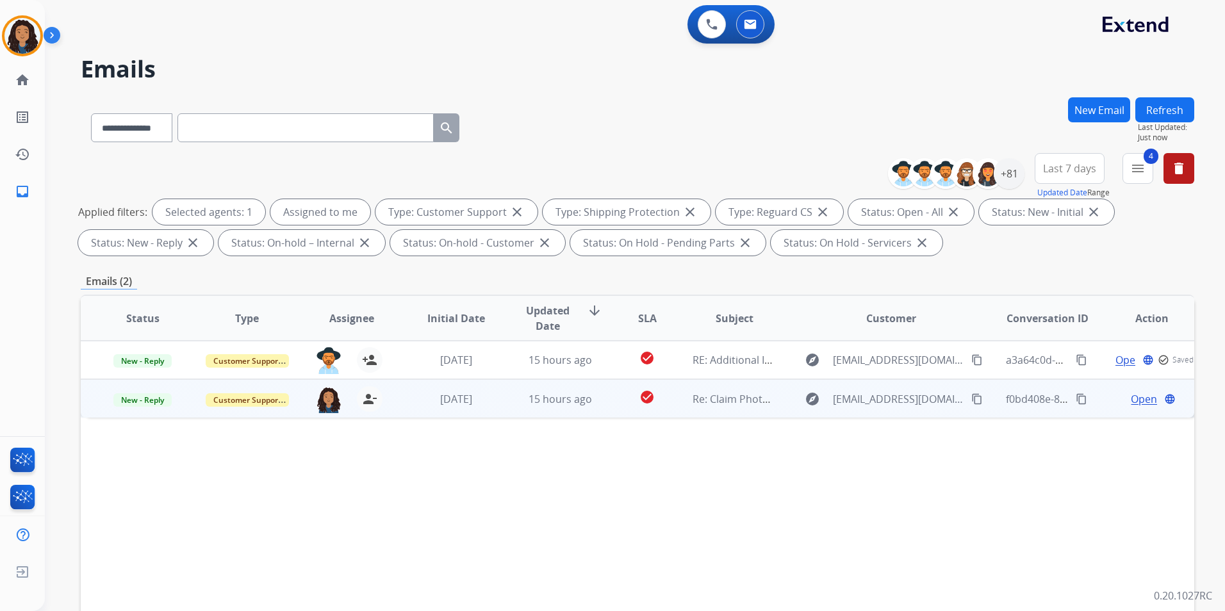
click at [1132, 397] on span "Open" at bounding box center [1144, 399] width 26 height 15
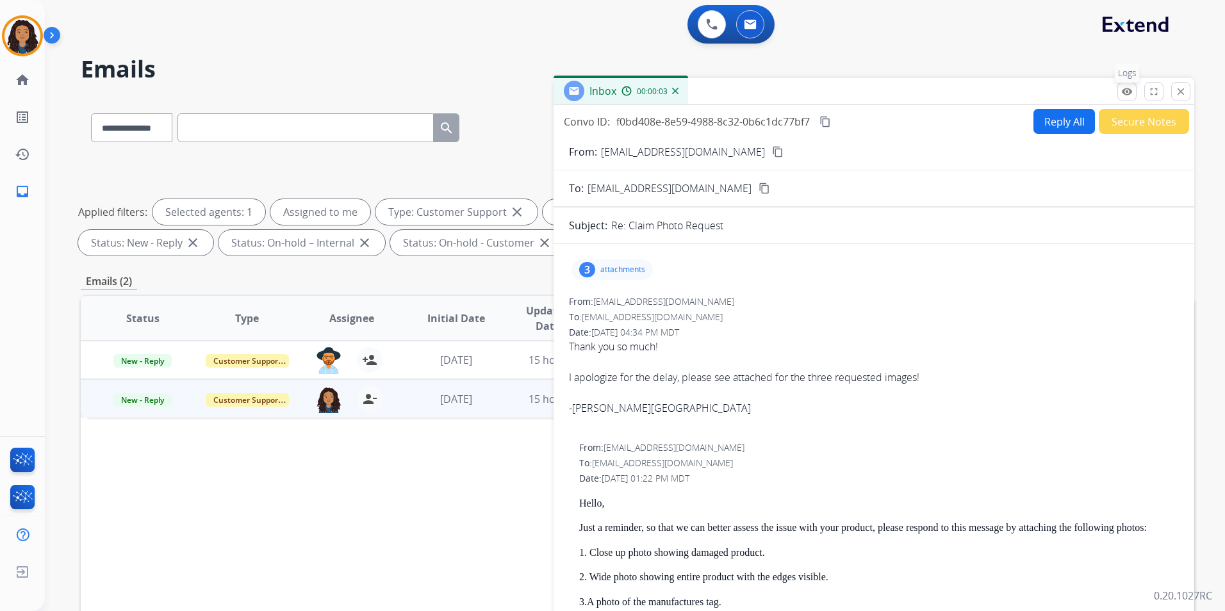
click at [1120, 96] on button "remove_red_eye Logs" at bounding box center [1127, 91] width 19 height 19
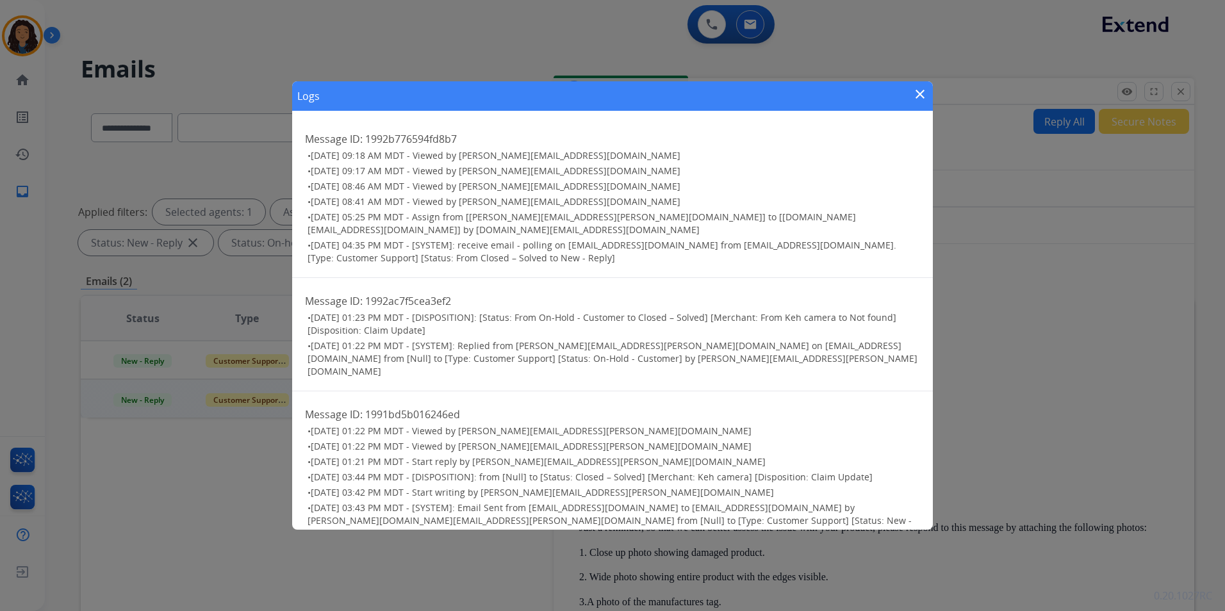
click at [921, 102] on mat-icon "close" at bounding box center [920, 94] width 15 height 15
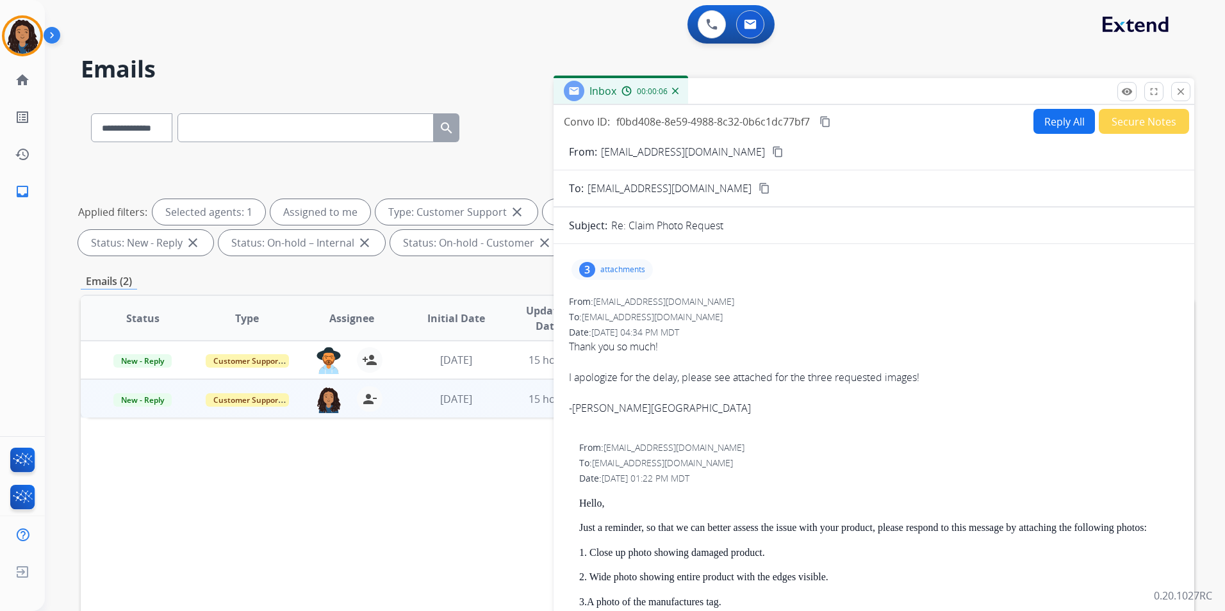
click at [770, 145] on button "content_copy" at bounding box center [777, 151] width 15 height 15
click at [634, 277] on div "3 attachments" at bounding box center [612, 270] width 81 height 21
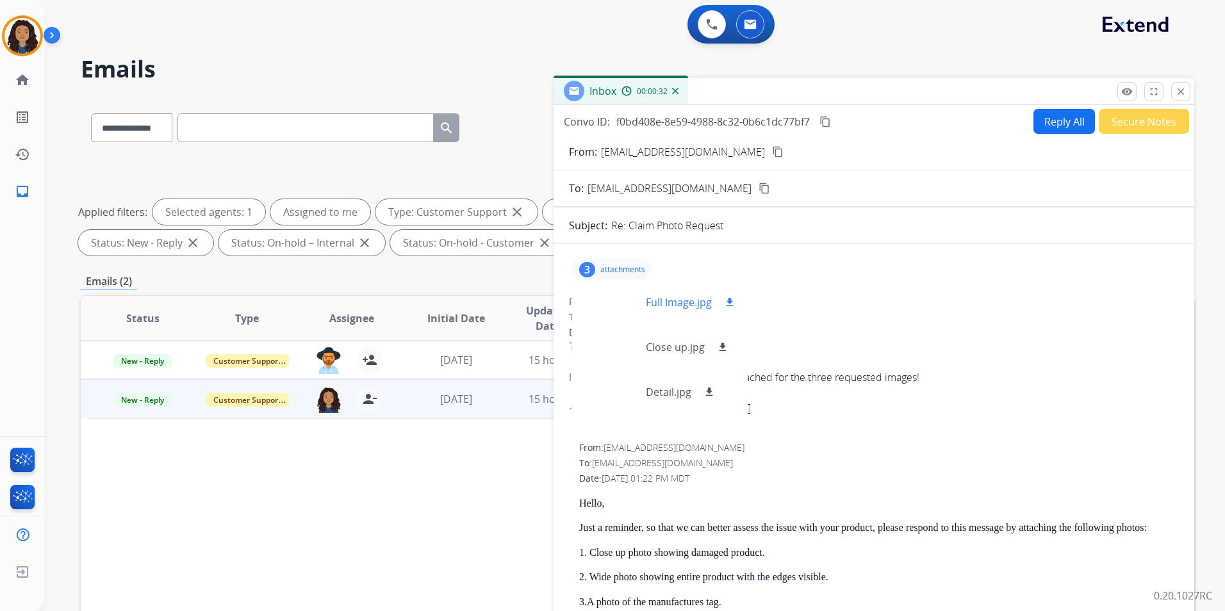
click at [604, 299] on div at bounding box center [614, 302] width 64 height 45
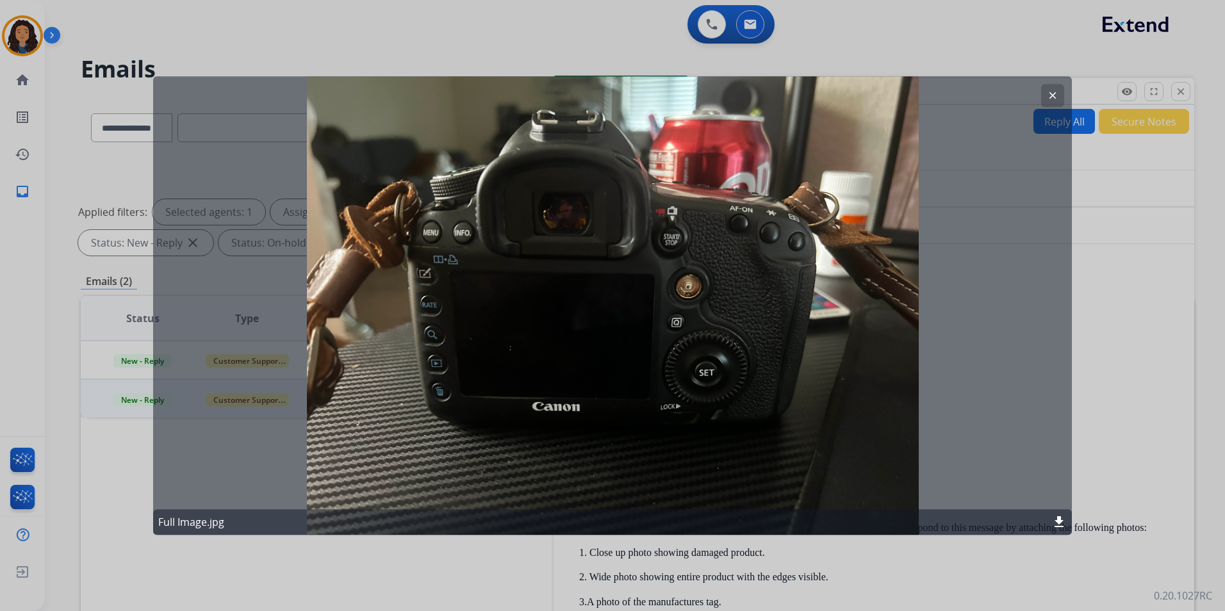
click at [1040, 96] on div "clear Full Image.jpg download" at bounding box center [612, 305] width 919 height 459
click at [1054, 97] on mat-icon "clear" at bounding box center [1053, 96] width 12 height 12
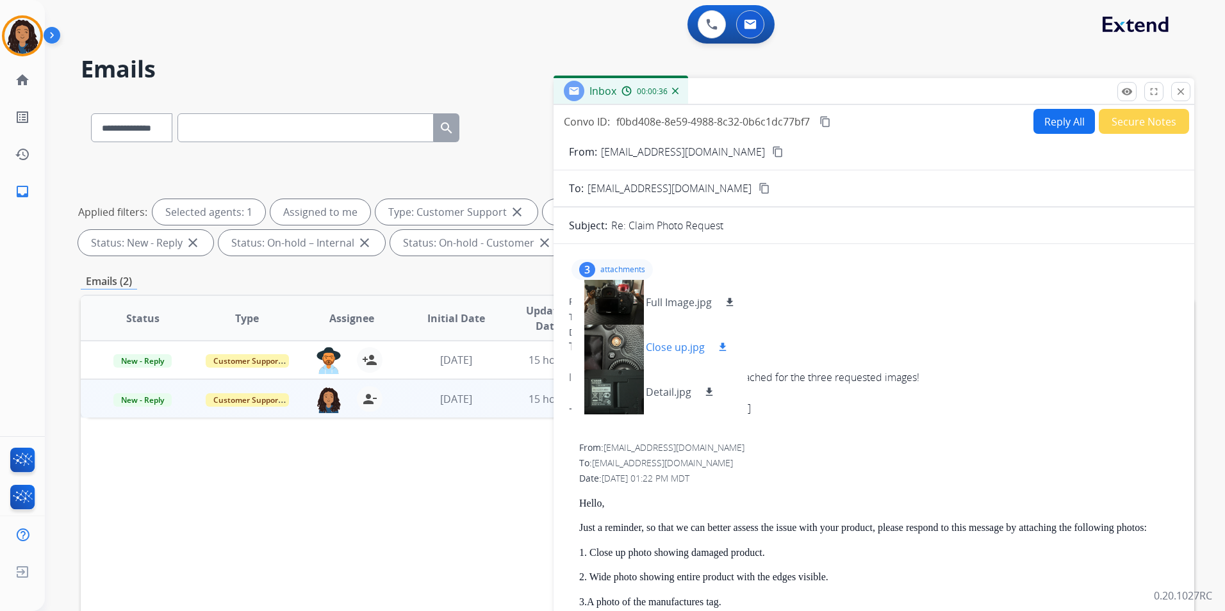
click at [633, 350] on div at bounding box center [614, 347] width 64 height 45
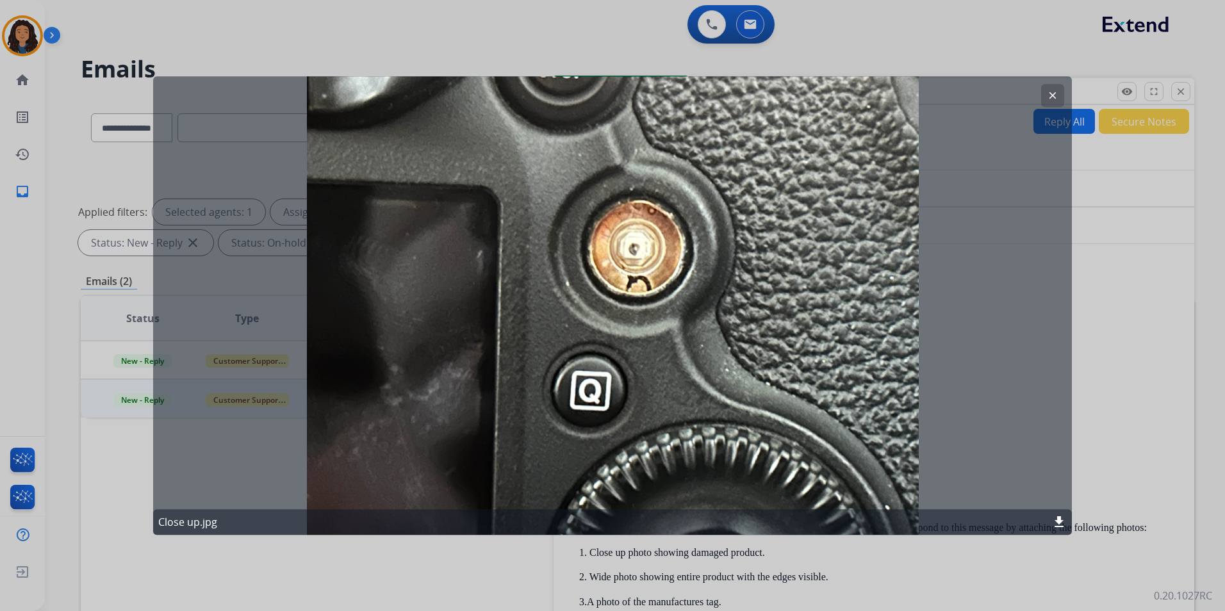
click at [1048, 104] on button "clear" at bounding box center [1052, 95] width 23 height 23
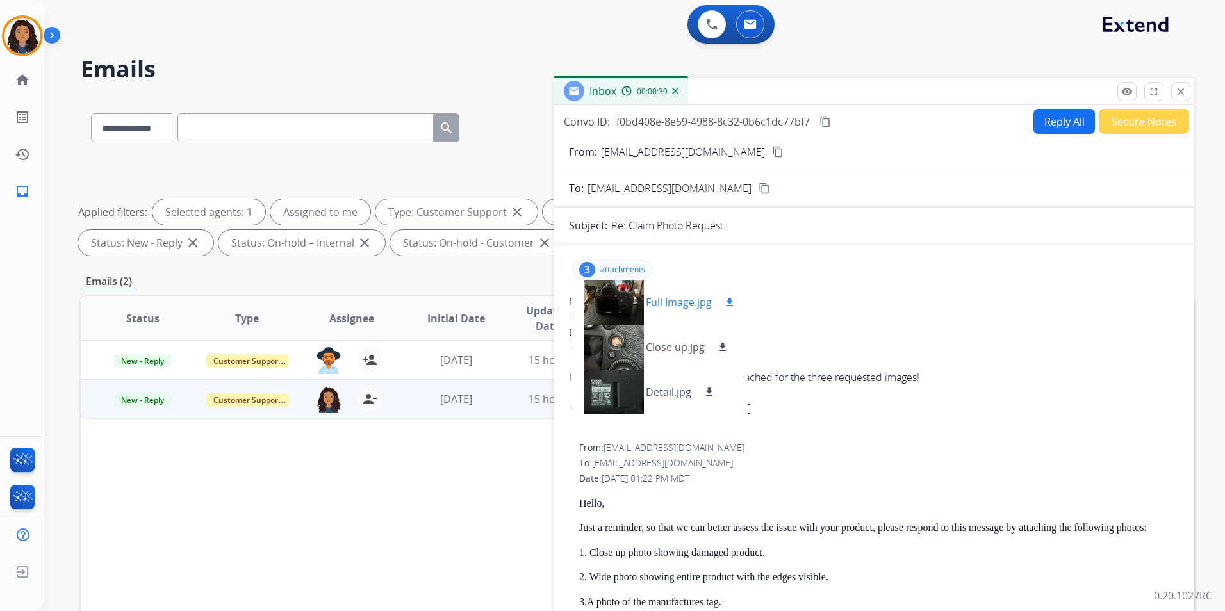
click at [726, 301] on mat-icon "download" at bounding box center [730, 303] width 12 height 12
click at [718, 349] on mat-icon "download" at bounding box center [723, 348] width 12 height 12
click at [609, 396] on div at bounding box center [614, 392] width 64 height 45
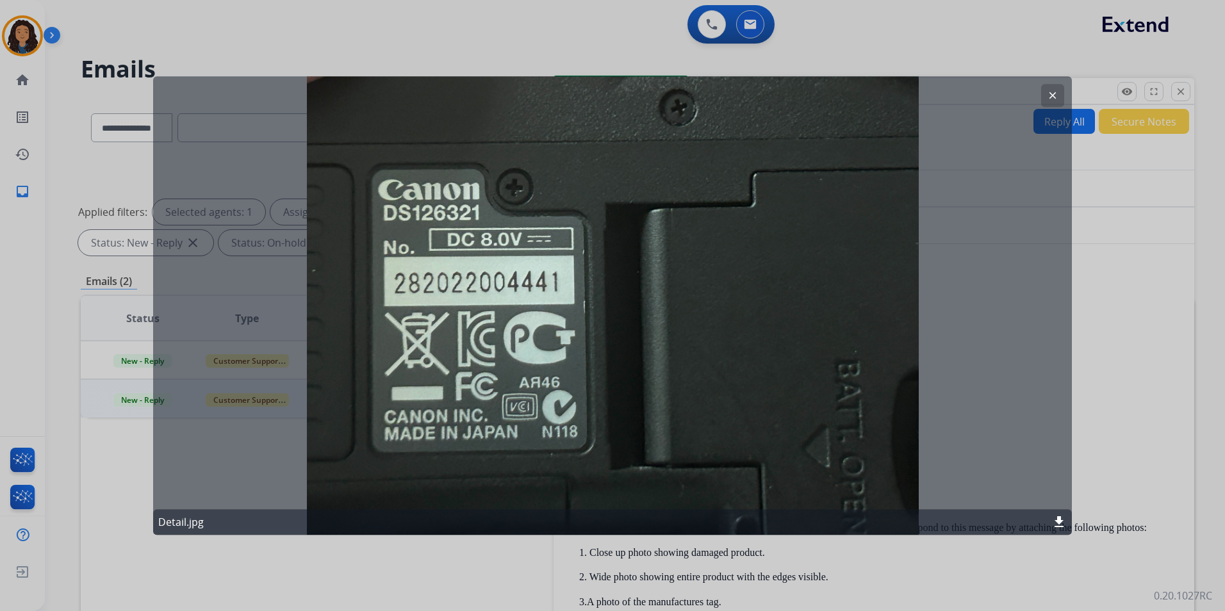
click at [1041, 98] on div "clear Detail.jpg download" at bounding box center [612, 305] width 919 height 459
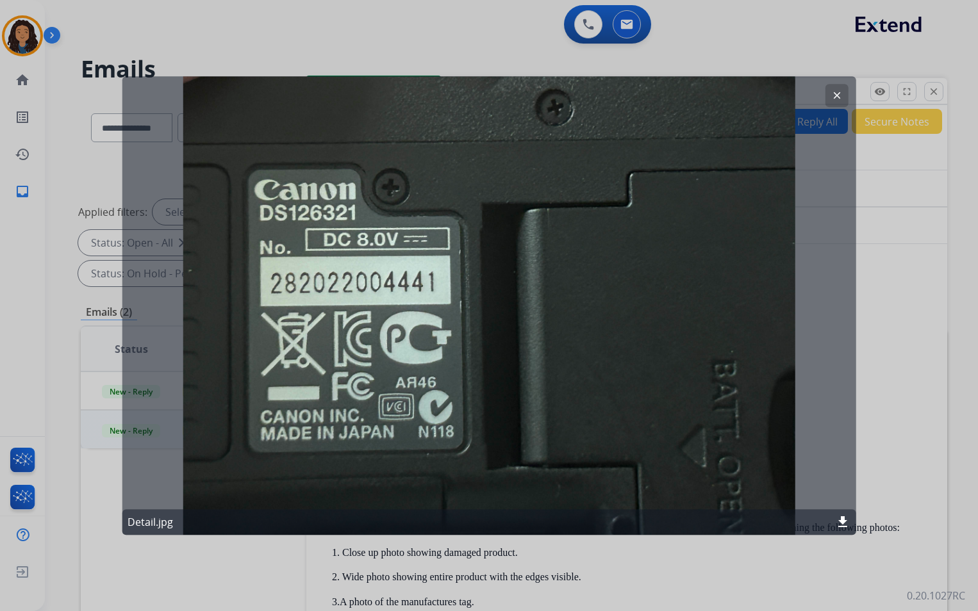
click at [832, 93] on mat-icon "clear" at bounding box center [836, 96] width 12 height 12
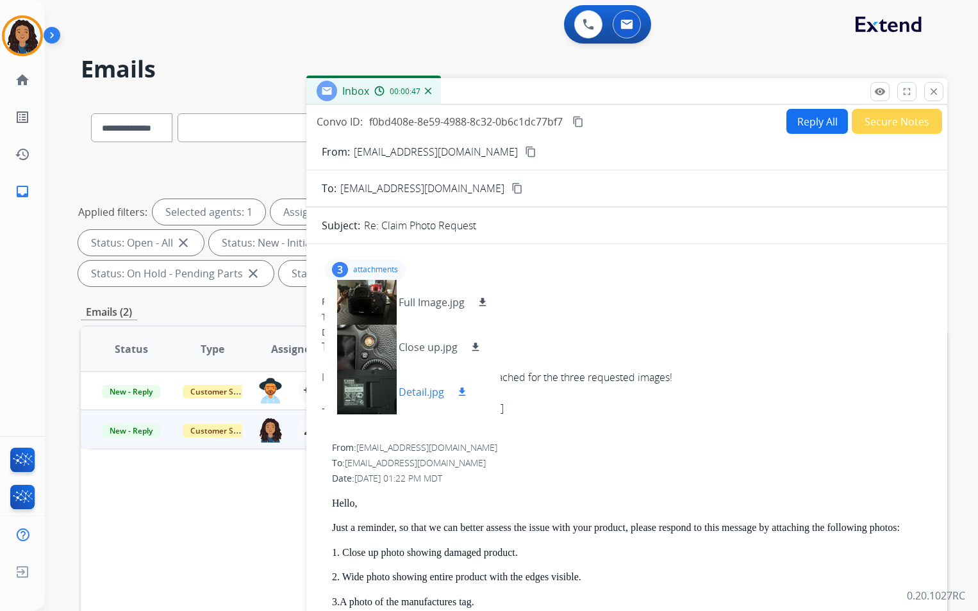
click at [463, 389] on mat-icon "download" at bounding box center [462, 392] width 12 height 12
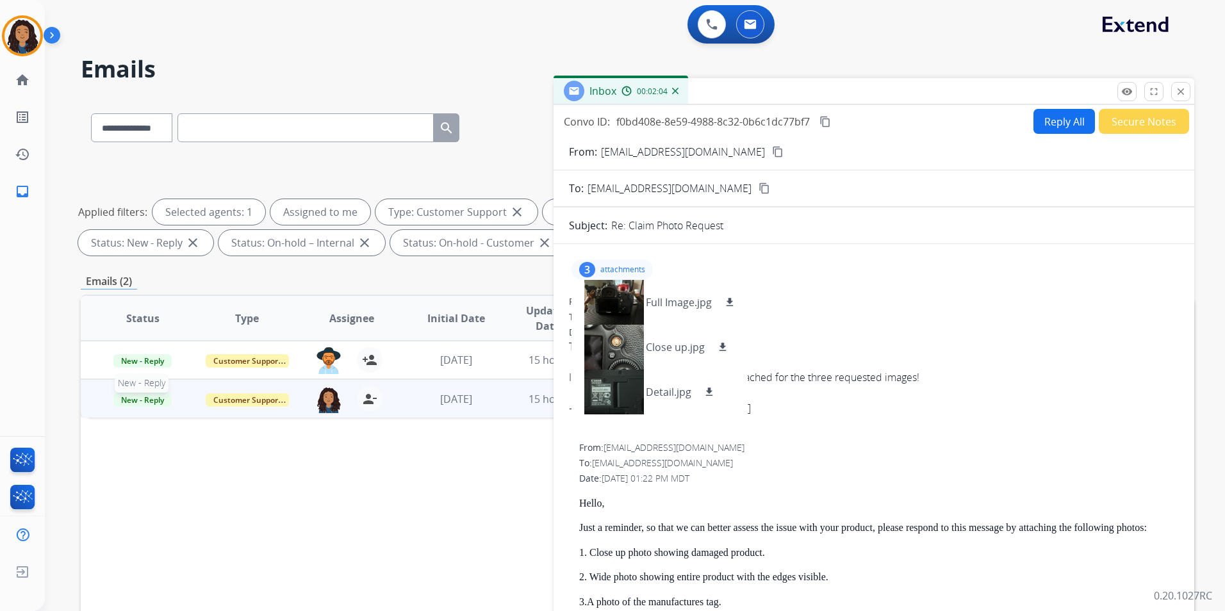
click at [154, 396] on span "New - Reply" at bounding box center [142, 399] width 58 height 13
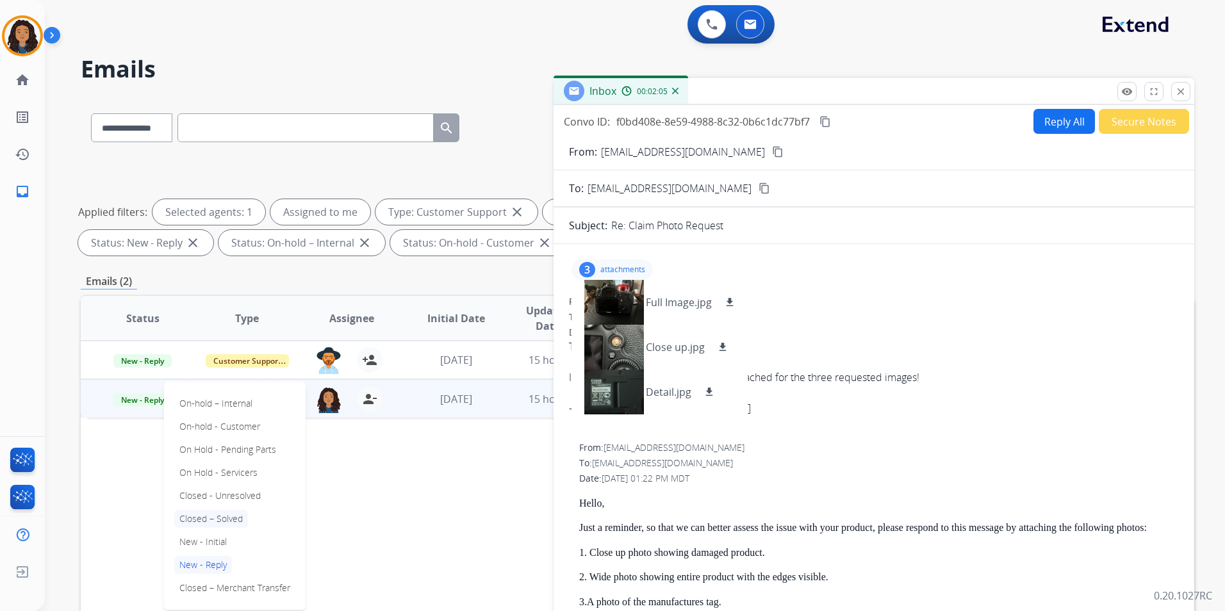
click at [219, 514] on p "Closed – Solved" at bounding box center [211, 519] width 74 height 18
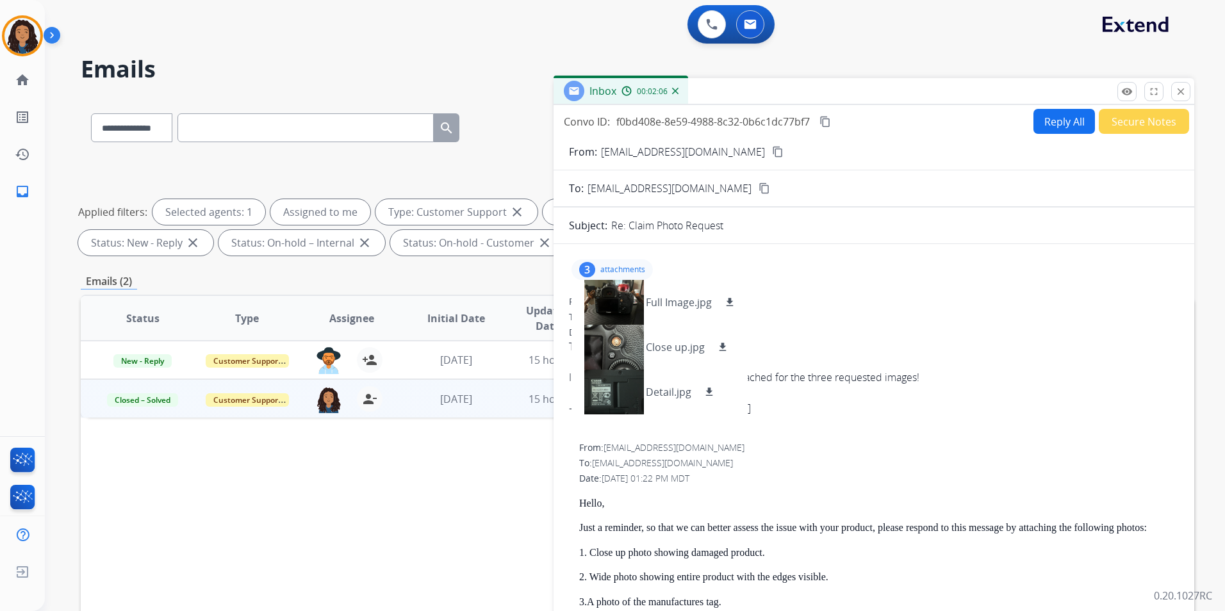
click at [1152, 122] on button "Secure Notes" at bounding box center [1144, 121] width 90 height 25
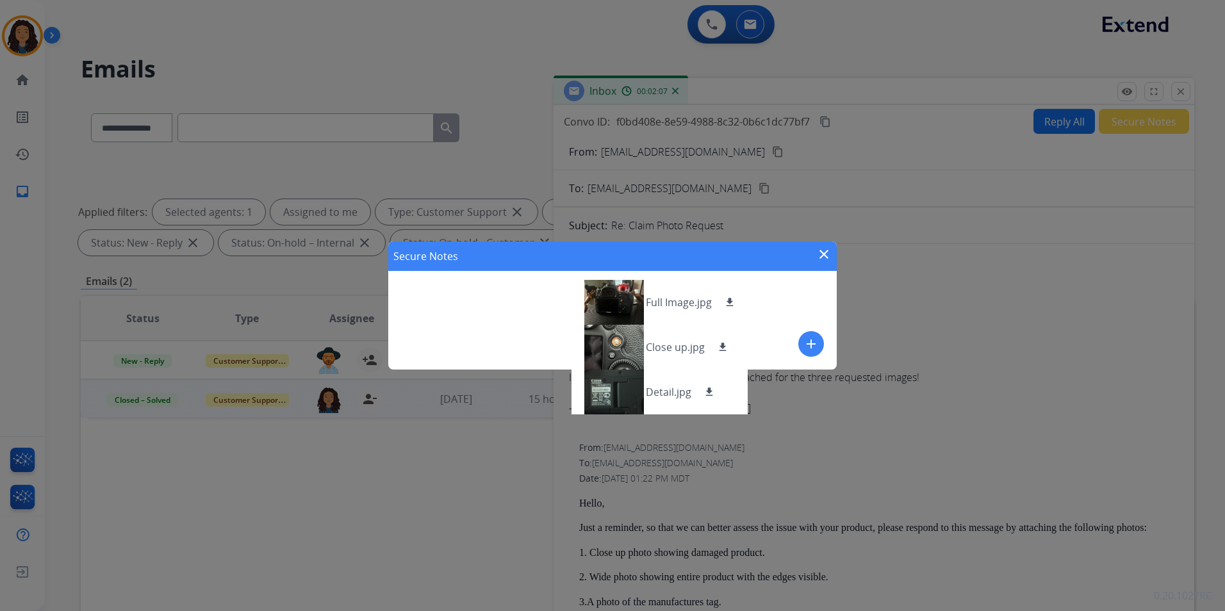
click at [809, 345] on mat-icon "add" at bounding box center [811, 343] width 15 height 15
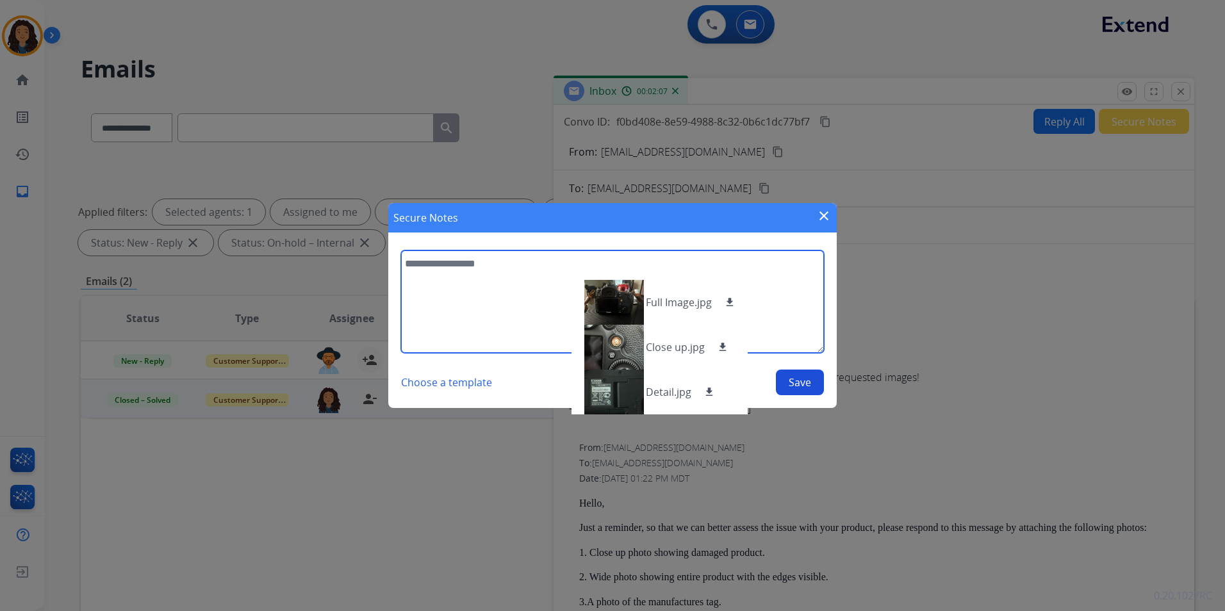
click at [492, 304] on textarea at bounding box center [612, 302] width 423 height 103
type textarea "**********"
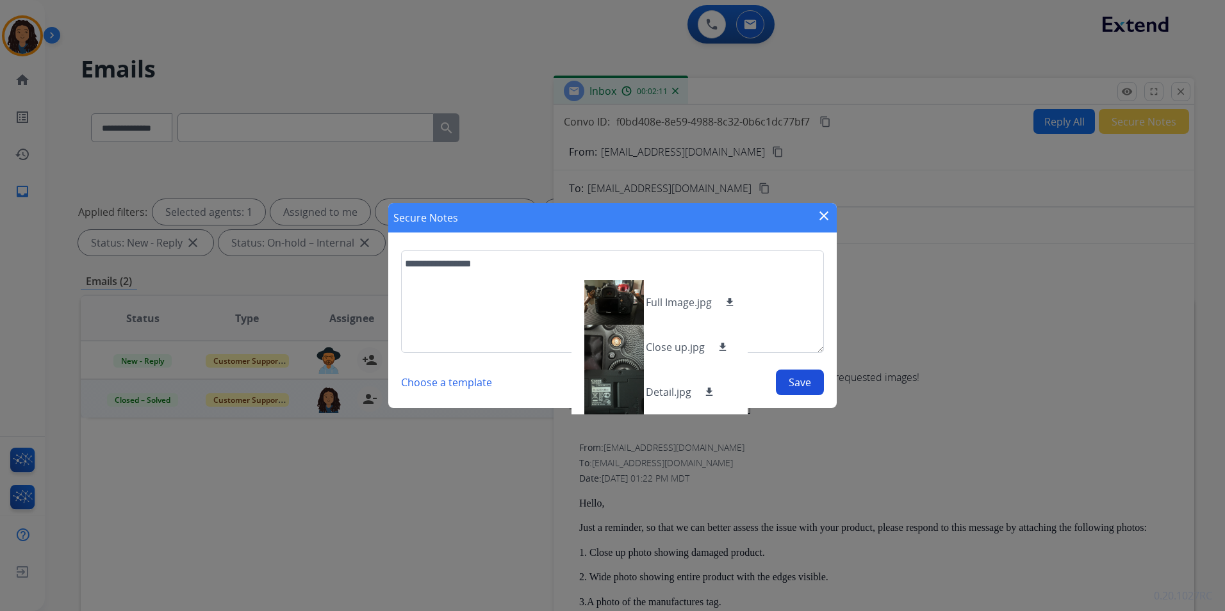
click at [799, 382] on button "Save" at bounding box center [800, 383] width 48 height 26
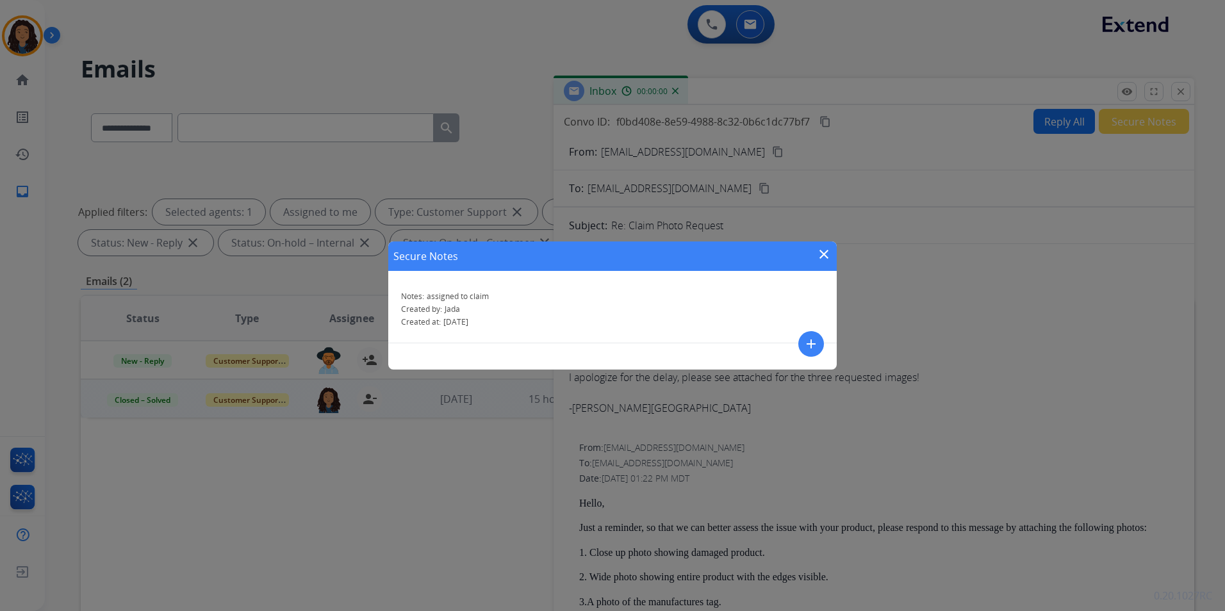
click at [831, 261] on mat-icon "close" at bounding box center [823, 254] width 15 height 15
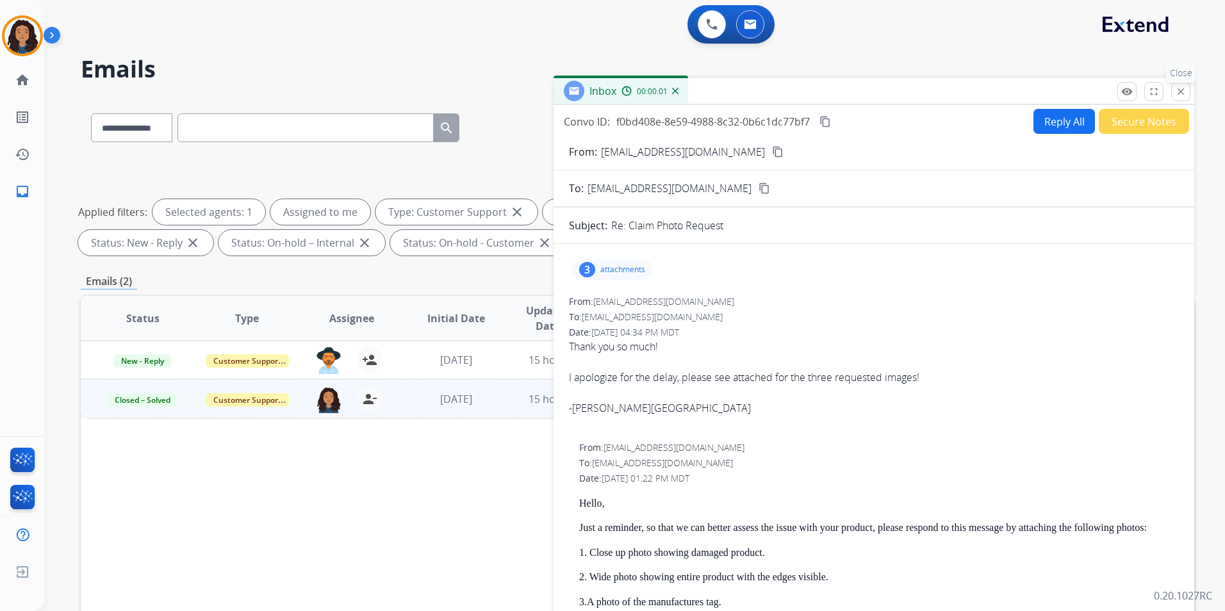
click at [1177, 88] on mat-icon "close" at bounding box center [1181, 92] width 12 height 12
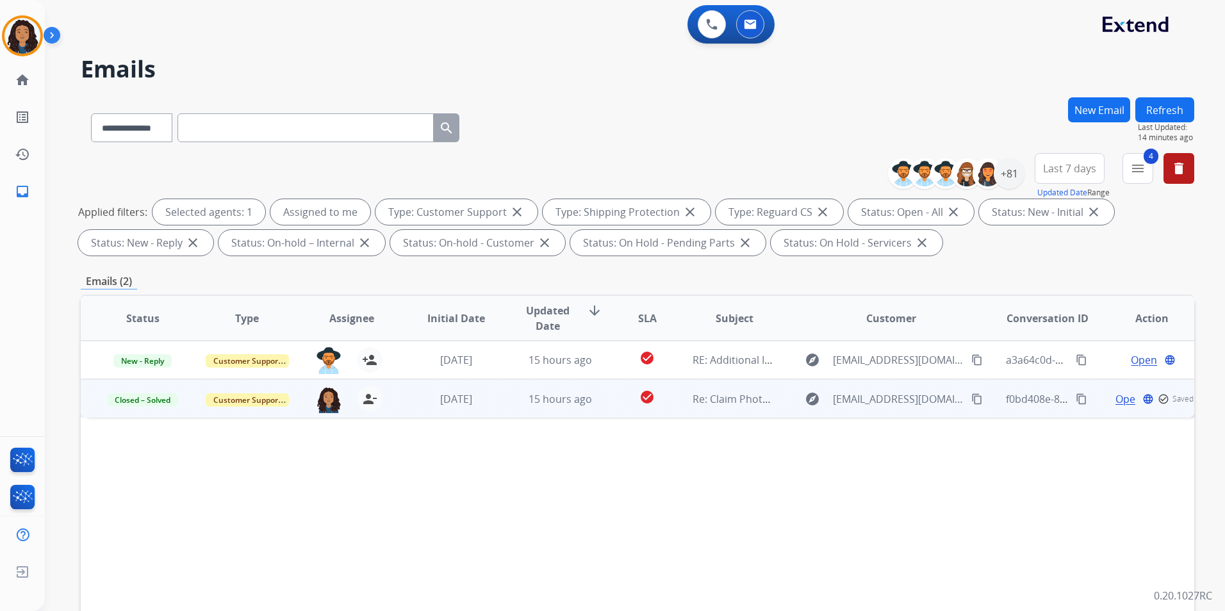
click at [1164, 117] on button "Refresh" at bounding box center [1165, 109] width 59 height 25
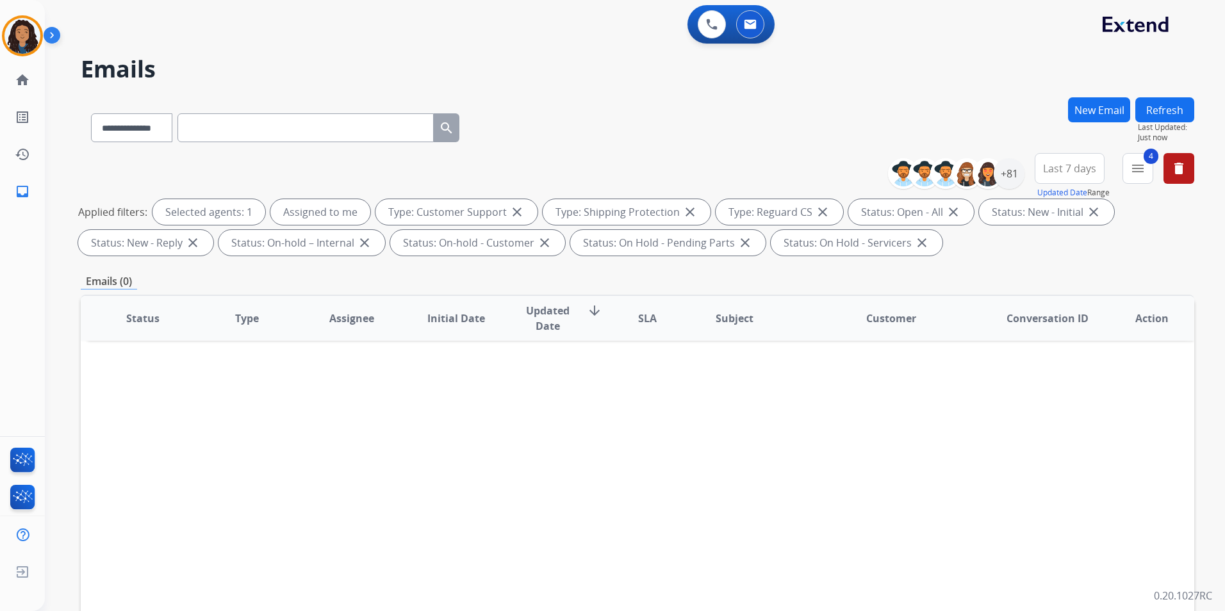
click at [0, 35] on html "**********" at bounding box center [612, 305] width 1225 height 611
click at [11, 34] on img at bounding box center [22, 36] width 36 height 36
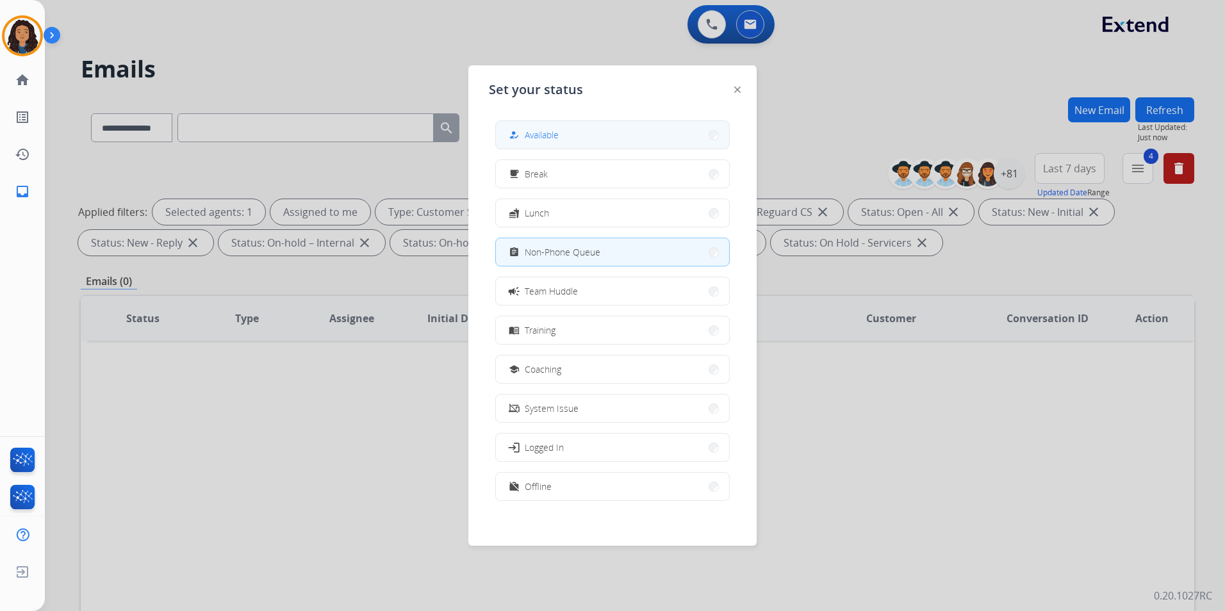
click at [626, 143] on button "how_to_reg Available" at bounding box center [612, 135] width 233 height 28
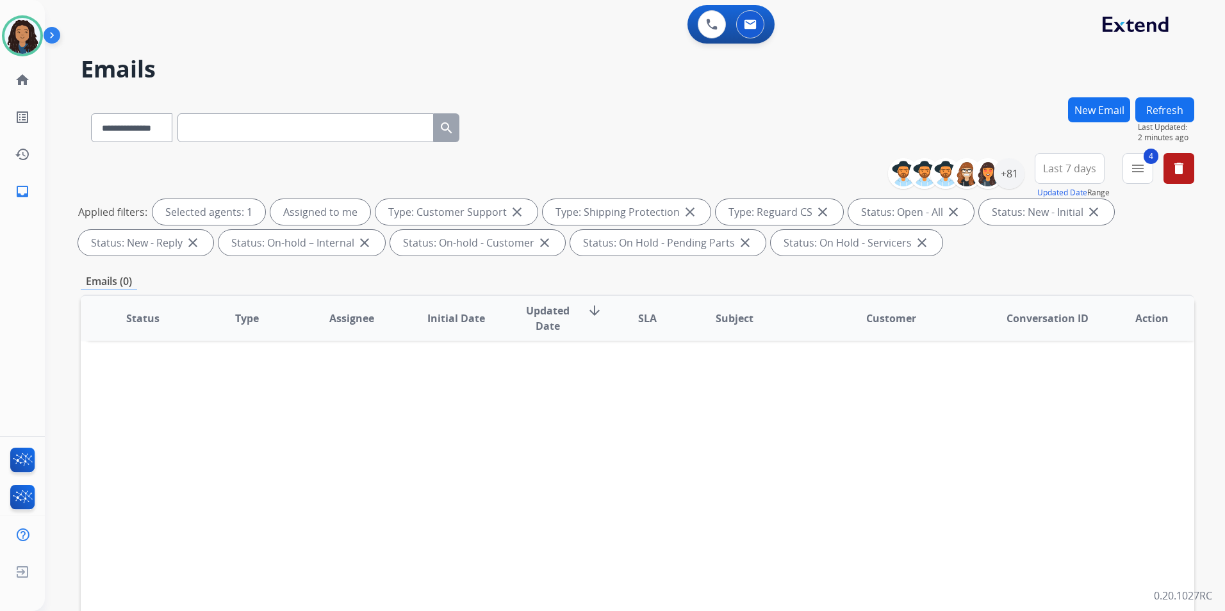
click at [1168, 112] on button "Refresh" at bounding box center [1165, 109] width 59 height 25
click at [1177, 112] on button "Refresh" at bounding box center [1165, 109] width 59 height 25
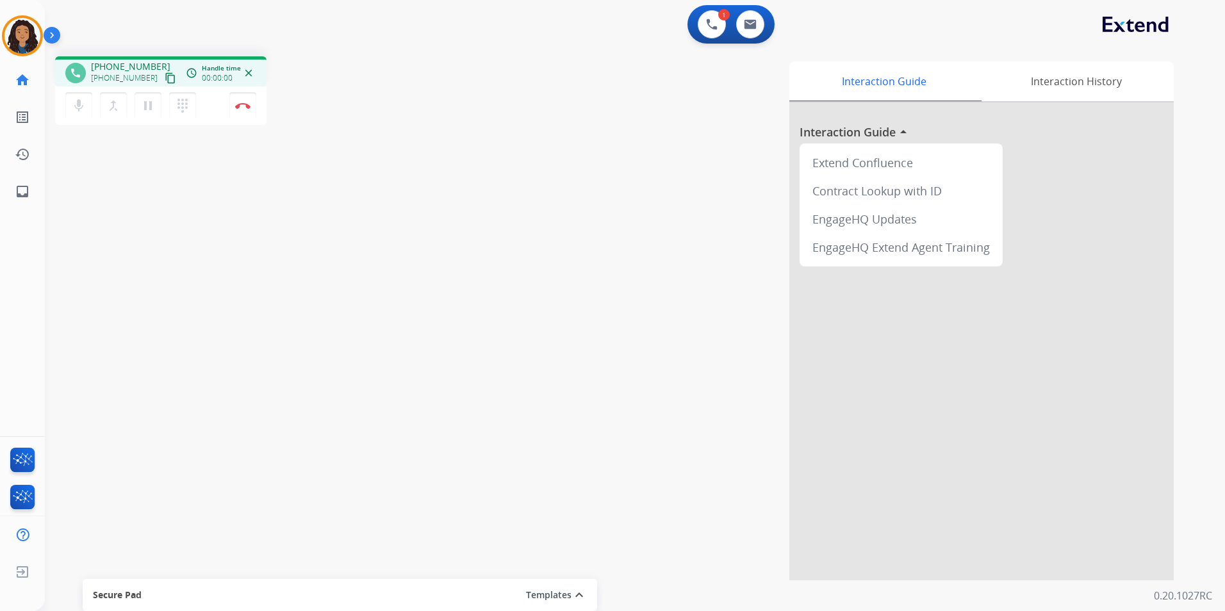
click at [274, 272] on div "phone [PHONE_NUMBER] [PHONE_NUMBER] content_copy access_time Call metrics Queue…" at bounding box center [620, 313] width 1150 height 534
click at [165, 76] on mat-icon "content_copy" at bounding box center [171, 78] width 12 height 12
click at [165, 75] on mat-icon "content_copy" at bounding box center [171, 78] width 12 height 12
click at [165, 74] on mat-icon "content_copy" at bounding box center [171, 78] width 12 height 12
drag, startPoint x: 728, startPoint y: 29, endPoint x: 743, endPoint y: 30, distance: 14.8
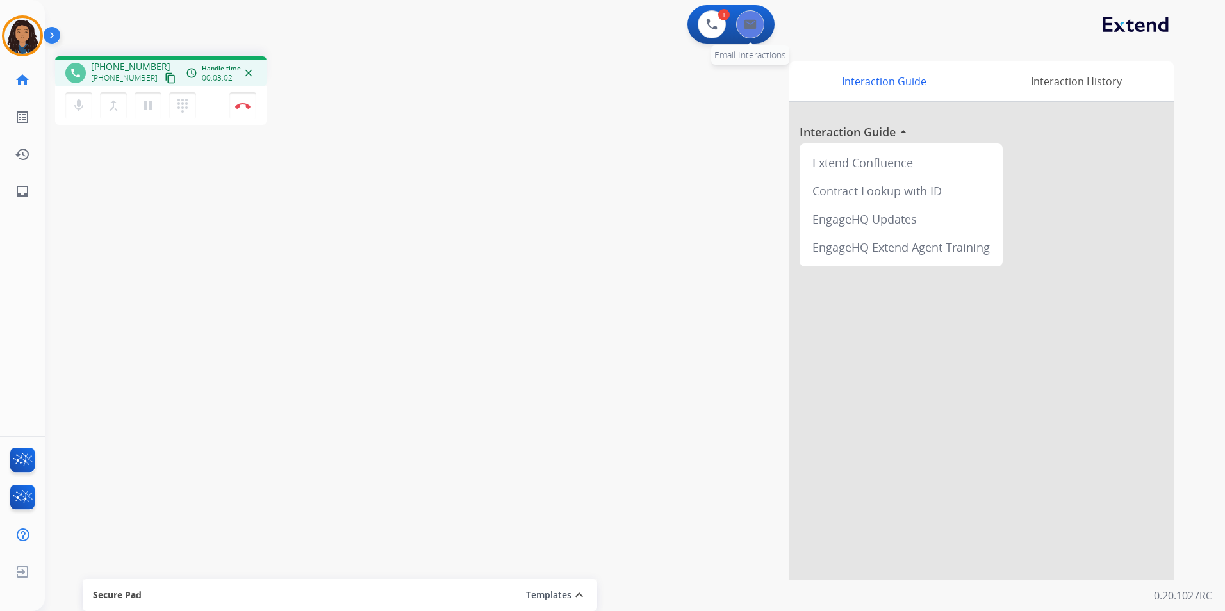
click at [731, 30] on div "1 Voice Interactions 0 Email Interactions" at bounding box center [731, 24] width 87 height 38
click at [743, 30] on button at bounding box center [750, 24] width 28 height 28
select select "**********"
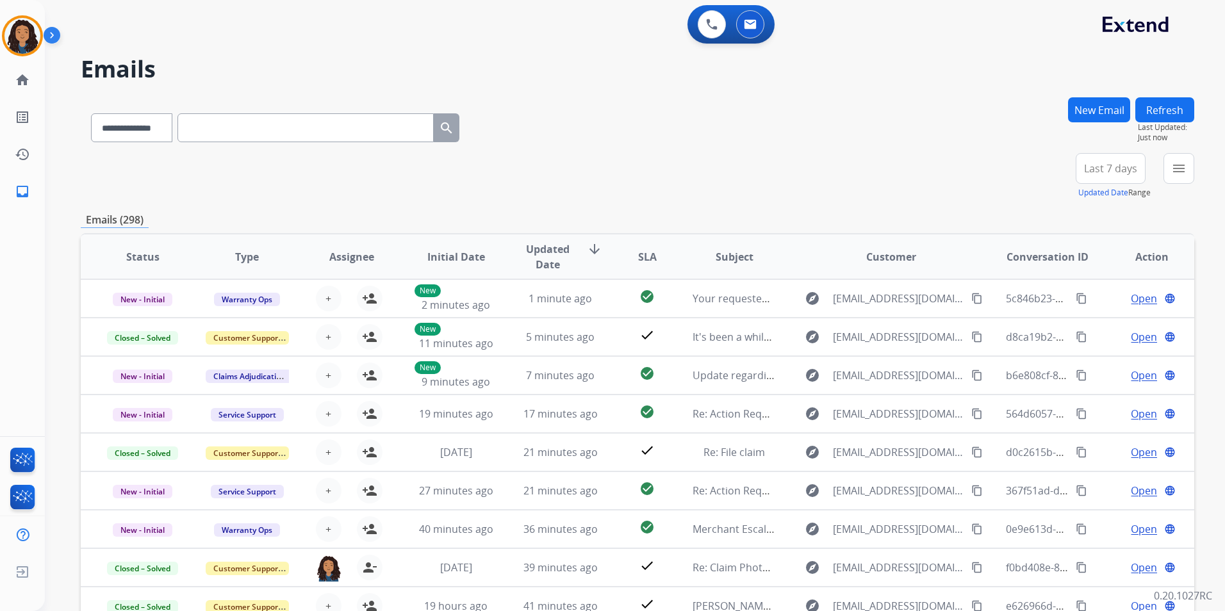
click at [1091, 118] on button "New Email" at bounding box center [1099, 109] width 62 height 25
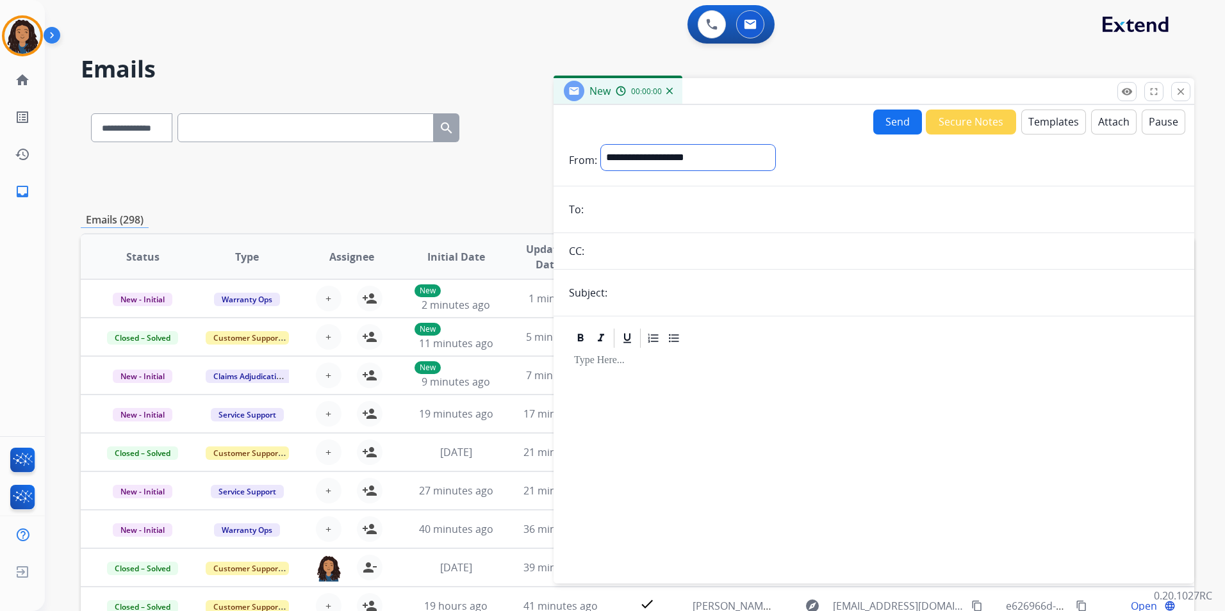
click at [653, 162] on select "**********" at bounding box center [688, 158] width 174 height 26
click at [601, 145] on select "**********" at bounding box center [688, 158] width 174 height 26
click at [676, 158] on select "**********" at bounding box center [688, 158] width 174 height 26
select select "**********"
click at [601, 145] on select "**********" at bounding box center [688, 158] width 174 height 26
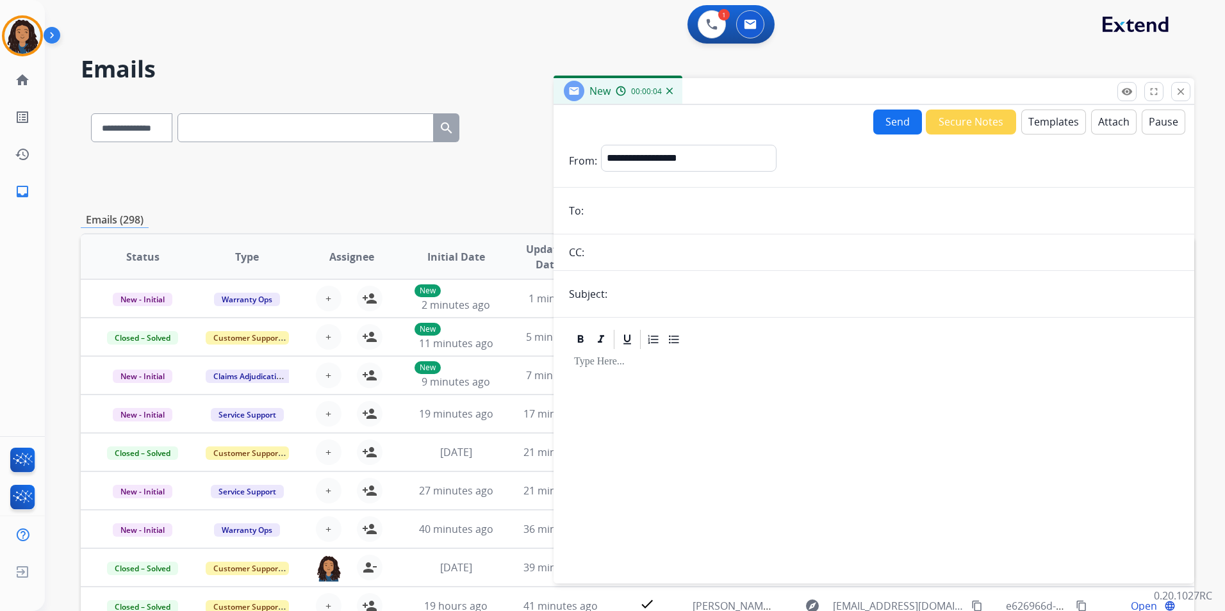
paste input "**********"
type input "**********"
click at [668, 288] on input "text" at bounding box center [895, 294] width 568 height 26
type input "**********"
click at [1056, 124] on button "Templates" at bounding box center [1053, 122] width 65 height 25
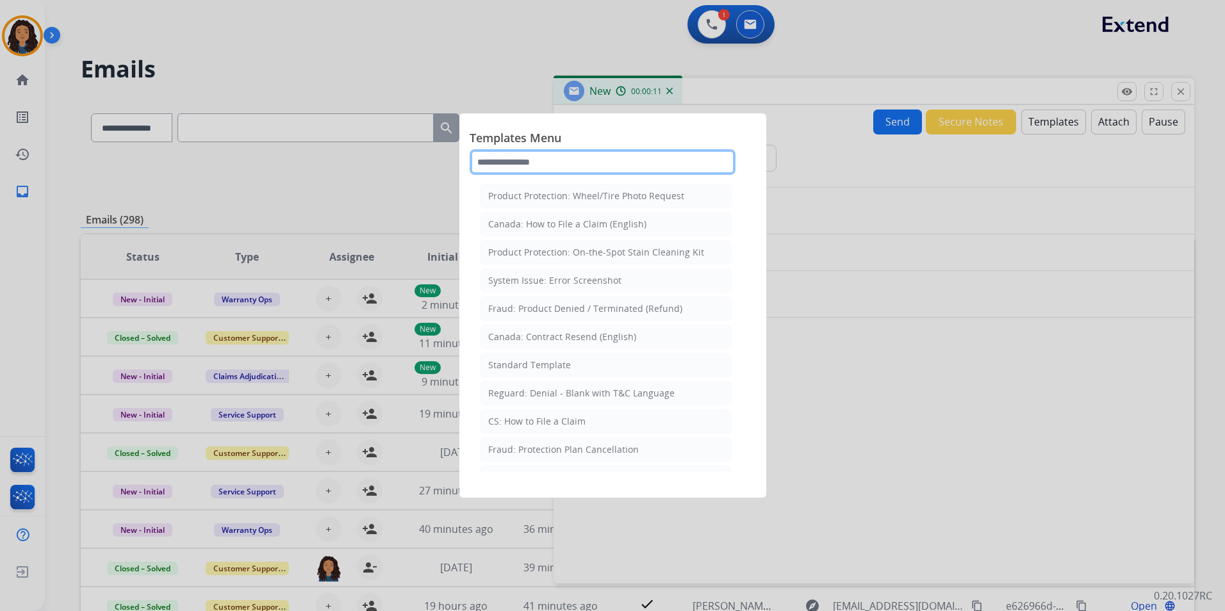
click at [622, 160] on input "text" at bounding box center [603, 162] width 266 height 26
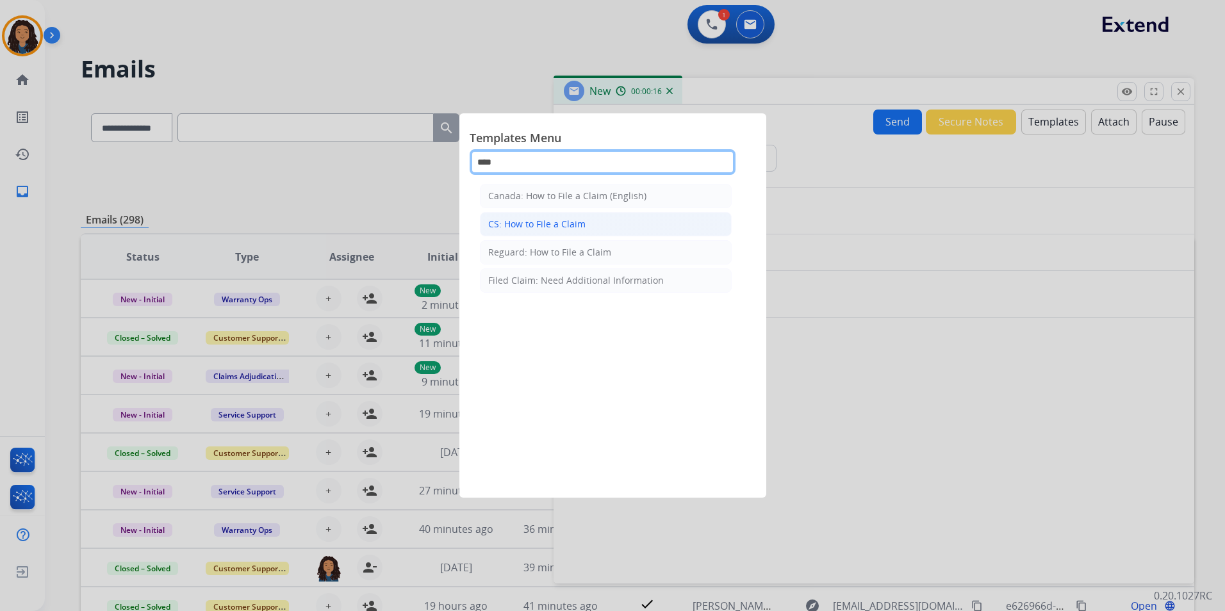
type input "****"
click at [575, 224] on div "CS: How to File a Claim" at bounding box center [536, 224] width 97 height 13
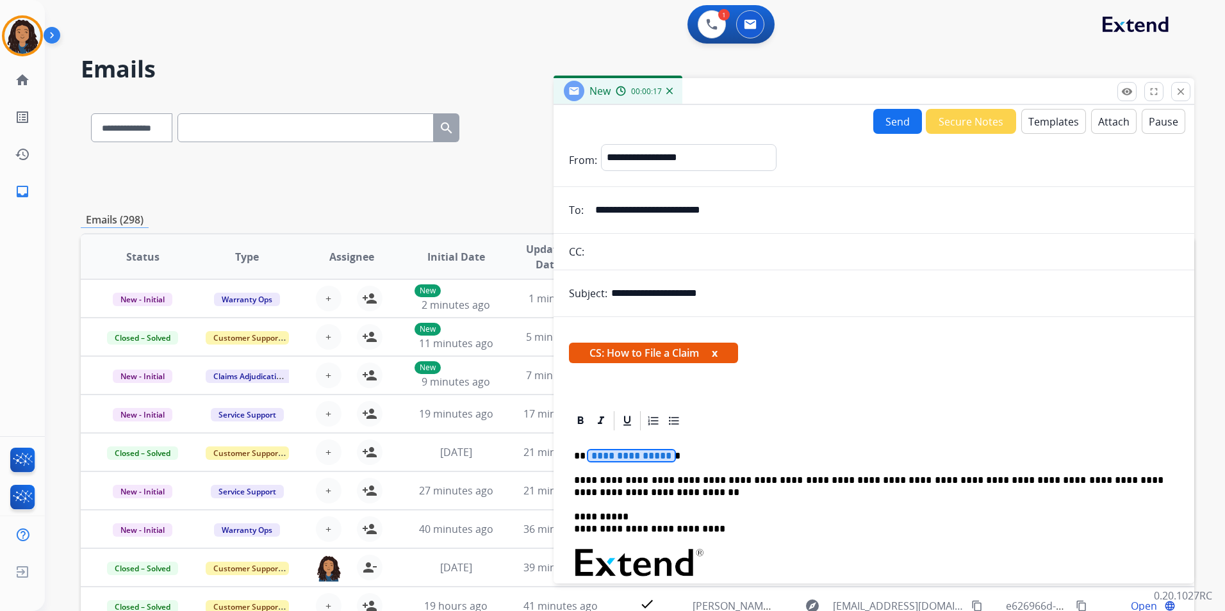
click at [659, 453] on span "**********" at bounding box center [631, 455] width 87 height 11
click at [894, 109] on button "Send" at bounding box center [897, 121] width 49 height 25
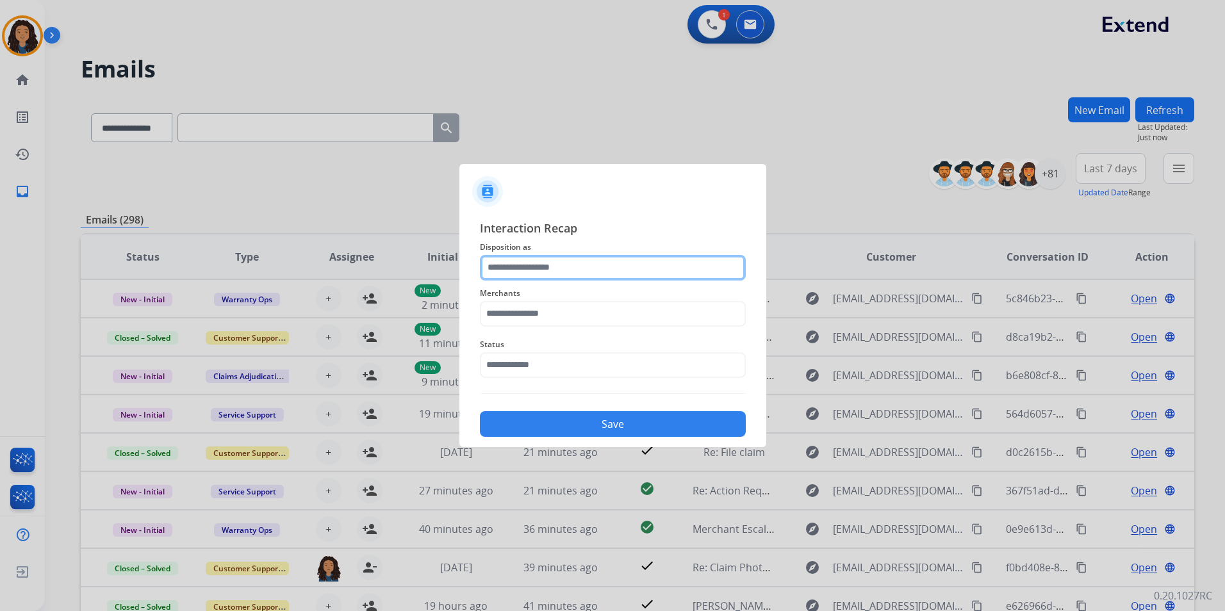
click at [560, 272] on input "text" at bounding box center [613, 268] width 266 height 26
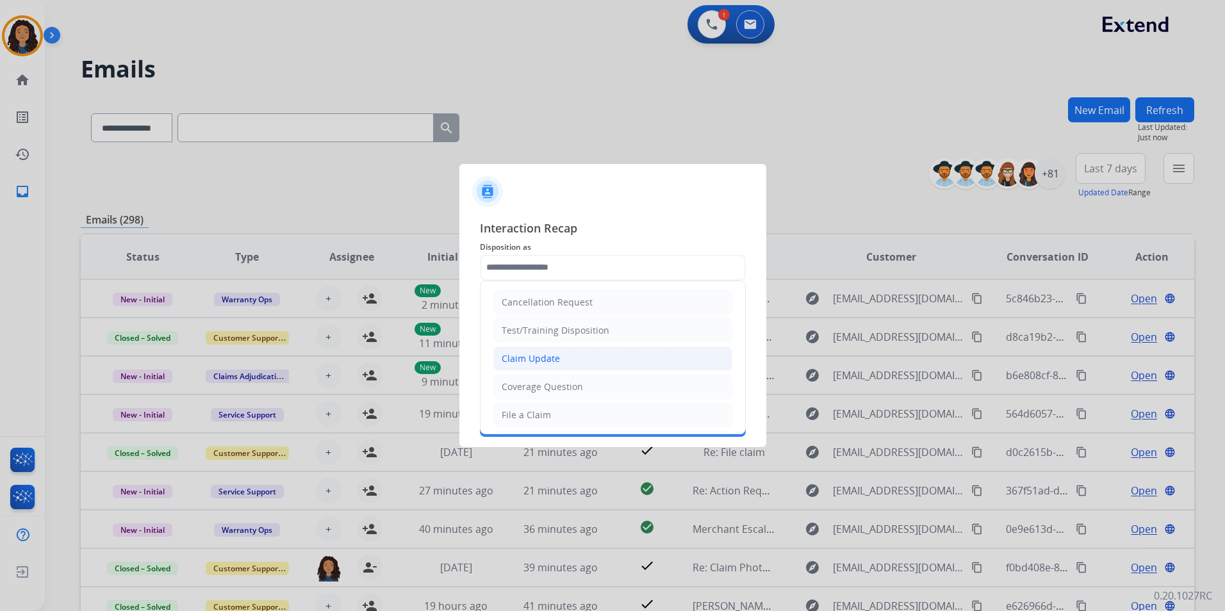
click at [554, 362] on div "Claim Update" at bounding box center [531, 358] width 58 height 13
type input "**********"
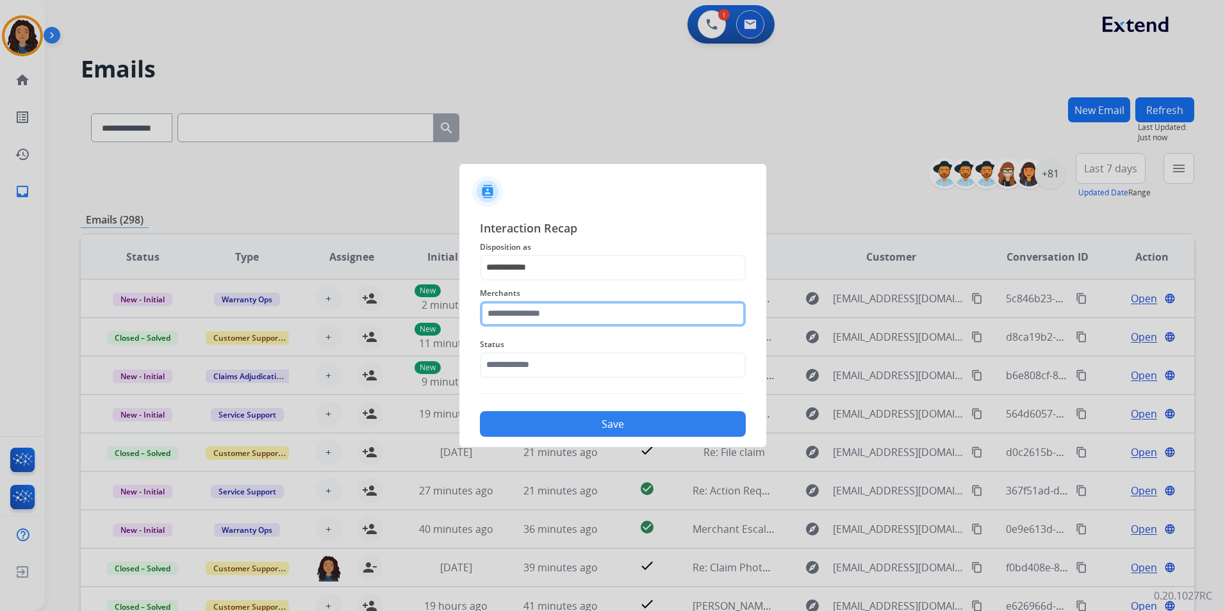
click at [629, 310] on input "text" at bounding box center [613, 314] width 266 height 26
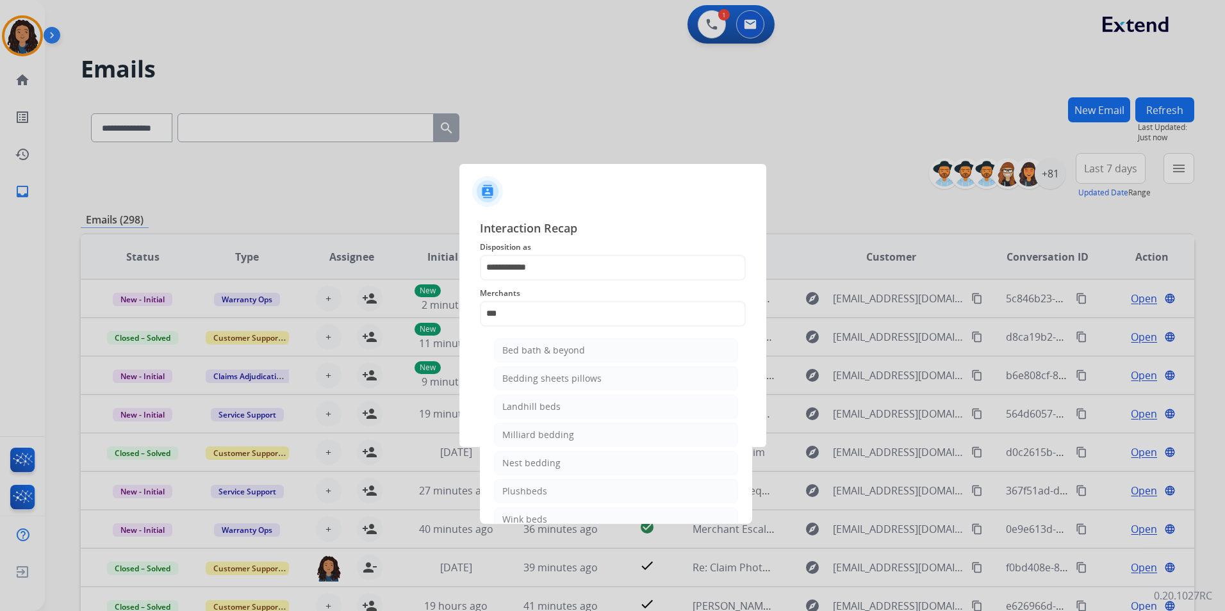
click at [608, 359] on li "Bed bath & beyond" at bounding box center [616, 350] width 244 height 24
type input "**********"
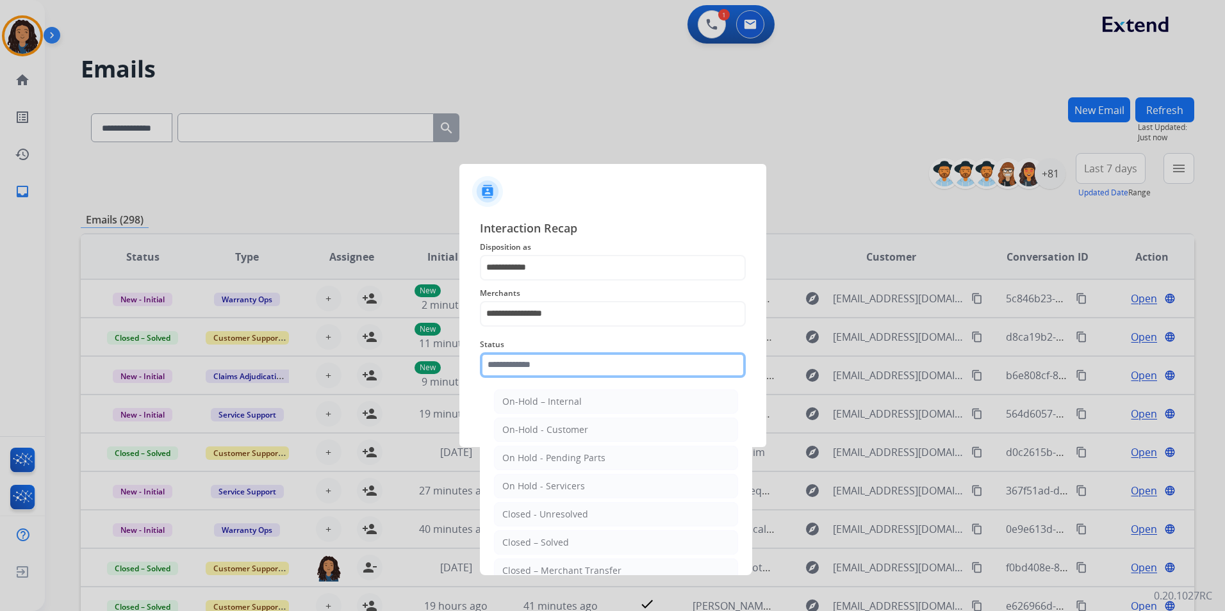
click at [575, 370] on input "text" at bounding box center [613, 365] width 266 height 26
drag, startPoint x: 565, startPoint y: 535, endPoint x: 558, endPoint y: 492, distance: 44.1
click at [565, 533] on li "Closed – Solved" at bounding box center [616, 543] width 244 height 24
type input "**********"
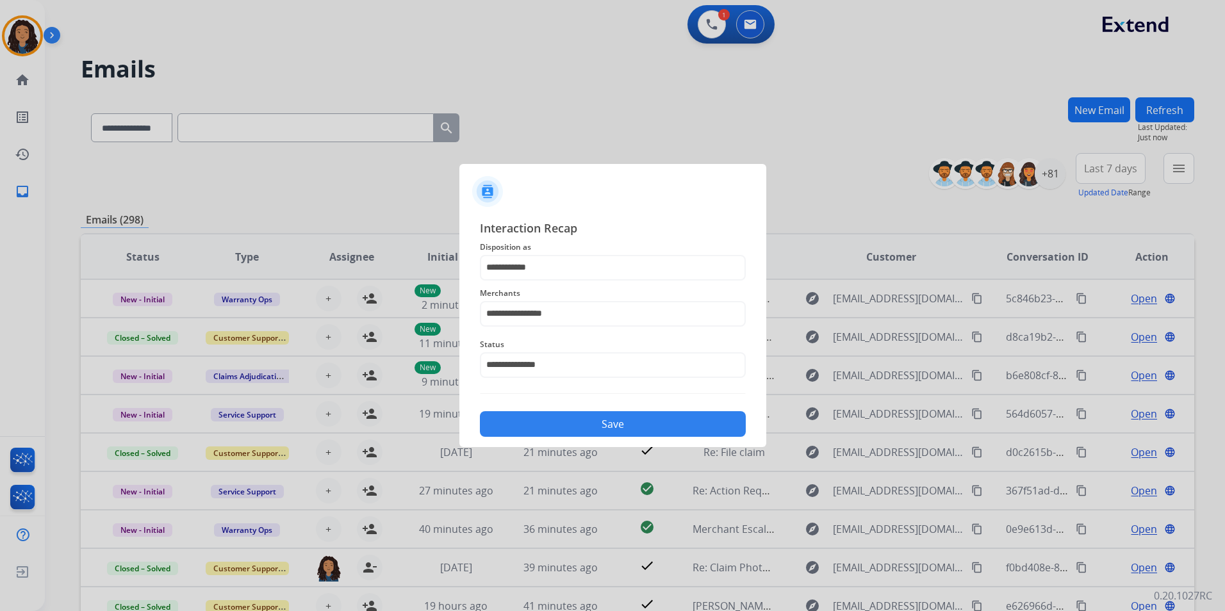
click at [549, 420] on button "Save" at bounding box center [613, 424] width 266 height 26
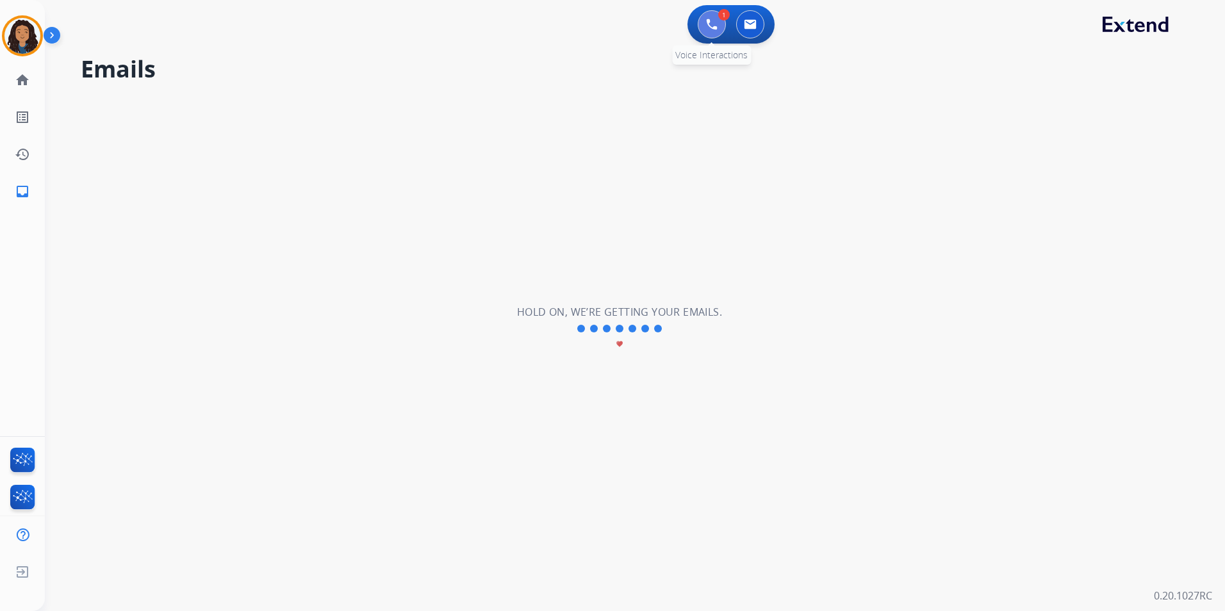
click at [710, 24] on img at bounding box center [712, 25] width 12 height 12
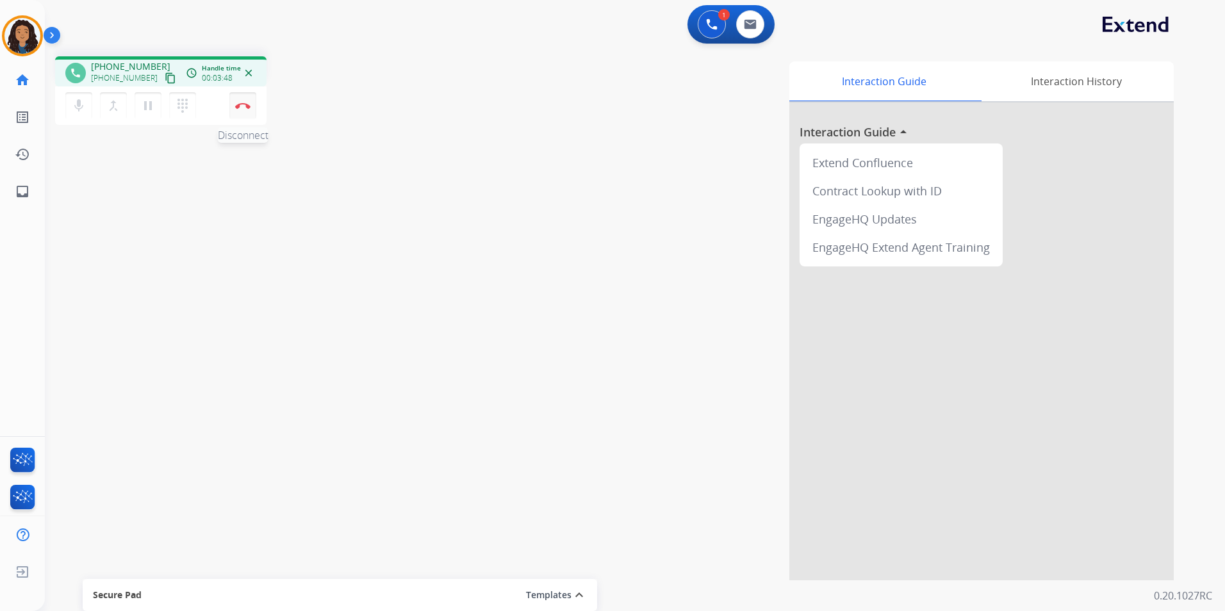
click at [244, 104] on img at bounding box center [242, 106] width 15 height 6
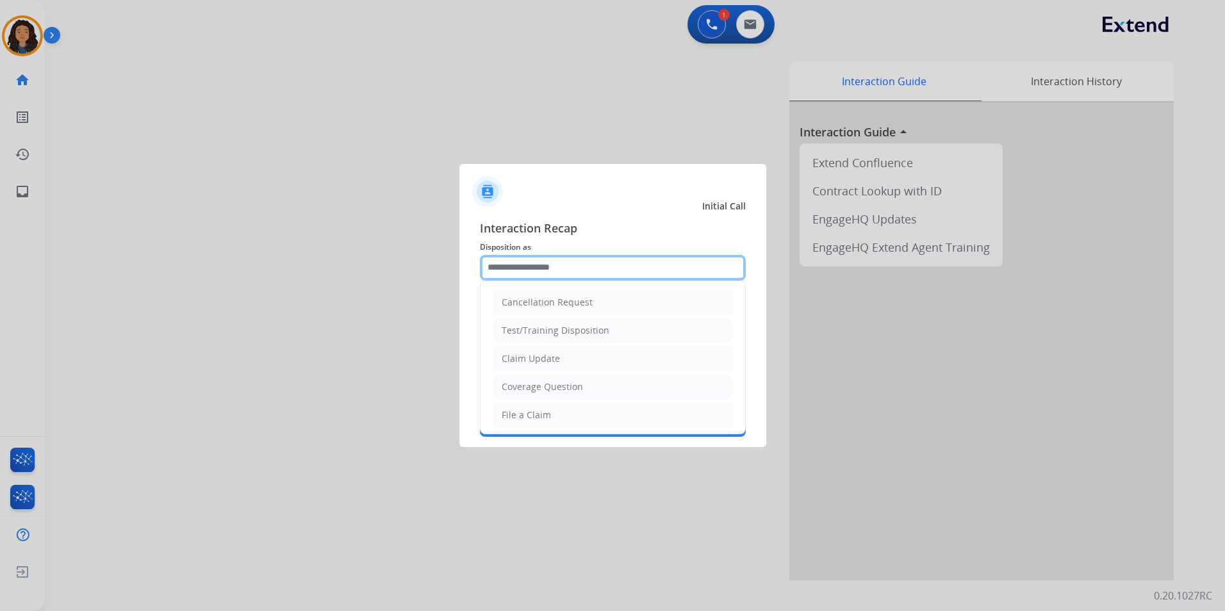
click at [619, 267] on input "text" at bounding box center [613, 268] width 266 height 26
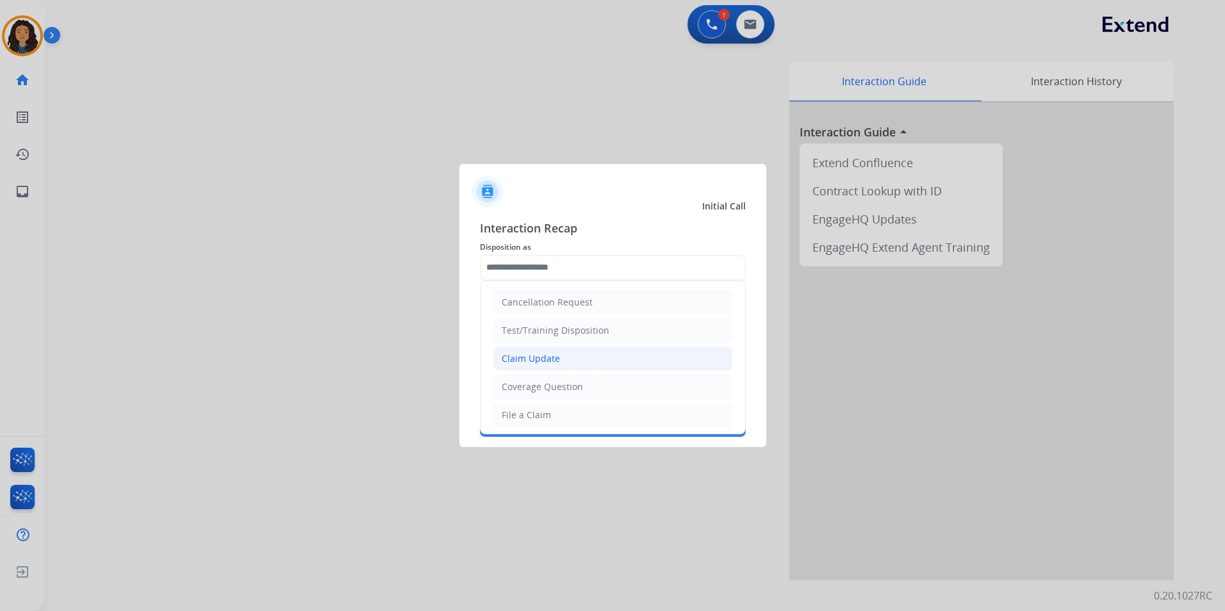
click at [547, 361] on div "Claim Update" at bounding box center [531, 358] width 58 height 13
type input "**********"
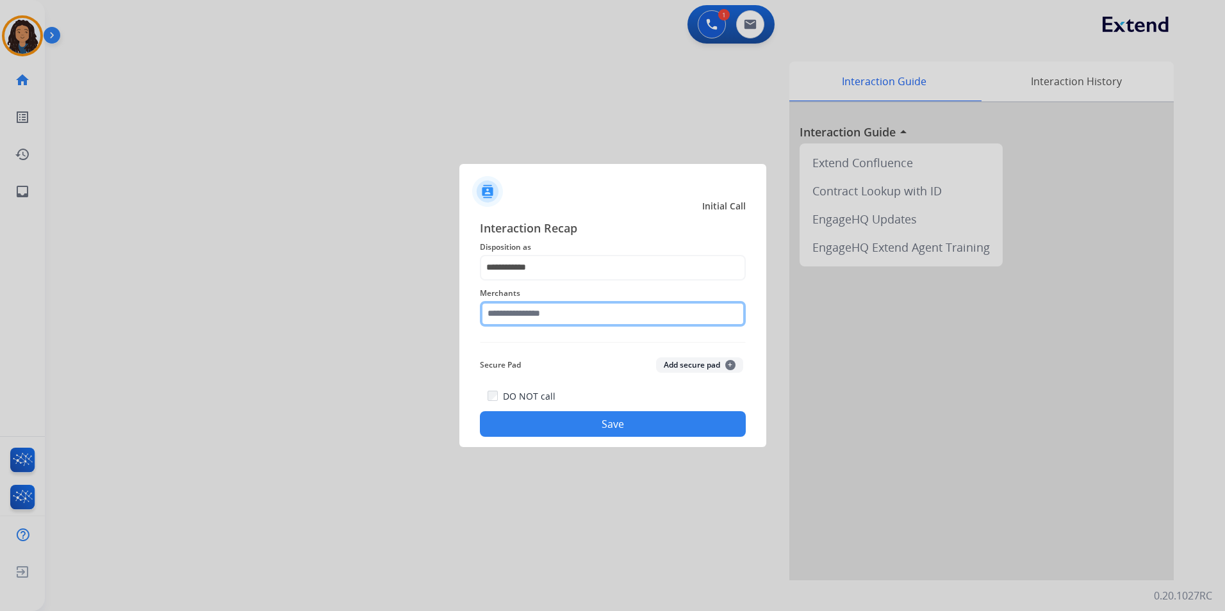
click at [523, 322] on input "text" at bounding box center [613, 314] width 266 height 26
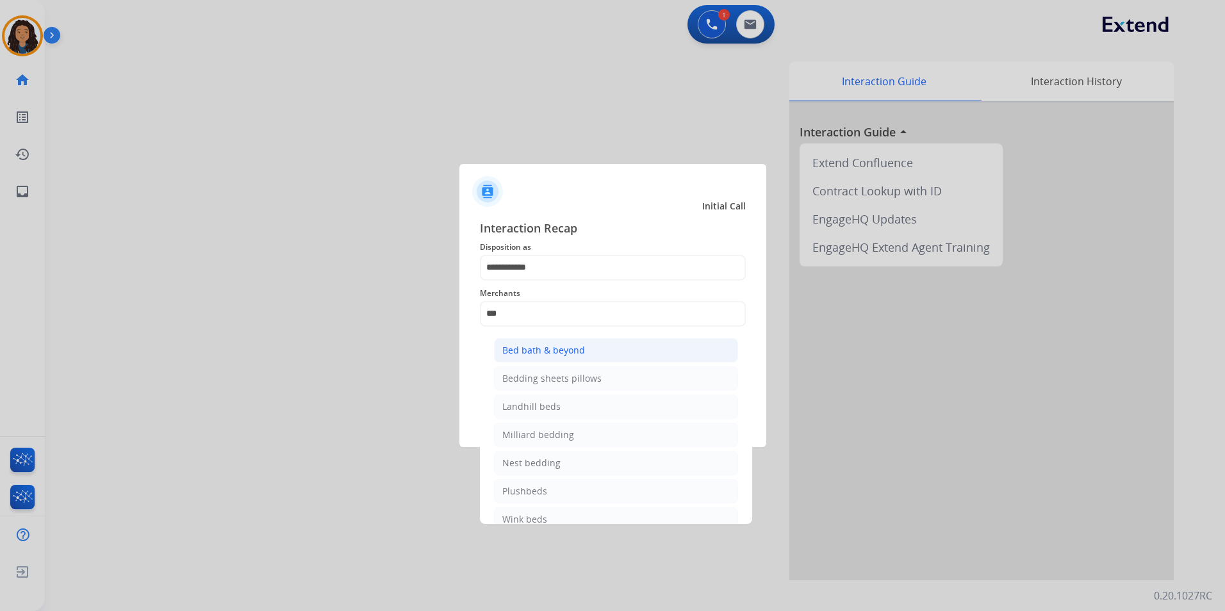
click at [522, 349] on div "Bed bath & beyond" at bounding box center [543, 350] width 83 height 13
type input "**********"
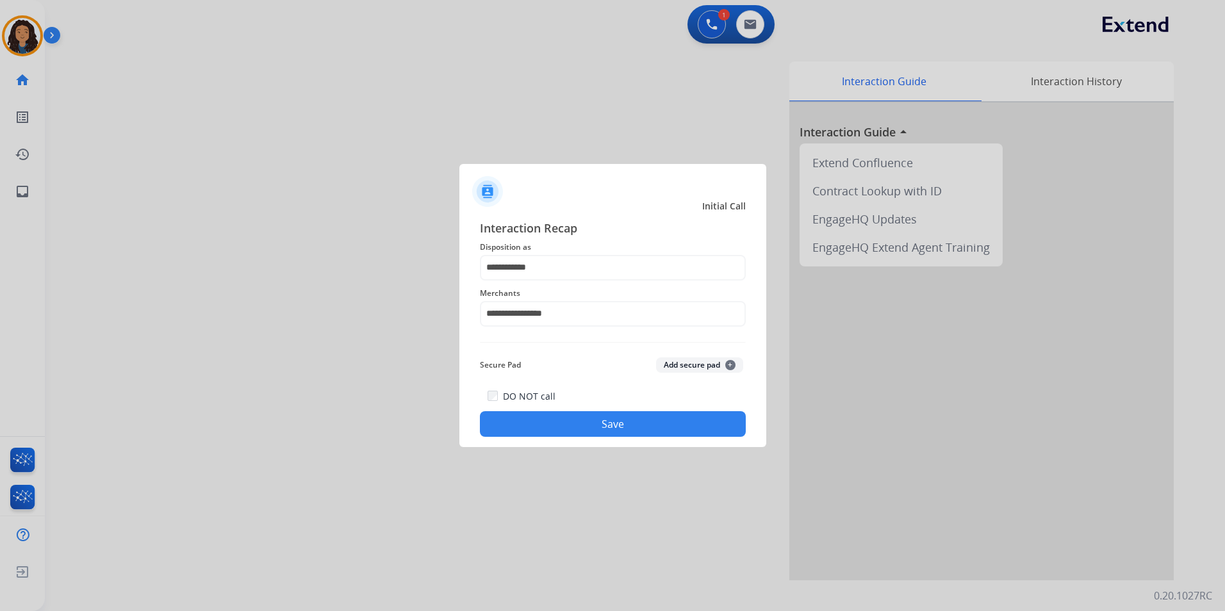
click at [509, 422] on button "Save" at bounding box center [613, 424] width 266 height 26
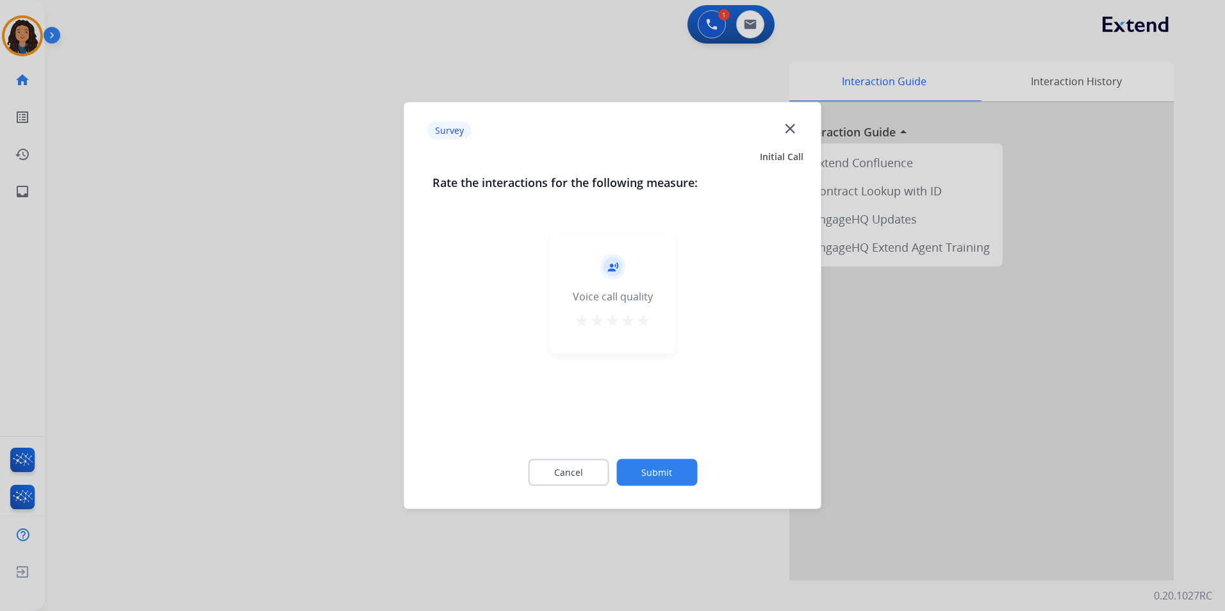
drag, startPoint x: 129, startPoint y: 276, endPoint x: 144, endPoint y: 279, distance: 15.7
click at [144, 279] on div at bounding box center [612, 305] width 1225 height 611
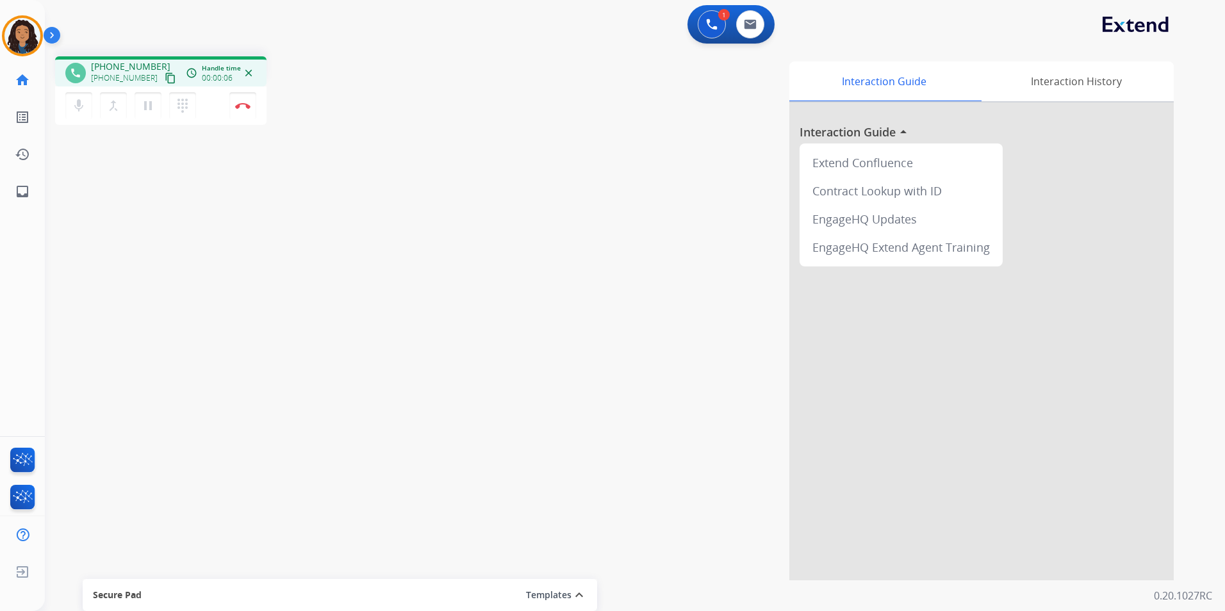
click at [165, 78] on mat-icon "content_copy" at bounding box center [171, 78] width 12 height 12
click at [249, 103] on img at bounding box center [242, 106] width 15 height 6
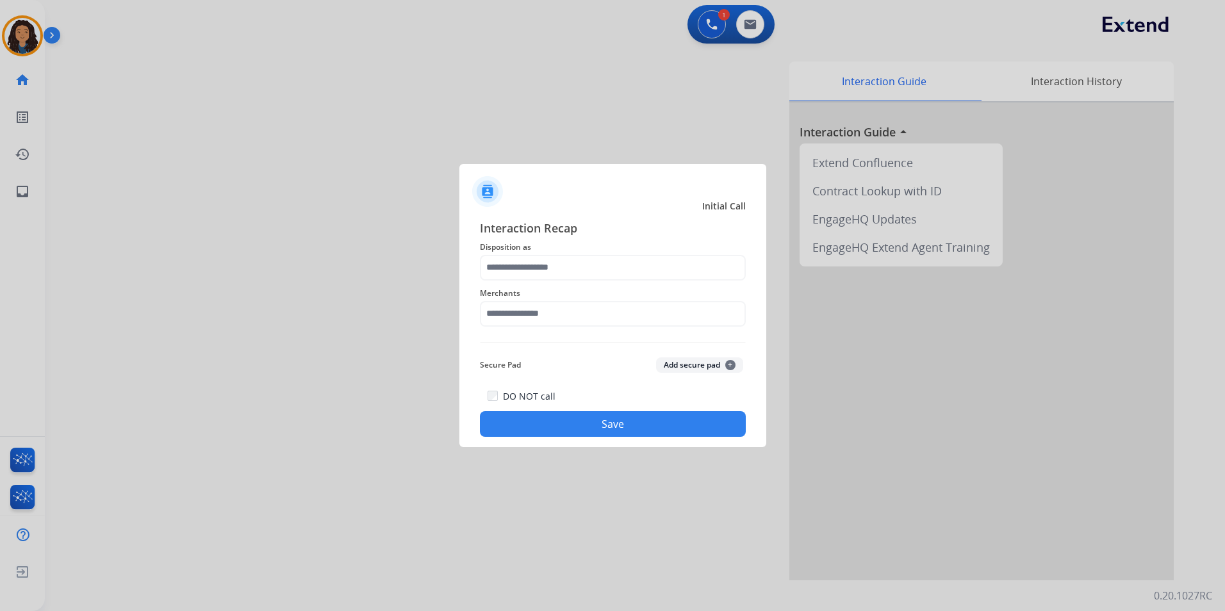
drag, startPoint x: 527, startPoint y: 281, endPoint x: 541, endPoint y: 261, distance: 23.5
click at [528, 281] on div "Merchants" at bounding box center [613, 306] width 266 height 51
click at [541, 260] on input "text" at bounding box center [613, 268] width 266 height 26
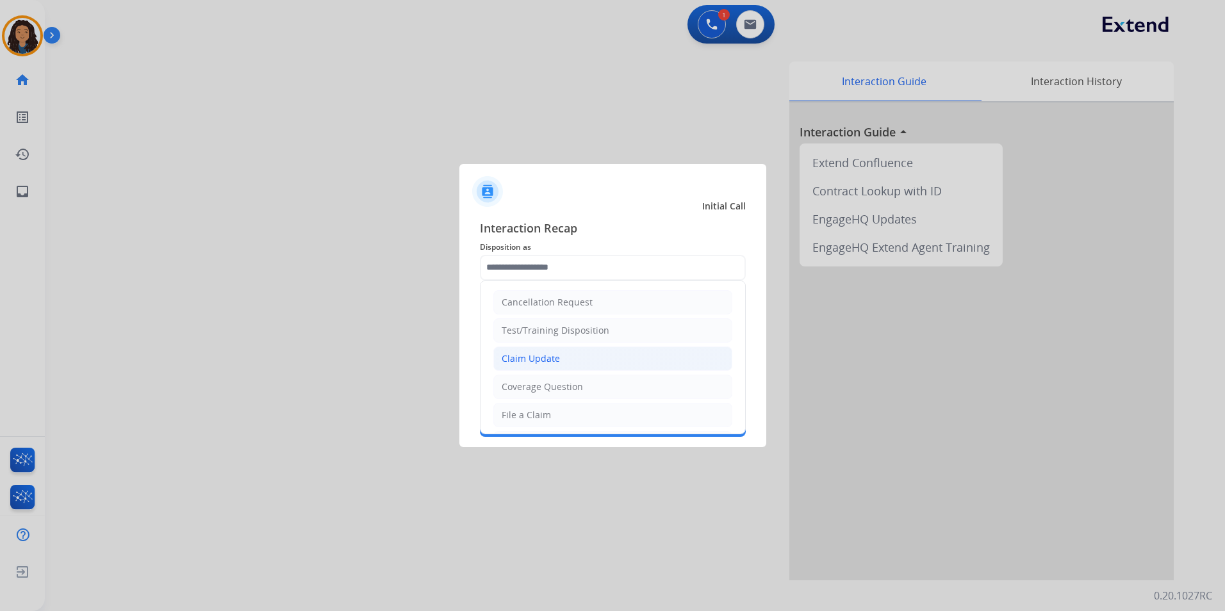
drag, startPoint x: 536, startPoint y: 355, endPoint x: 534, endPoint y: 340, distance: 15.6
click at [536, 354] on div "Claim Update" at bounding box center [531, 358] width 58 height 13
type input "**********"
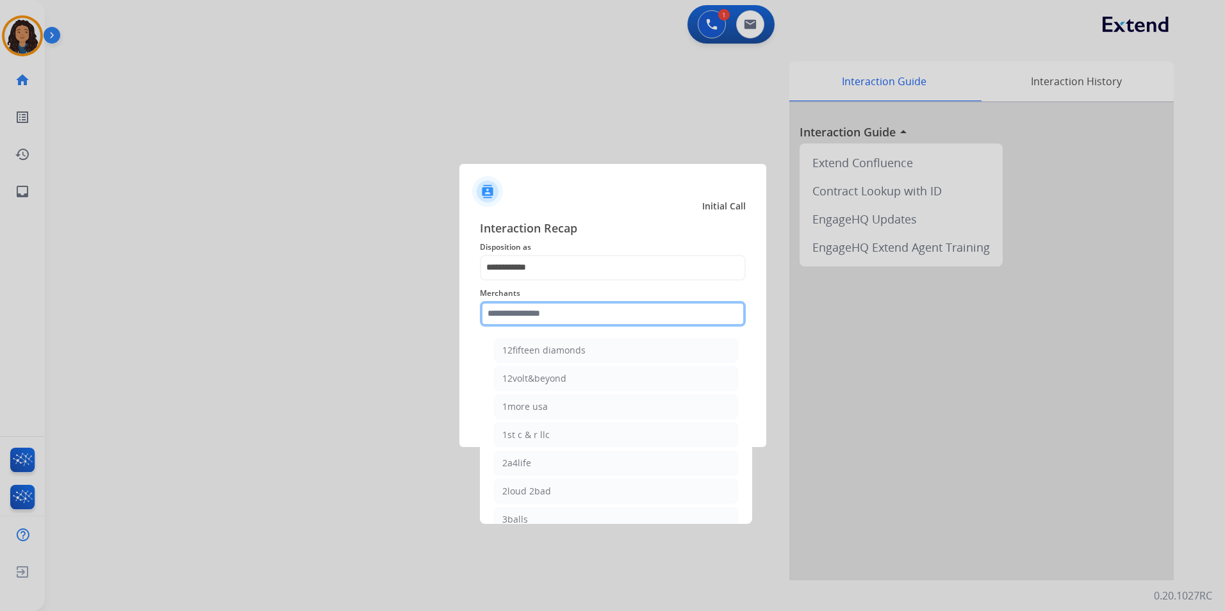
click at [528, 305] on input "text" at bounding box center [613, 314] width 266 height 26
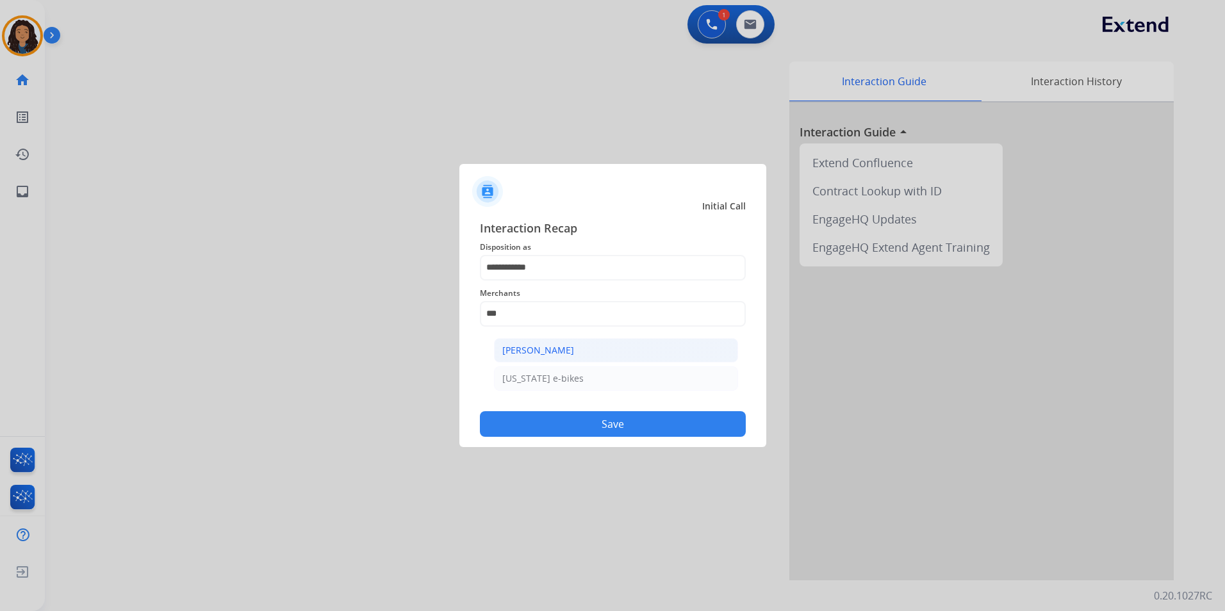
click at [532, 347] on div "[PERSON_NAME]" at bounding box center [538, 350] width 72 height 13
type input "**********"
click at [573, 423] on button "Save" at bounding box center [613, 424] width 266 height 26
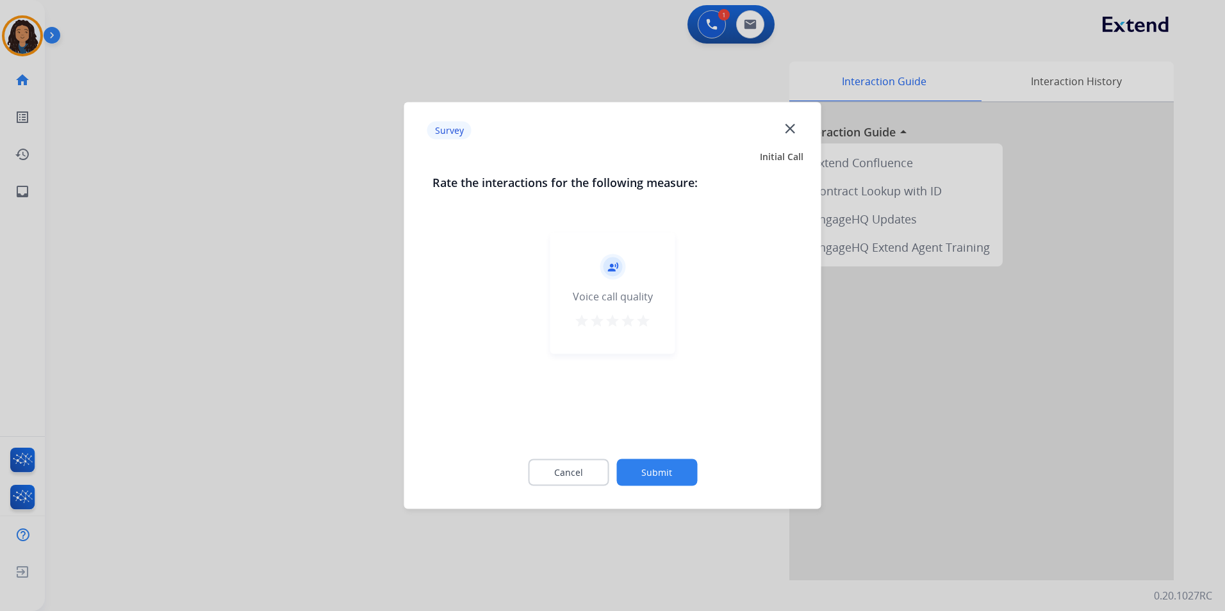
click at [117, 333] on div at bounding box center [612, 305] width 1225 height 611
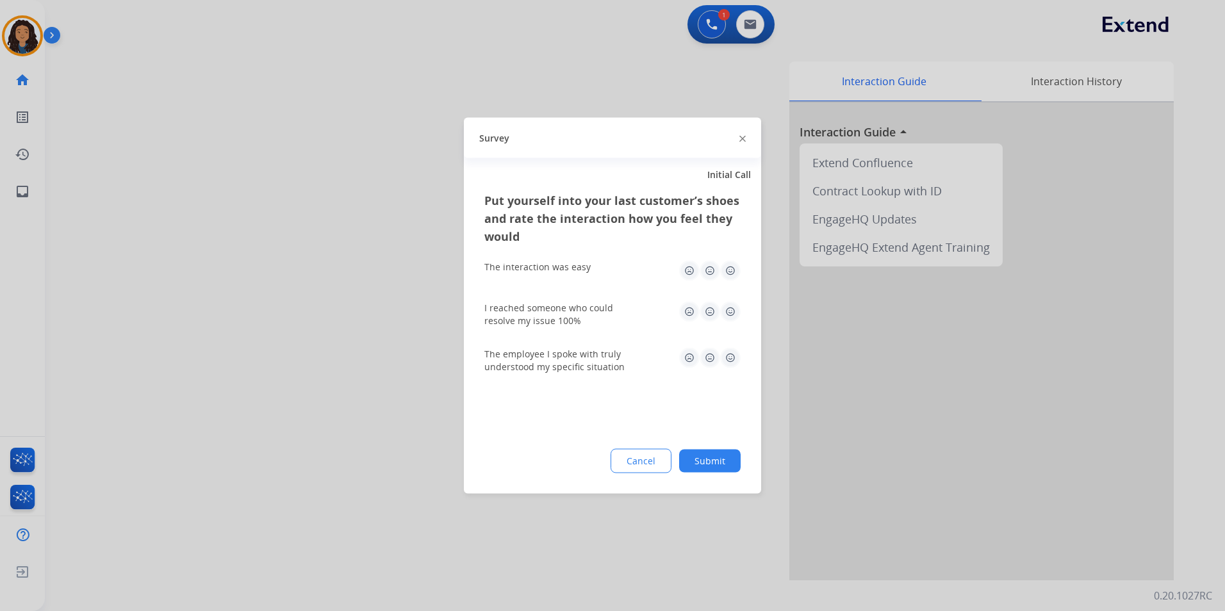
click at [117, 333] on div at bounding box center [612, 305] width 1225 height 611
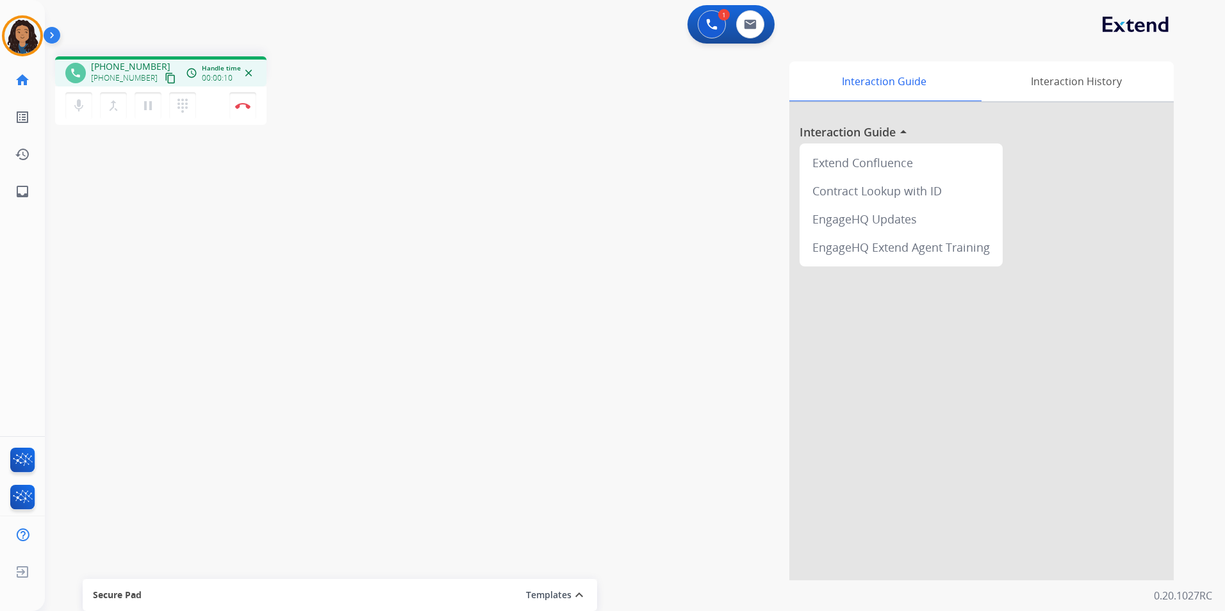
click at [165, 76] on mat-icon "content_copy" at bounding box center [171, 78] width 12 height 12
click at [165, 78] on mat-icon "content_copy" at bounding box center [171, 78] width 12 height 12
click at [161, 108] on div "mic Mute merge_type Bridge pause Hold dialpad Dialpad" at bounding box center [134, 105] width 138 height 27
click at [154, 109] on mat-icon "pause" at bounding box center [147, 105] width 15 height 15
click at [70, 104] on button "mic Mute" at bounding box center [78, 105] width 27 height 27
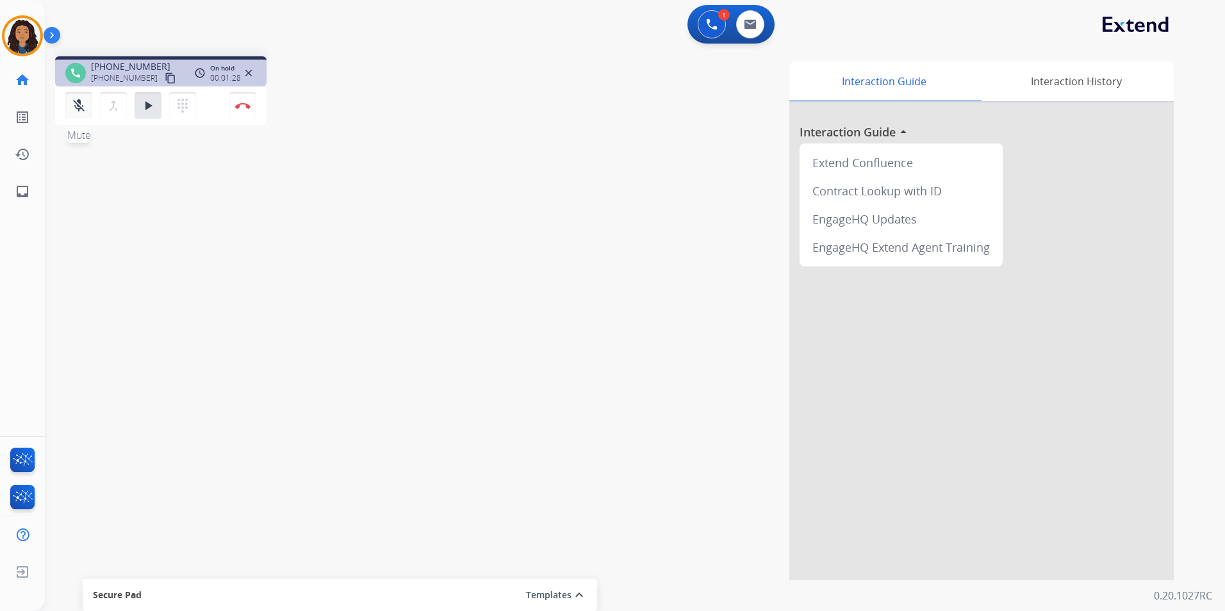
click at [79, 98] on mat-icon "mic_off" at bounding box center [78, 105] width 15 height 15
click at [152, 100] on mat-icon "play_arrow" at bounding box center [147, 105] width 15 height 15
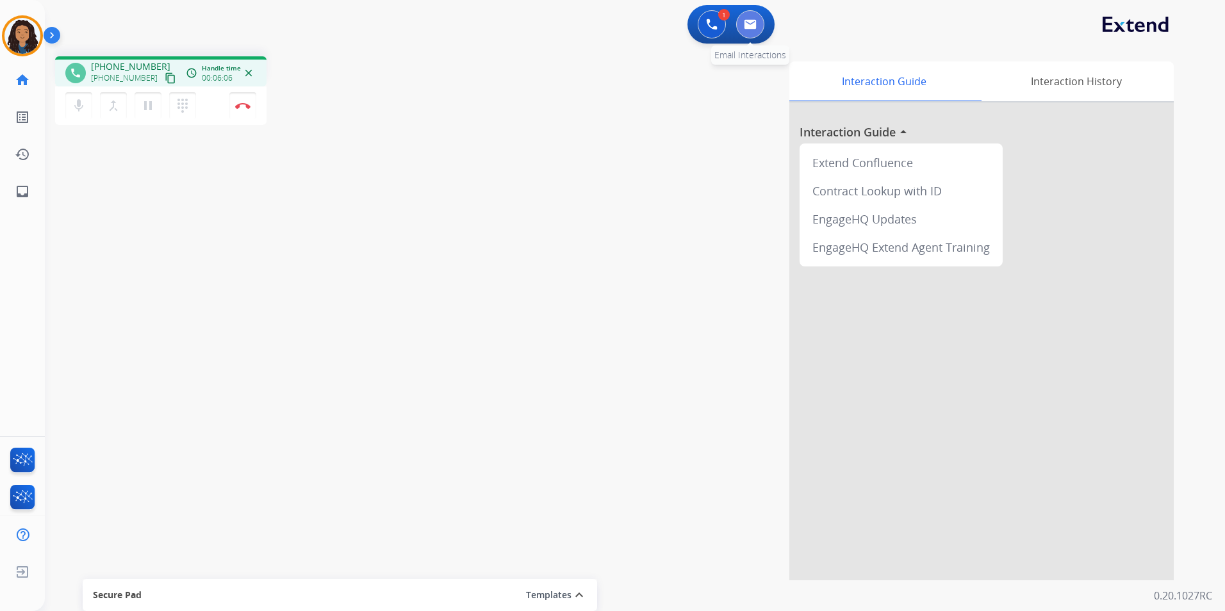
click at [754, 26] on img at bounding box center [750, 24] width 13 height 10
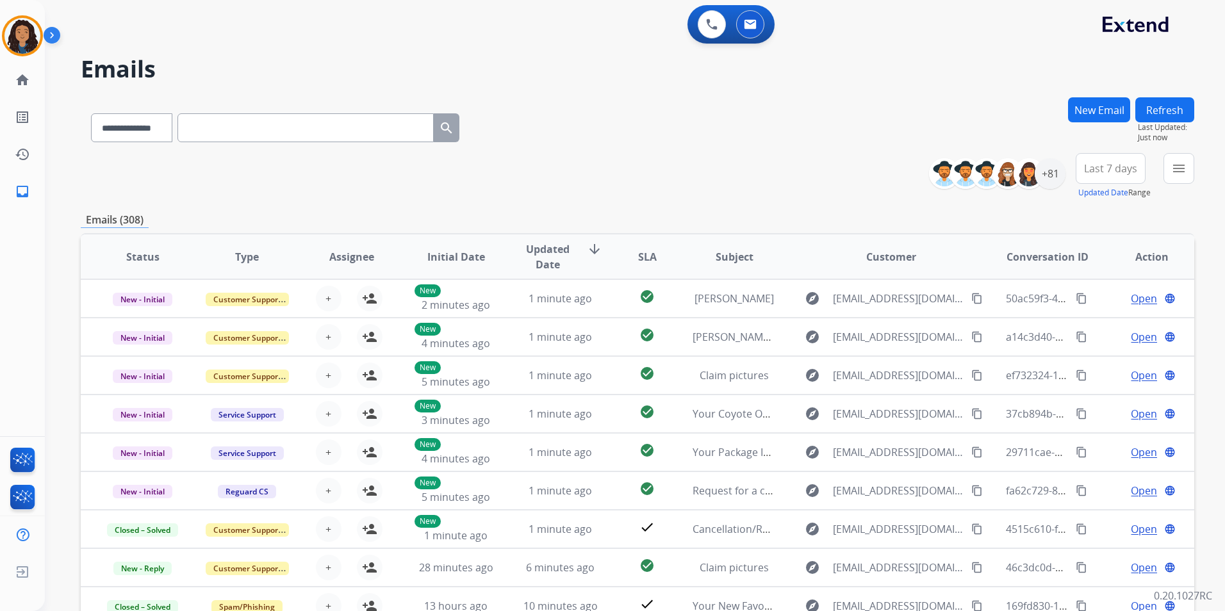
click at [1107, 108] on button "New Email" at bounding box center [1099, 109] width 62 height 25
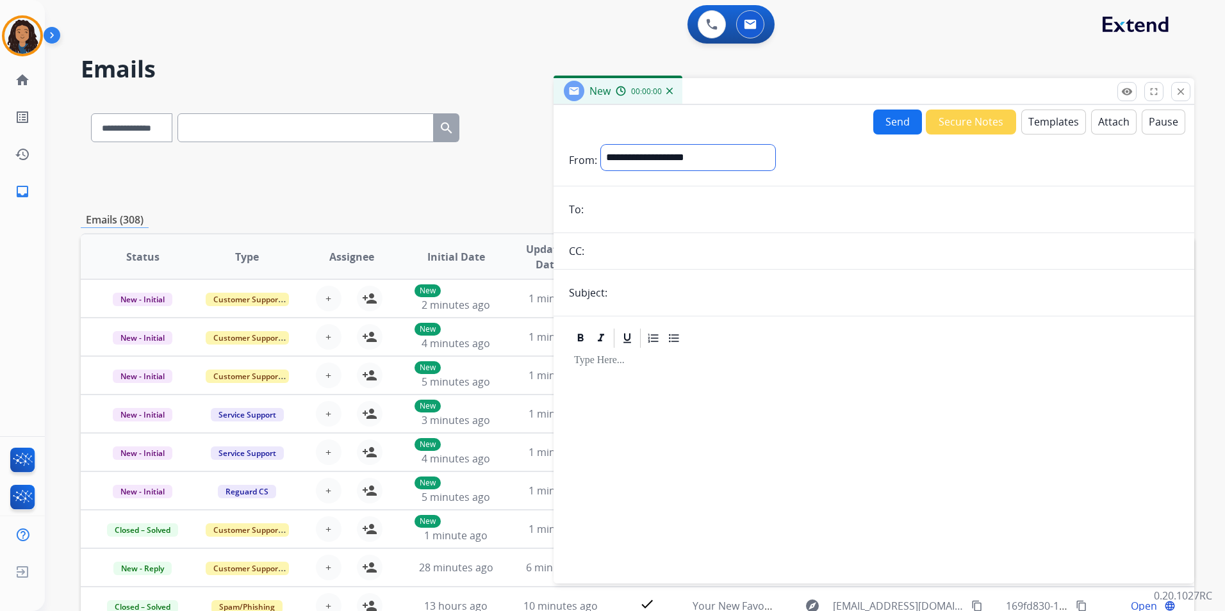
drag, startPoint x: 658, startPoint y: 160, endPoint x: 665, endPoint y: 160, distance: 7.0
click at [658, 160] on select "**********" at bounding box center [688, 158] width 174 height 26
select select "**********"
click at [601, 145] on select "**********" at bounding box center [688, 158] width 174 height 26
drag, startPoint x: 652, startPoint y: 183, endPoint x: 635, endPoint y: 219, distance: 39.3
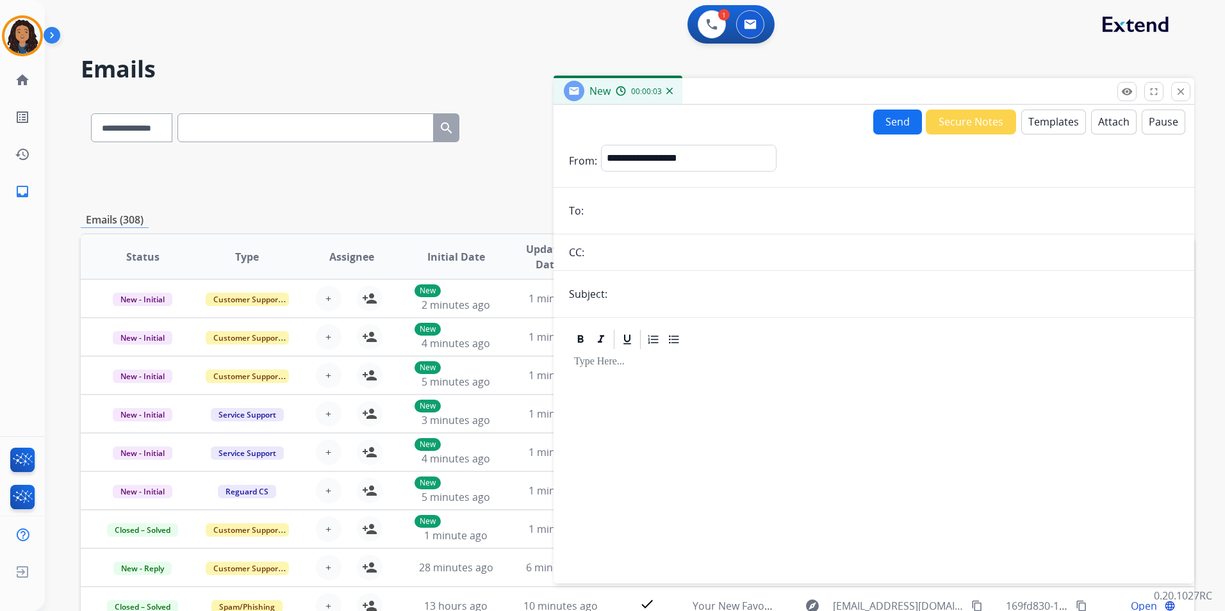
paste input "**********"
type input "**********"
click at [677, 296] on input "text" at bounding box center [895, 294] width 568 height 26
type input "**********"
click at [1034, 128] on button "Templates" at bounding box center [1053, 122] width 65 height 25
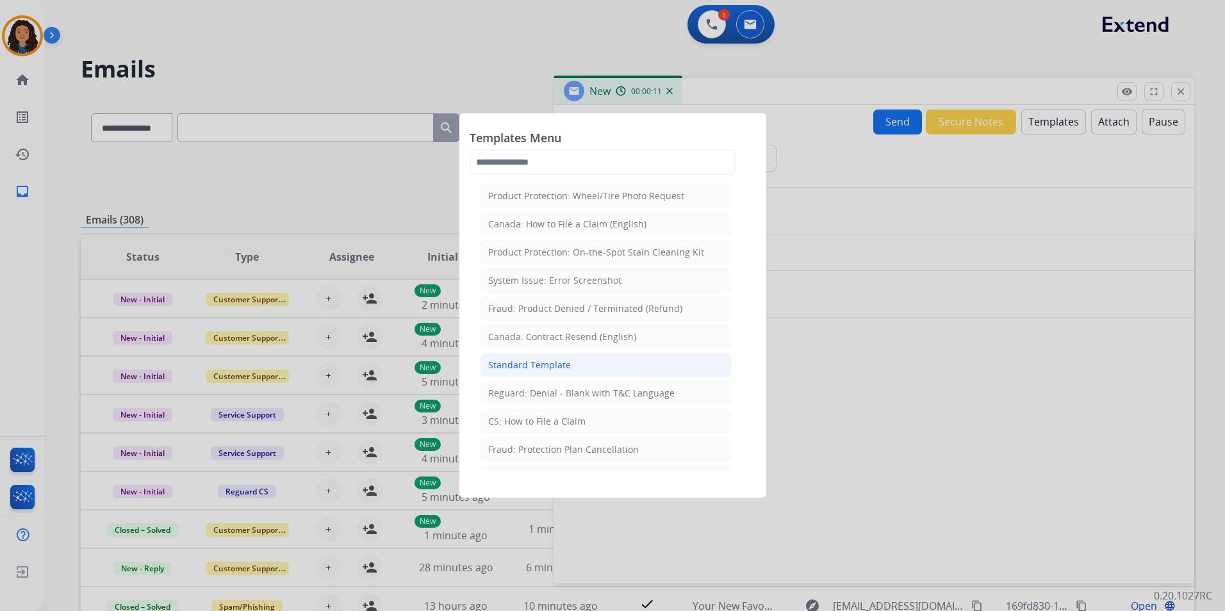
click at [602, 368] on li "Standard Template" at bounding box center [606, 365] width 252 height 24
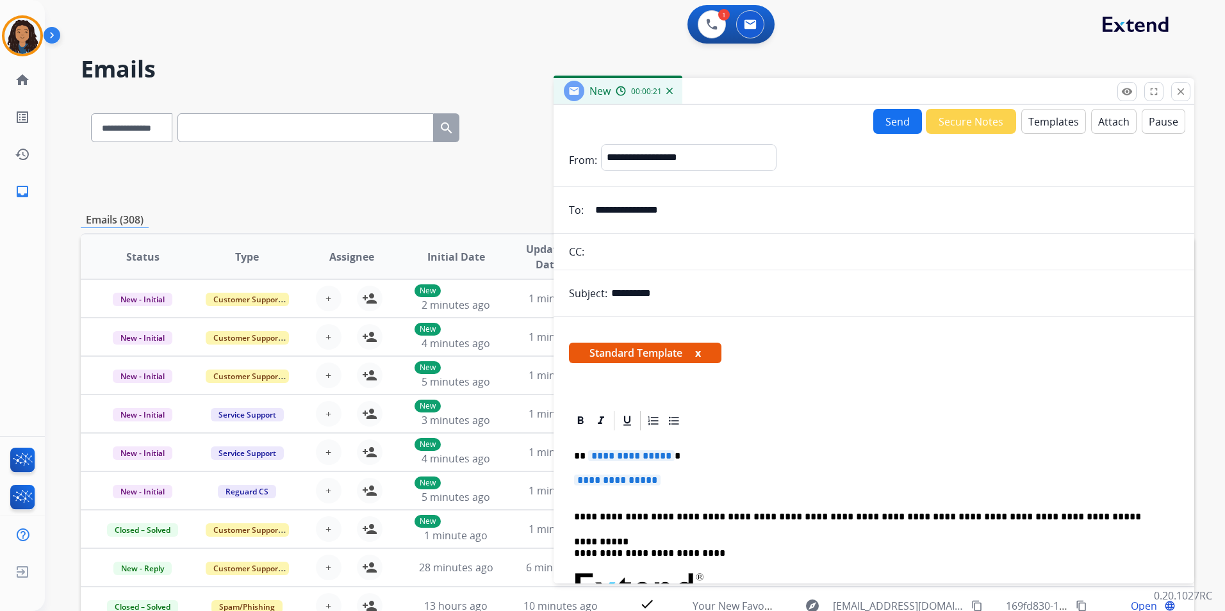
click at [675, 477] on p "**********" at bounding box center [874, 487] width 600 height 24
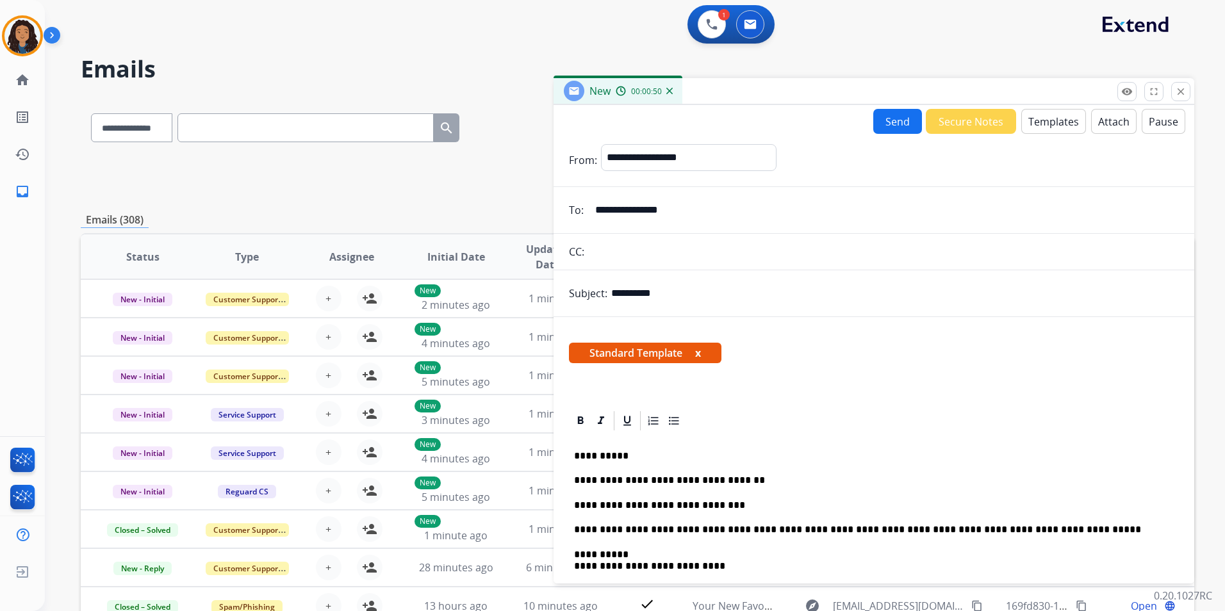
click at [899, 122] on button "Send" at bounding box center [897, 121] width 49 height 25
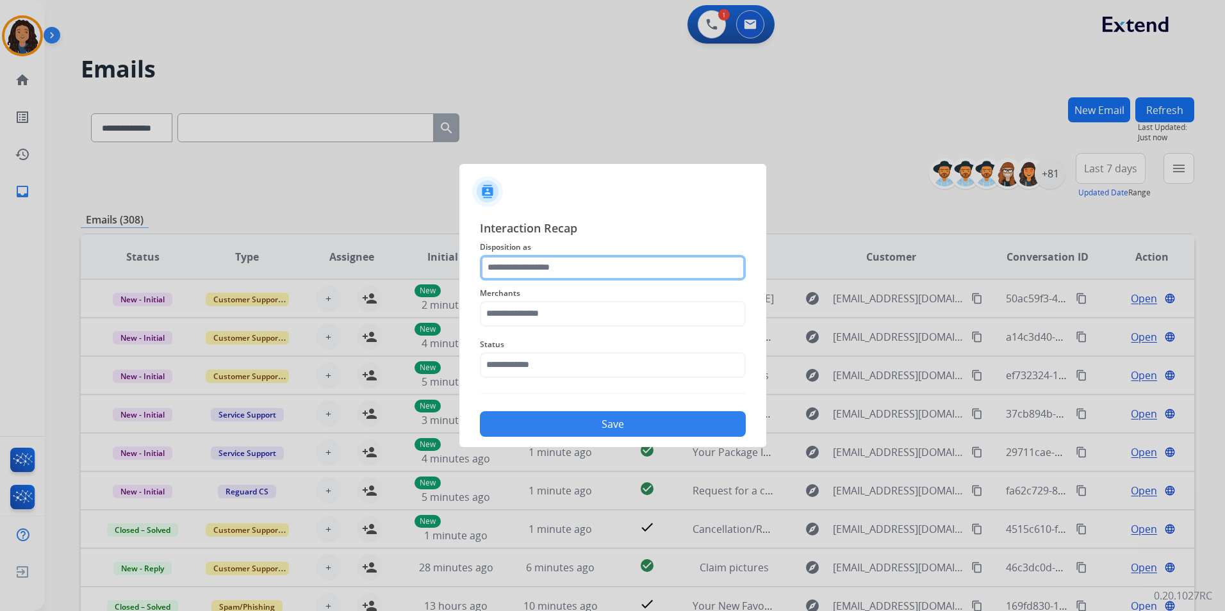
click at [616, 276] on input "text" at bounding box center [613, 268] width 266 height 26
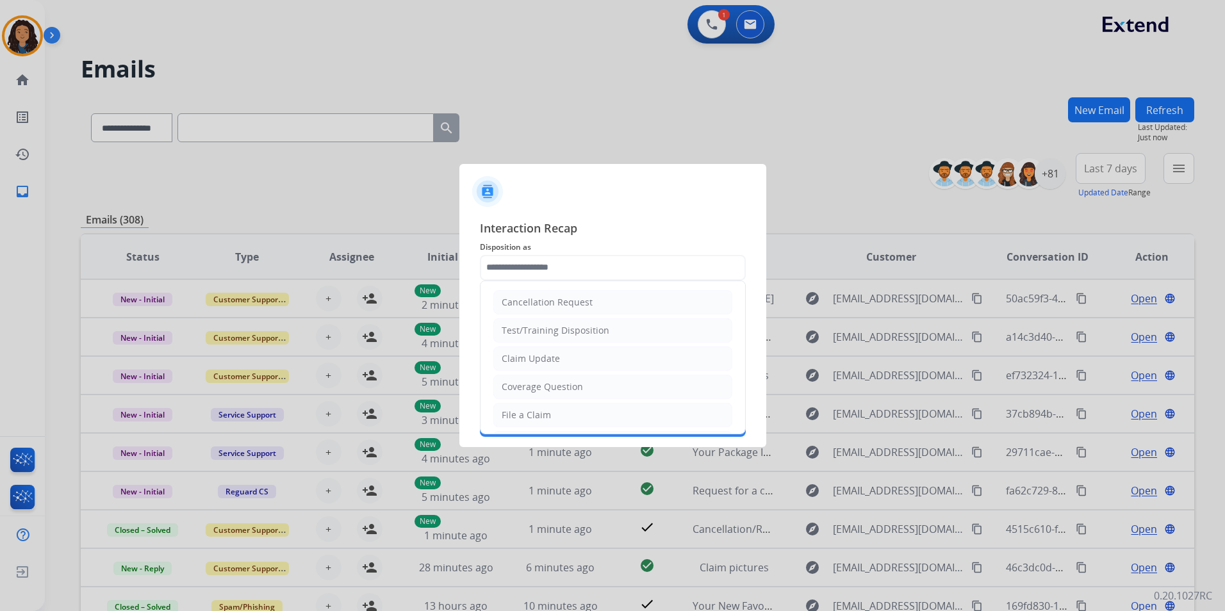
click at [629, 242] on span "Disposition as" at bounding box center [613, 247] width 266 height 15
click at [589, 265] on input "text" at bounding box center [613, 268] width 266 height 26
click at [599, 361] on li "Claim Update" at bounding box center [612, 359] width 239 height 24
type input "**********"
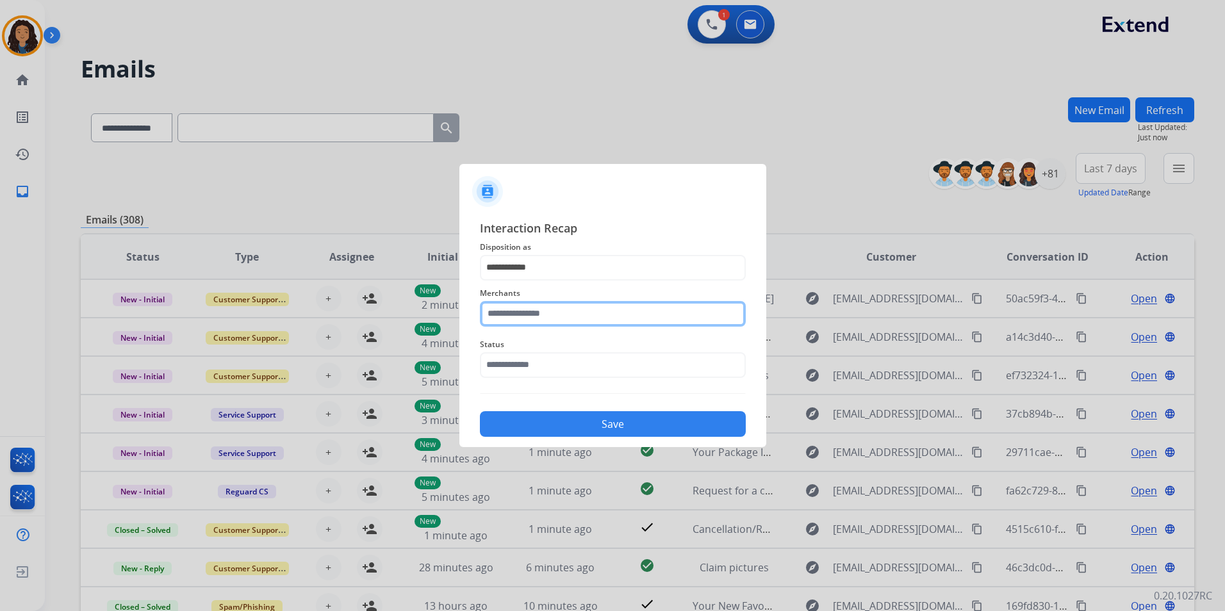
click at [573, 306] on input "text" at bounding box center [613, 314] width 266 height 26
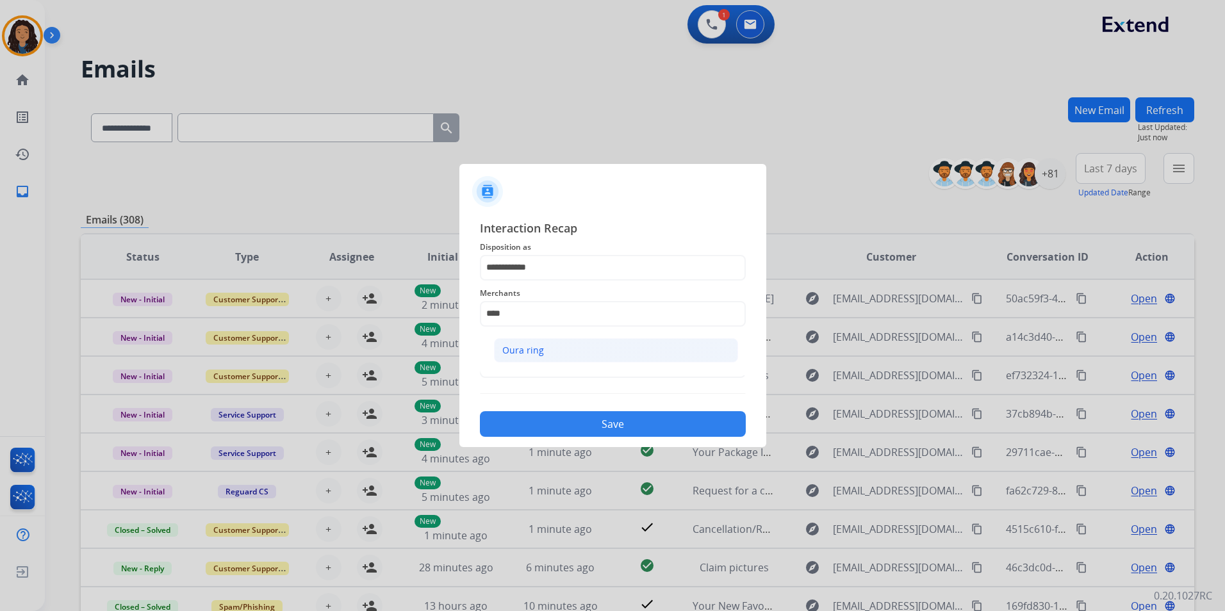
click at [531, 344] on div "Oura ring" at bounding box center [523, 350] width 42 height 13
type input "*********"
click at [533, 362] on input "text" at bounding box center [613, 365] width 266 height 26
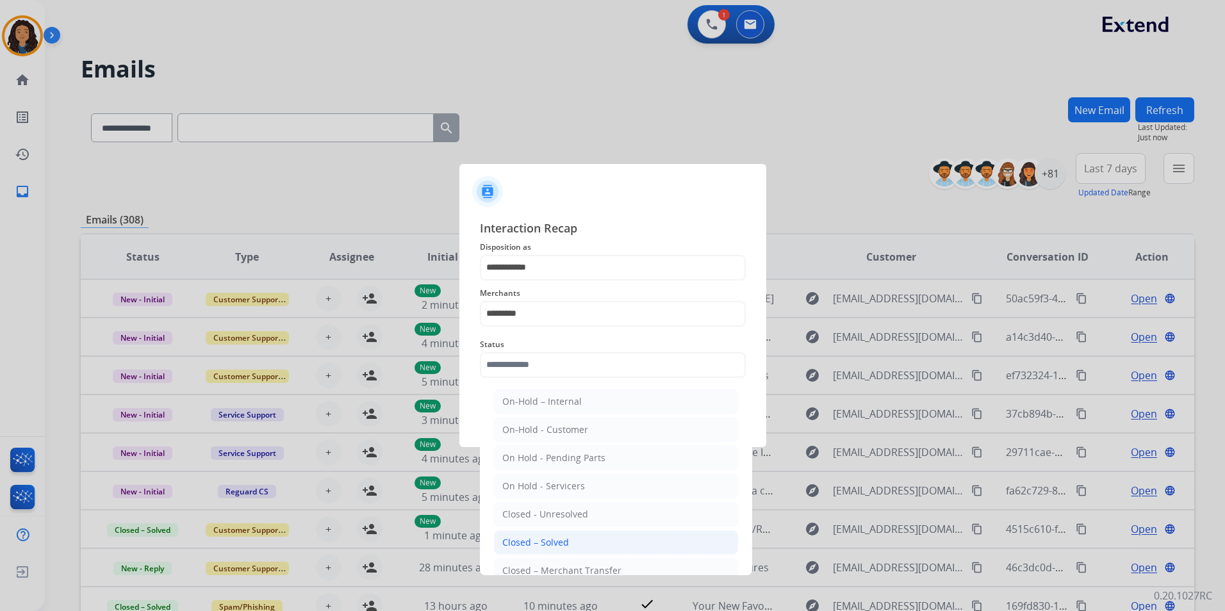
drag, startPoint x: 601, startPoint y: 547, endPoint x: 591, endPoint y: 434, distance: 113.2
click at [601, 545] on li "Closed – Solved" at bounding box center [616, 543] width 244 height 24
type input "**********"
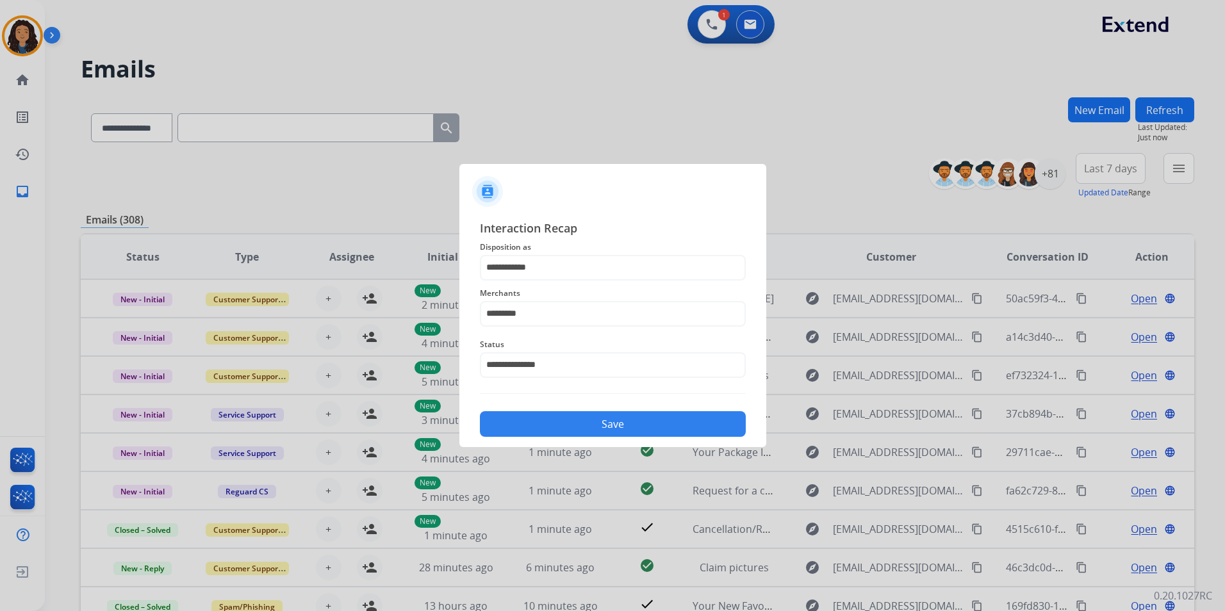
click at [586, 418] on button "Save" at bounding box center [613, 424] width 266 height 26
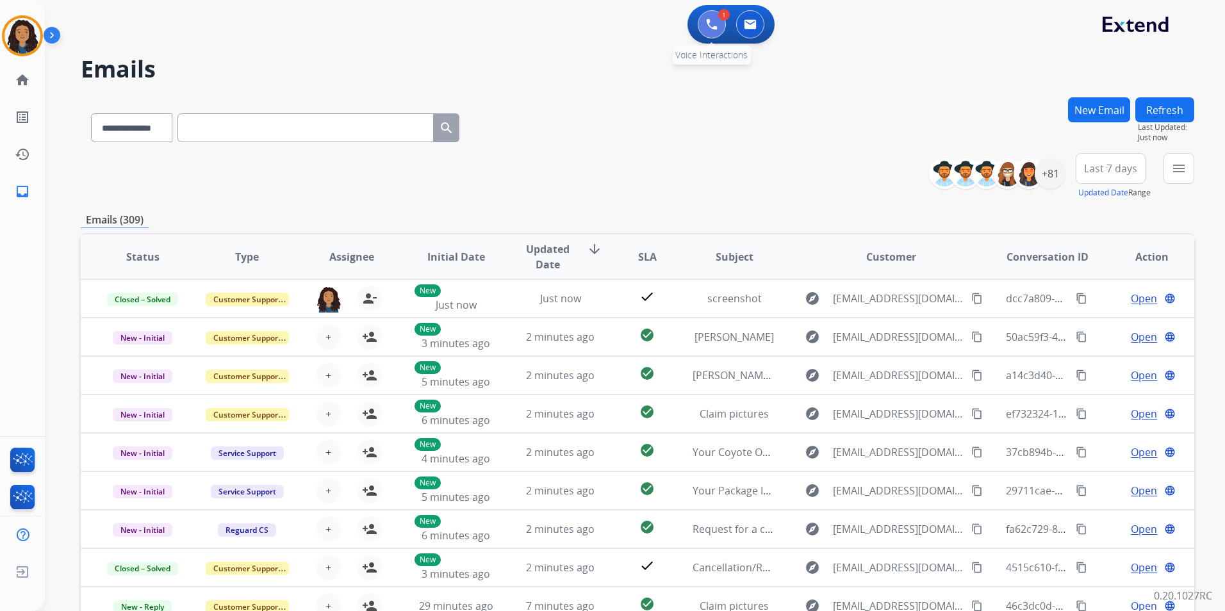
click at [702, 27] on button at bounding box center [712, 24] width 28 height 28
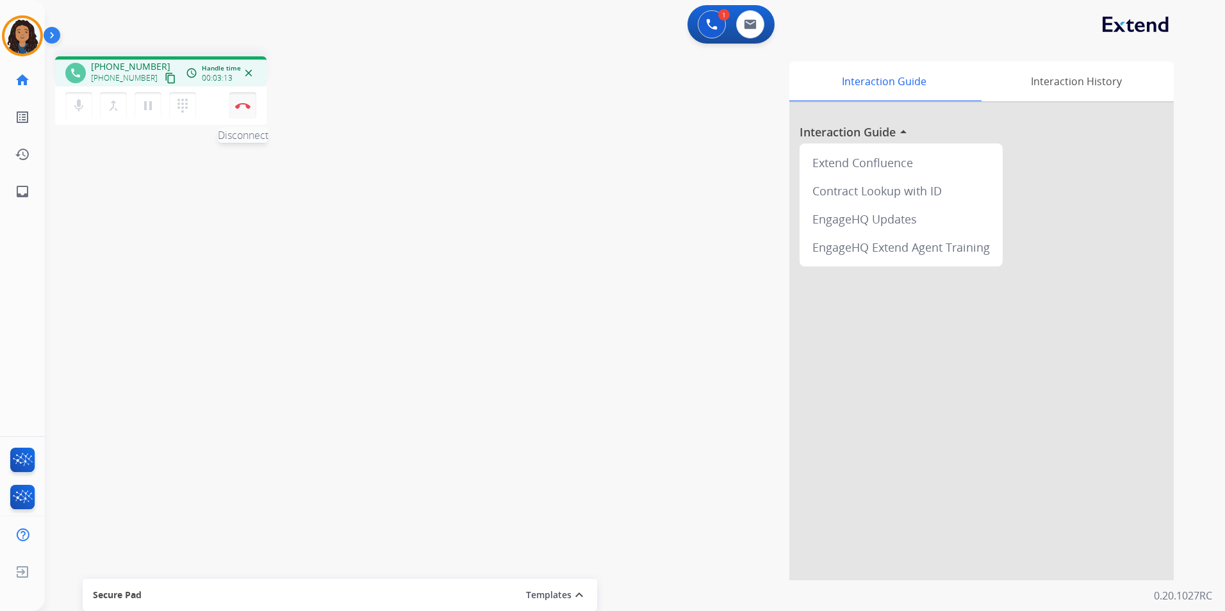
click at [244, 104] on img at bounding box center [242, 106] width 15 height 6
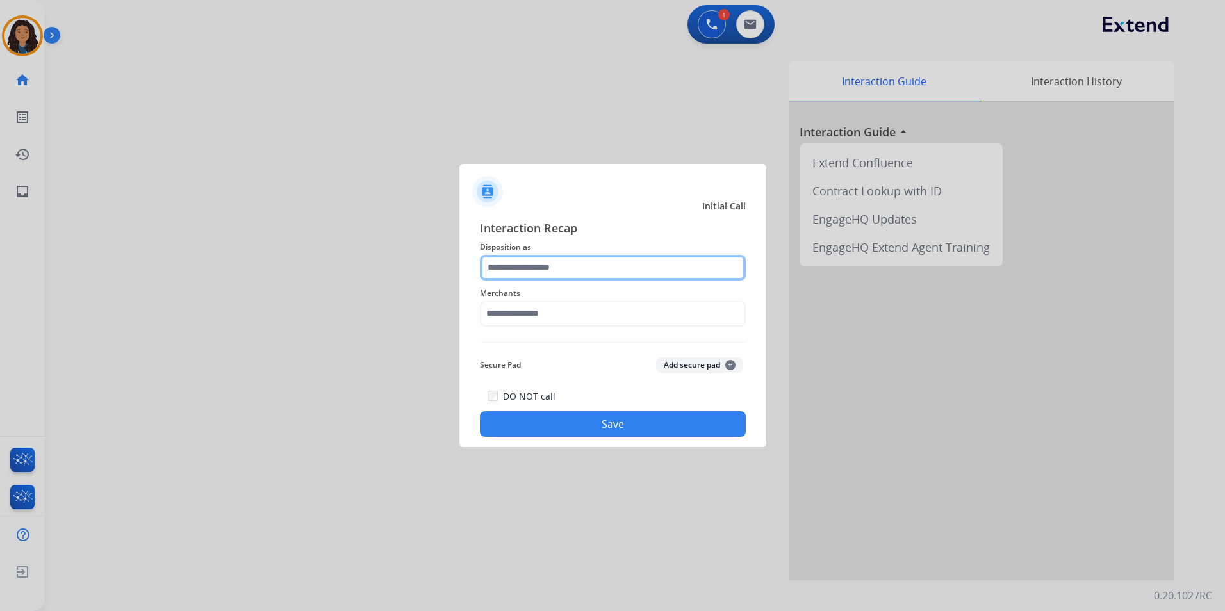
click at [629, 267] on input "text" at bounding box center [613, 268] width 266 height 26
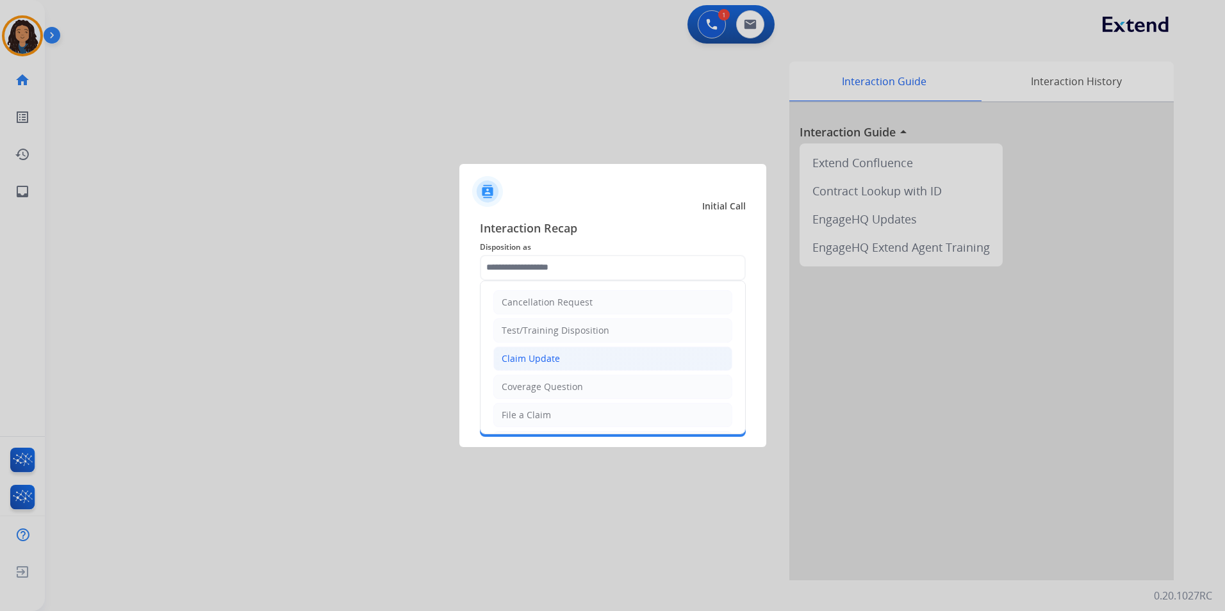
drag, startPoint x: 574, startPoint y: 370, endPoint x: 569, endPoint y: 360, distance: 10.9
click at [574, 368] on li "Claim Update" at bounding box center [612, 359] width 239 height 24
type input "**********"
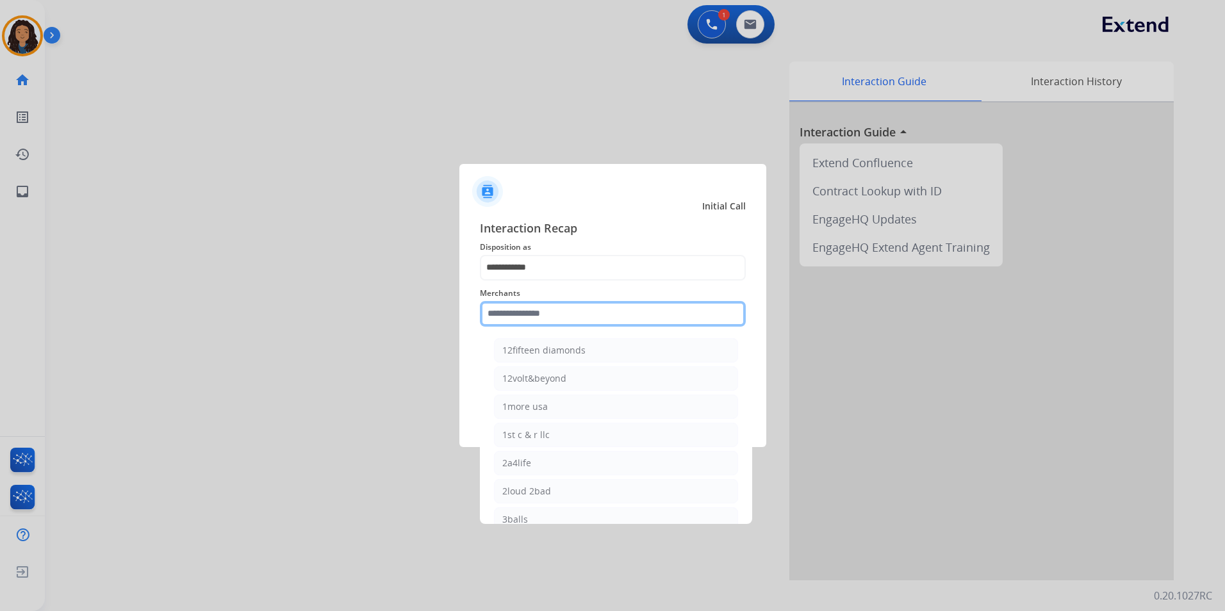
drag, startPoint x: 550, startPoint y: 302, endPoint x: 554, endPoint y: 322, distance: 21.0
click at [550, 304] on input "text" at bounding box center [613, 314] width 266 height 26
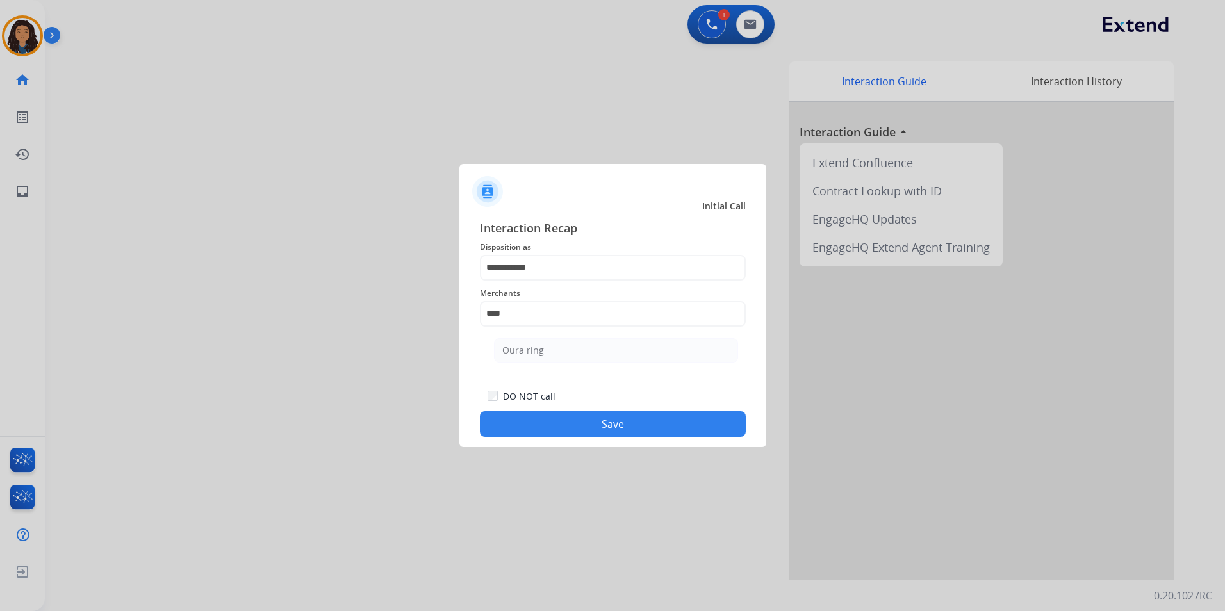
drag, startPoint x: 574, startPoint y: 361, endPoint x: 591, endPoint y: 413, distance: 54.7
click at [574, 361] on li "Oura ring" at bounding box center [616, 350] width 244 height 24
type input "*********"
click at [573, 433] on button "Save" at bounding box center [613, 424] width 266 height 26
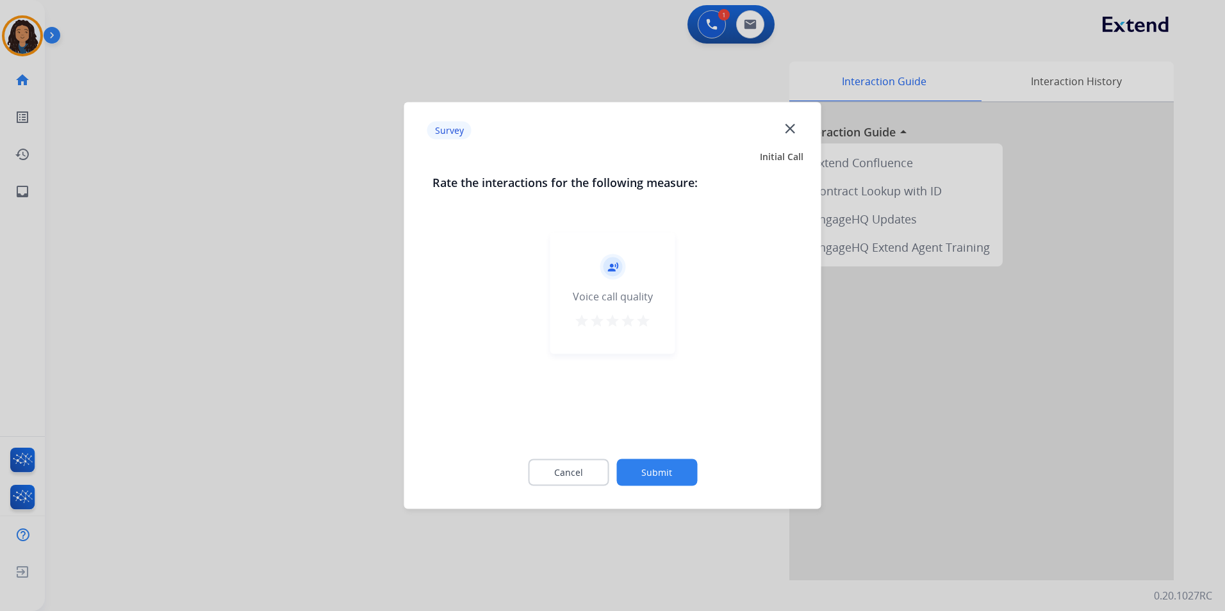
click at [140, 305] on div at bounding box center [612, 305] width 1225 height 611
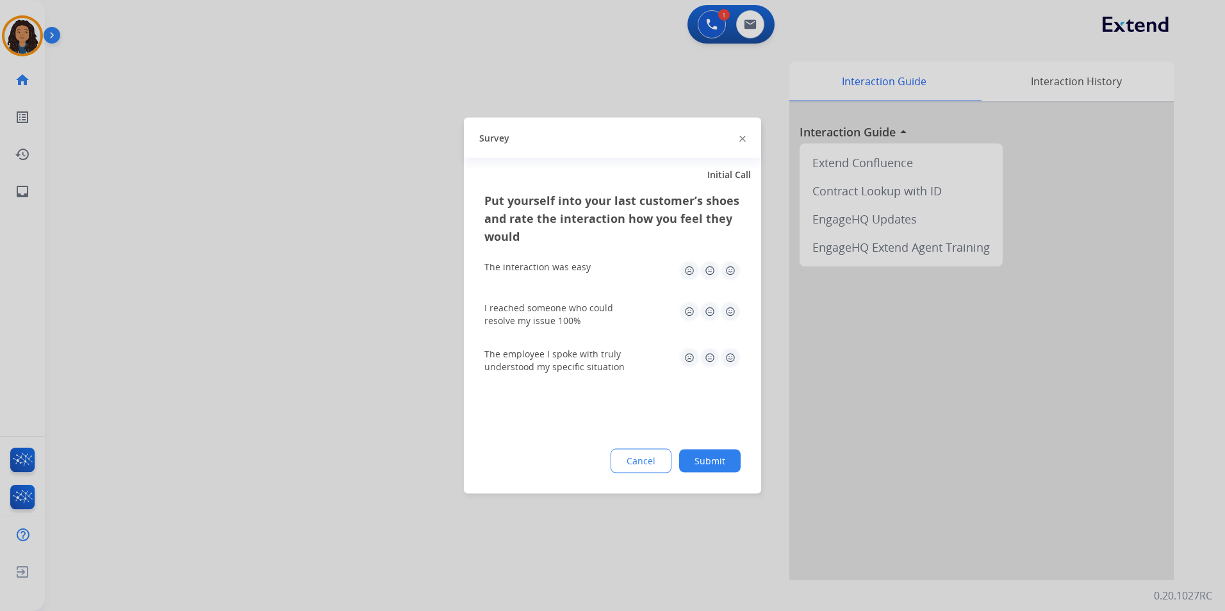
click at [146, 294] on div at bounding box center [612, 305] width 1225 height 611
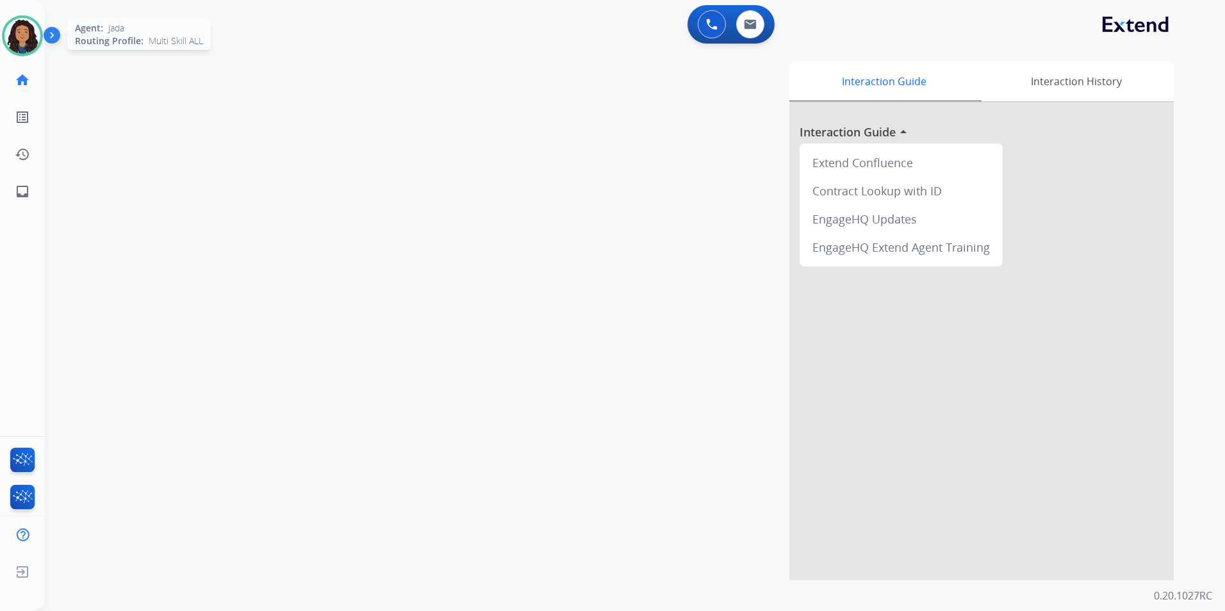
click at [29, 23] on img at bounding box center [22, 36] width 36 height 36
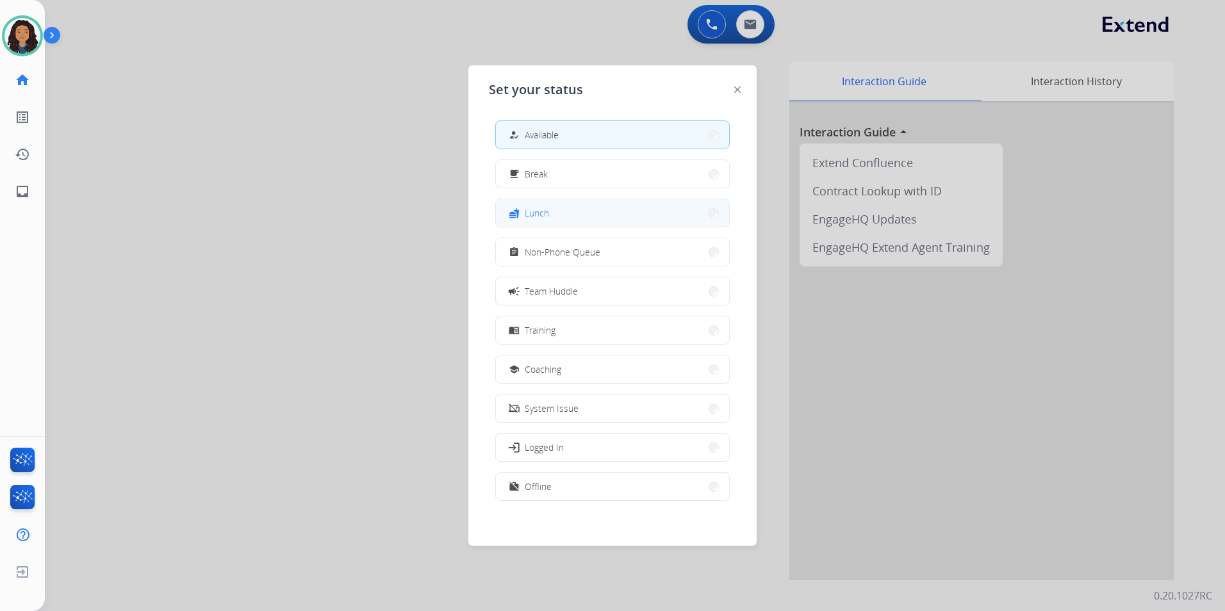
click at [600, 213] on button "fastfood Lunch" at bounding box center [612, 213] width 233 height 28
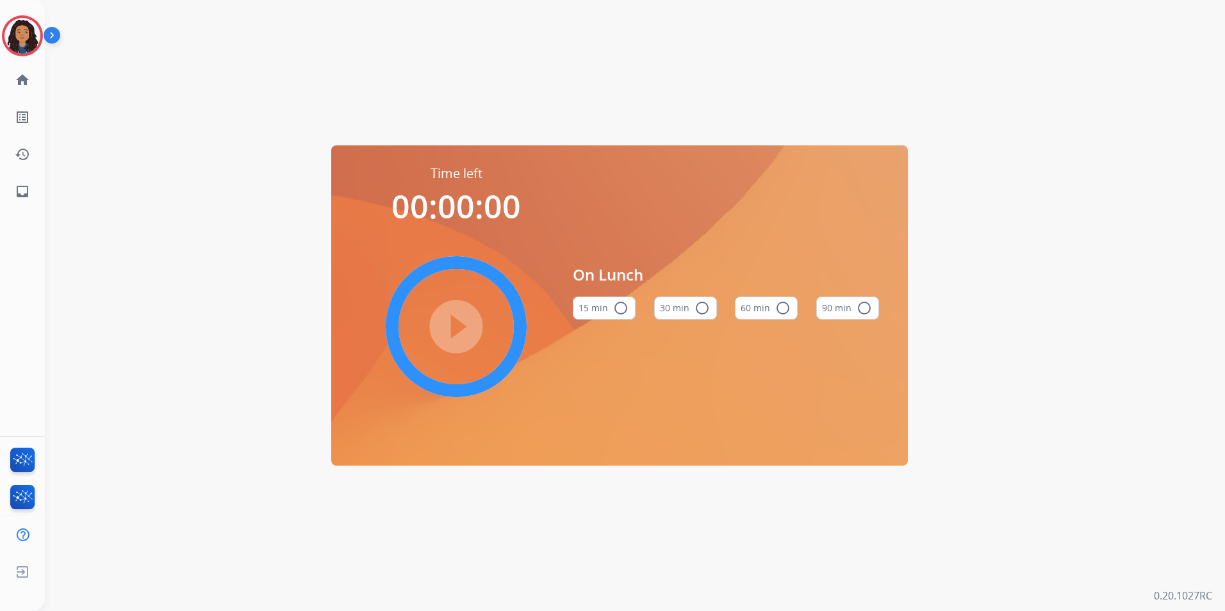
drag, startPoint x: 756, startPoint y: 309, endPoint x: 604, endPoint y: 317, distance: 151.4
click at [754, 310] on button "60 min radio_button_unchecked" at bounding box center [766, 308] width 63 height 23
click at [453, 320] on mat-icon "play_circle_filled" at bounding box center [456, 326] width 15 height 15
